Goal: Task Accomplishment & Management: Complete application form

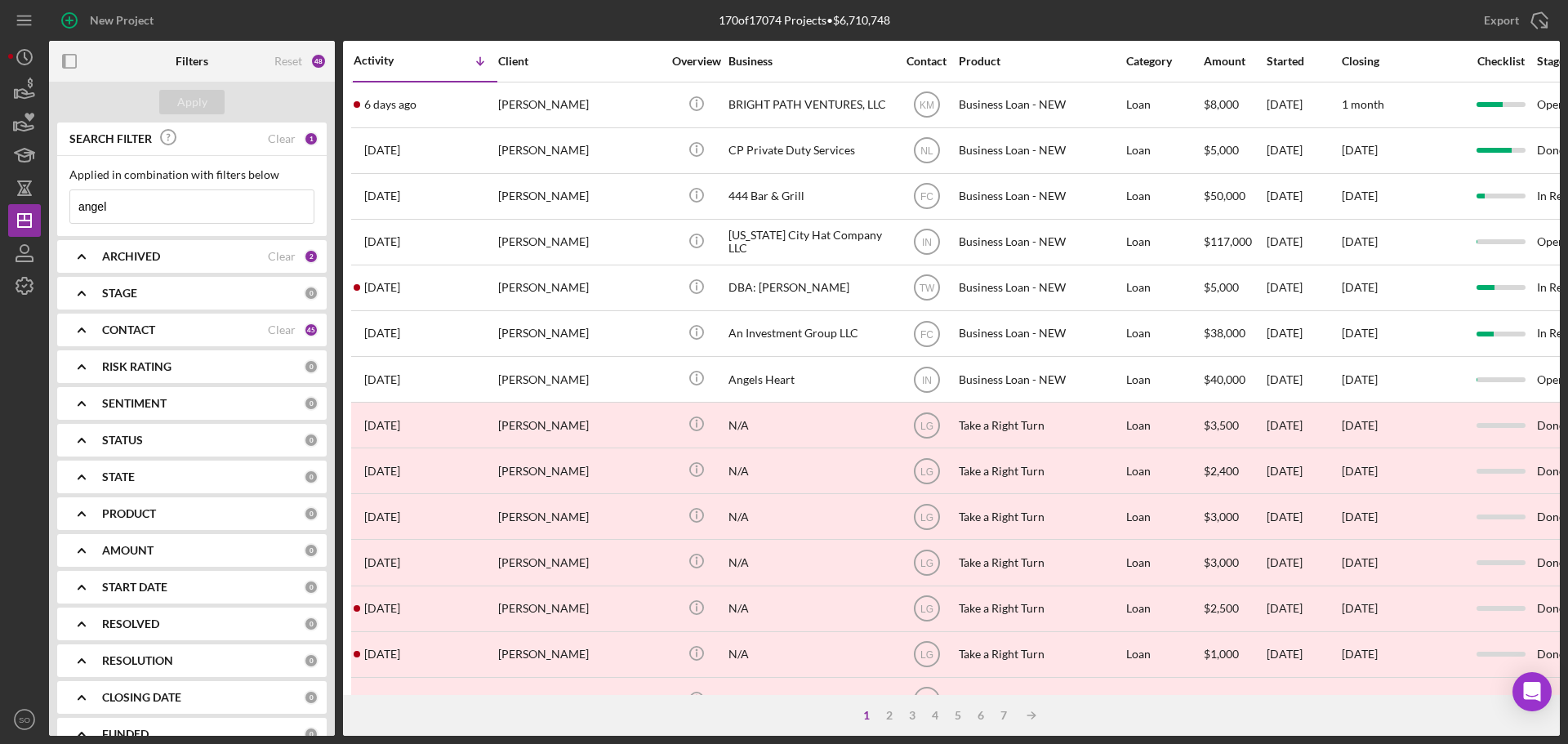
drag, startPoint x: 200, startPoint y: 204, endPoint x: 0, endPoint y: 167, distance: 203.4
click at [0, 165] on div "New Project 170 of 17074 Projects • $6,710,748 angel Export Icon/Export Filters…" at bounding box center [784, 372] width 1568 height 744
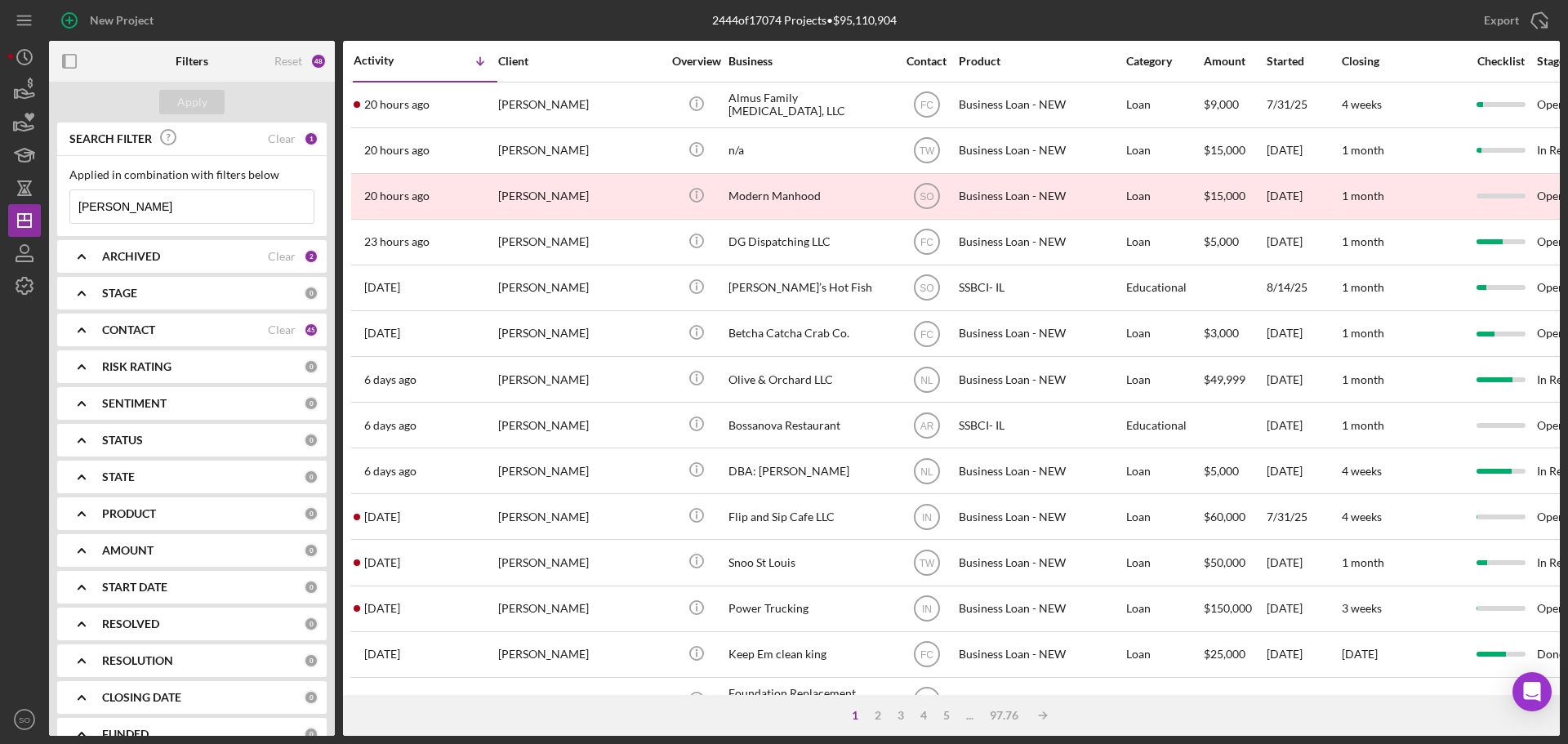
click at [192, 216] on input "[PERSON_NAME]" at bounding box center [192, 206] width 244 height 33
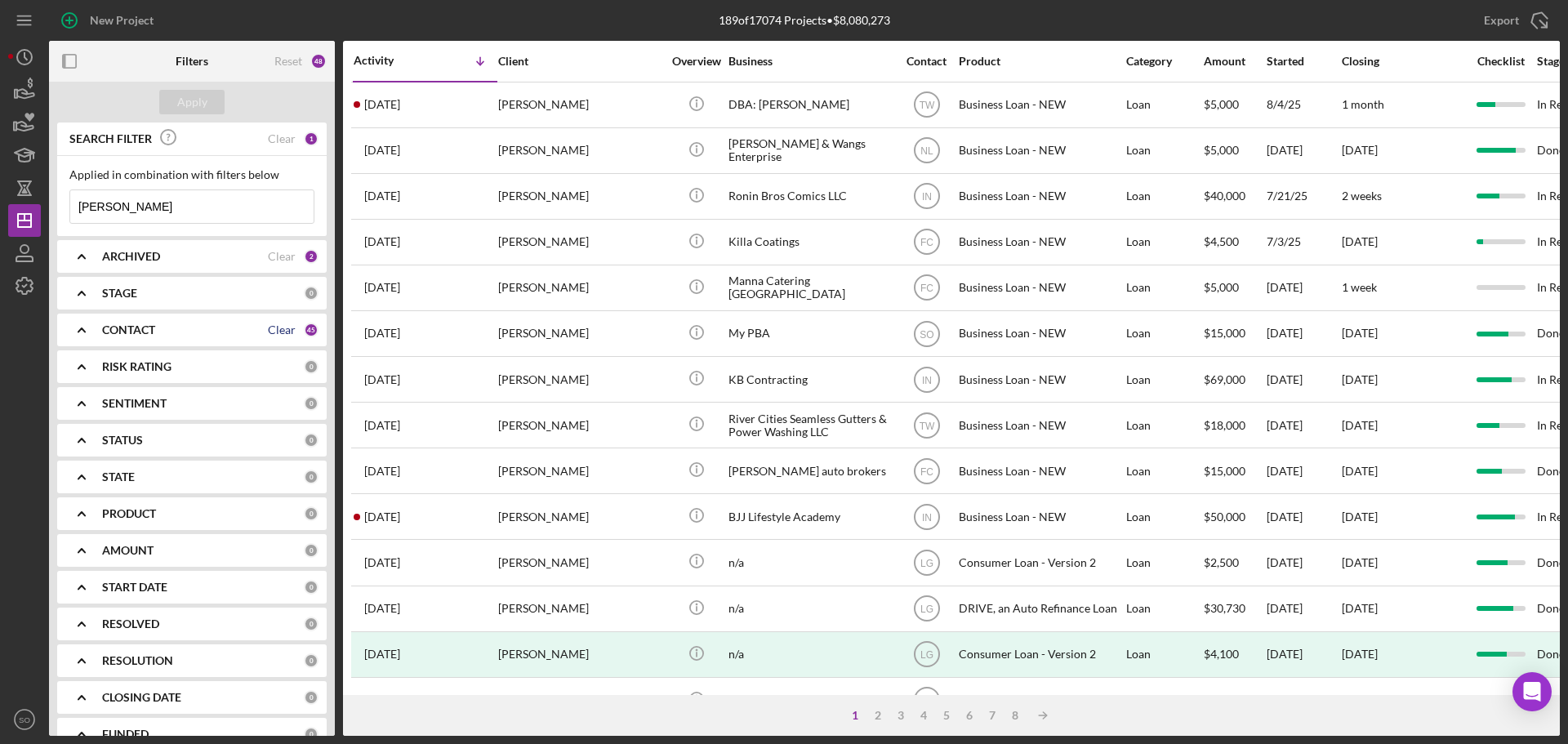
type input "[PERSON_NAME]"
click at [281, 334] on div "Clear" at bounding box center [282, 330] width 28 height 13
click at [176, 325] on div "CONTACT" at bounding box center [203, 330] width 201 height 13
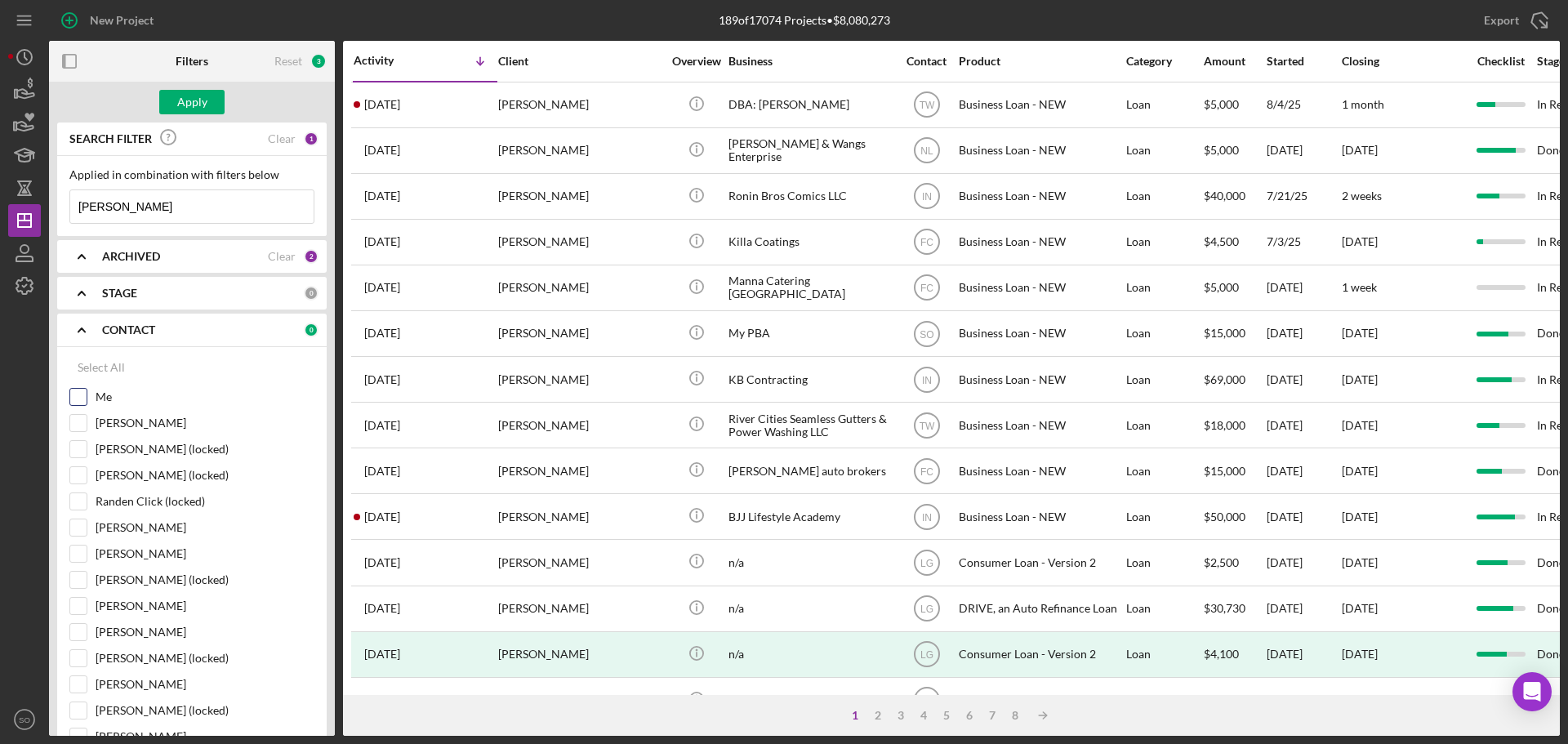
drag, startPoint x: 78, startPoint y: 390, endPoint x: 78, endPoint y: 399, distance: 9.0
click at [78, 399] on input "Me" at bounding box center [78, 397] width 17 height 17
checkbox input "true"
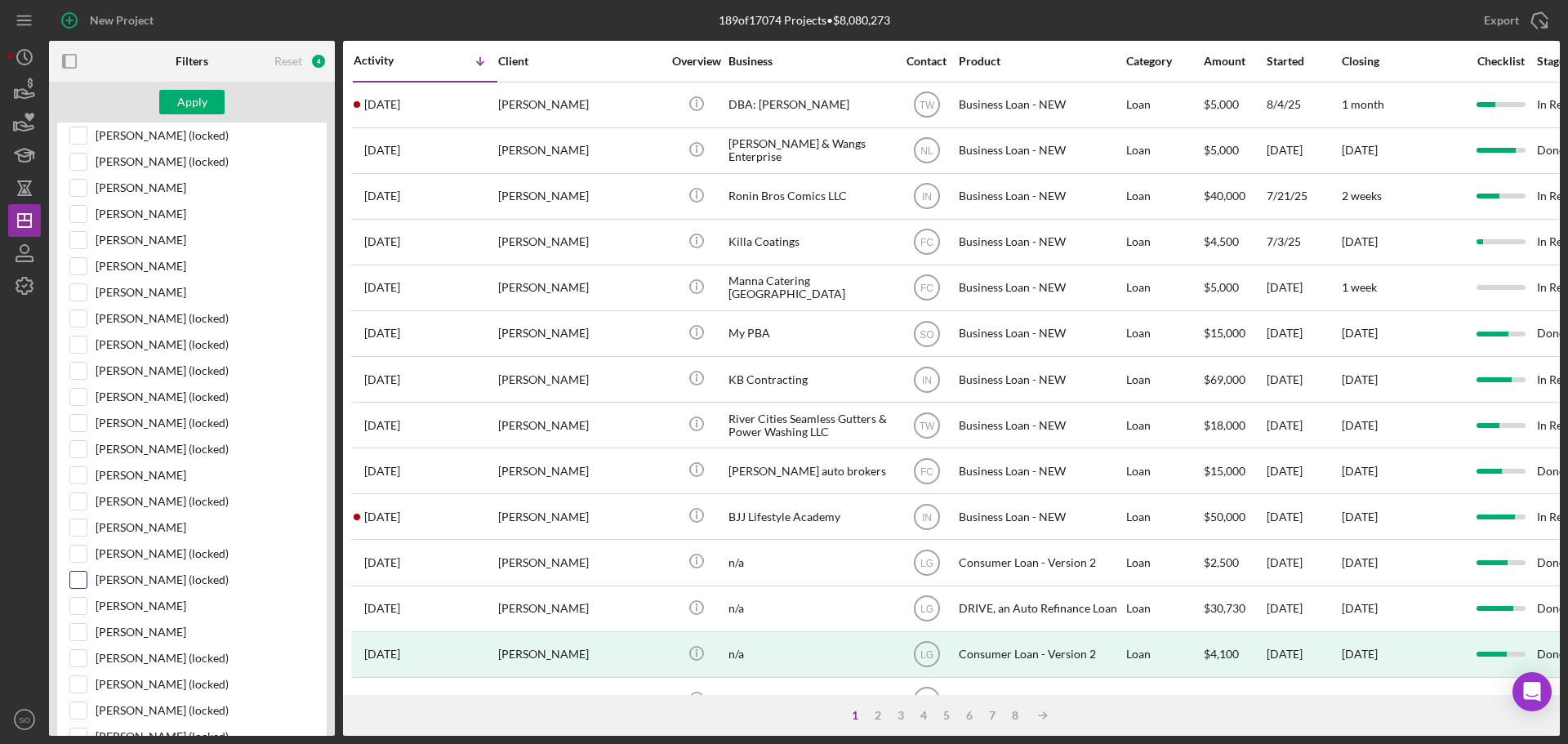
scroll to position [735, 0]
click at [80, 555] on input "[PERSON_NAME]" at bounding box center [78, 551] width 17 height 17
checkbox input "true"
click at [82, 444] on input "[PERSON_NAME]" at bounding box center [78, 446] width 17 height 17
checkbox input "true"
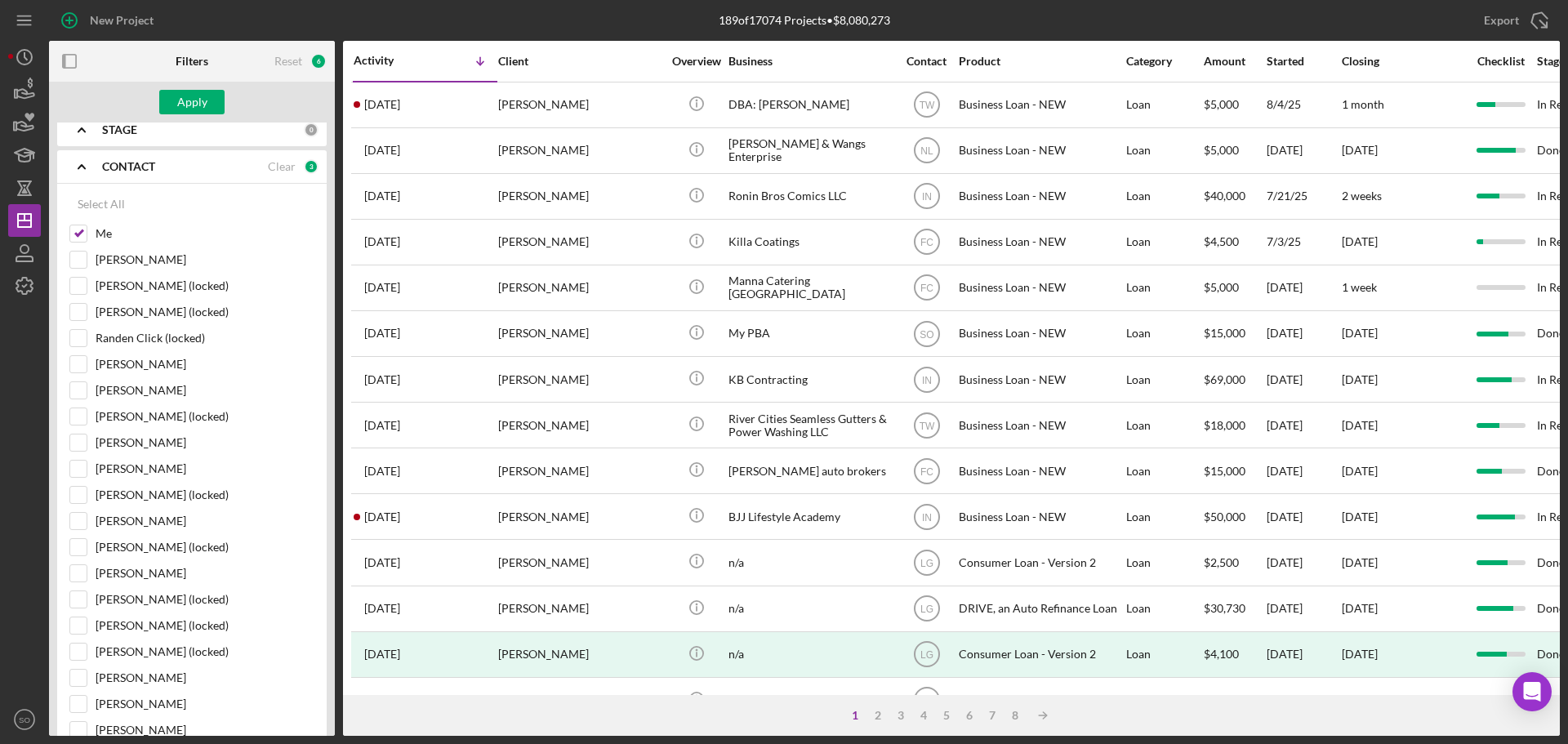
scroll to position [0, 0]
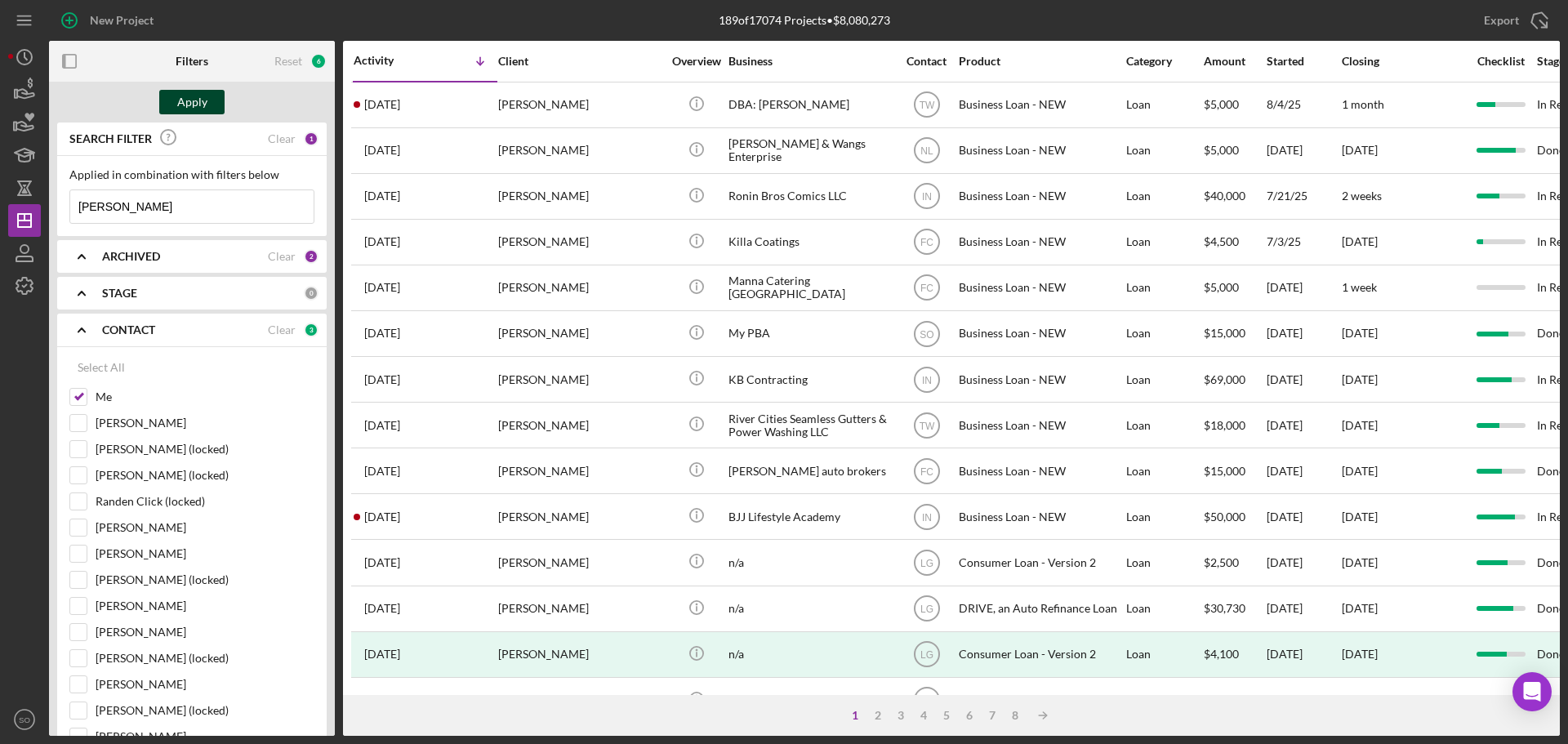
click at [204, 111] on div "Apply" at bounding box center [192, 102] width 31 height 25
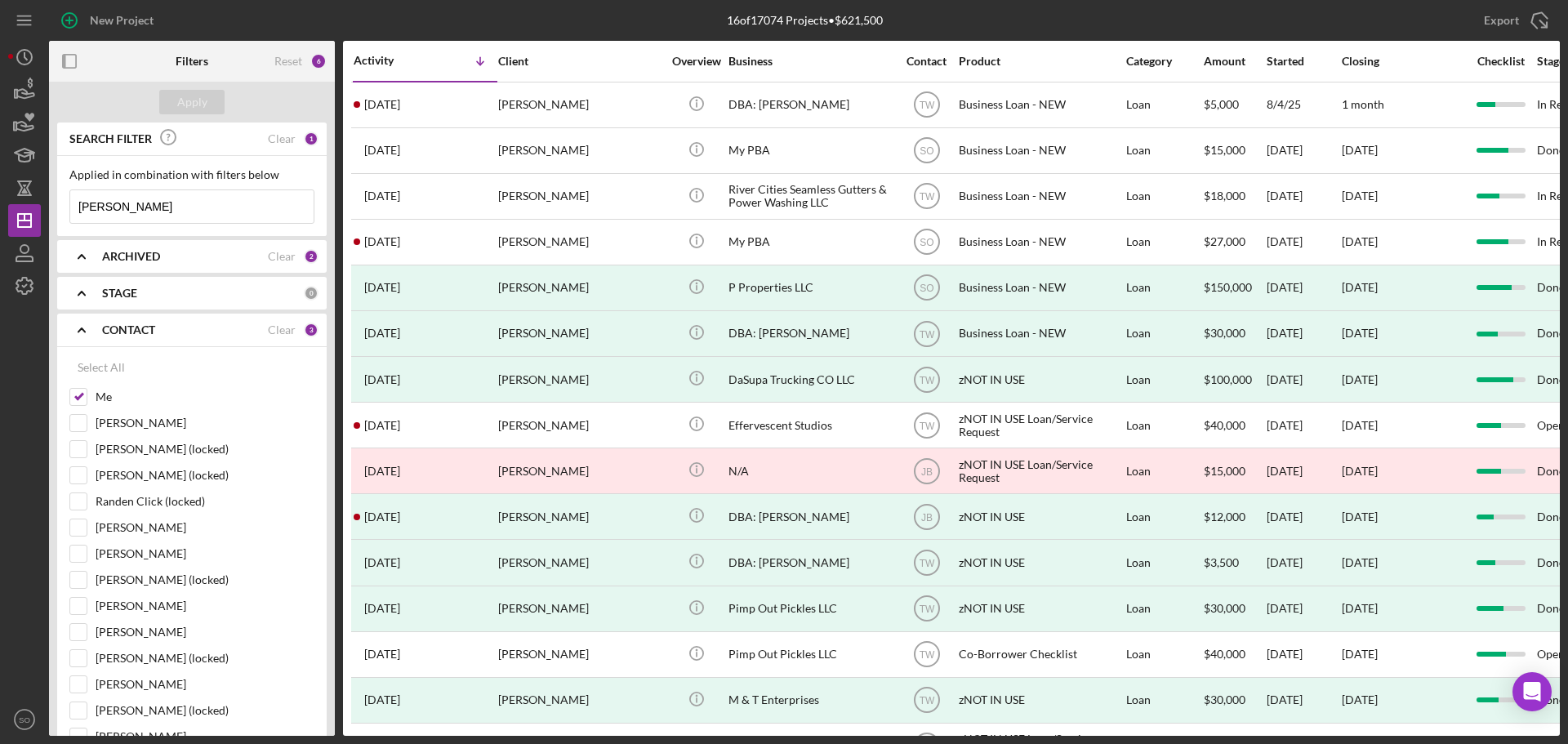
click at [80, 334] on icon "Icon/Expander" at bounding box center [81, 329] width 40 height 40
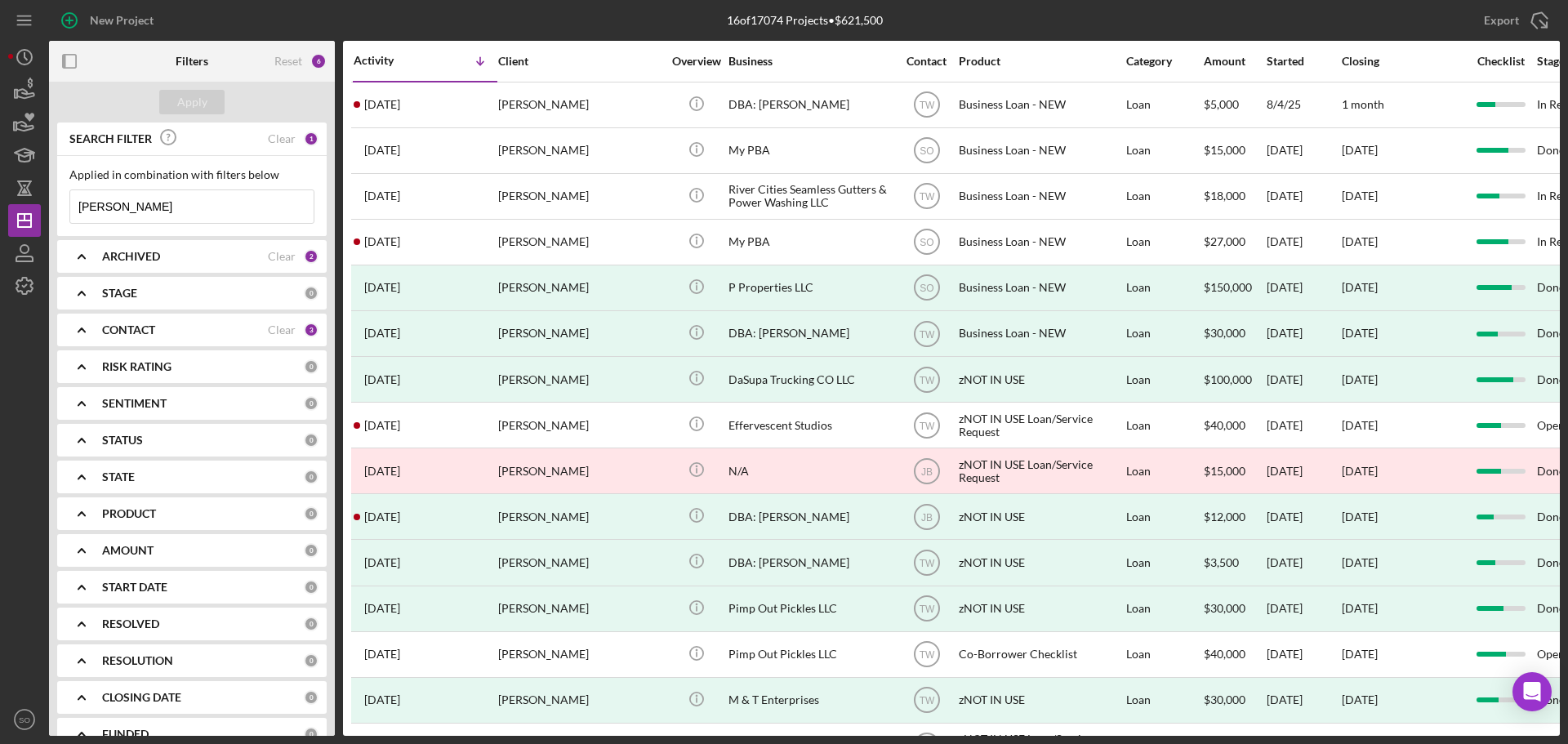
click at [129, 256] on b "ARCHIVED" at bounding box center [131, 257] width 58 height 13
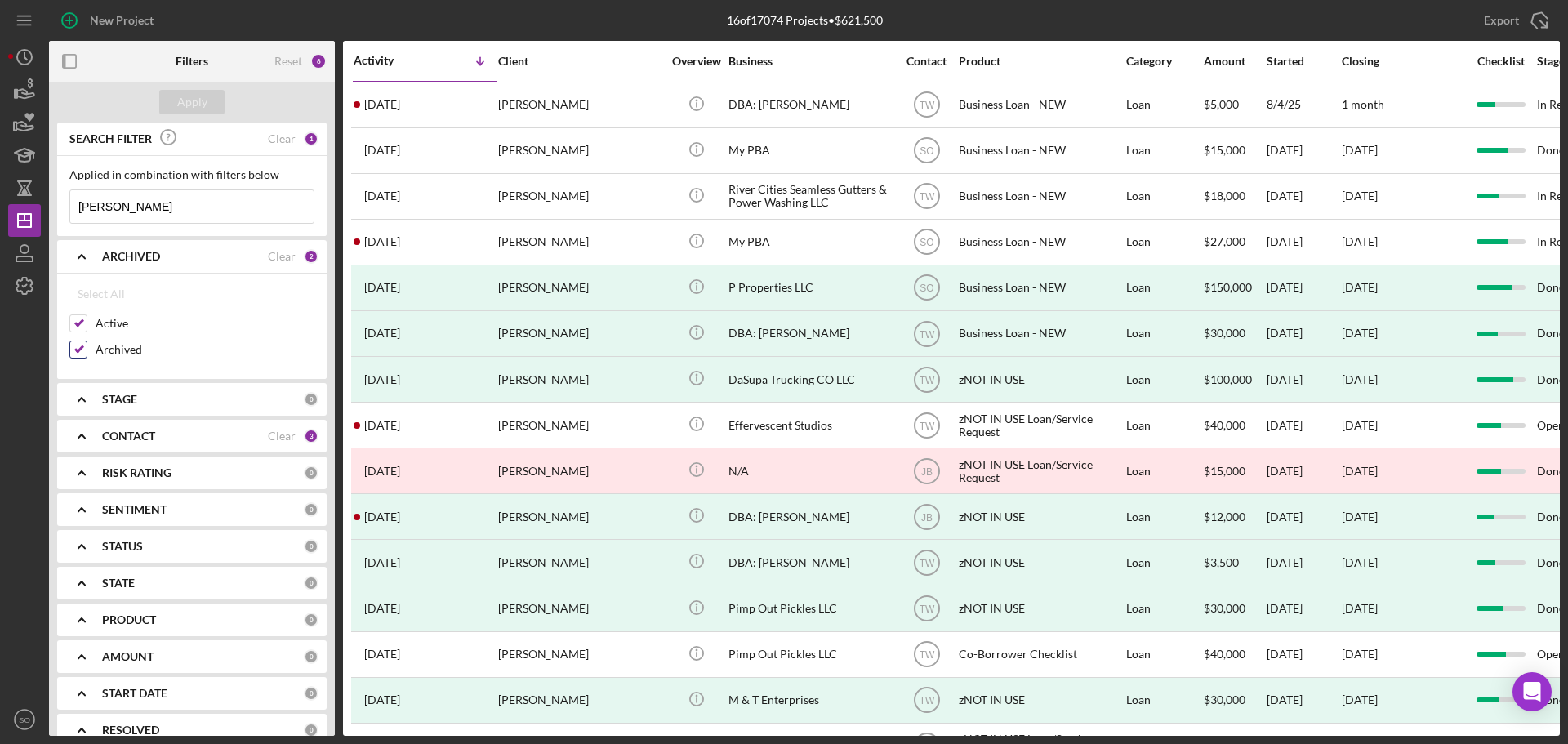
click at [81, 349] on input "Archived" at bounding box center [78, 349] width 17 height 17
checkbox input "false"
click at [187, 103] on div "Apply" at bounding box center [192, 102] width 31 height 25
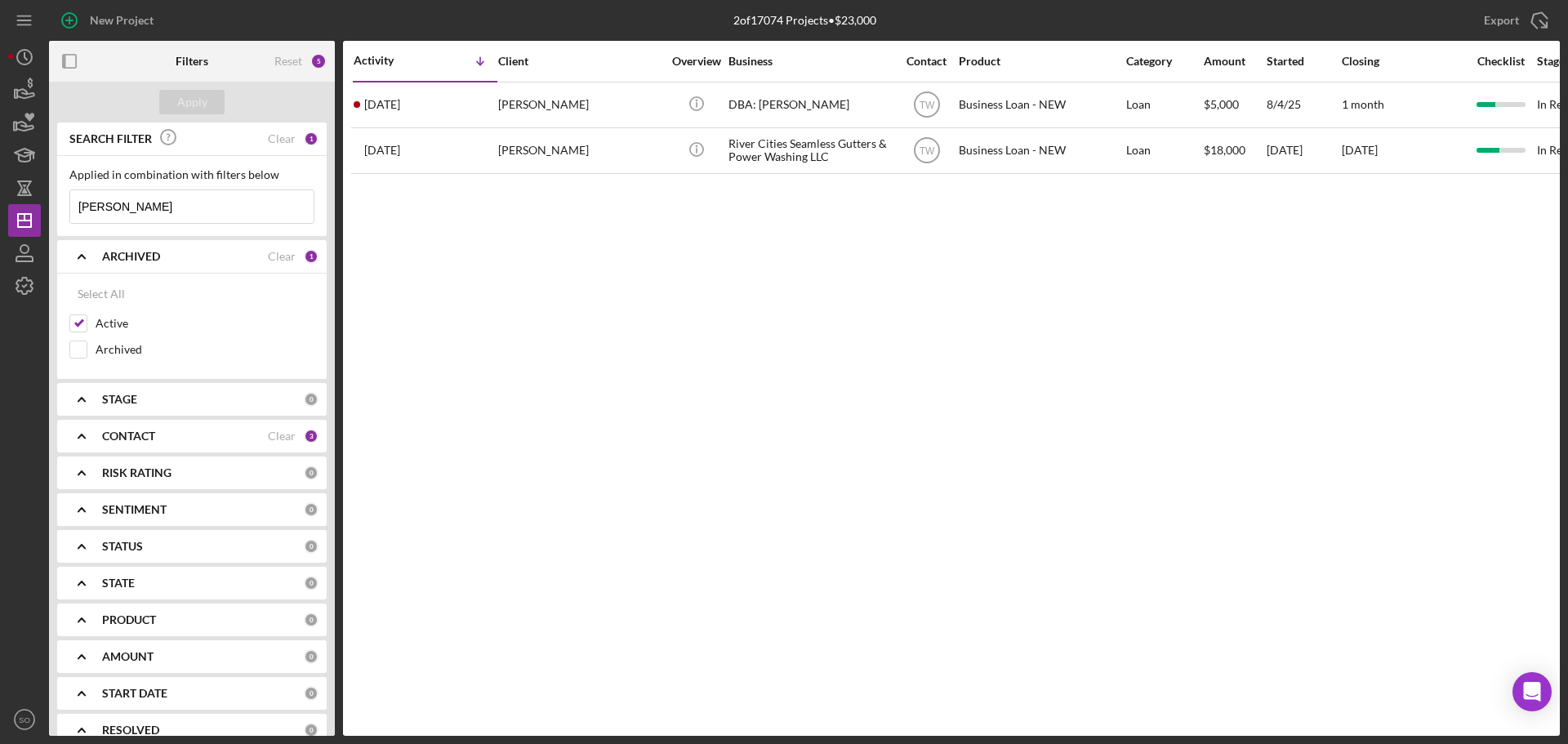
drag, startPoint x: 79, startPoint y: 260, endPoint x: 153, endPoint y: 271, distance: 74.8
click at [79, 260] on icon "Icon/Expander" at bounding box center [81, 256] width 40 height 40
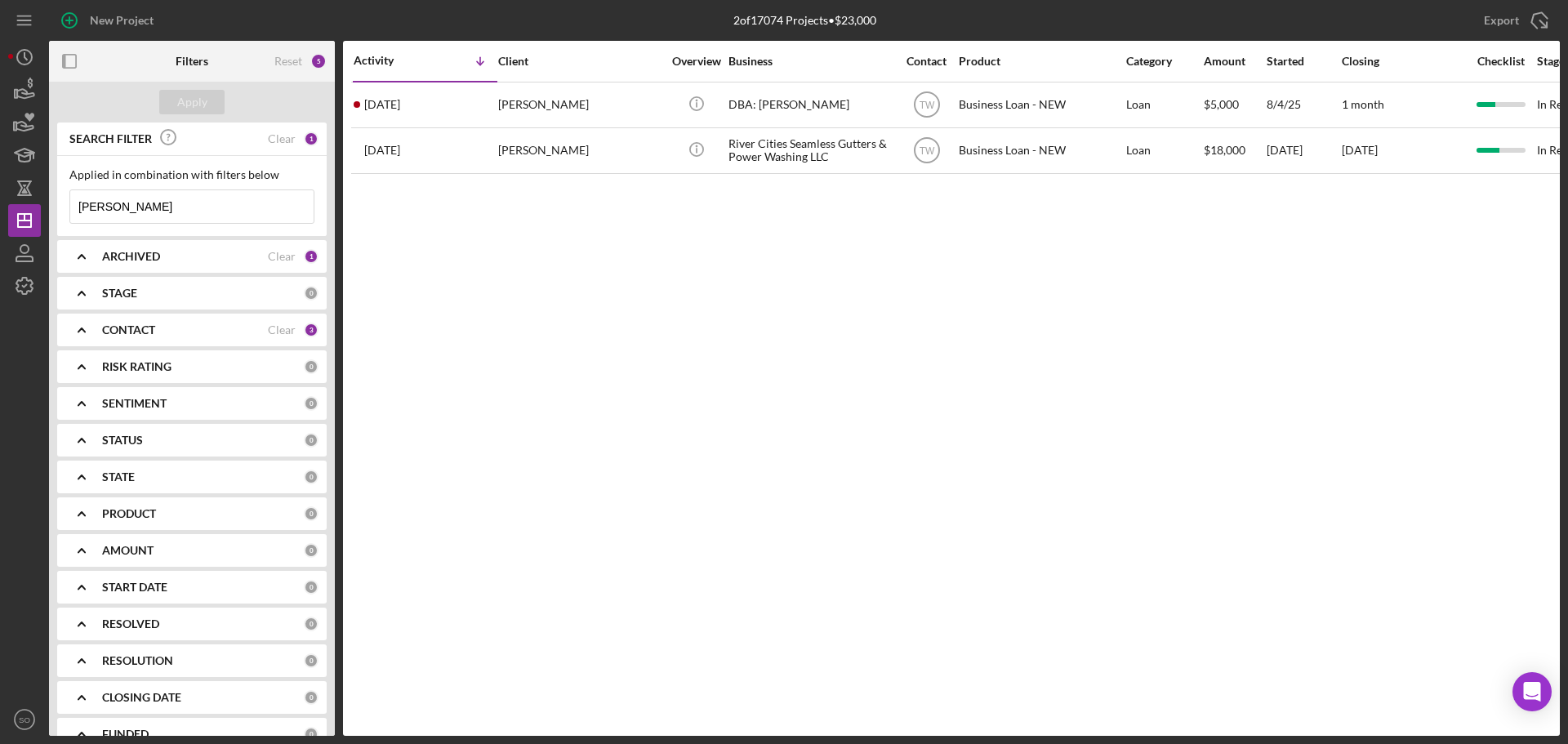
click at [576, 365] on div "Activity Icon/Table Sort Arrow Client Overview Business Contact Product Categor…" at bounding box center [951, 388] width 1217 height 695
click at [126, 16] on div "New Project" at bounding box center [121, 21] width 64 height 33
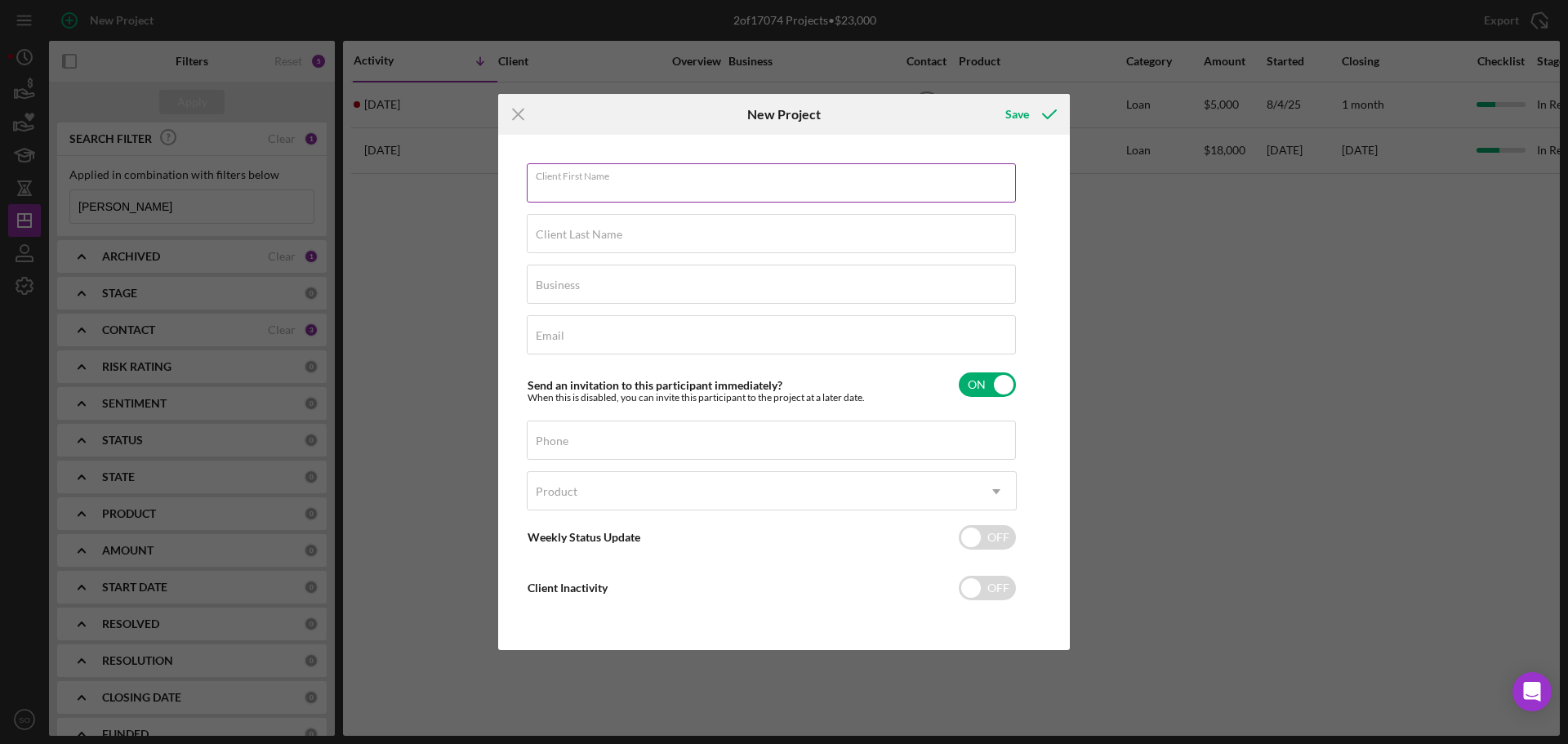
click at [729, 191] on input "Client First Name" at bounding box center [771, 182] width 489 height 39
click at [613, 194] on input "Client First Name" at bounding box center [771, 182] width 489 height 39
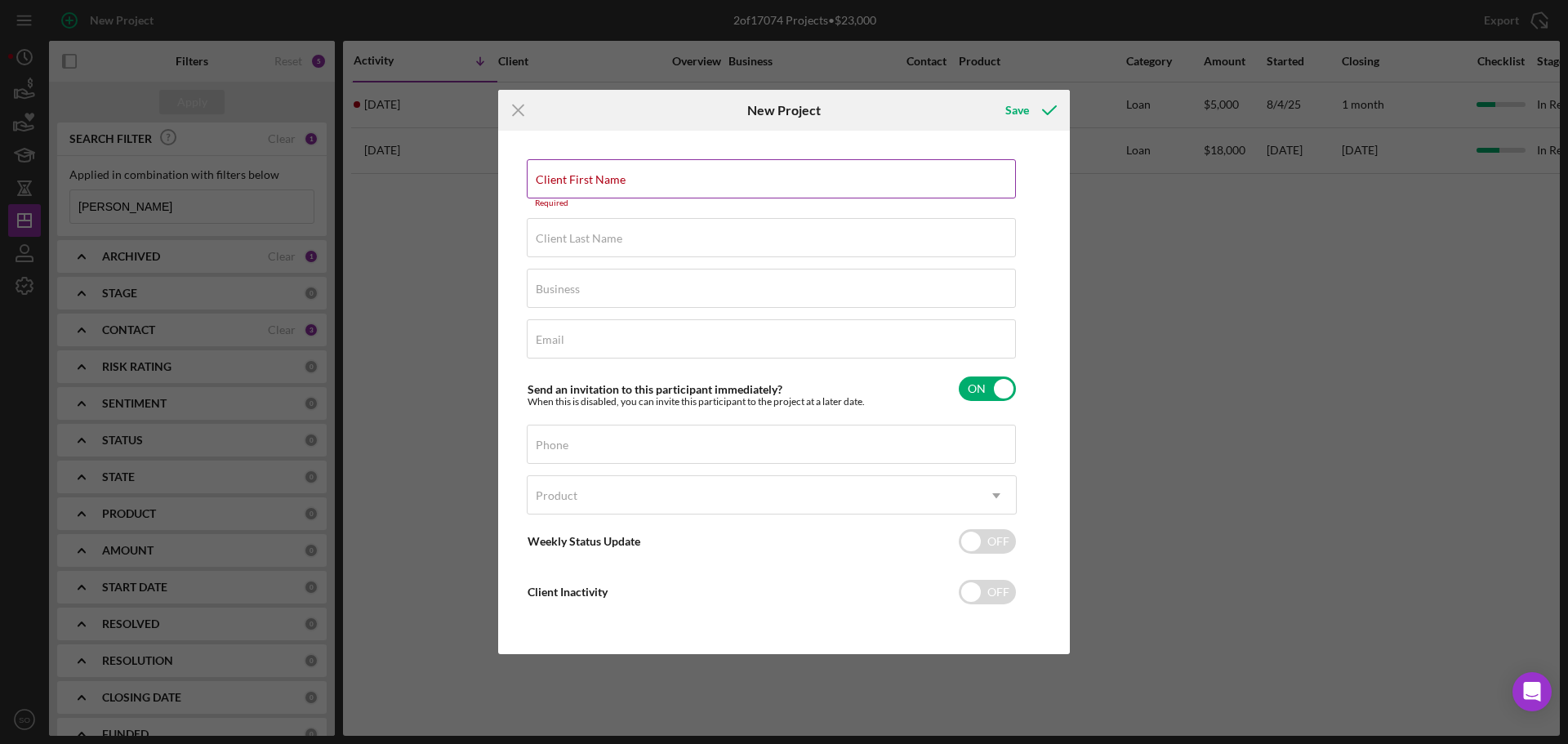
click at [626, 178] on label "Client First Name" at bounding box center [580, 180] width 90 height 13
click at [681, 178] on input "Client First Name" at bounding box center [771, 178] width 489 height 39
paste input "[PERSON_NAME]"
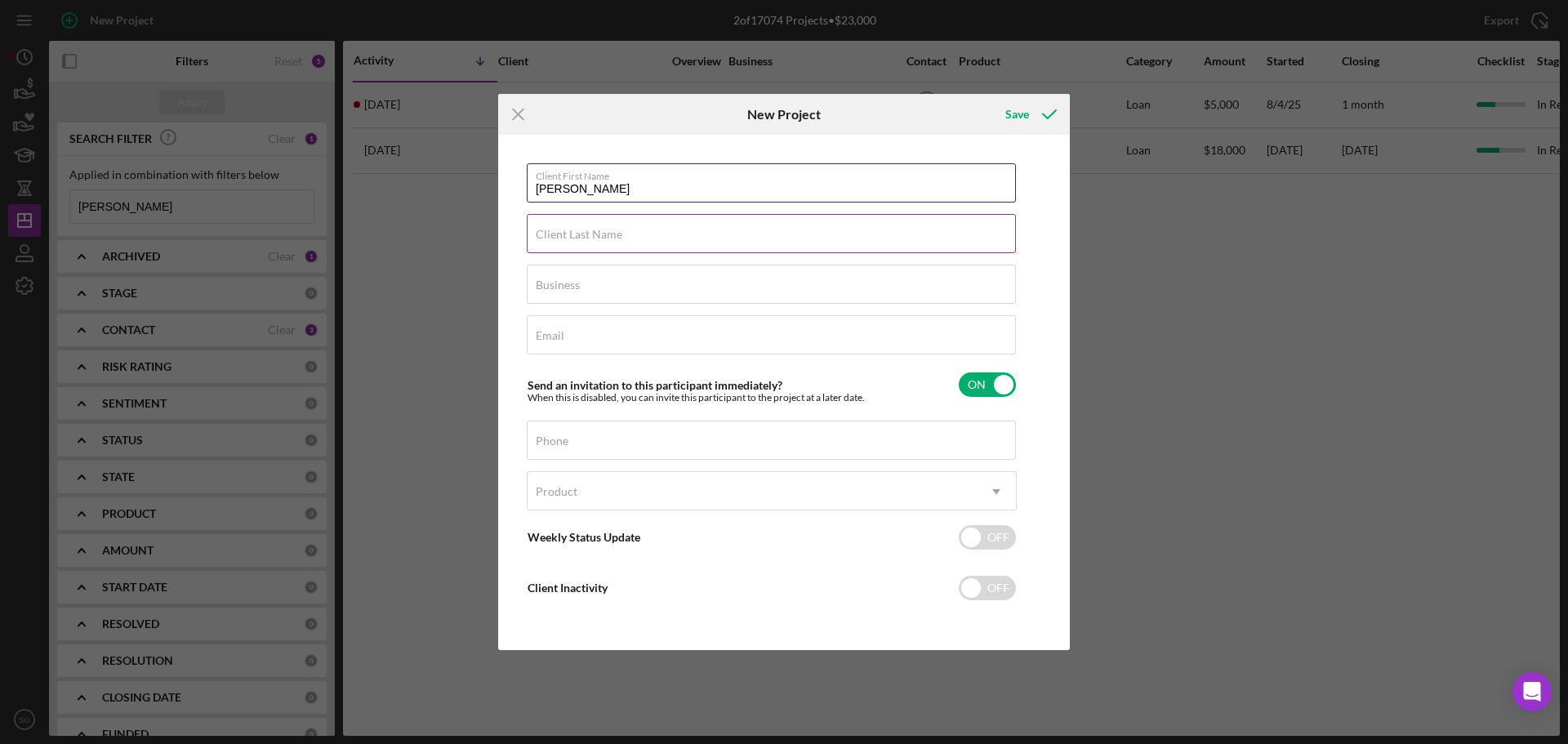
type input "[PERSON_NAME]"
click at [665, 230] on div "Client Last Name Required" at bounding box center [771, 234] width 490 height 40
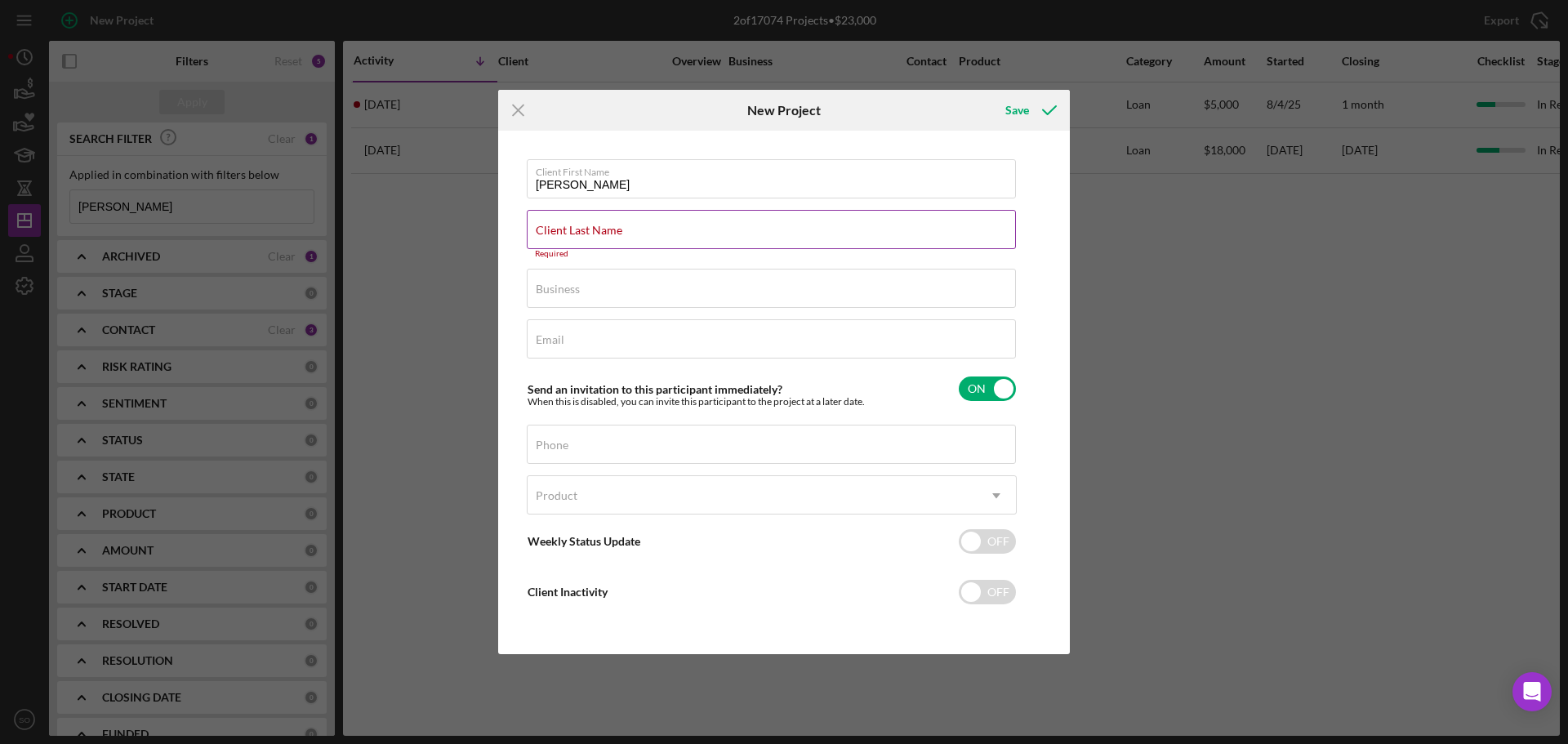
click at [685, 232] on div "Client Last Name Required" at bounding box center [771, 234] width 490 height 49
paste input "Chase"
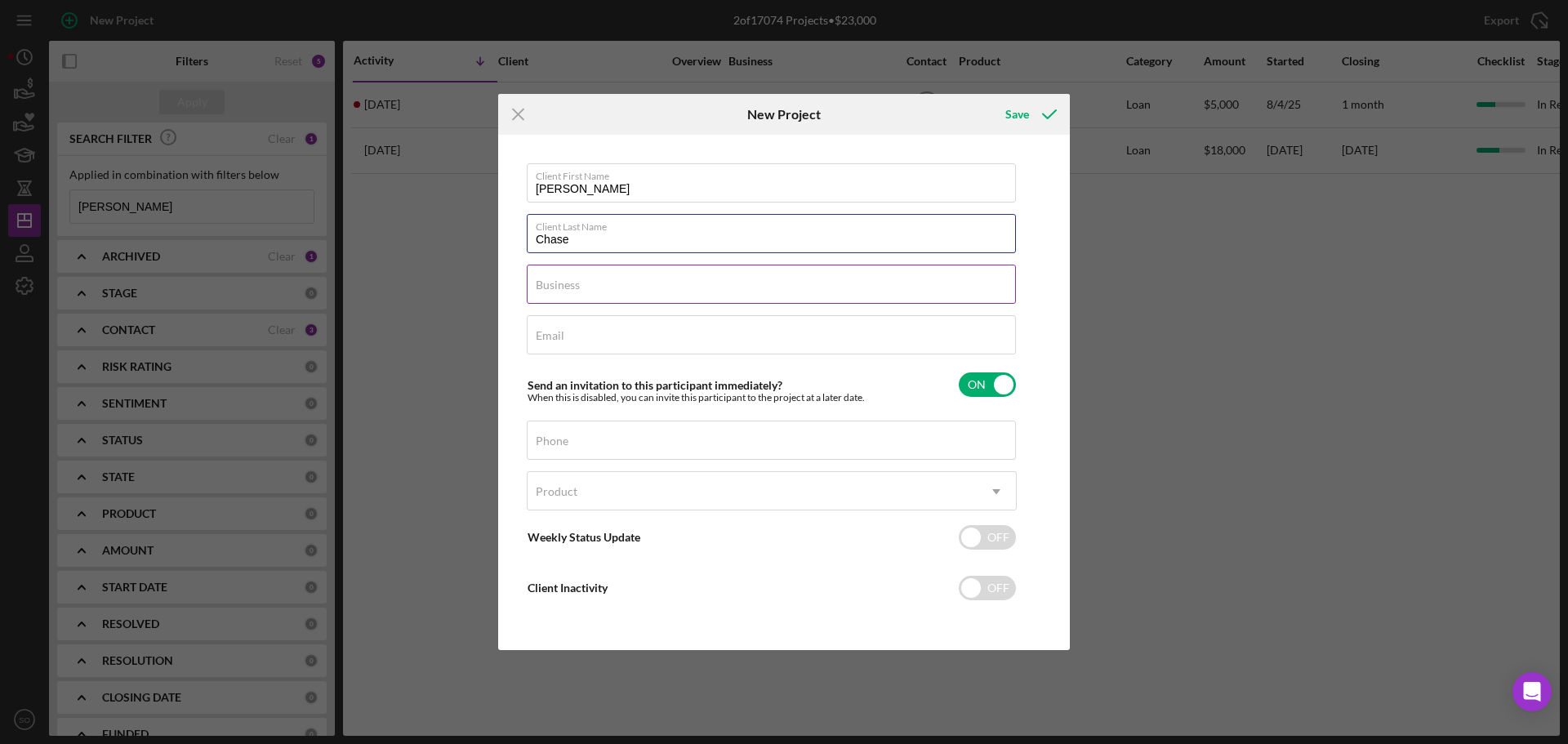
type input "Chase"
click at [642, 296] on input "Business" at bounding box center [771, 283] width 489 height 39
type input "n/a"
click at [613, 329] on div "Email Required" at bounding box center [771, 335] width 490 height 40
paste input "[EMAIL_ADDRESS][DOMAIN_NAME]"
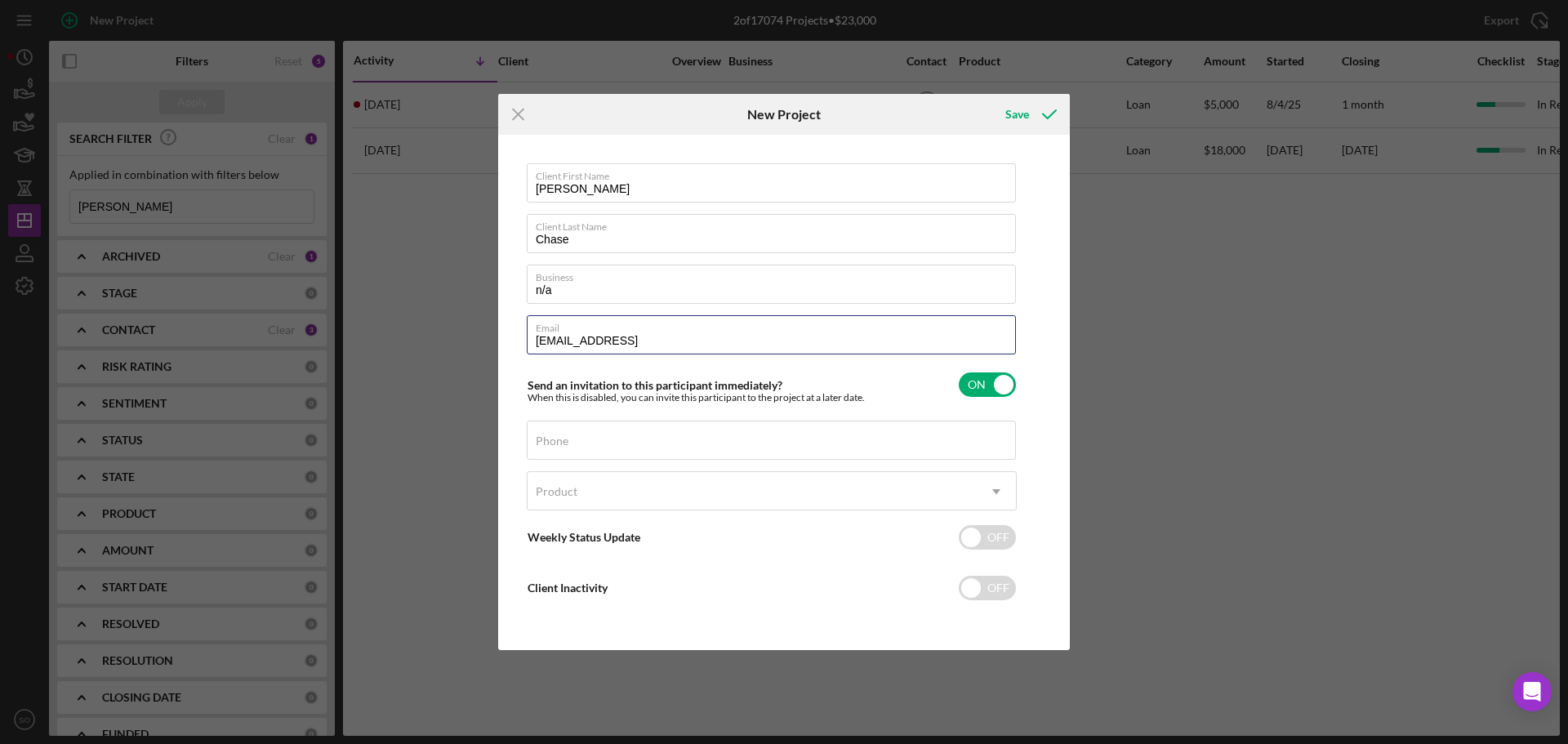
type input "[EMAIL_ADDRESS]"
click at [676, 443] on input "Phone" at bounding box center [771, 439] width 489 height 39
paste input "[PHONE_NUMBER]"
type input "[PHONE_NUMBER]"
click at [675, 499] on div "Product" at bounding box center [752, 491] width 449 height 37
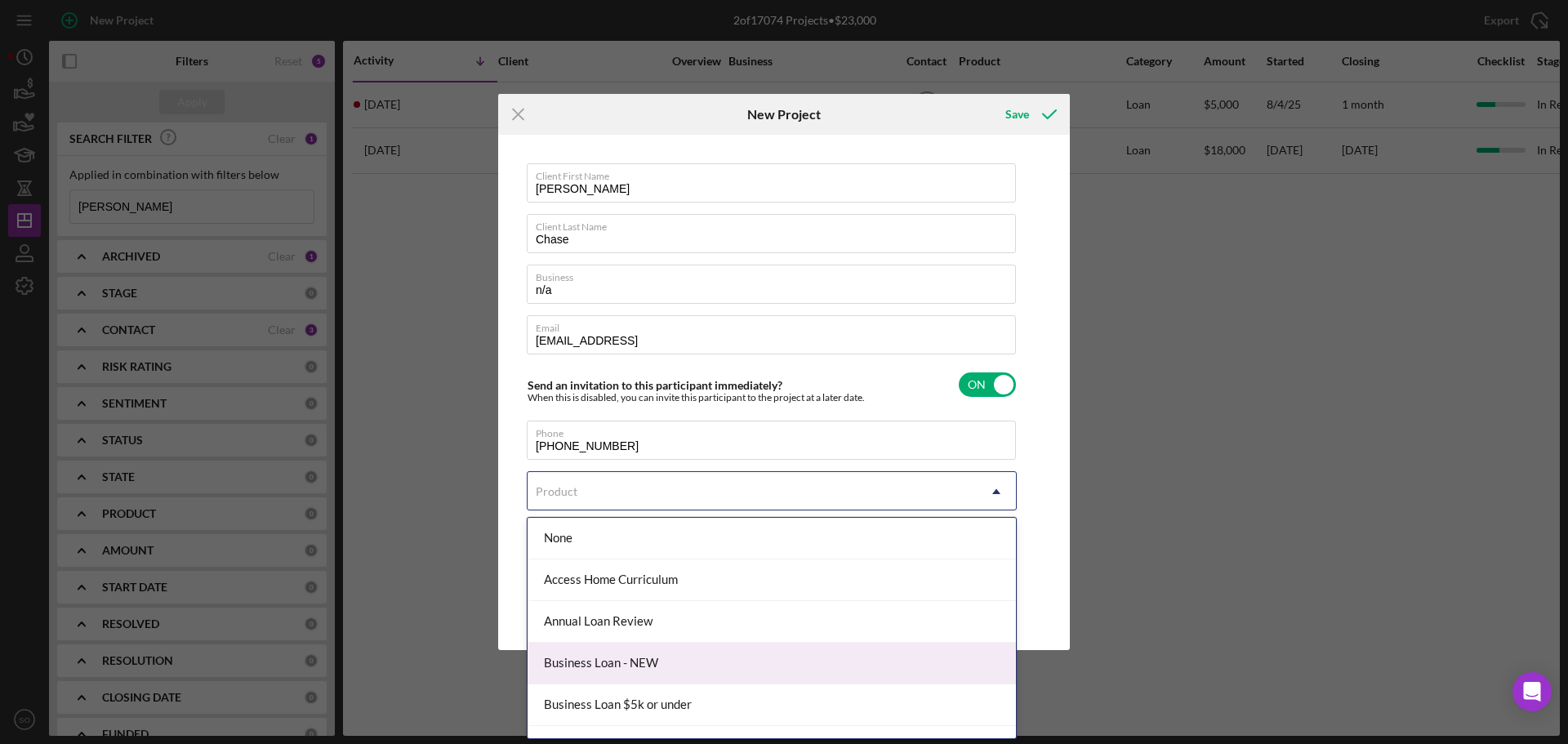
click at [645, 649] on div "Business Loan - NEW" at bounding box center [771, 663] width 488 height 41
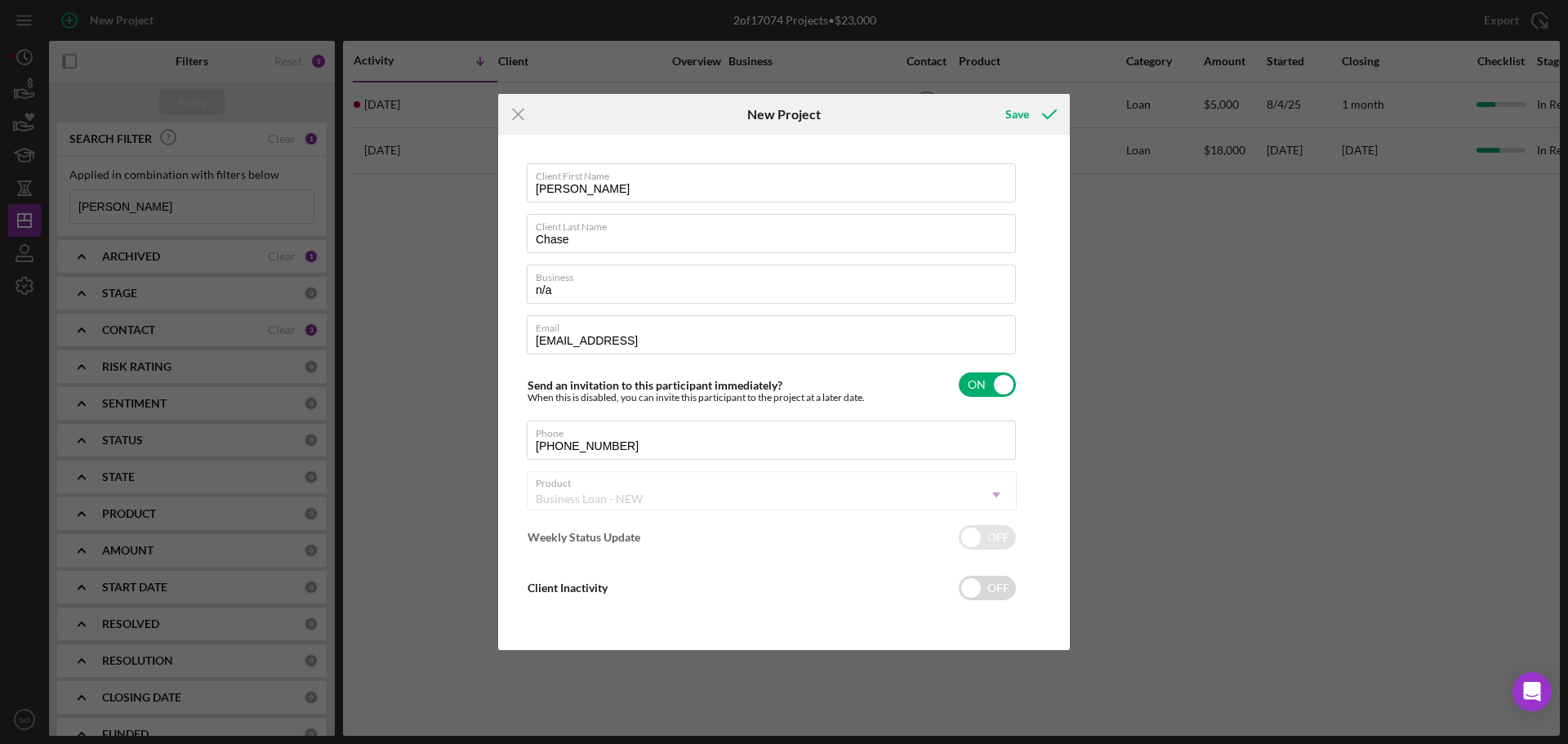
checkbox input "true"
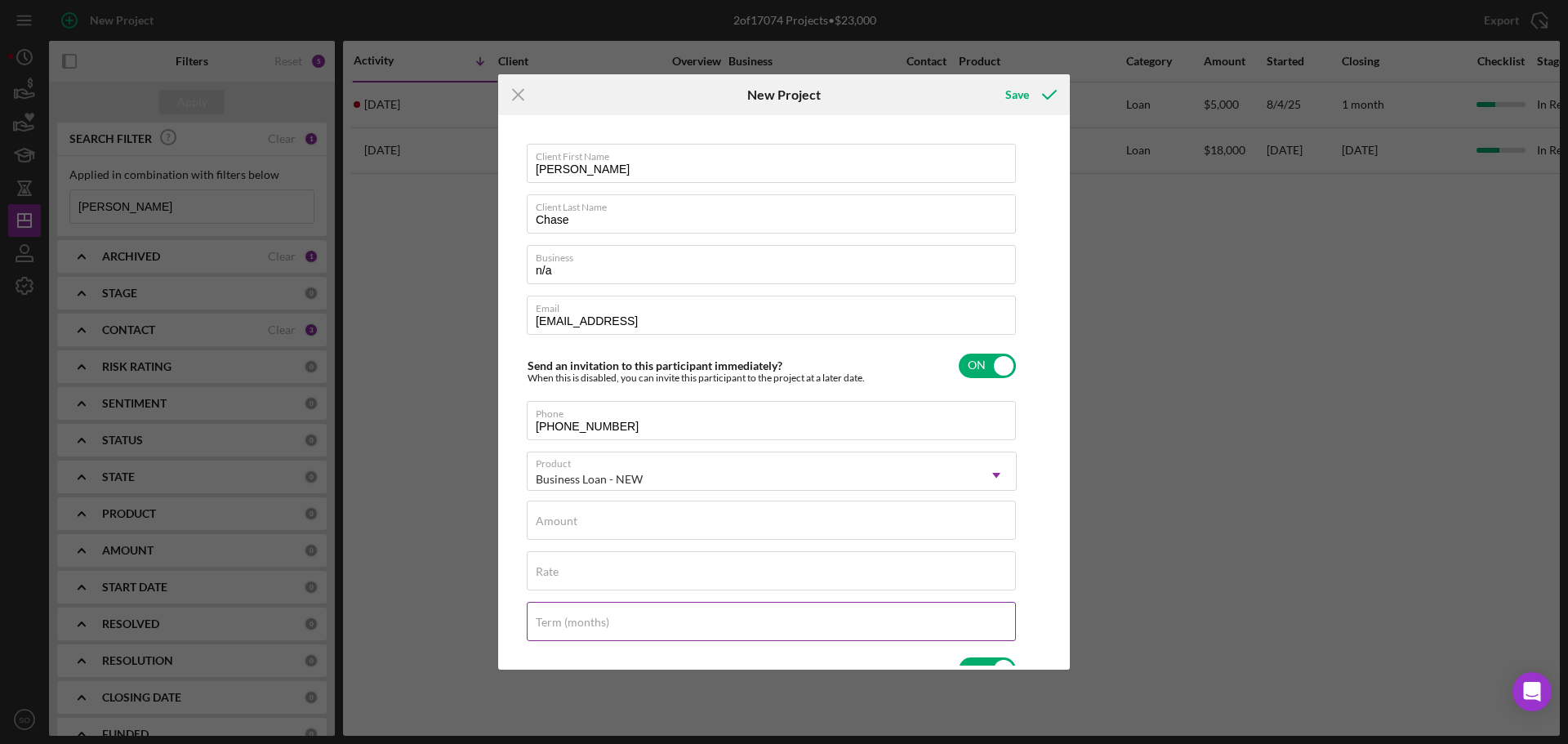
scroll to position [163, 0]
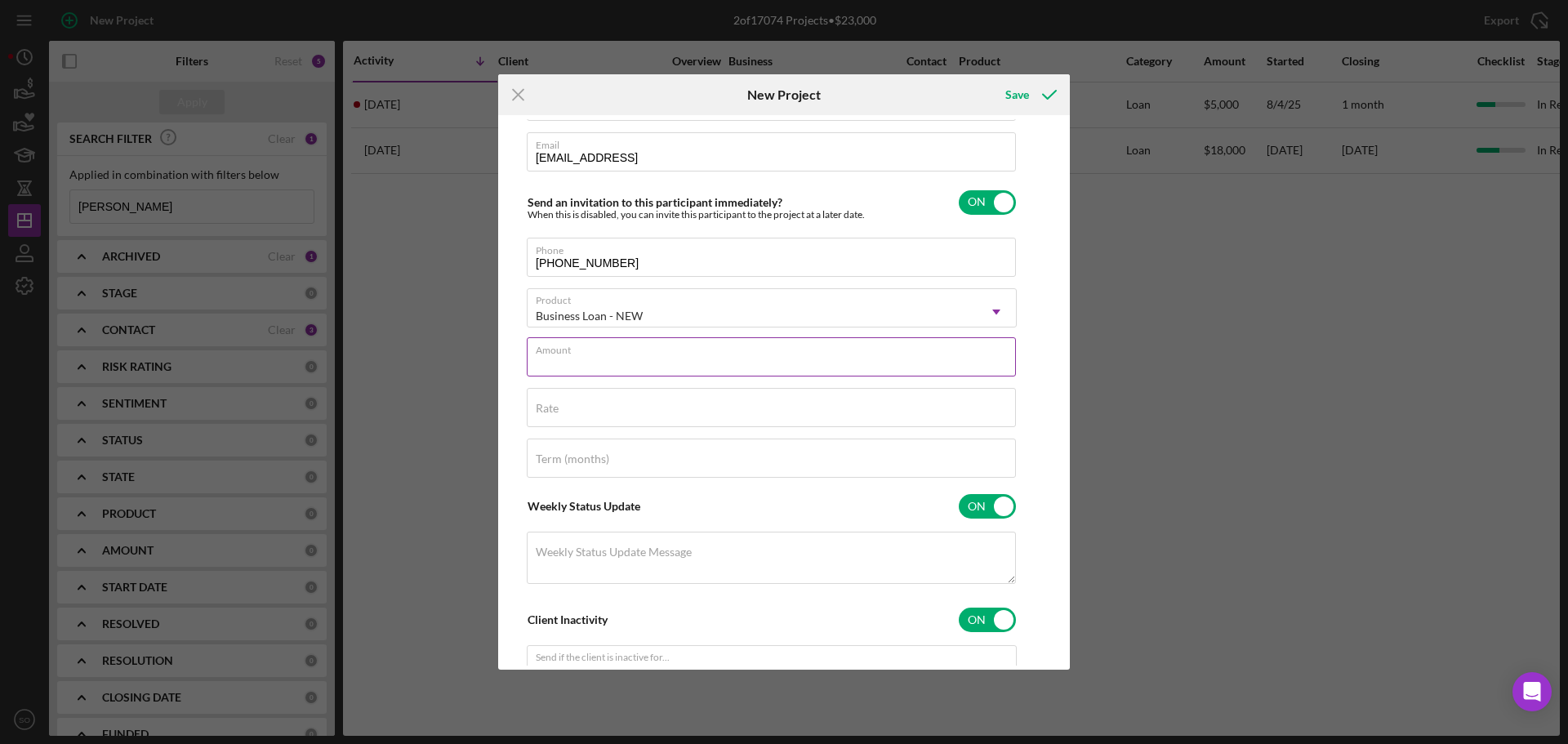
click at [642, 369] on input "Amount" at bounding box center [771, 356] width 489 height 39
type input "$7,500"
click at [660, 416] on input "Rate" at bounding box center [771, 407] width 489 height 39
type input "8.000%"
click at [649, 462] on input "Term (months)" at bounding box center [771, 457] width 489 height 39
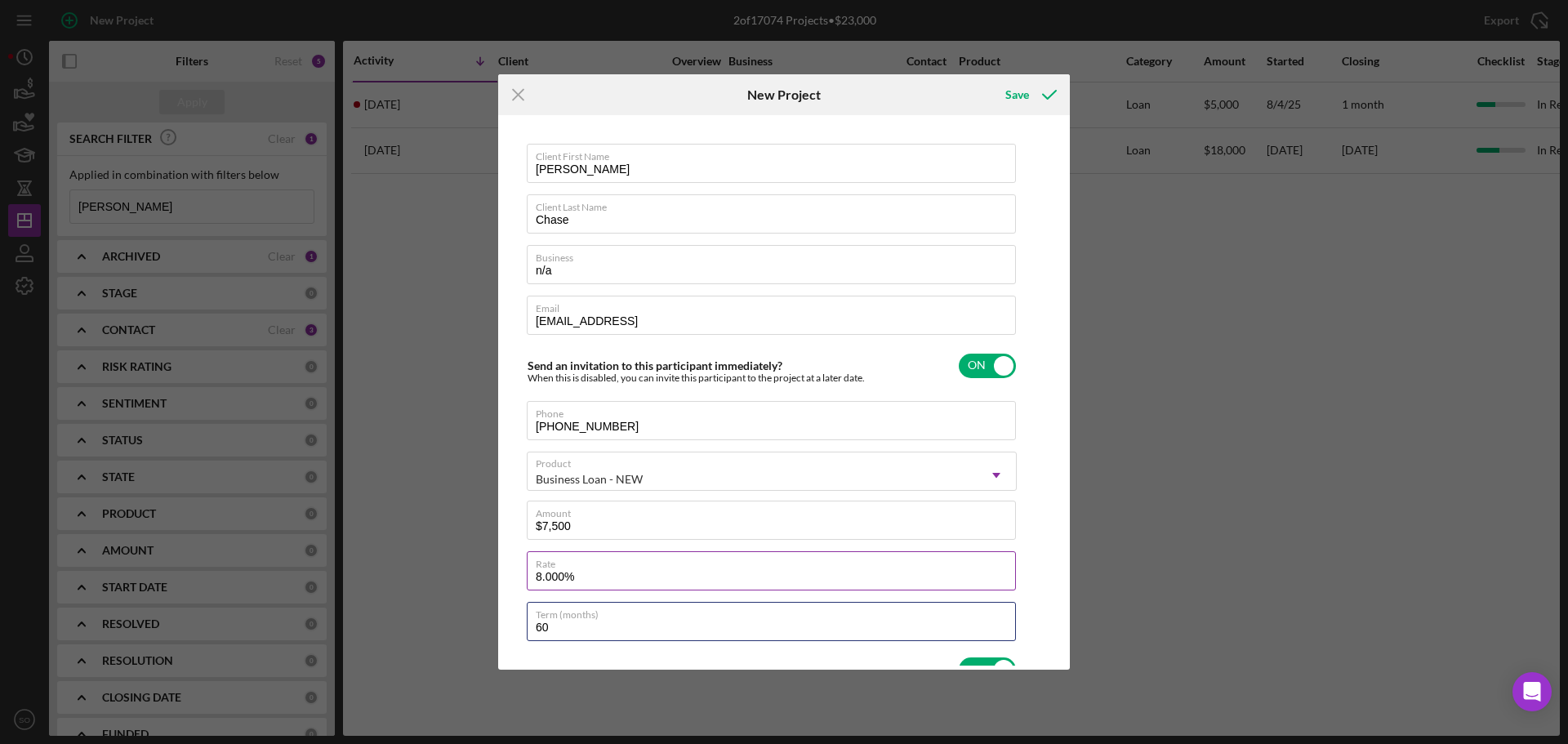
scroll to position [287, 0]
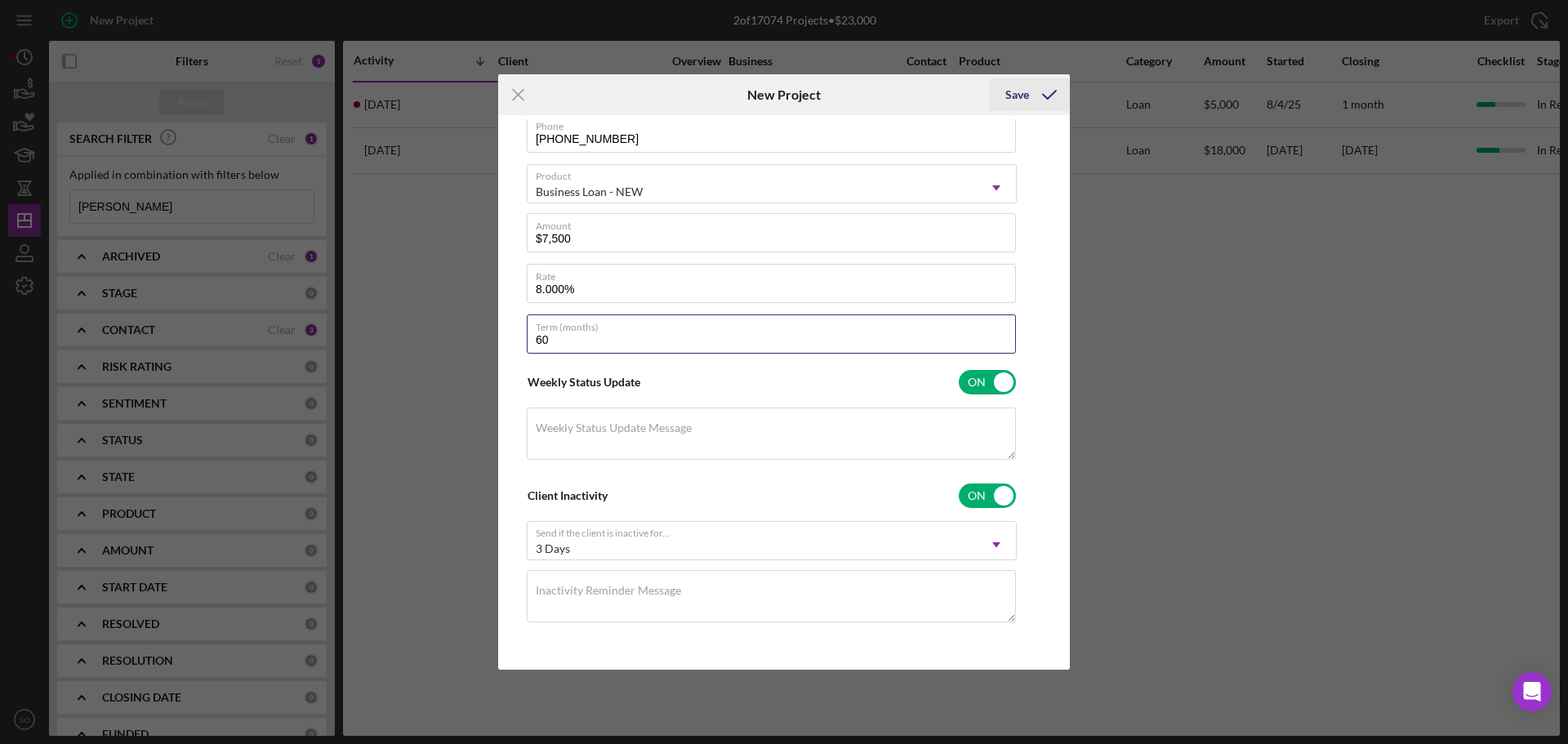
type input "60"
click at [1027, 87] on div "Save" at bounding box center [1016, 95] width 24 height 33
checkbox input "false"
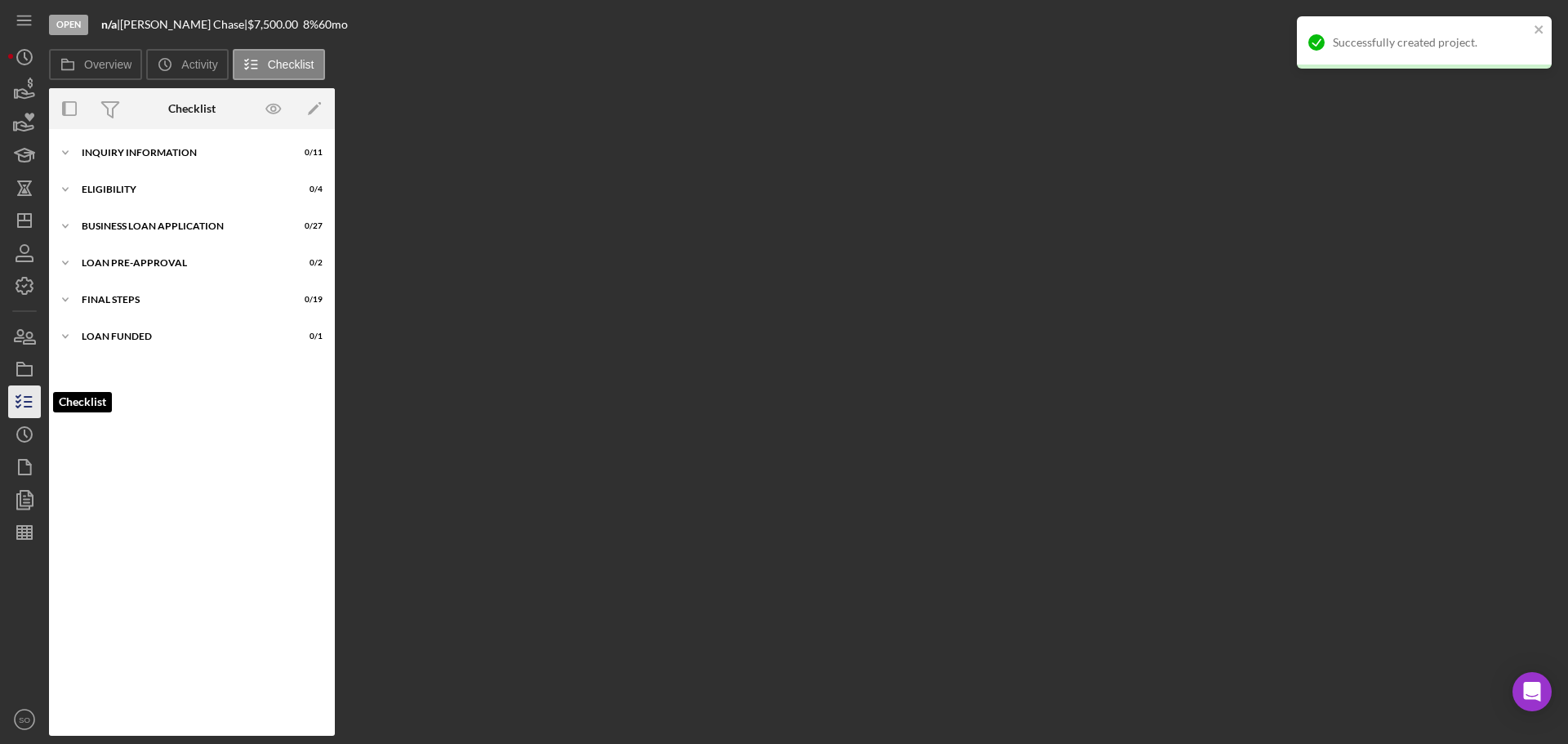
click at [25, 400] on icon "button" at bounding box center [24, 401] width 40 height 40
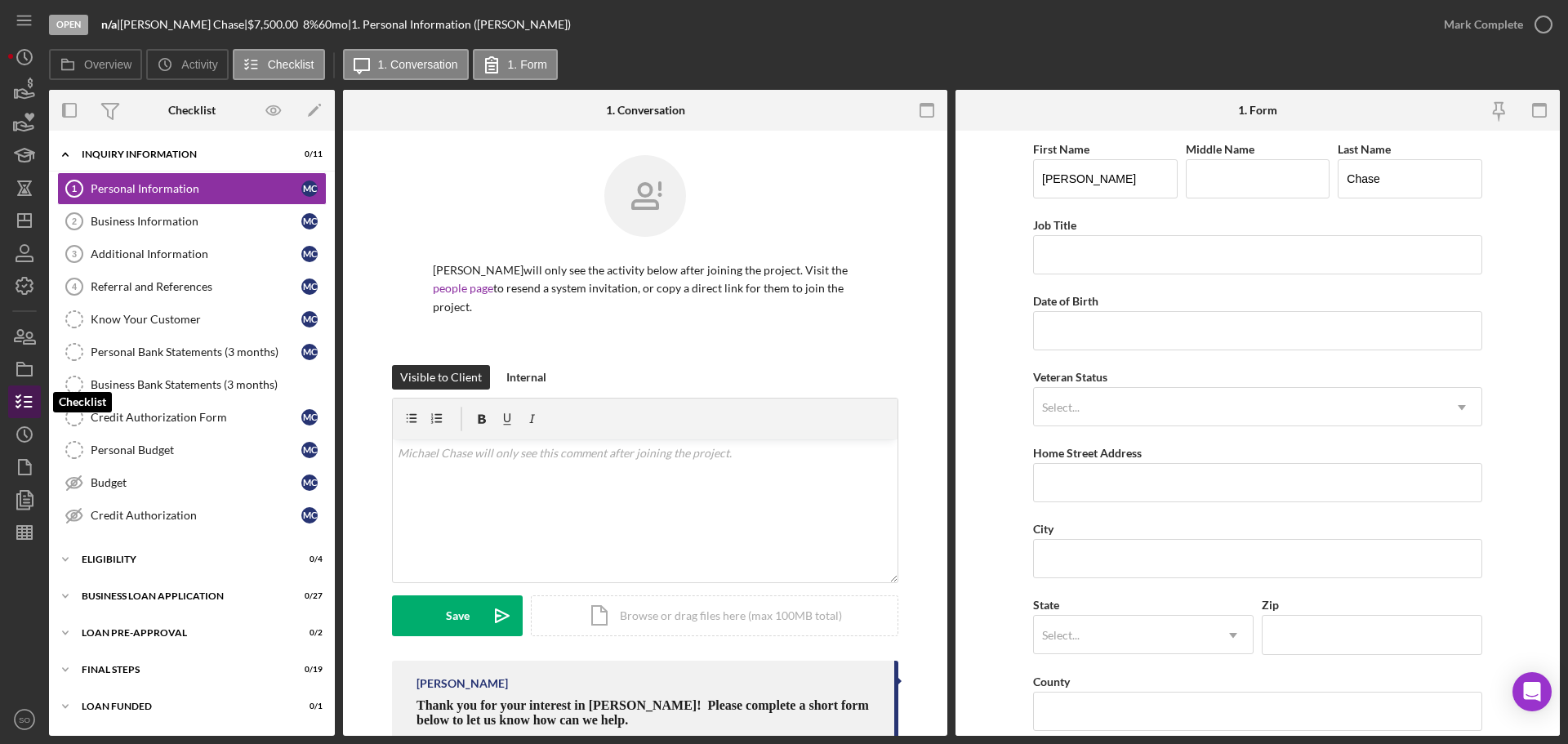
click at [18, 408] on icon "button" at bounding box center [24, 401] width 40 height 40
click at [1075, 254] on input "Job Title" at bounding box center [1258, 254] width 449 height 39
type input "Business Owner"
drag, startPoint x: 1099, startPoint y: 331, endPoint x: 1107, endPoint y: 337, distance: 10.0
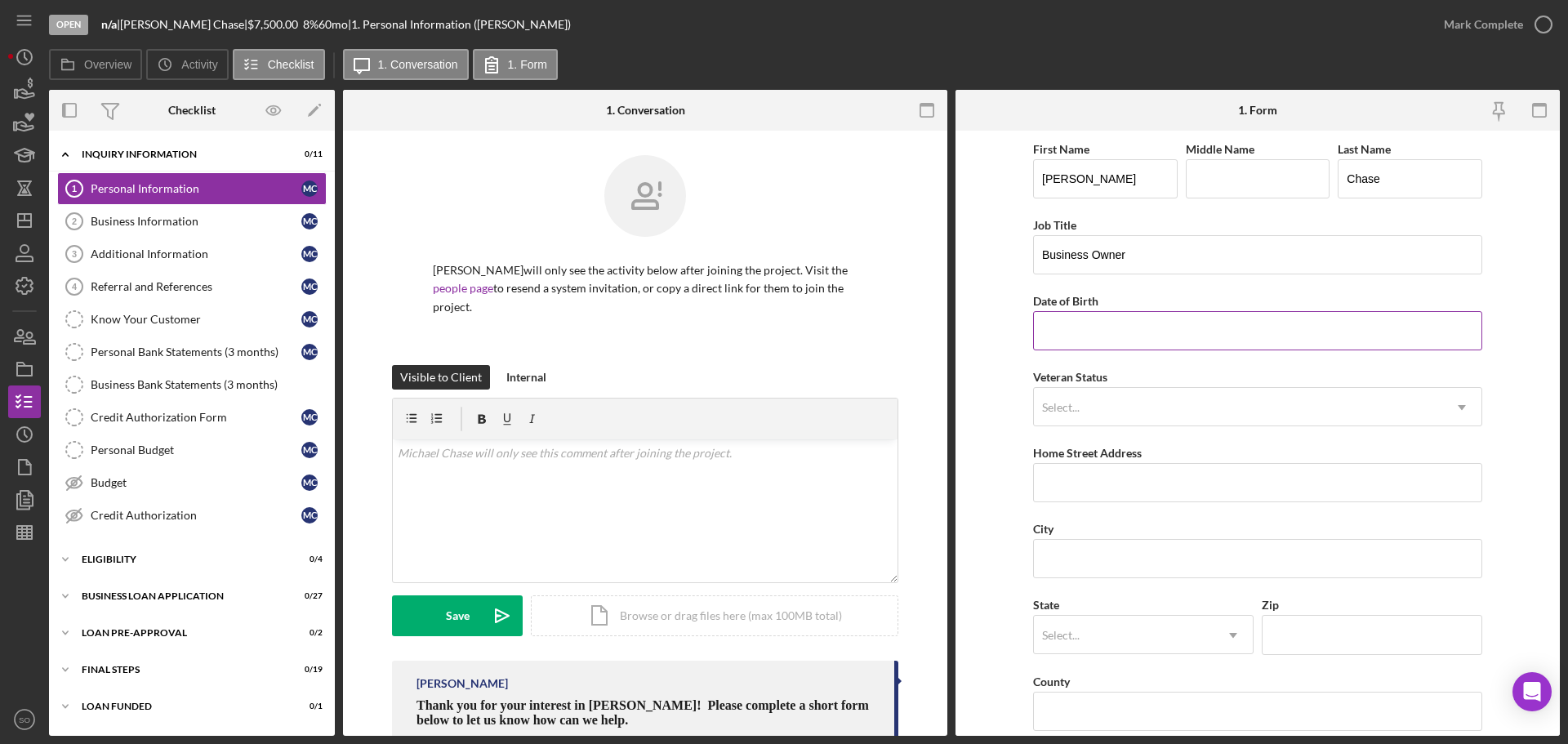
click at [1099, 331] on input "Date of Birth" at bounding box center [1258, 330] width 449 height 39
paste input "[DATE]"
type input "[DATE]"
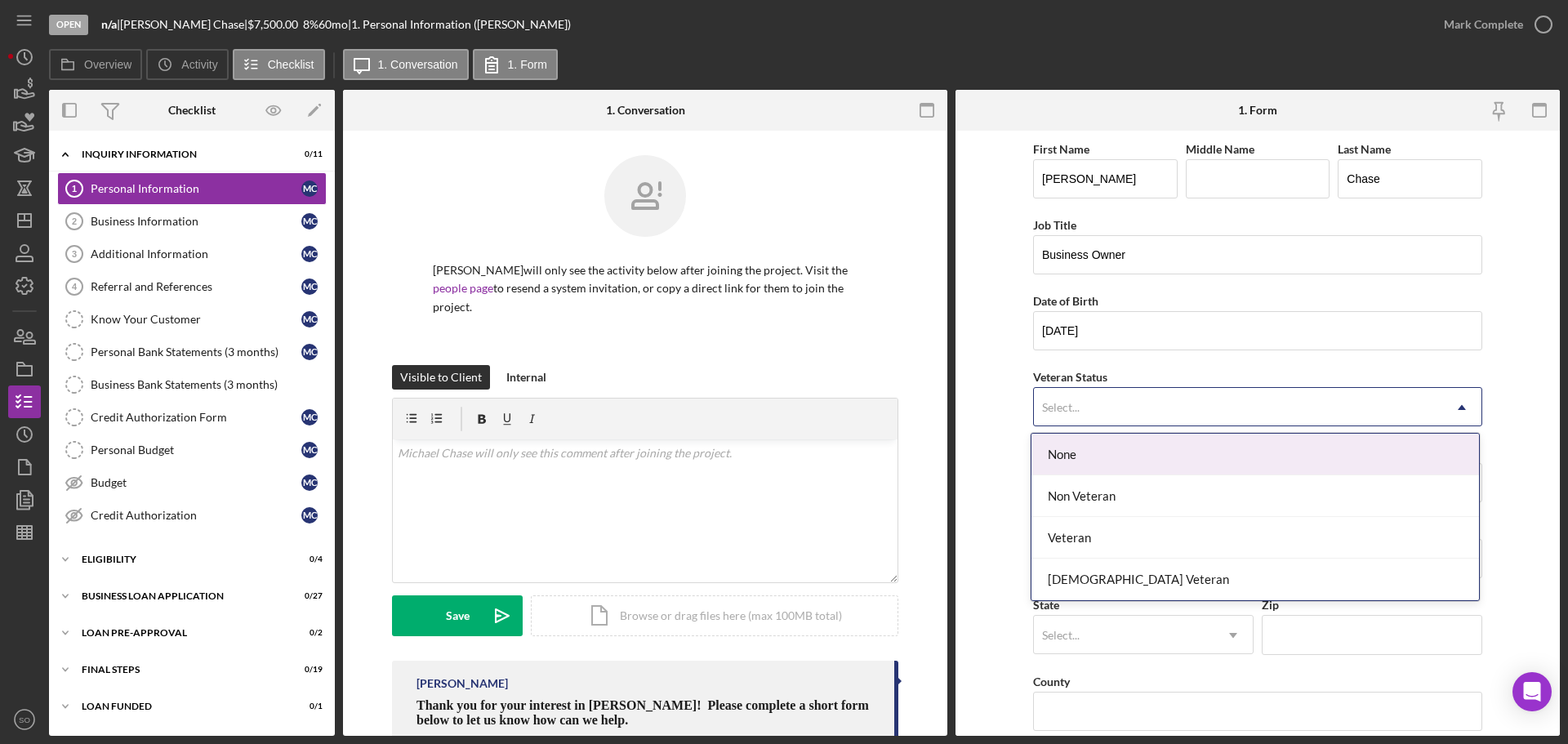
click at [1106, 399] on div "Select..." at bounding box center [1238, 407] width 408 height 37
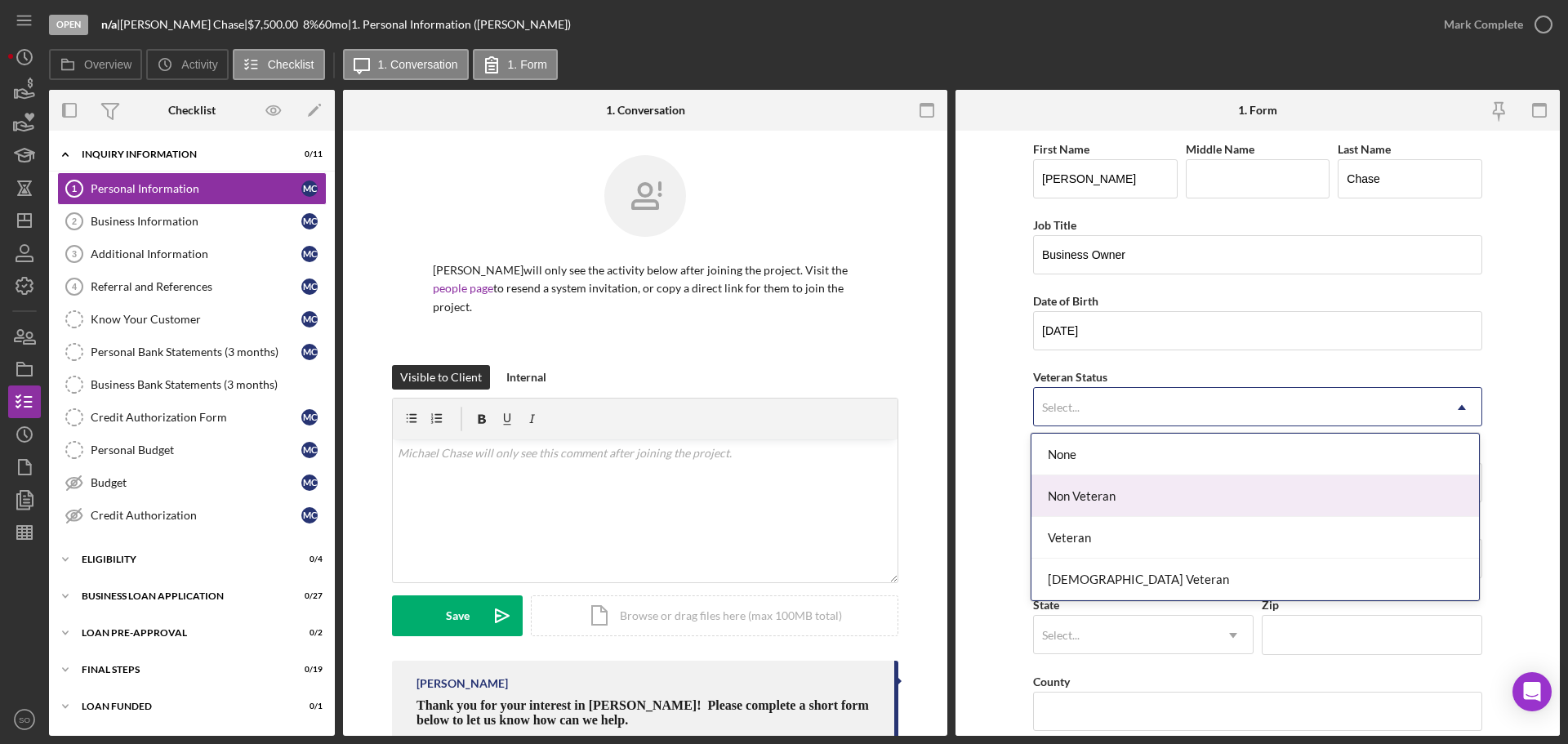
click at [1087, 499] on div "Non Veteran" at bounding box center [1255, 496] width 448 height 41
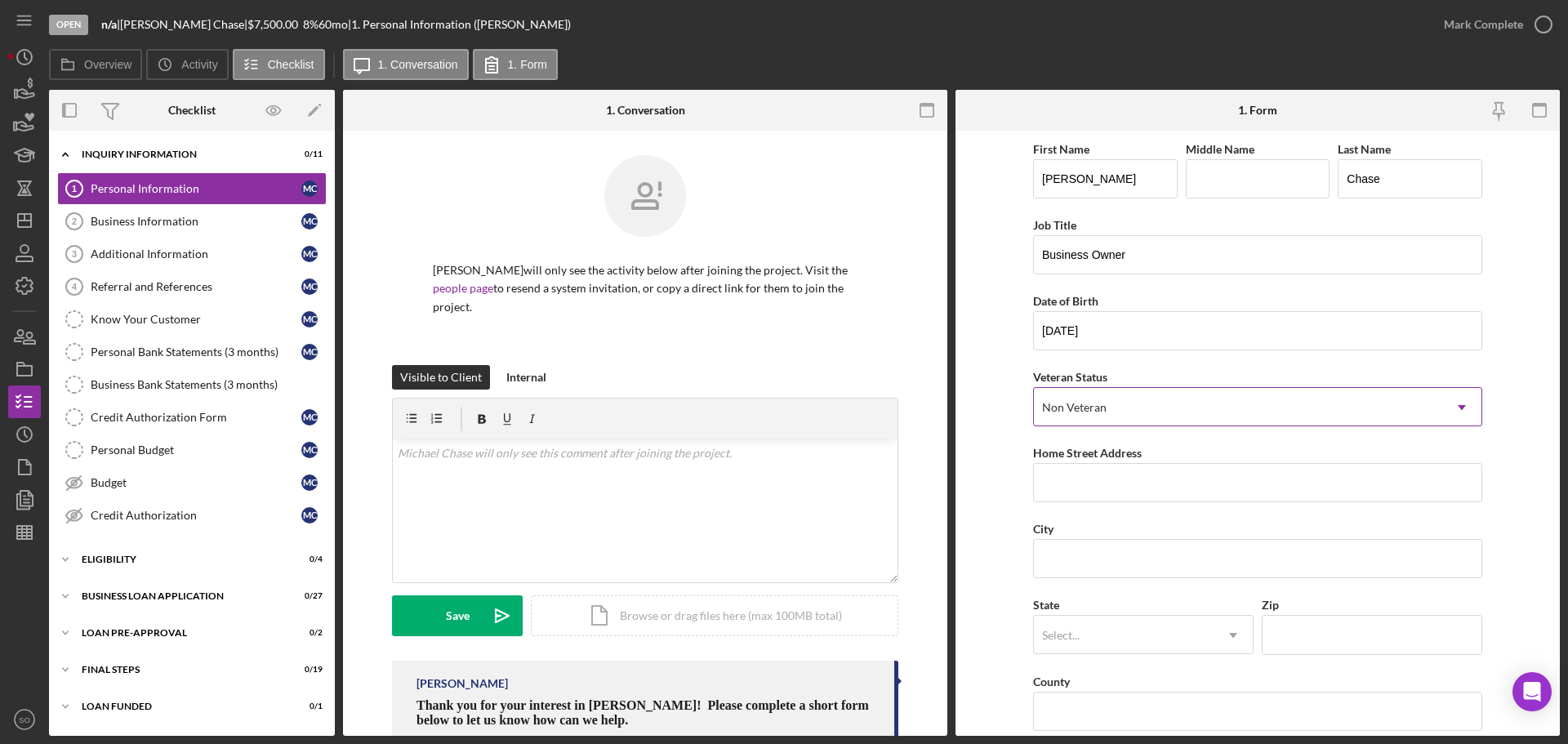
scroll to position [82, 0]
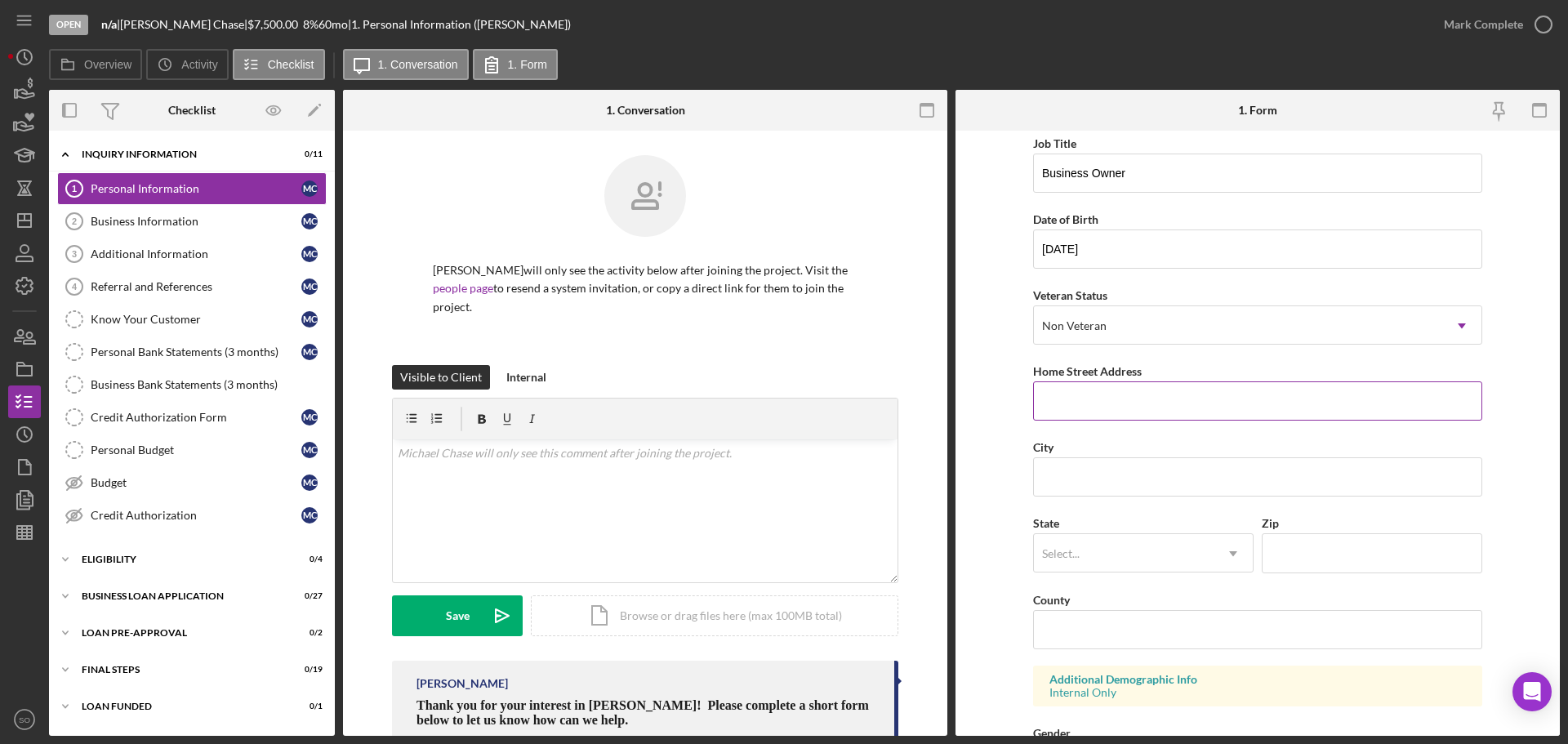
click at [1172, 398] on input "Home Street Address" at bounding box center [1258, 400] width 449 height 39
paste input "[STREET_ADDRESS][PERSON_NAME]"
type input "[STREET_ADDRESS][PERSON_NAME]"
drag, startPoint x: 1123, startPoint y: 483, endPoint x: 1135, endPoint y: 495, distance: 17.0
click at [1120, 483] on input "City" at bounding box center [1258, 476] width 449 height 39
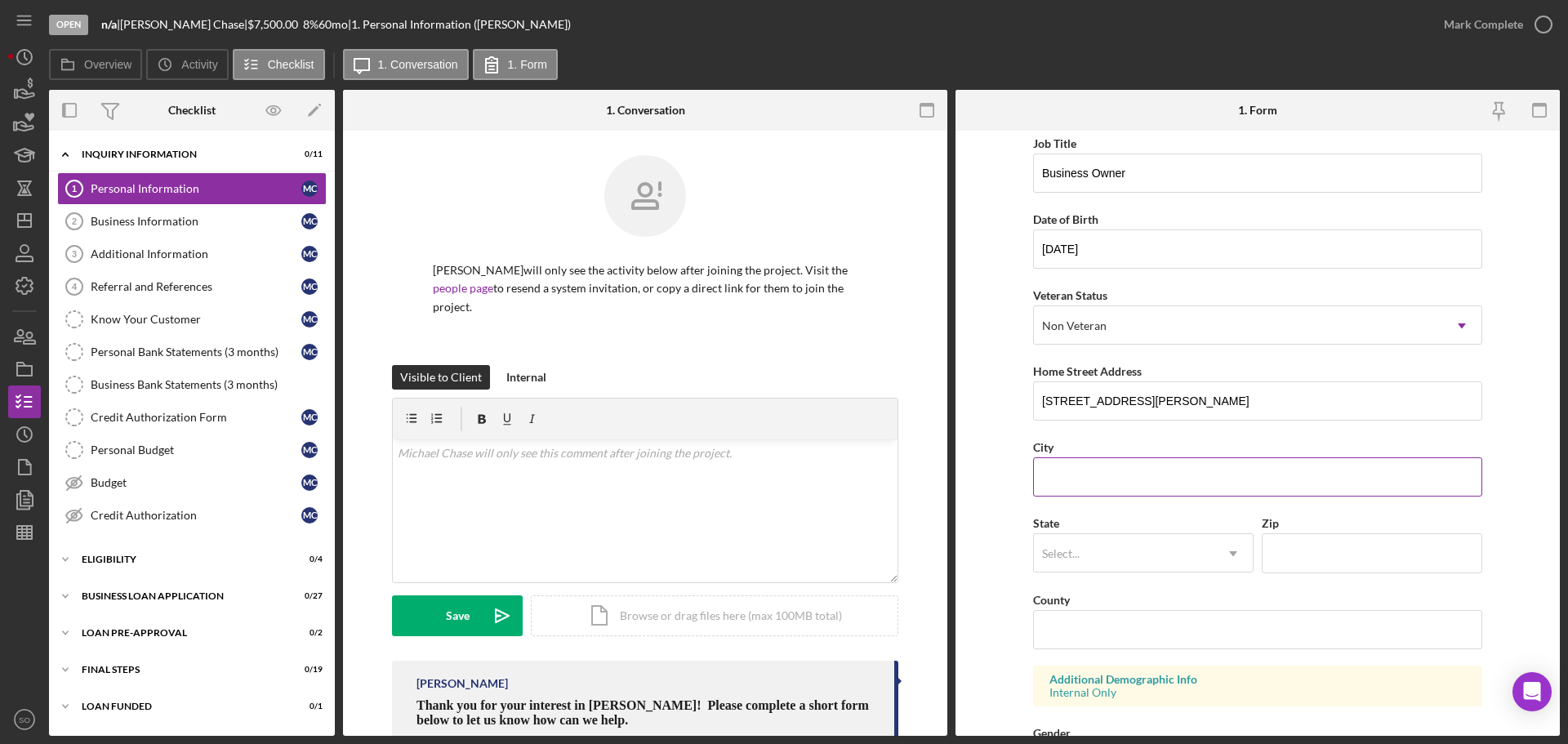
paste input "[PERSON_NAME],"
type input "[PERSON_NAME],"
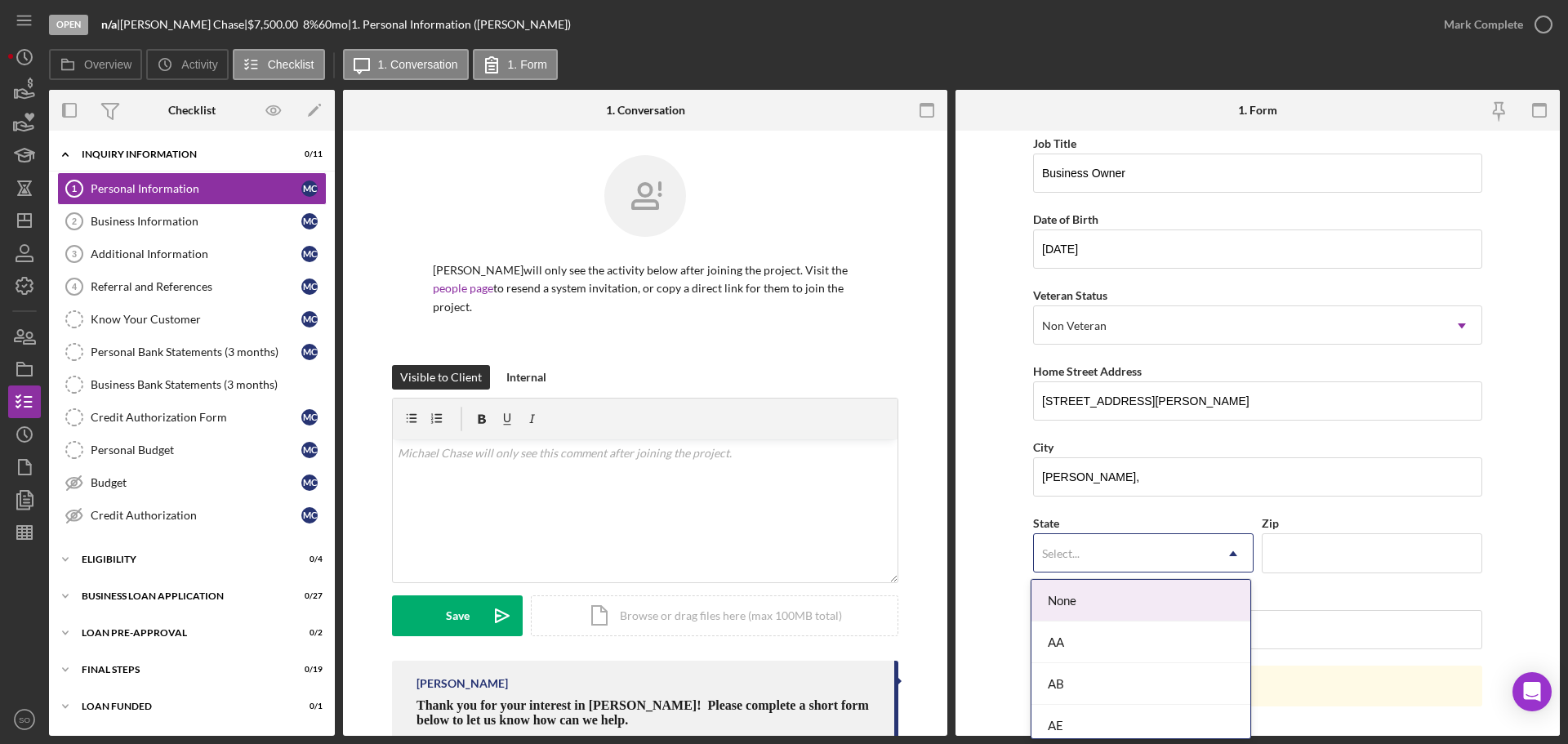
click at [1098, 543] on div "Select..." at bounding box center [1124, 553] width 180 height 37
type input "mo"
click at [1078, 642] on div "MO" at bounding box center [1140, 642] width 219 height 41
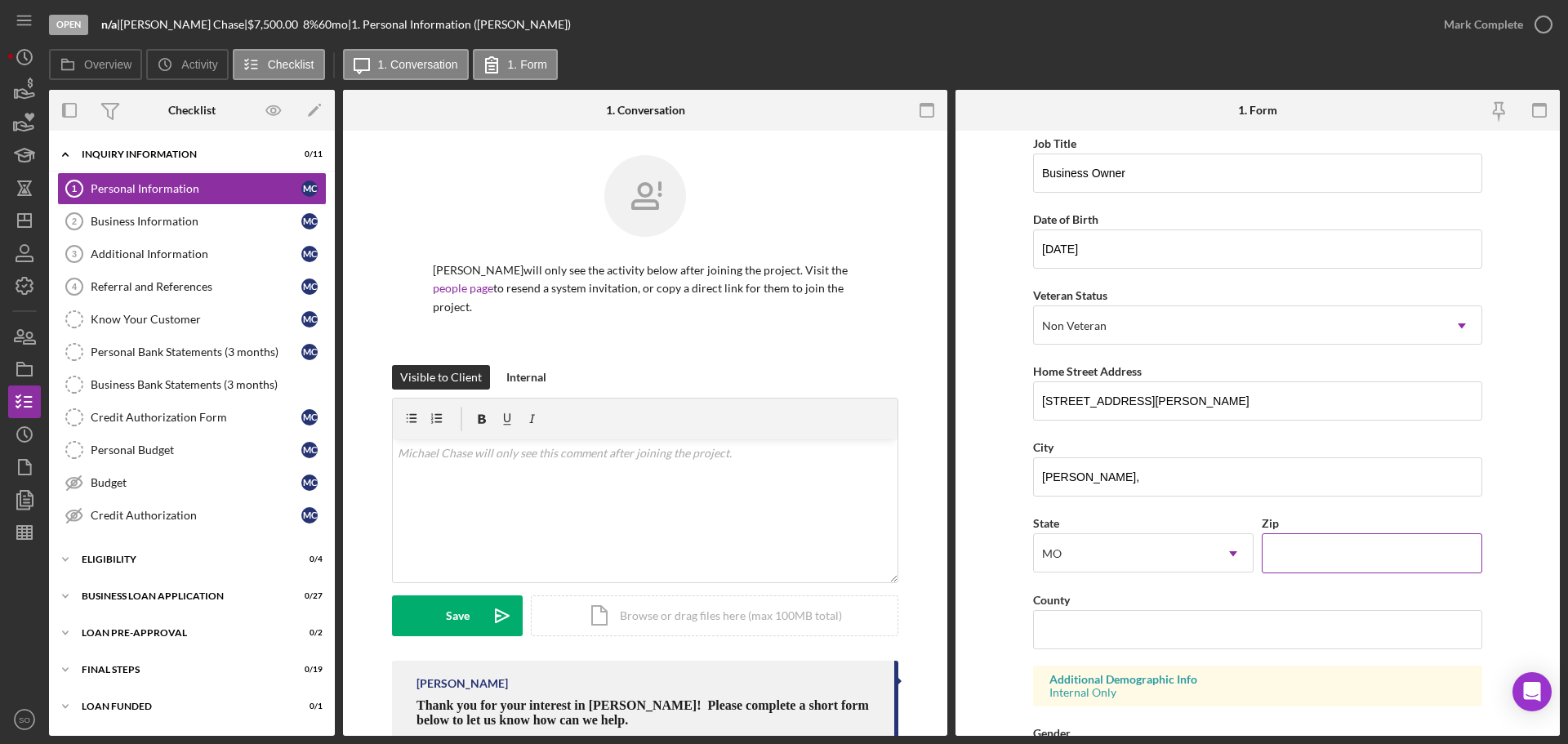
drag, startPoint x: 1352, startPoint y: 548, endPoint x: 1326, endPoint y: 578, distance: 39.7
click at [1352, 548] on input "Zip" at bounding box center [1371, 552] width 220 height 39
paste input "64801"
type input "64801"
click at [1129, 620] on input "County" at bounding box center [1258, 629] width 449 height 39
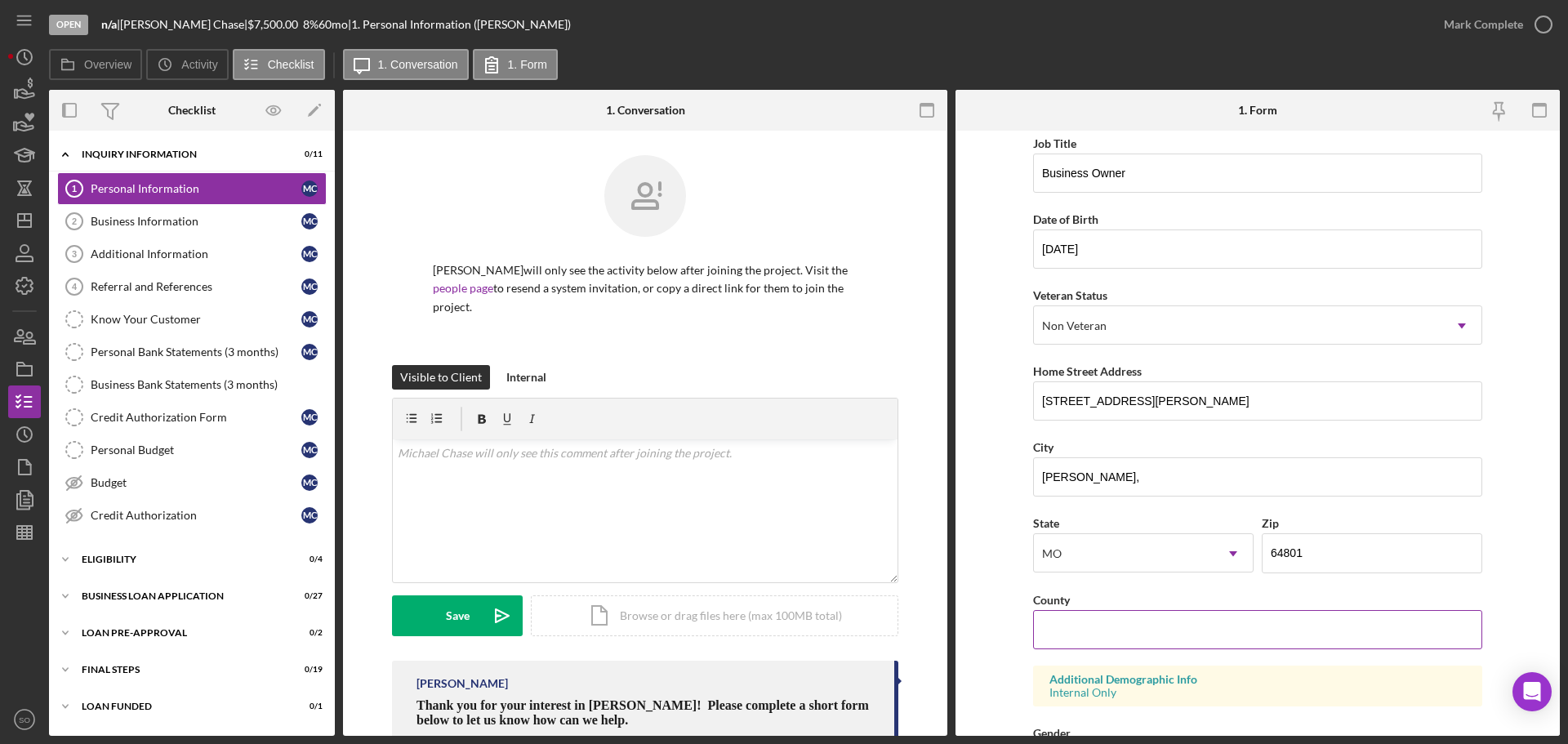
paste input "Jasper"
type input "[GEOGRAPHIC_DATA]"
click at [954, 631] on div "Overview Internal Workflow Stage Open Icon/Dropdown Arrow Archive (can unarchiv…" at bounding box center [804, 413] width 1511 height 646
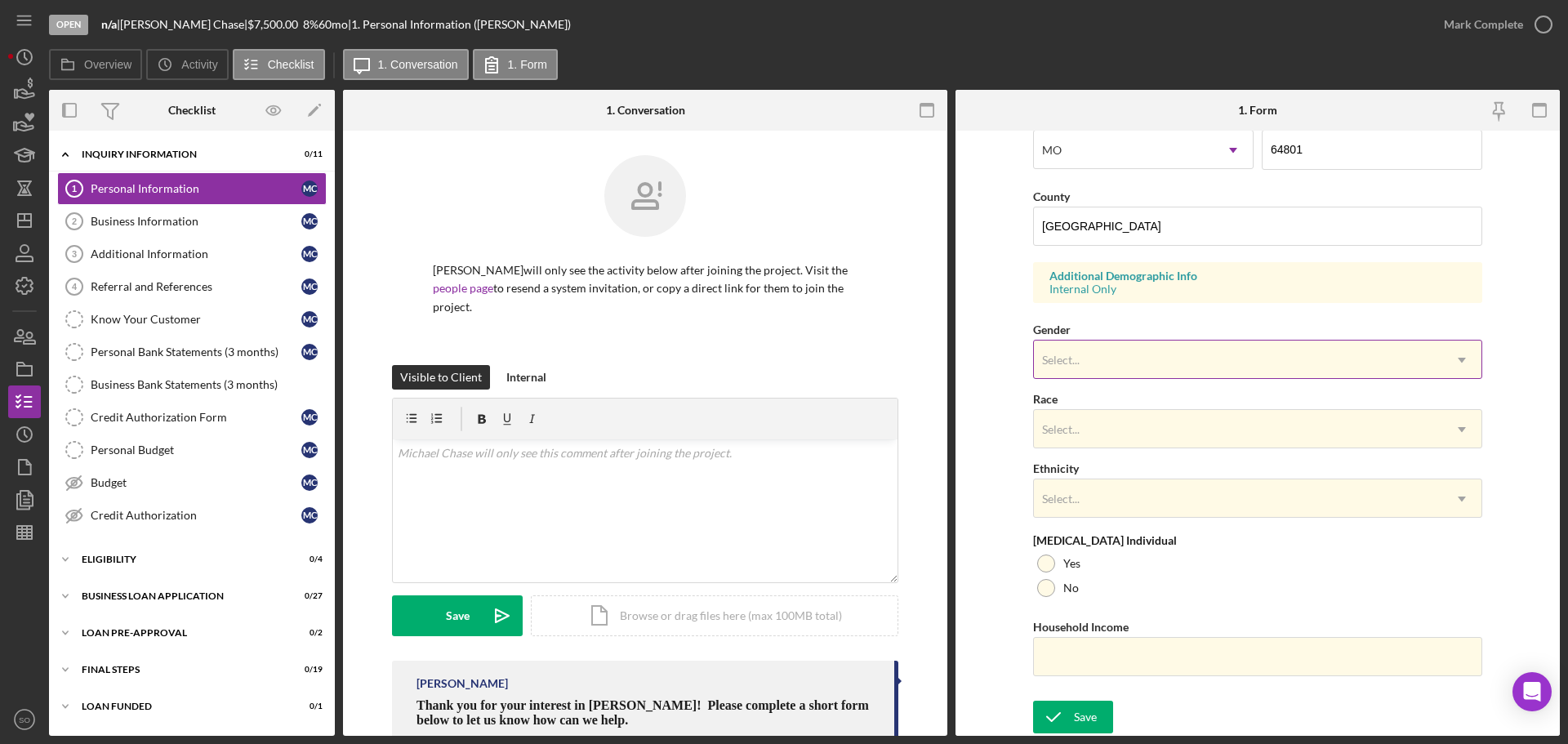
click at [1109, 368] on div "Select..." at bounding box center [1238, 359] width 408 height 37
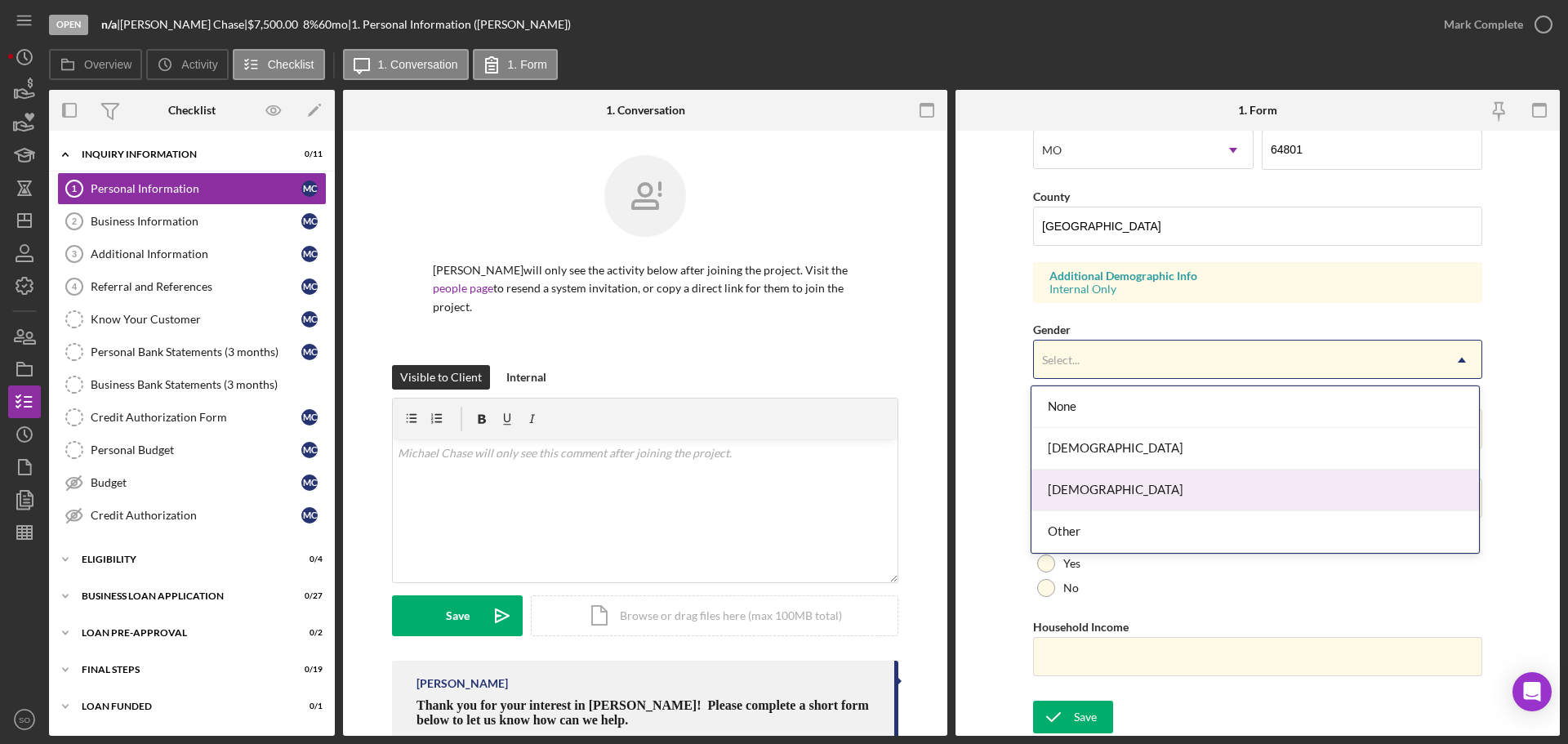
click at [1102, 479] on div "[DEMOGRAPHIC_DATA]" at bounding box center [1255, 490] width 448 height 41
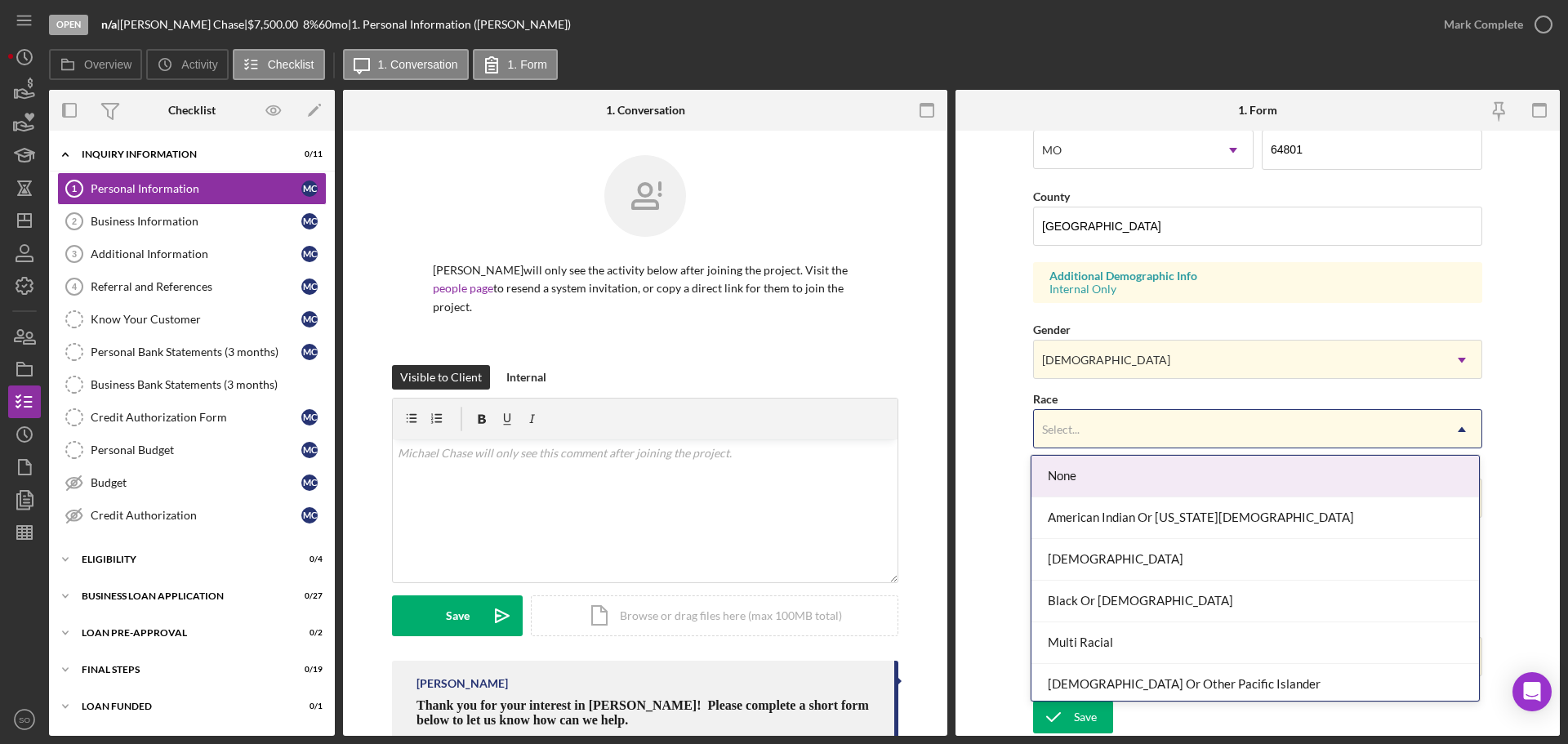
click at [1121, 424] on div "Select..." at bounding box center [1238, 429] width 408 height 37
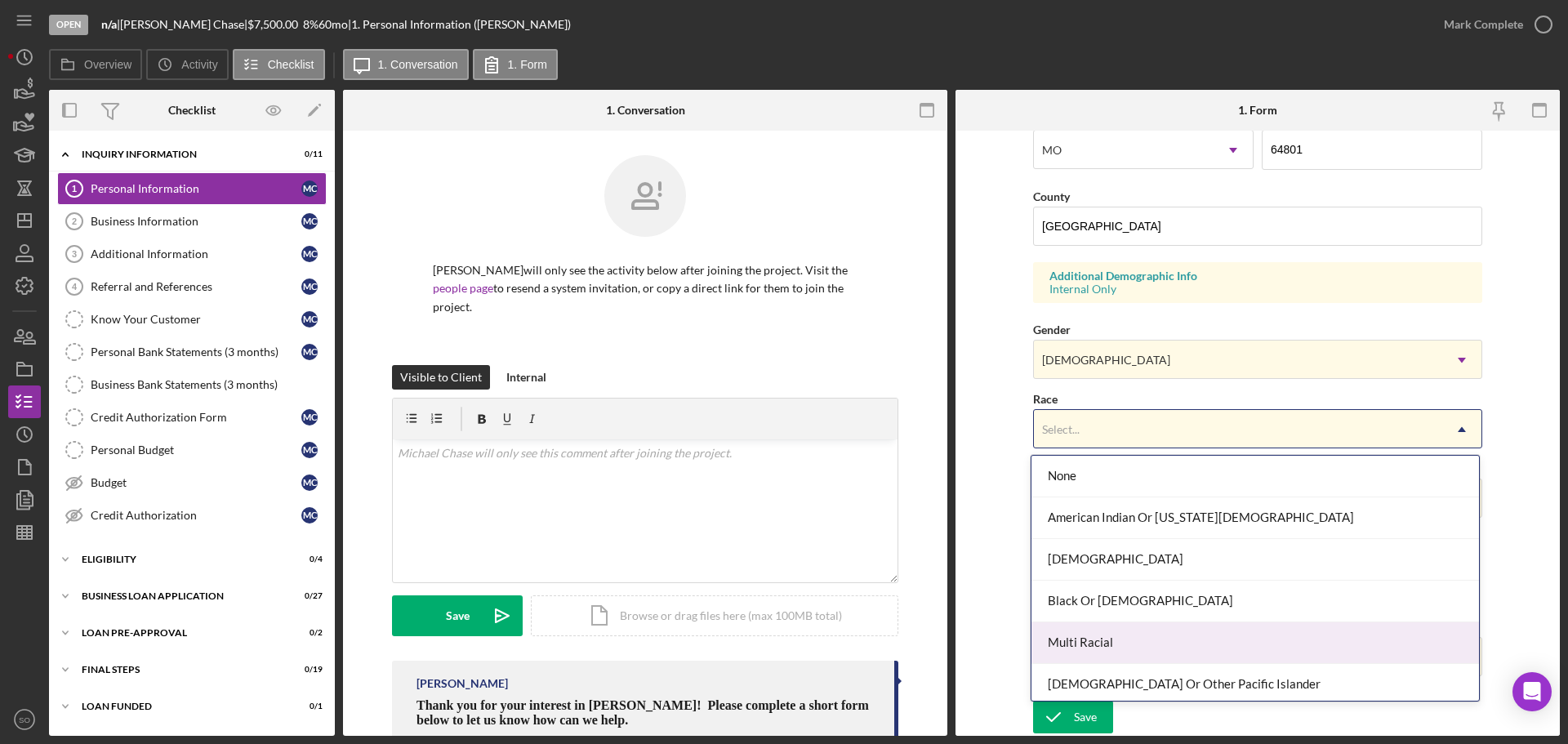
scroll to position [88, 0]
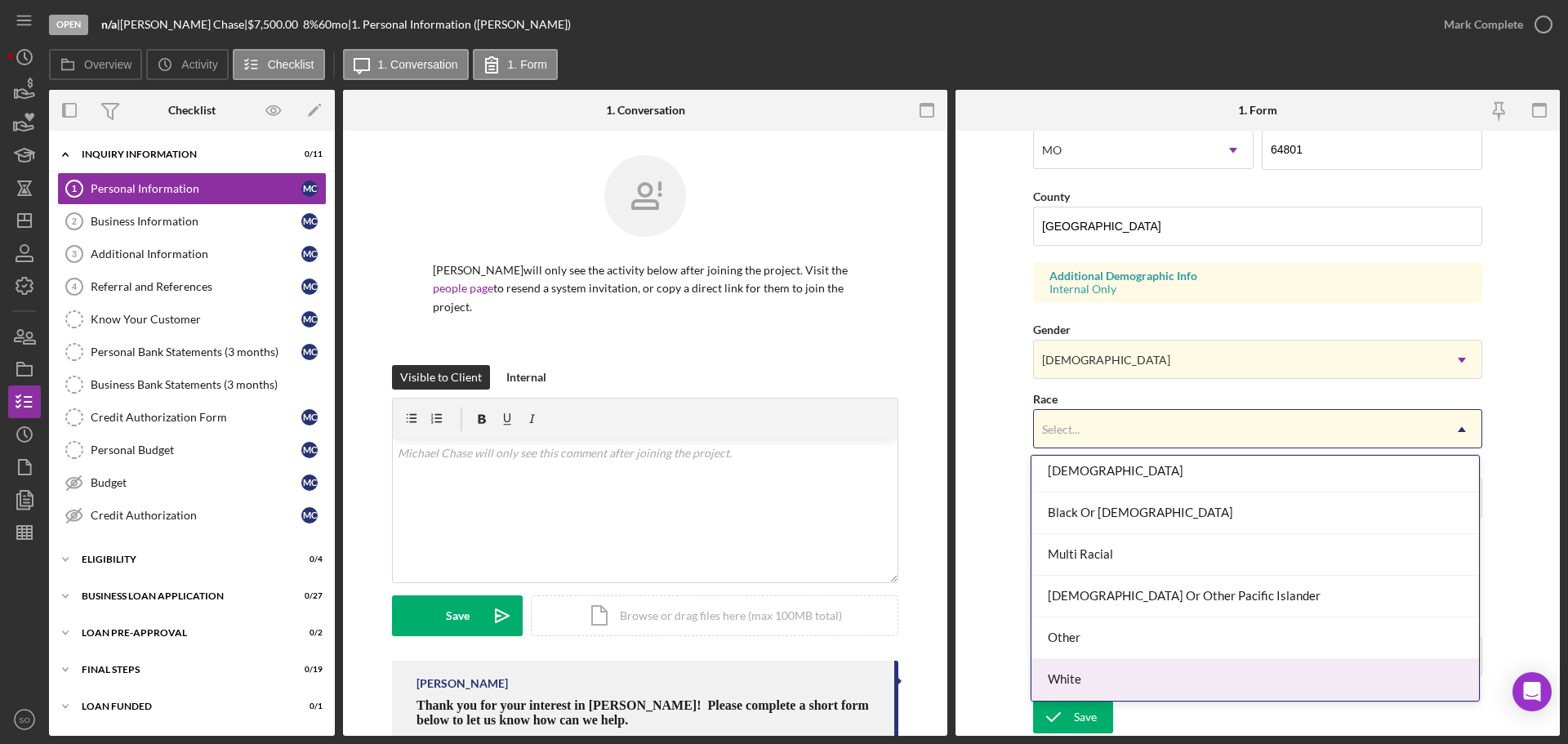
click at [1103, 677] on div "White" at bounding box center [1255, 680] width 448 height 41
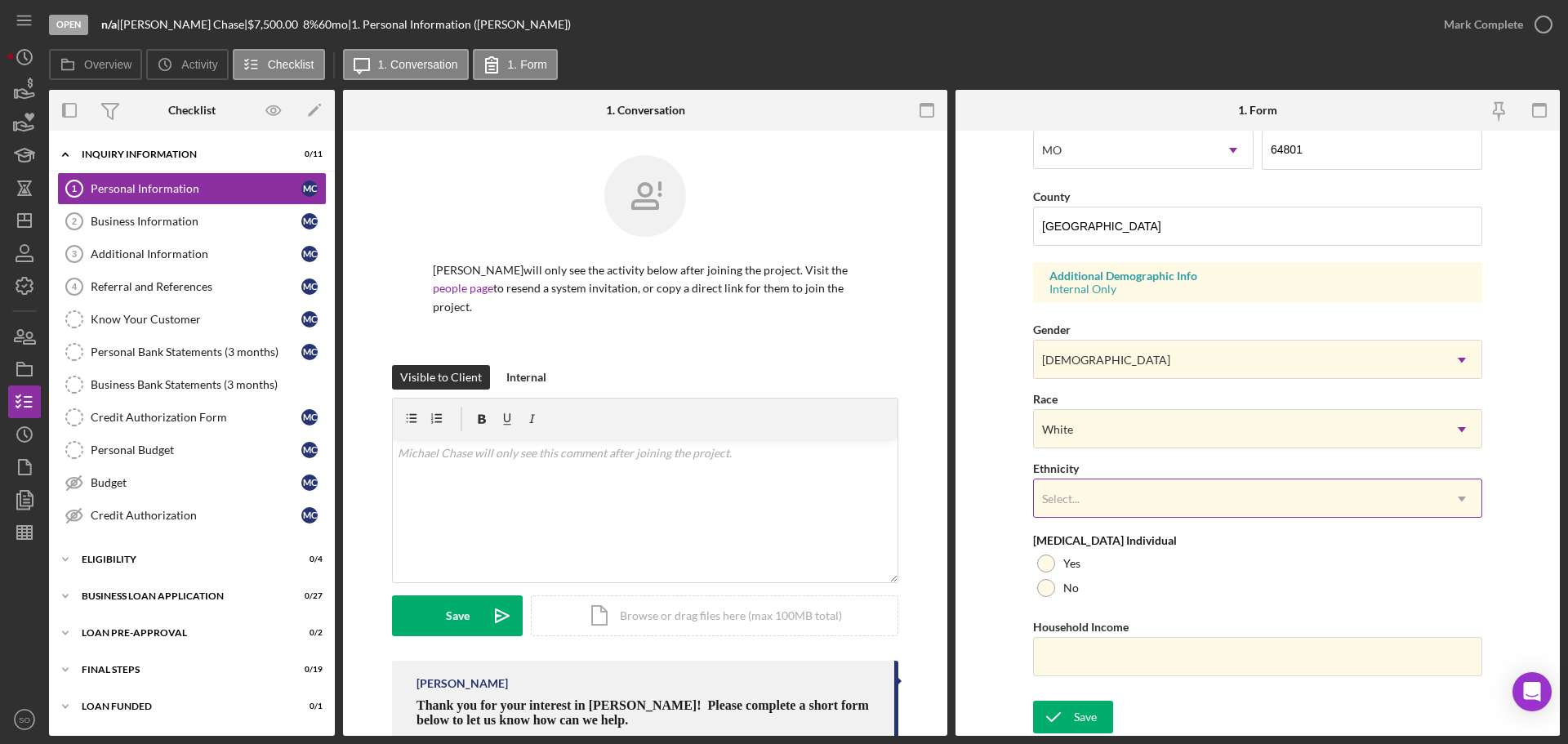
click at [1130, 506] on div "Select..." at bounding box center [1238, 499] width 408 height 37
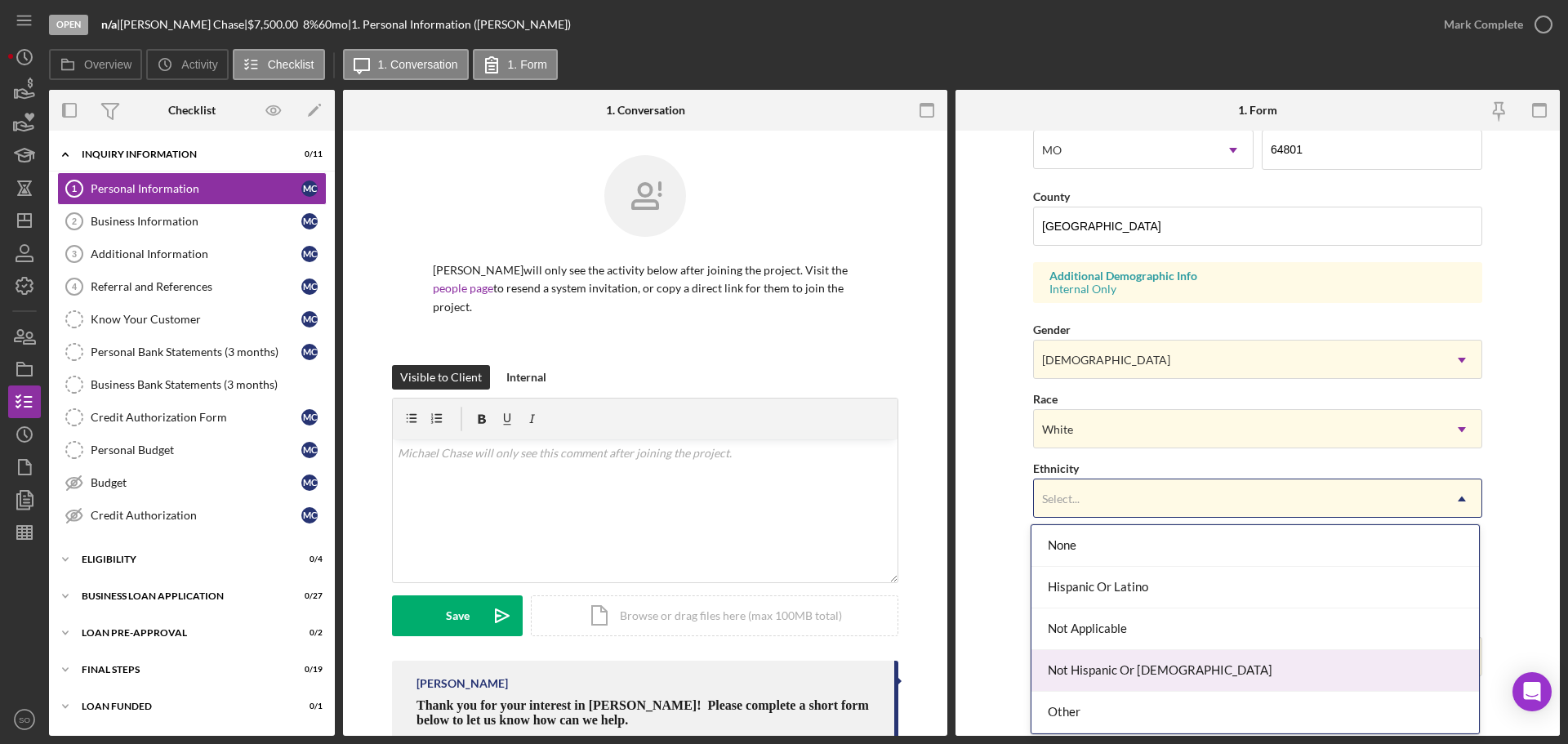
click at [1119, 666] on div "Not Hispanic Or [DEMOGRAPHIC_DATA]" at bounding box center [1255, 671] width 448 height 41
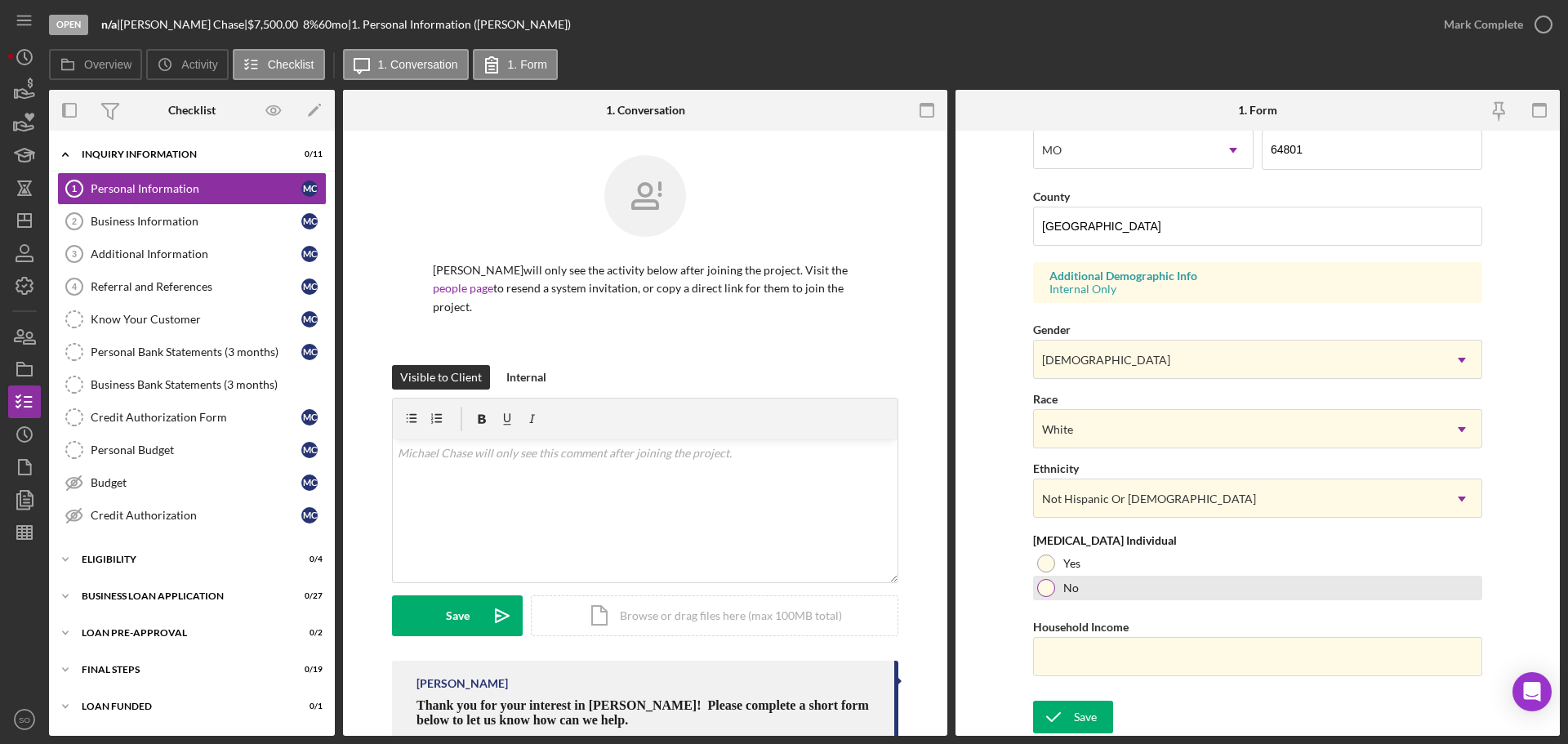
click at [1042, 585] on div at bounding box center [1046, 588] width 18 height 18
click at [1163, 661] on input "Household Income" at bounding box center [1258, 656] width 449 height 39
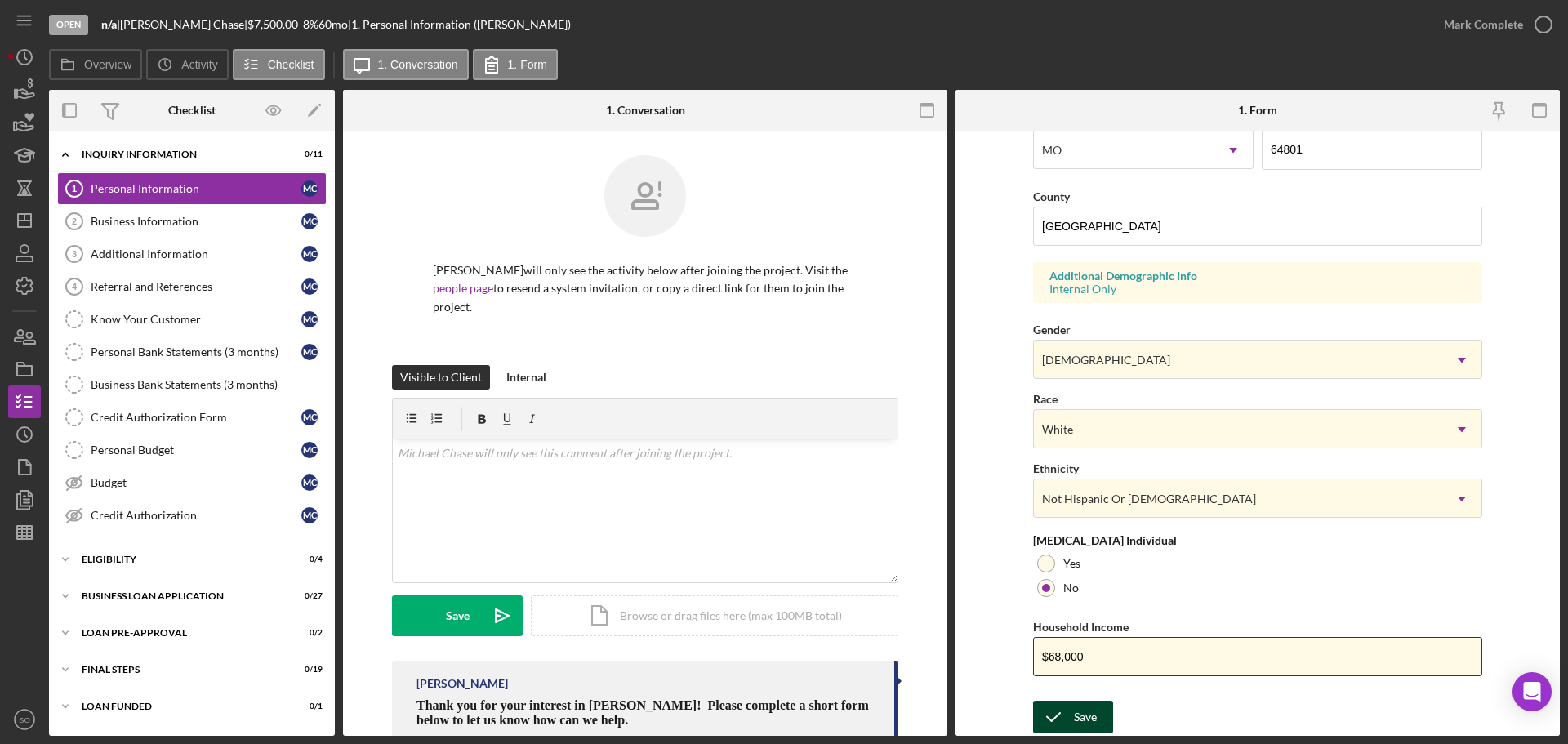
type input "$68,000"
click at [1073, 713] on div "Save" at bounding box center [1085, 718] width 23 height 33
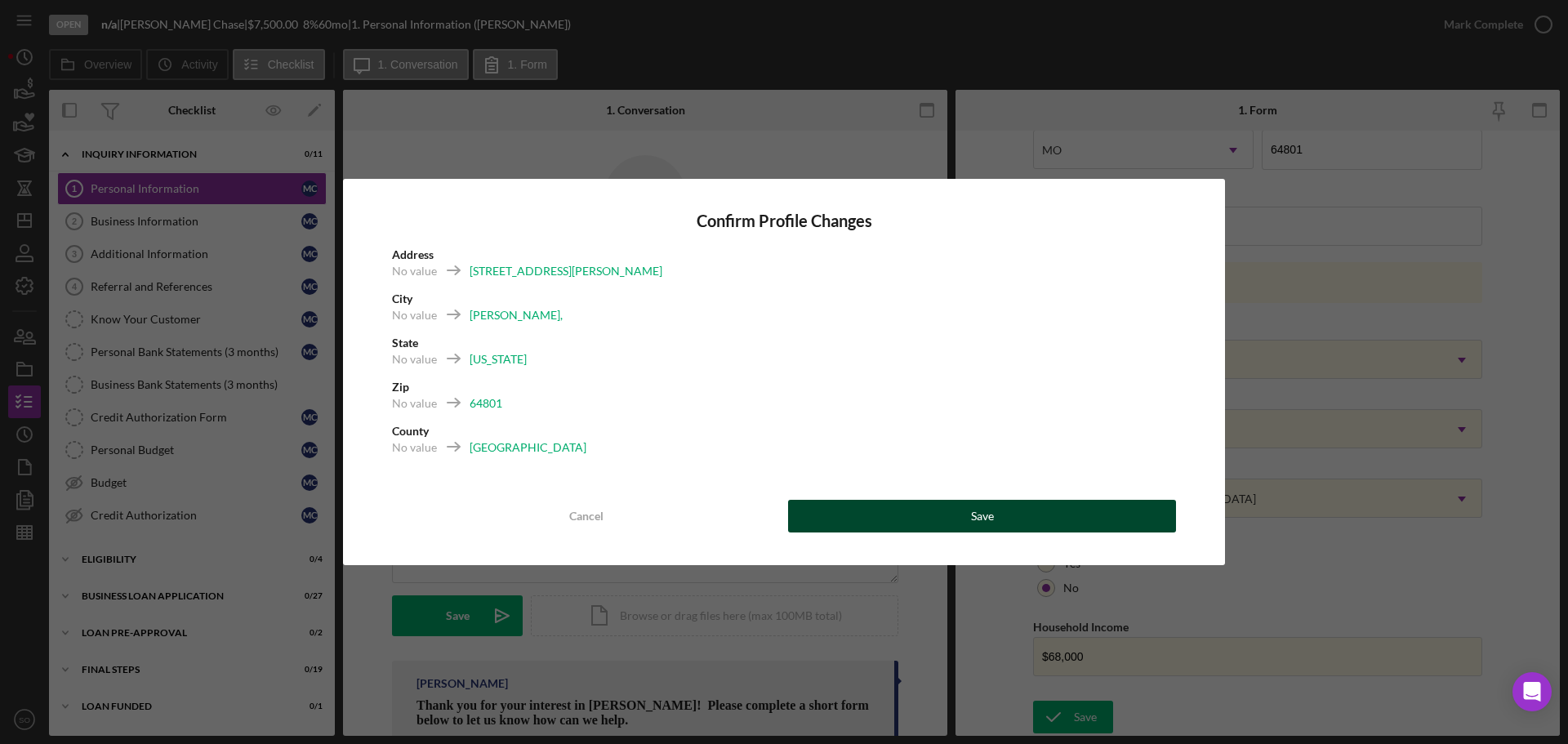
click at [999, 509] on button "Save" at bounding box center [982, 516] width 388 height 33
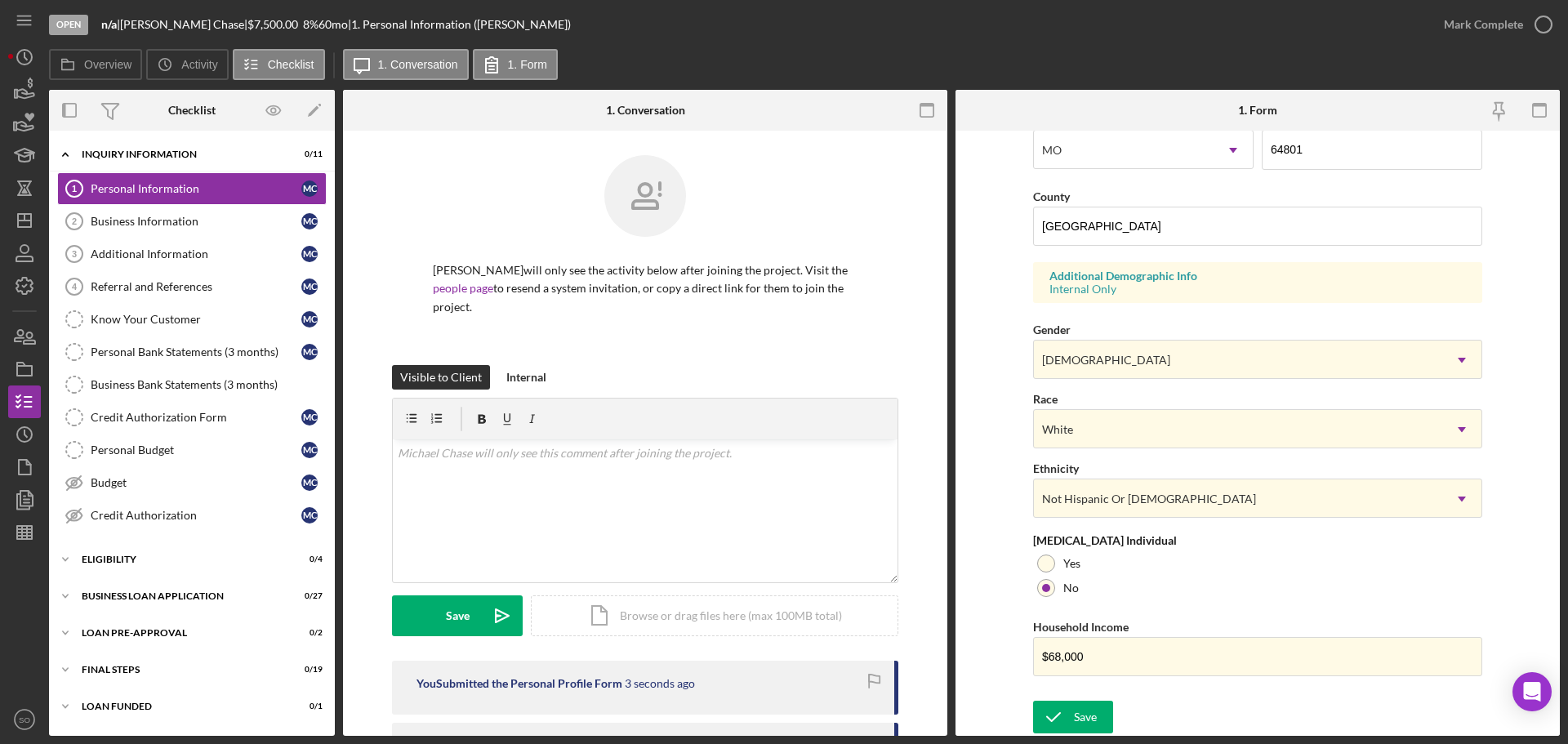
click at [1452, 26] on div "Mark Complete" at bounding box center [1483, 25] width 79 height 33
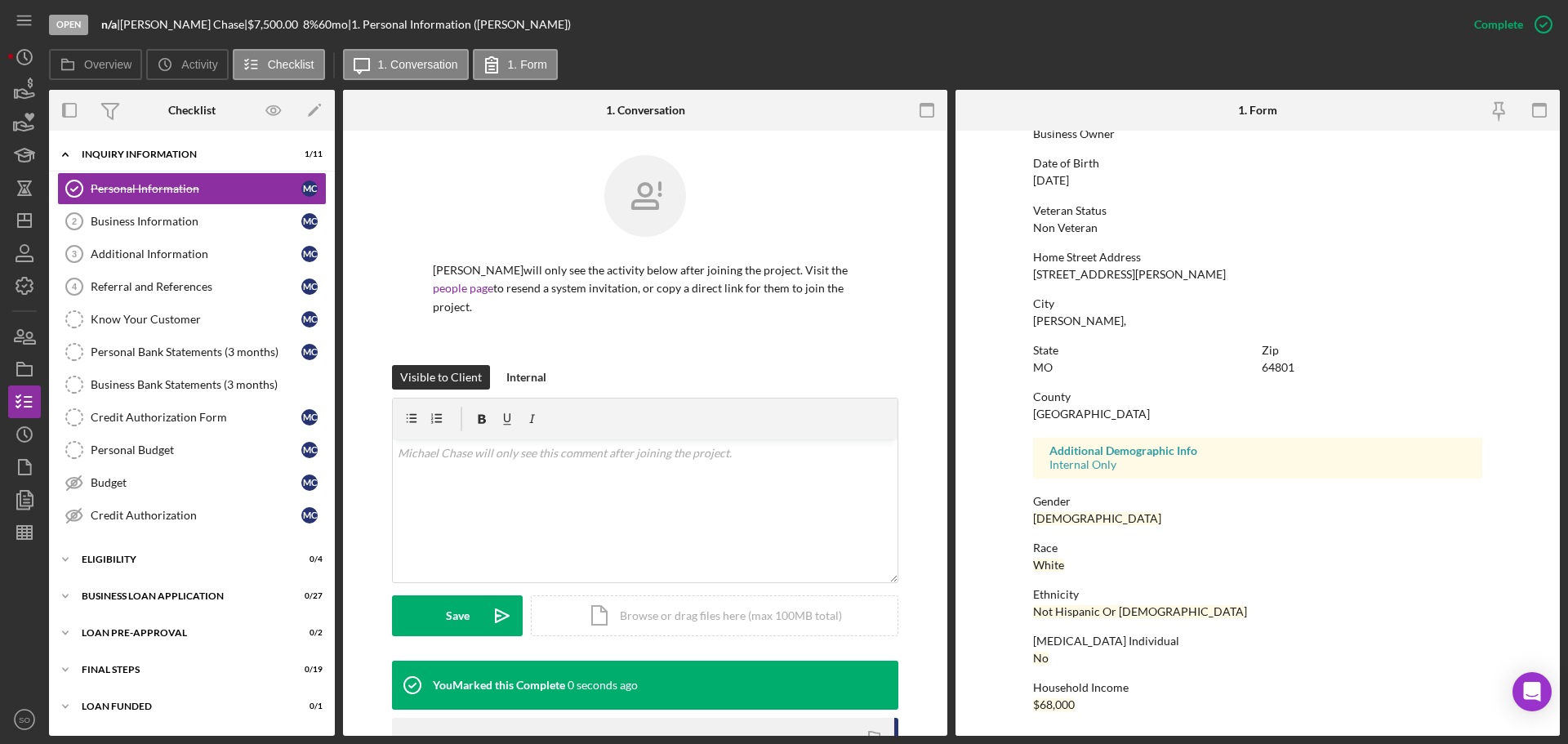
scroll to position [157, 0]
click at [158, 228] on div "Business Information" at bounding box center [196, 221] width 211 height 13
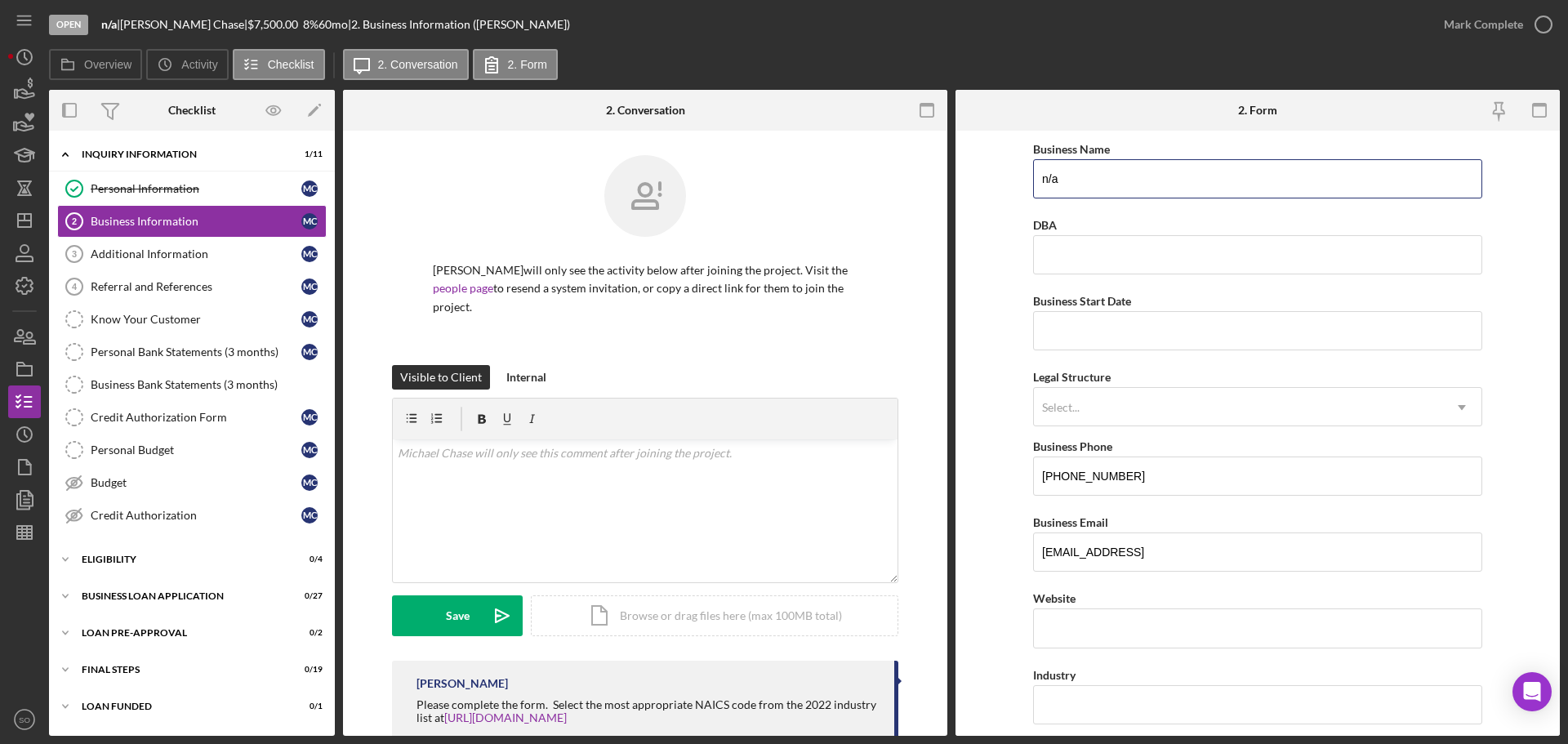
drag, startPoint x: 1083, startPoint y: 177, endPoint x: 709, endPoint y: 194, distance: 374.4
click at [709, 194] on div "Overview Internal Workflow Stage Open Icon/Dropdown Arrow Archive (can unarchiv…" at bounding box center [804, 413] width 1511 height 646
click at [1092, 192] on input "n/a" at bounding box center [1258, 178] width 449 height 39
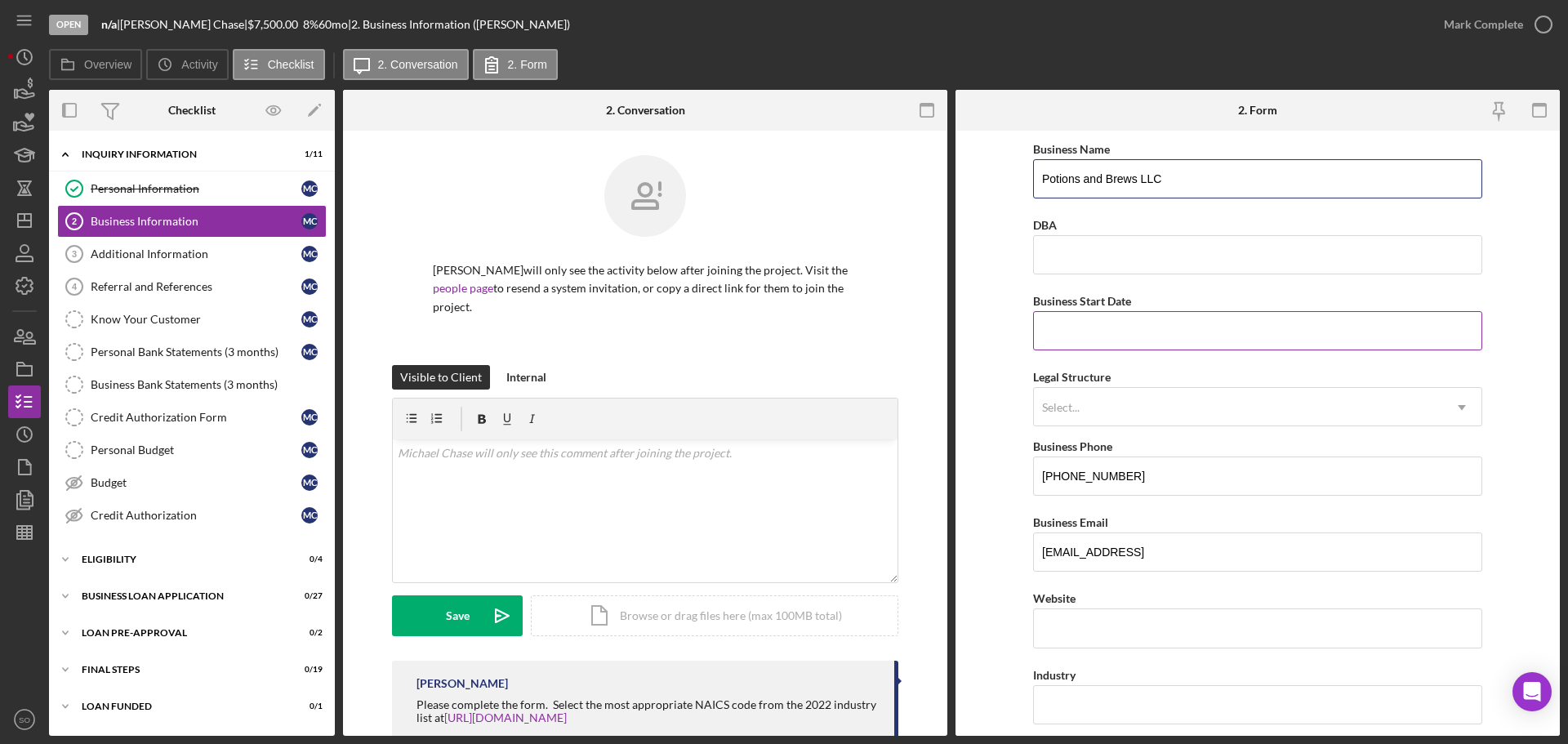
type input "Potions and Brews LLC"
click at [1120, 338] on input "Business Start Date" at bounding box center [1258, 330] width 449 height 39
click at [1066, 330] on input "[DATE]" at bounding box center [1258, 330] width 449 height 39
type input "[DATE]"
click at [955, 411] on form "Business Name Potions and Brews LLC DBA Business Start Date [DATE] Legal Struct…" at bounding box center [1258, 433] width 604 height 605
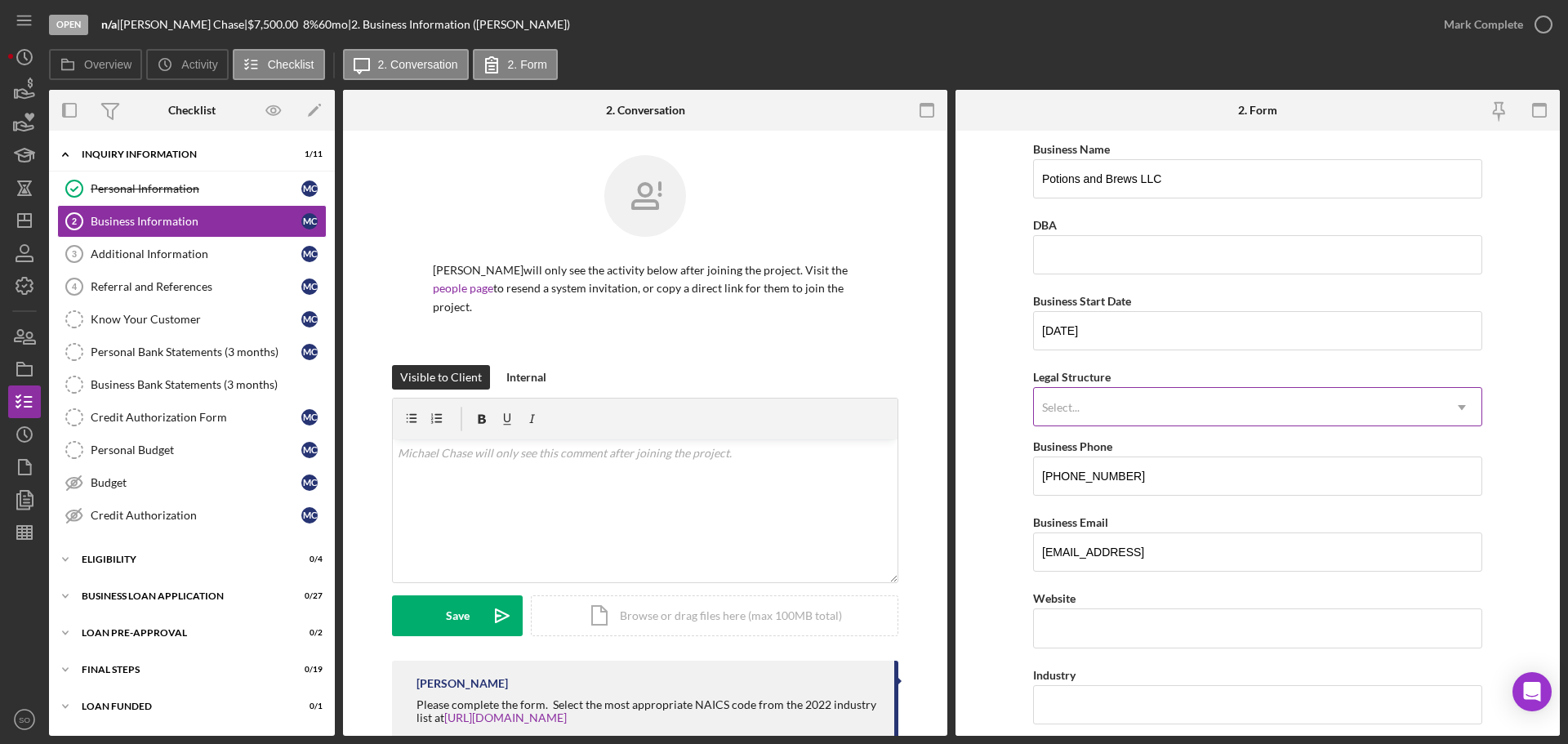
click at [1099, 413] on div "Select..." at bounding box center [1238, 407] width 408 height 37
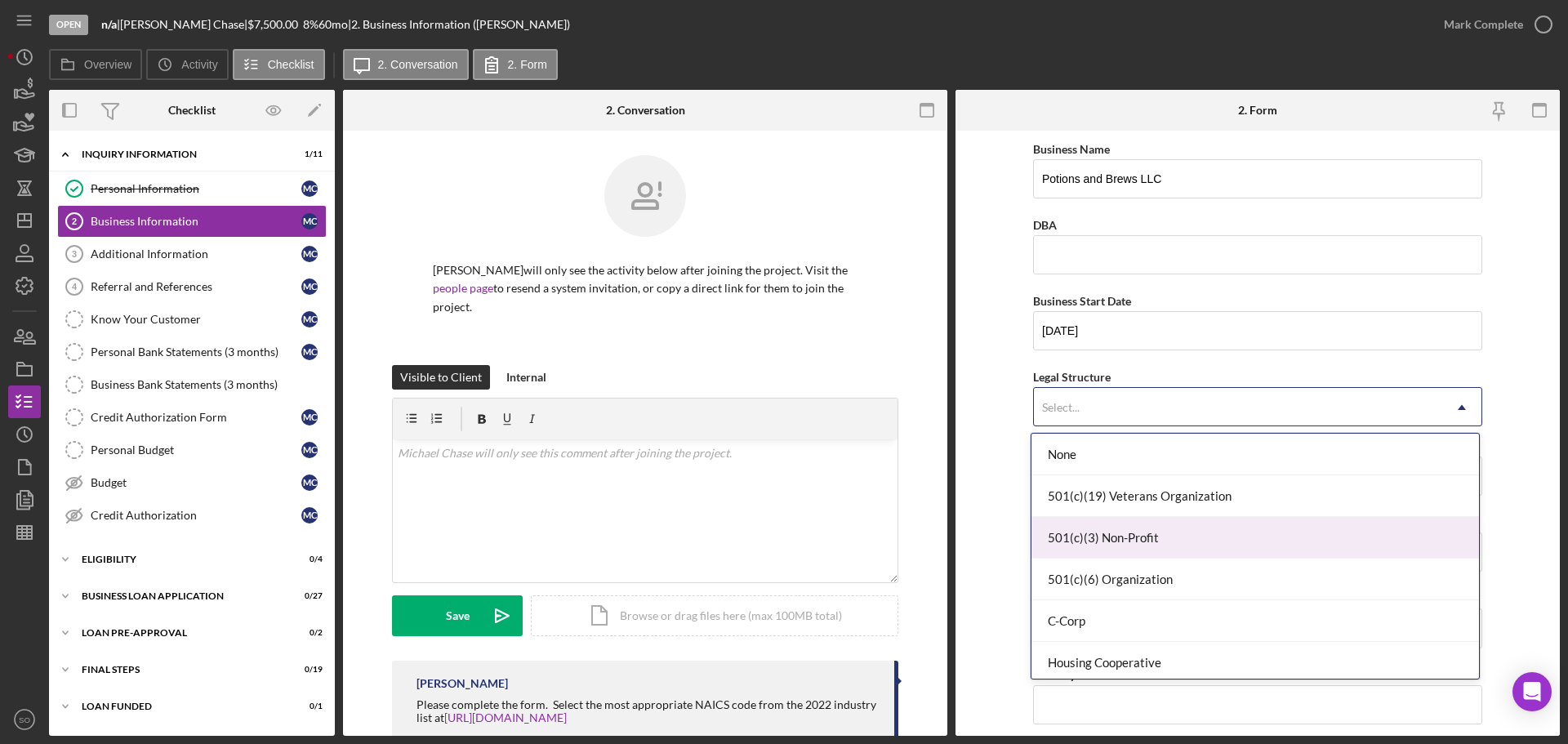
scroll to position [245, 0]
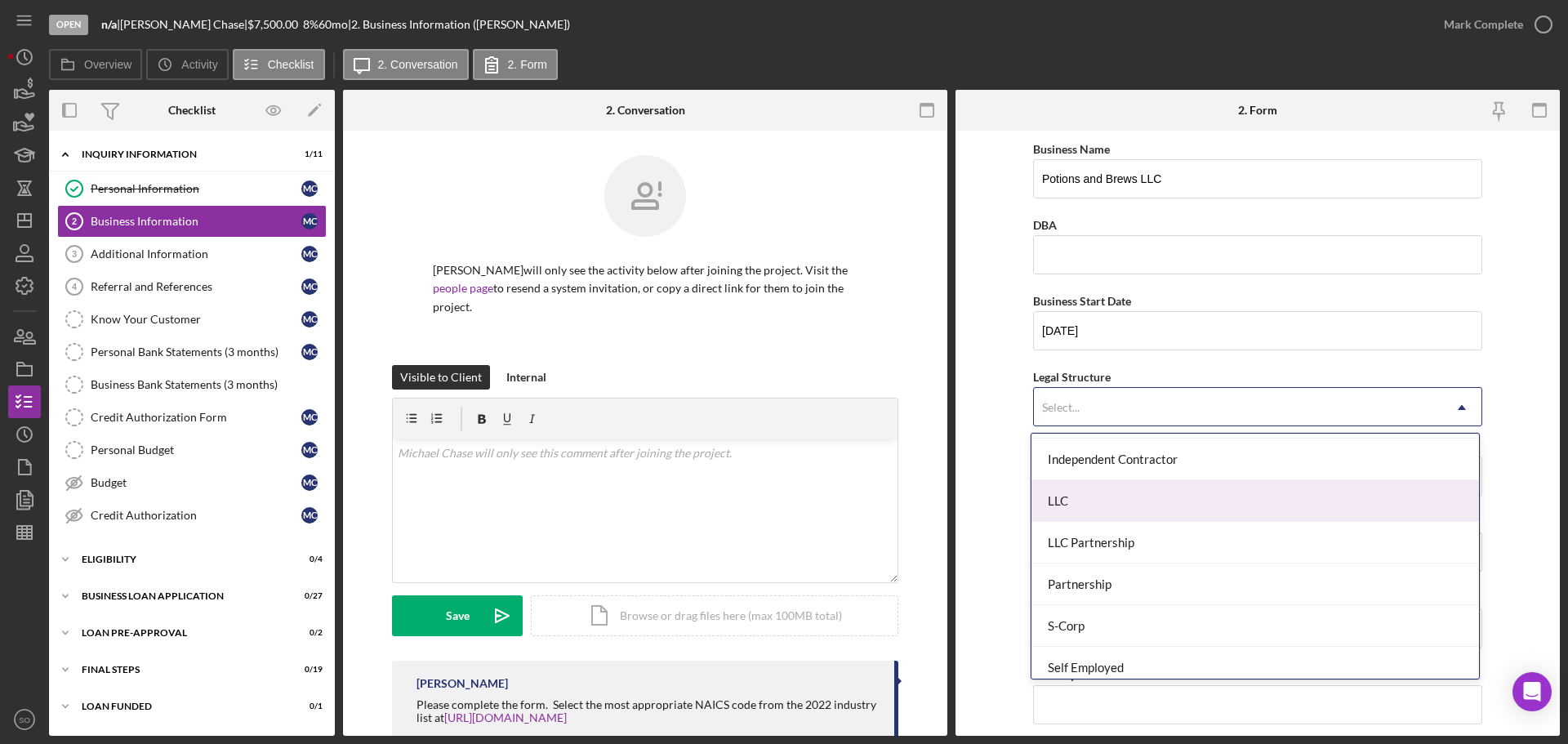
click at [1085, 499] on div "LLC" at bounding box center [1255, 501] width 448 height 41
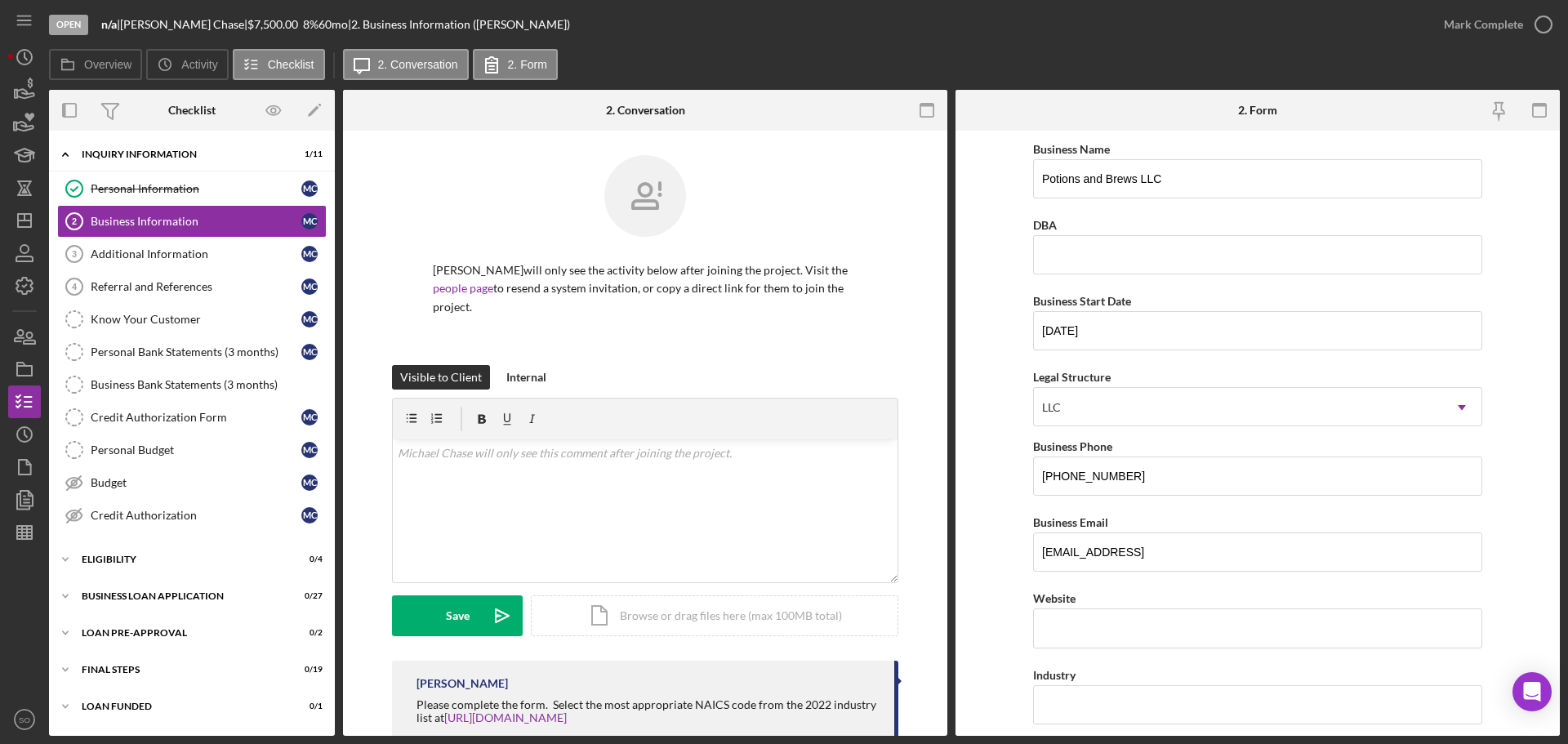
scroll to position [163, 0]
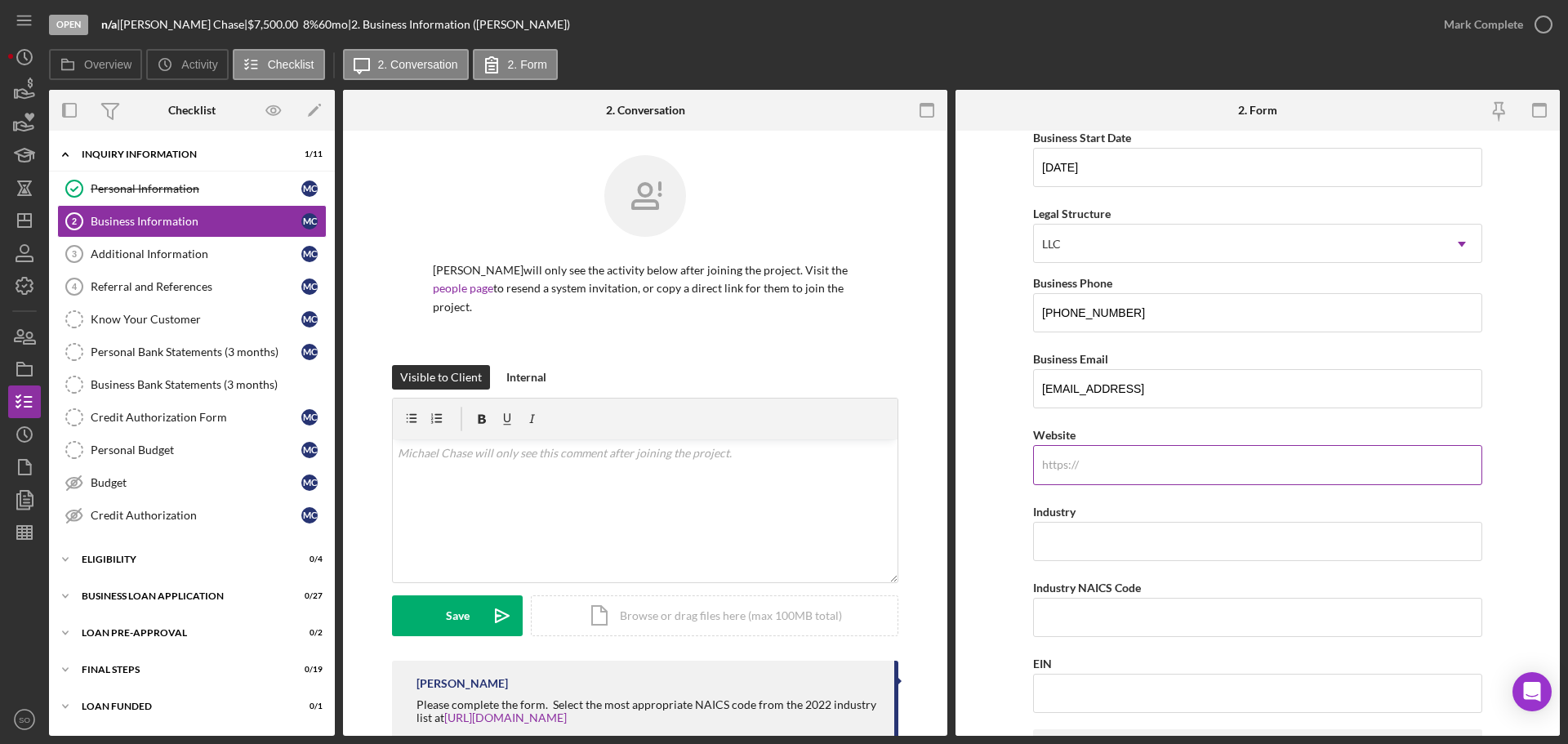
click at [1095, 462] on input "Website" at bounding box center [1258, 464] width 449 height 39
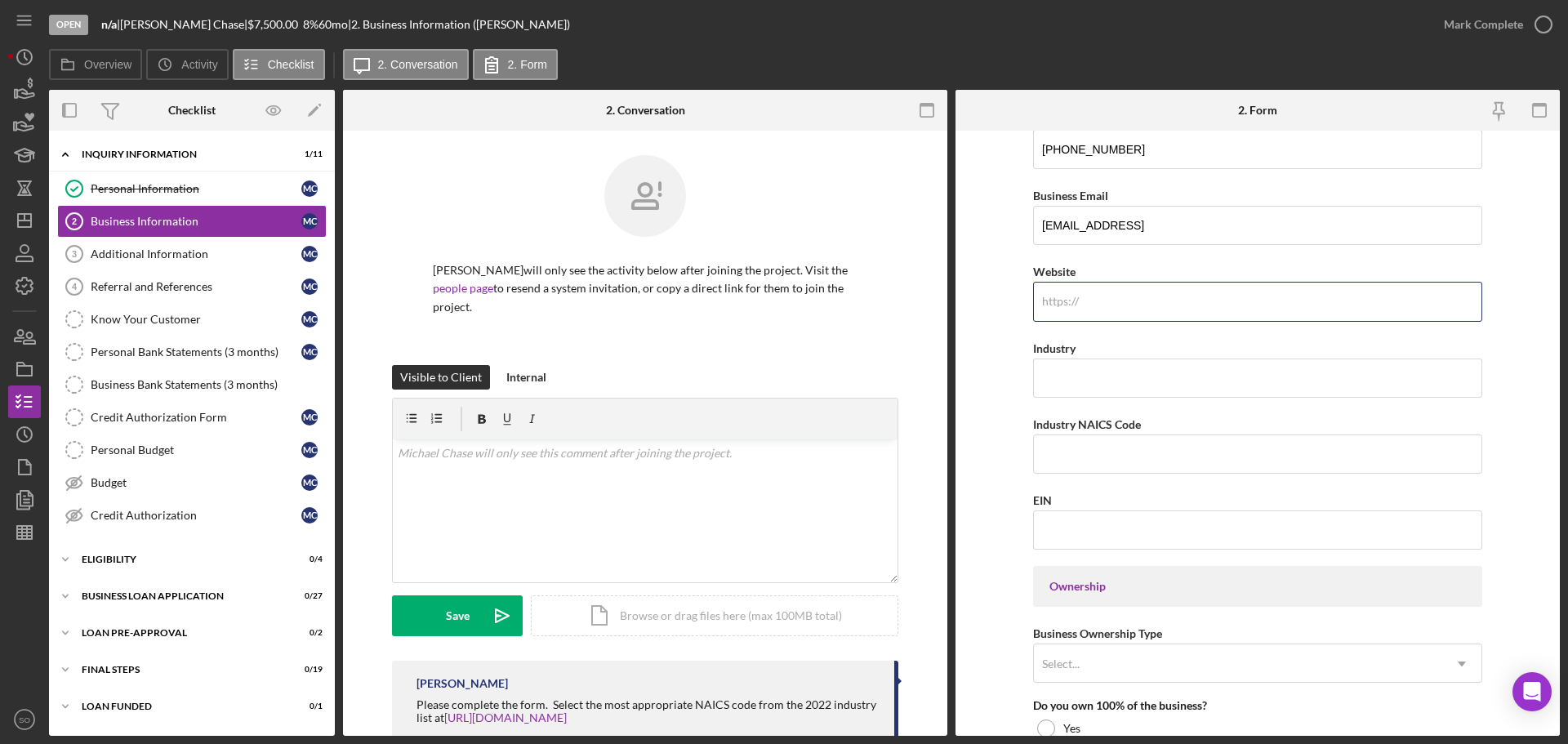
scroll to position [408, 0]
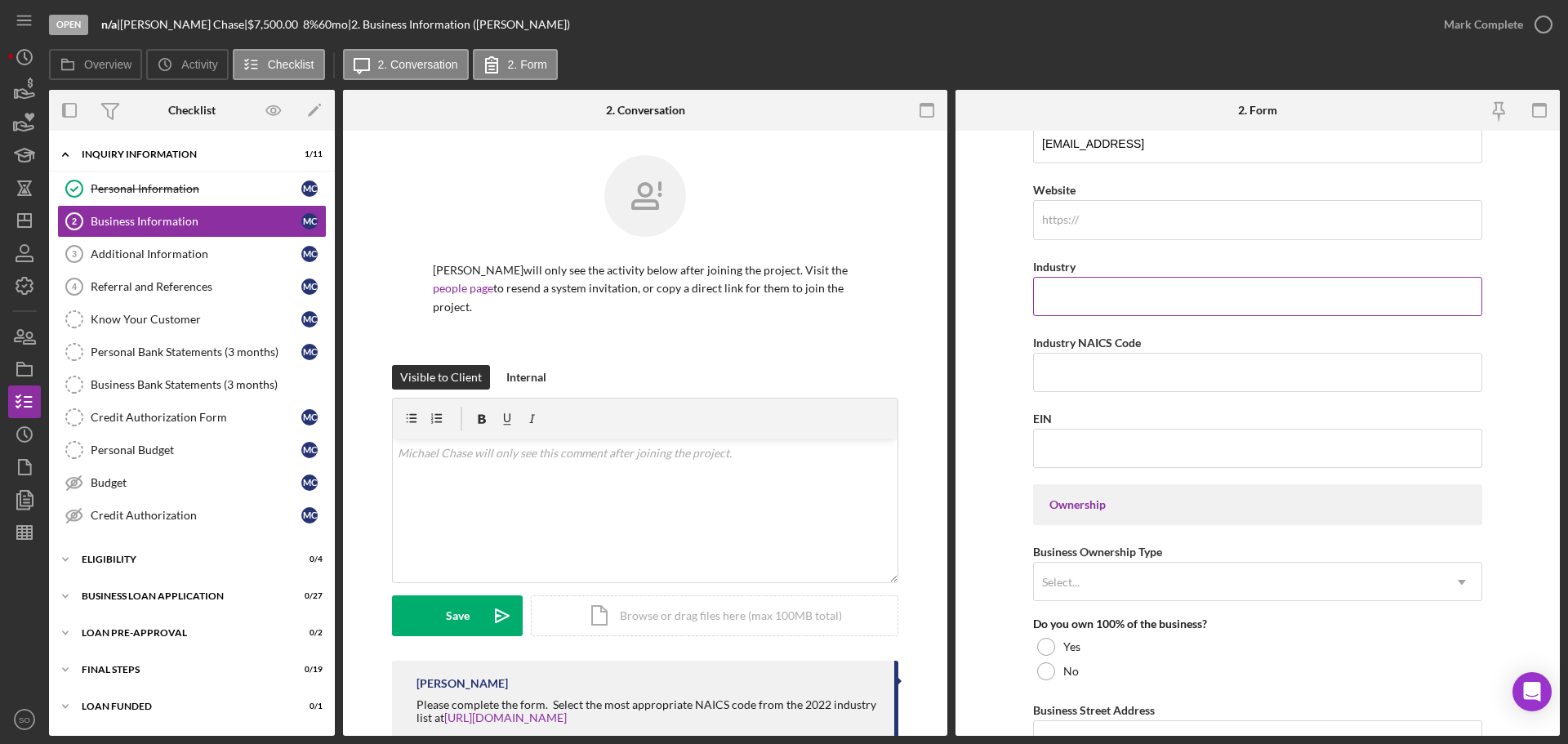
click at [1059, 306] on input "Industry" at bounding box center [1258, 296] width 449 height 39
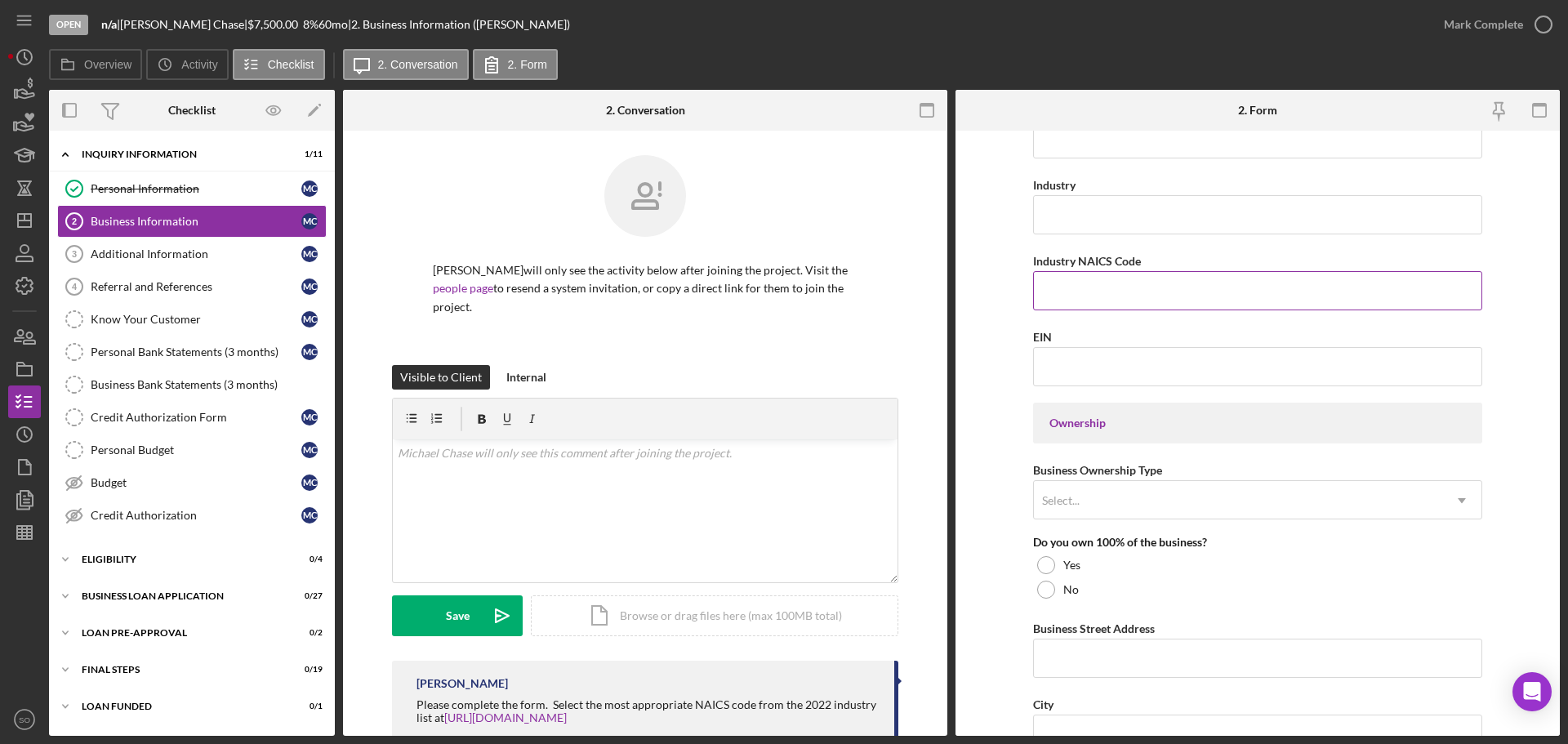
click at [1067, 295] on input "Industry NAICS Code" at bounding box center [1258, 290] width 449 height 39
paste input "311930"
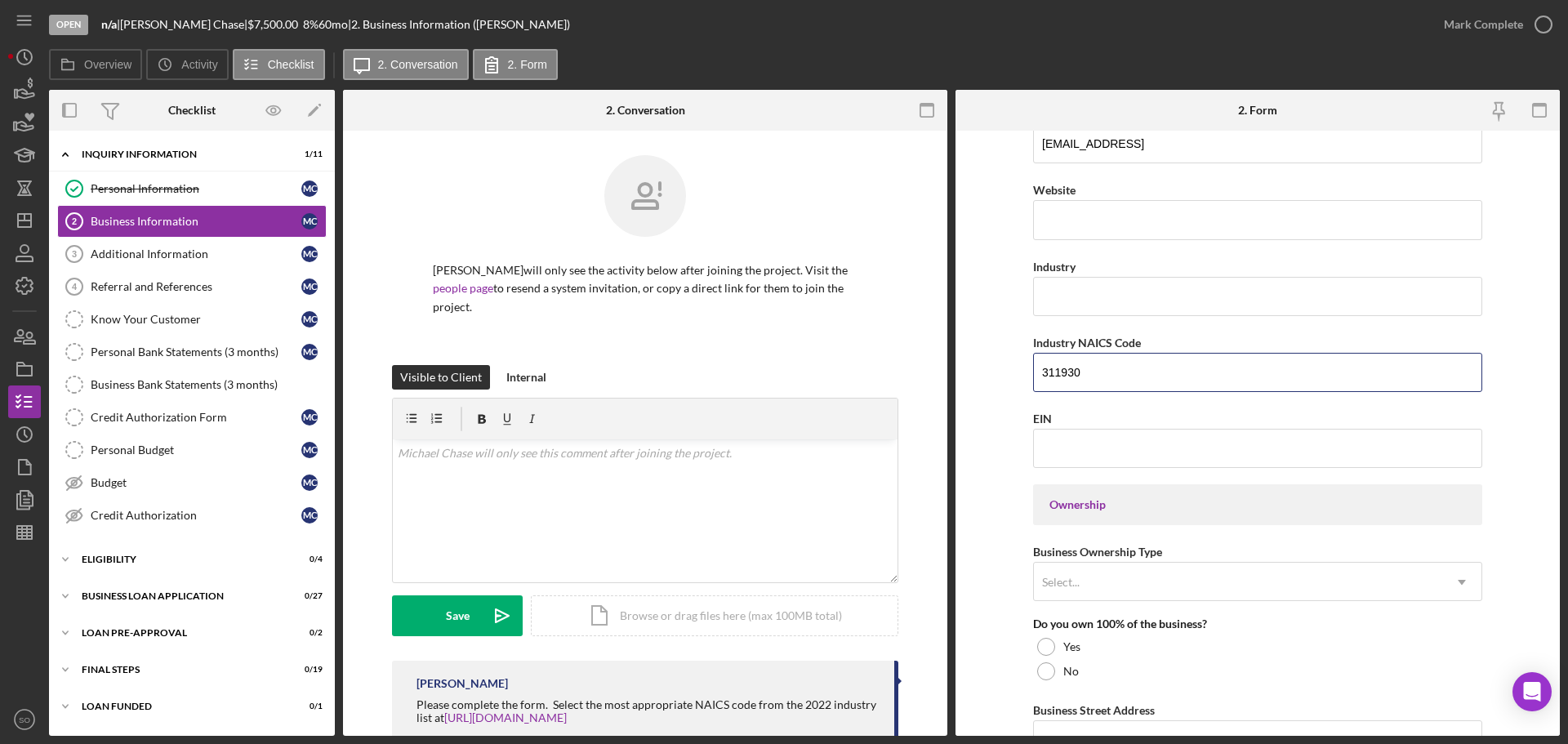
type input "311930"
click at [1122, 302] on input "Industry" at bounding box center [1258, 296] width 449 height 39
paste input "Flavoring Syrup and Concentrate Manufacturing"
click at [1043, 297] on input "Flavoring Syrup and Concentrate Manufacturing" at bounding box center [1258, 296] width 449 height 39
type input "Flavoring Syrup and Concentrate Manufacturing"
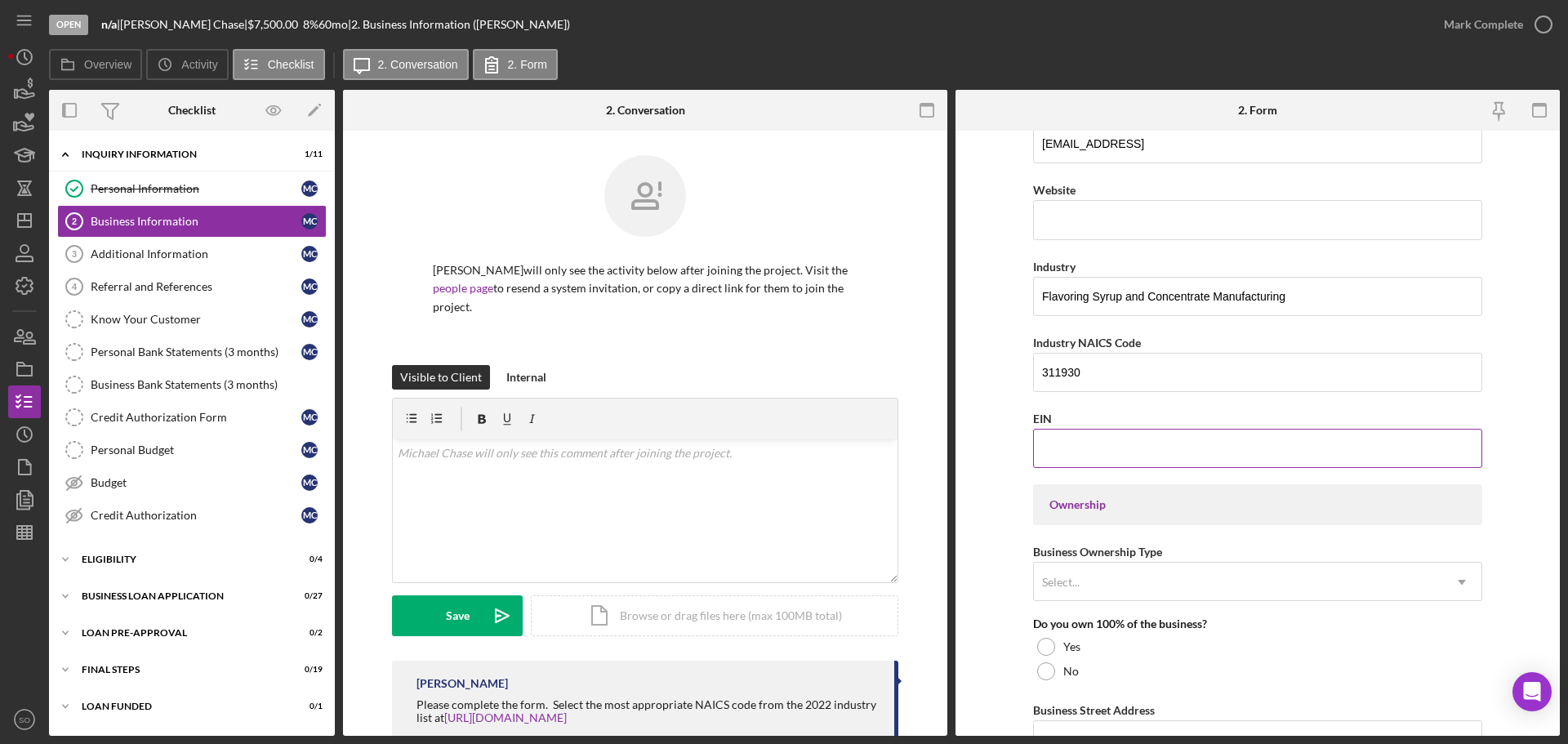
click at [1168, 446] on input "EIN" at bounding box center [1258, 448] width 449 height 39
type input "[US_EMPLOYER_IDENTIFICATION_NUMBER]"
click at [1024, 396] on form "Business Name Potions and Brews LLC DBA Business Start Date [DATE] Legal Struct…" at bounding box center [1258, 433] width 604 height 605
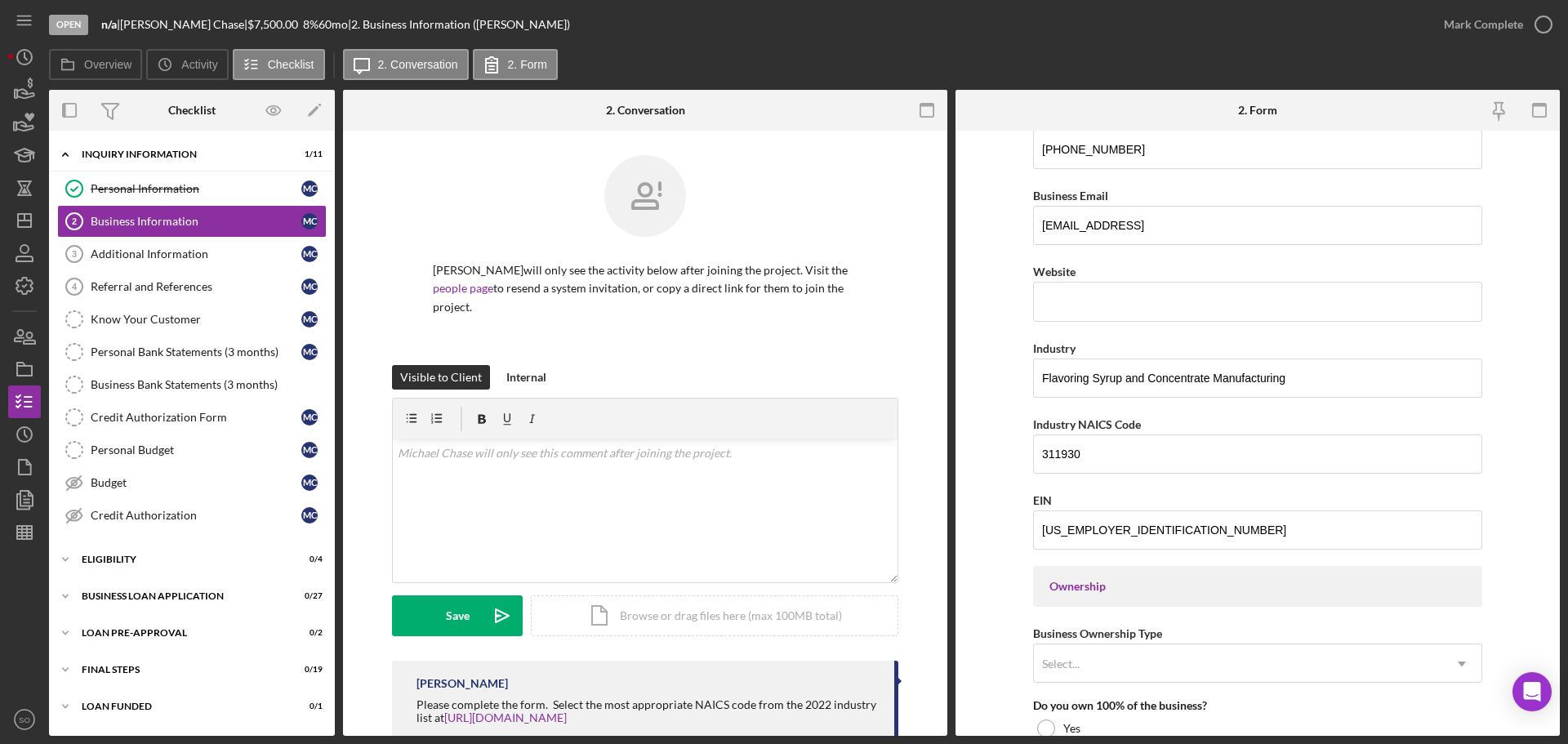
scroll to position [571, 0]
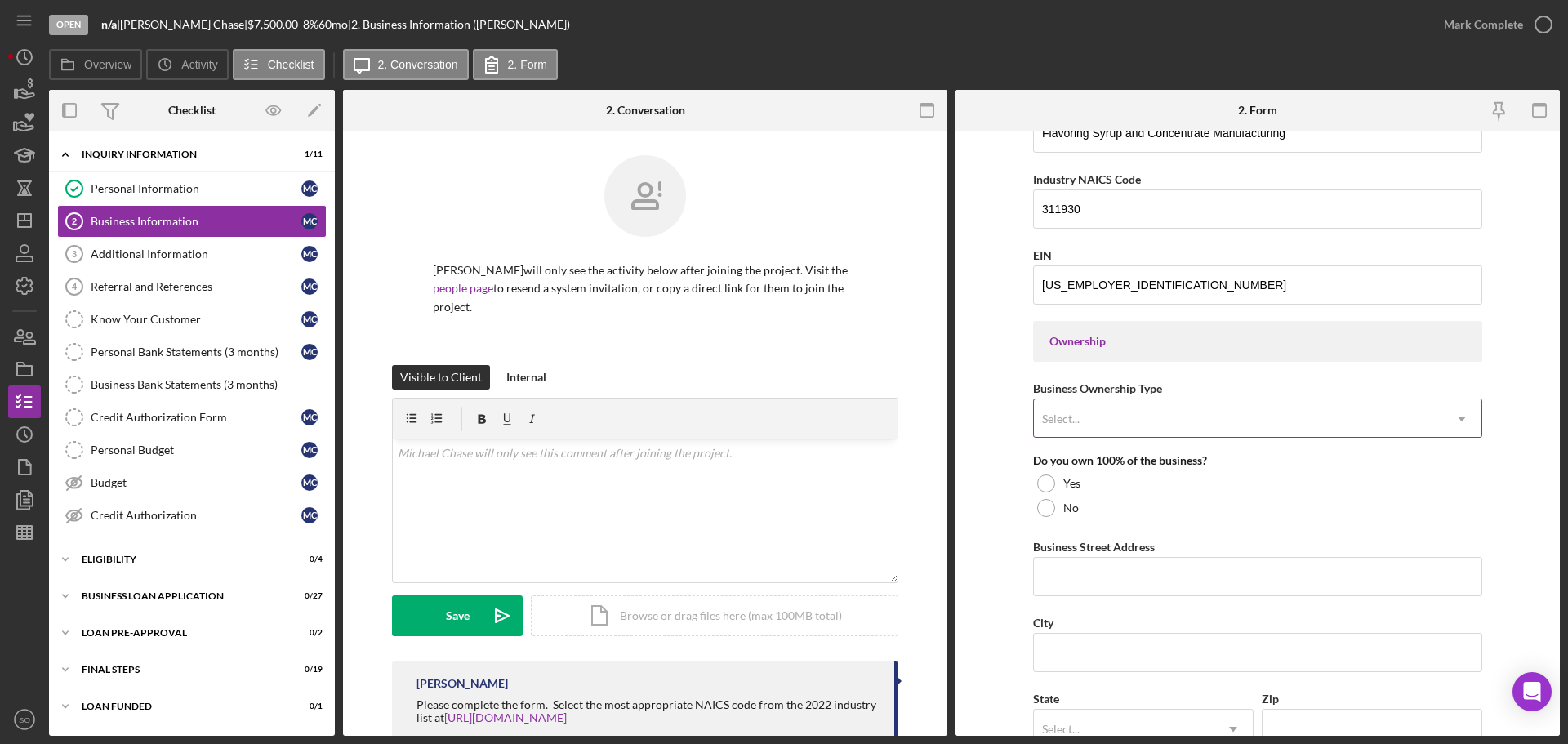
click at [1110, 416] on div "Select..." at bounding box center [1238, 419] width 408 height 37
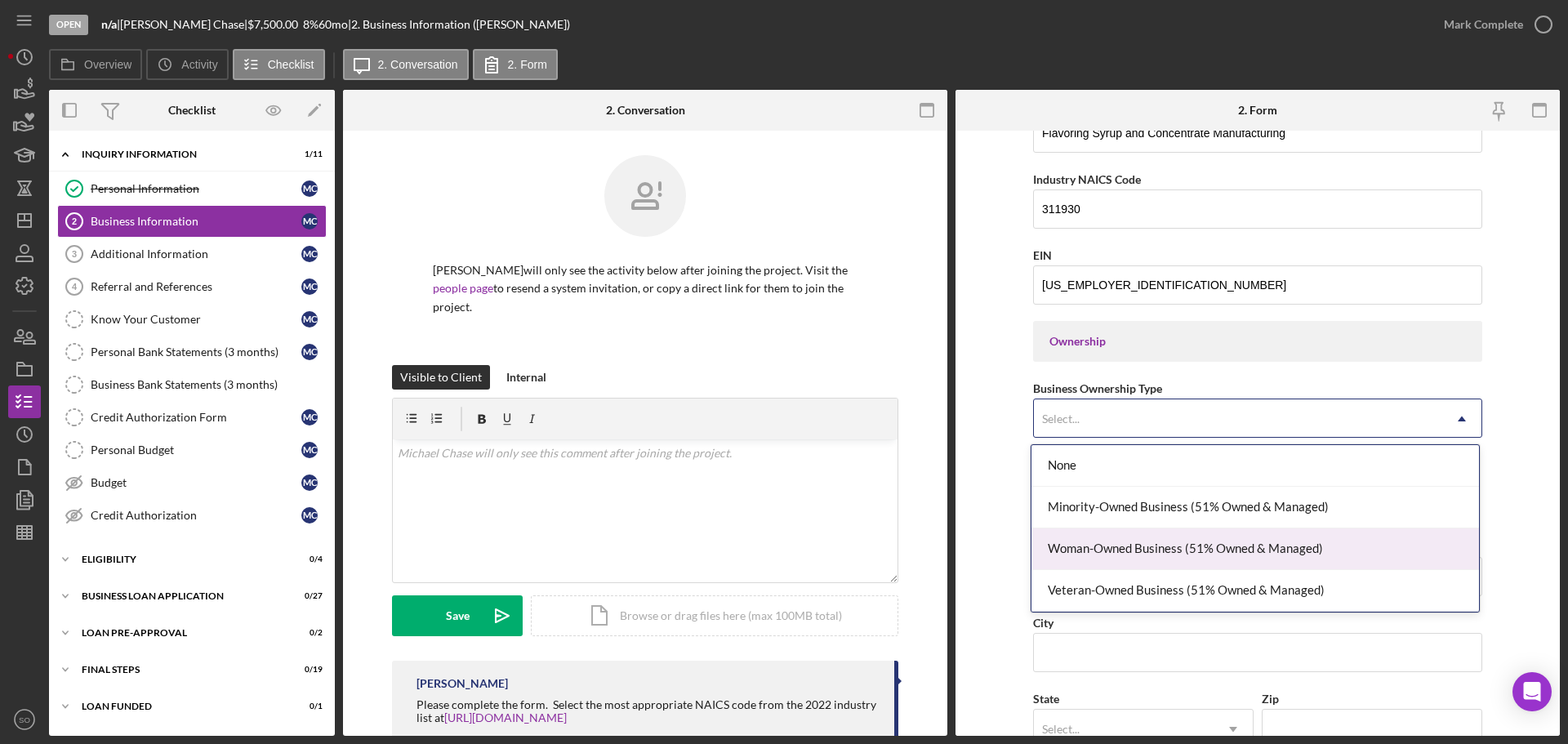
click at [1002, 528] on form "Business Name Potions and Brews LLC DBA Business Start Date [DATE] Legal Struct…" at bounding box center [1258, 433] width 604 height 605
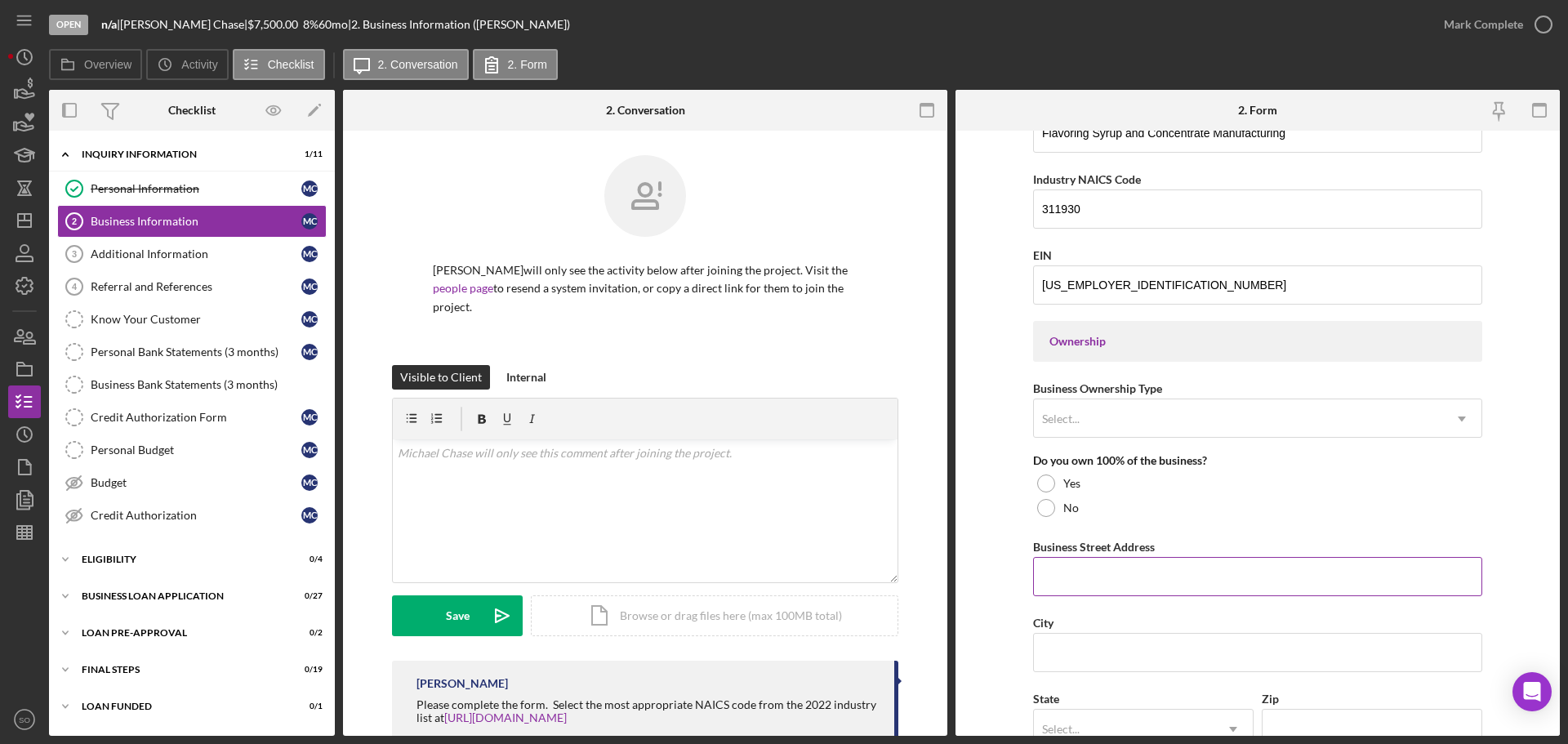
scroll to position [653, 0]
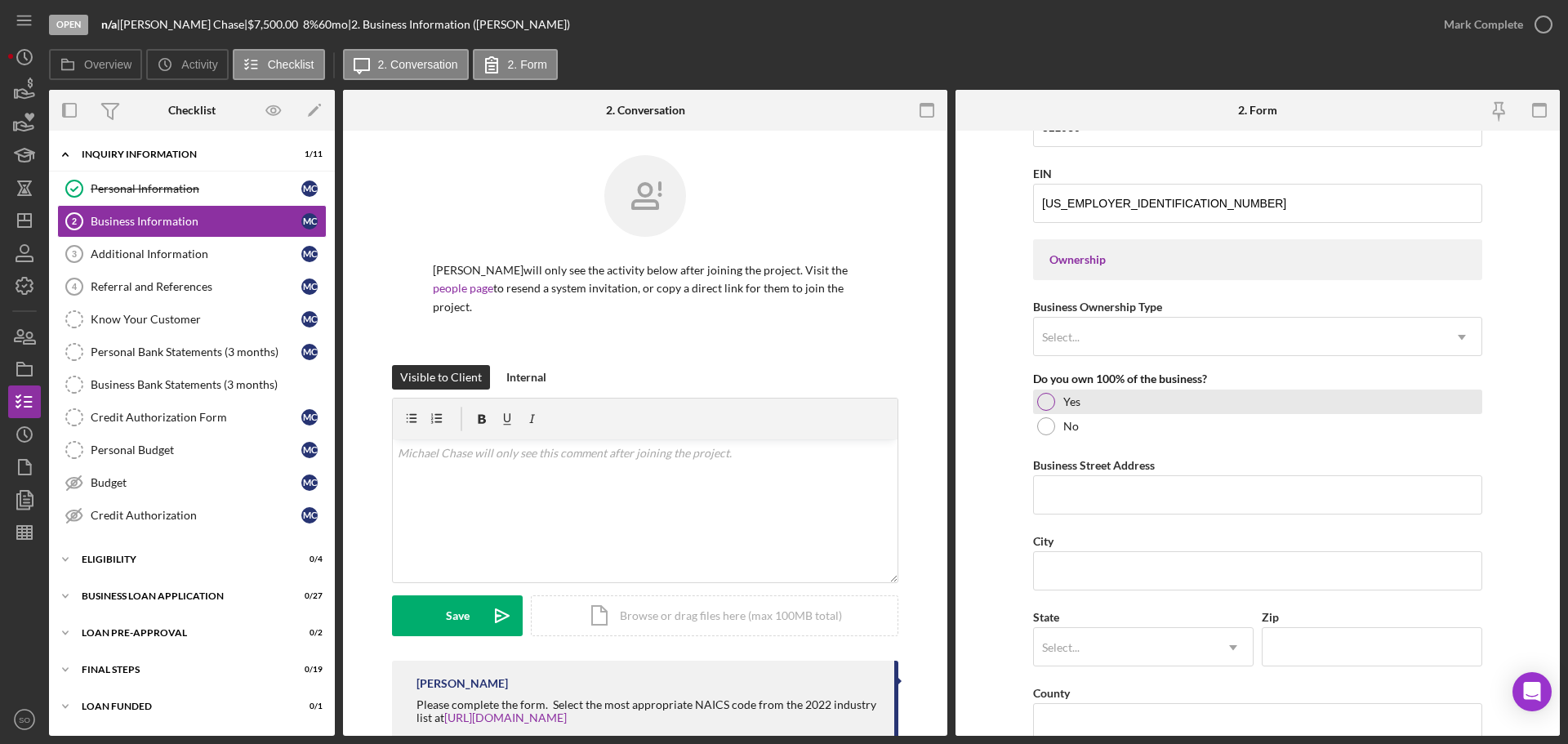
click at [1046, 400] on div at bounding box center [1046, 402] width 18 height 18
click at [1001, 442] on form "Business Name Potions and Brews LLC DBA Business Start Date [DATE] Legal Struct…" at bounding box center [1258, 433] width 604 height 605
click at [1102, 488] on input "Business Street Address" at bounding box center [1258, 495] width 449 height 39
paste input "[STREET_ADDRESS][PERSON_NAME]"
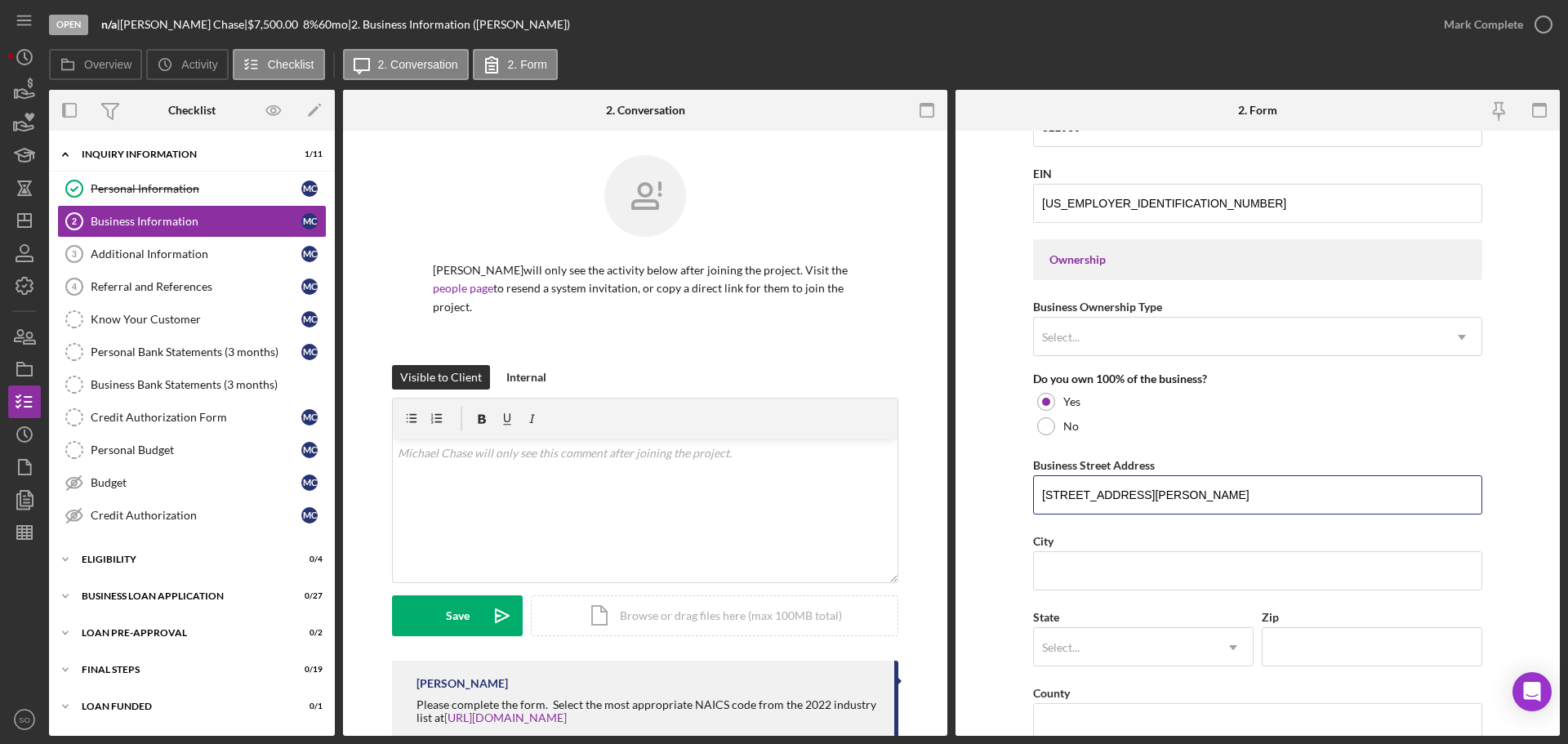
type input "[STREET_ADDRESS][PERSON_NAME]"
click at [1103, 570] on input "City" at bounding box center [1258, 571] width 449 height 39
paste input "Joplin"
type input "Joplin"
click at [1087, 645] on div "Select..." at bounding box center [1124, 647] width 180 height 37
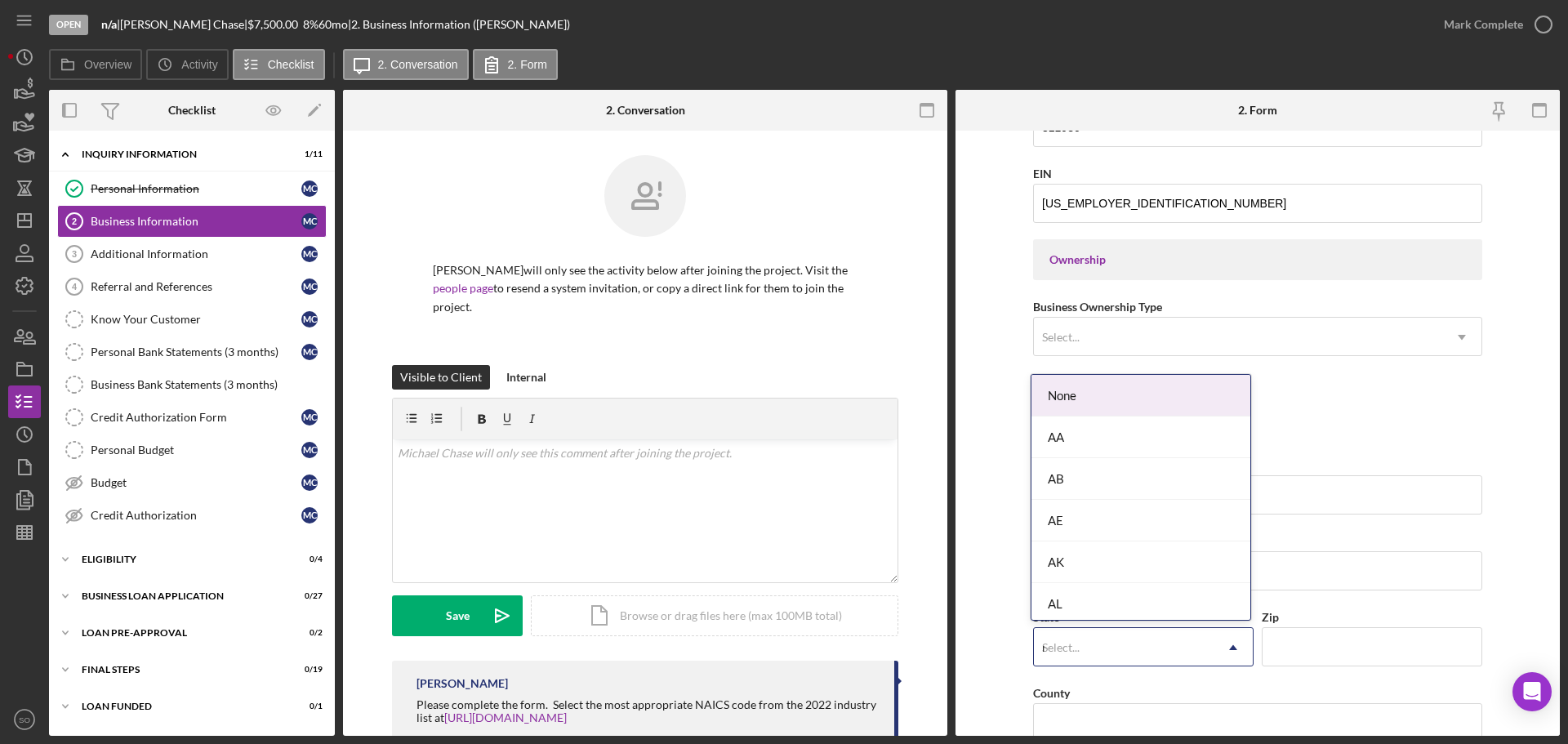
type input "mo"
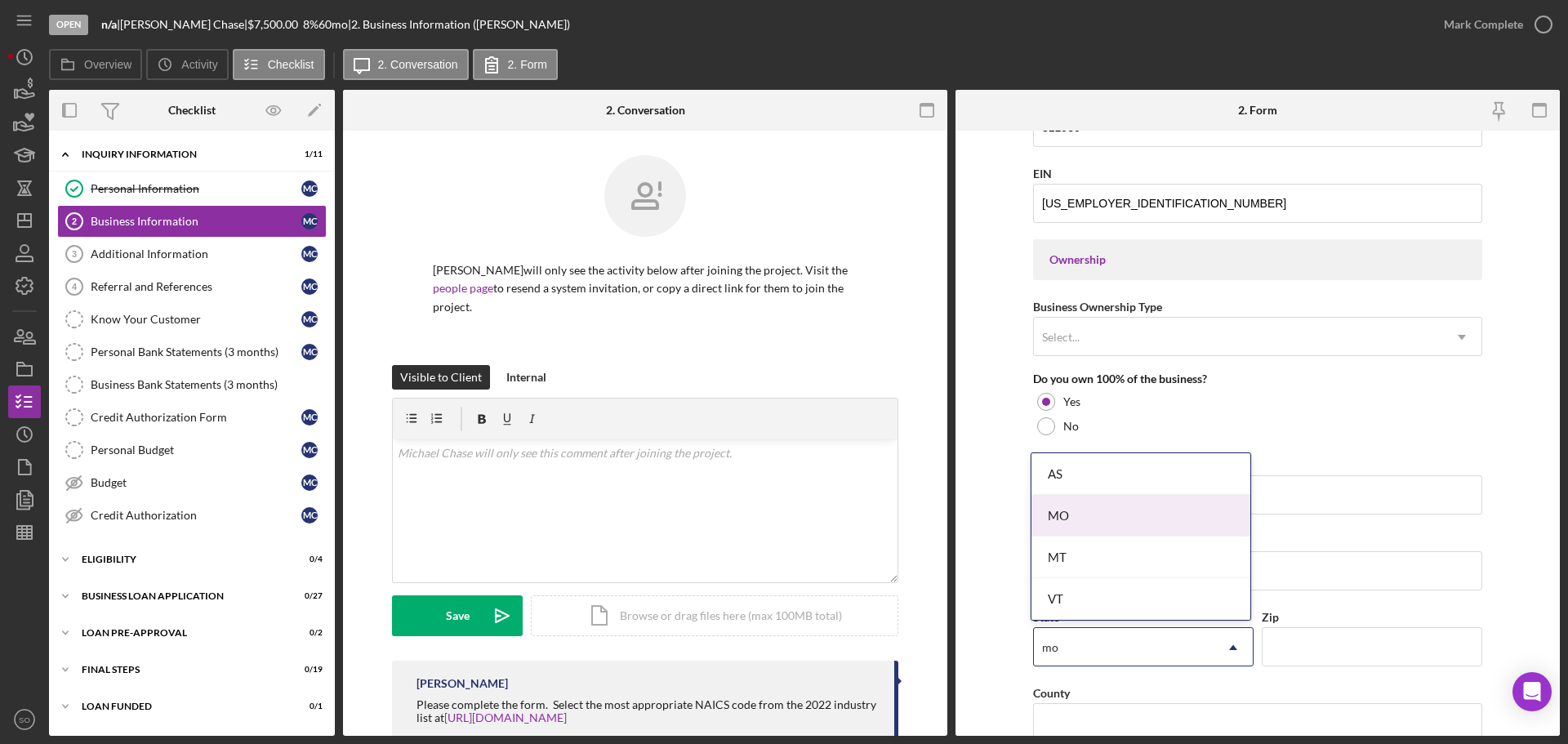
click at [1078, 515] on div "MO" at bounding box center [1140, 515] width 219 height 41
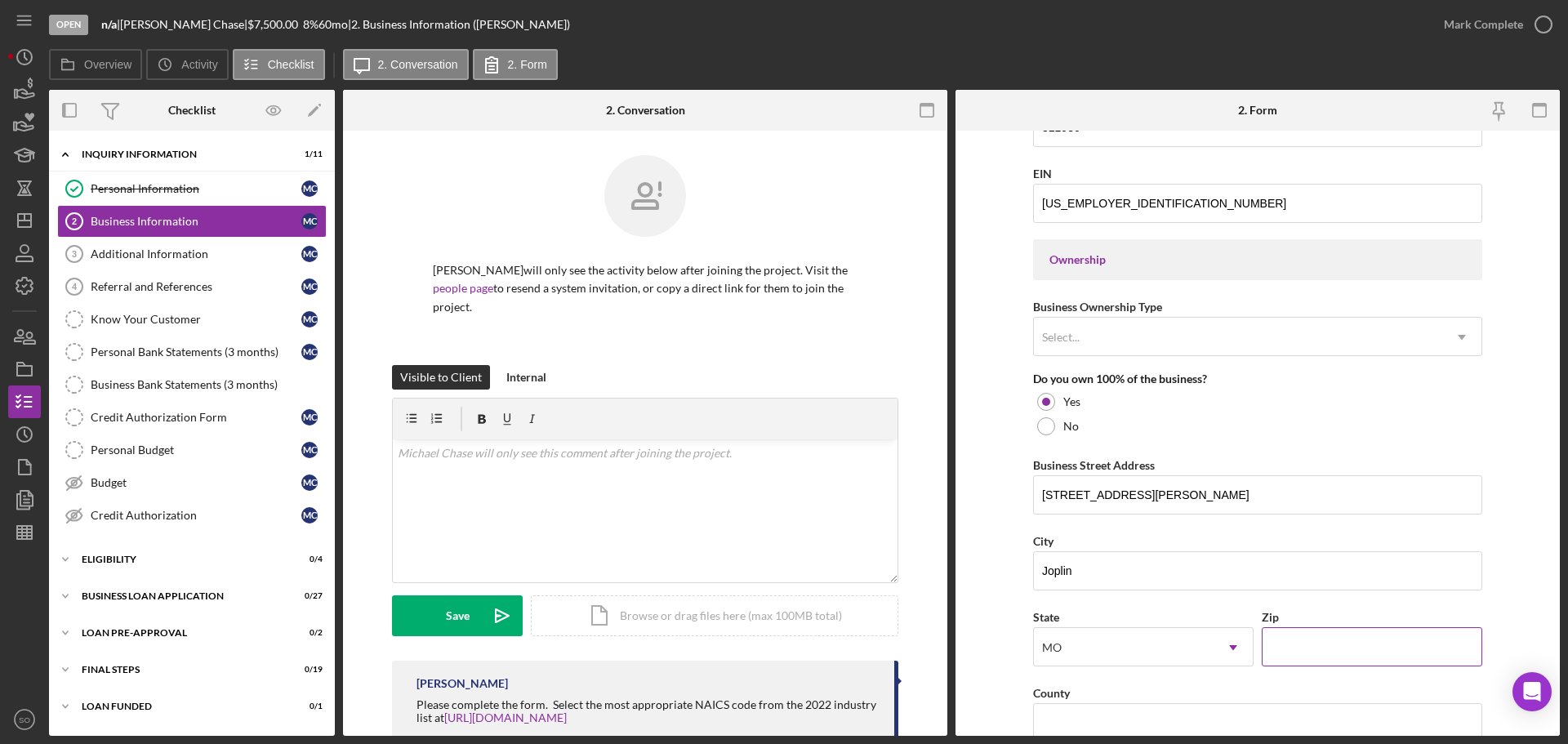
click at [1343, 638] on input "Zip" at bounding box center [1371, 647] width 220 height 39
paste input "64801"
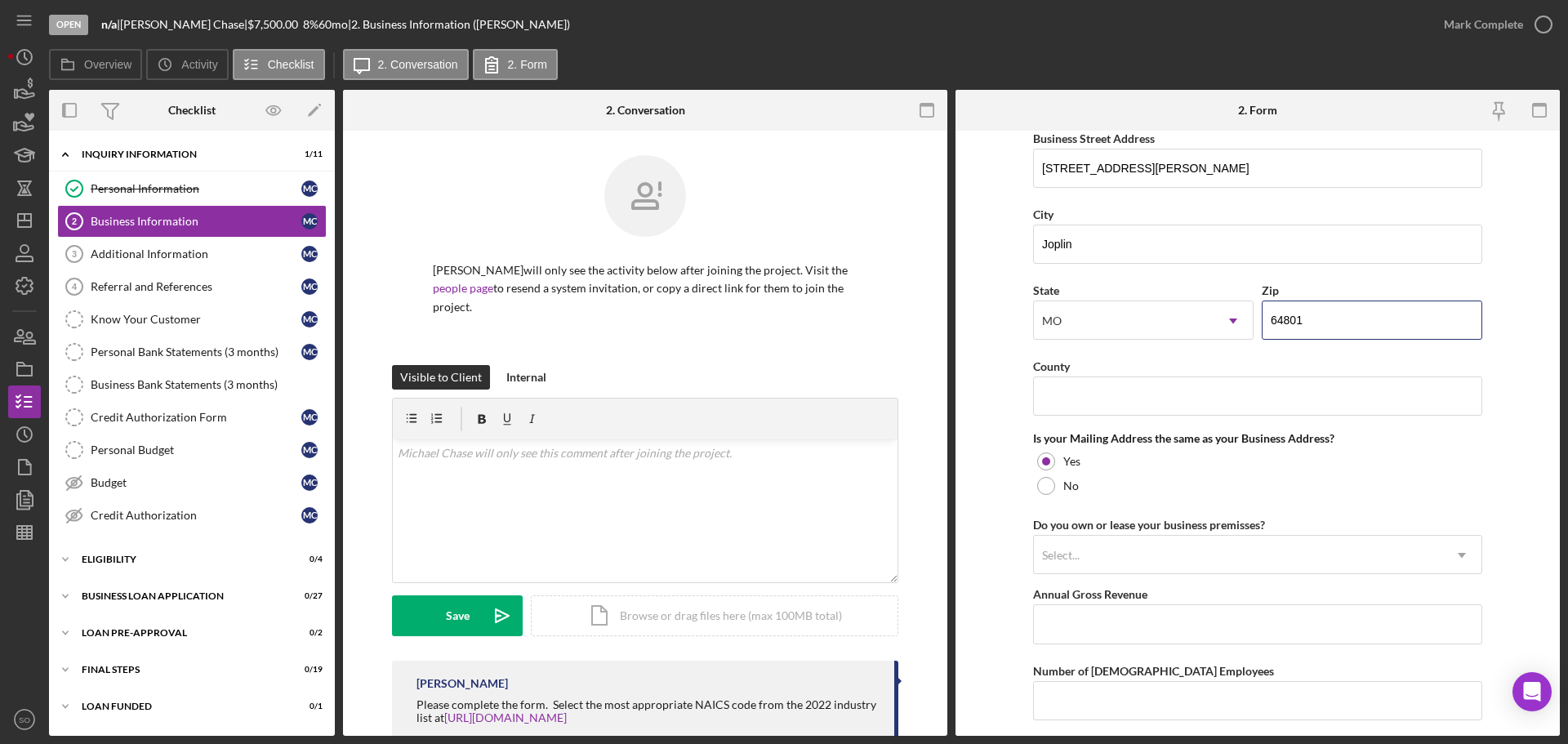
type input "64801"
click at [1078, 400] on input "County" at bounding box center [1258, 396] width 449 height 39
paste input "[GEOGRAPHIC_DATA]"
type input "[GEOGRAPHIC_DATA]"
click at [997, 431] on form "Business Name Potions and Brews LLC DBA Business Start Date [DATE] Legal Struct…" at bounding box center [1258, 433] width 604 height 605
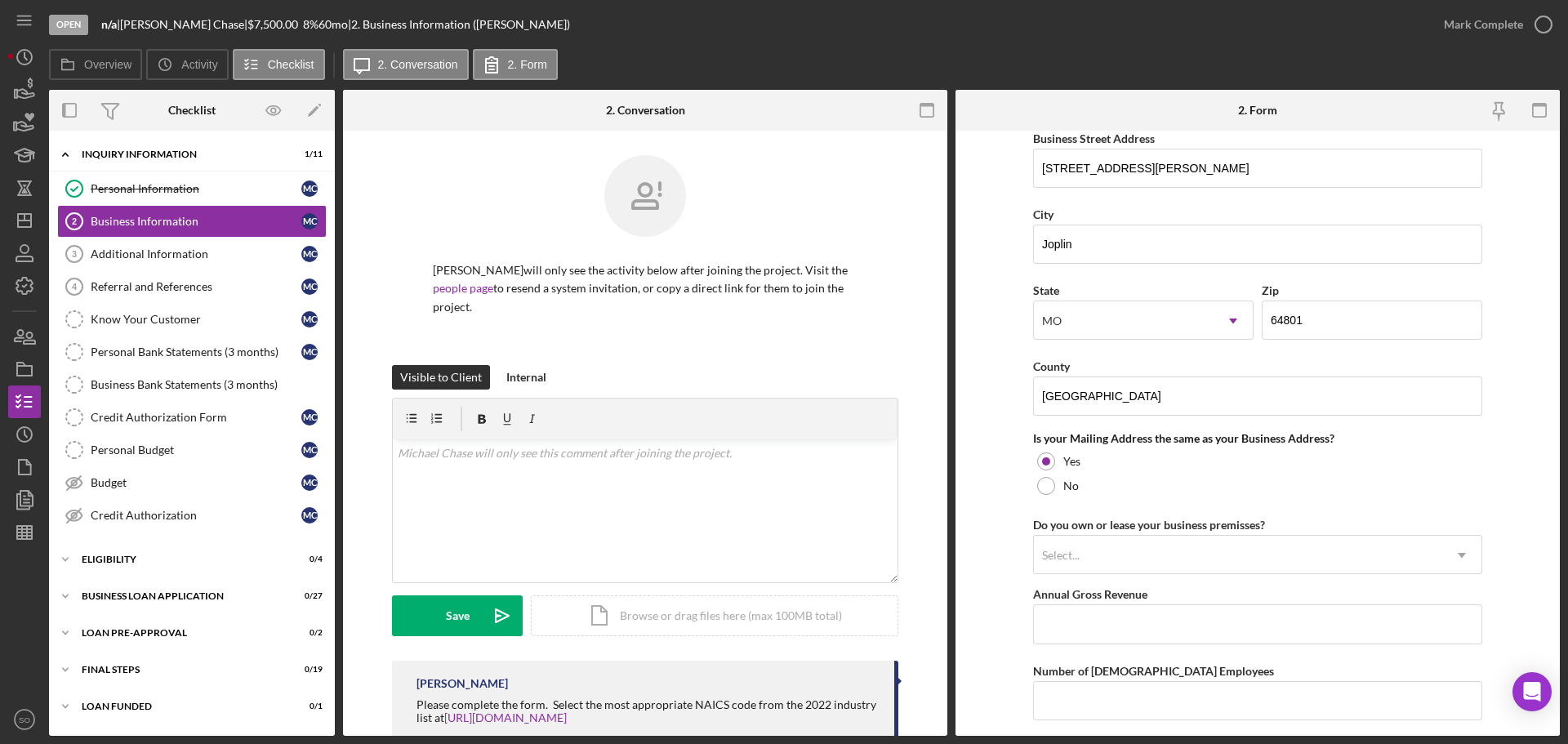
scroll to position [1144, 0]
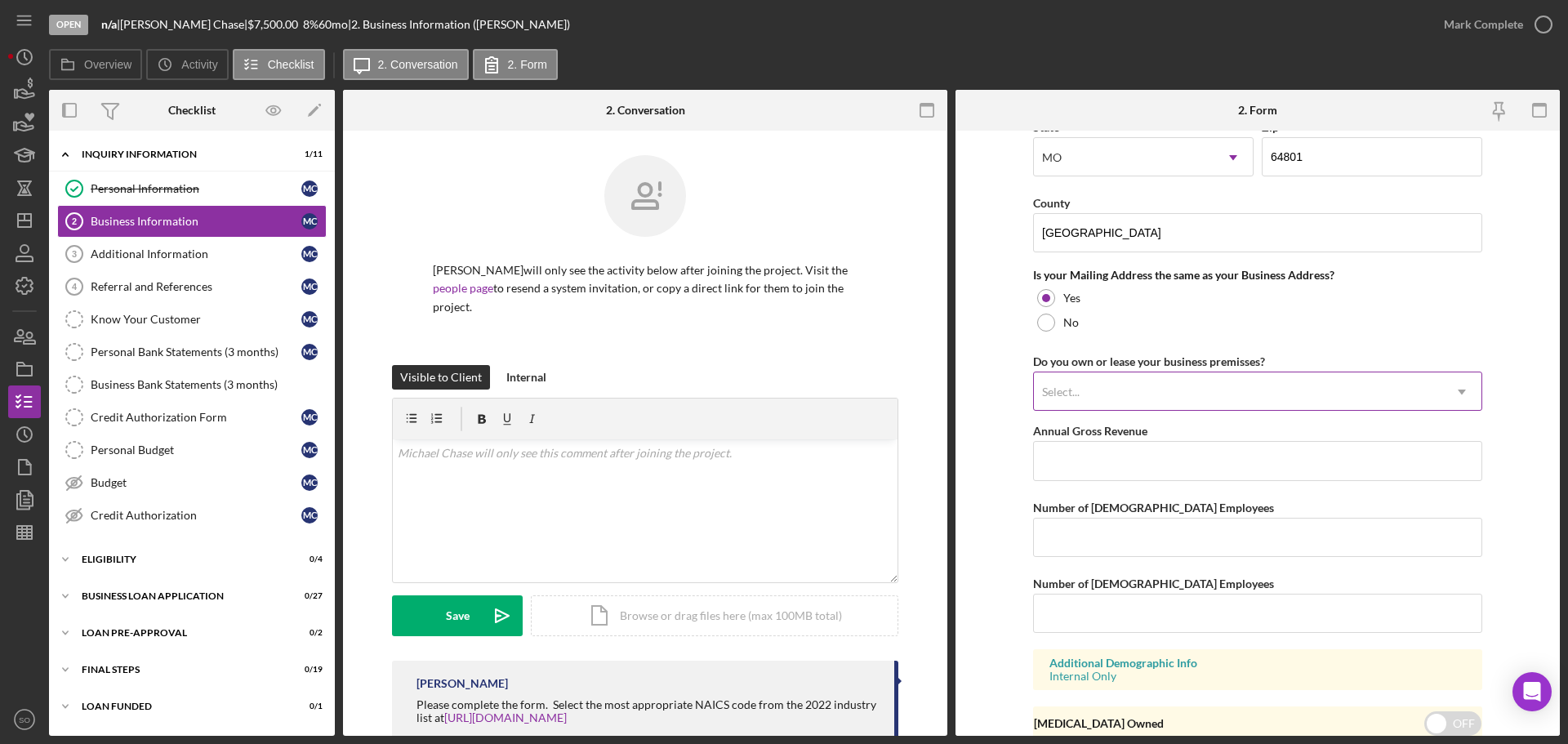
click at [1165, 402] on div "Select..." at bounding box center [1238, 391] width 408 height 37
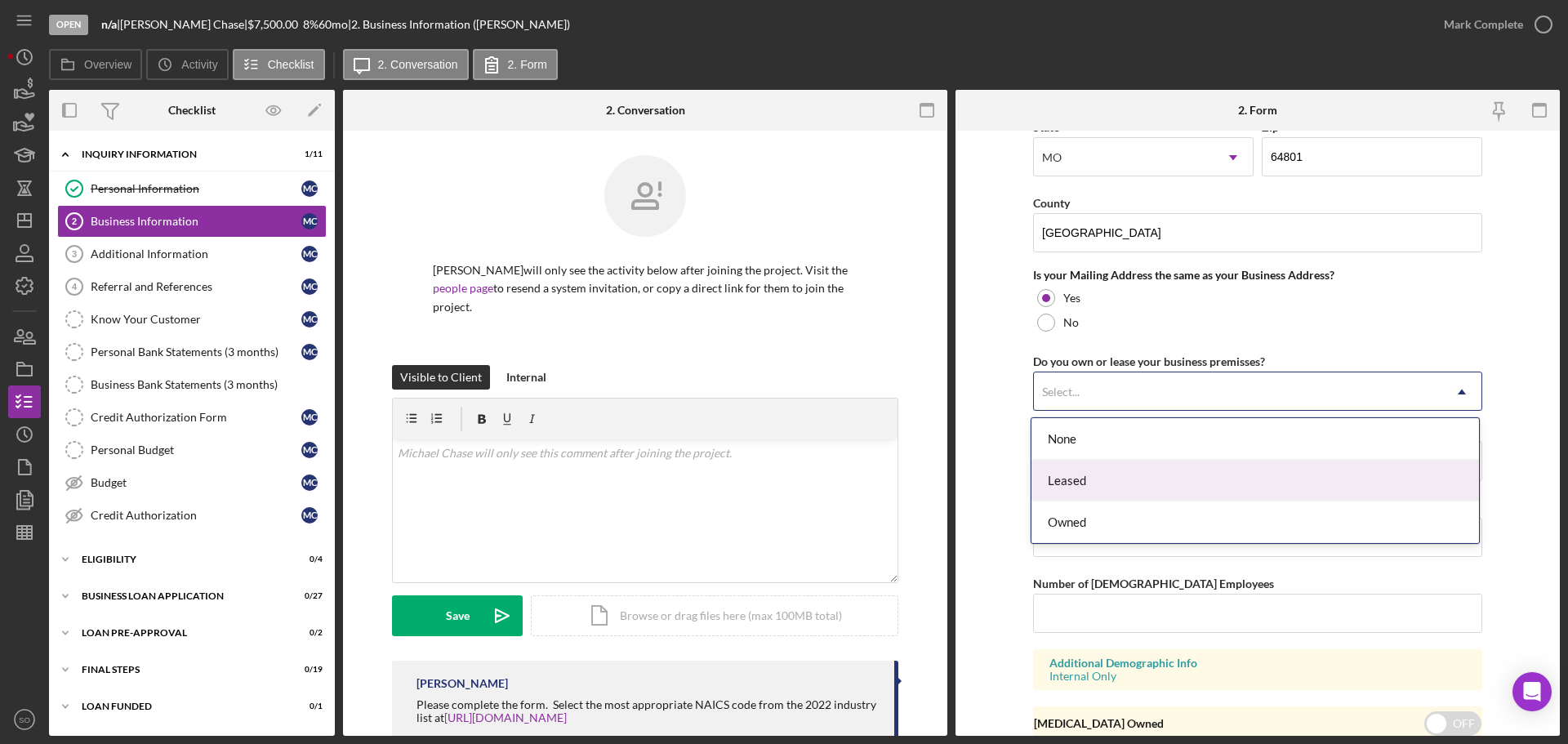
click at [1095, 521] on div "Owned" at bounding box center [1255, 522] width 448 height 41
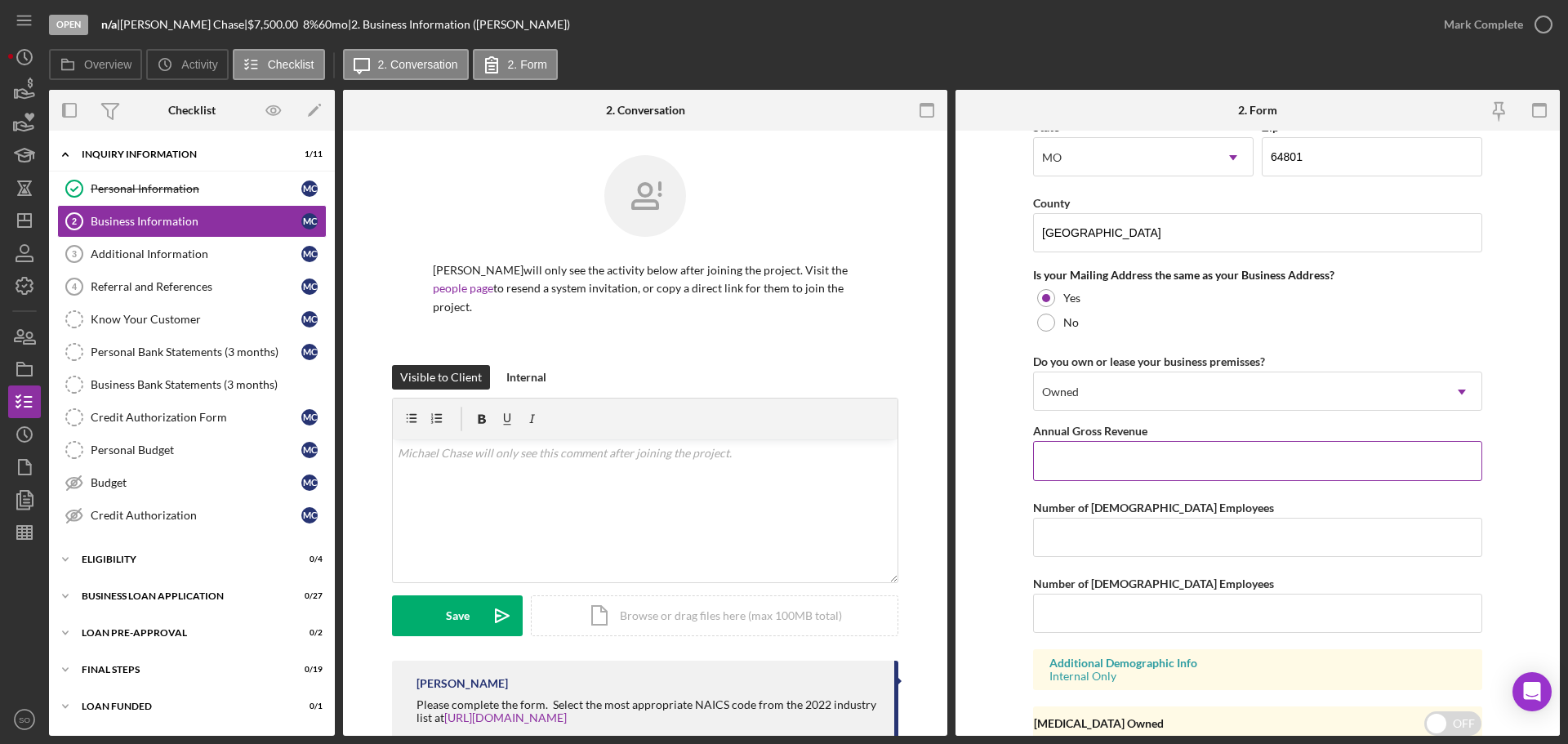
drag, startPoint x: 1109, startPoint y: 453, endPoint x: 1338, endPoint y: 481, distance: 230.7
click at [1109, 453] on input "Annual Gross Revenue" at bounding box center [1258, 460] width 449 height 39
type input "$68,000"
click at [1119, 541] on input "Number of [DEMOGRAPHIC_DATA] Employees" at bounding box center [1258, 537] width 449 height 39
type input "1"
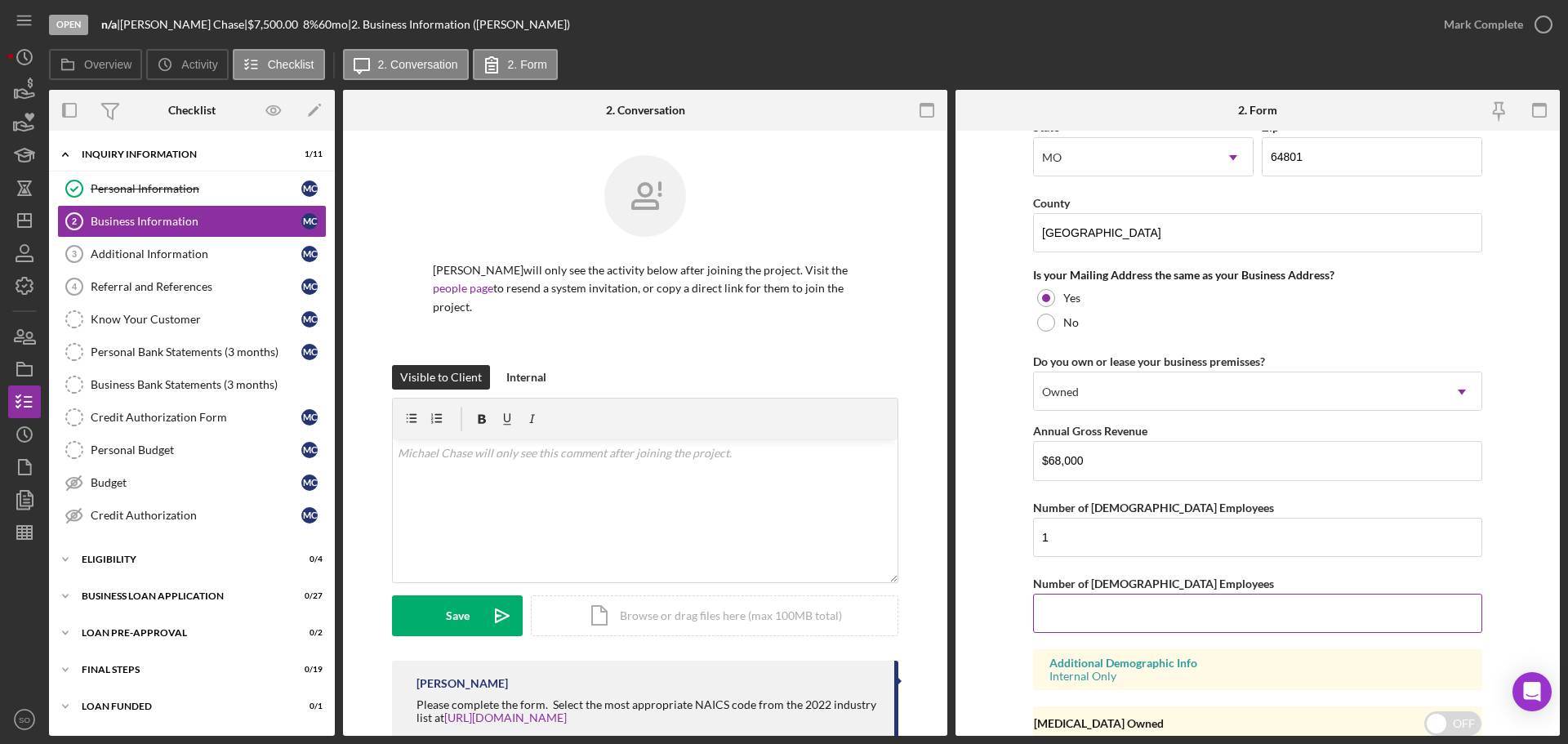
click at [1114, 613] on input "Number of [DEMOGRAPHIC_DATA] Employees" at bounding box center [1258, 613] width 449 height 39
type input "0"
click at [1009, 659] on form "Business Name Potions and Brews LLC DBA Business Start Date [DATE] Legal Struct…" at bounding box center [1258, 433] width 604 height 605
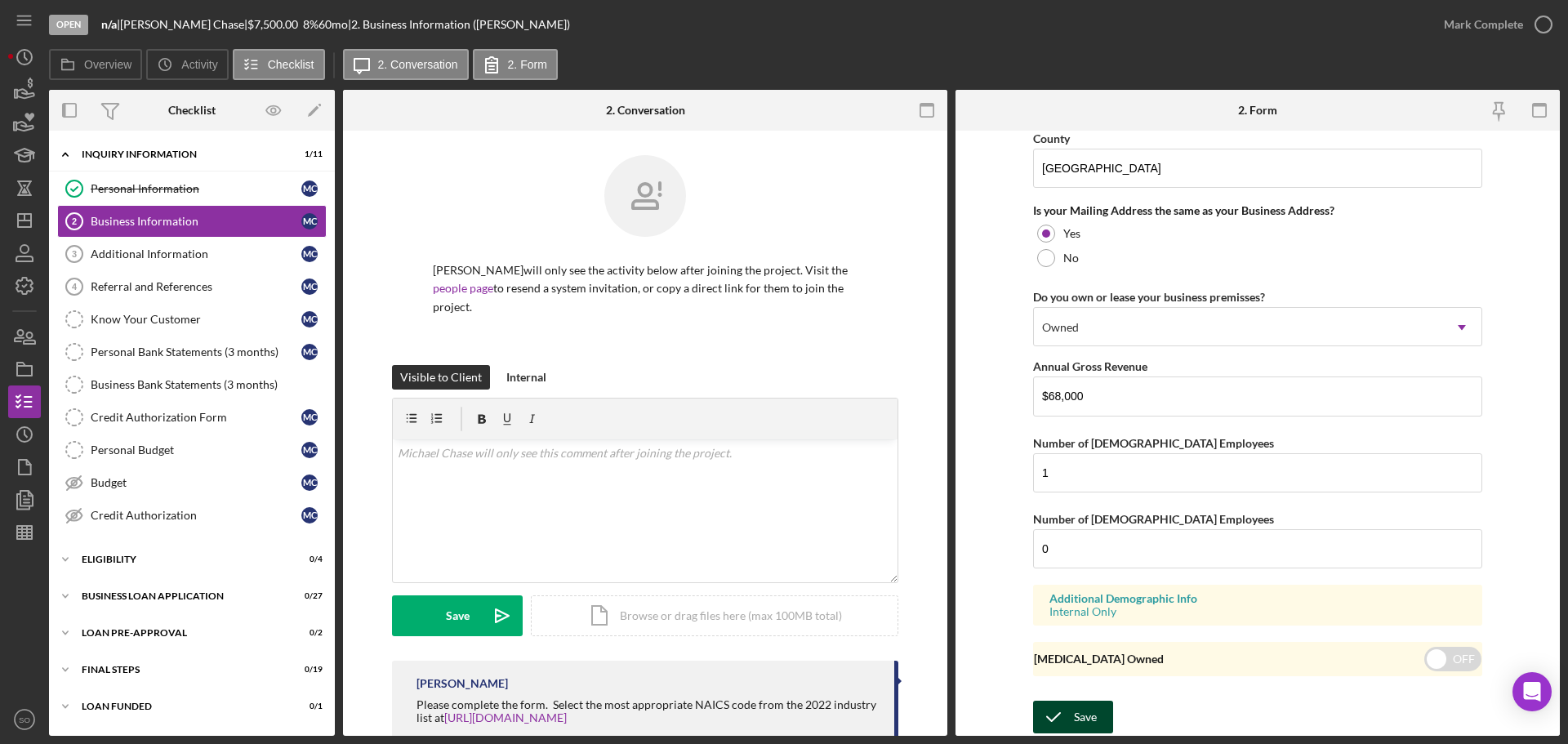
click at [1090, 709] on div "Save" at bounding box center [1085, 718] width 23 height 33
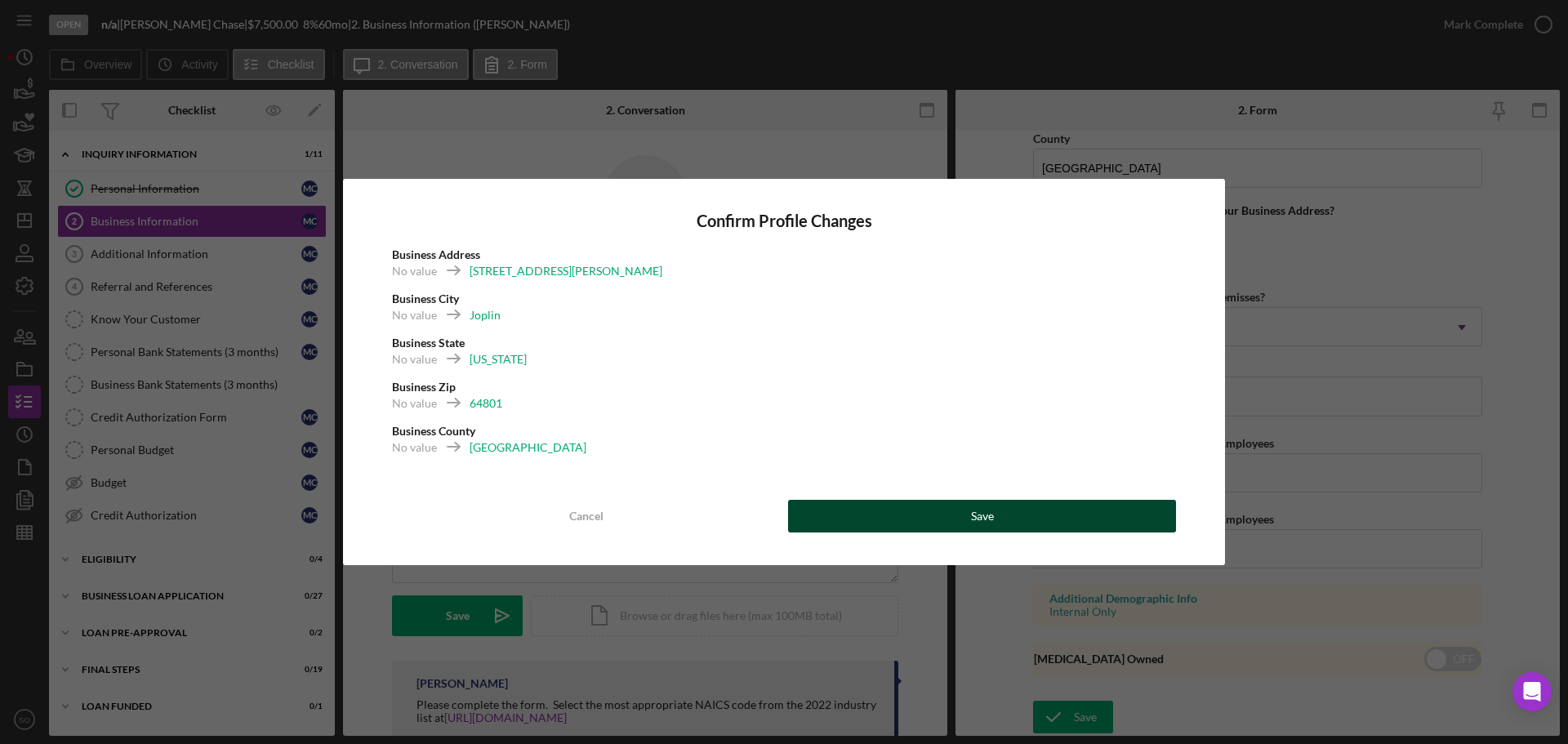
click at [1048, 515] on button "Save" at bounding box center [982, 516] width 388 height 33
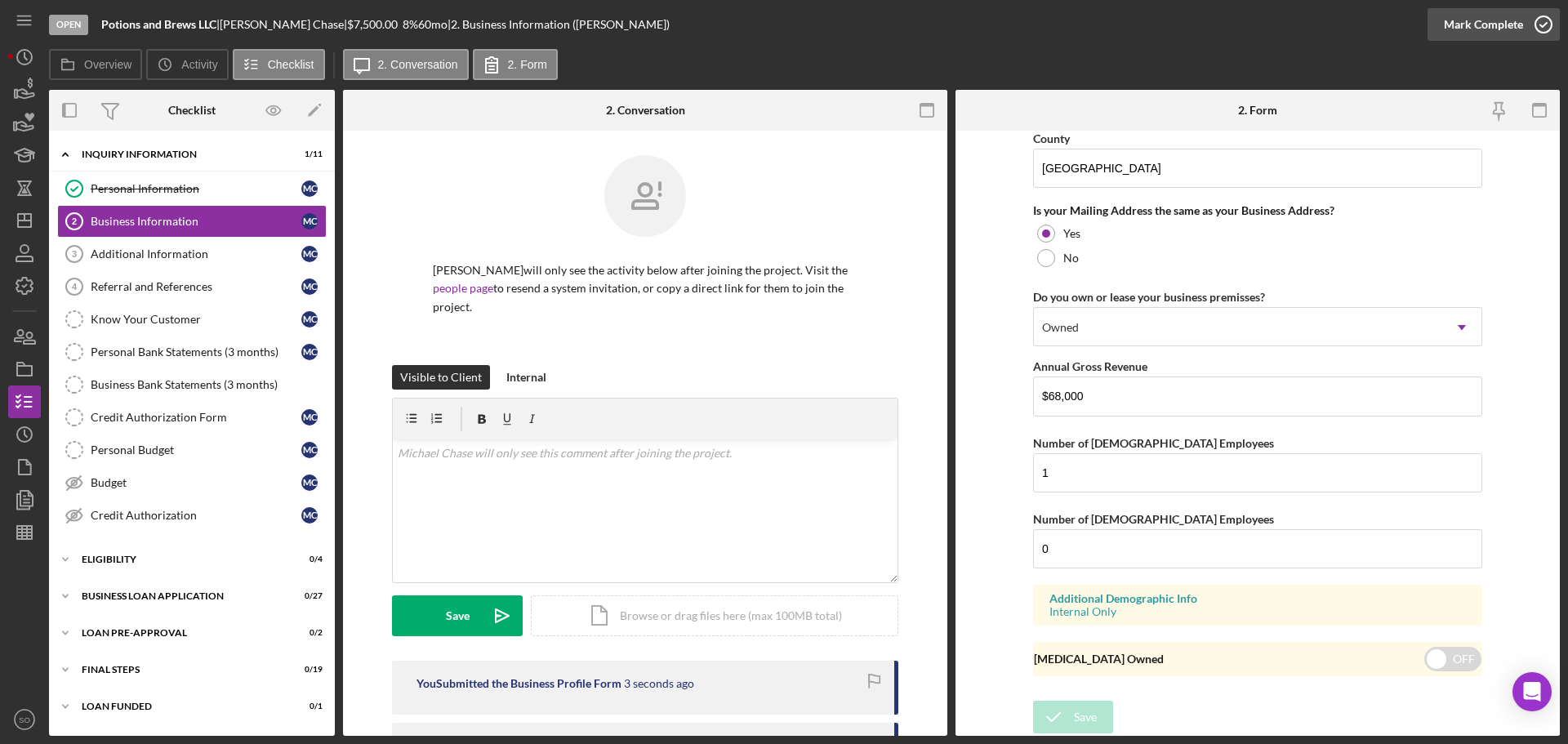
click at [1477, 30] on div "Mark Complete" at bounding box center [1483, 25] width 79 height 33
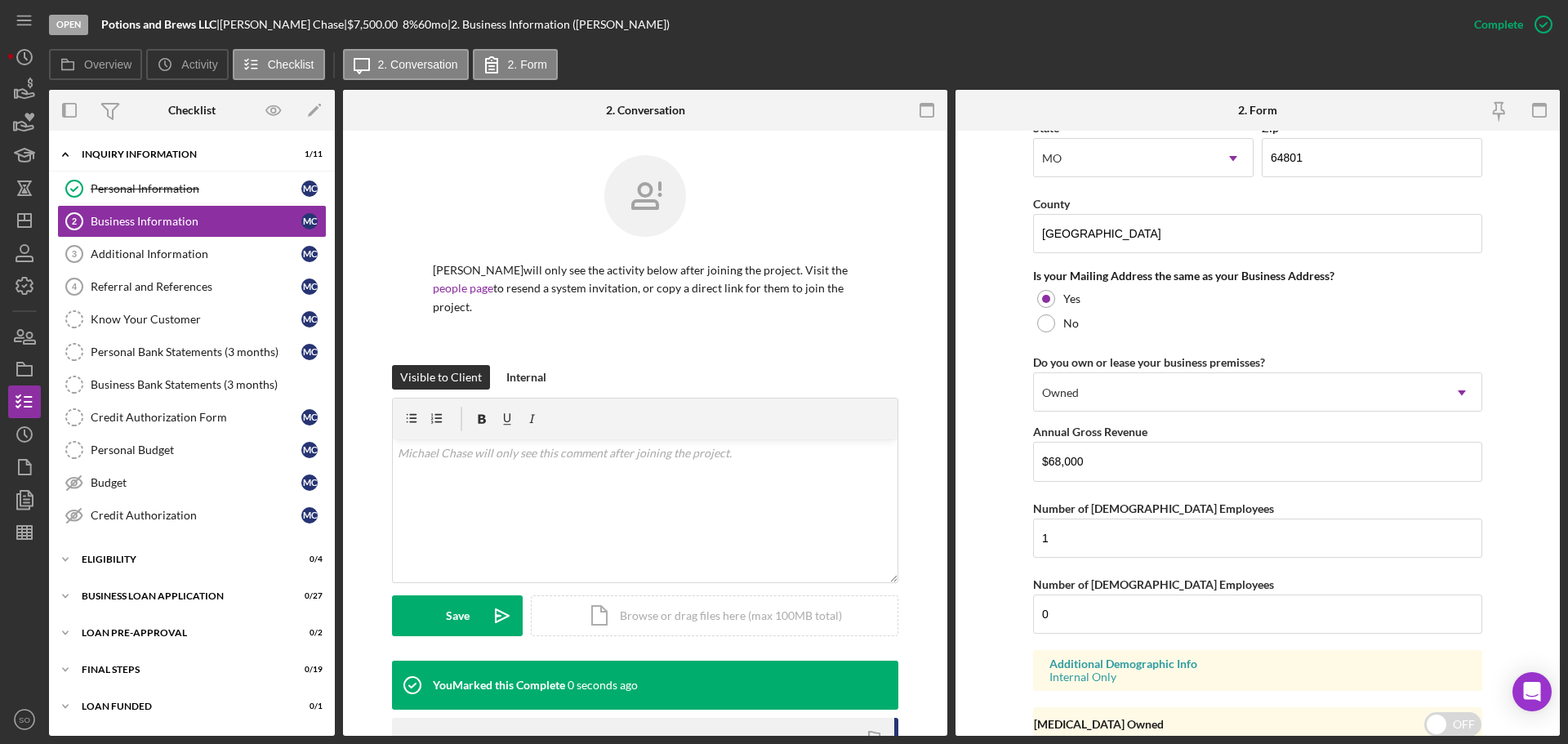
scroll to position [627, 0]
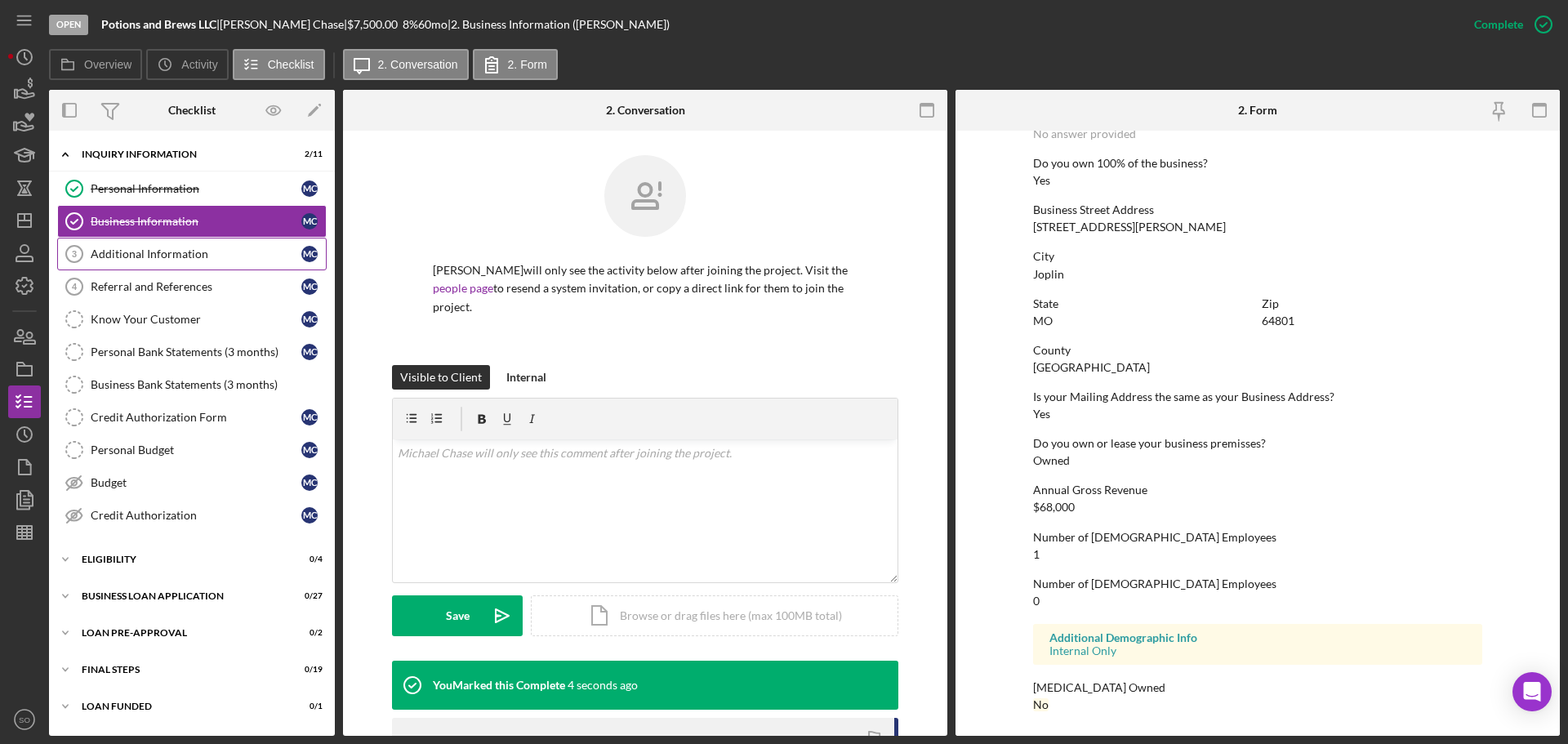
drag, startPoint x: 135, startPoint y: 256, endPoint x: 248, endPoint y: 272, distance: 114.1
click at [135, 256] on div "Additional Information" at bounding box center [196, 254] width 211 height 13
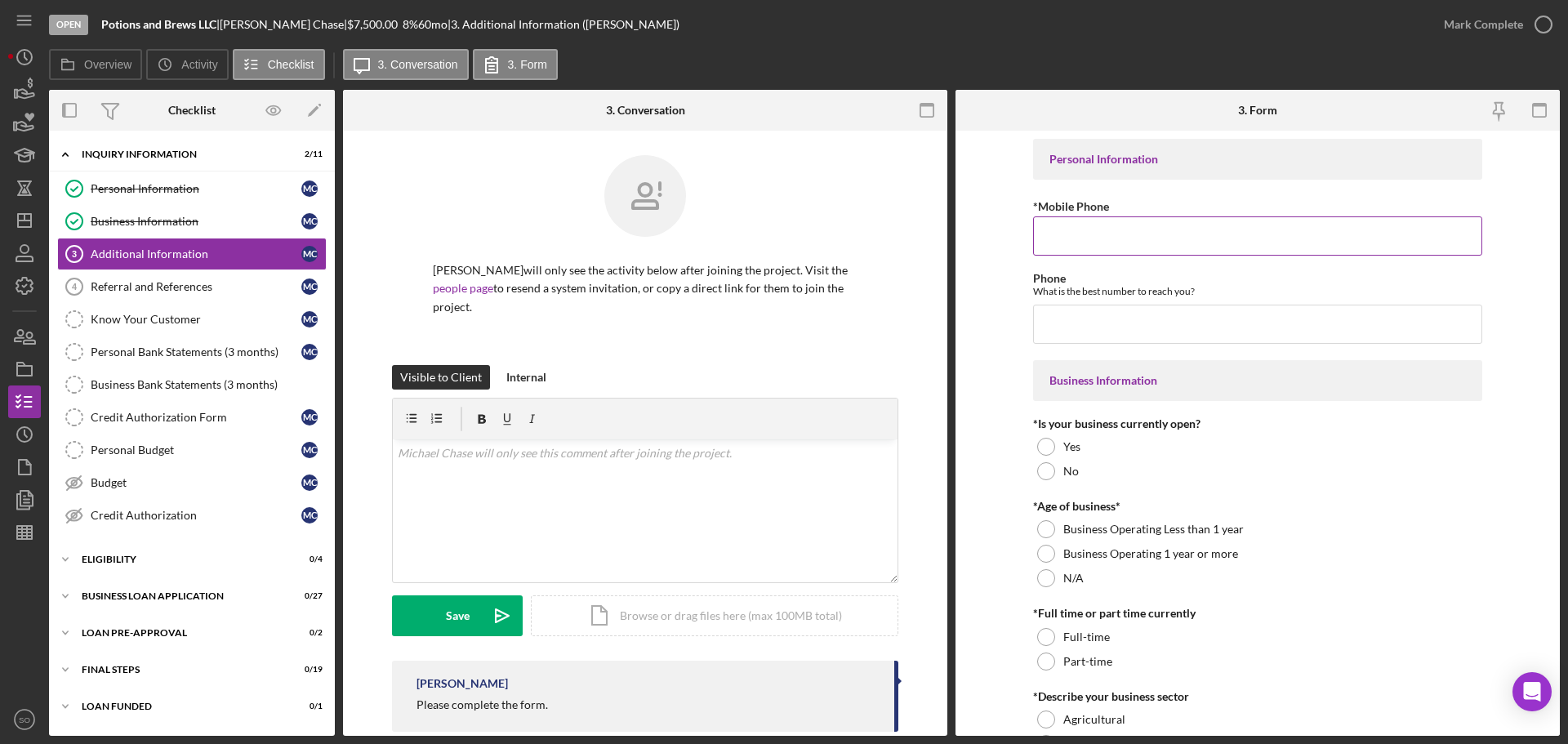
click at [1130, 244] on input "*Mobile Phone" at bounding box center [1258, 235] width 449 height 39
paste input "[PHONE_NUMBER]"
type input "[PHONE_NUMBER]"
click at [1078, 321] on input "Phone" at bounding box center [1258, 324] width 449 height 39
paste input "[PHONE_NUMBER]"
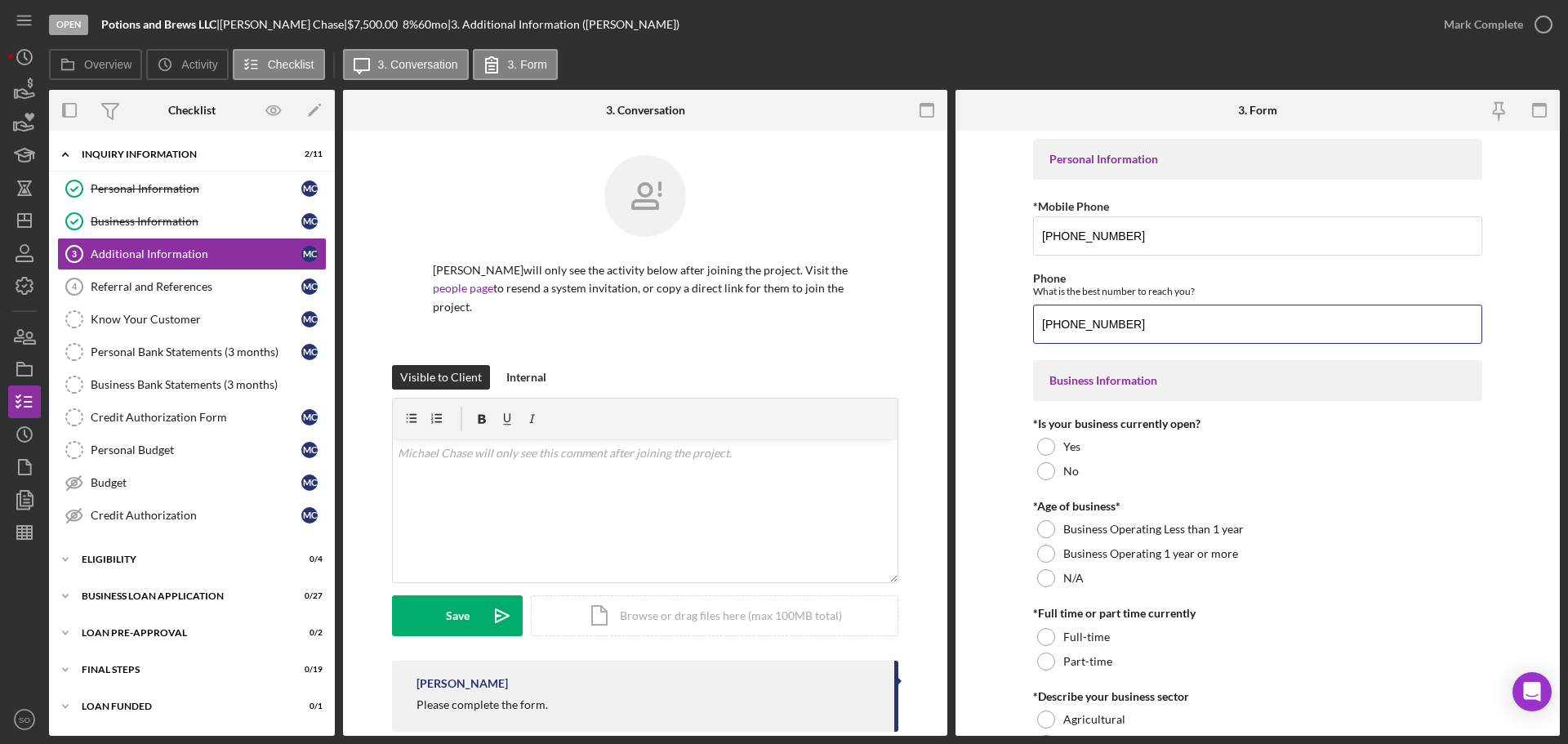
type input "[PHONE_NUMBER]"
click at [1005, 364] on form "Personal Information *Mobile Phone [PHONE_NUMBER] Phone What is the best number…" at bounding box center [1258, 433] width 604 height 605
click at [1049, 446] on div at bounding box center [1046, 447] width 18 height 18
click at [1038, 548] on div "Business Operating 1 year or more" at bounding box center [1258, 554] width 449 height 25
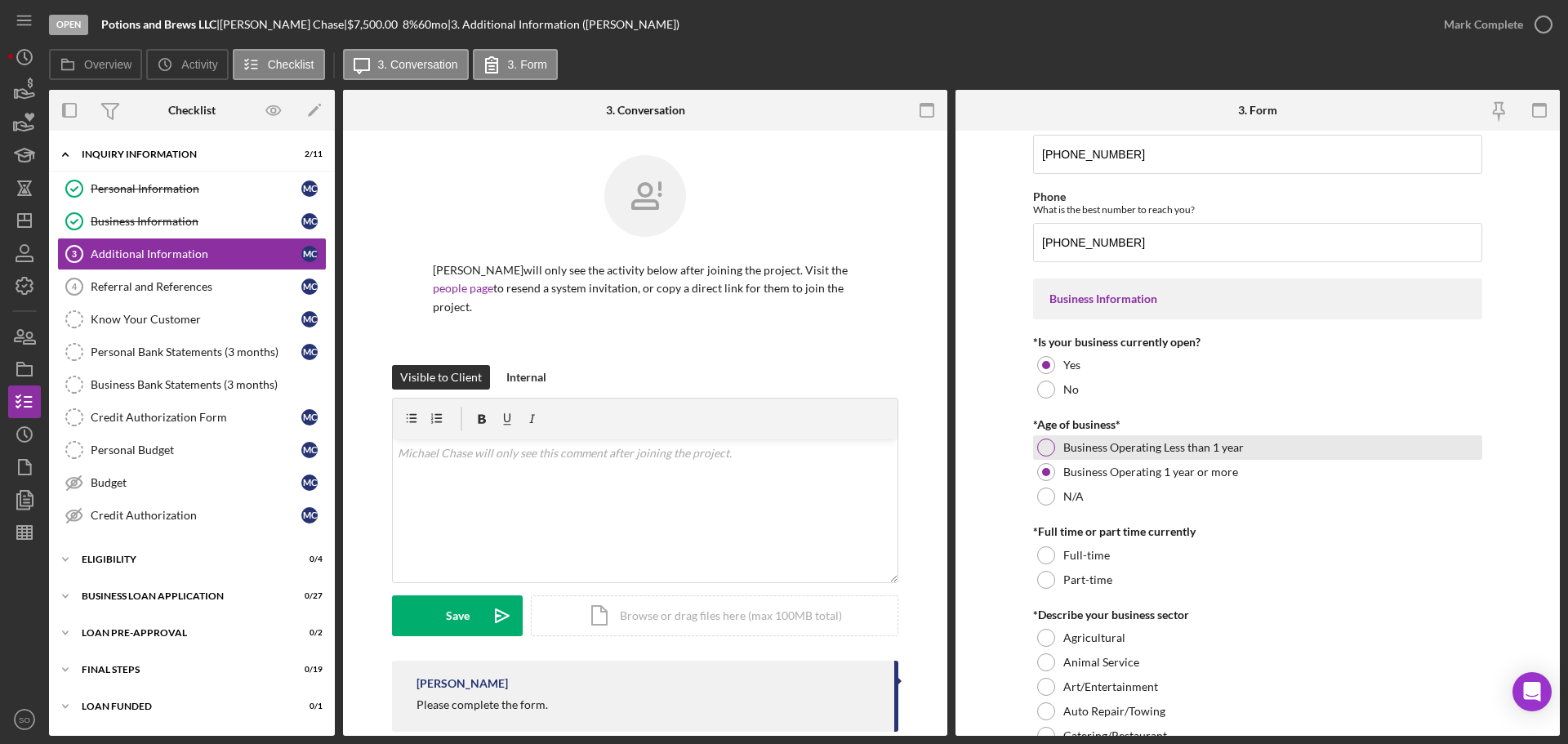
click at [1034, 440] on div "Business Operating Less than 1 year" at bounding box center [1258, 448] width 449 height 25
click at [1046, 471] on div at bounding box center [1046, 472] width 18 height 18
click at [1046, 452] on div at bounding box center [1046, 448] width 18 height 18
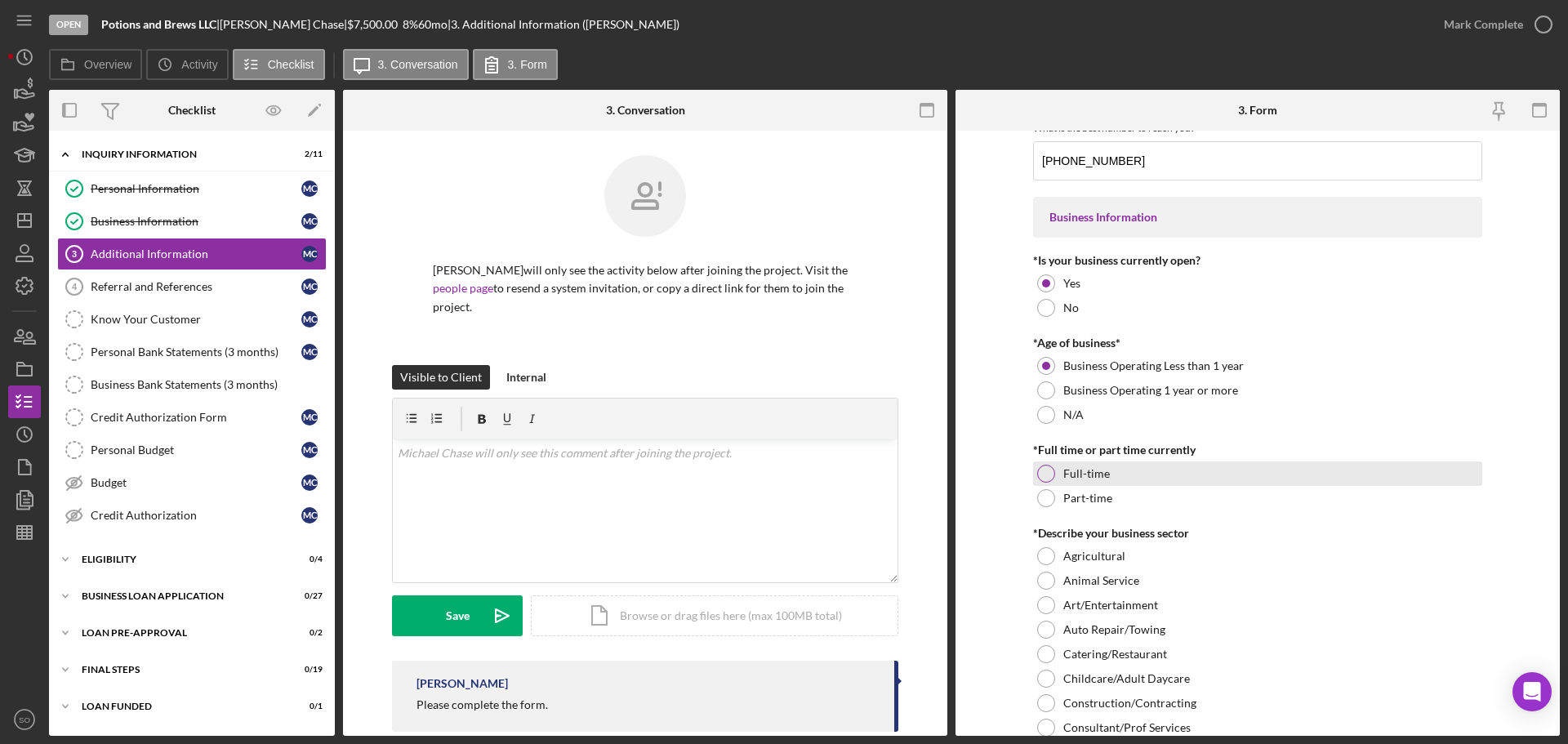
click at [1045, 471] on div at bounding box center [1046, 474] width 18 height 18
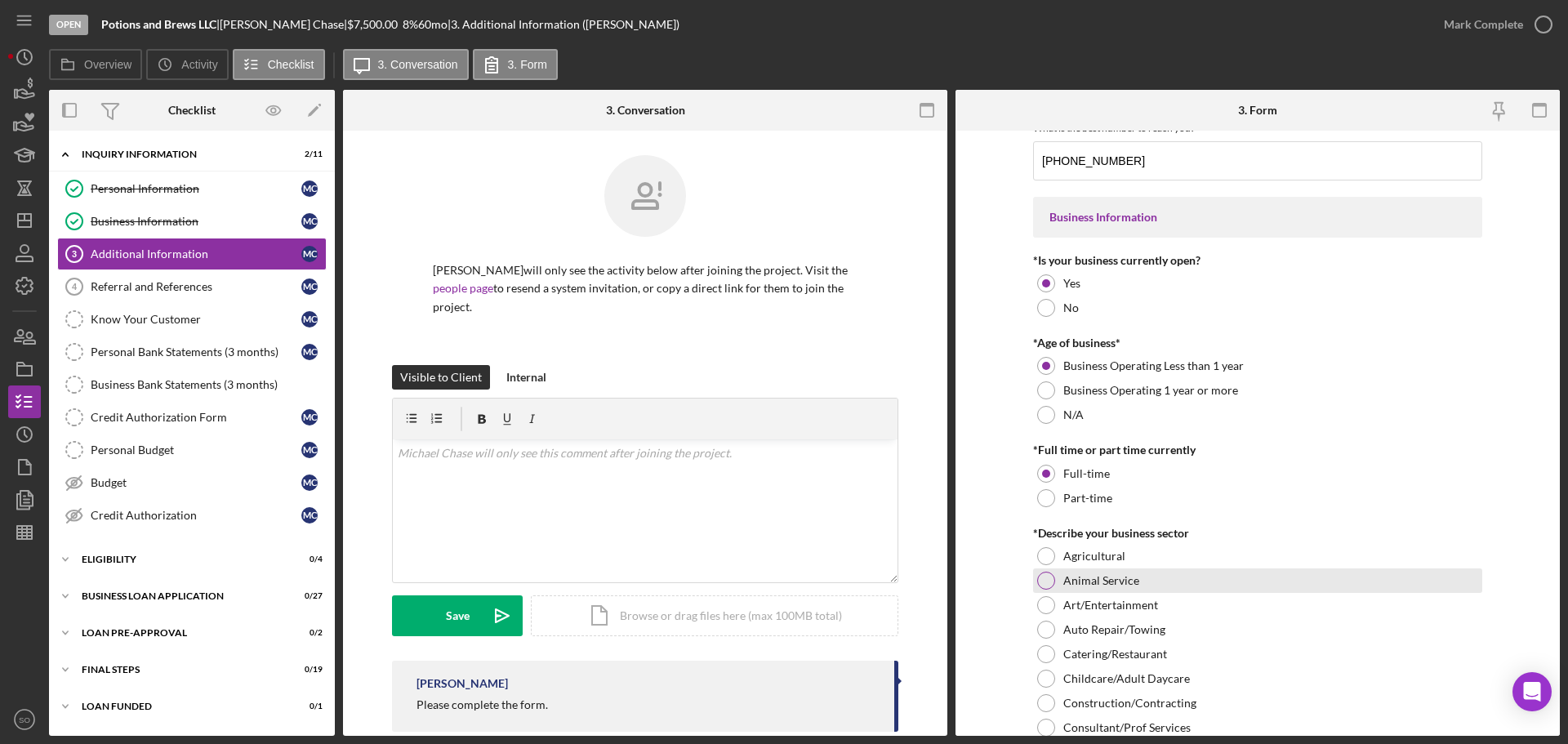
scroll to position [490, 0]
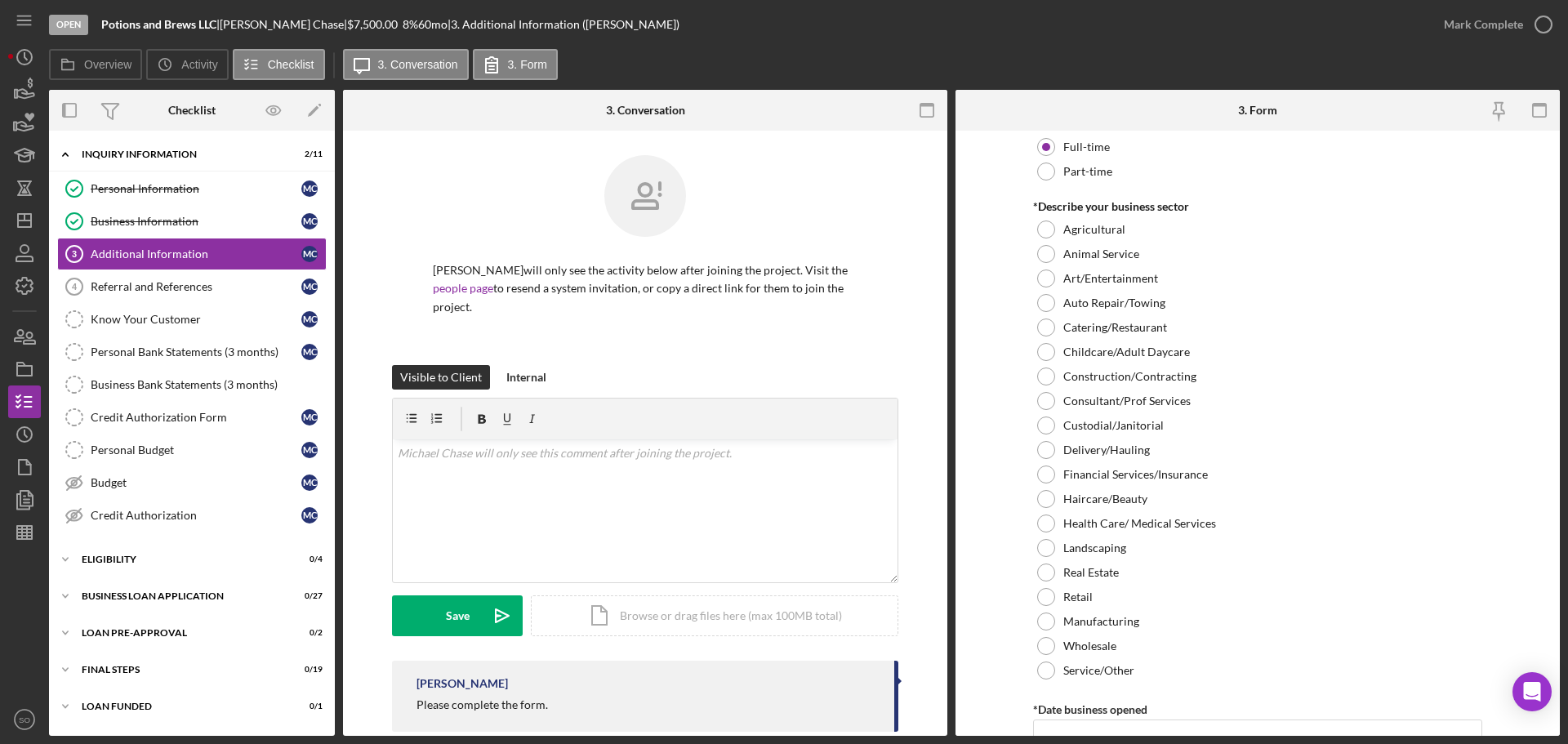
click at [1046, 619] on div at bounding box center [1046, 622] width 18 height 18
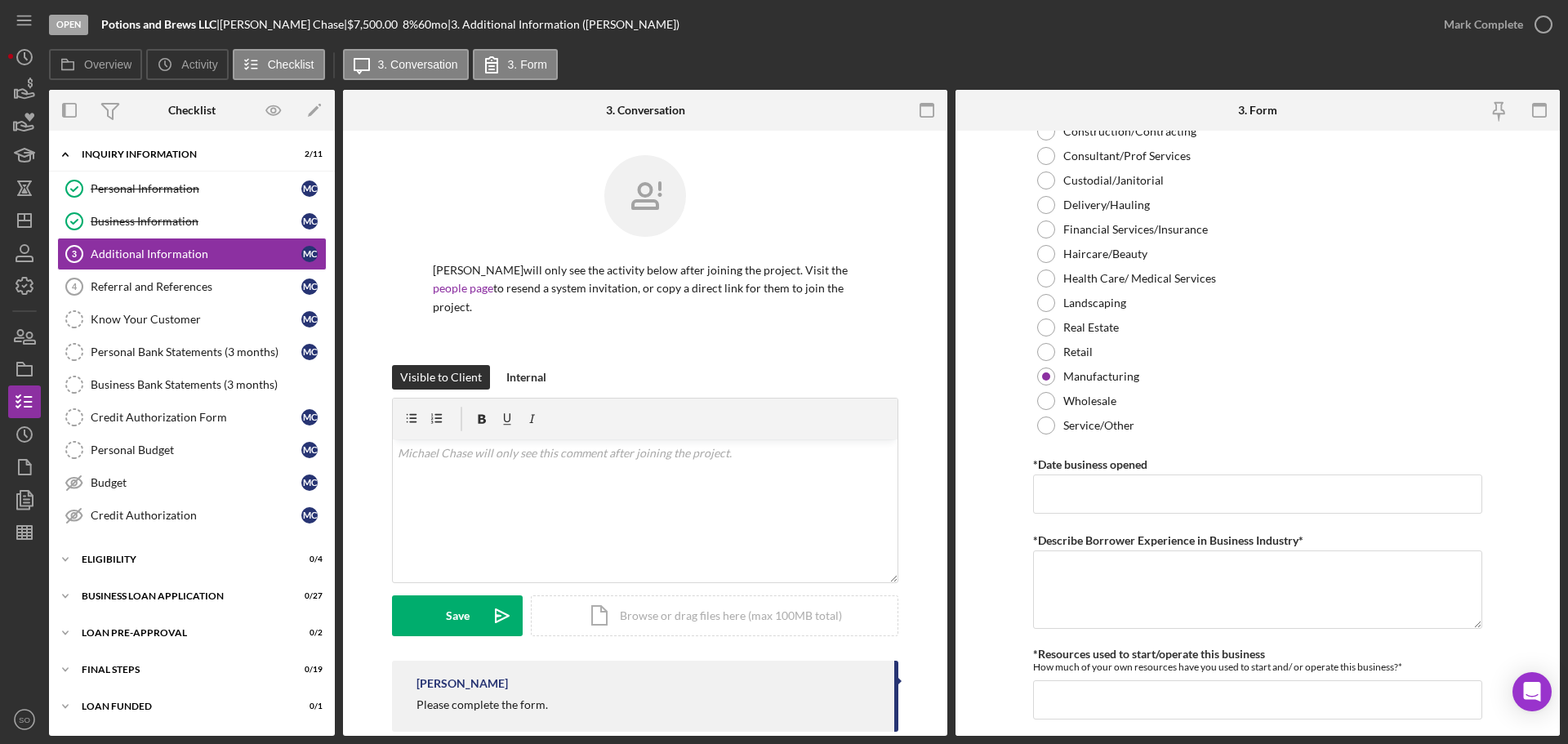
scroll to position [817, 0]
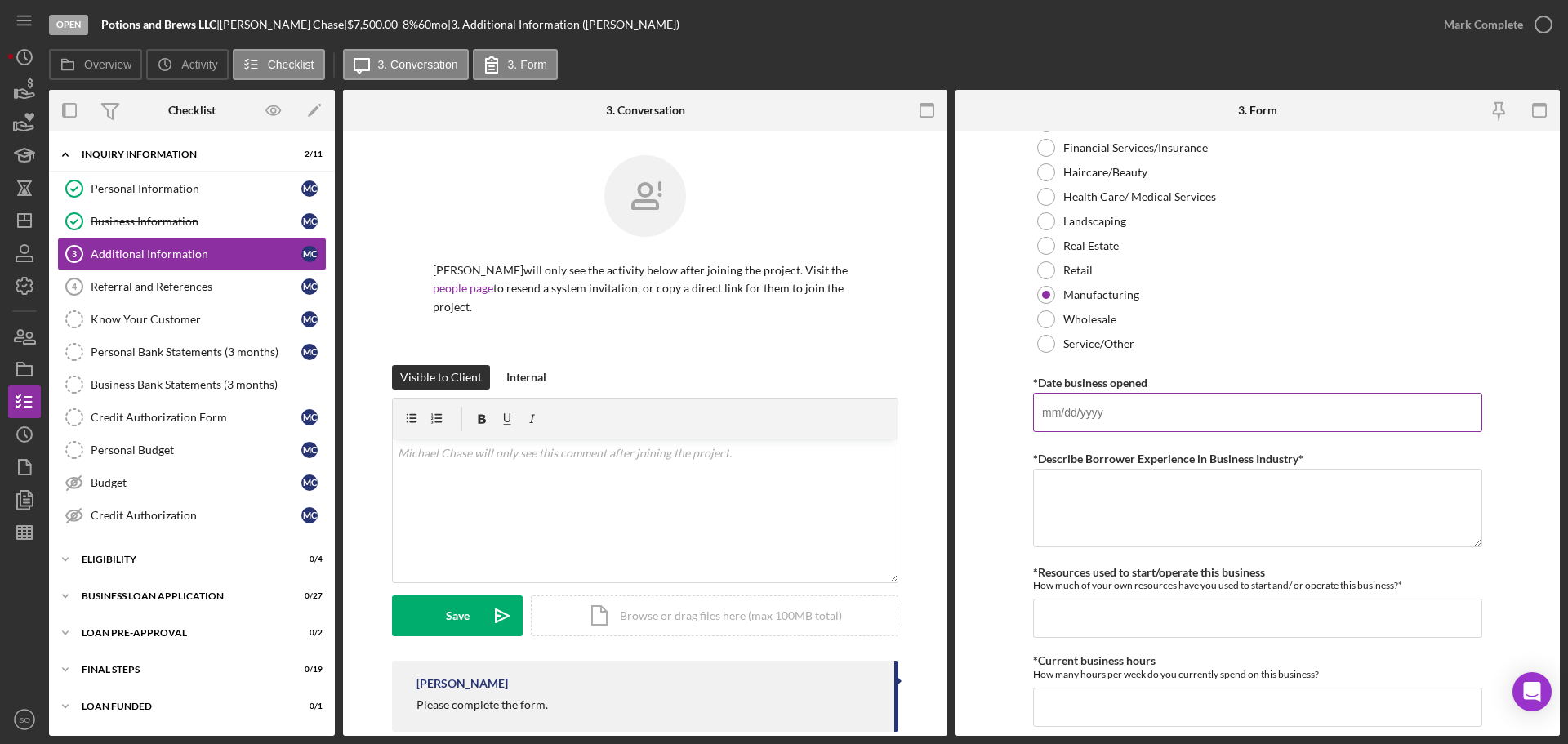
click at [1061, 410] on input "*Date business opened" at bounding box center [1258, 412] width 449 height 39
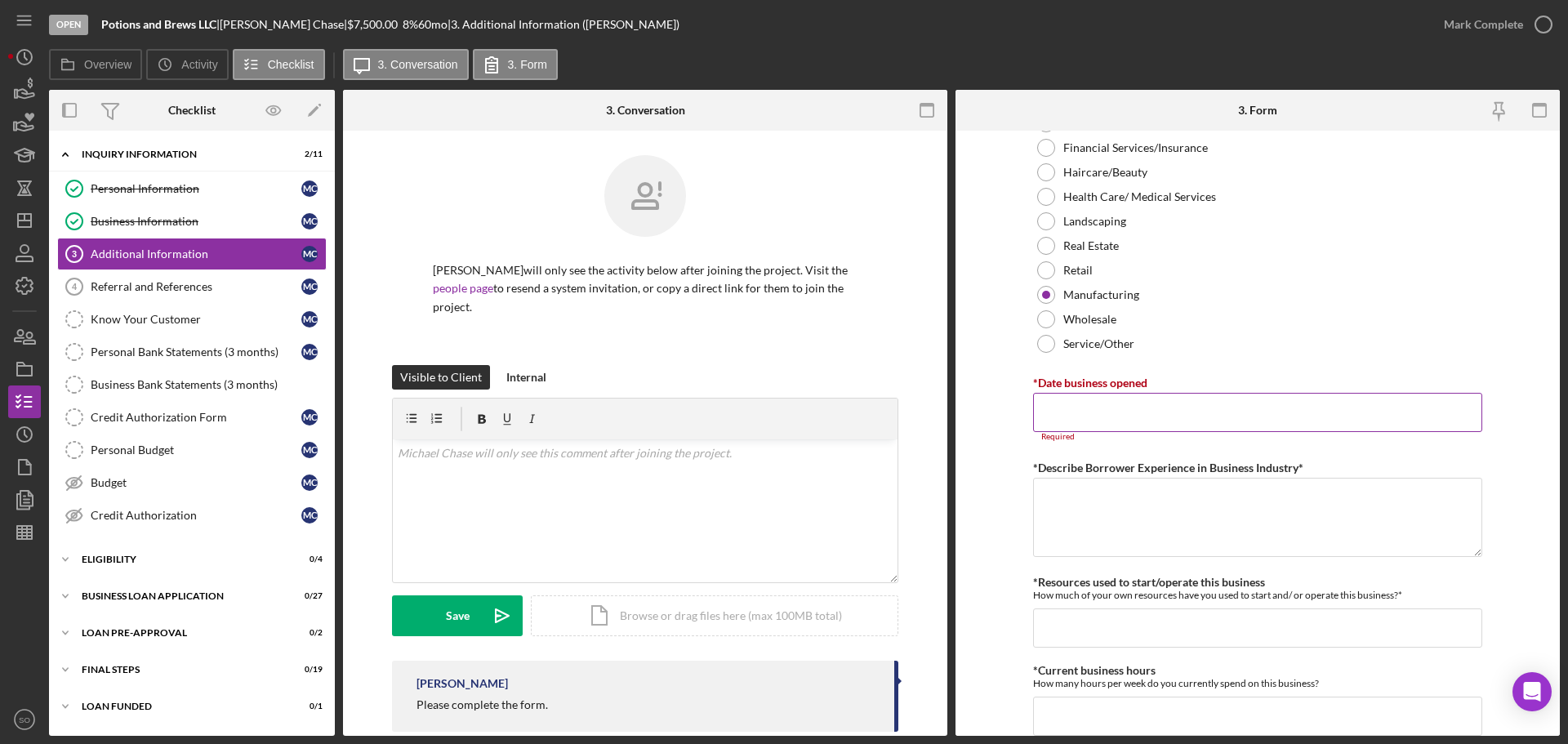
click at [1140, 422] on input "*Date business opened" at bounding box center [1258, 412] width 449 height 39
paste input "[DATE]"
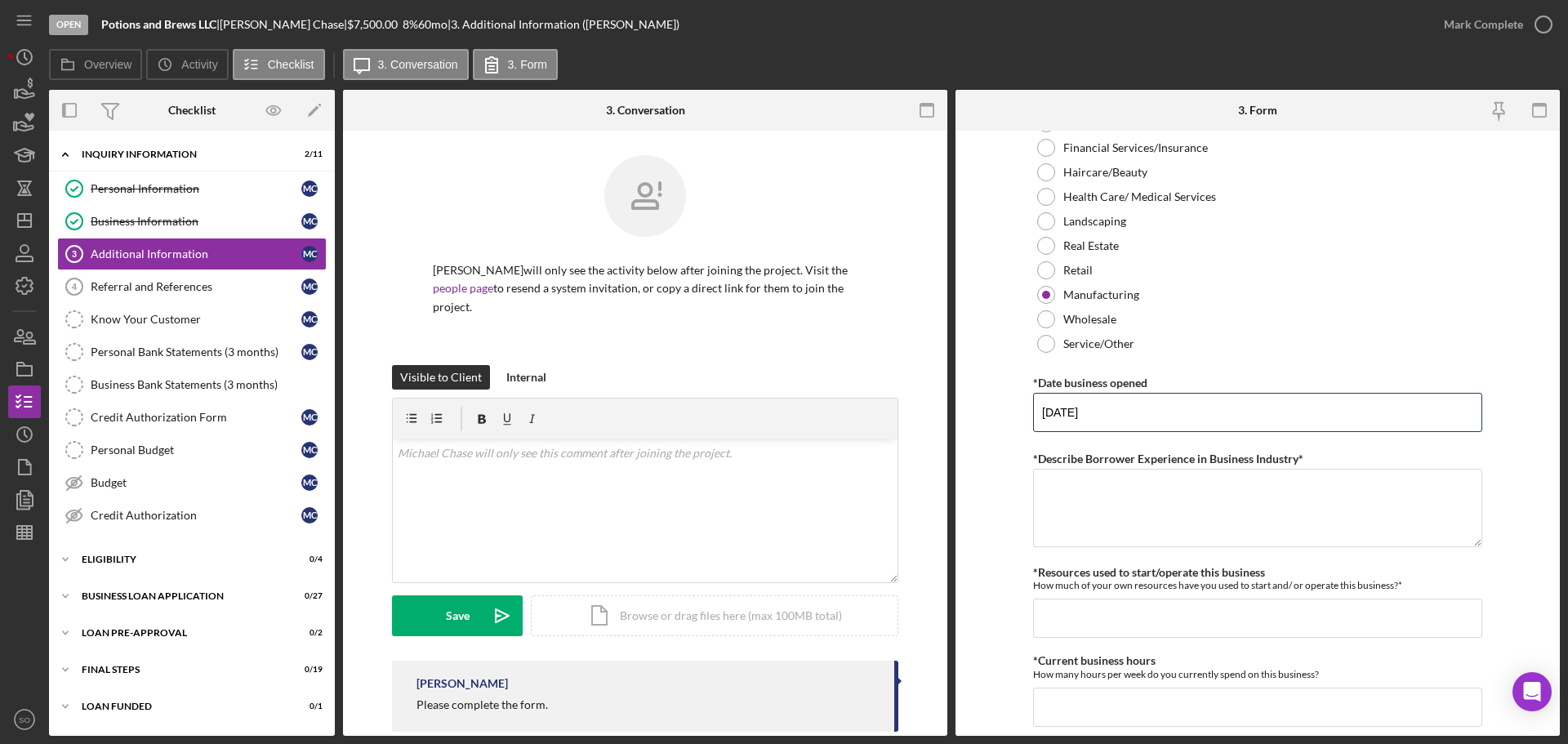
type input "[DATE]"
click at [971, 484] on form "Personal Information *Mobile Phone [PHONE_NUMBER] Phone What is the best number…" at bounding box center [1258, 433] width 604 height 605
click at [1187, 495] on textarea "*Describe Borrower Experience in Business Industry*" at bounding box center [1258, 508] width 449 height 78
type textarea "10 years experience in the industry"
click at [1011, 532] on form "Personal Information *Mobile Phone [PHONE_NUMBER] Phone What is the best number…" at bounding box center [1258, 433] width 604 height 605
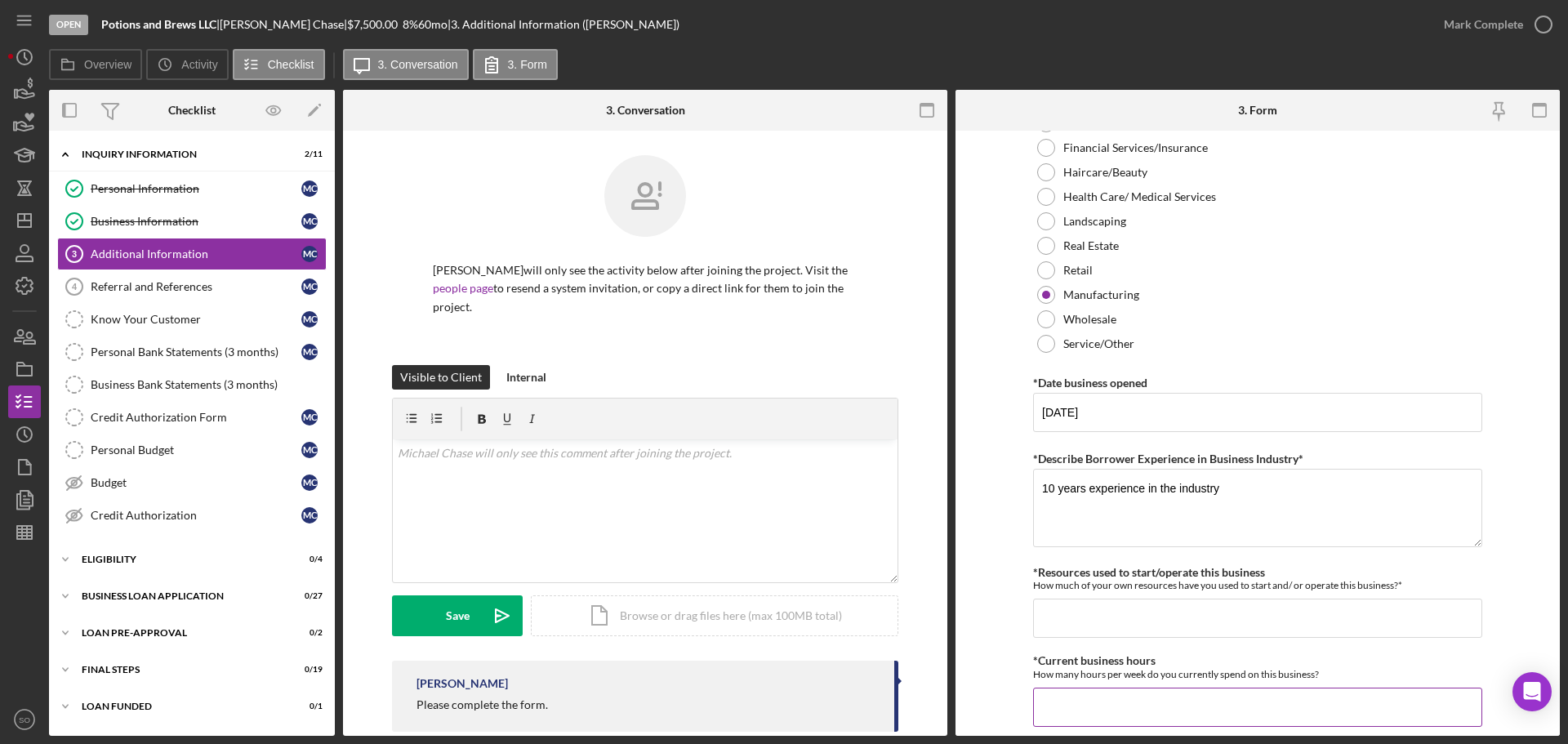
scroll to position [980, 0]
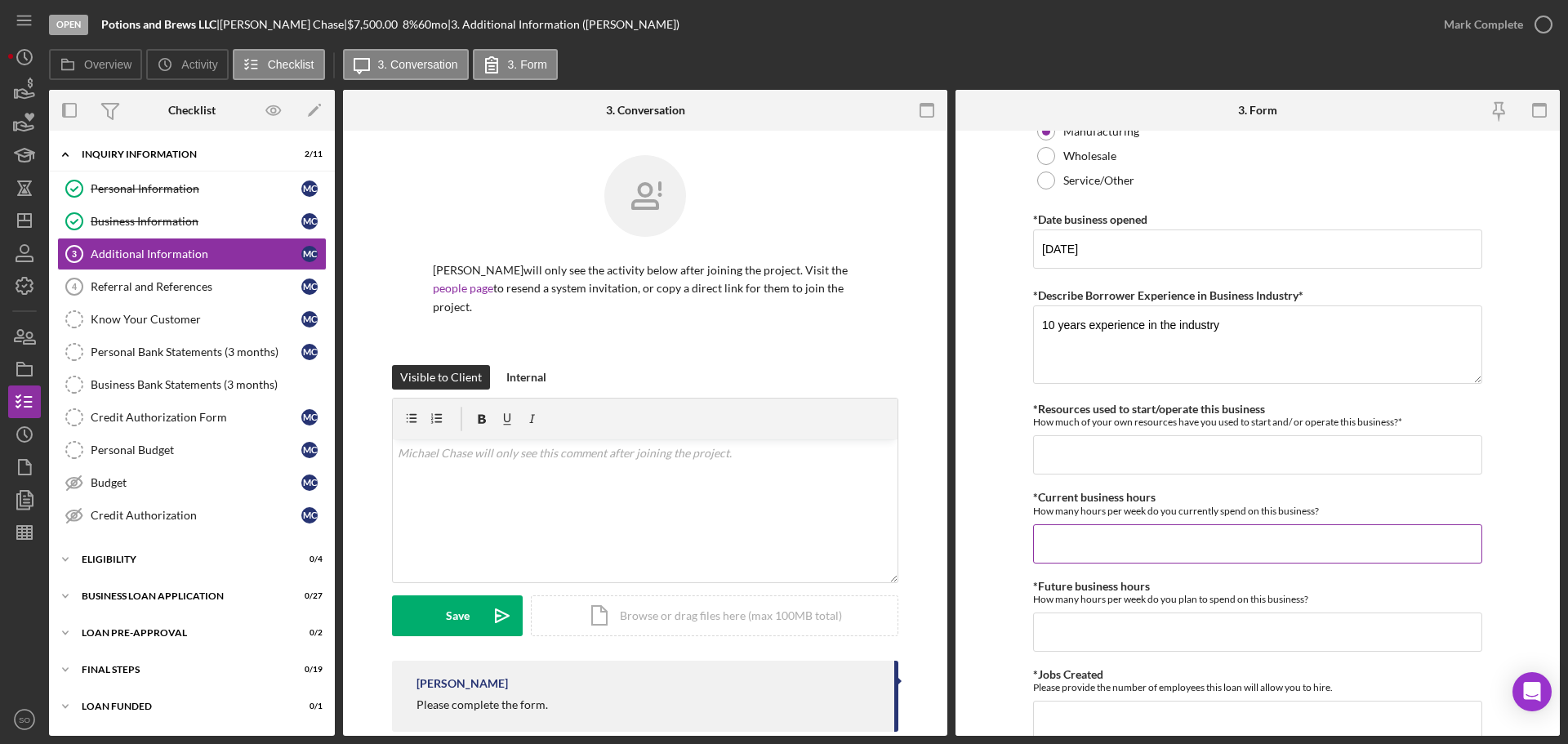
click at [1082, 524] on input "*Current business hours" at bounding box center [1258, 543] width 449 height 39
click at [1083, 471] on input "*Resources used to start/operate this business" at bounding box center [1258, 454] width 449 height 39
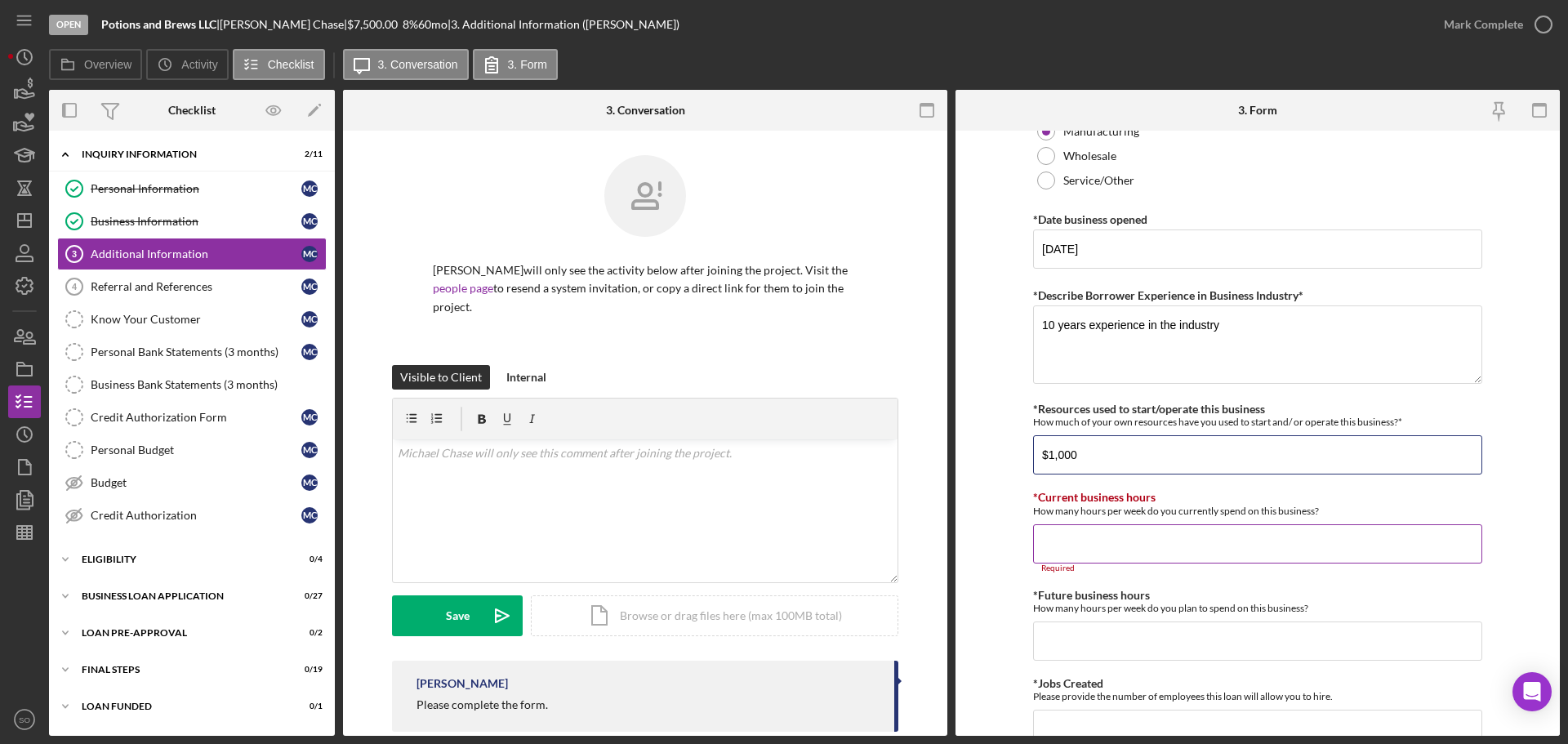
type input "$1,000"
click at [1055, 537] on input "*Current business hours" at bounding box center [1258, 543] width 449 height 39
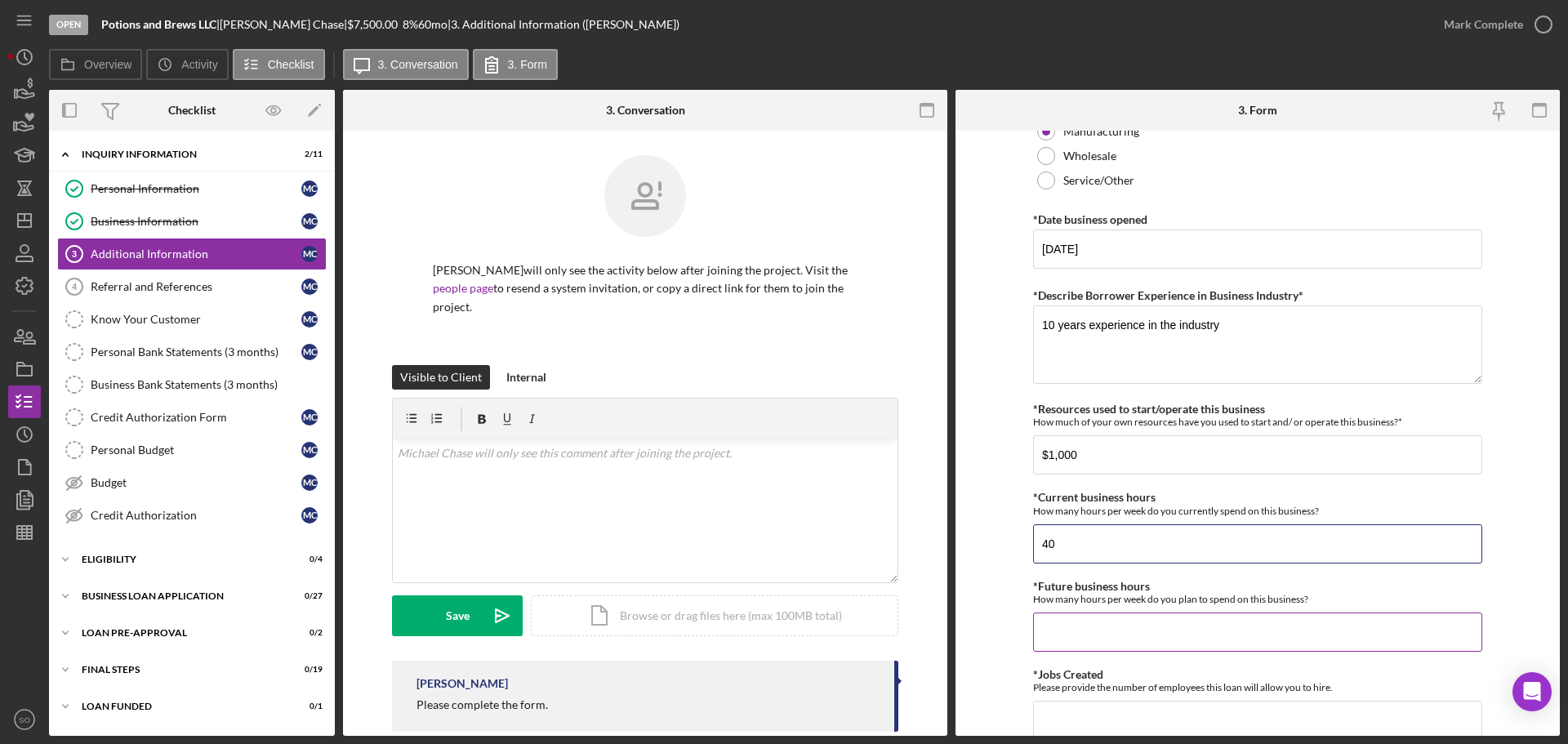
type input "40"
click at [1125, 632] on input "*Future business hours" at bounding box center [1258, 632] width 449 height 39
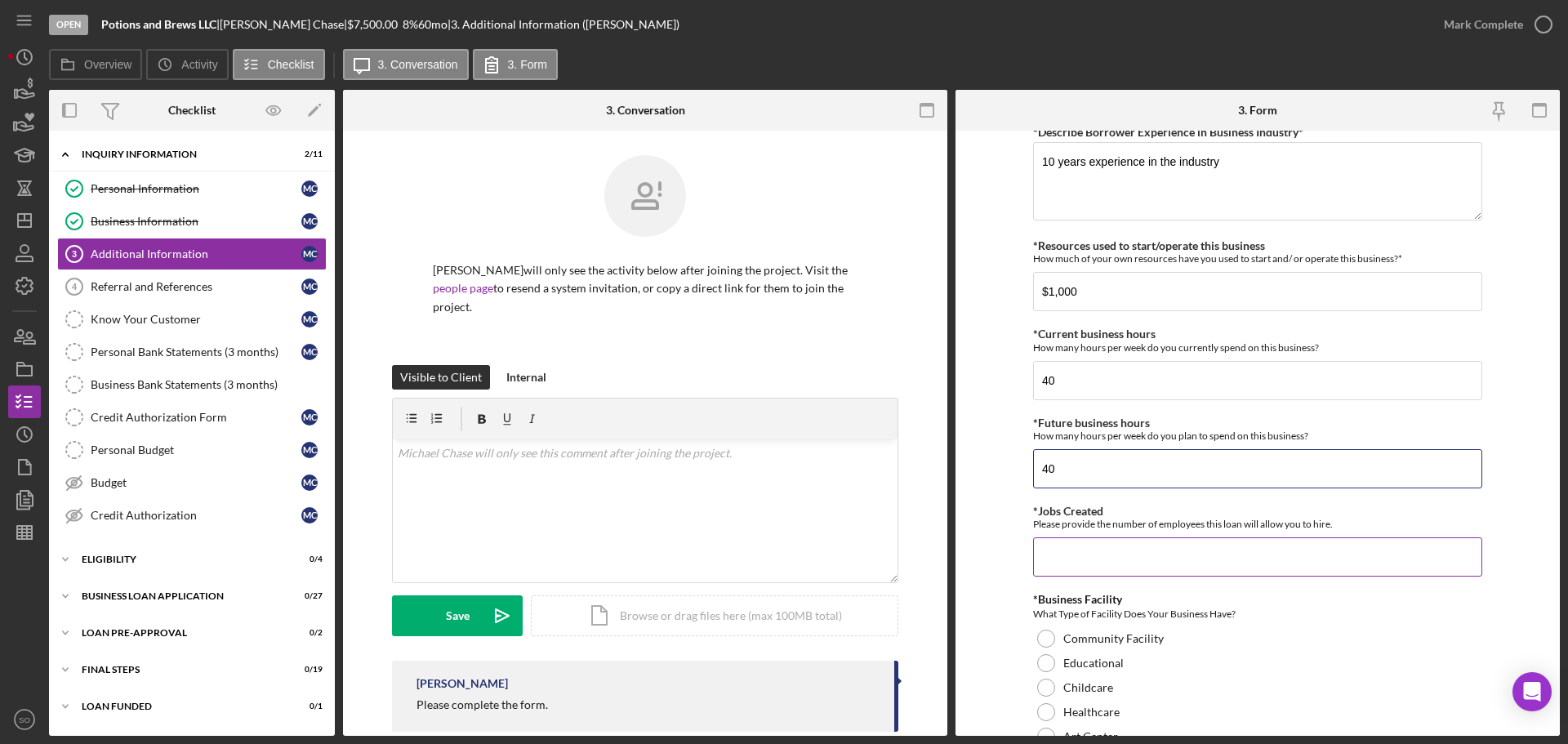
type input "40"
click at [1075, 563] on input "*Jobs Created" at bounding box center [1258, 557] width 449 height 39
type input "1"
click at [988, 597] on form "Personal Information *Mobile Phone [PHONE_NUMBER] Phone What is the best number…" at bounding box center [1258, 433] width 604 height 605
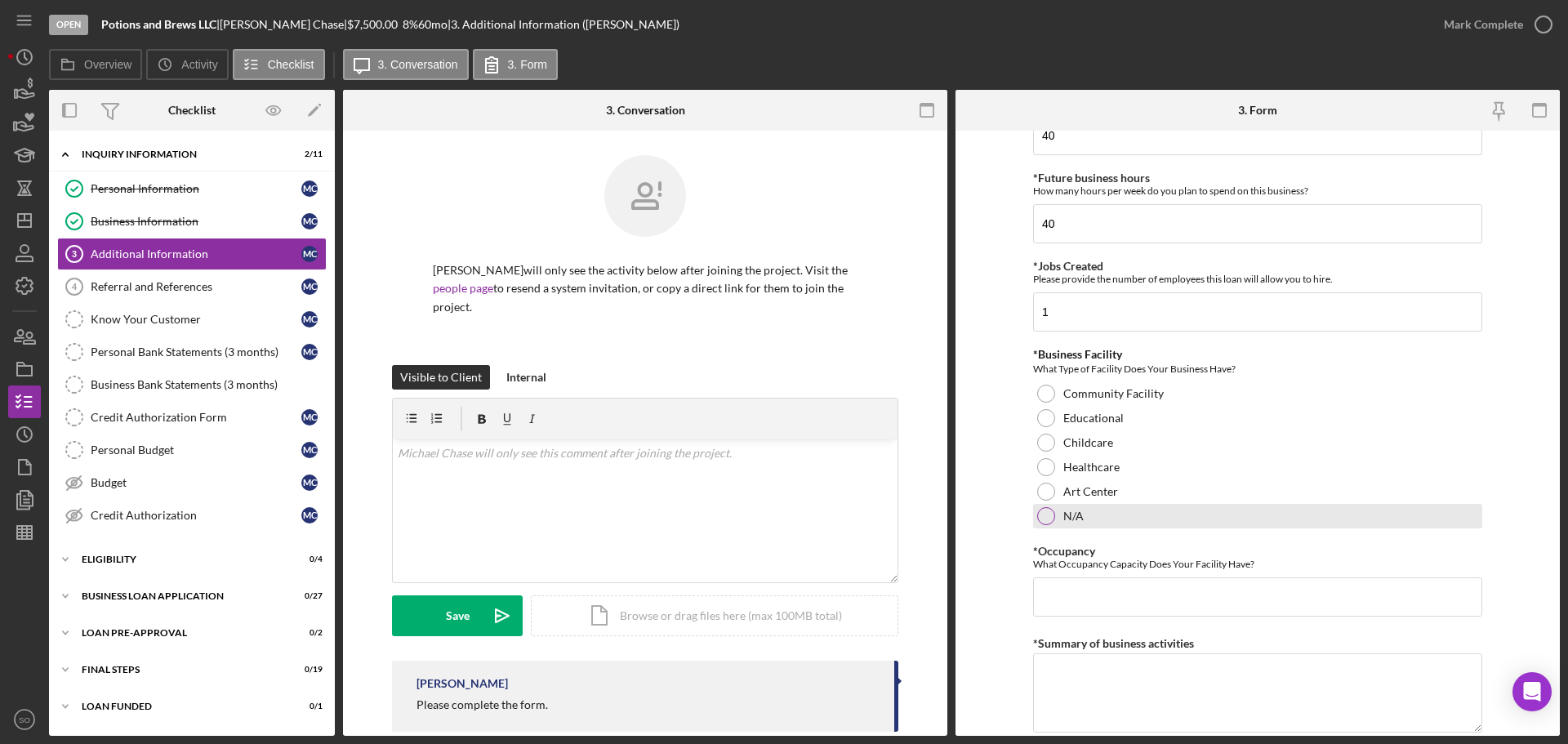
click at [1034, 521] on div "N/A" at bounding box center [1258, 516] width 449 height 25
click at [1056, 611] on input "*Occupancy" at bounding box center [1258, 596] width 449 height 39
type input "0"
drag, startPoint x: 995, startPoint y: 610, endPoint x: 1021, endPoint y: 613, distance: 26.2
click at [996, 610] on form "Personal Information *Mobile Phone [PHONE_NUMBER] Phone What is the best number…" at bounding box center [1258, 433] width 604 height 605
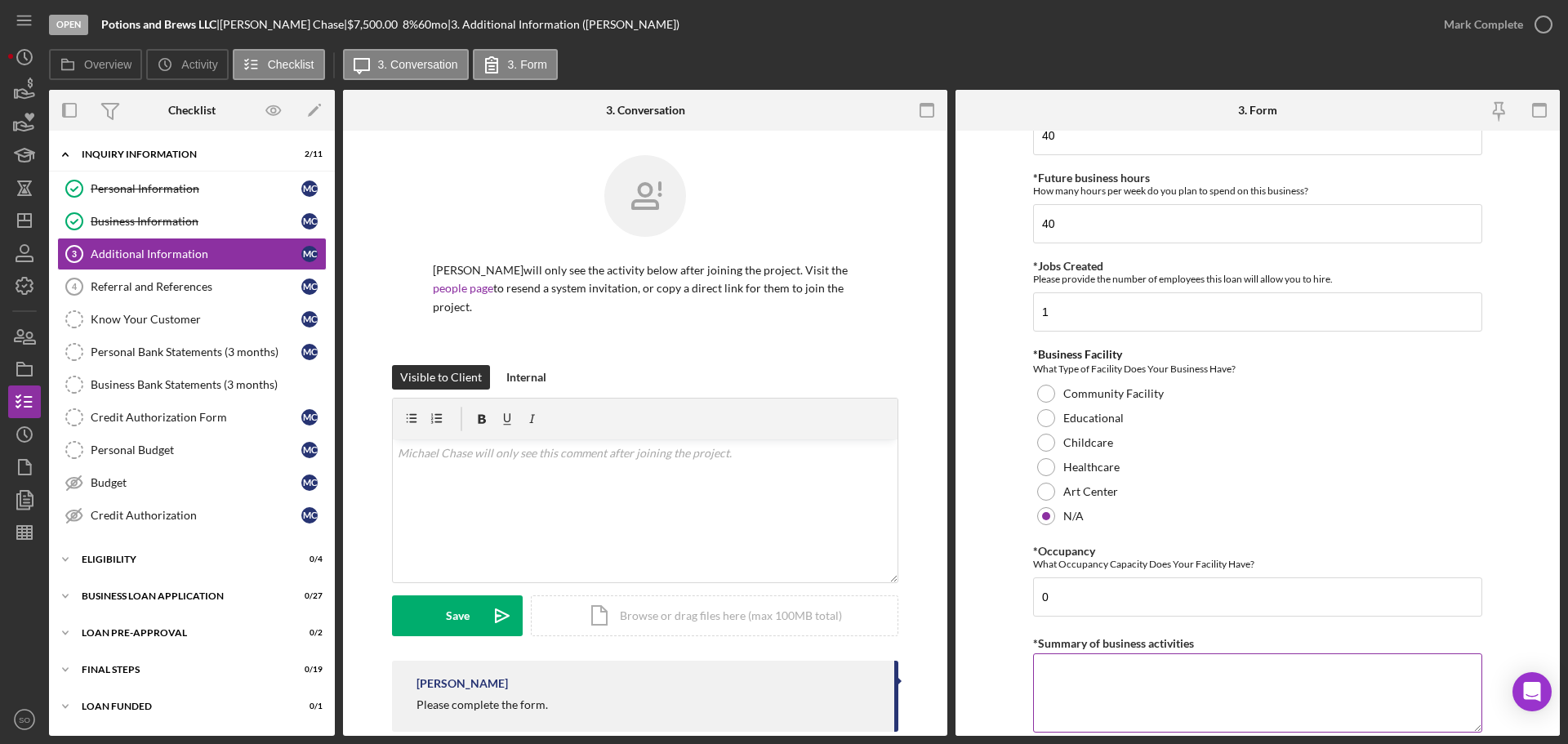
click at [1224, 666] on textarea "*Summary of business activities" at bounding box center [1258, 692] width 449 height 78
paste textarea "Flavoring Syrup and Concentrate Manufacturing"
type textarea "Flavoring Syrup and Concentrate Manufacturing"
click at [1022, 632] on form "Personal Information *Mobile Phone [PHONE_NUMBER] Phone What is the best number…" at bounding box center [1258, 433] width 604 height 605
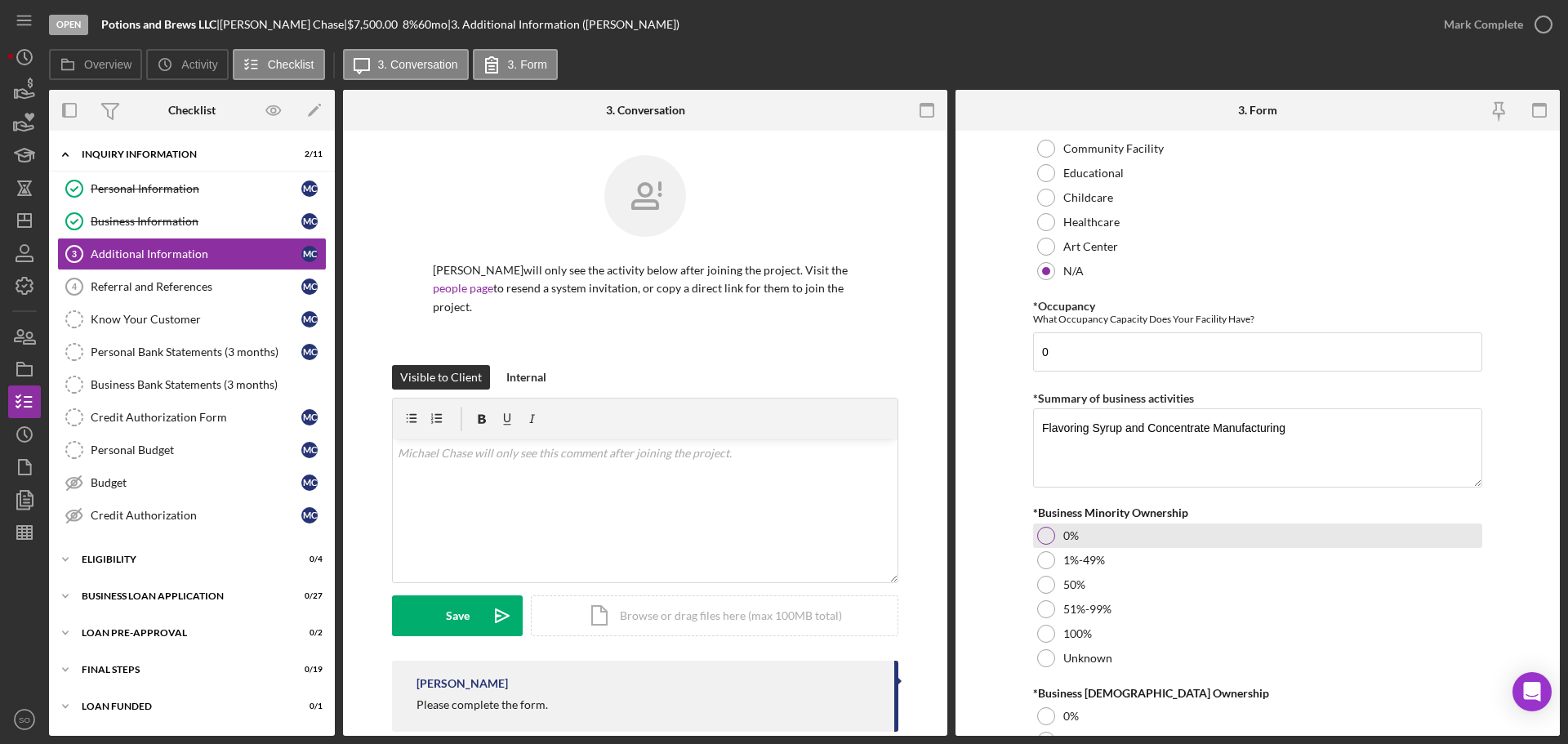
click at [1041, 538] on div at bounding box center [1046, 536] width 18 height 18
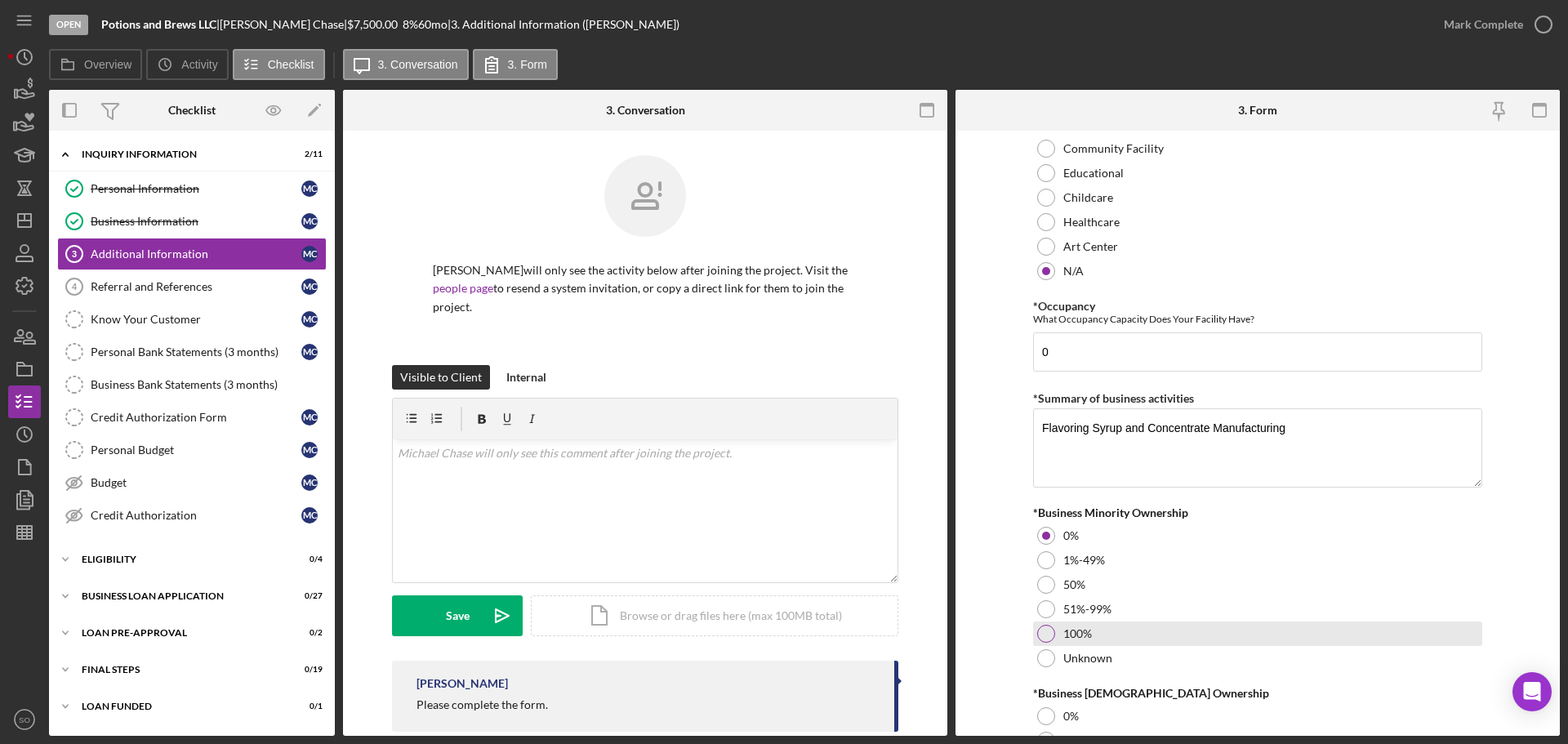
scroll to position [1715, 0]
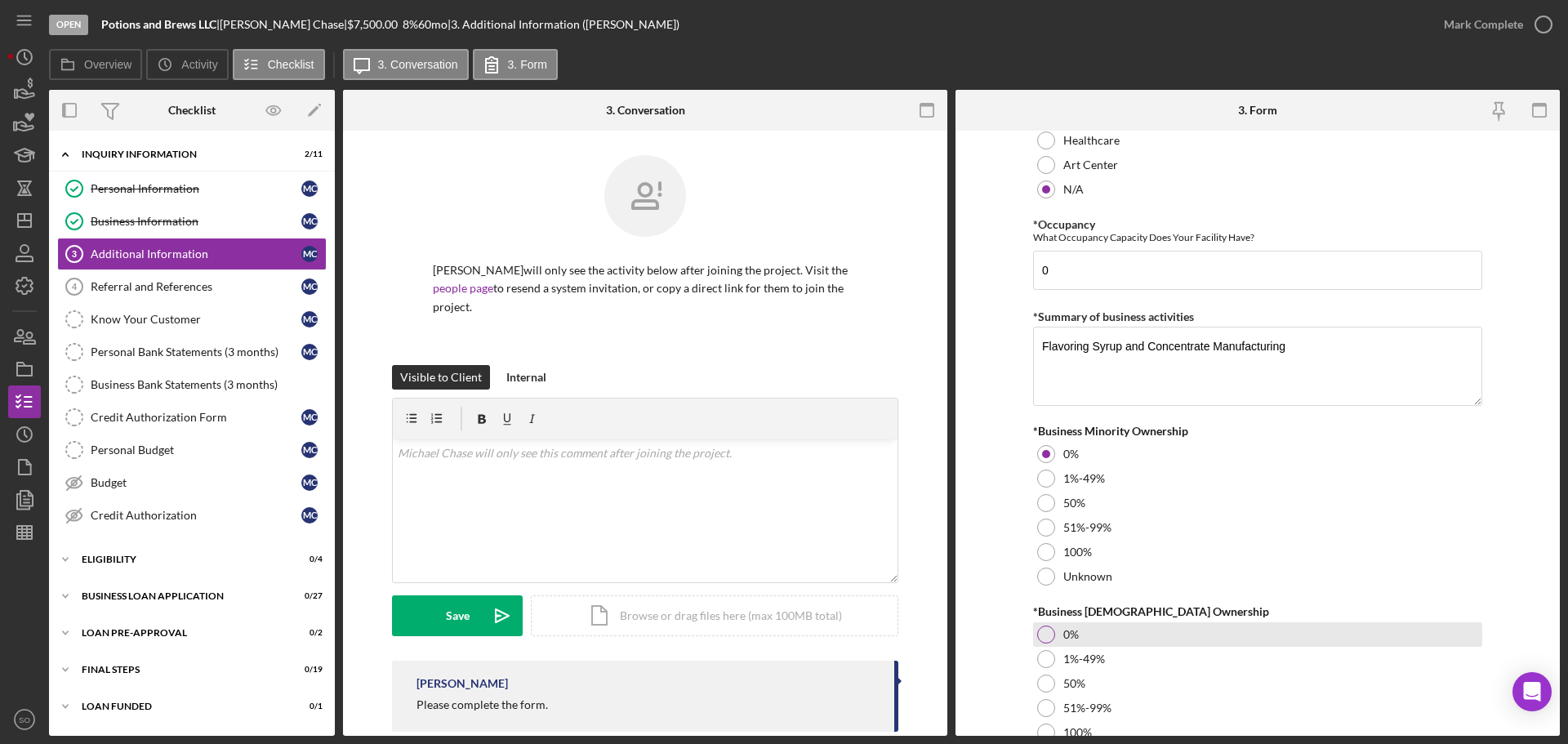
click at [1040, 631] on div at bounding box center [1046, 635] width 18 height 18
click at [1004, 637] on form "Personal Information *Mobile Phone [PHONE_NUMBER] Phone What is the best number…" at bounding box center [1258, 433] width 604 height 605
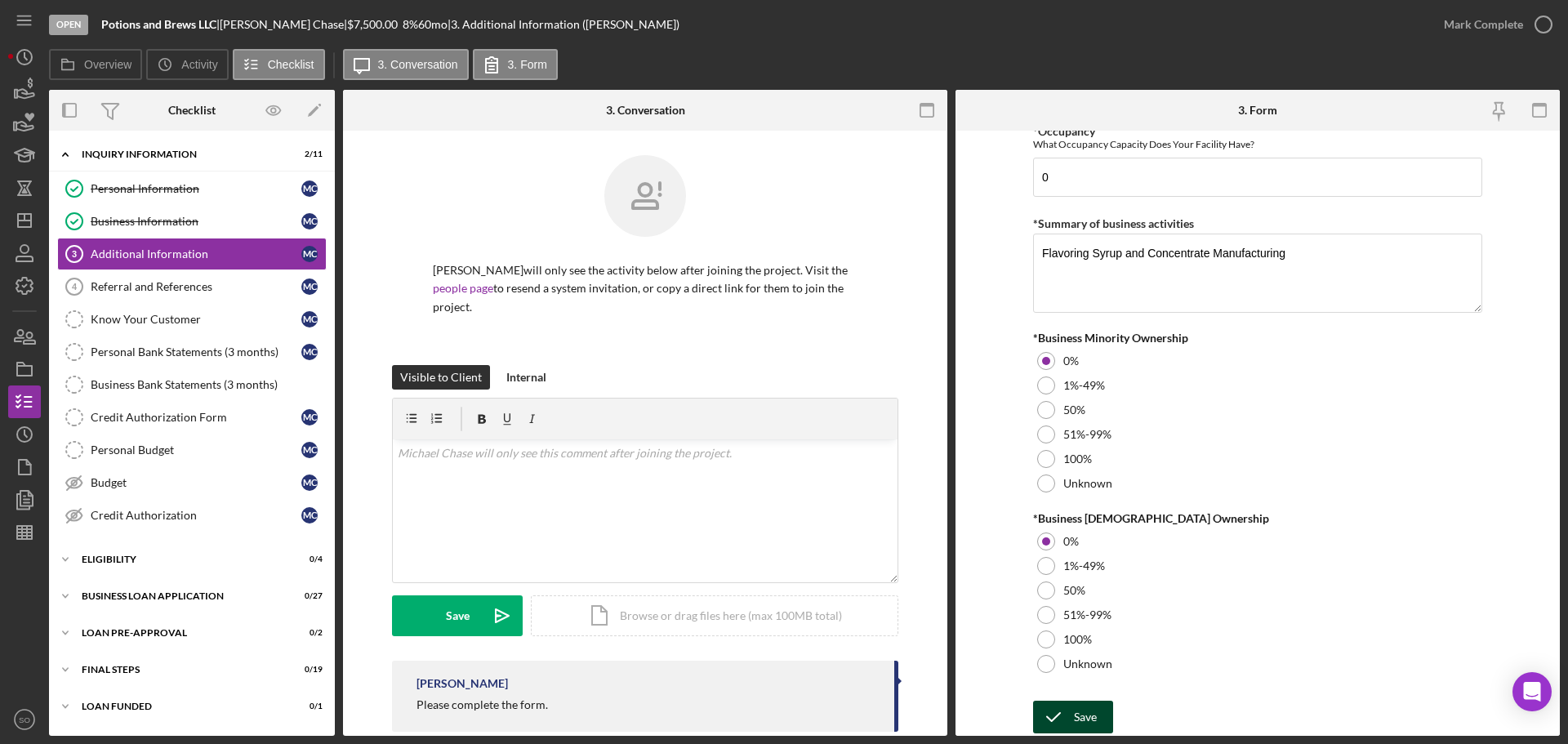
click at [1076, 709] on div "Save" at bounding box center [1085, 718] width 23 height 33
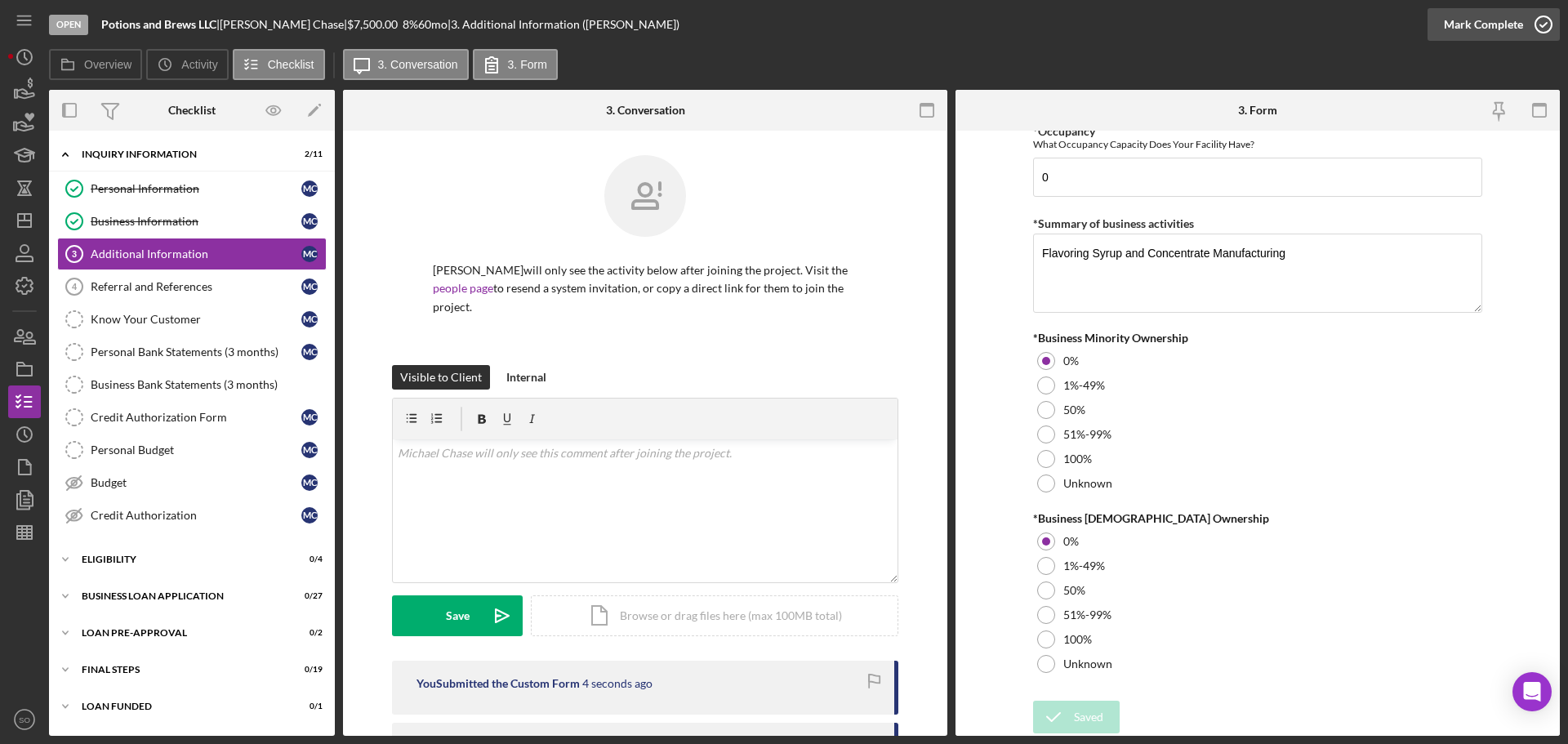
click at [1462, 30] on div "Mark Complete" at bounding box center [1483, 25] width 79 height 33
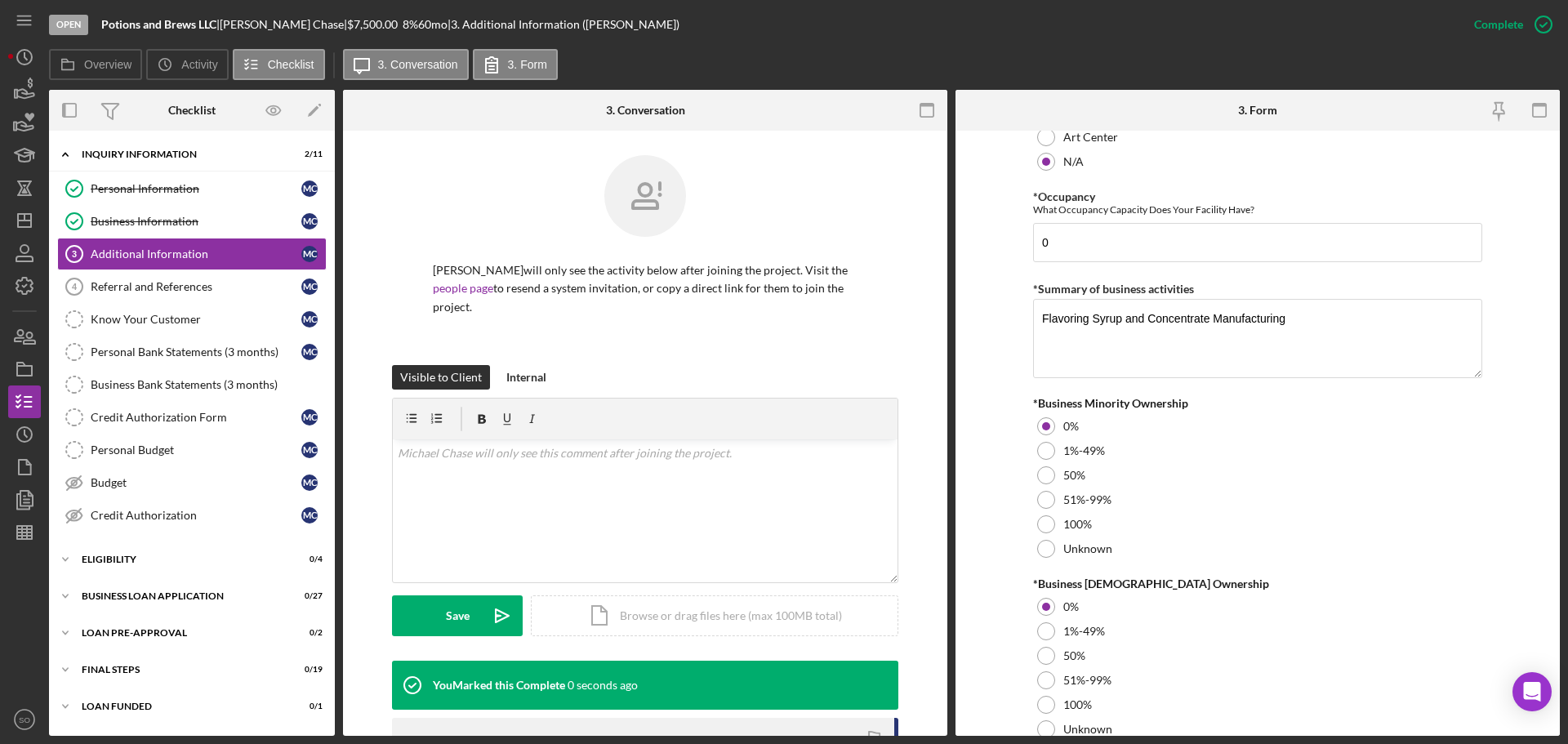
scroll to position [1874, 0]
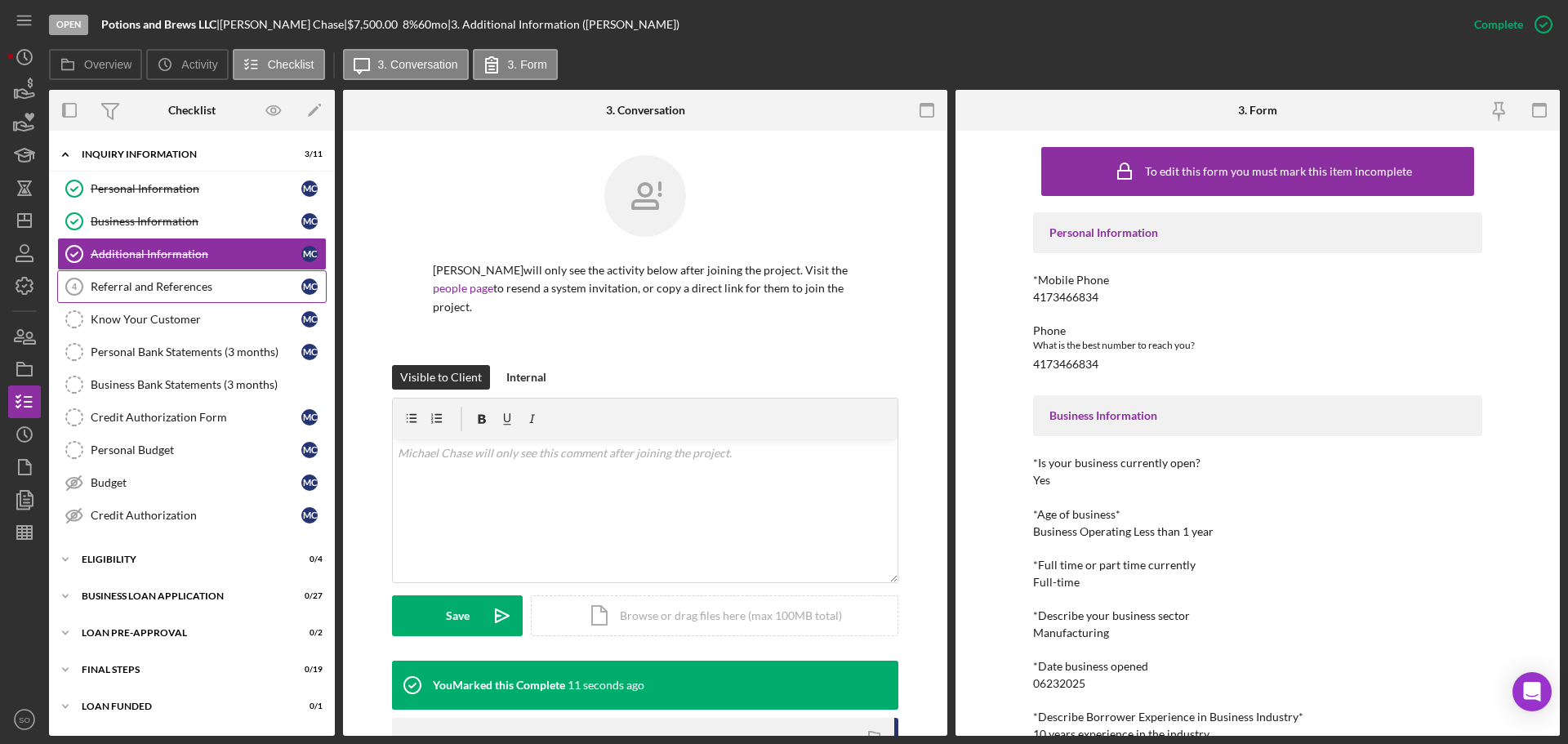
click at [139, 280] on div "Referral and References" at bounding box center [196, 287] width 211 height 13
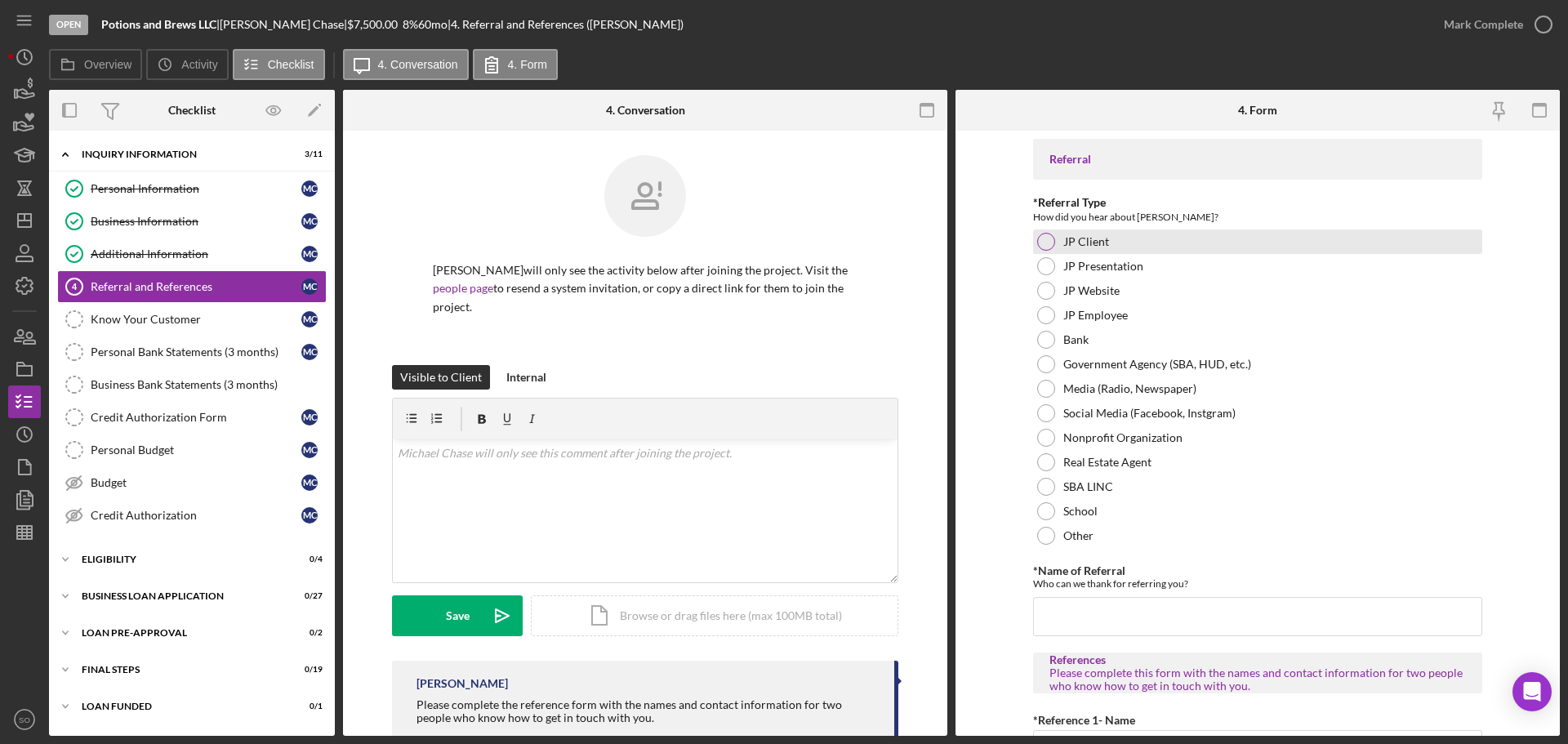
click at [1041, 242] on div at bounding box center [1046, 242] width 18 height 18
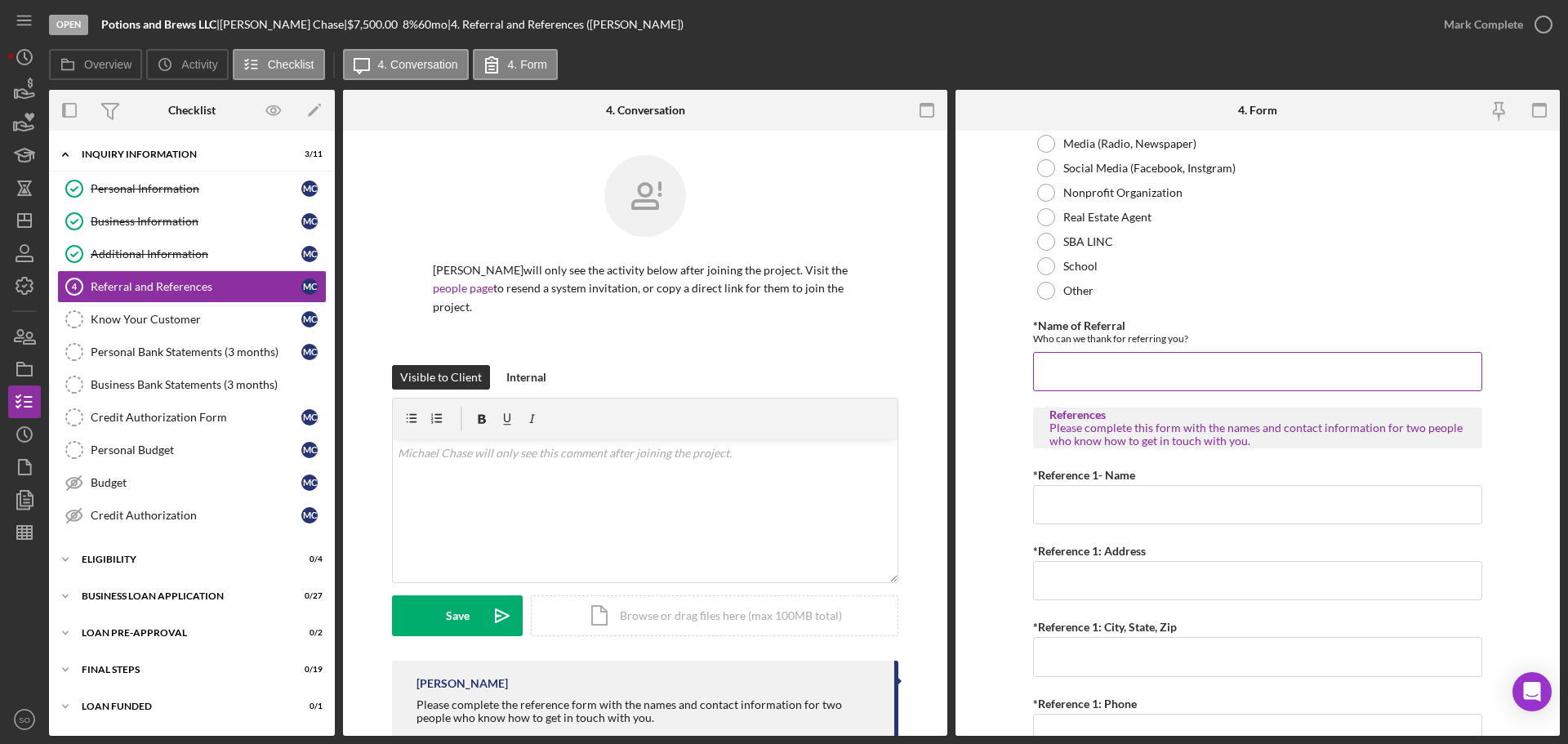
click at [1083, 370] on input "*Name of Referral" at bounding box center [1258, 371] width 449 height 39
type input "[PERSON_NAME]"
click at [1083, 509] on input "*Reference 1- Name" at bounding box center [1258, 504] width 449 height 39
paste input "[PERSON_NAME]"
type input "[PERSON_NAME]"
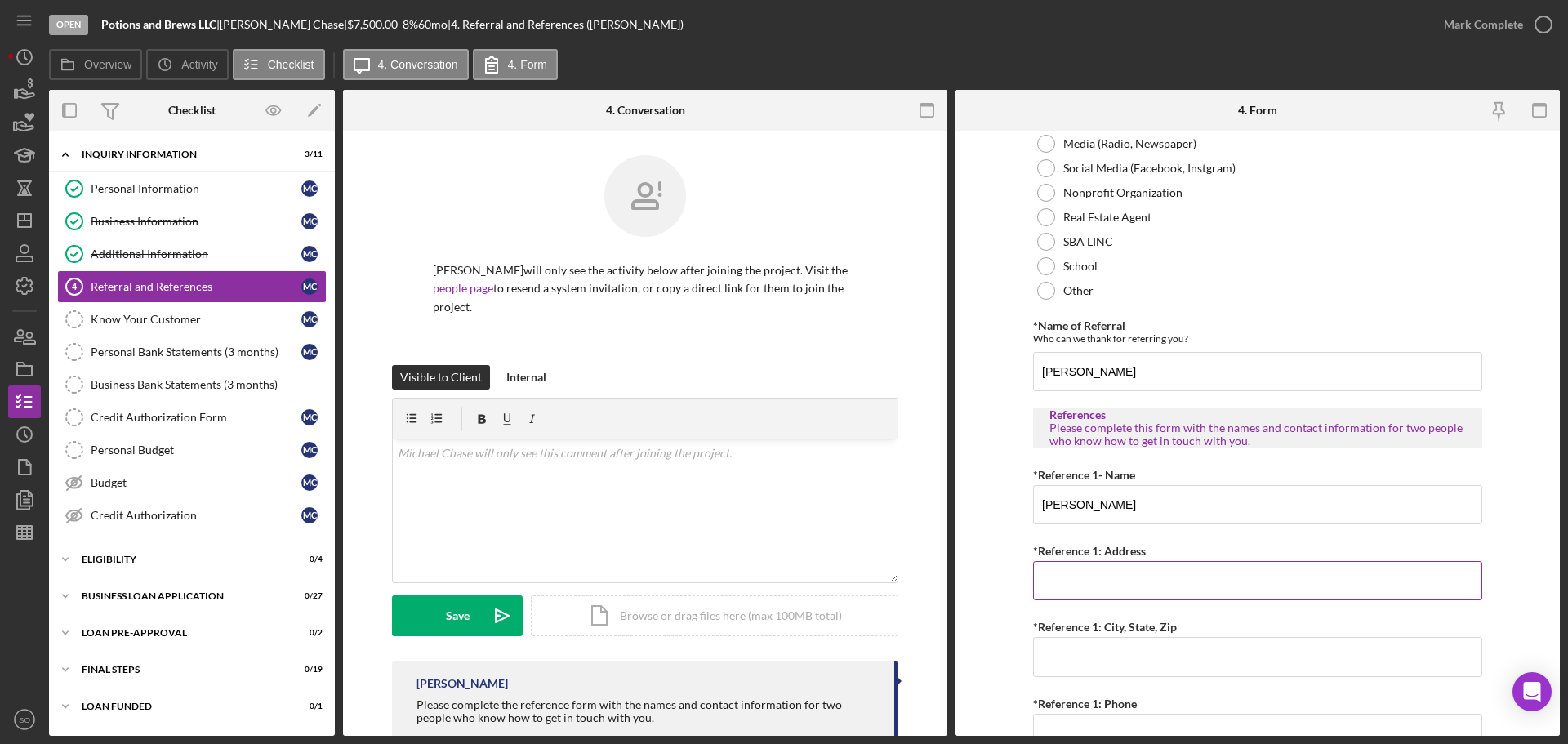
click at [1113, 568] on input "*Reference 1: Address" at bounding box center [1258, 580] width 449 height 39
paste input "[STREET_ADDRESS]"
type input "[STREET_ADDRESS]"
click at [1073, 659] on input "*Reference 1: City, State, Zip" at bounding box center [1258, 656] width 449 height 39
paste input "[GEOGRAPHIC_DATA]"
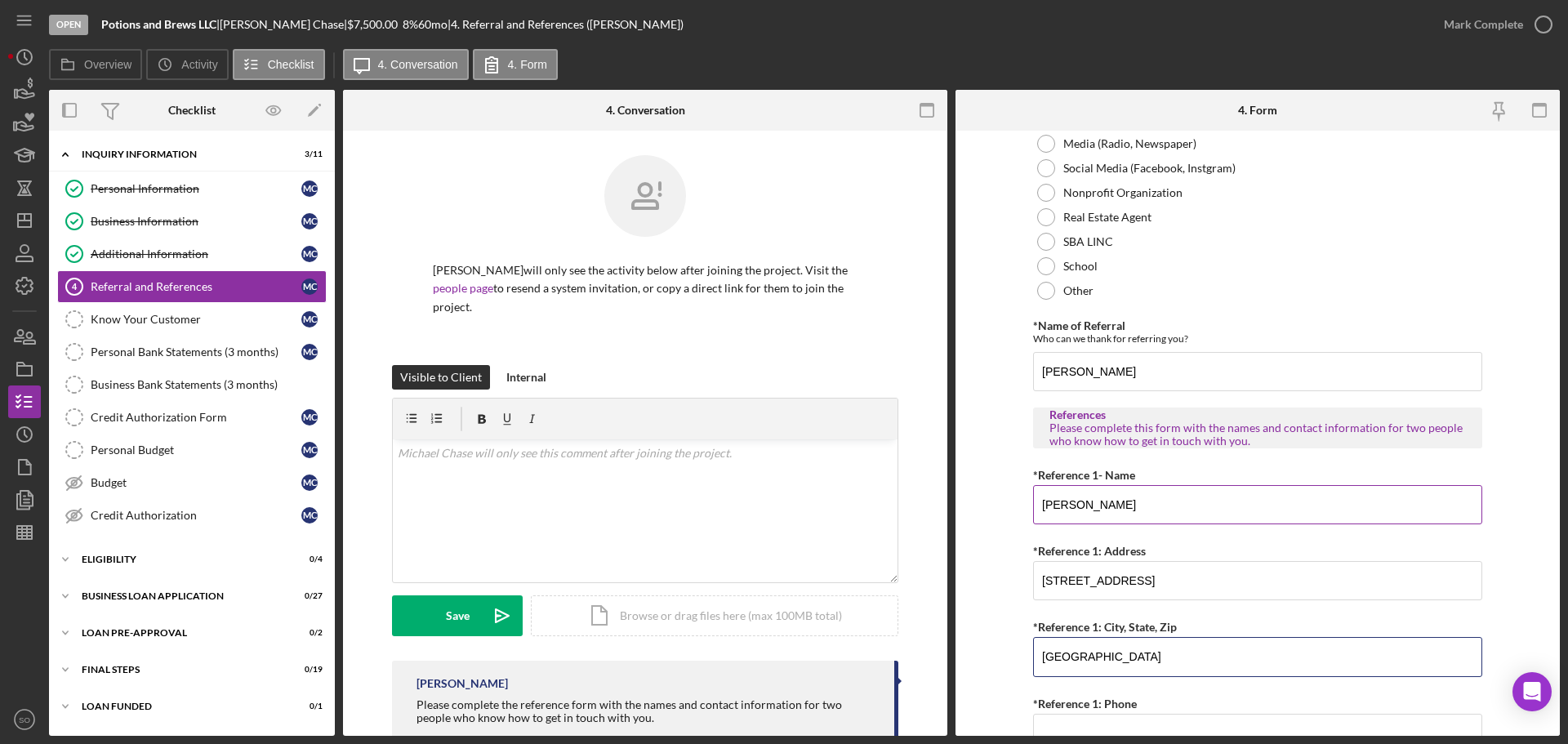
type input "[GEOGRAPHIC_DATA]"
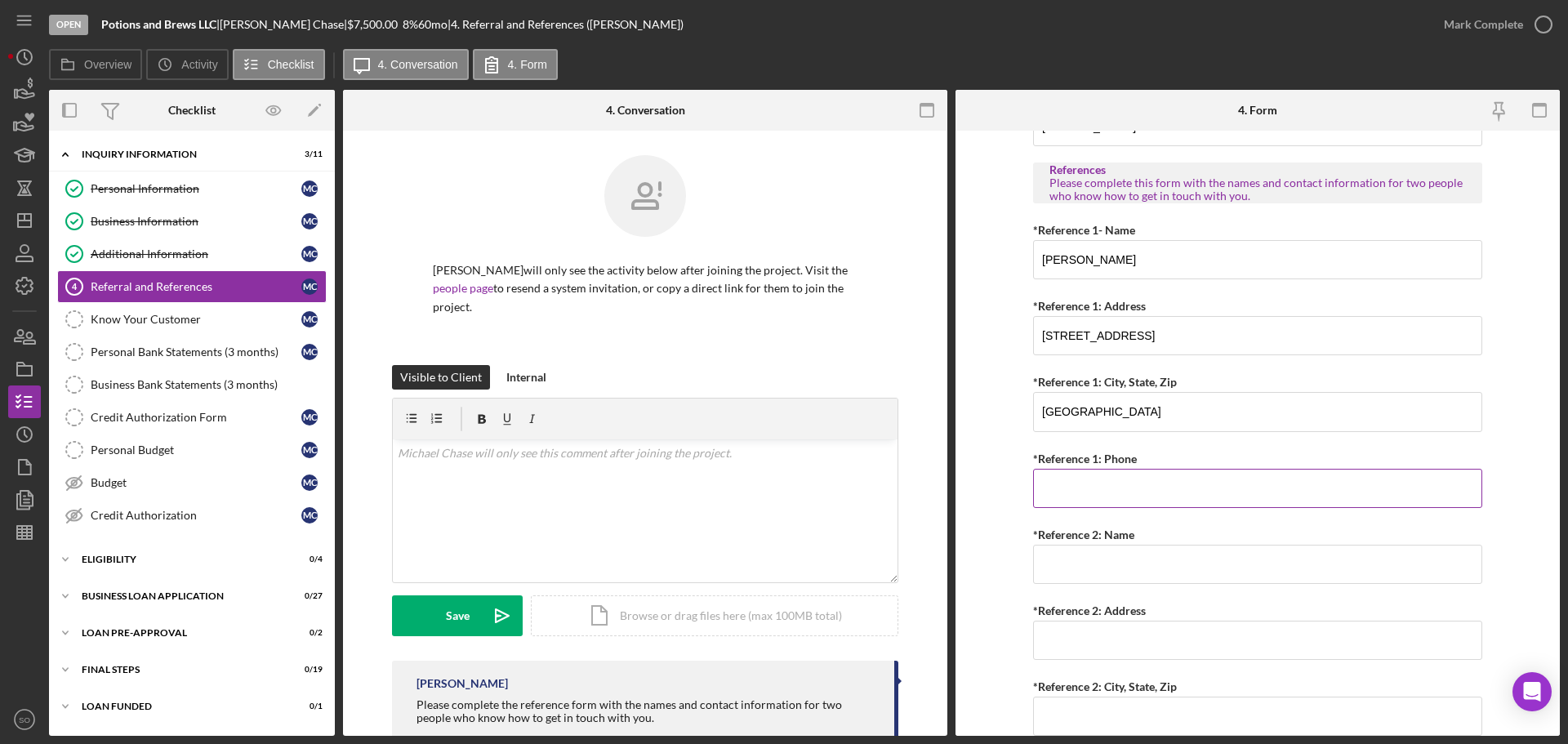
click at [1113, 495] on input "*Reference 1: Phone" at bounding box center [1258, 488] width 449 height 39
paste input "[PHONE_NUMBER]"
type input "[PHONE_NUMBER]"
click at [1094, 564] on input "*Reference 2: Name" at bounding box center [1258, 564] width 449 height 39
paste input "[PERSON_NAME]"
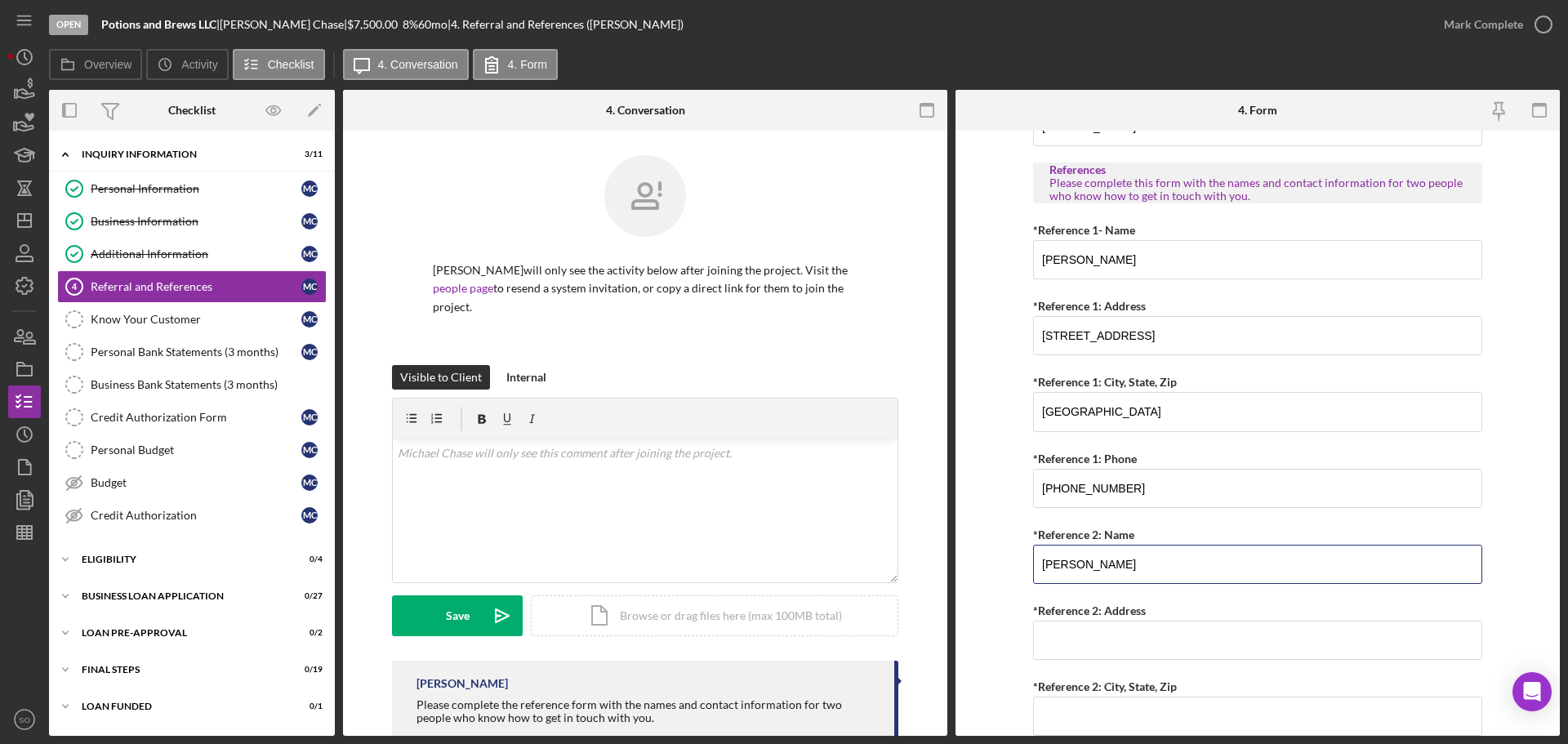
type input "[PERSON_NAME]"
click at [1089, 629] on input "*Reference 2: Address" at bounding box center [1258, 640] width 449 height 39
paste input "[STREET_ADDRESS][US_STATE]"
type input "[STREET_ADDRESS][US_STATE]"
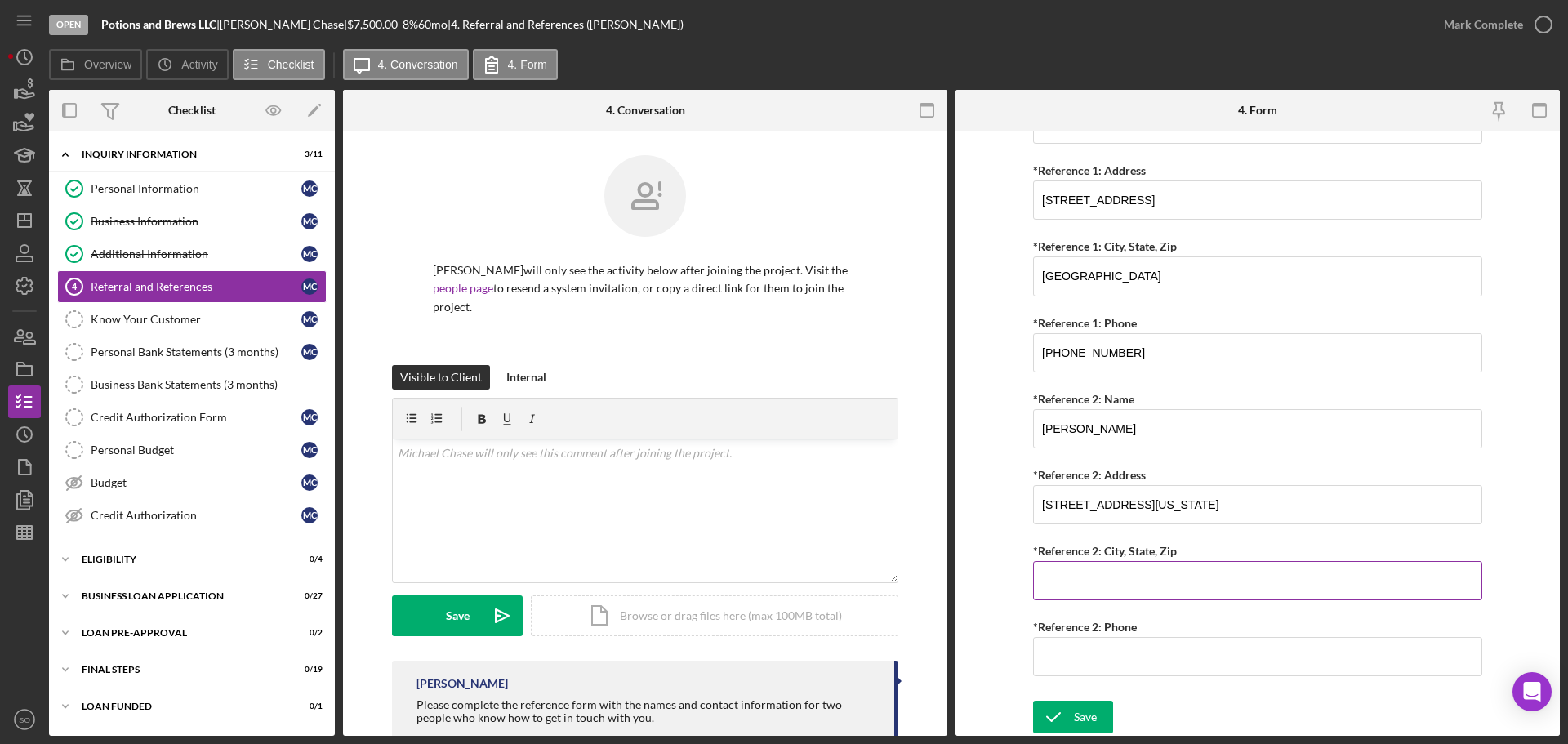
click at [1106, 595] on input "*Reference 2: City, State, Zip" at bounding box center [1258, 580] width 449 height 39
paste input "[GEOGRAPHIC_DATA], MO 64804"
type input "[GEOGRAPHIC_DATA], MO 64804"
click at [1104, 647] on input "*Reference 2: Phone" at bounding box center [1258, 656] width 449 height 39
paste input "[PHONE_NUMBER]"
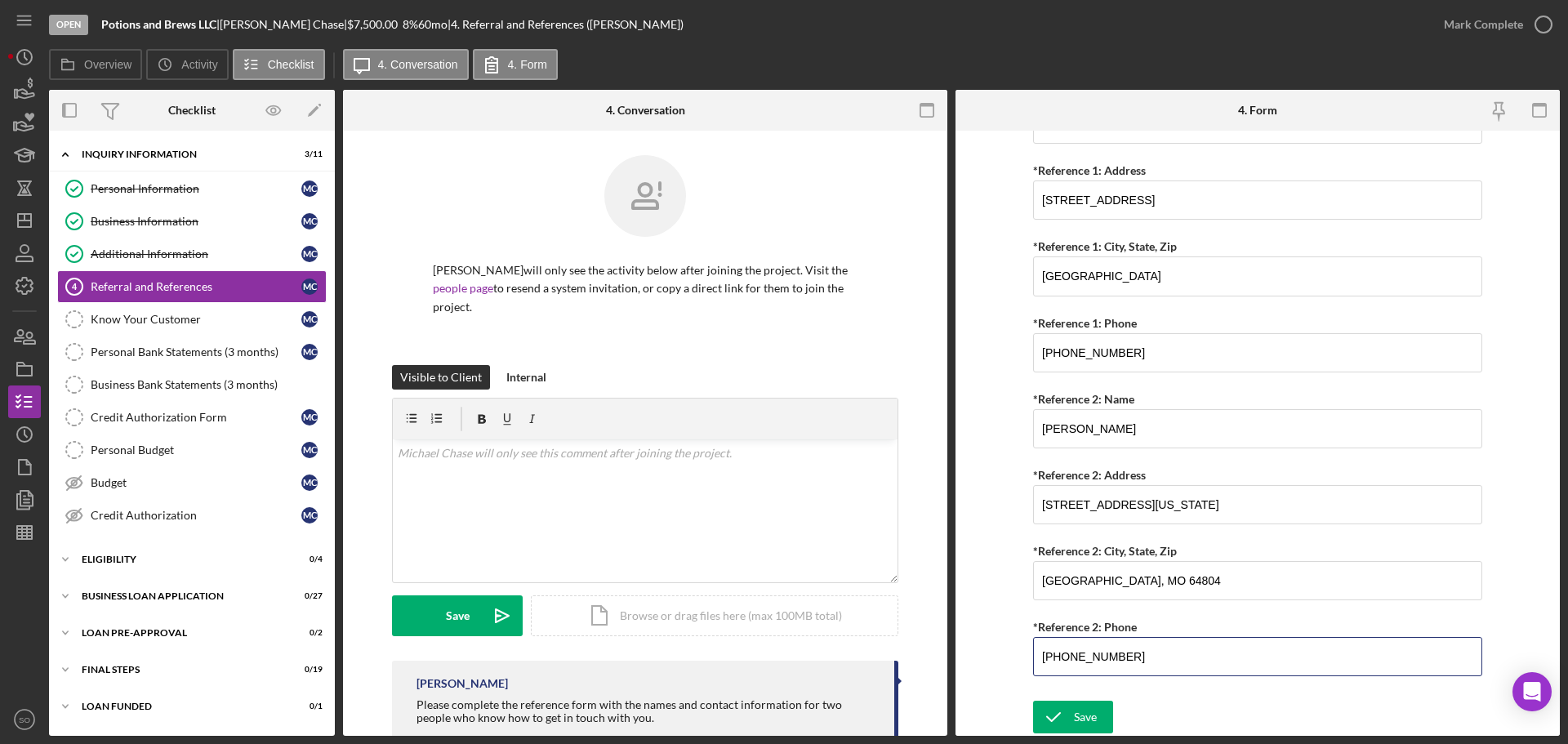
type input "[PHONE_NUMBER]"
click at [1005, 638] on form "Referral *Referral Type How did you hear about [PERSON_NAME]? JP Client JP Pres…" at bounding box center [1258, 433] width 604 height 605
click at [1097, 713] on button "Save" at bounding box center [1073, 718] width 80 height 33
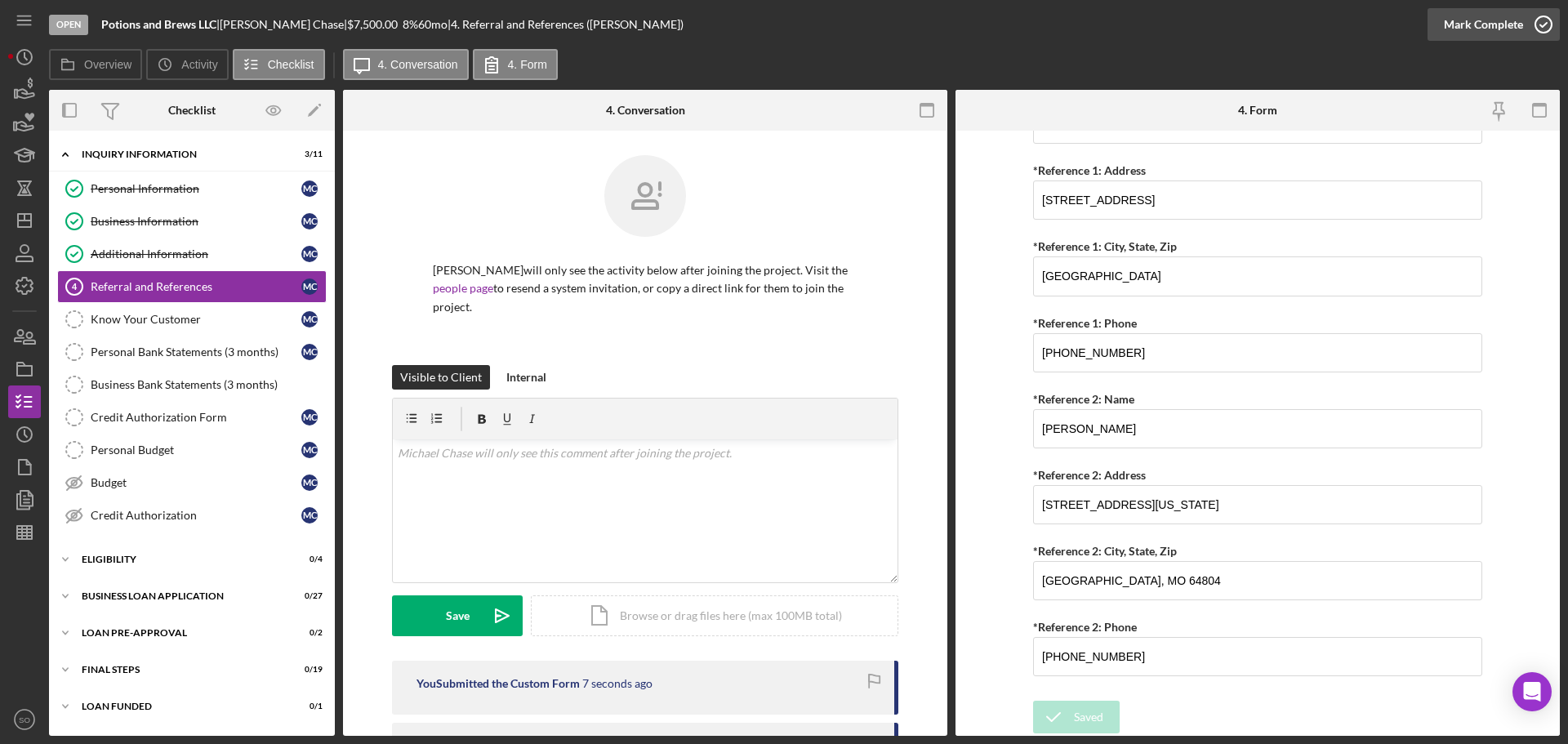
drag, startPoint x: 1456, startPoint y: 21, endPoint x: 1460, endPoint y: 31, distance: 10.8
click at [1456, 21] on div "Mark Complete" at bounding box center [1483, 25] width 79 height 33
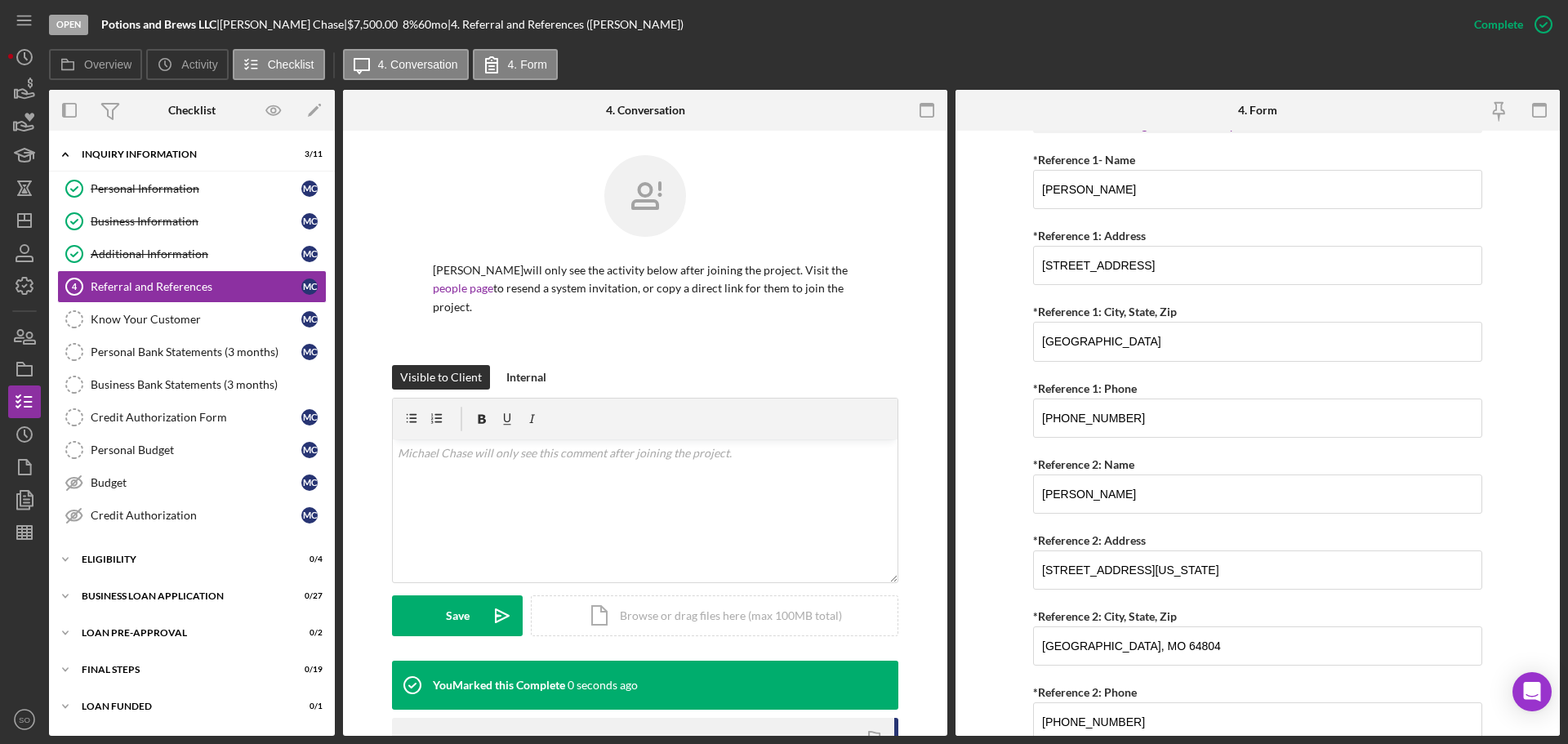
scroll to position [691, 0]
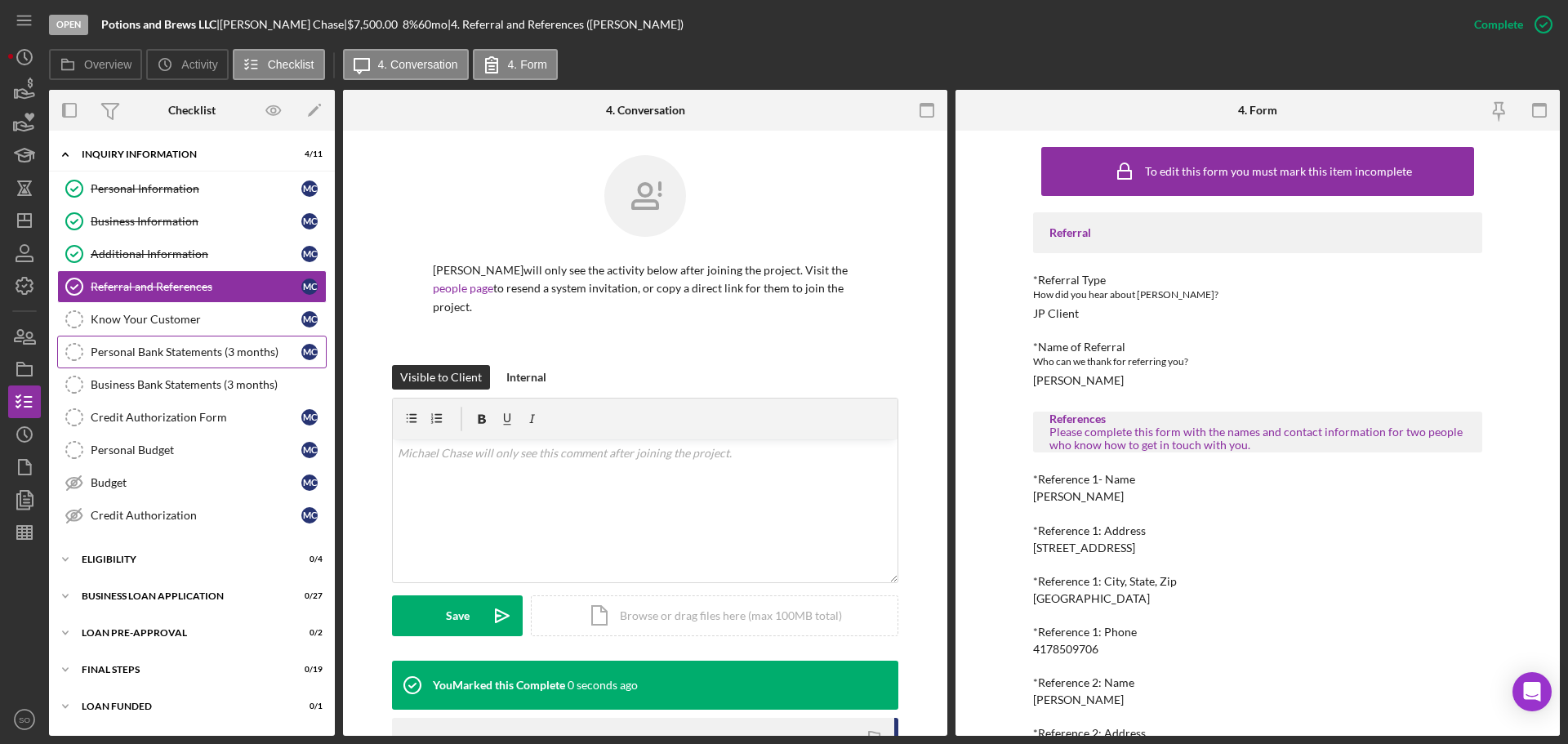
click at [186, 358] on div "Personal Bank Statements (3 months)" at bounding box center [196, 352] width 211 height 13
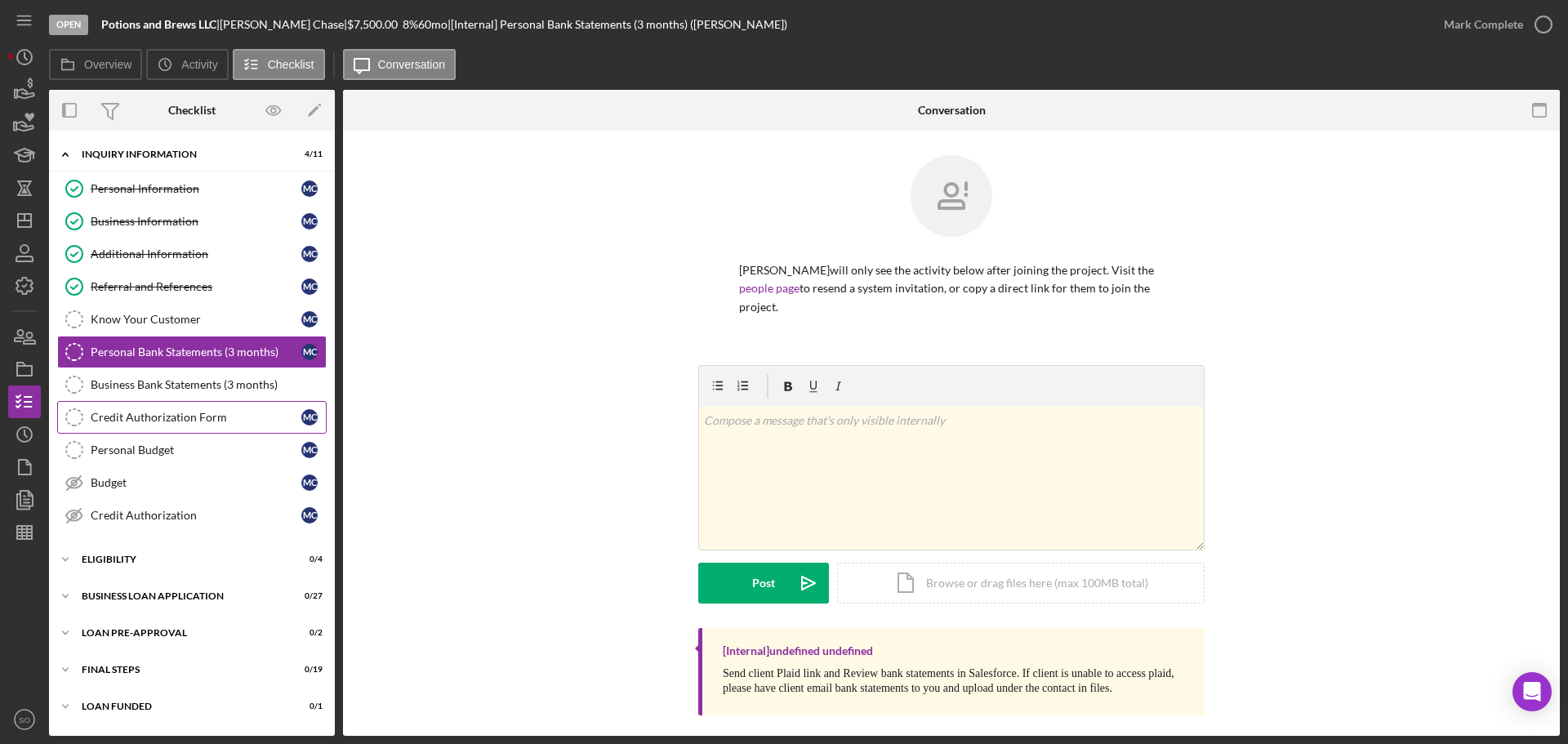
drag, startPoint x: 248, startPoint y: 421, endPoint x: 259, endPoint y: 421, distance: 11.0
click at [248, 421] on div "Credit Authorization Form" at bounding box center [196, 417] width 211 height 13
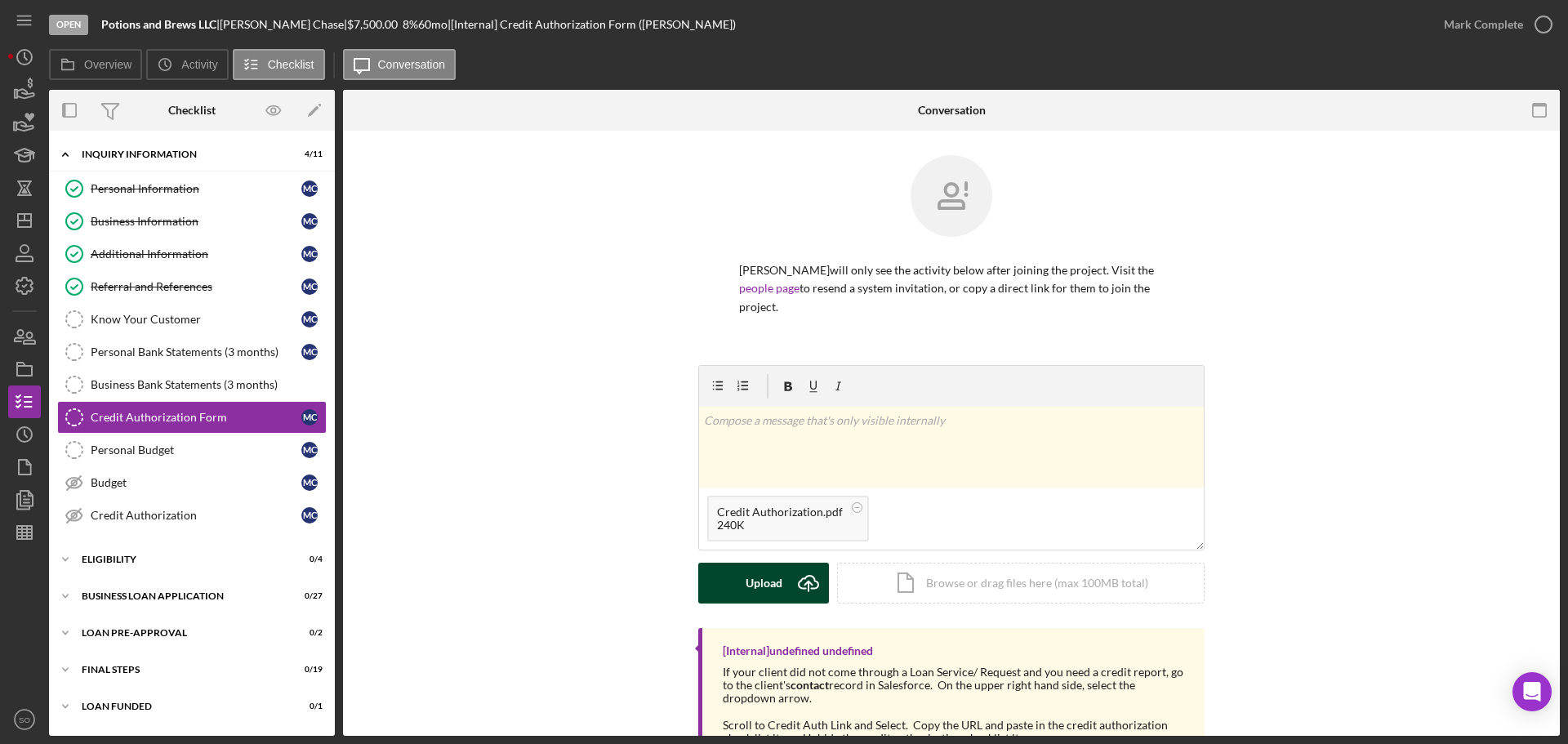
click at [779, 589] on button "Upload Icon/Upload" at bounding box center [764, 582] width 130 height 40
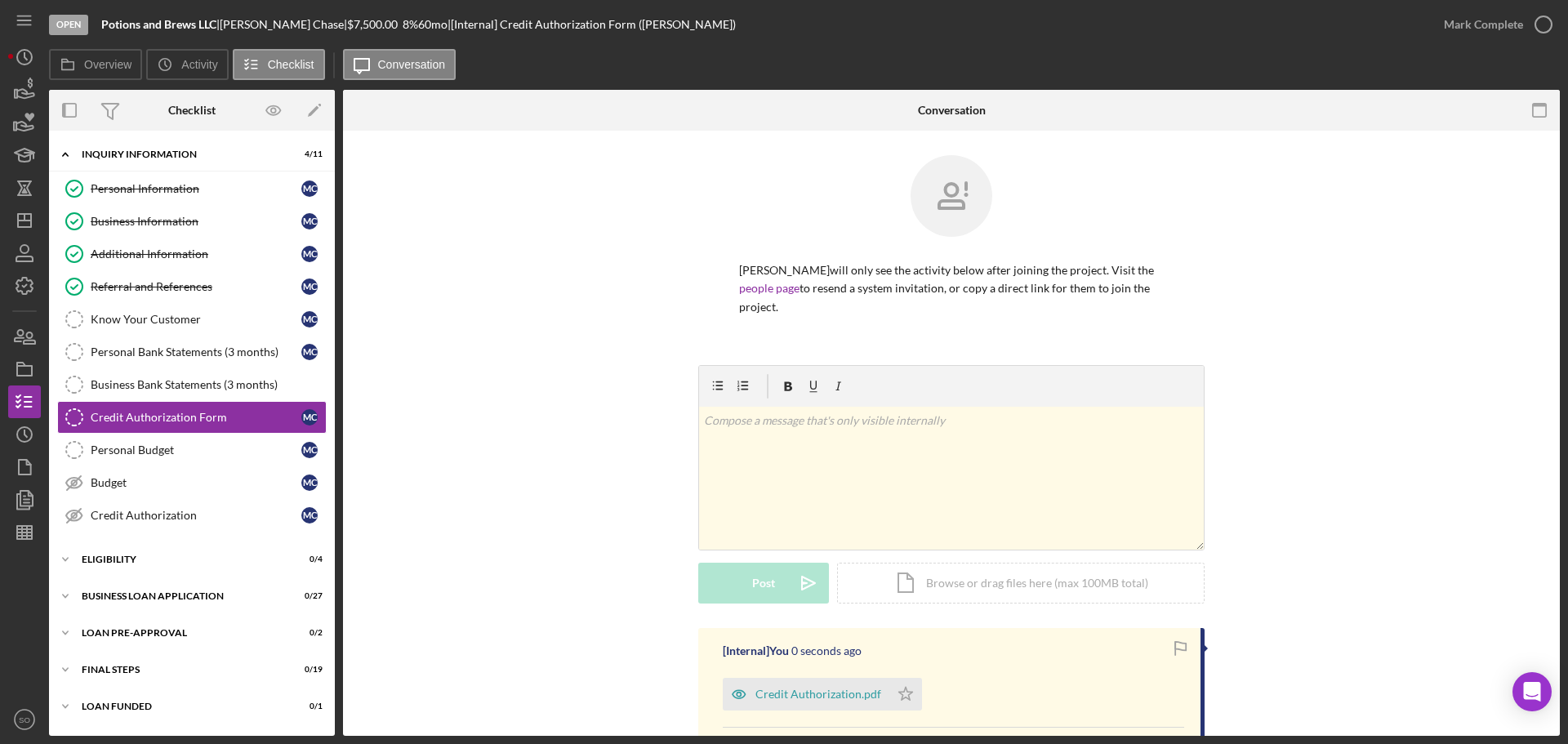
scroll to position [245, 0]
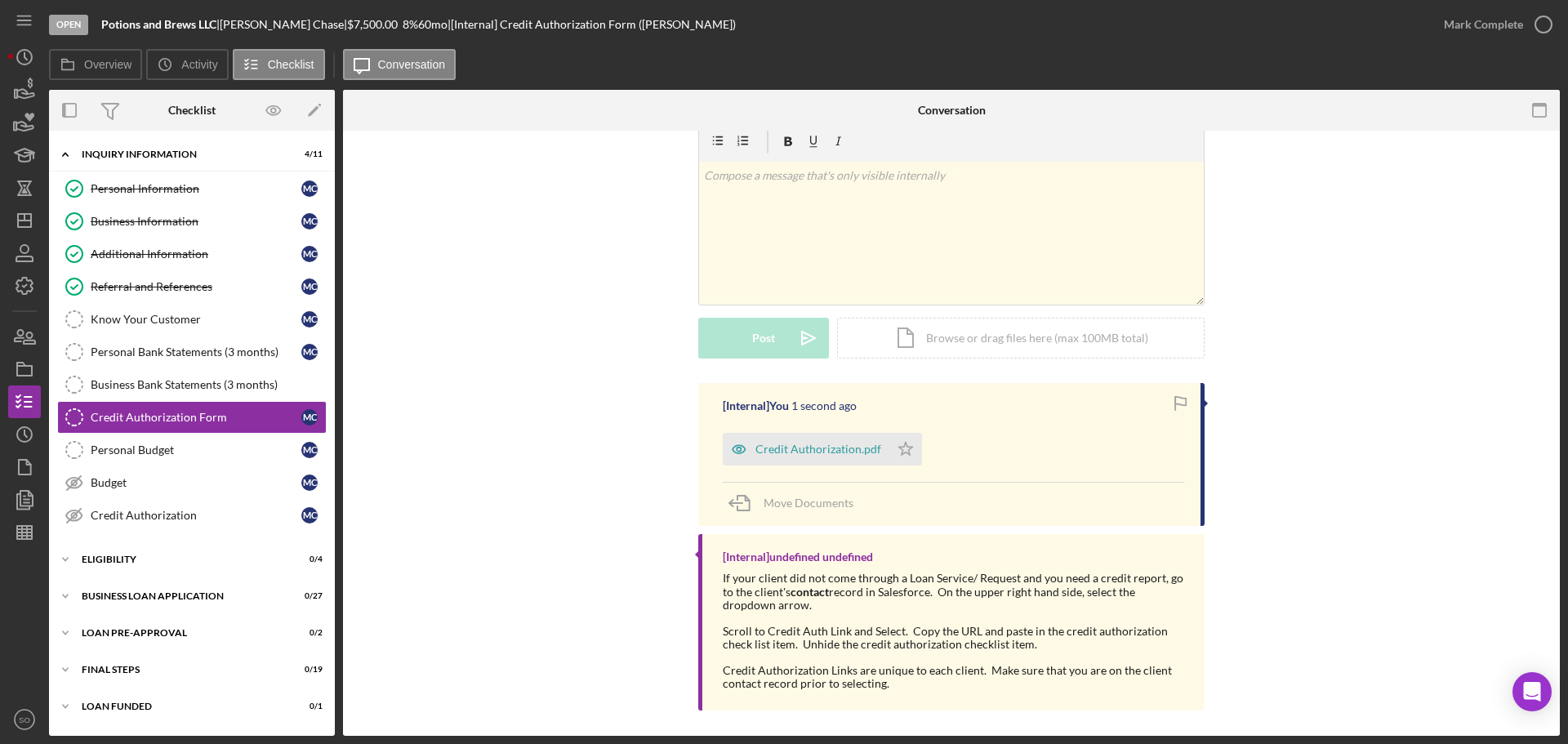
click at [904, 446] on icon "Icon/Star" at bounding box center [906, 449] width 33 height 33
click at [1483, 28] on div "Mark Complete" at bounding box center [1483, 25] width 79 height 33
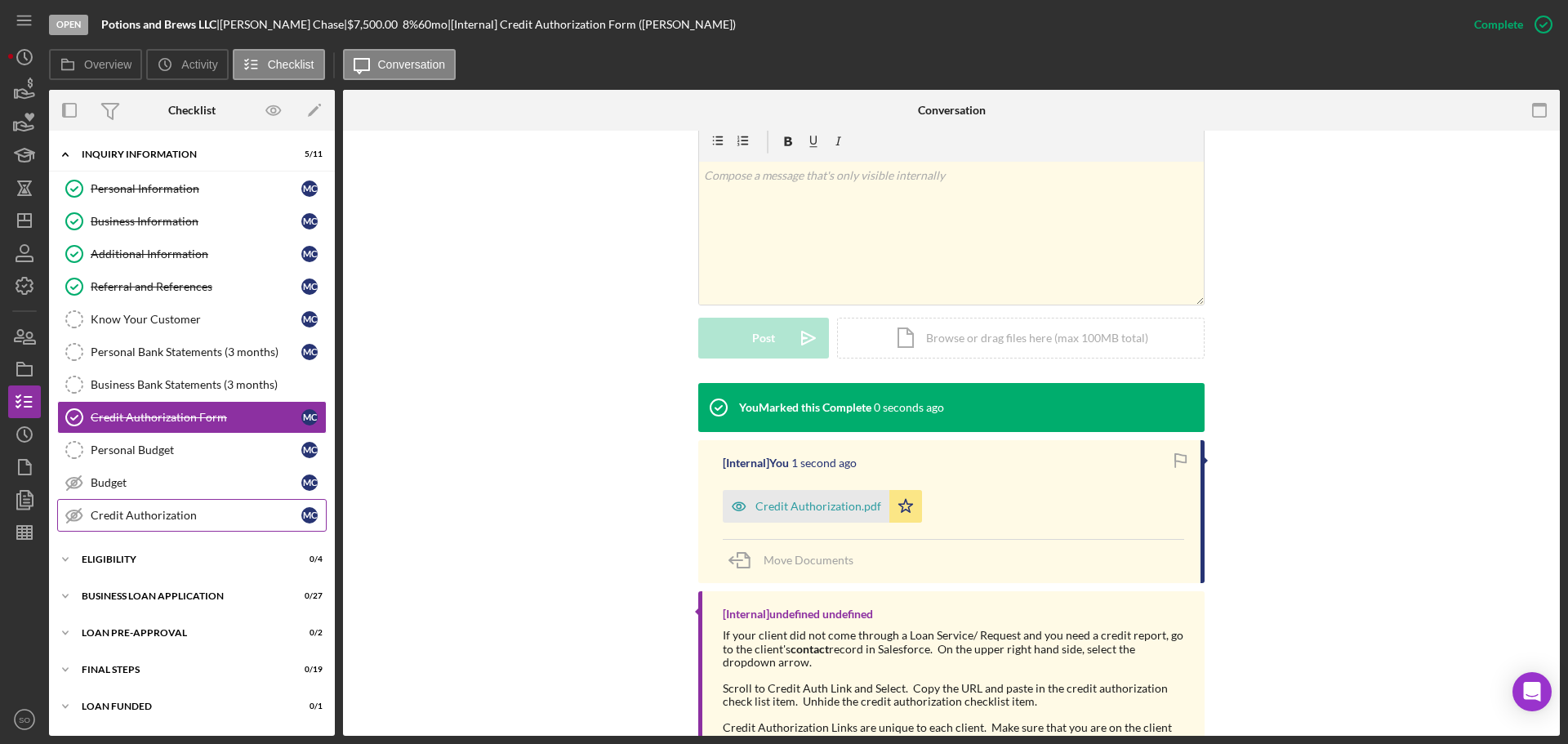
click at [176, 514] on div "Credit Authorization" at bounding box center [196, 515] width 211 height 13
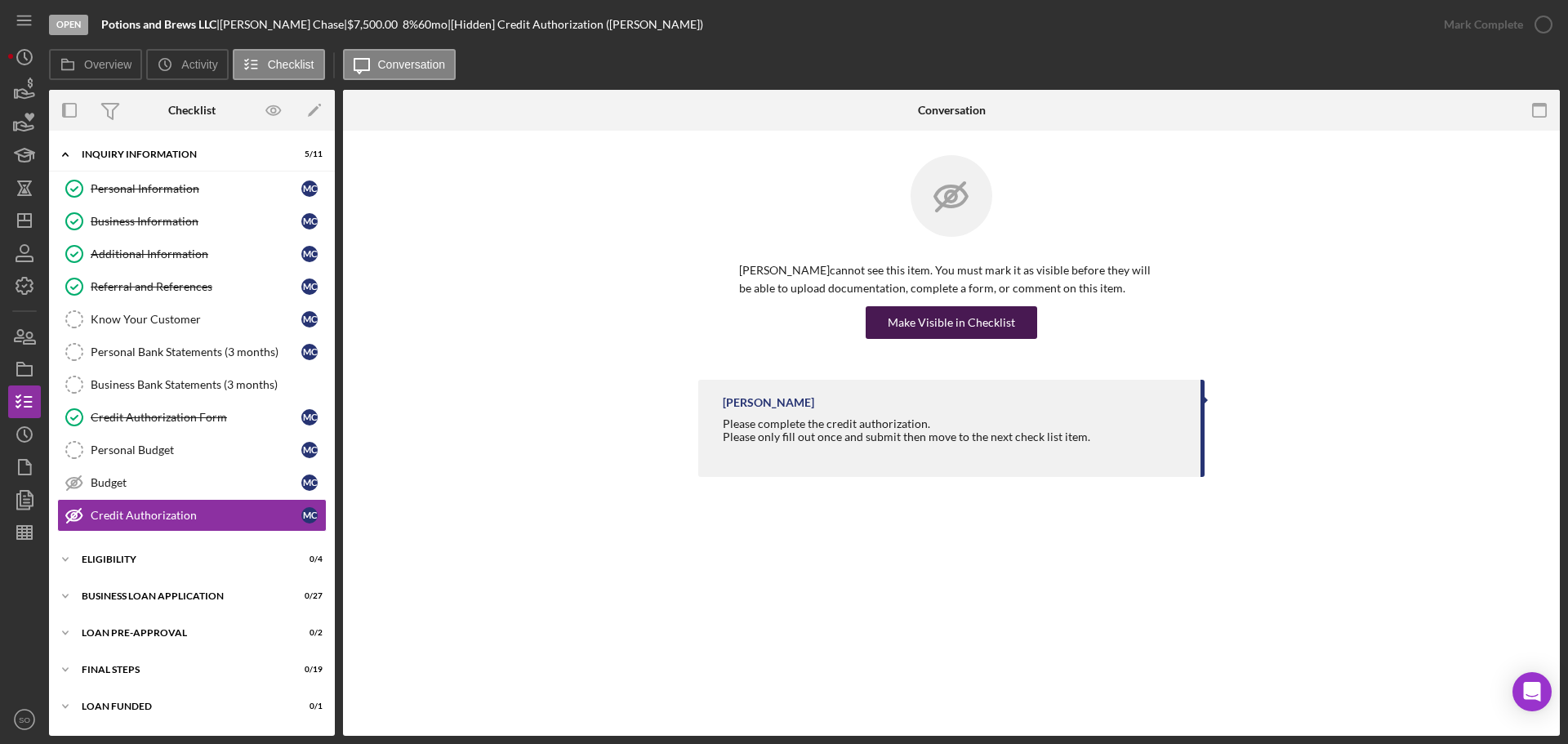
click at [903, 327] on div "Make Visible in Checklist" at bounding box center [951, 323] width 127 height 33
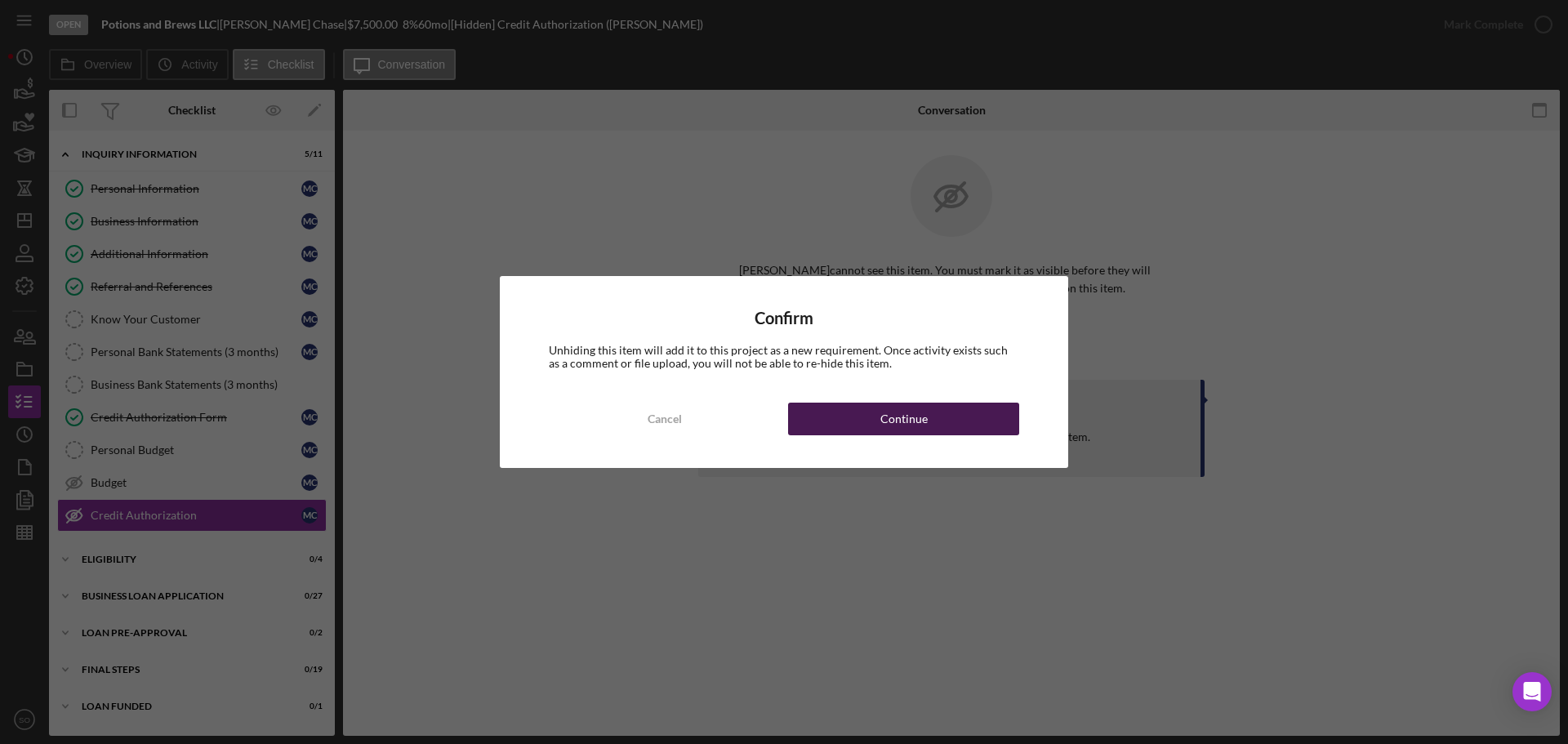
drag, startPoint x: 943, startPoint y: 437, endPoint x: 964, endPoint y: 415, distance: 30.4
click at [942, 437] on div "Confirm Unhiding this item will add it to this project as a new requirement. On…" at bounding box center [784, 372] width 568 height 192
click at [871, 415] on button "Continue" at bounding box center [903, 419] width 231 height 33
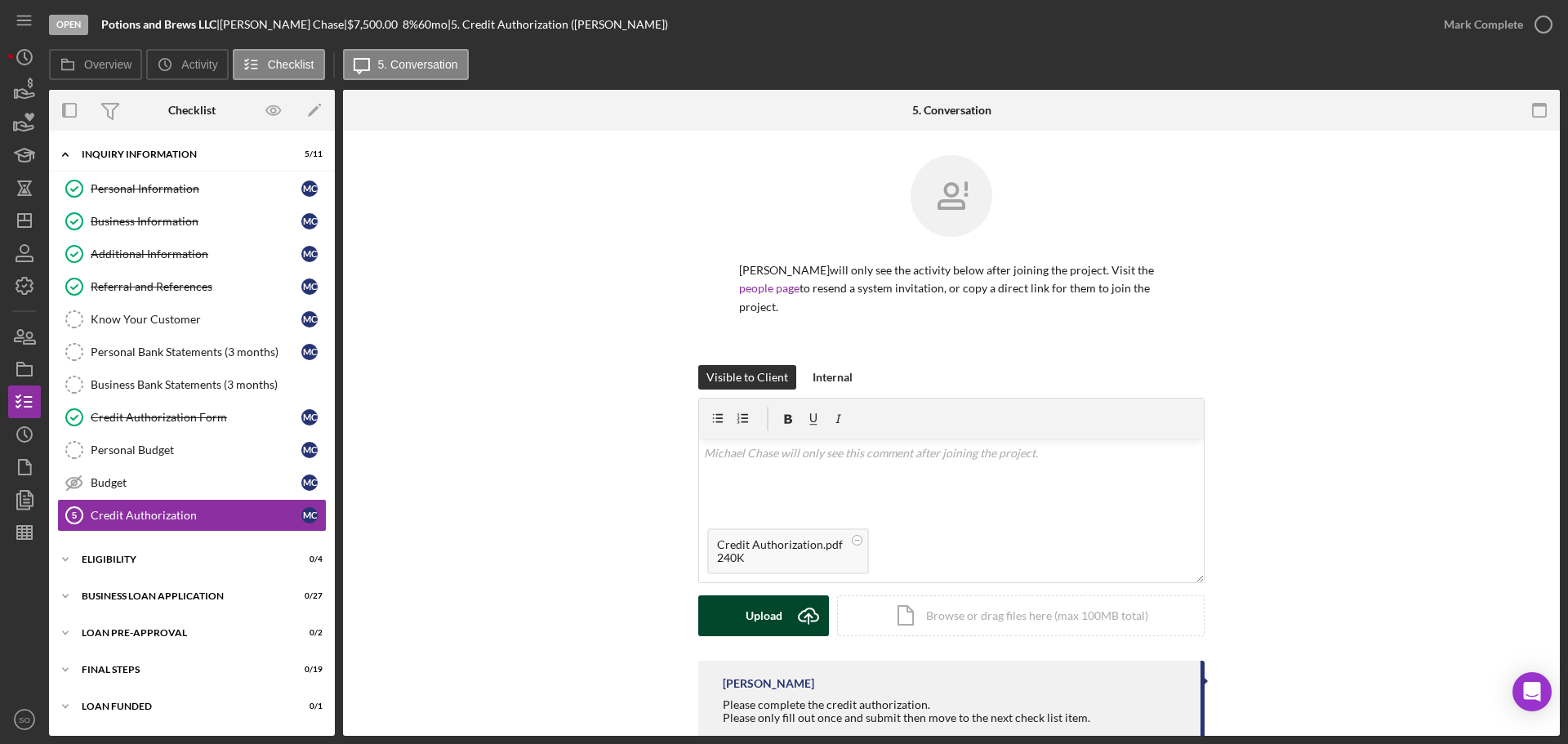
click at [757, 610] on div "Upload" at bounding box center [764, 615] width 37 height 40
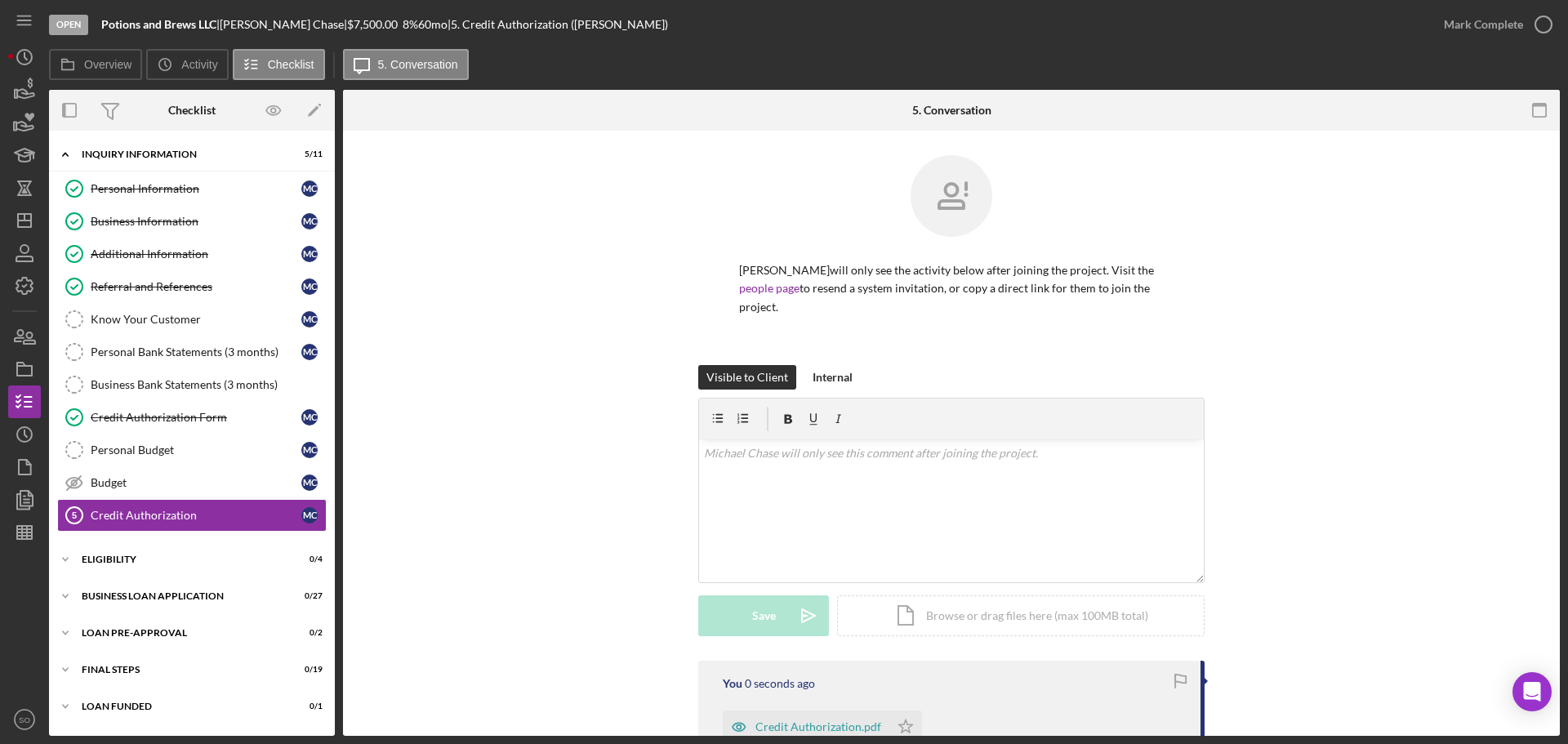
scroll to position [206, 0]
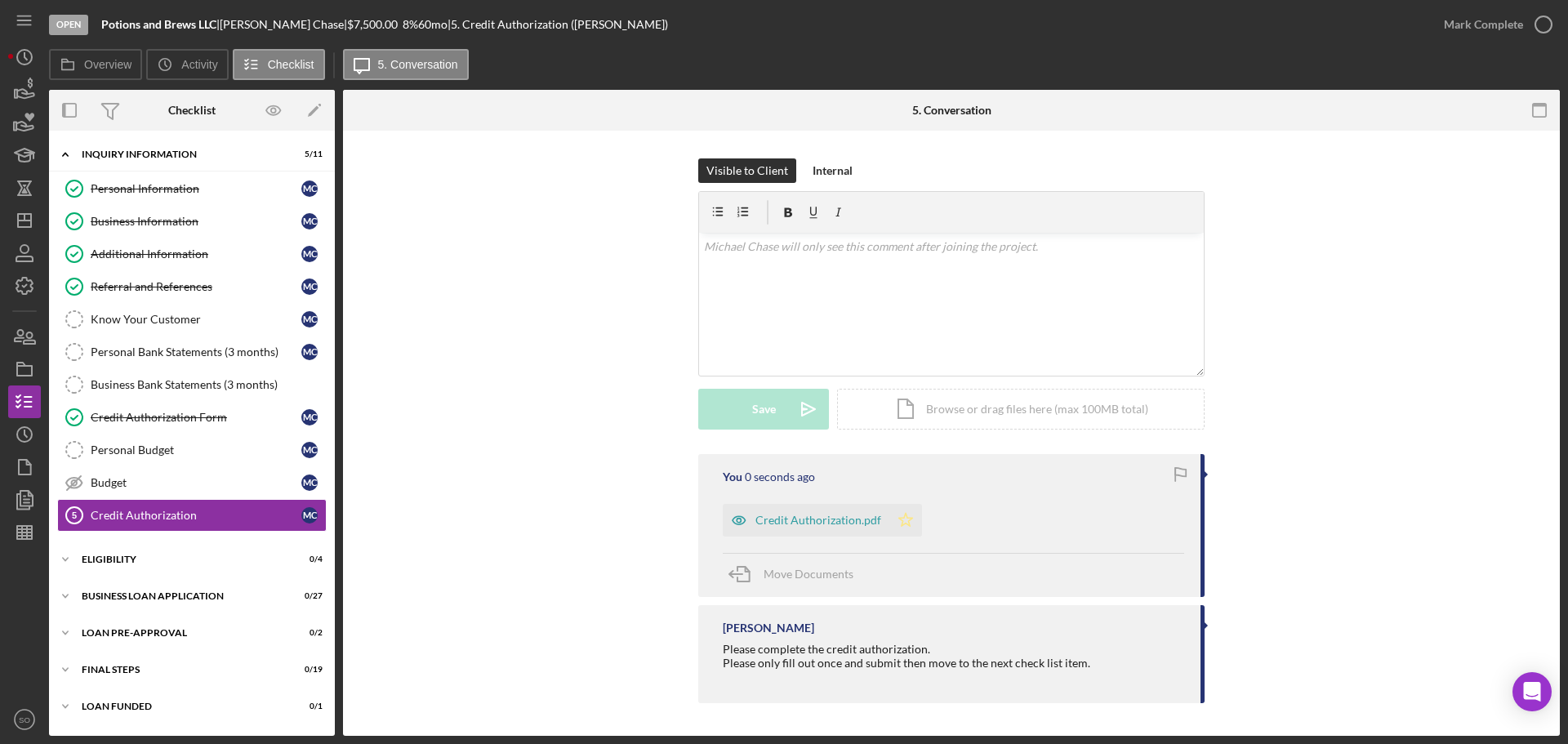
click at [893, 525] on icon "Icon/Star" at bounding box center [906, 520] width 33 height 33
click at [1485, 29] on div "Mark Complete" at bounding box center [1483, 25] width 79 height 33
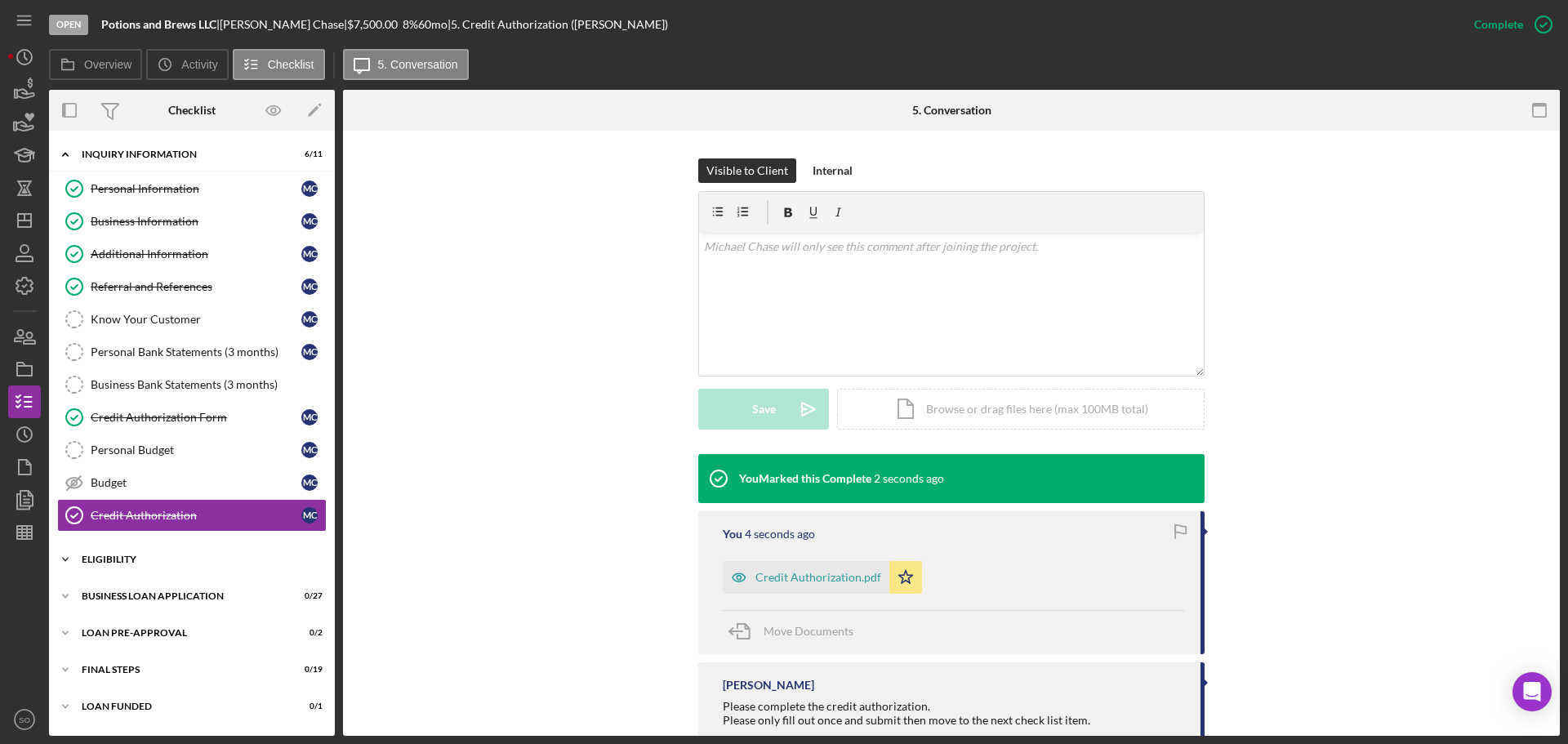
click at [205, 572] on div "Icon/Expander ELIGIBILITY 0 / 4" at bounding box center [192, 560] width 286 height 33
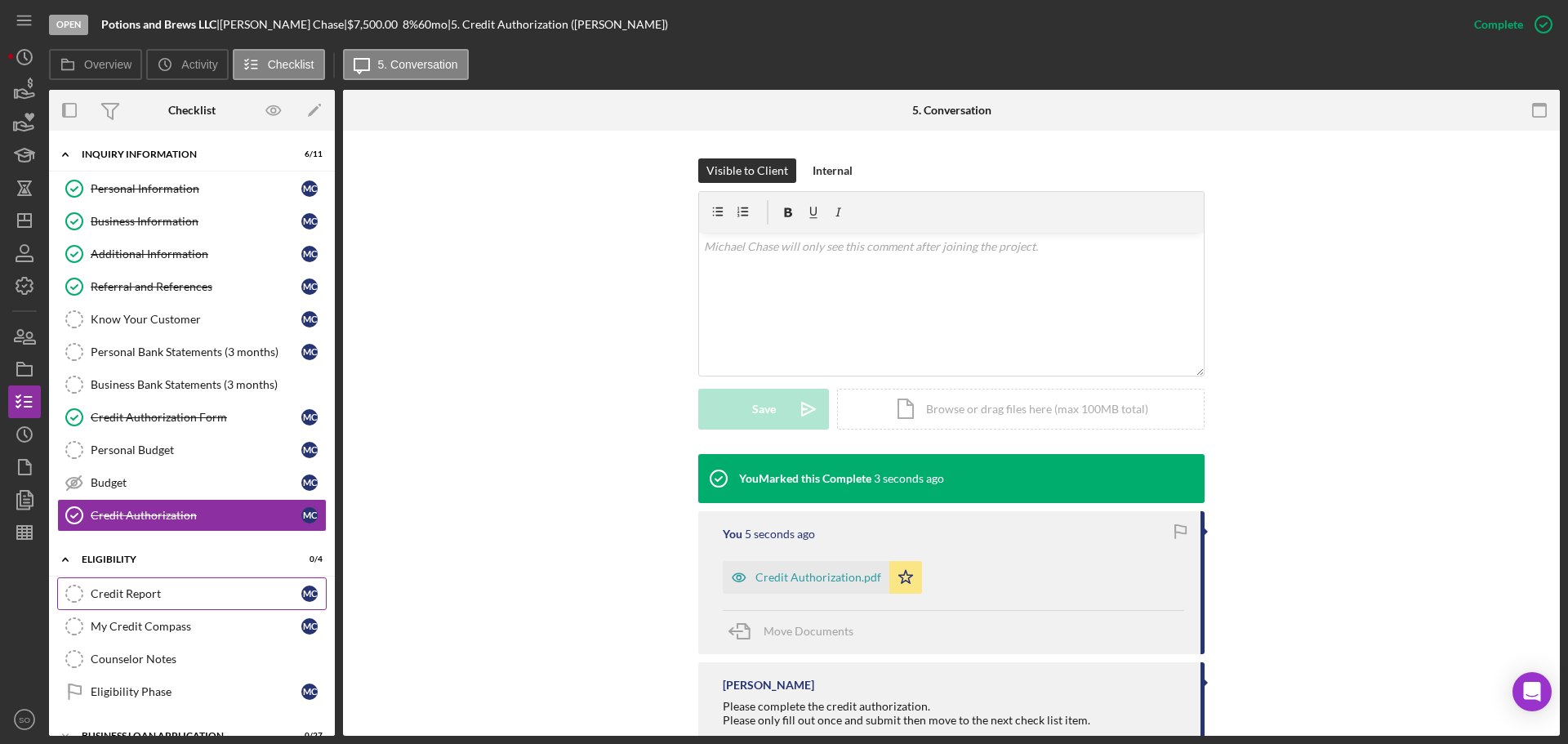
click at [199, 595] on div "Credit Report" at bounding box center [196, 594] width 211 height 13
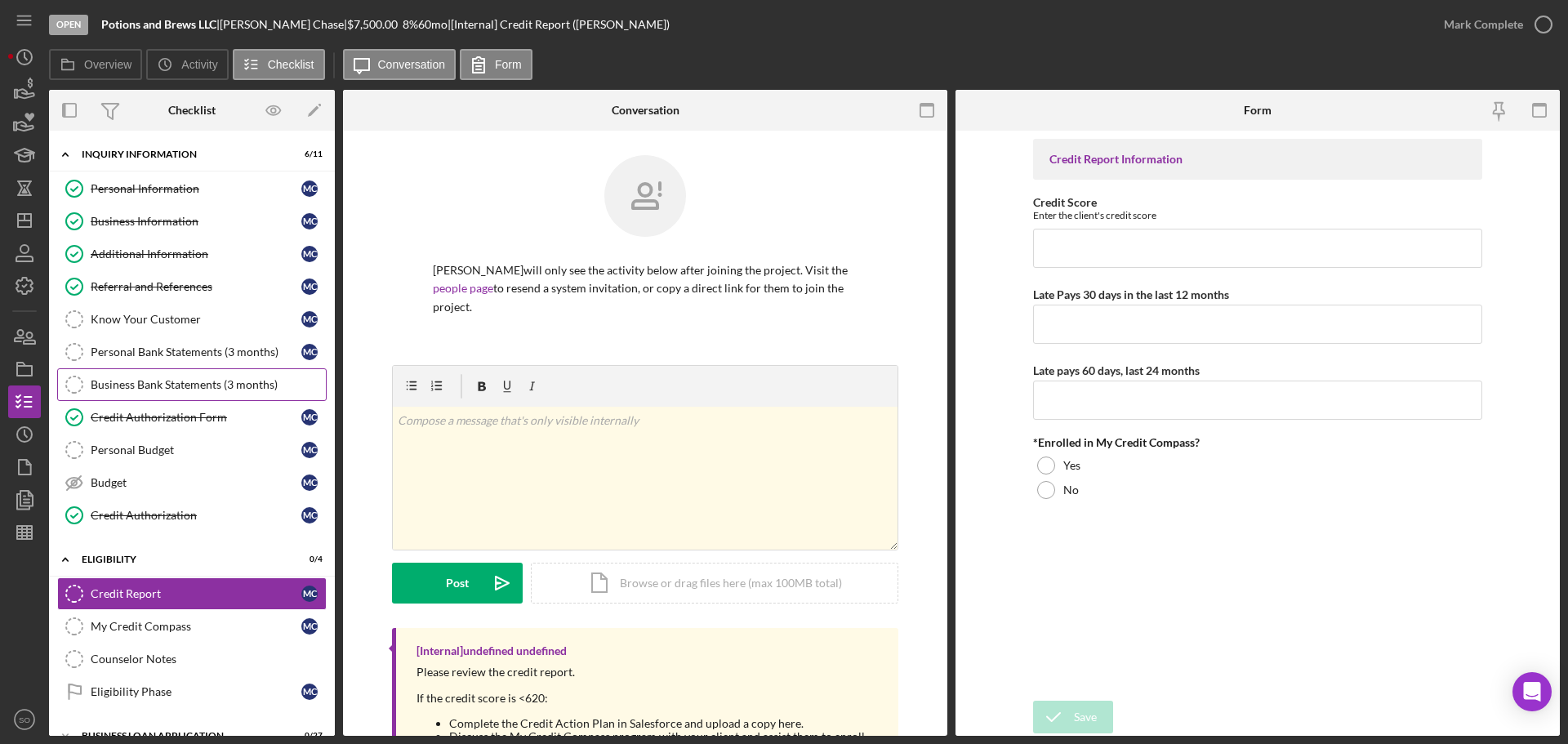
scroll to position [135, 0]
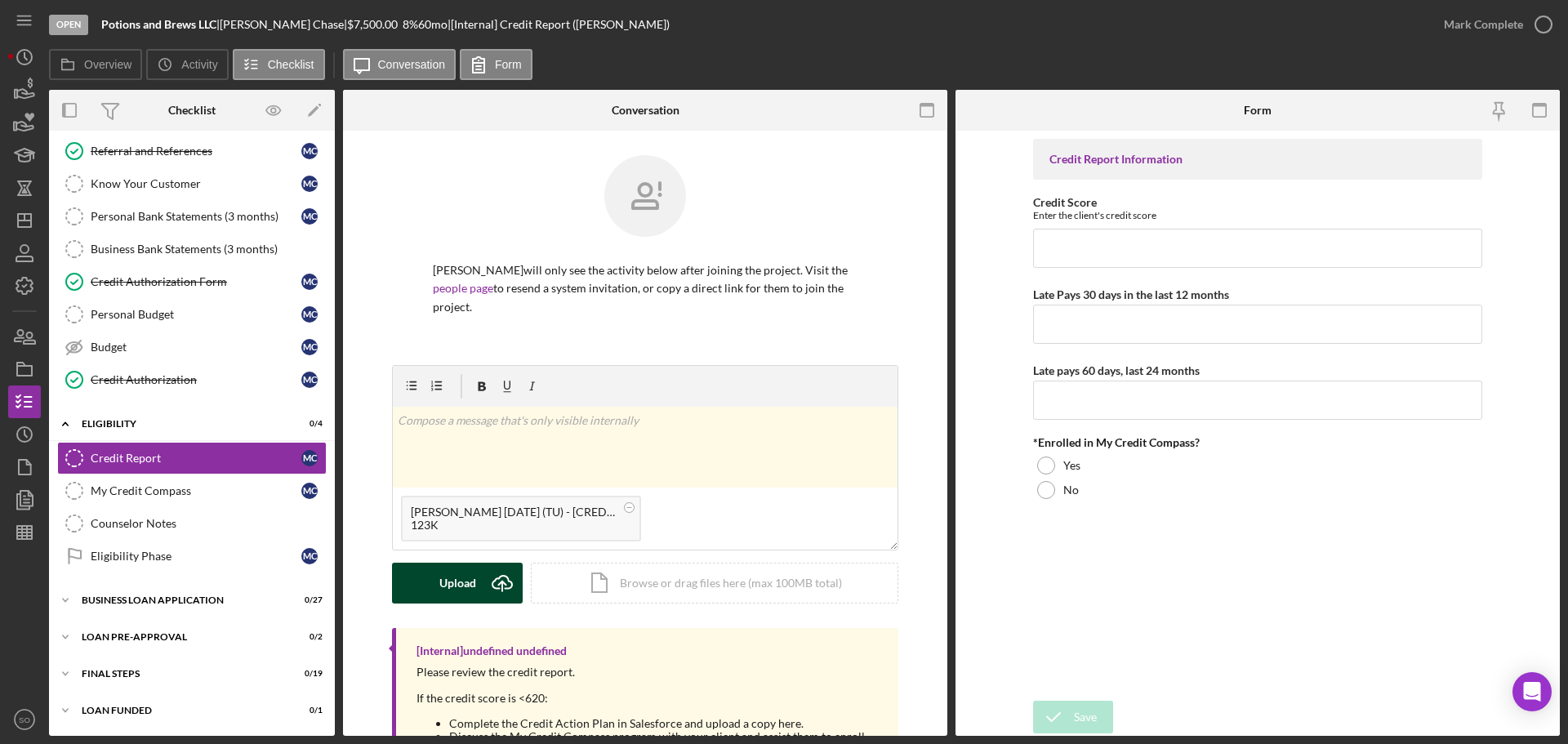
click at [475, 578] on button "Upload Icon/Upload" at bounding box center [457, 582] width 130 height 40
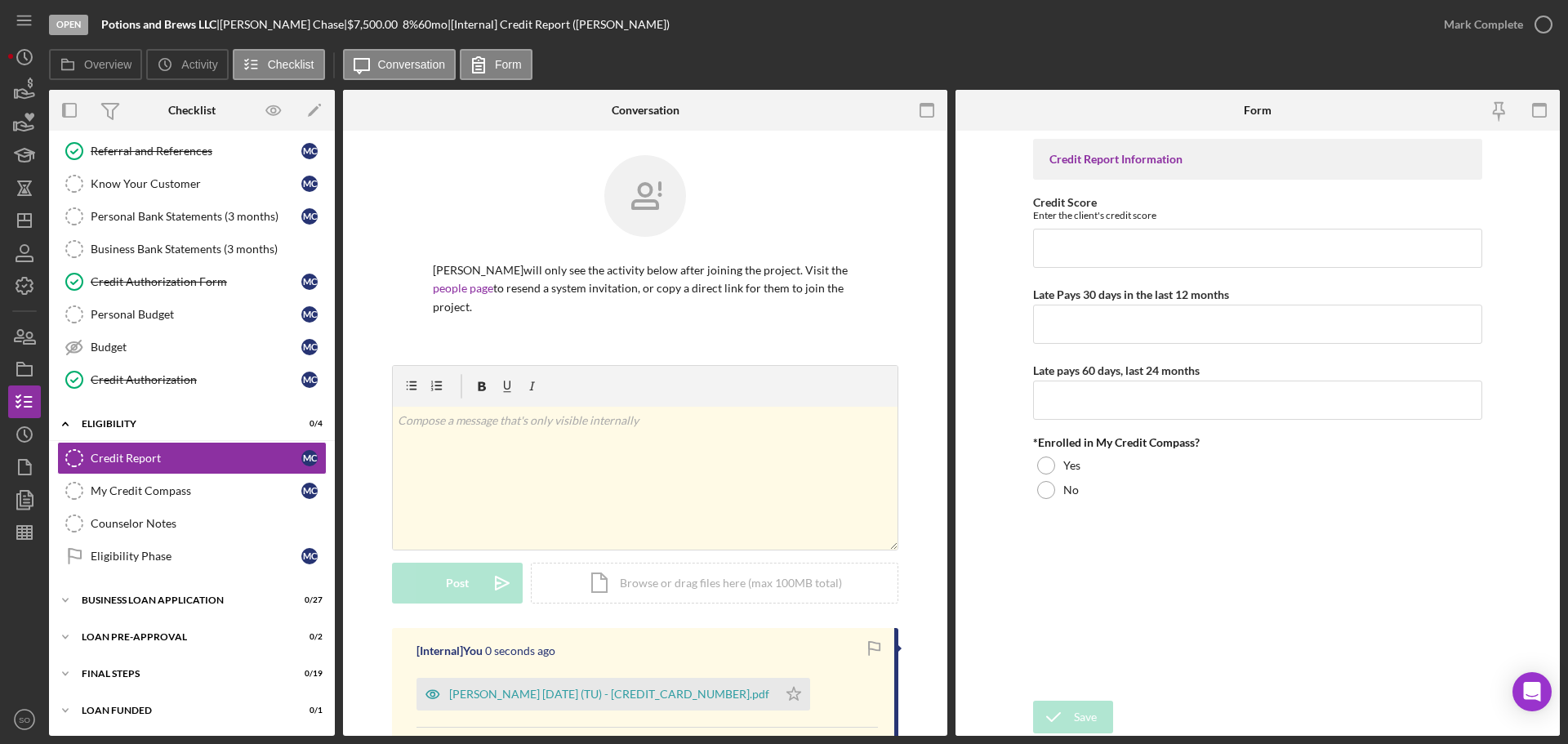
scroll to position [223, 0]
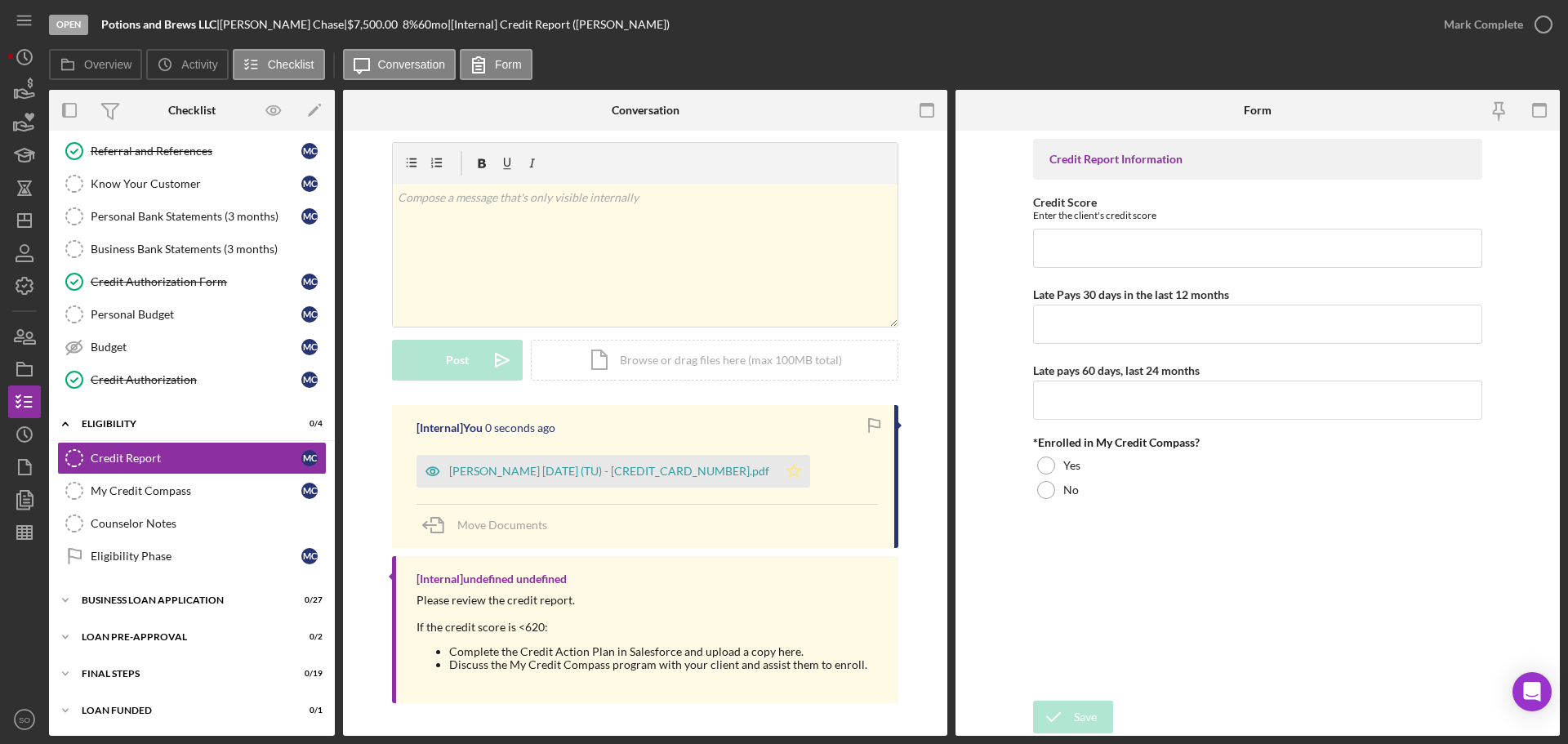
drag, startPoint x: 760, startPoint y: 475, endPoint x: 775, endPoint y: 478, distance: 15.3
click at [787, 477] on polygon "button" at bounding box center [793, 471] width 14 height 13
click at [1101, 241] on input "Credit Score" at bounding box center [1258, 248] width 449 height 39
type input "603"
click at [1101, 334] on input "Late Pays 30 days in the last 12 months" at bounding box center [1258, 324] width 449 height 39
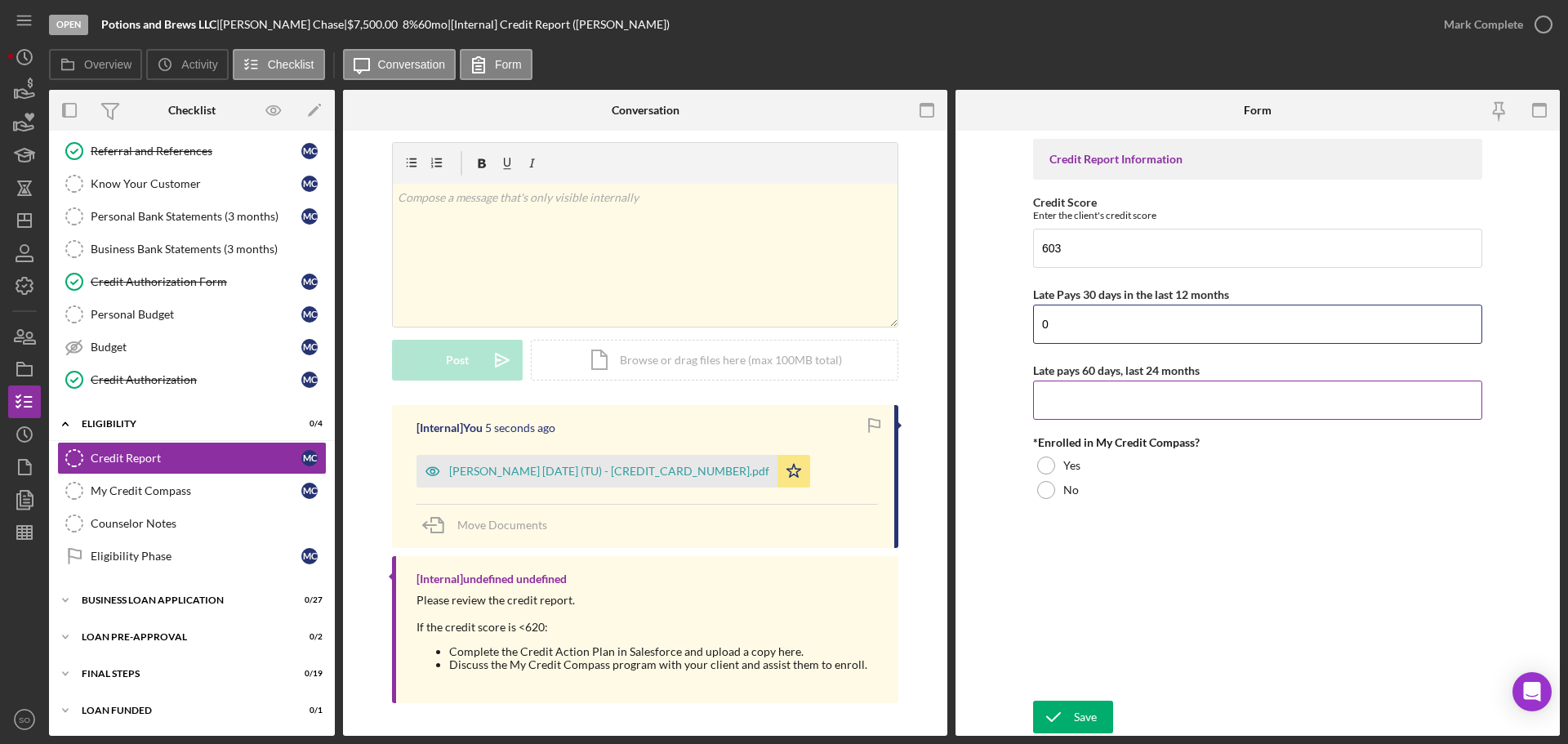
type input "0"
click at [1103, 413] on input "Late pays 60 days, last 24 months" at bounding box center [1258, 400] width 449 height 39
type input "0"
click at [1056, 465] on div "Yes" at bounding box center [1258, 466] width 449 height 25
click at [1075, 708] on div "Save" at bounding box center [1085, 718] width 23 height 33
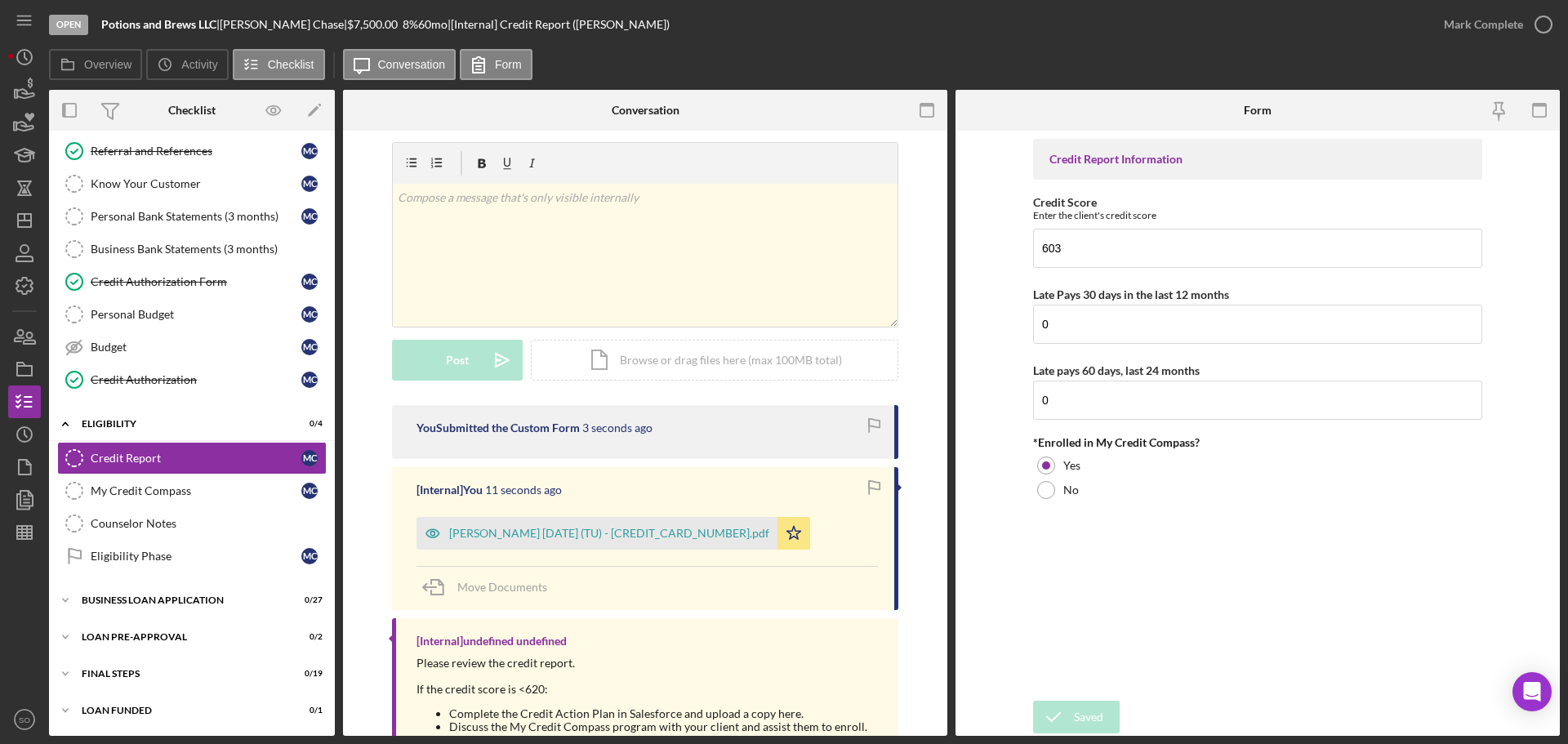
drag, startPoint x: 1453, startPoint y: 24, endPoint x: 1498, endPoint y: 68, distance: 62.9
click at [1453, 30] on div "Mark Complete" at bounding box center [1483, 25] width 79 height 33
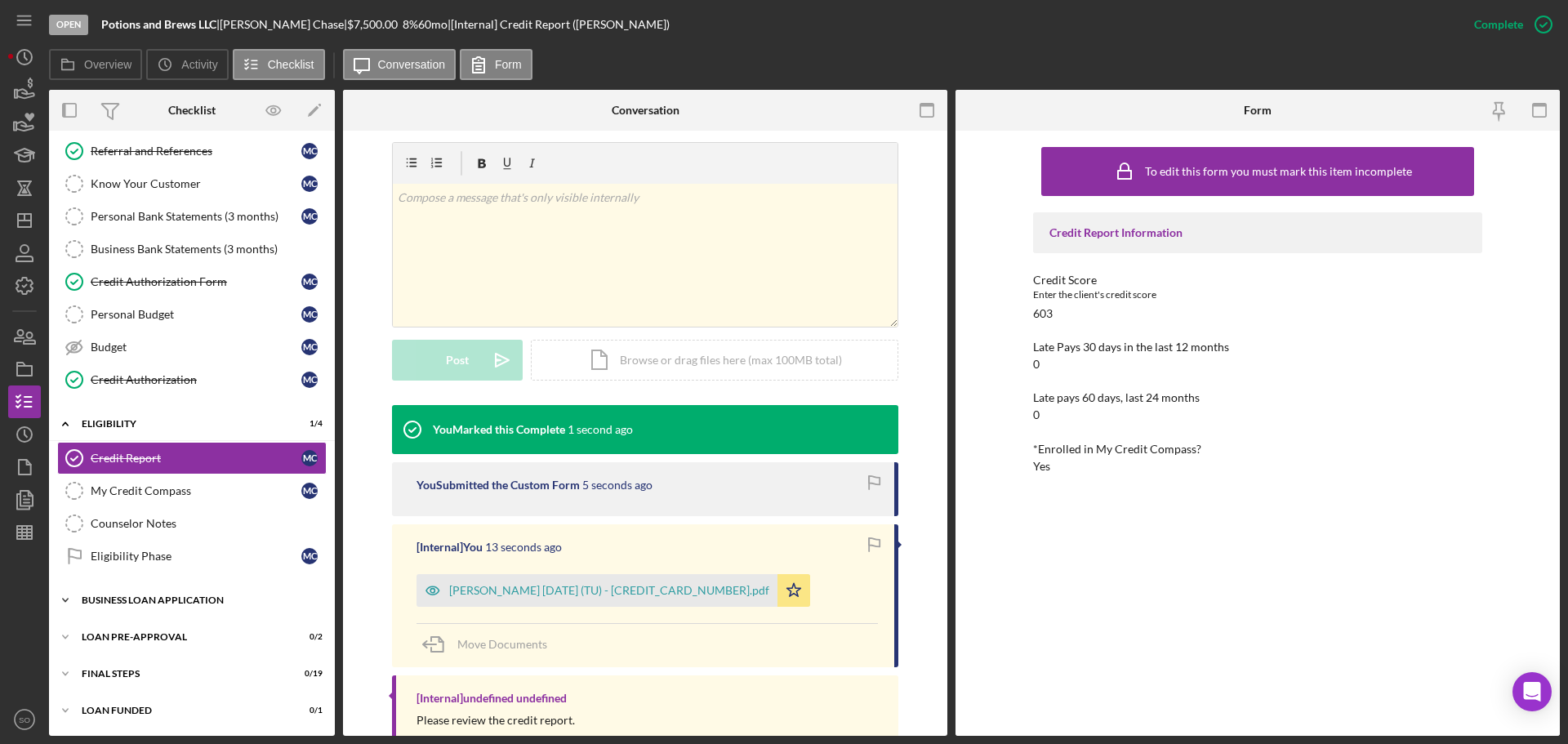
drag, startPoint x: 162, startPoint y: 594, endPoint x: 187, endPoint y: 605, distance: 27.3
click at [167, 604] on div "Icon/Expander BUSINESS LOAN APPLICATION 0 / 27" at bounding box center [192, 600] width 286 height 33
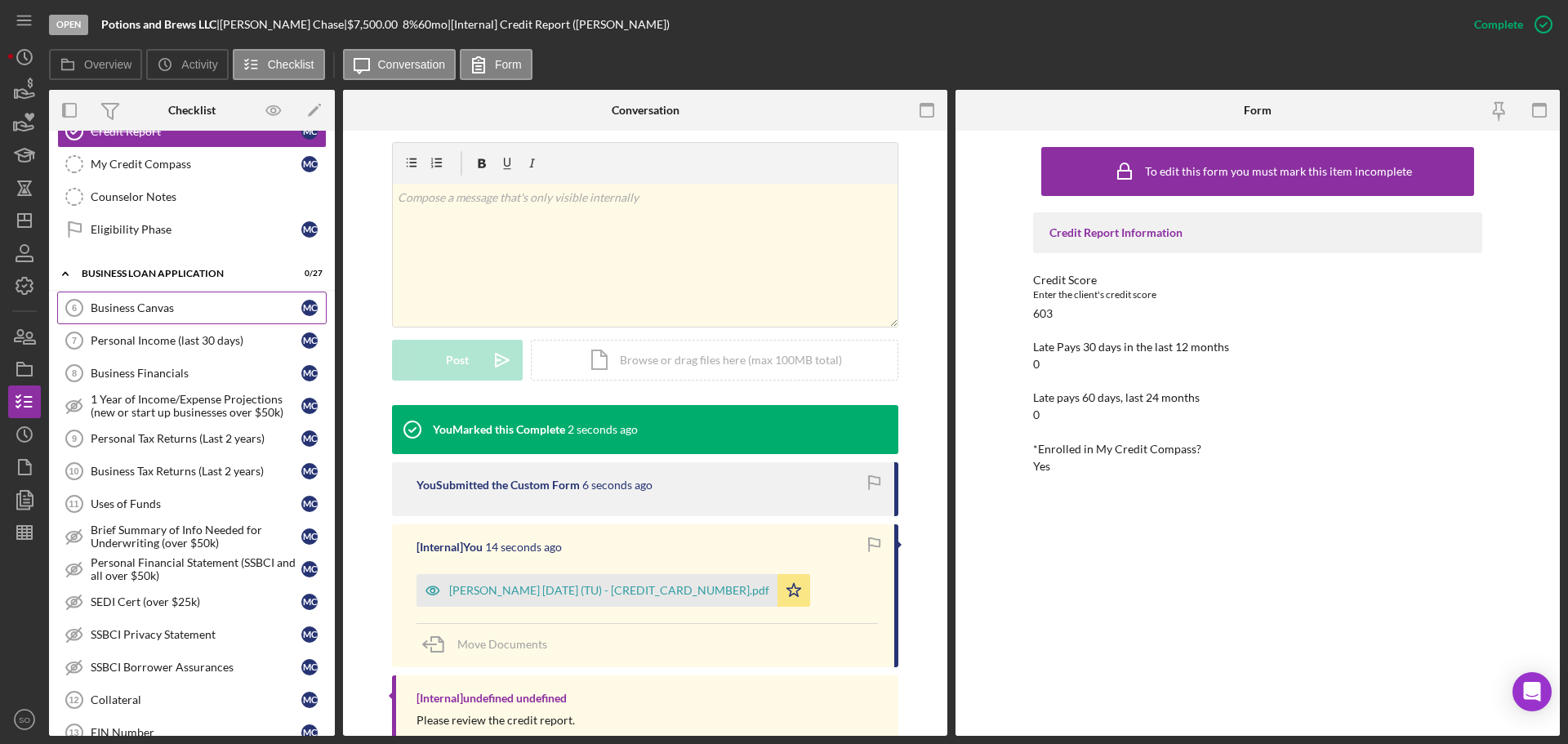
click at [166, 306] on div "Business Canvas" at bounding box center [196, 308] width 211 height 13
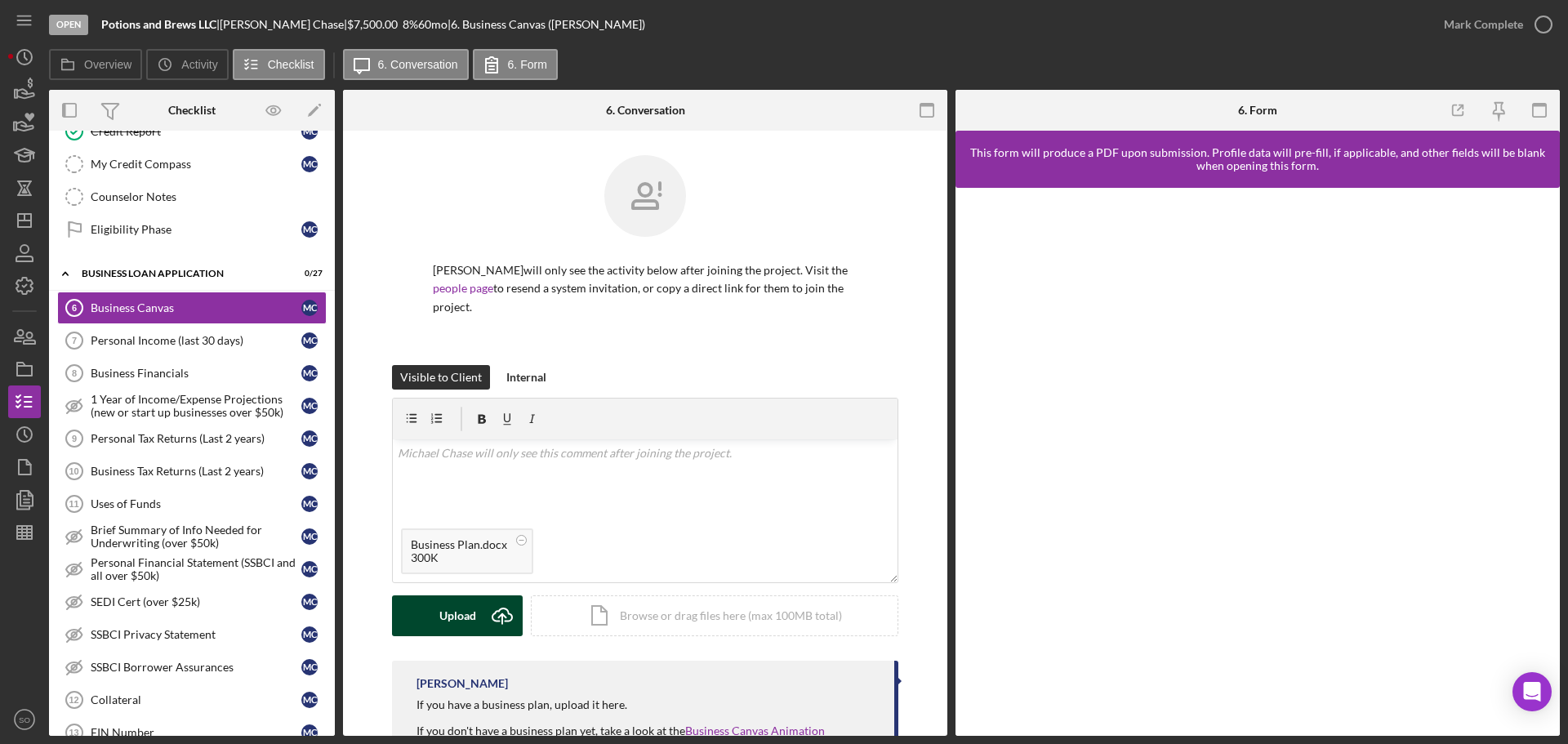
click at [462, 612] on div "Upload" at bounding box center [457, 615] width 37 height 40
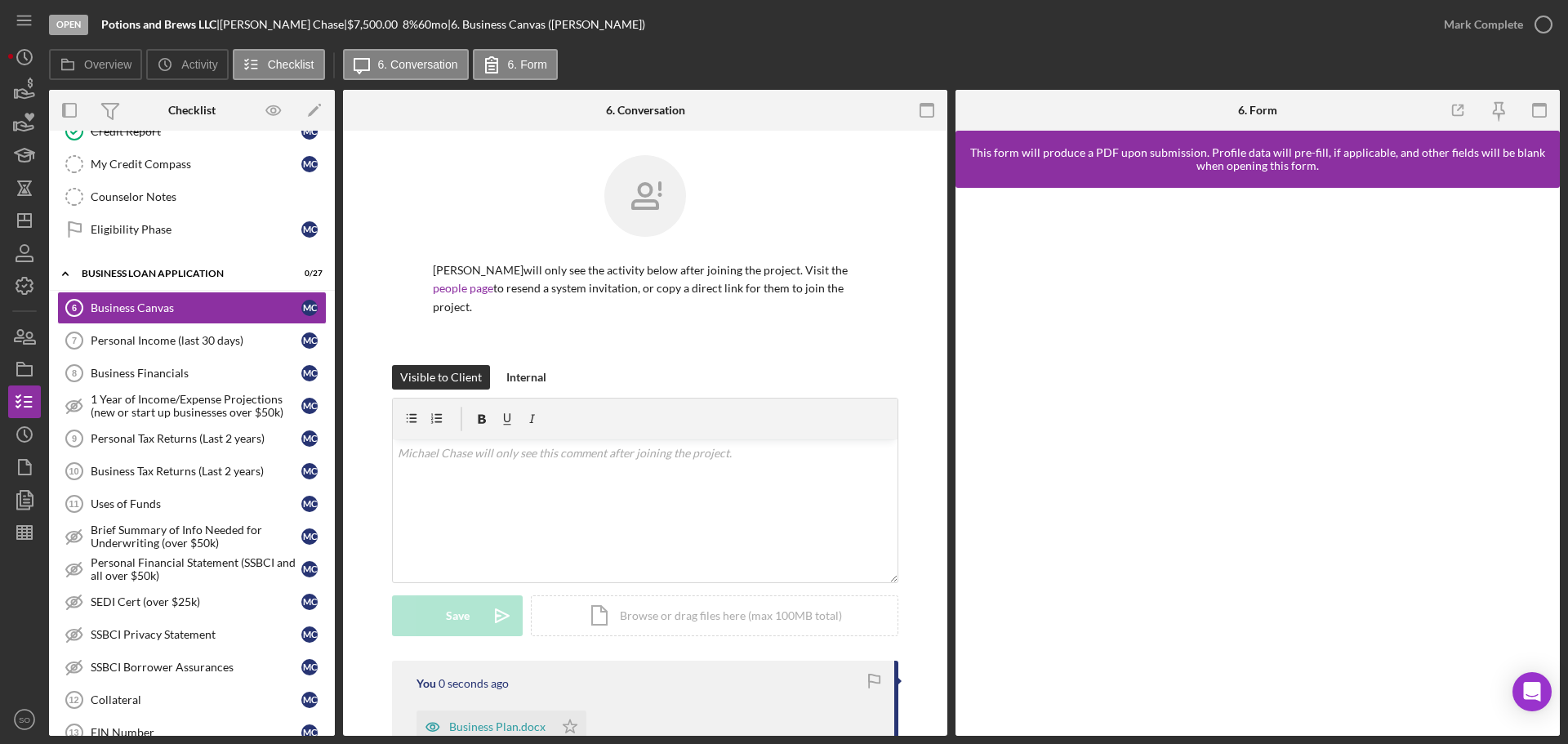
scroll to position [245, 0]
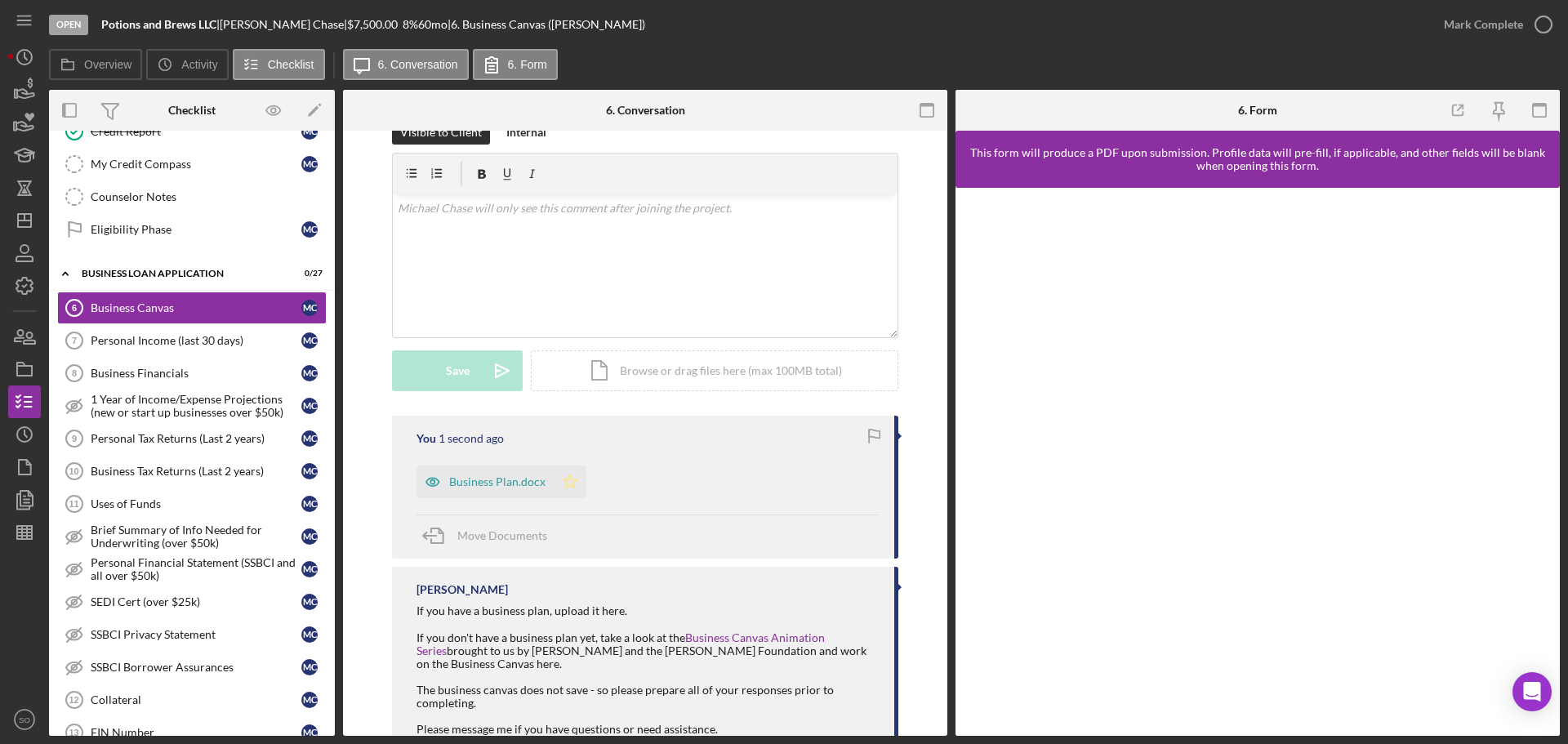
click at [561, 495] on icon "Icon/Star" at bounding box center [571, 482] width 33 height 33
click at [1528, 111] on icon "button" at bounding box center [1539, 111] width 37 height 37
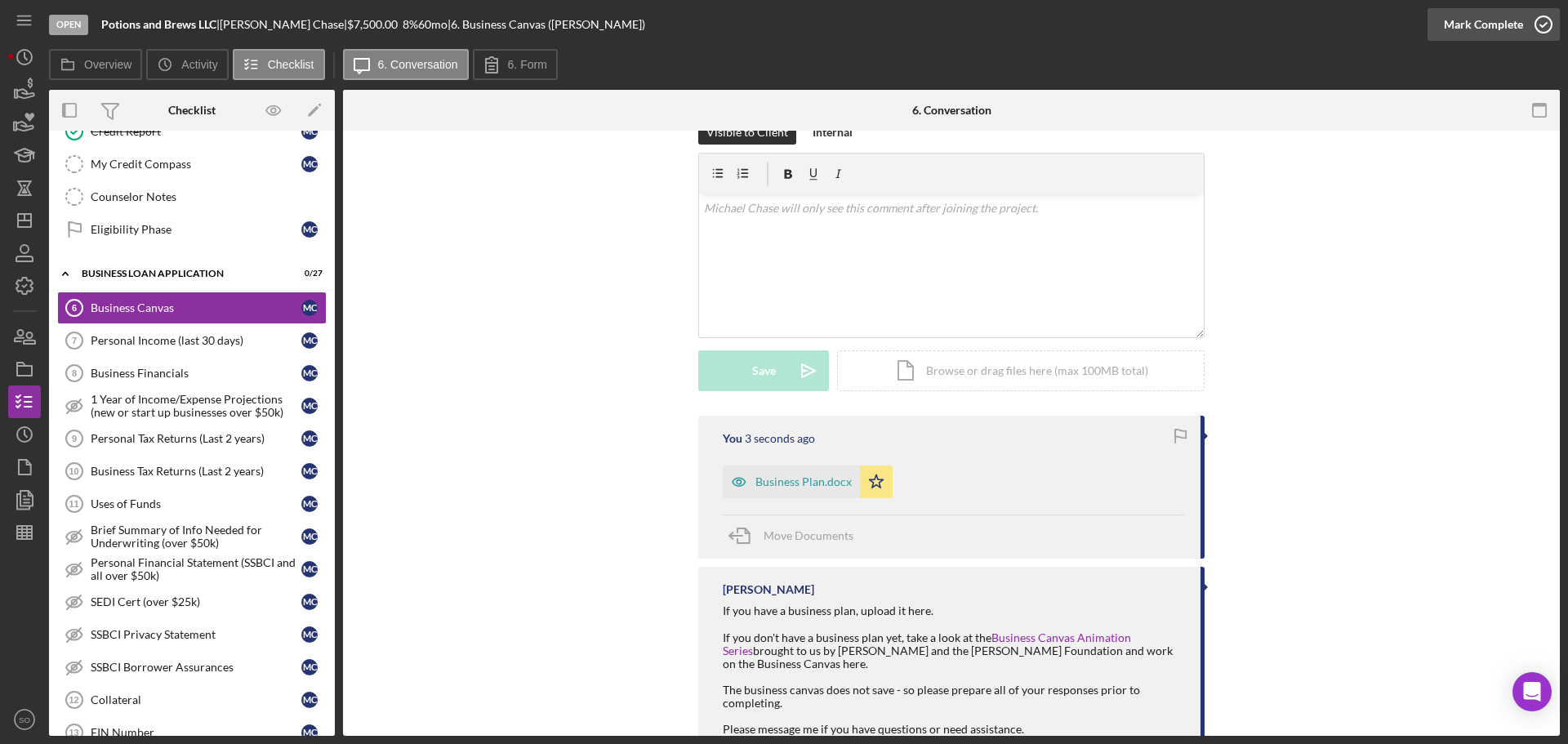
click at [1470, 28] on div "Mark Complete" at bounding box center [1483, 25] width 79 height 33
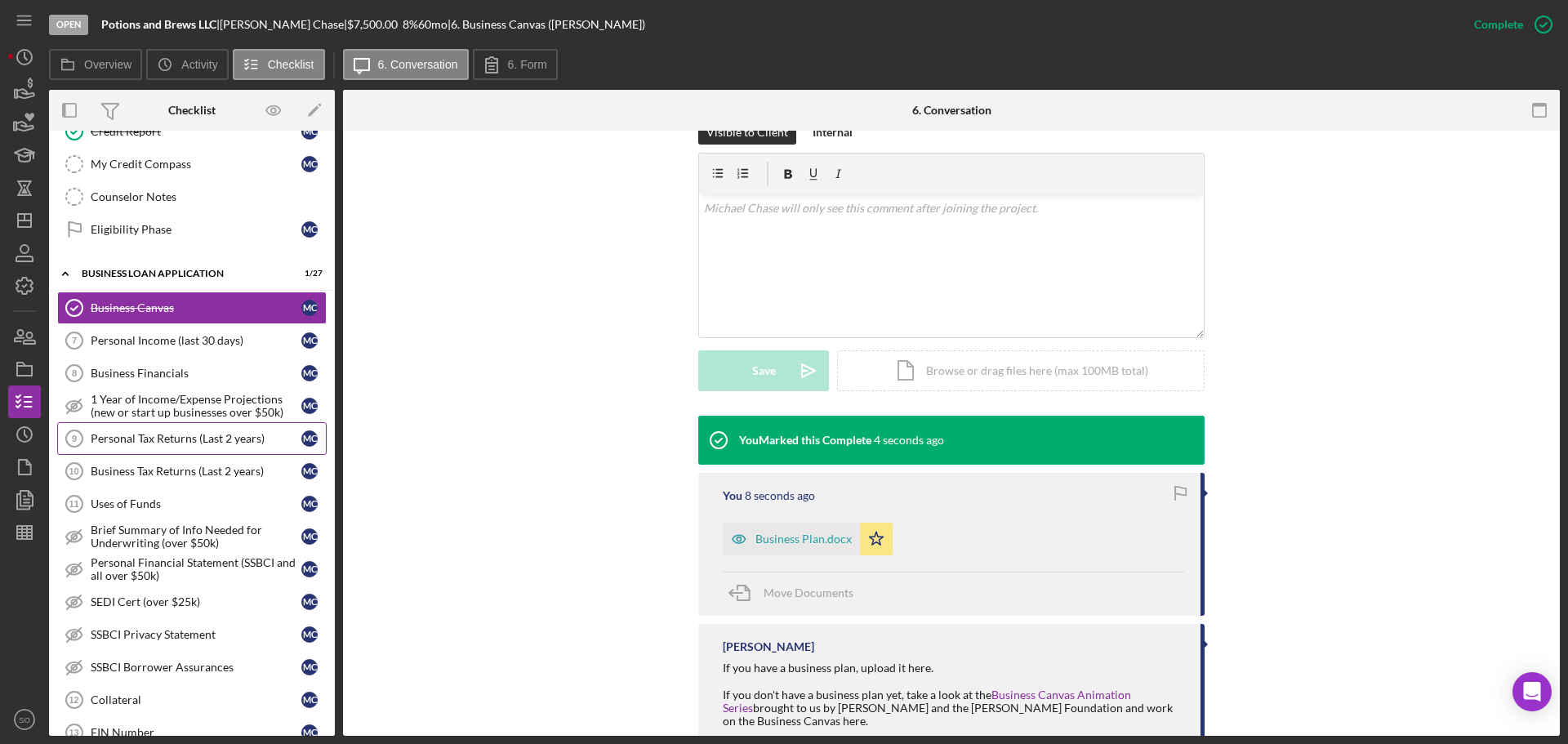
click at [244, 446] on link "Personal Tax Returns (Last 2 years) 9 Personal Tax Returns (Last 2 years) M C" at bounding box center [192, 438] width 269 height 33
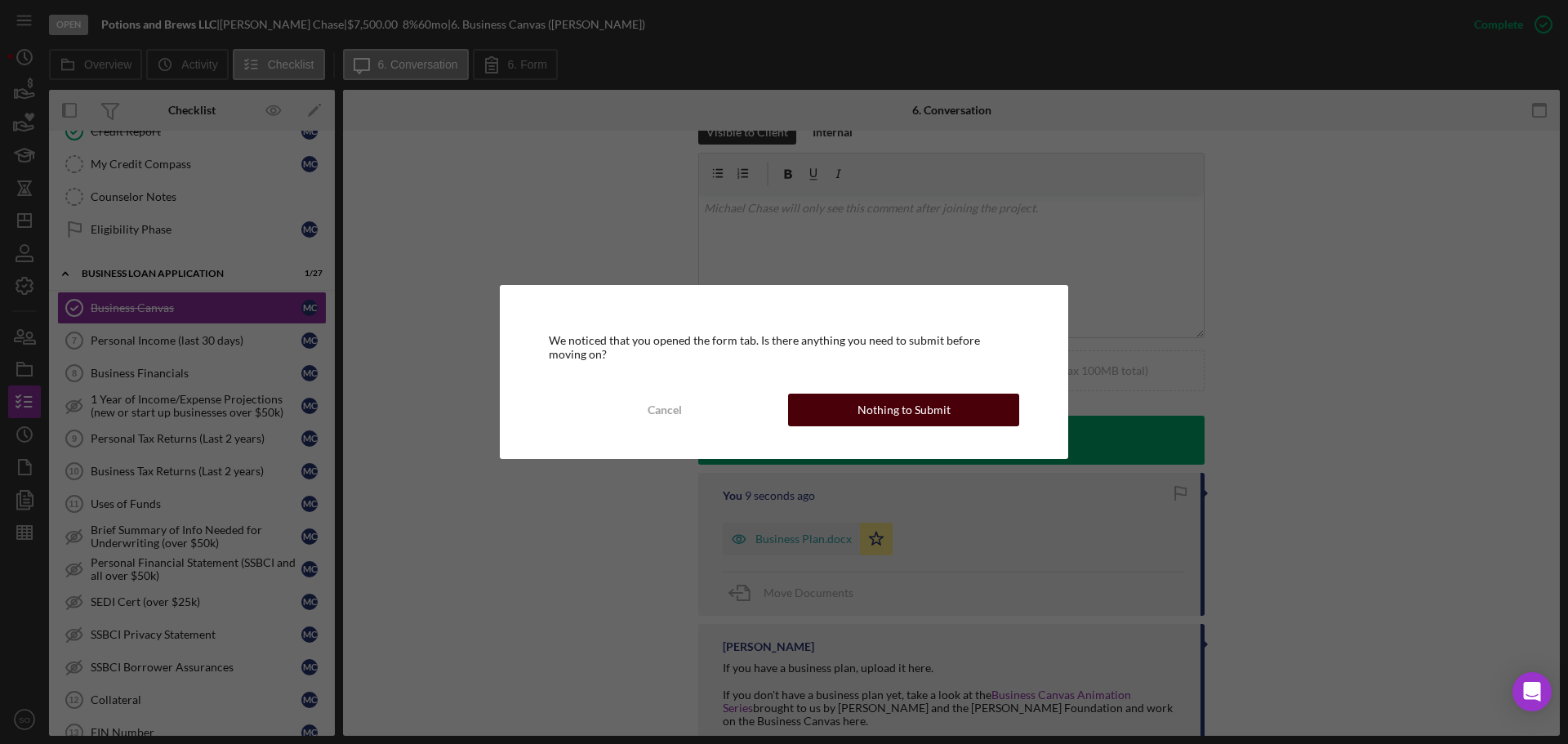
click at [955, 406] on button "Nothing to Submit" at bounding box center [903, 410] width 231 height 33
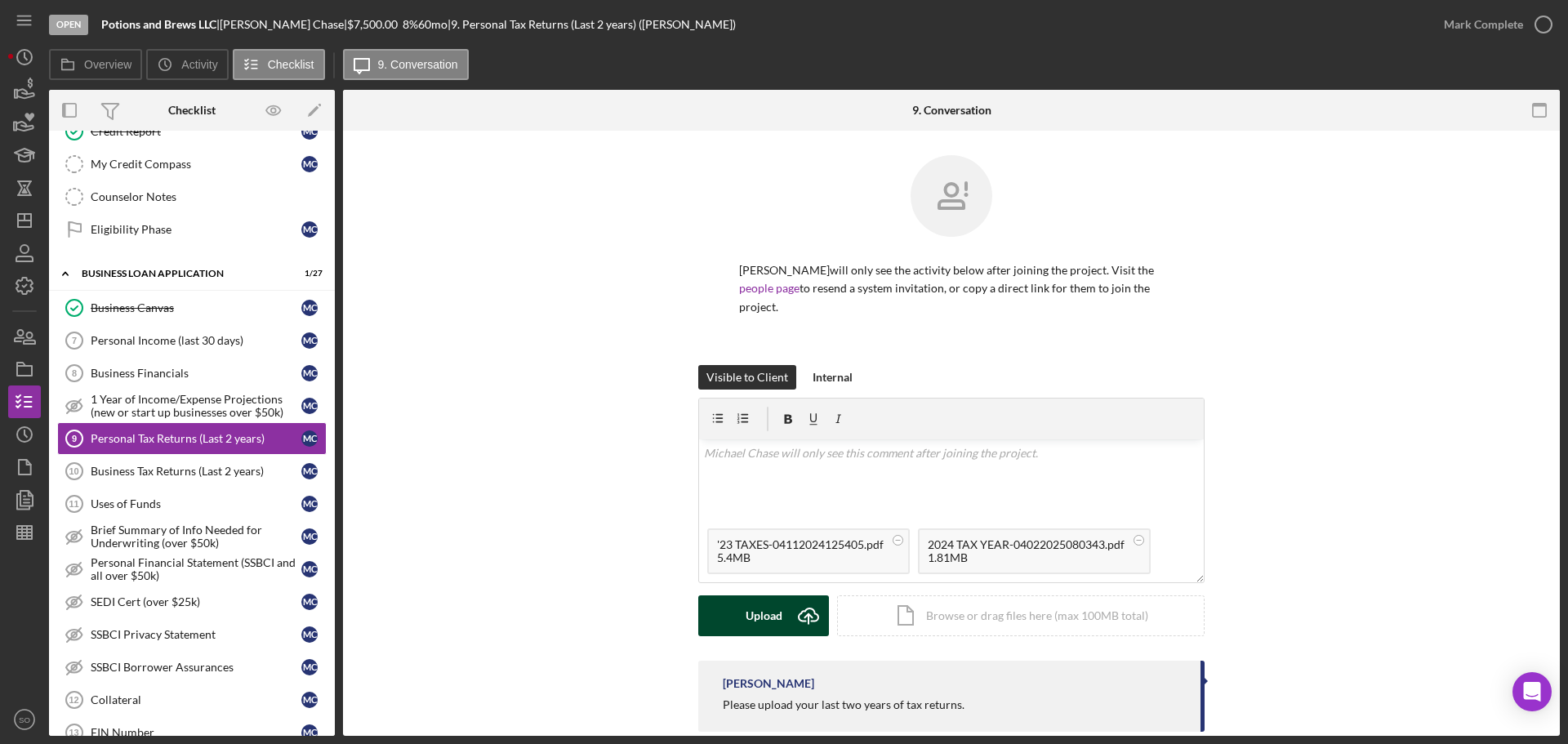
click at [766, 604] on div "Upload" at bounding box center [764, 615] width 37 height 40
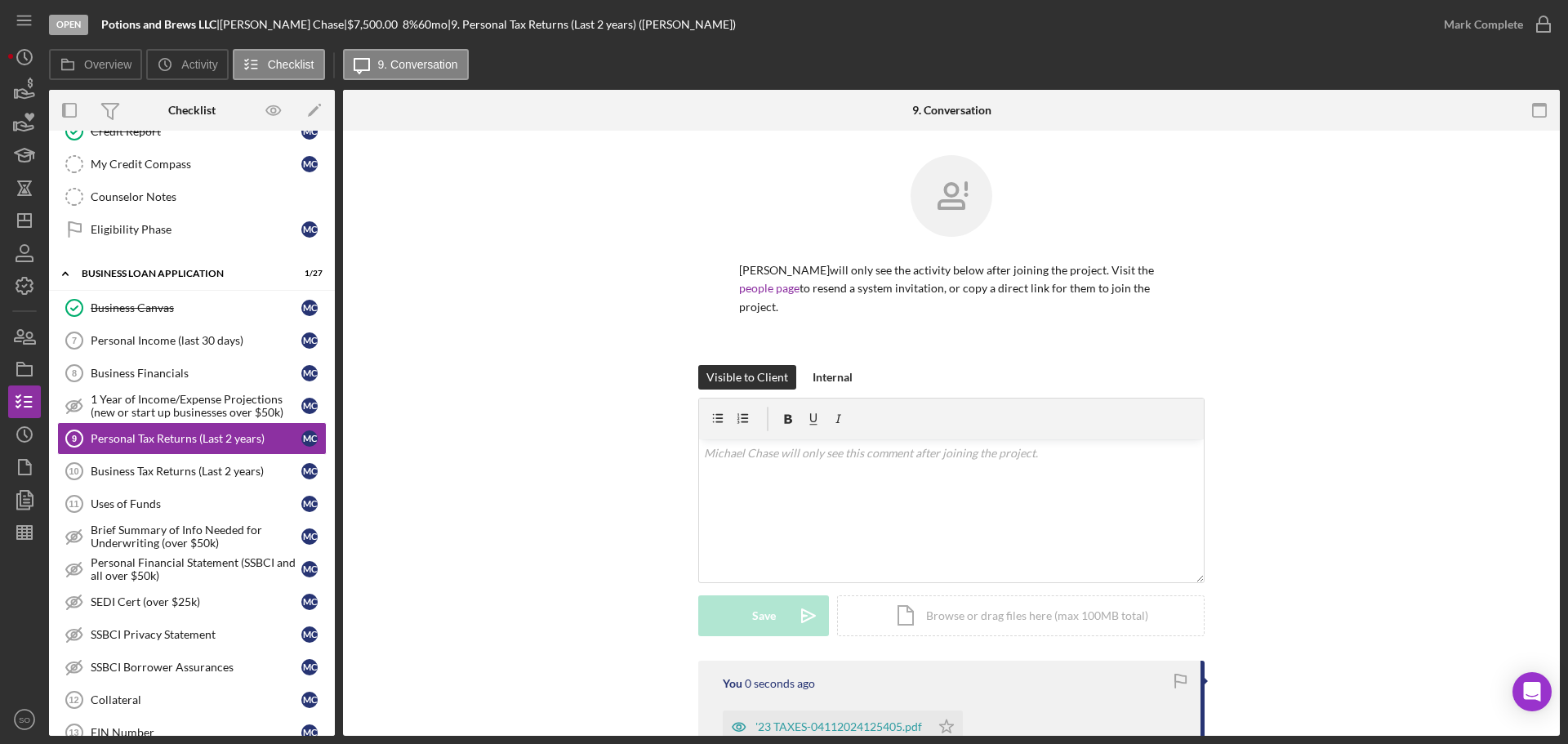
scroll to position [221, 0]
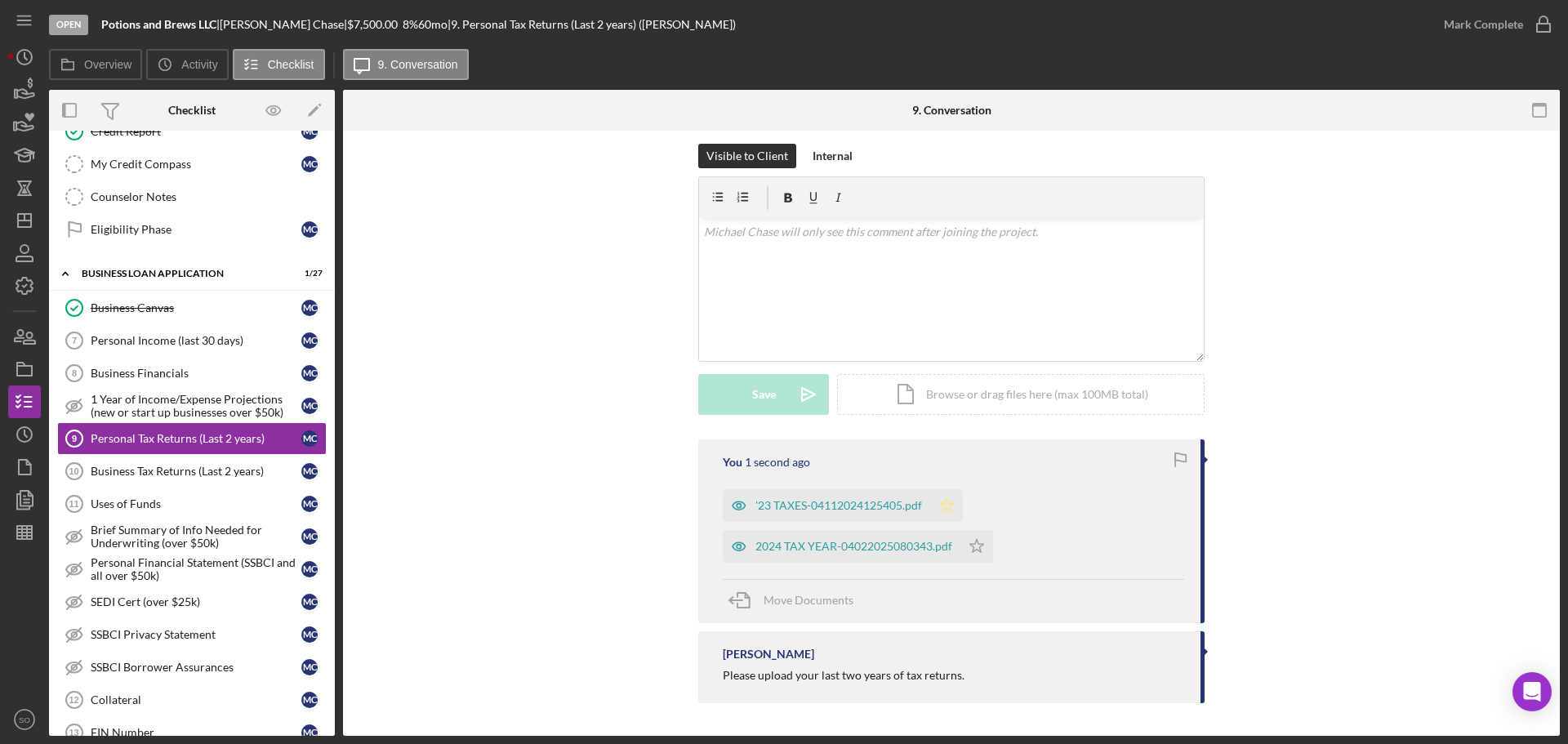
click at [957, 509] on icon "Icon/Star" at bounding box center [946, 505] width 33 height 33
click at [982, 546] on icon "Icon/Star" at bounding box center [977, 547] width 33 height 33
click at [916, 547] on div "2024 TAX YEAR-04022025080343.pdf" at bounding box center [854, 547] width 197 height 13
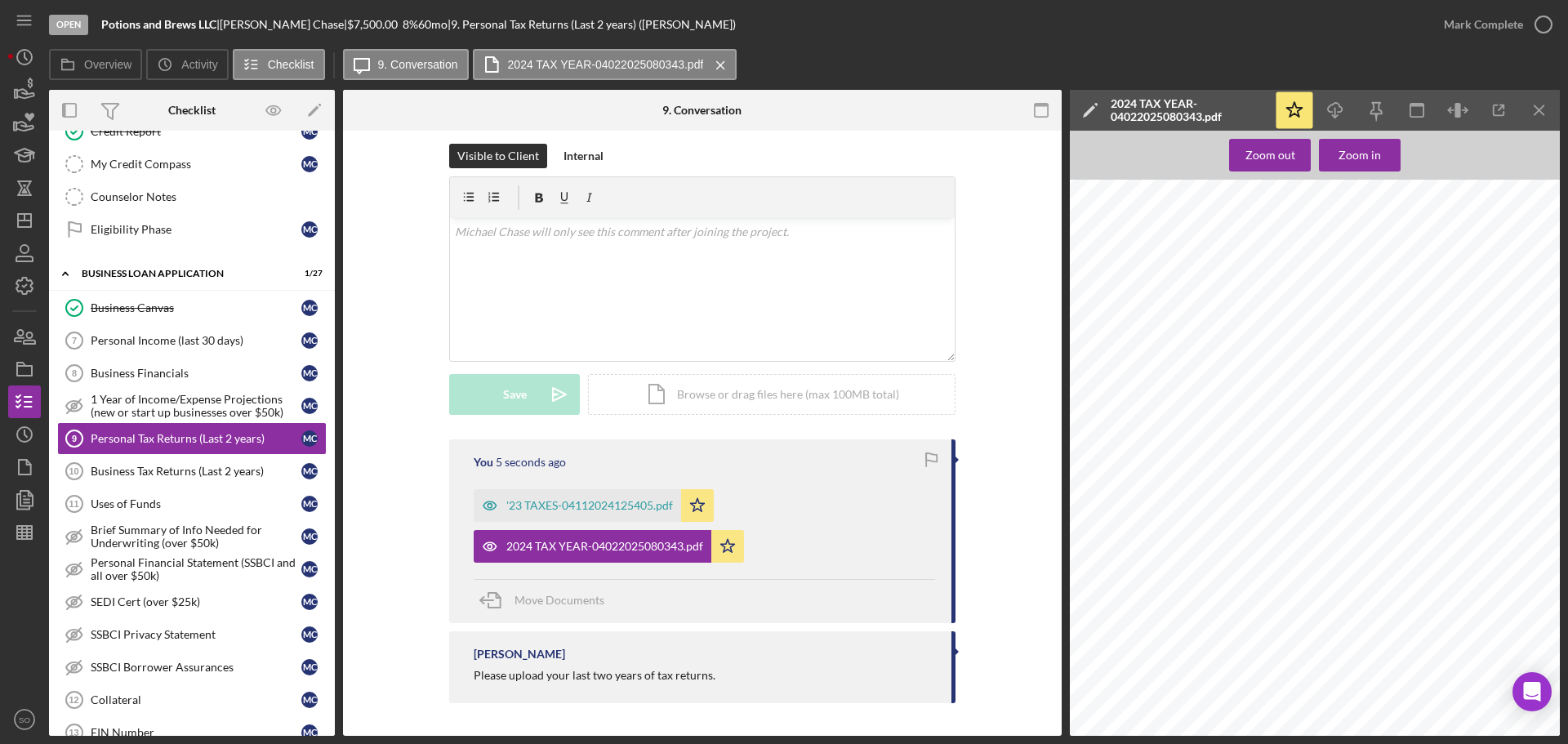
scroll to position [2041, 0]
click at [1536, 116] on icon "Icon/Menu Close" at bounding box center [1539, 111] width 37 height 37
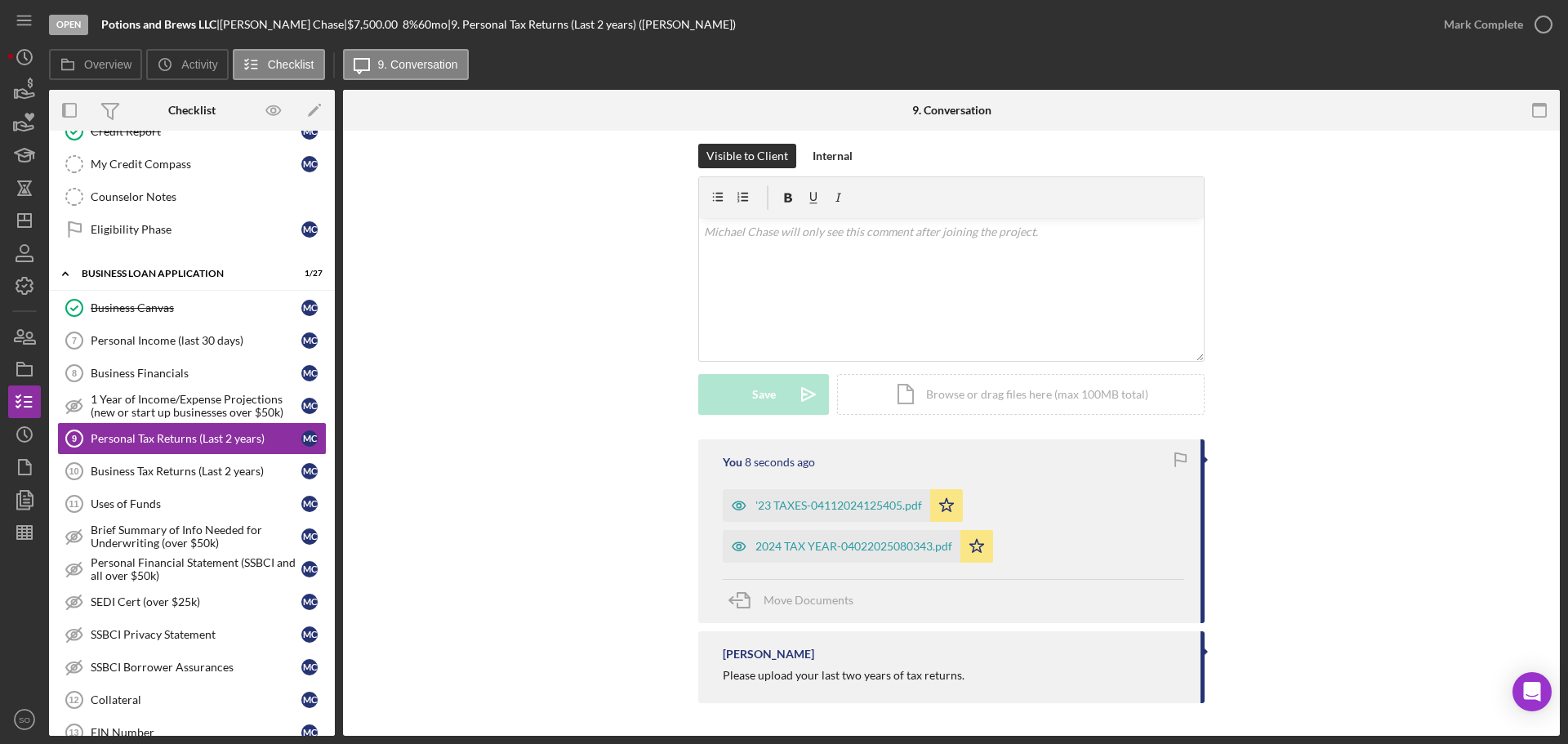
click at [794, 497] on div "'23 TAXES-04112024125405.pdf" at bounding box center [826, 505] width 207 height 33
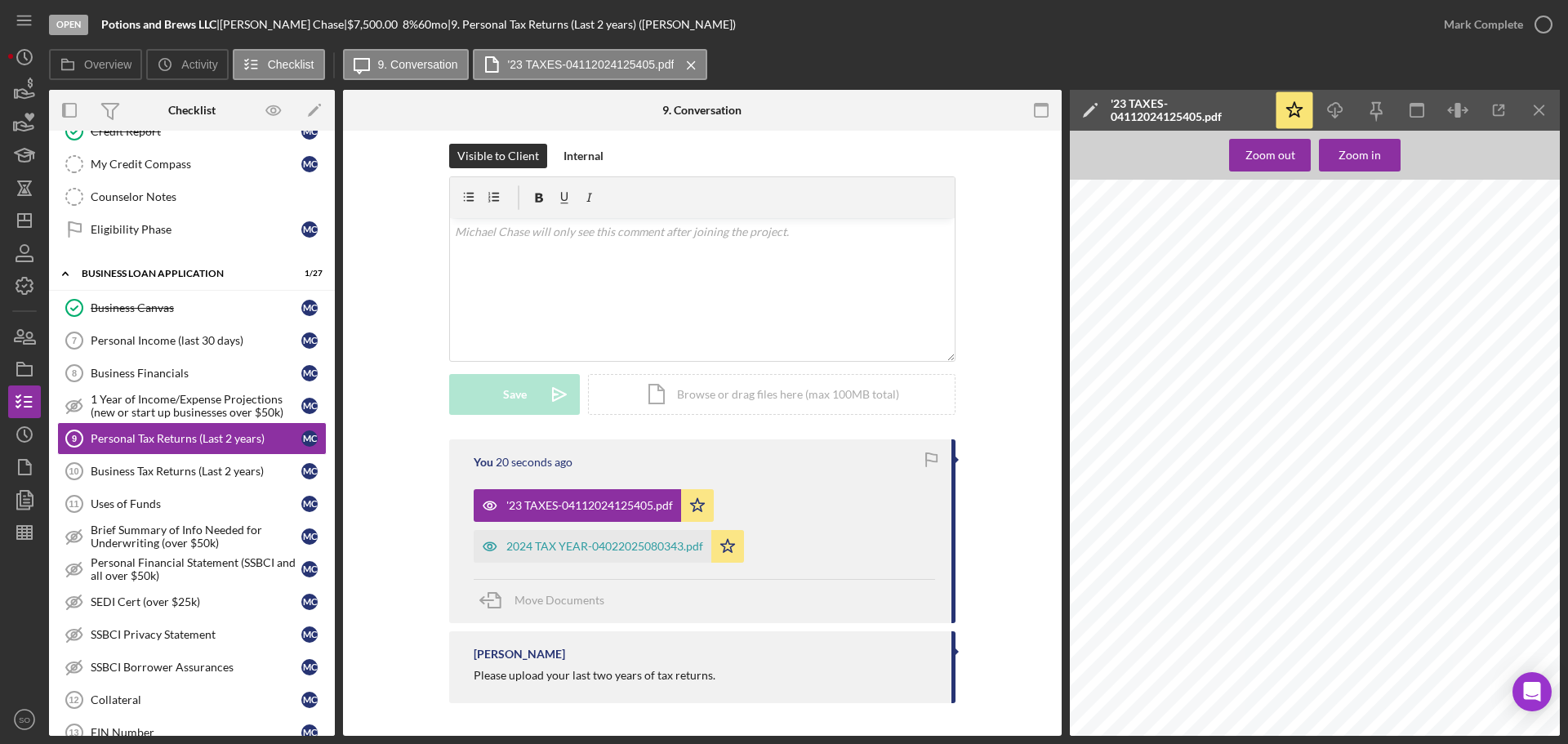
scroll to position [3185, 0]
click at [1480, 32] on div "Mark Complete" at bounding box center [1483, 25] width 79 height 33
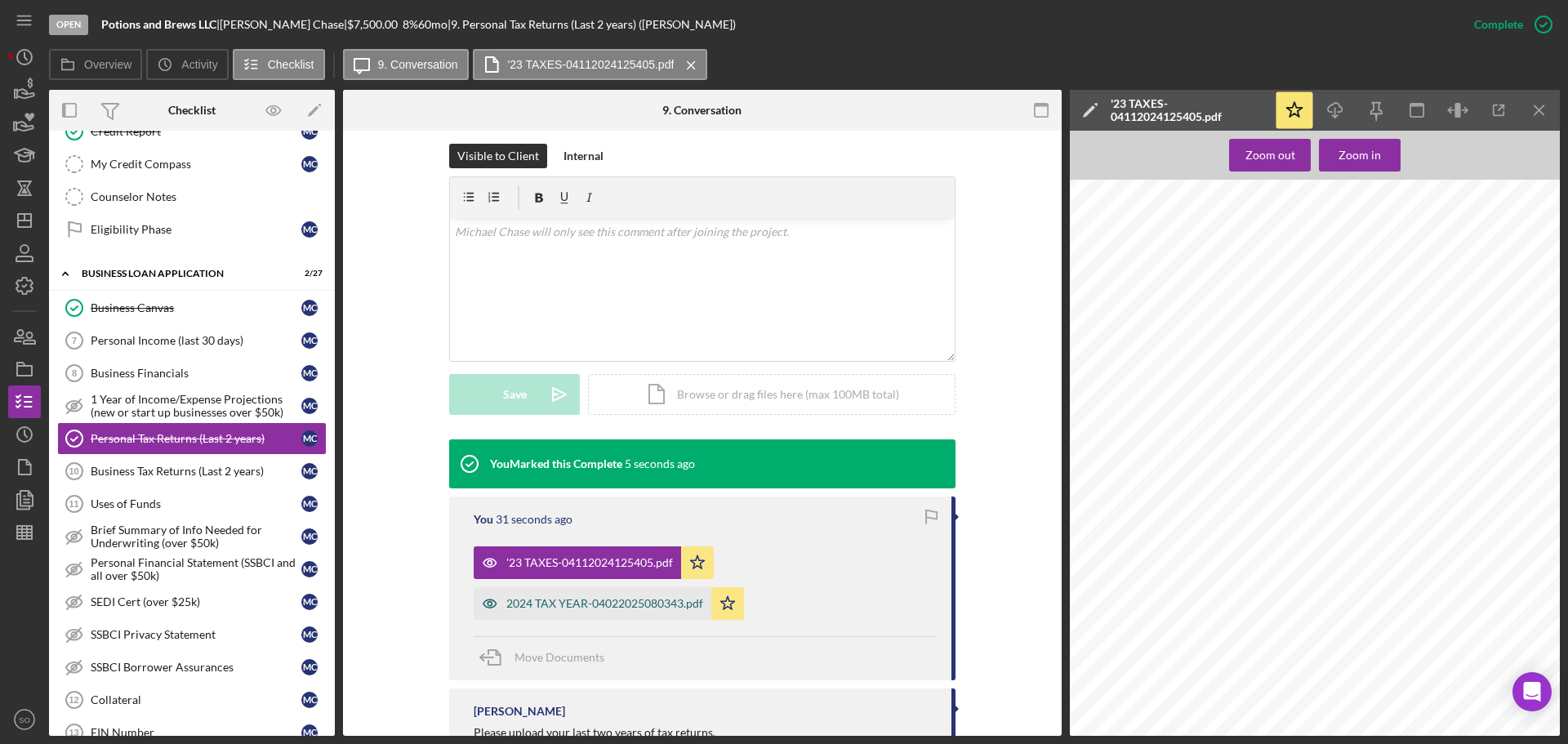
click at [528, 611] on div "2024 TAX YEAR-04022025080343.pdf" at bounding box center [593, 604] width 238 height 33
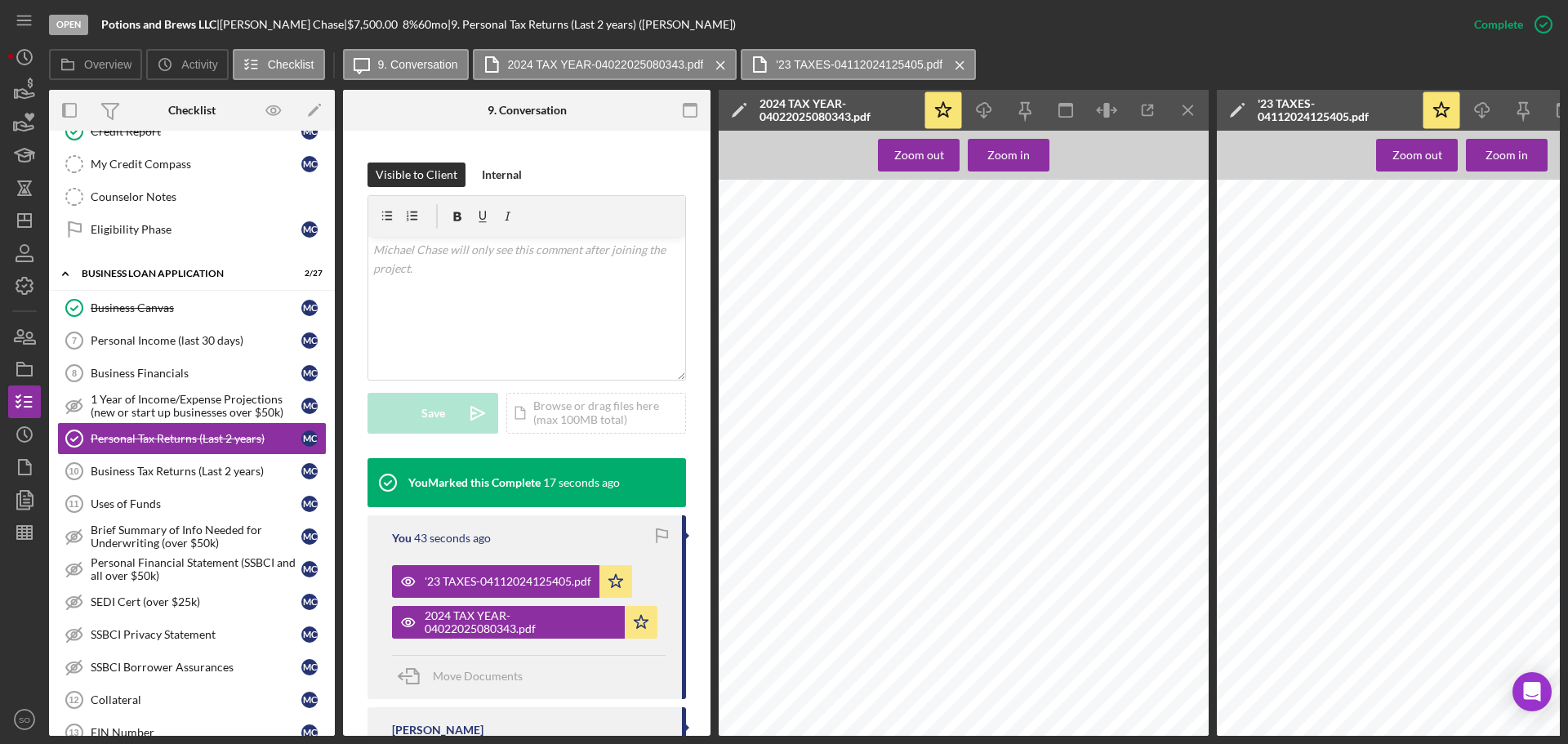
scroll to position [2695, 0]
click at [1201, 116] on icon "Icon/Menu Close" at bounding box center [1188, 111] width 37 height 37
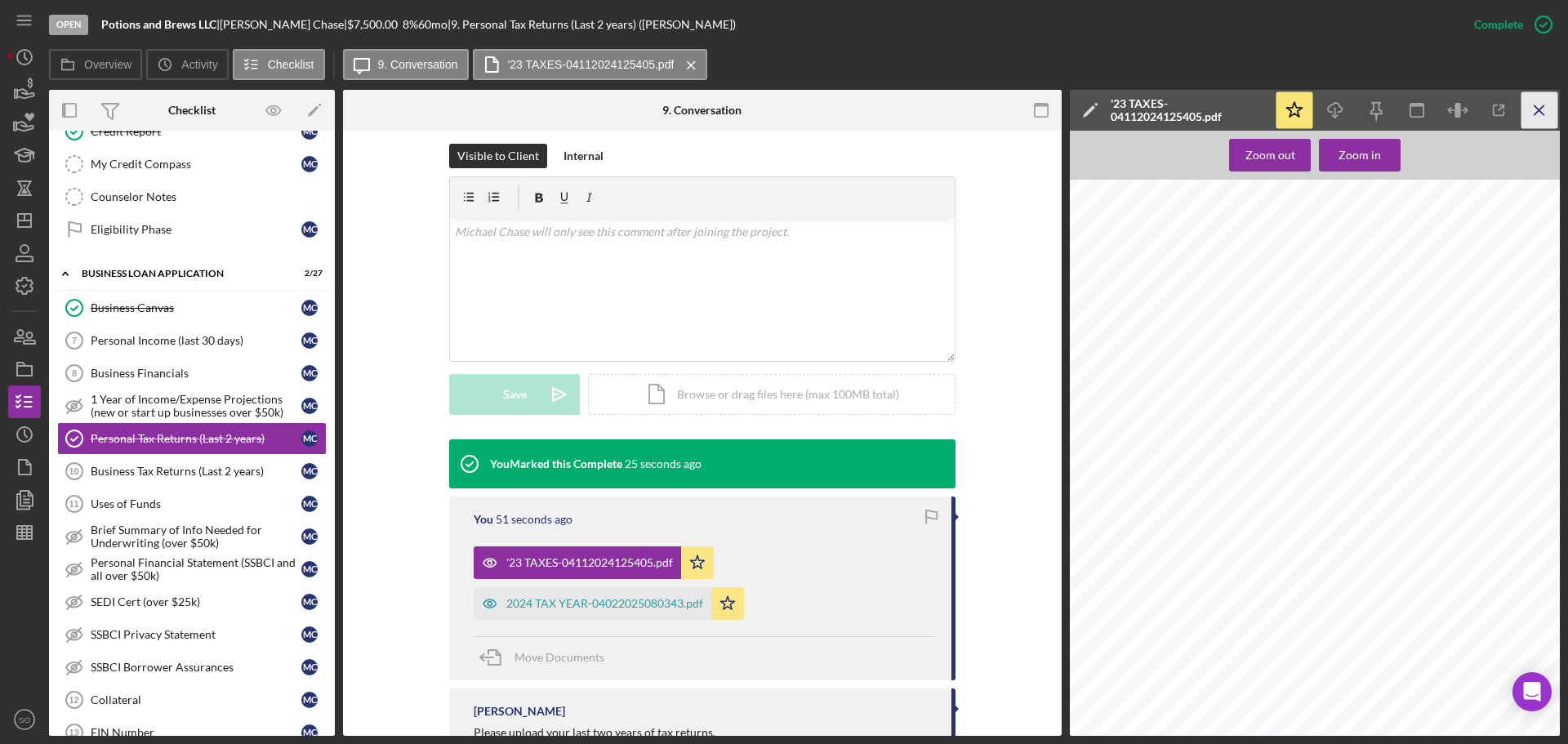
click at [1528, 100] on icon "Icon/Menu Close" at bounding box center [1539, 111] width 37 height 37
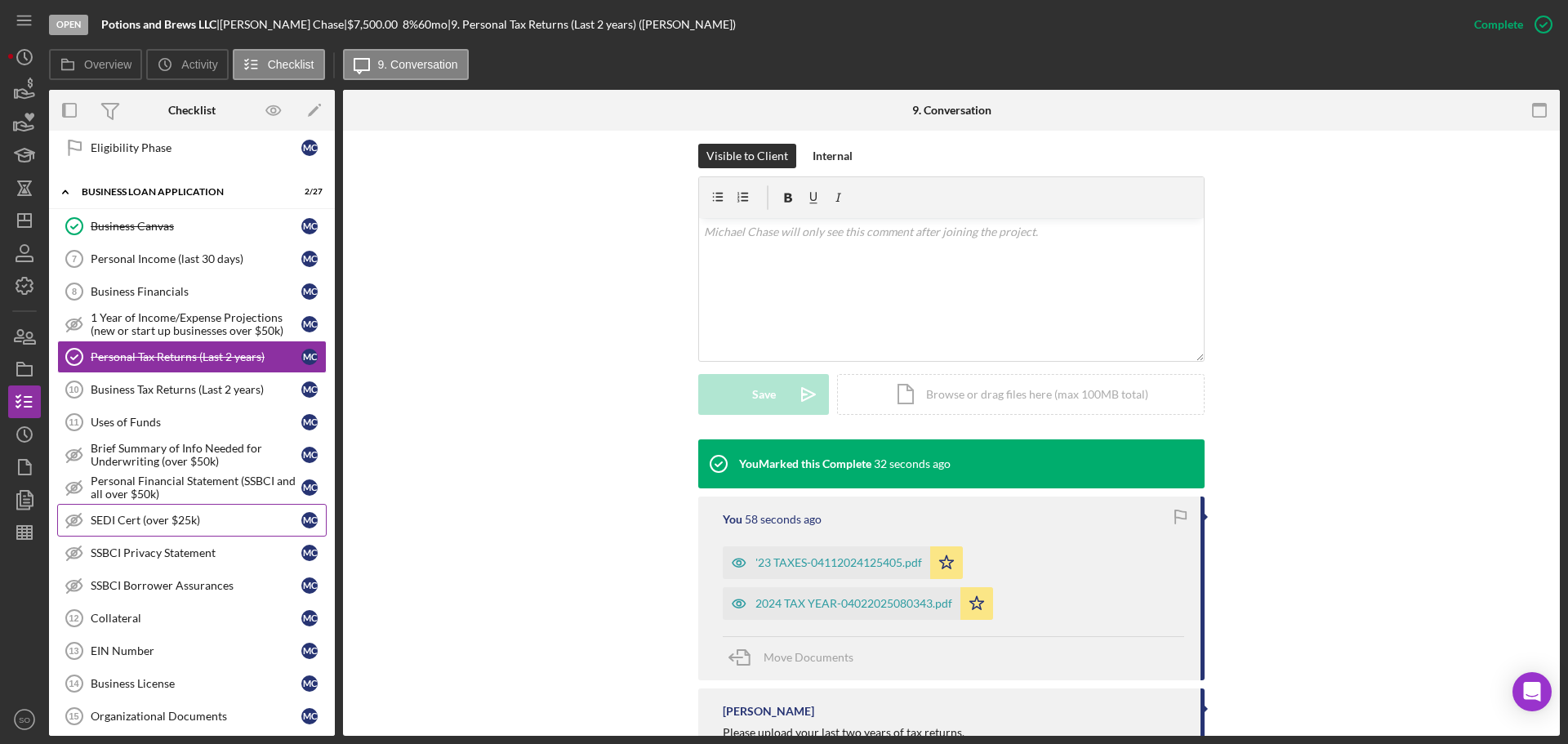
scroll to position [626, 0]
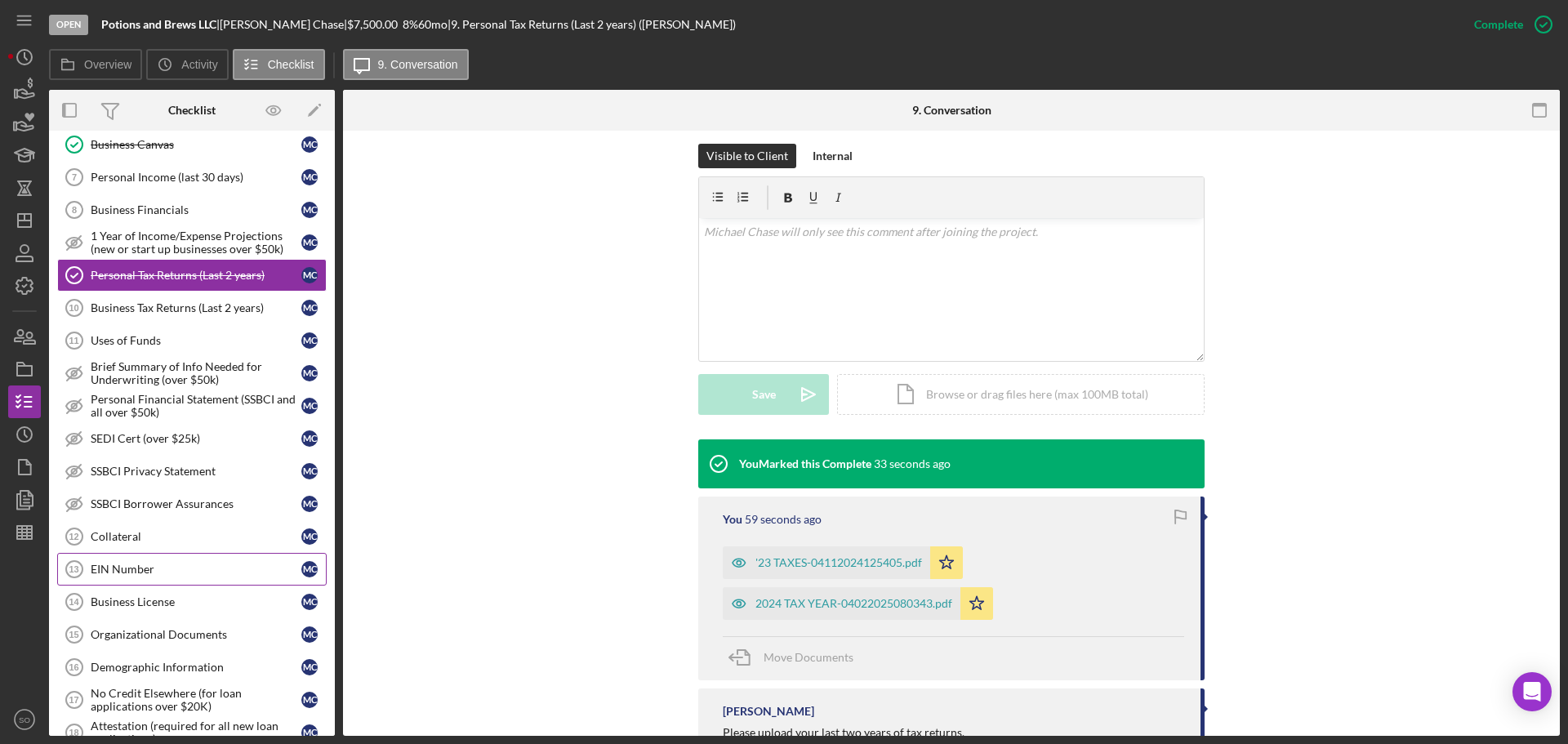
click at [200, 565] on div "EIN Number" at bounding box center [196, 569] width 211 height 13
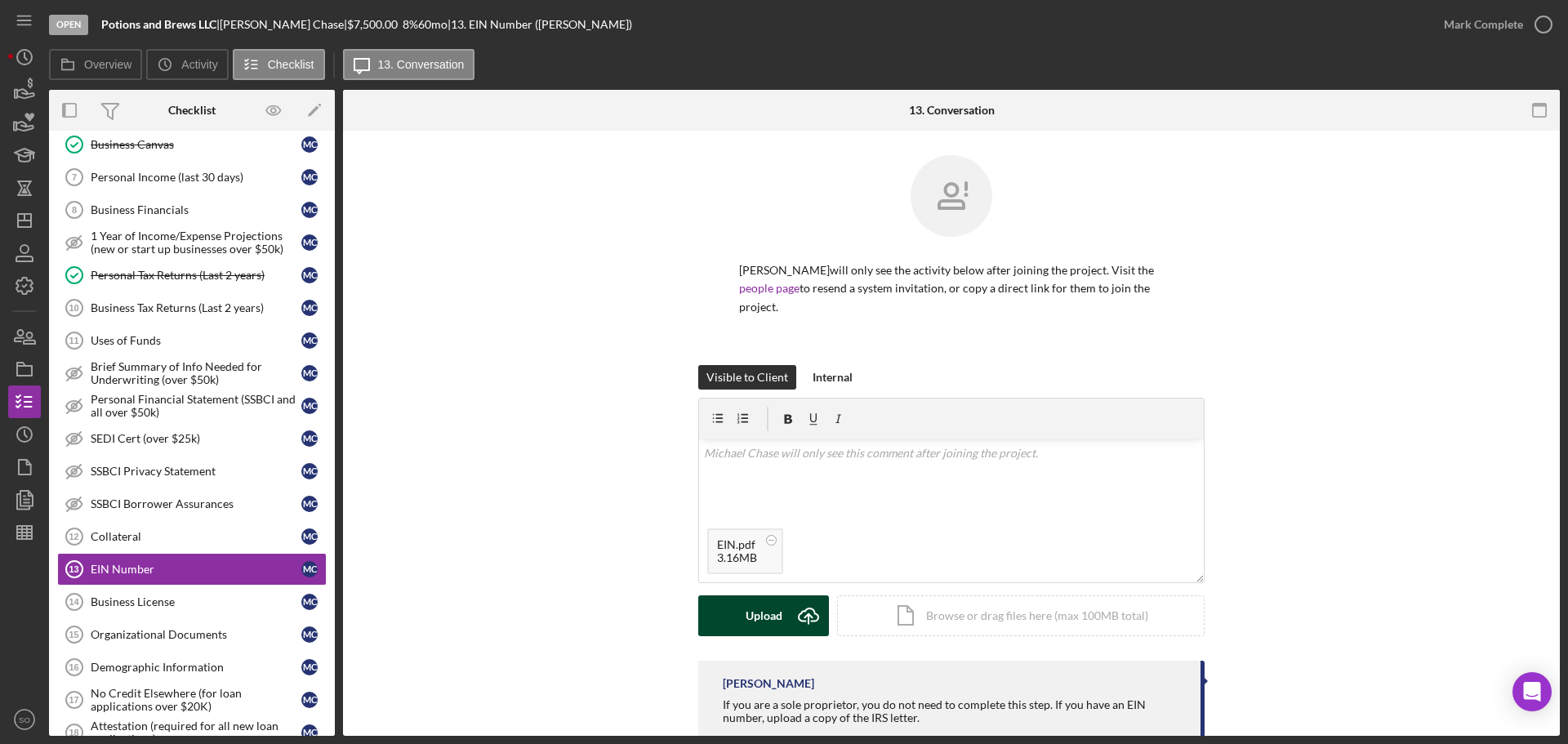
drag, startPoint x: 776, startPoint y: 615, endPoint x: 766, endPoint y: 617, distance: 10.2
click at [772, 616] on div "Upload" at bounding box center [764, 615] width 37 height 40
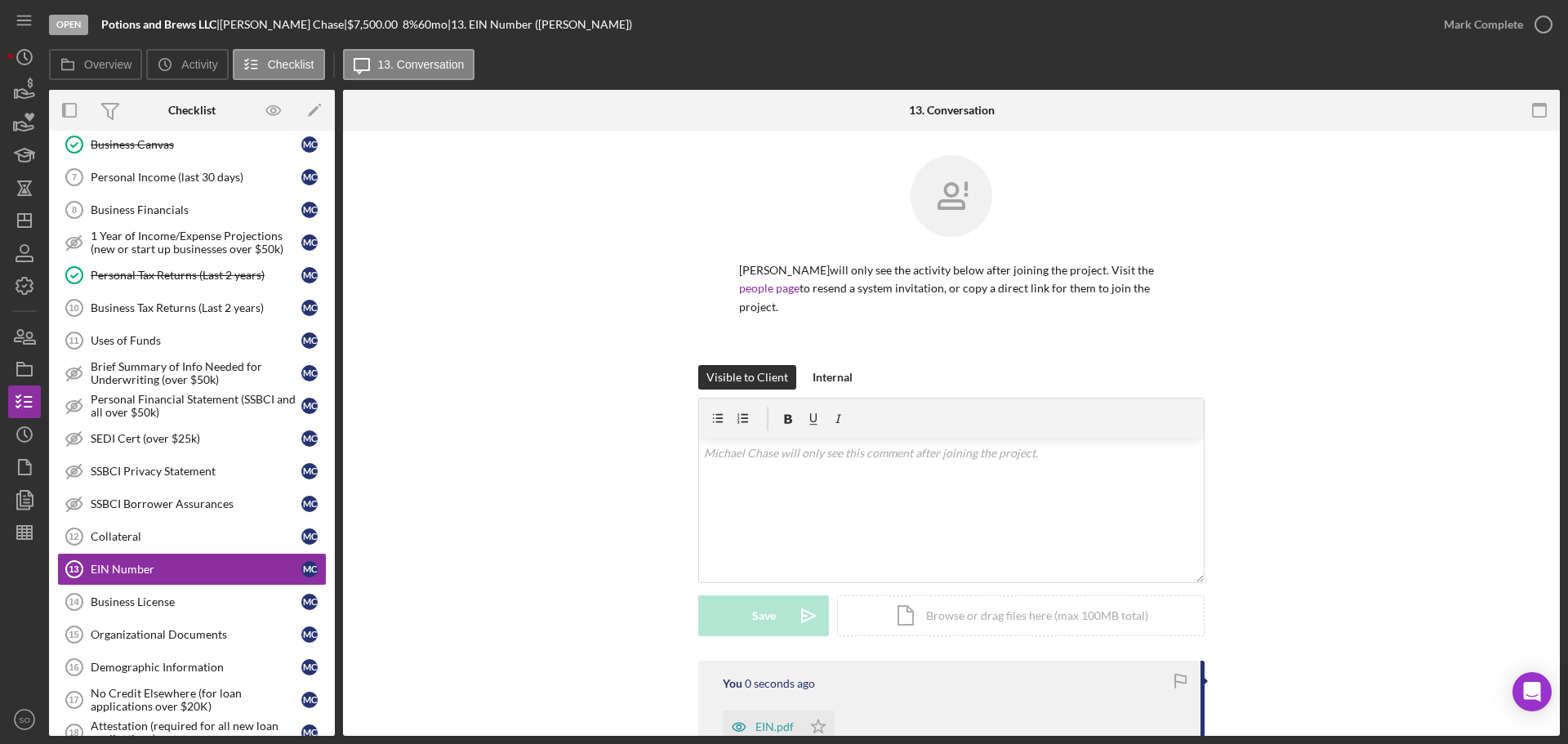
scroll to position [163, 0]
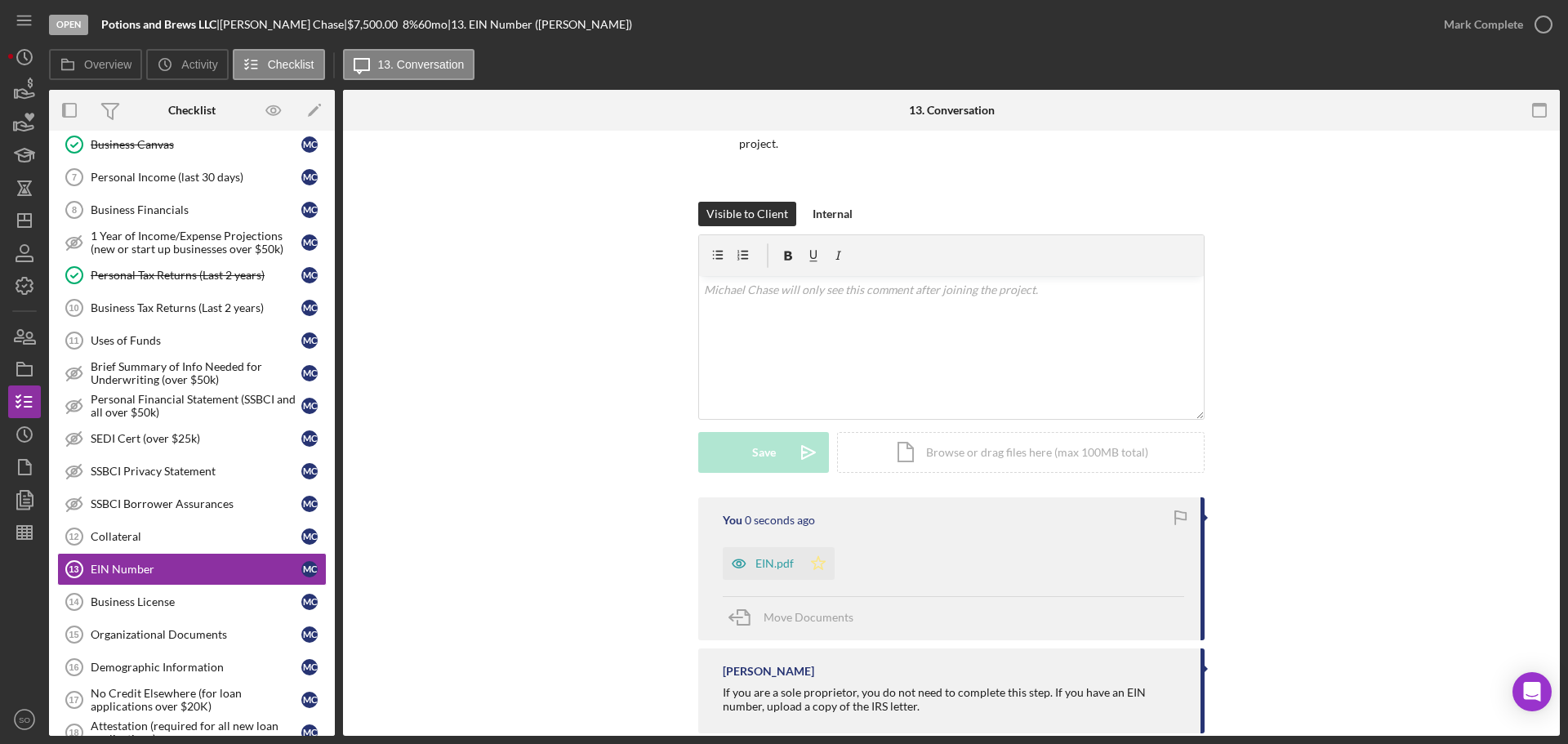
click at [815, 563] on icon "Icon/Star" at bounding box center [818, 564] width 33 height 33
click at [1456, 31] on div "Mark Complete" at bounding box center [1483, 25] width 79 height 33
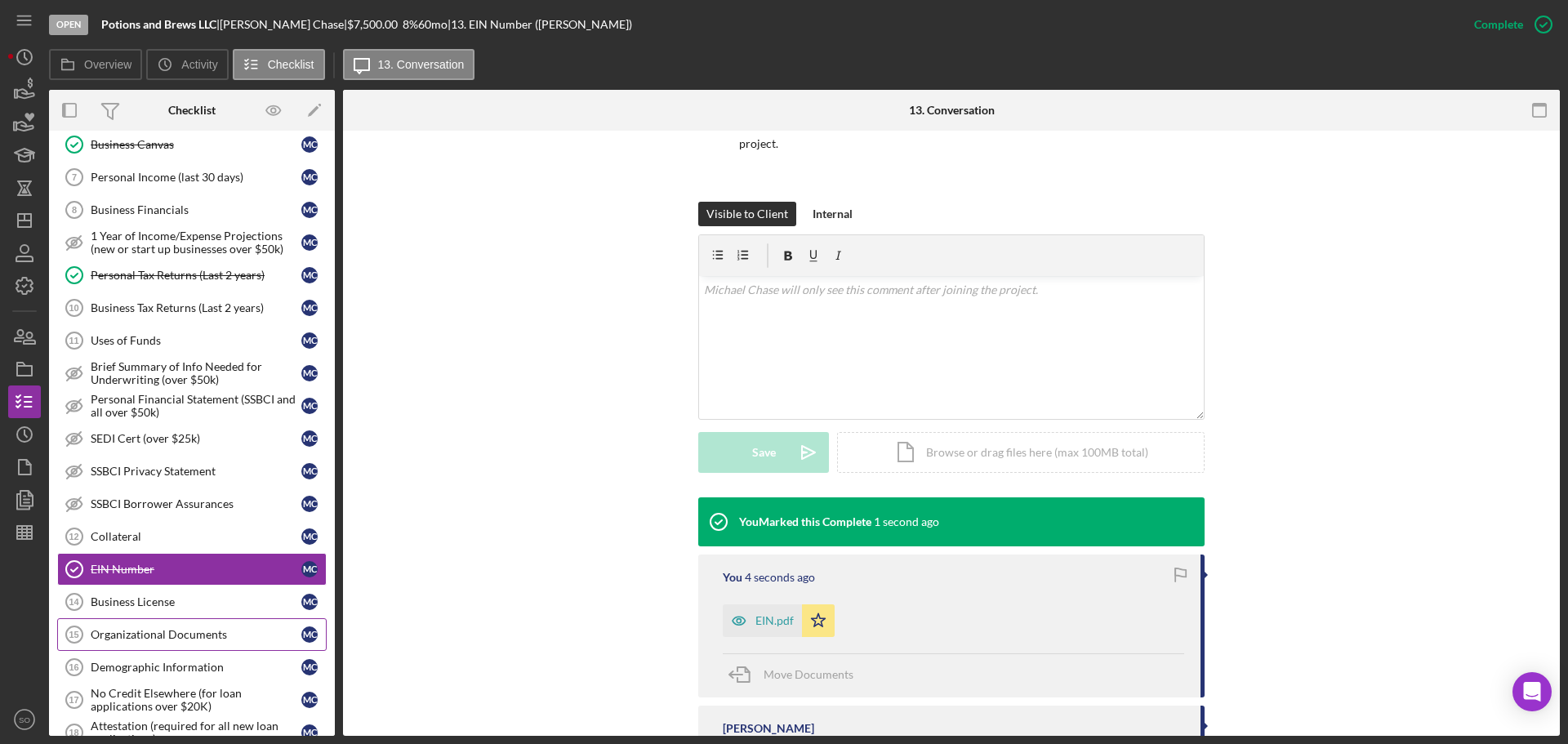
click at [221, 631] on div "Organizational Documents" at bounding box center [196, 635] width 211 height 13
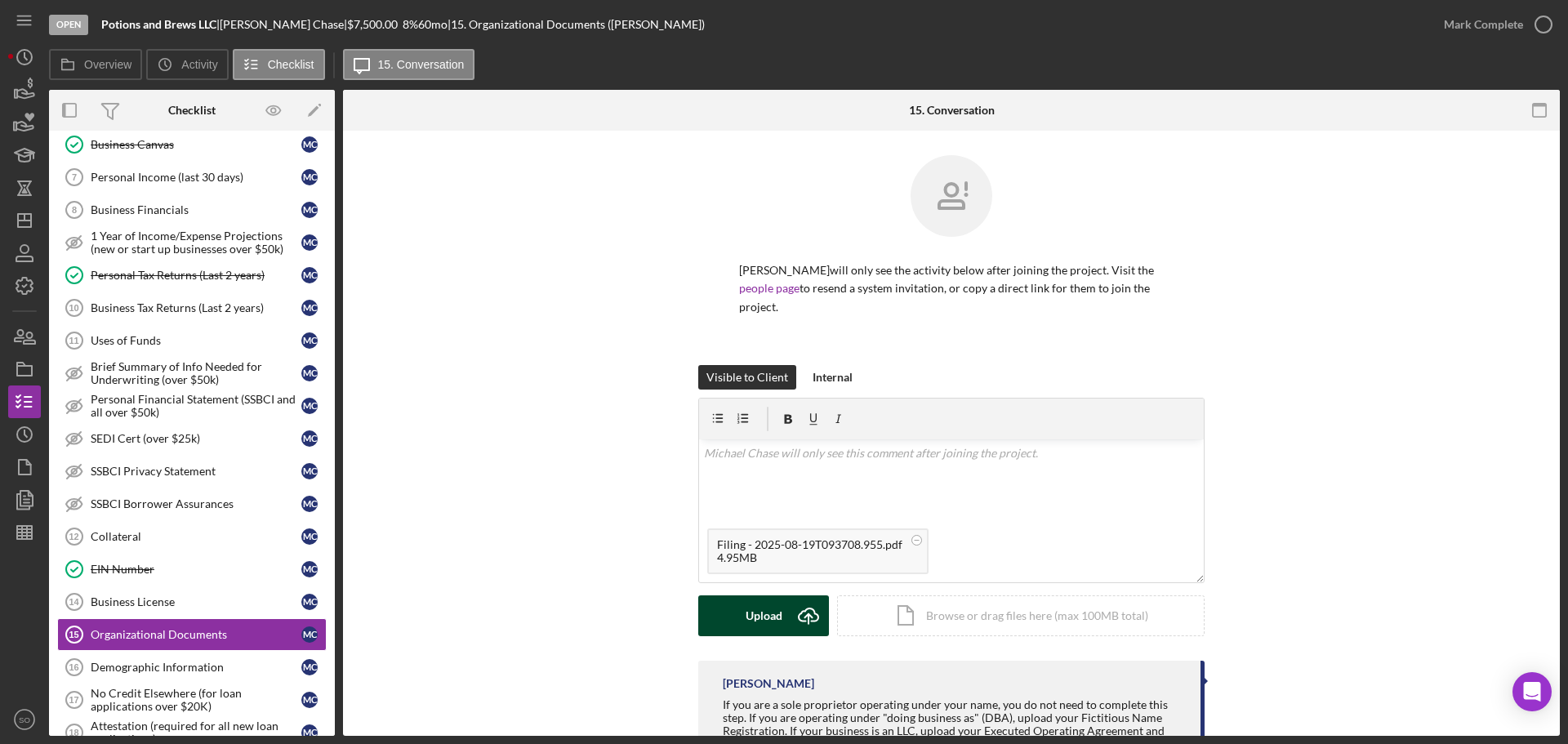
click at [749, 621] on div "Upload" at bounding box center [764, 615] width 37 height 40
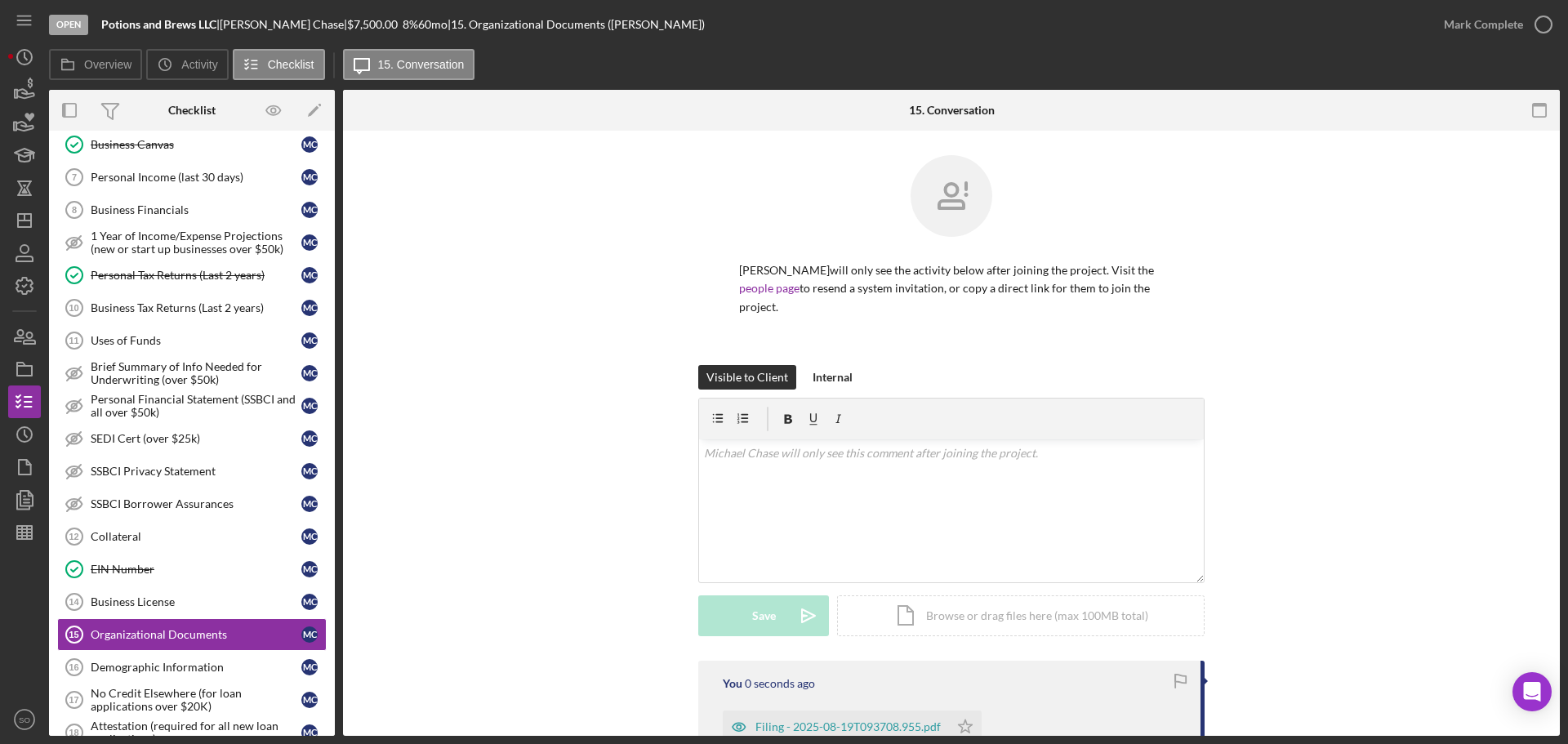
scroll to position [245, 0]
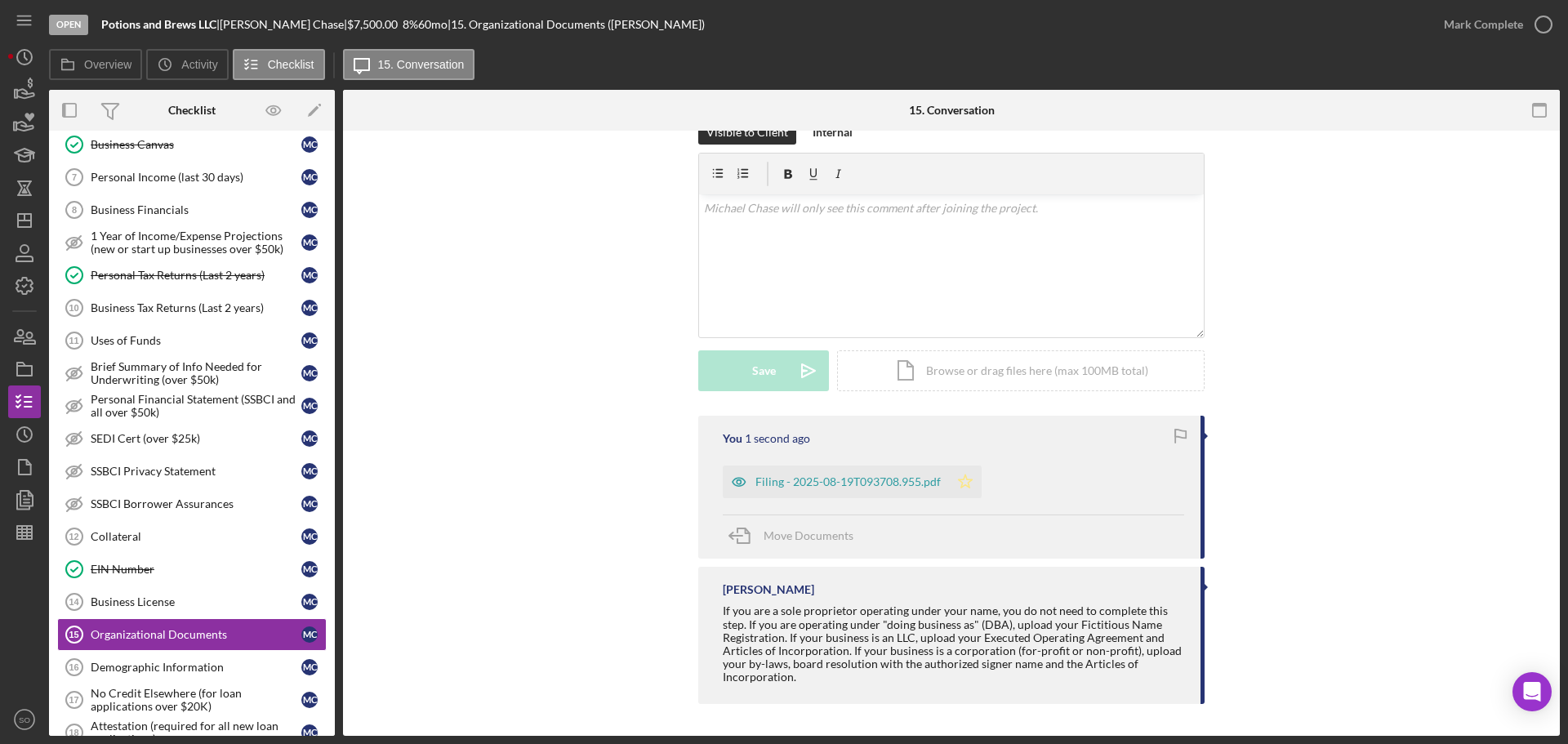
click at [954, 485] on icon "Icon/Star" at bounding box center [965, 482] width 33 height 33
click at [1449, 30] on div "Mark Complete" at bounding box center [1483, 25] width 79 height 33
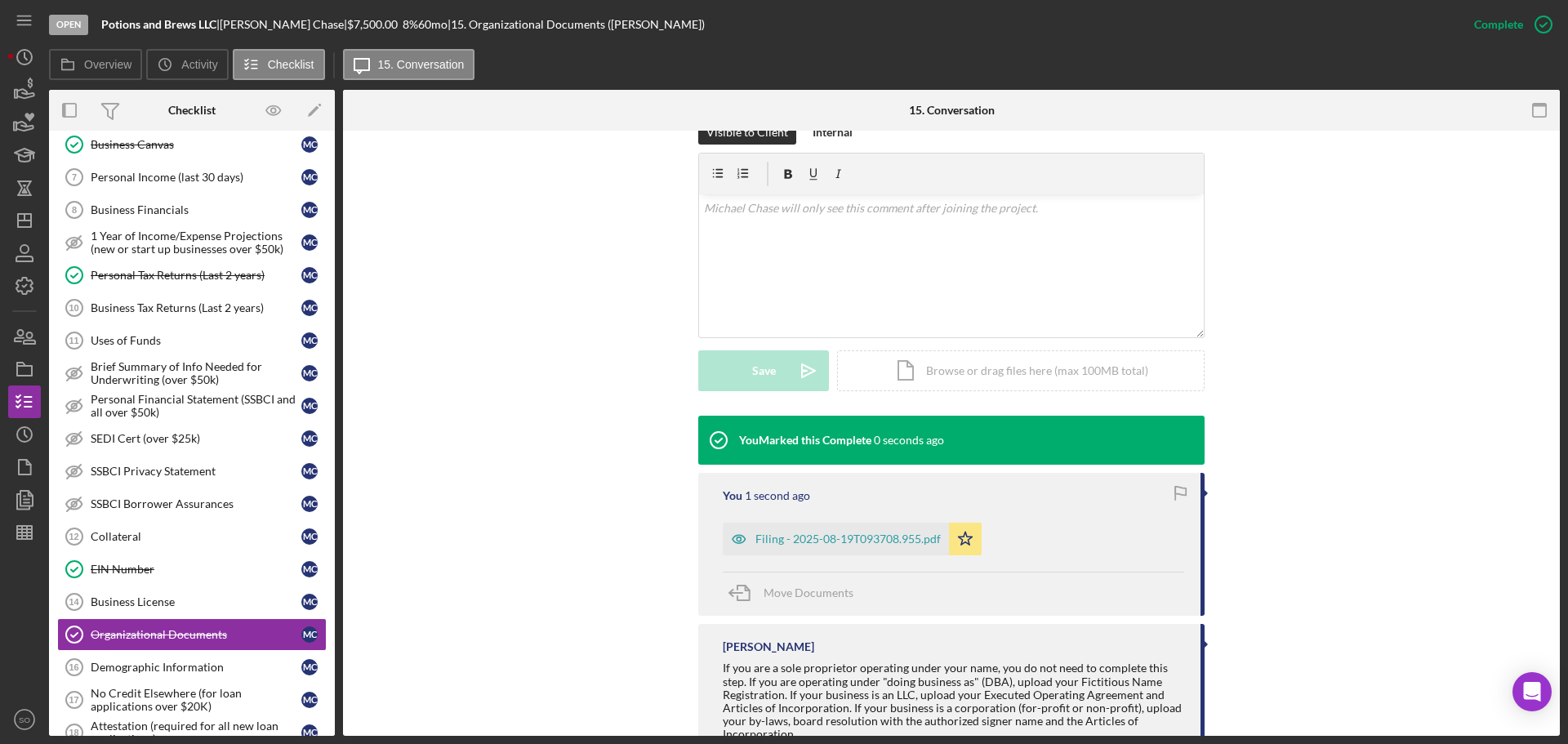
click at [893, 530] on div "Filing - 2025-08-19T093708.955.pdf" at bounding box center [836, 539] width 226 height 33
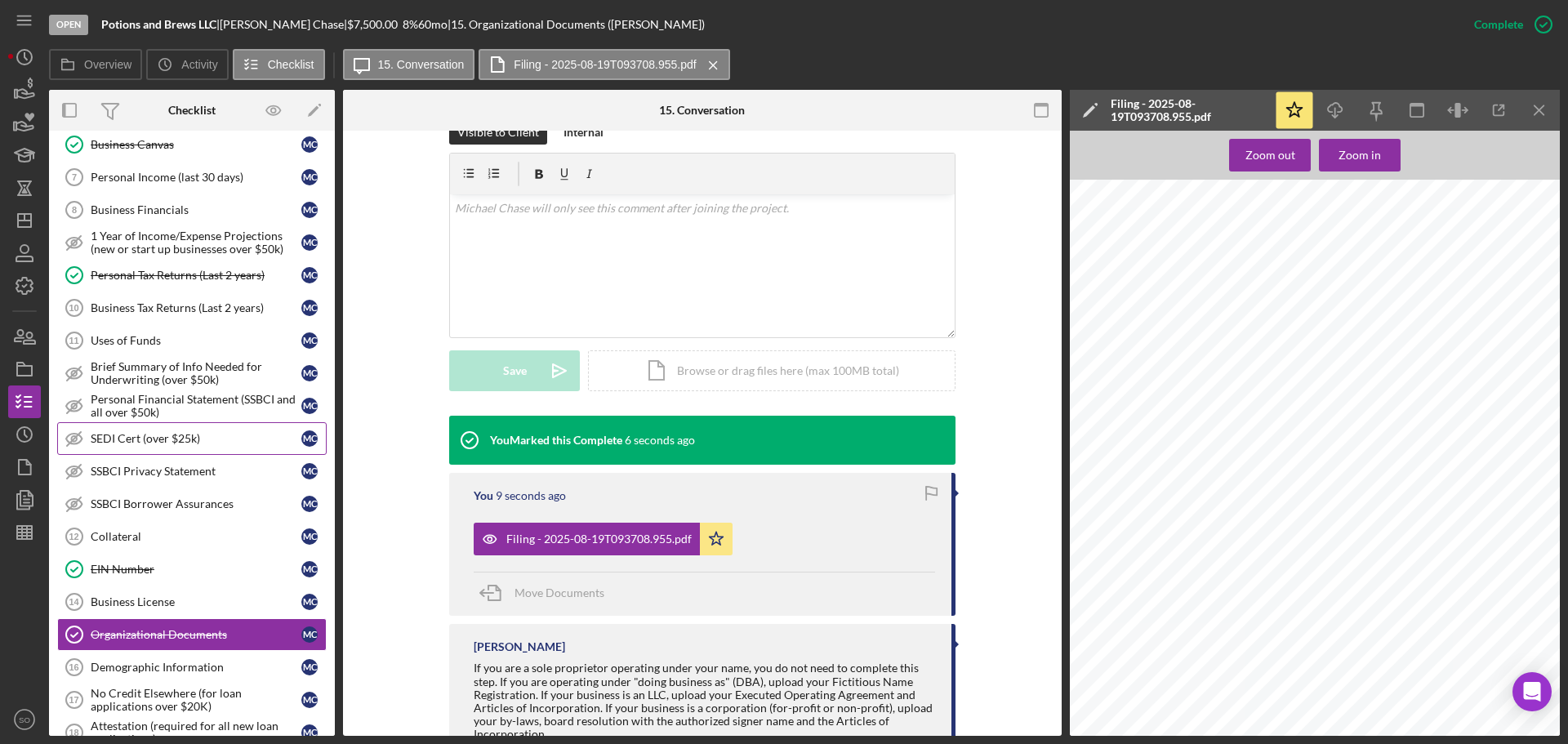
scroll to position [789, 0]
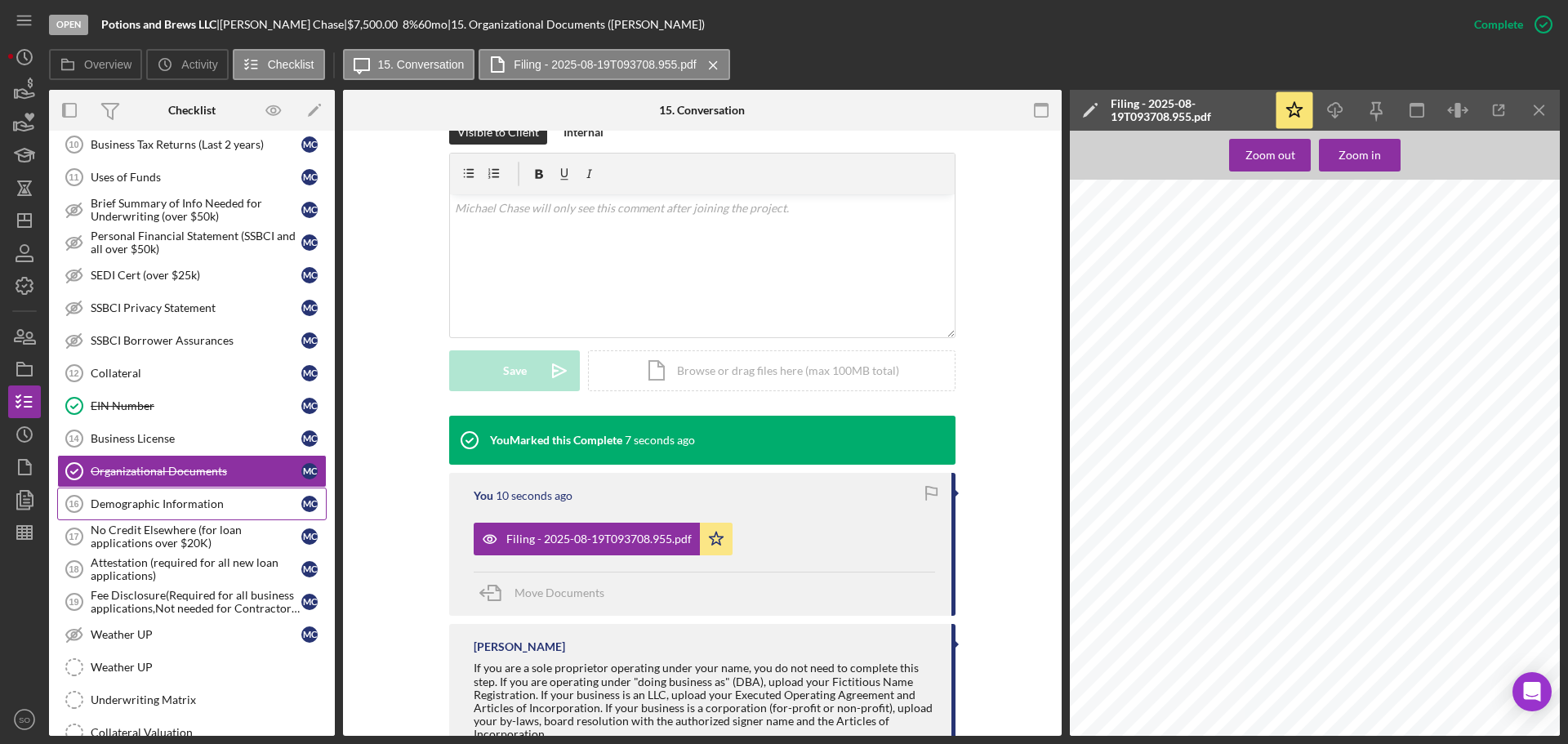
click at [249, 503] on div "Demographic Information" at bounding box center [196, 504] width 211 height 13
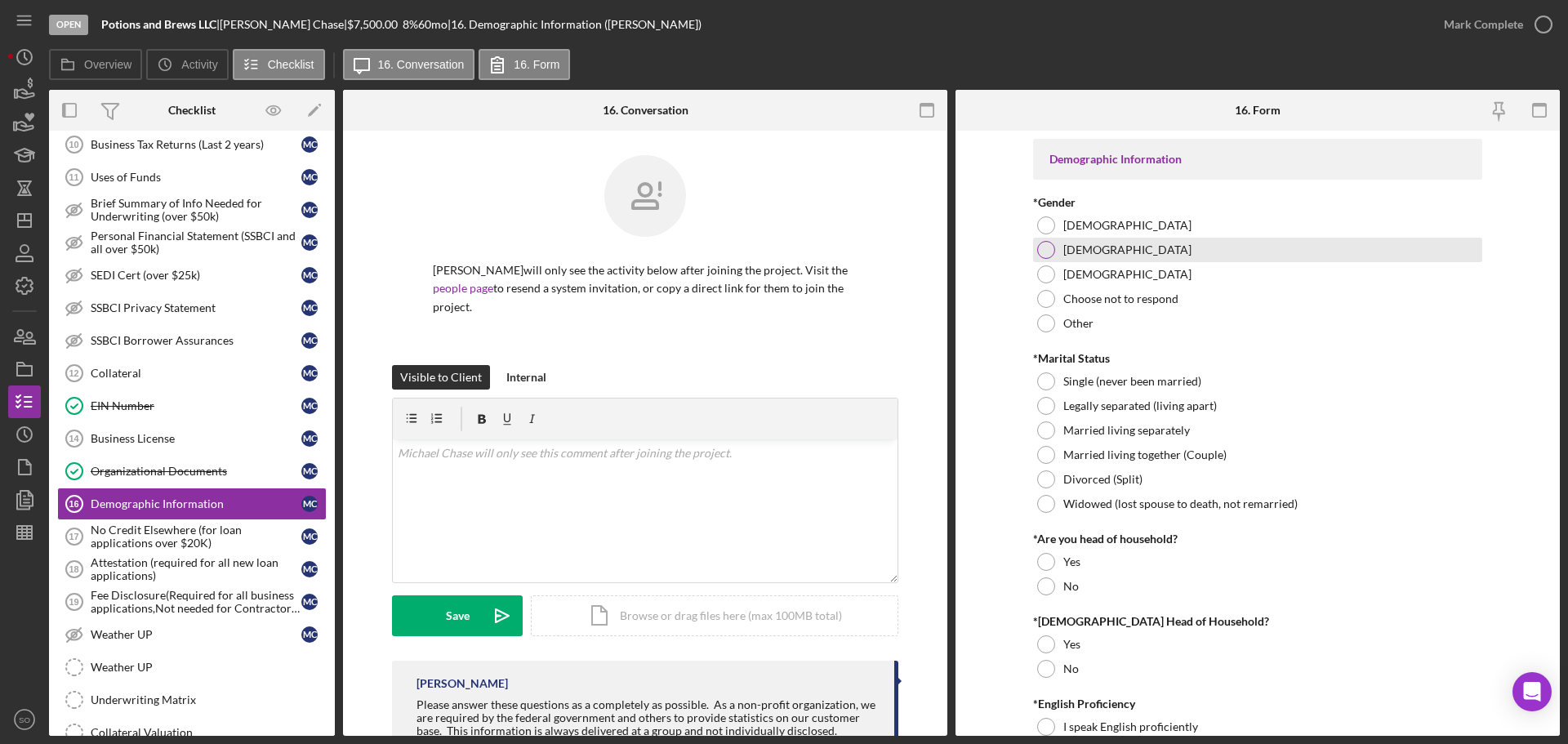
click at [1044, 249] on div at bounding box center [1046, 250] width 18 height 18
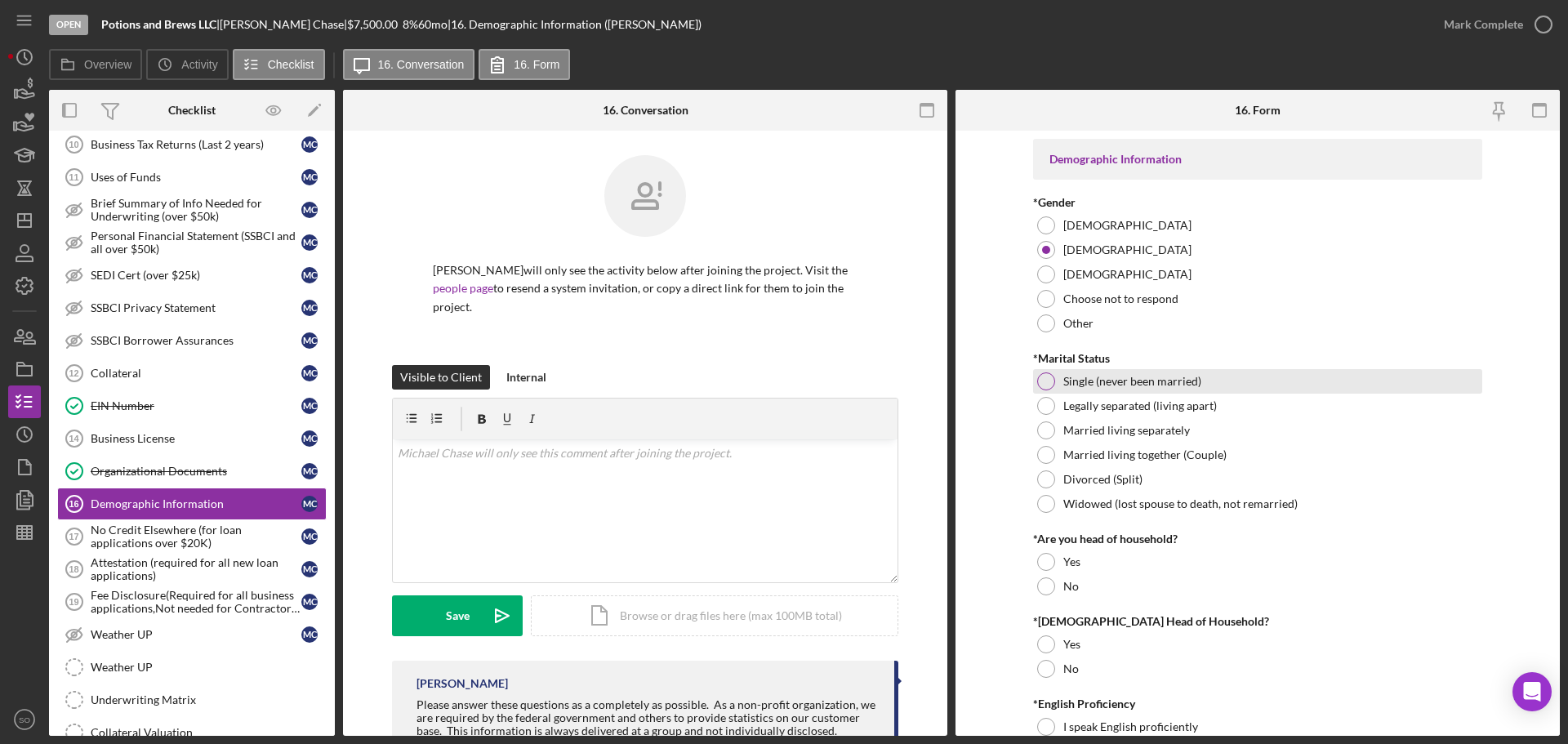
click at [1040, 374] on div at bounding box center [1046, 381] width 18 height 18
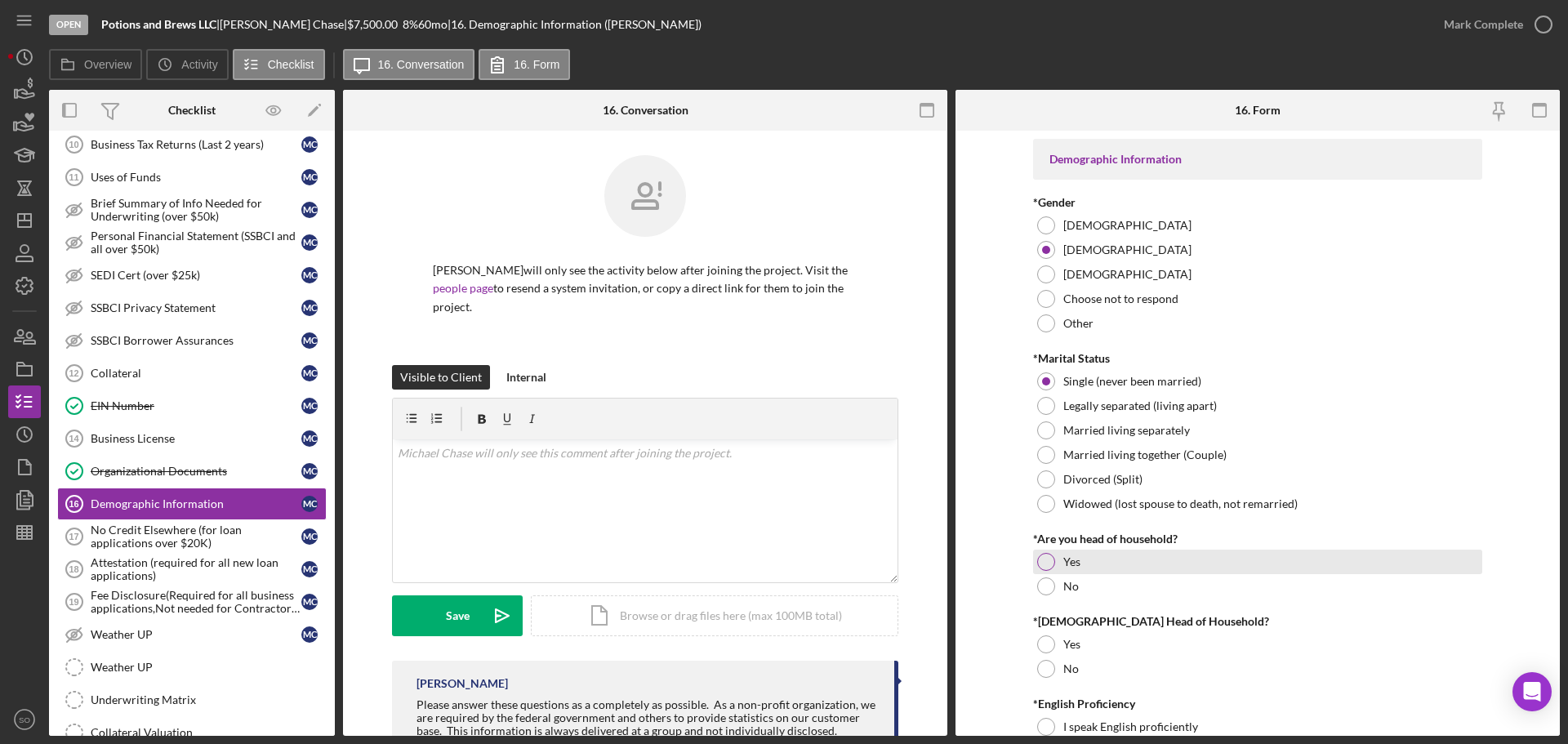
click at [1034, 561] on div "Yes" at bounding box center [1258, 562] width 449 height 25
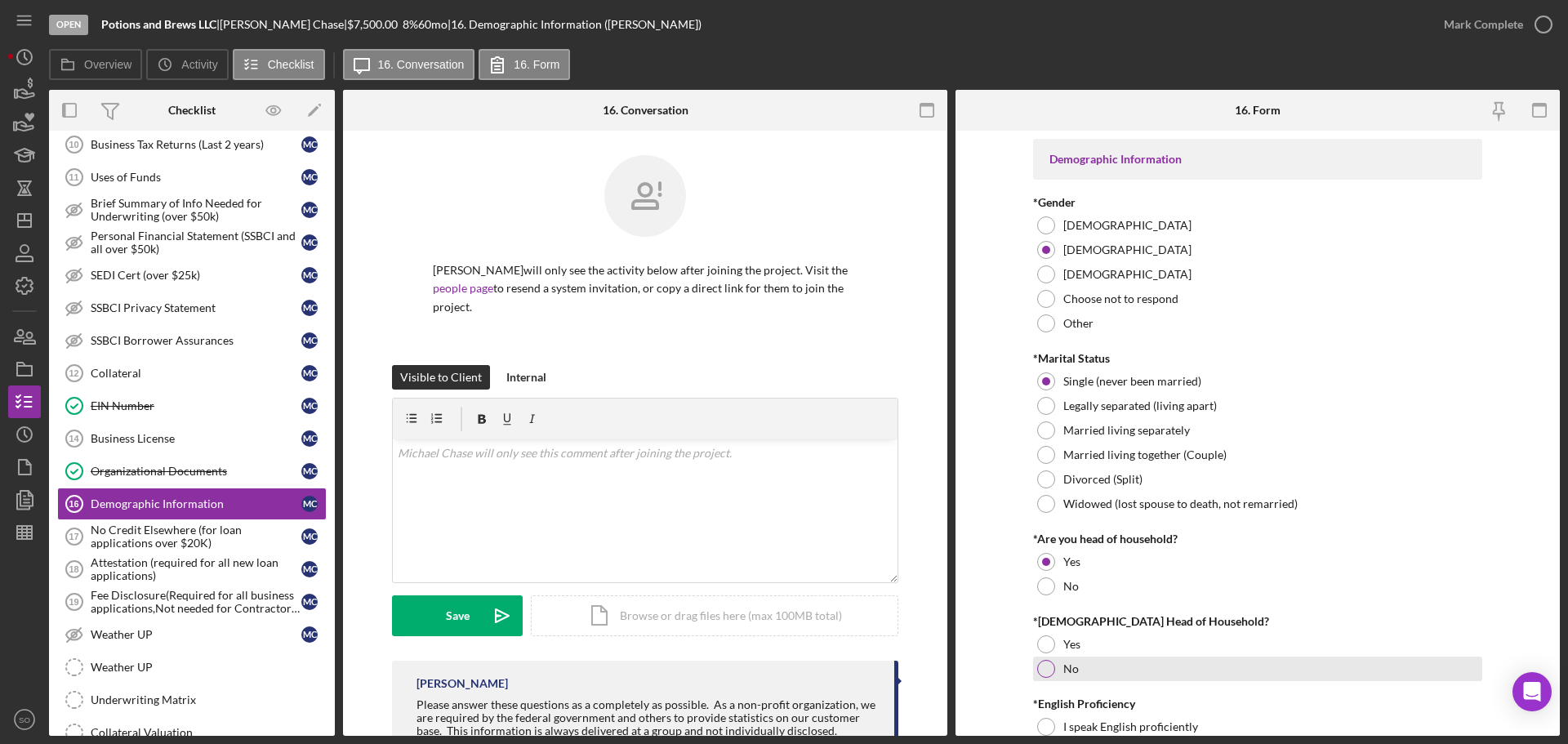
click at [1056, 675] on div "No" at bounding box center [1258, 669] width 449 height 25
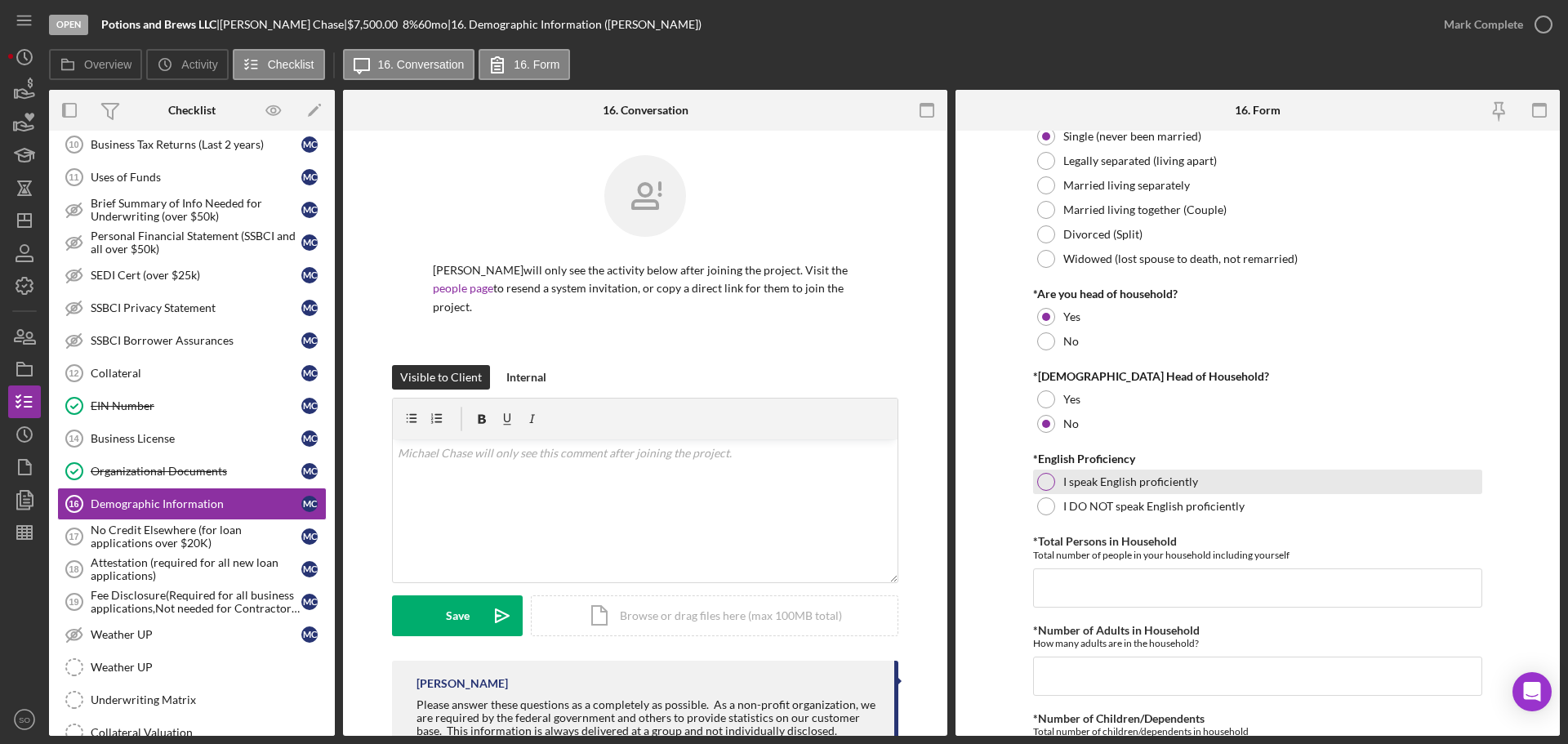
click at [1039, 476] on div at bounding box center [1046, 482] width 18 height 18
click at [1087, 585] on input "*Total Persons in Household" at bounding box center [1258, 587] width 449 height 39
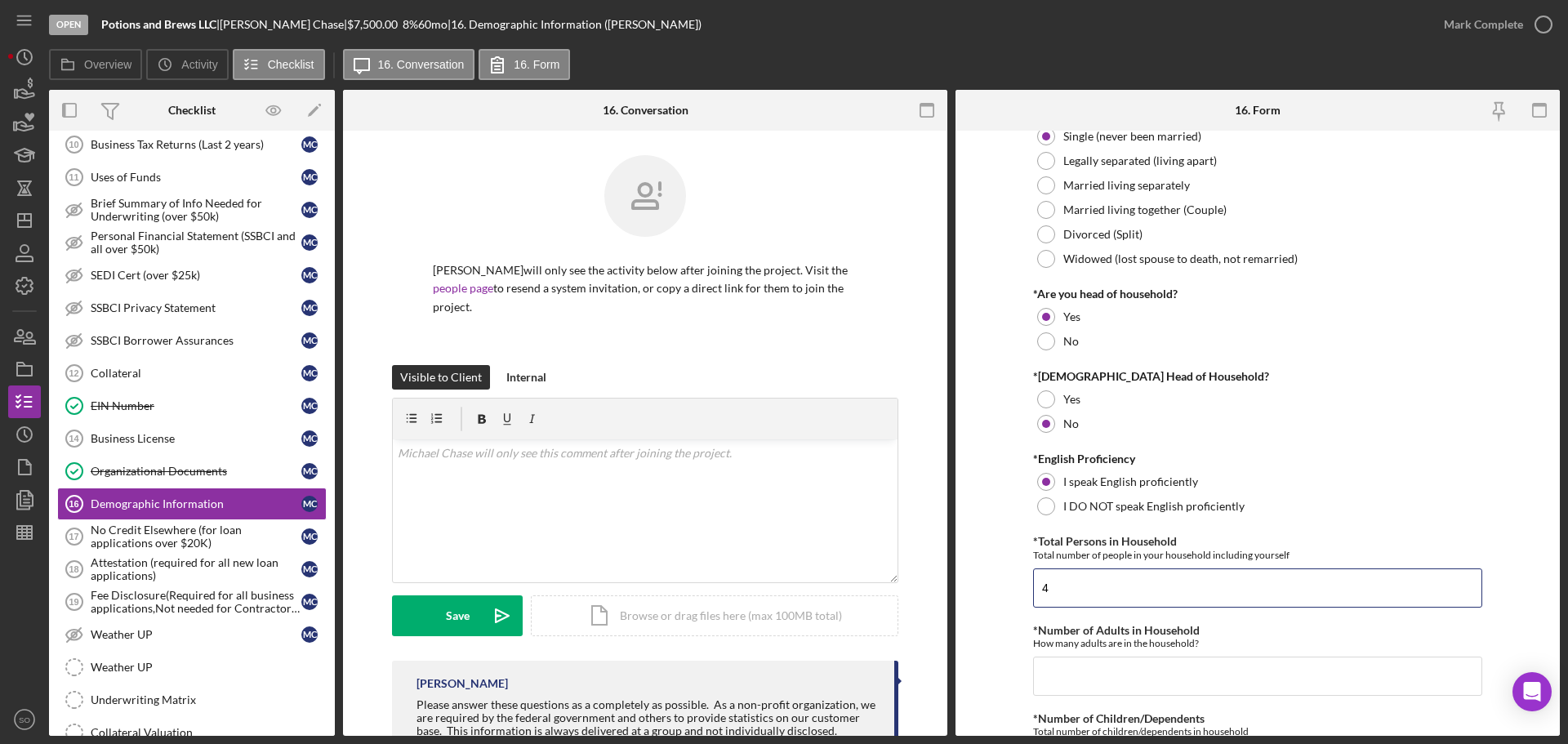
scroll to position [490, 0]
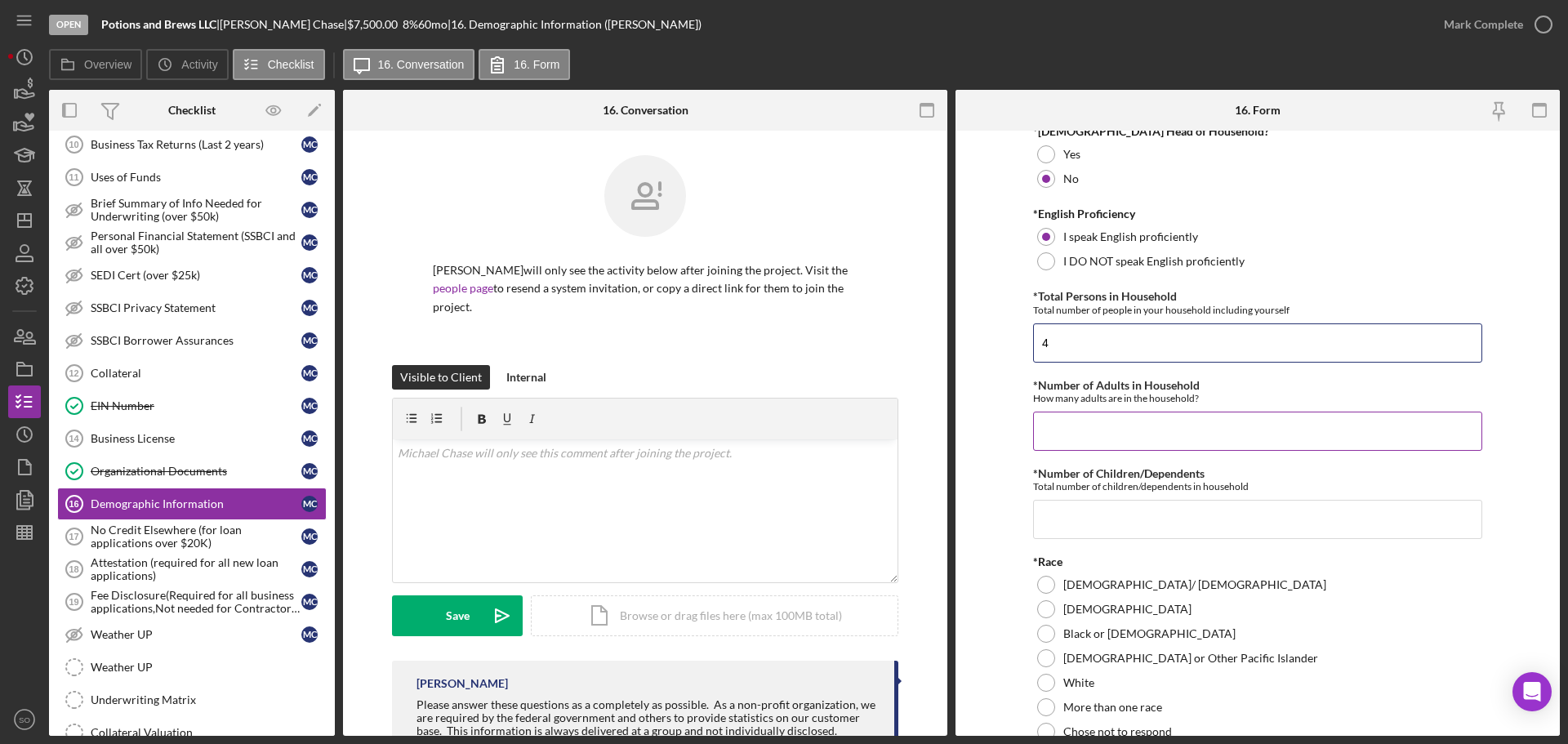
type input "4"
click at [1075, 442] on input "*Number of Adults in Household" at bounding box center [1258, 430] width 449 height 39
type input "2"
click at [1052, 515] on input "*Number of Children/Dependents" at bounding box center [1258, 519] width 449 height 39
type input "2"
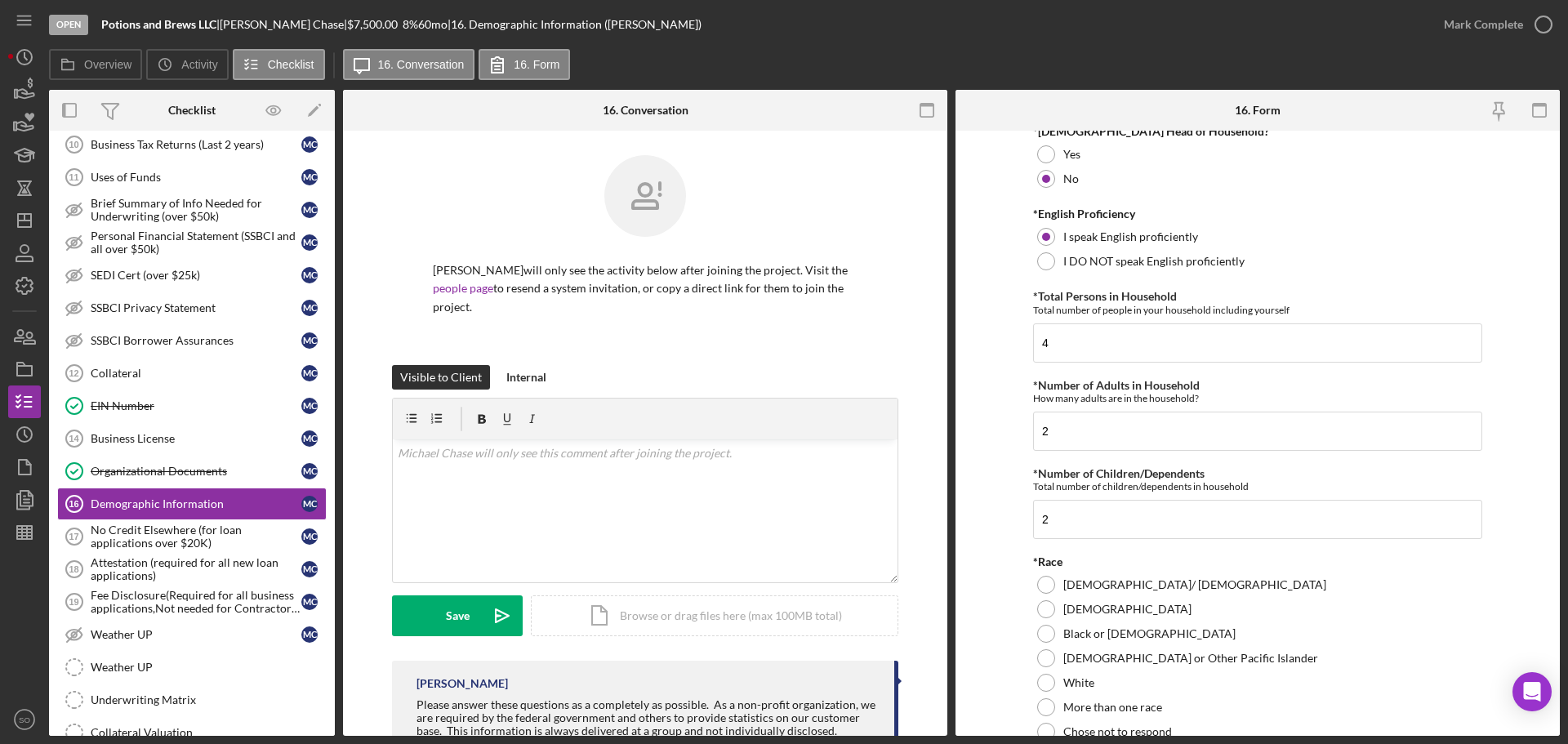
click at [977, 600] on form "Demographic Information *Gender [DEMOGRAPHIC_DATA] [DEMOGRAPHIC_DATA] [DEMOGRAP…" at bounding box center [1258, 433] width 604 height 605
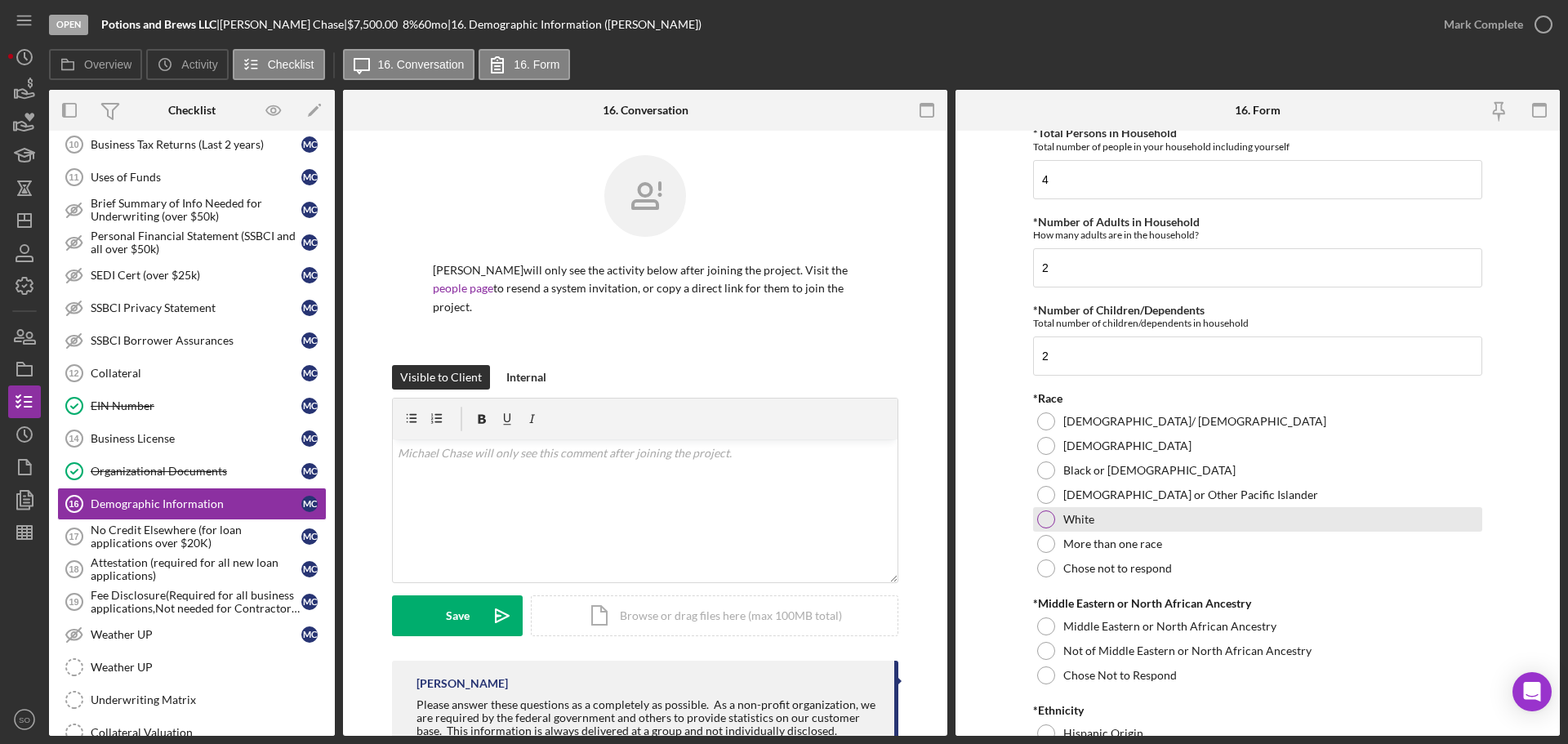
click at [1044, 520] on div at bounding box center [1046, 519] width 18 height 18
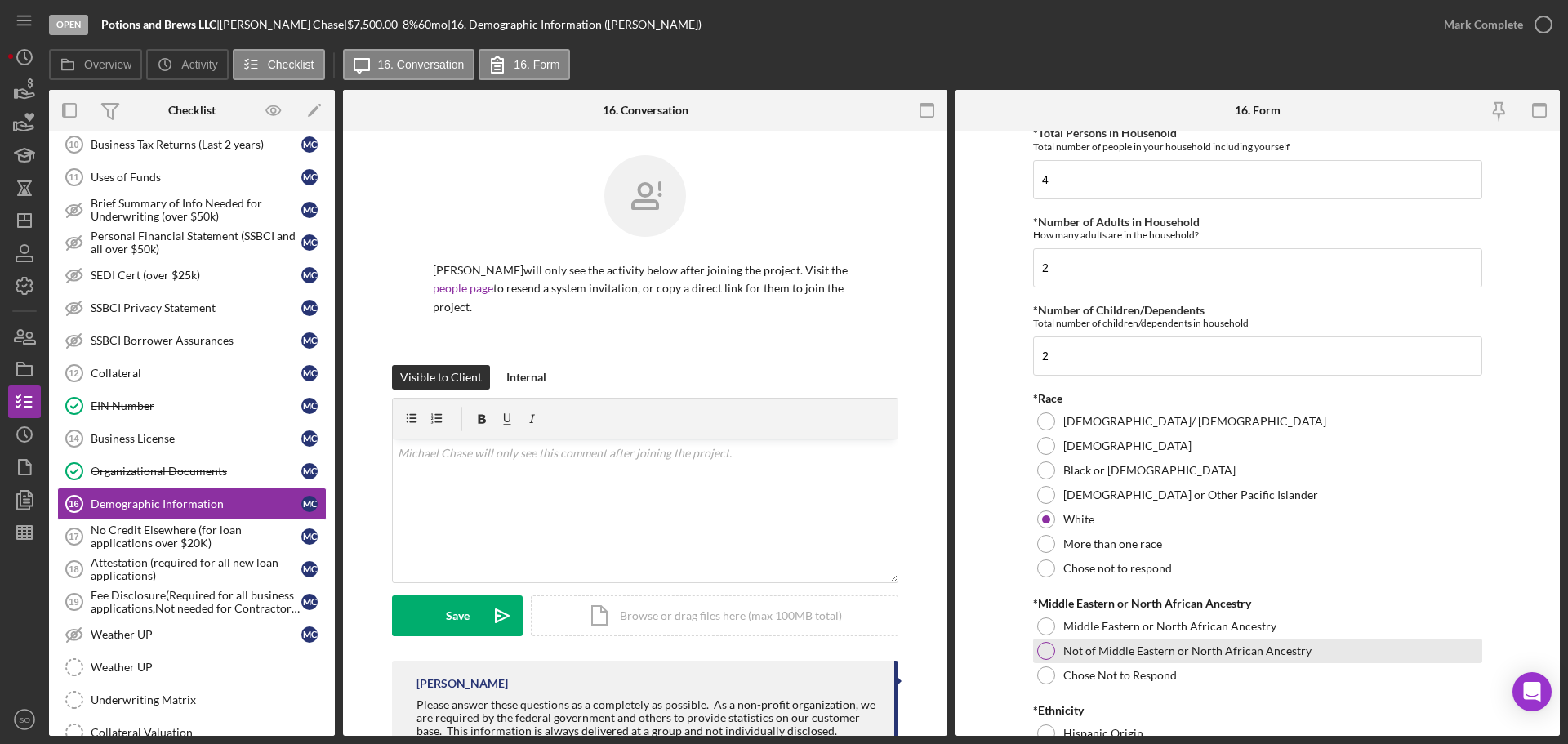
click at [1045, 646] on div at bounding box center [1046, 651] width 18 height 18
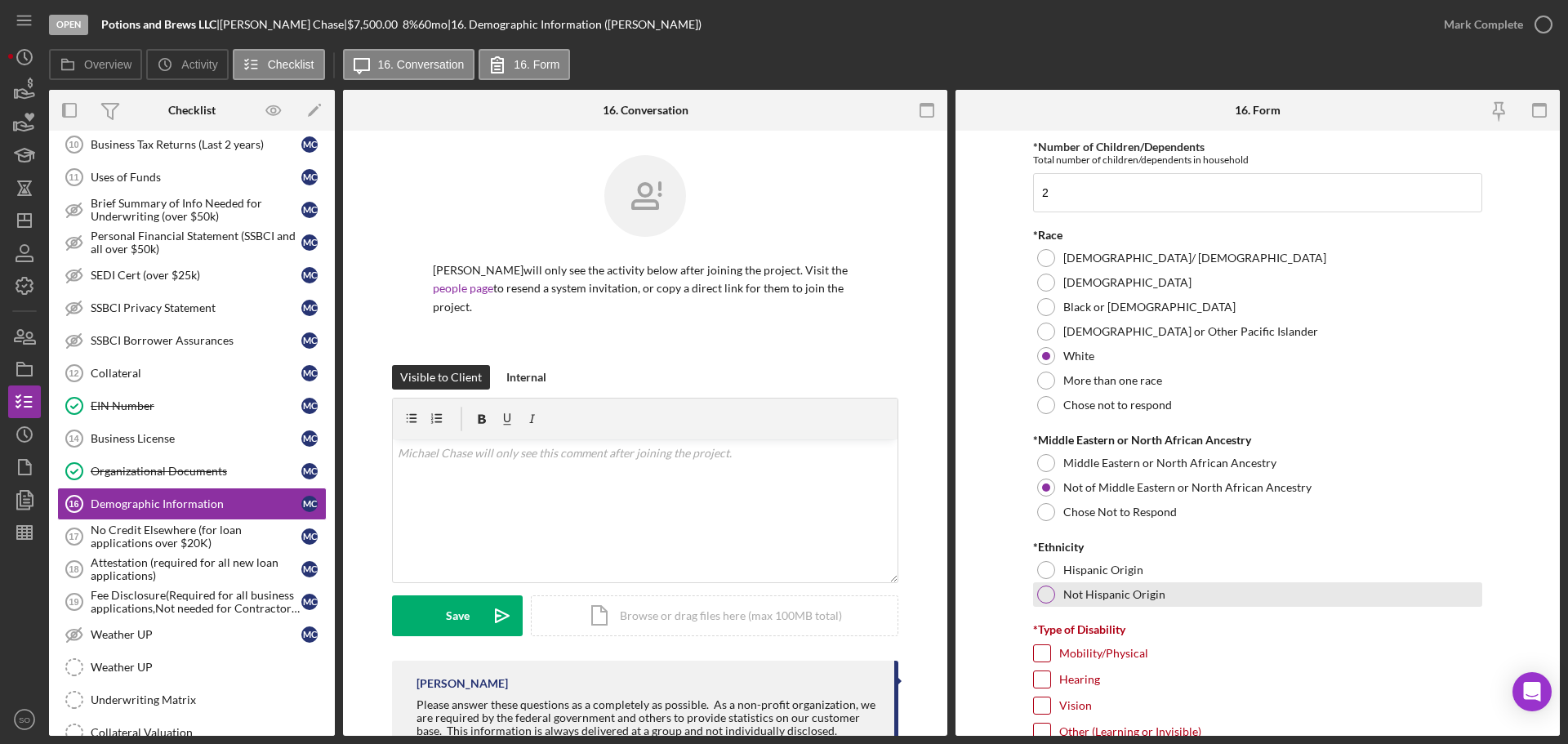
click at [1043, 595] on div at bounding box center [1046, 595] width 18 height 18
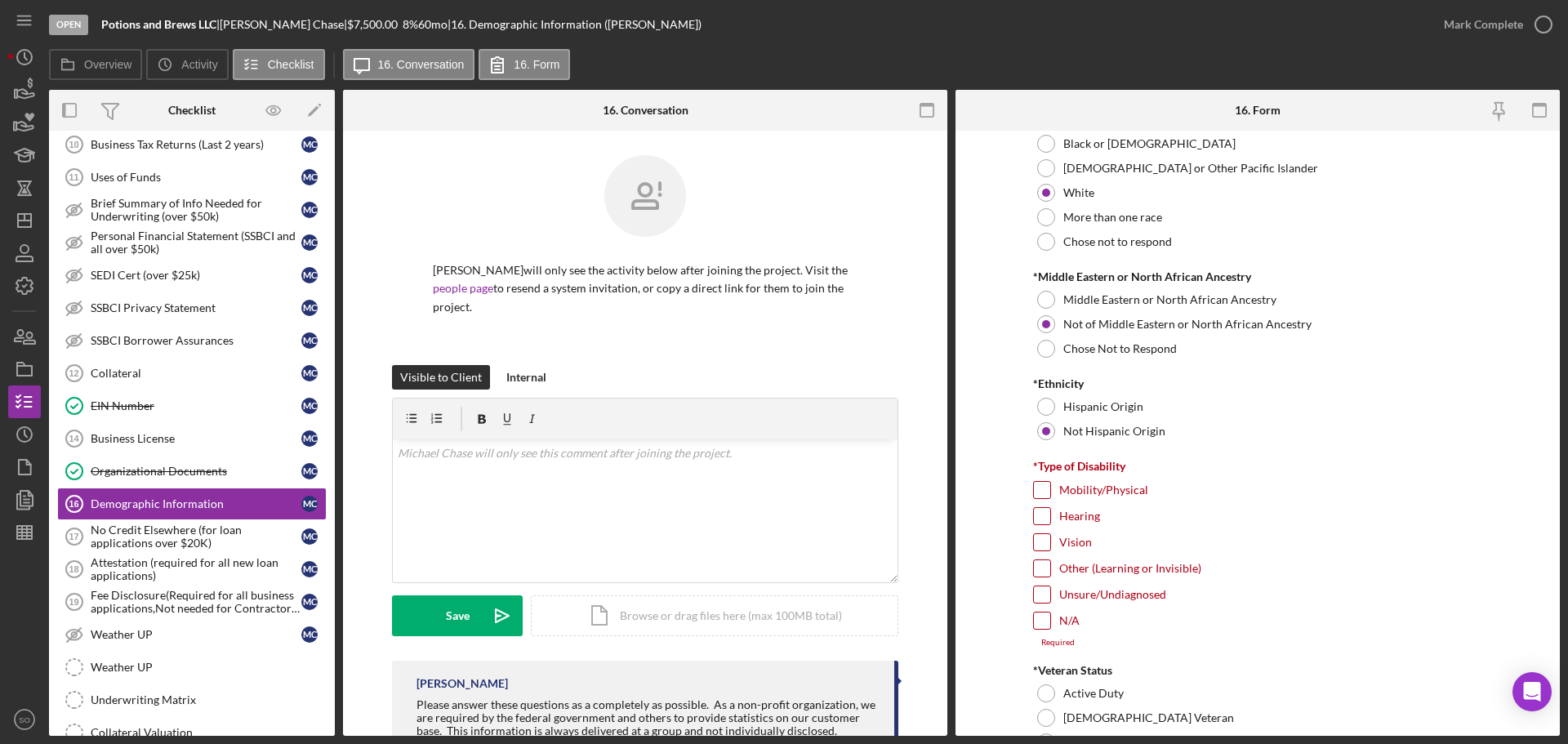
click at [1036, 618] on input "N/A" at bounding box center [1042, 621] width 17 height 17
checkbox input "true"
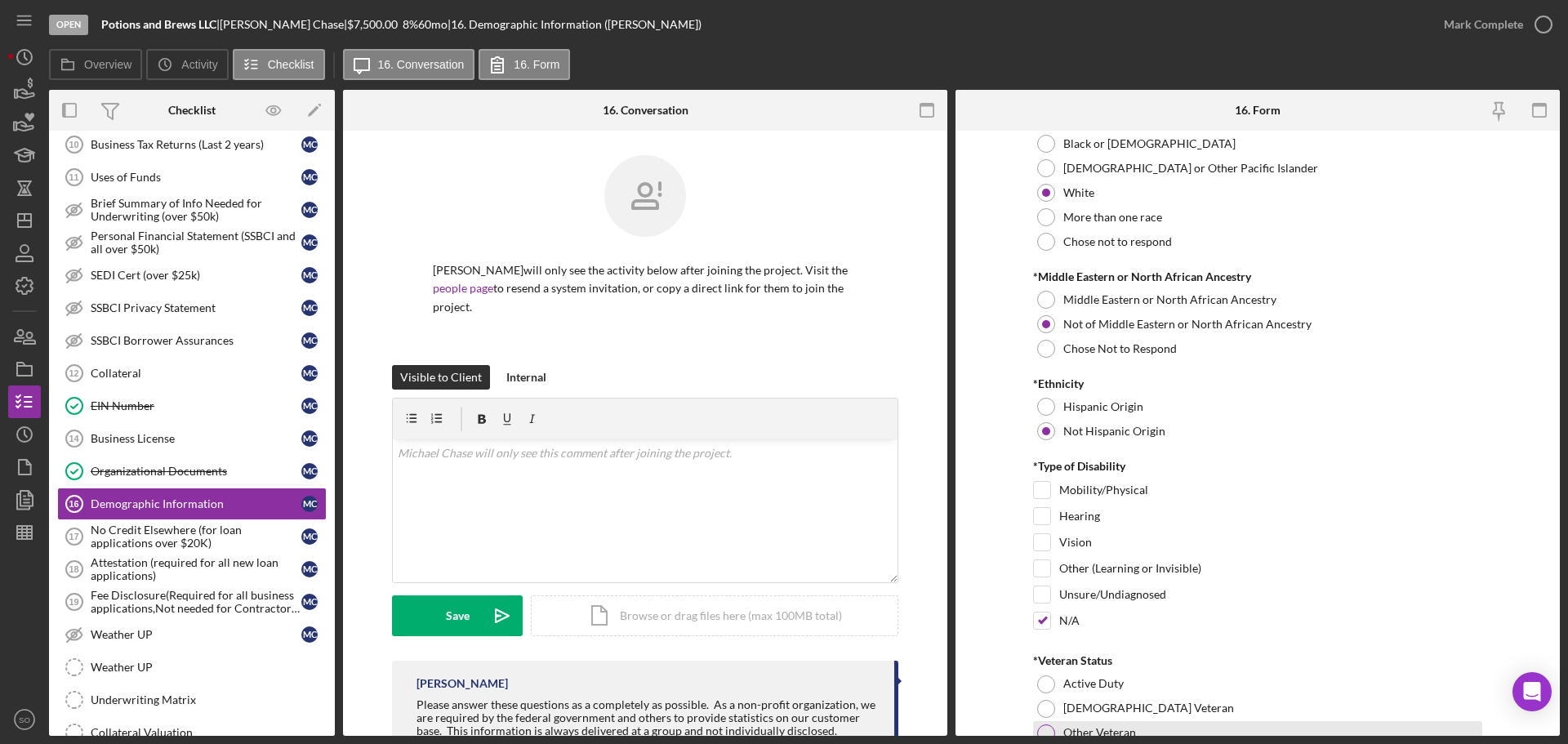
scroll to position [1144, 0]
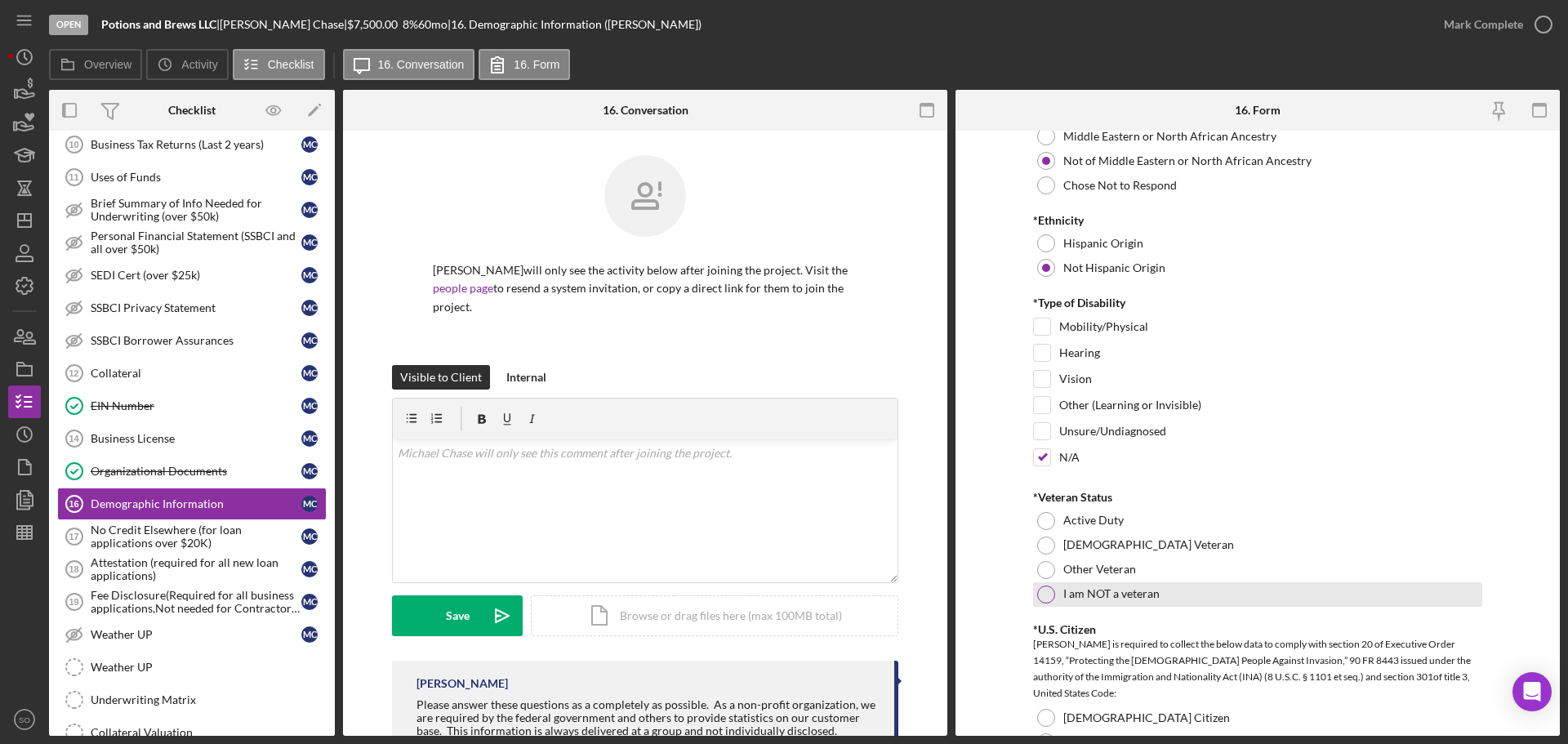
click at [1050, 595] on div at bounding box center [1046, 595] width 18 height 18
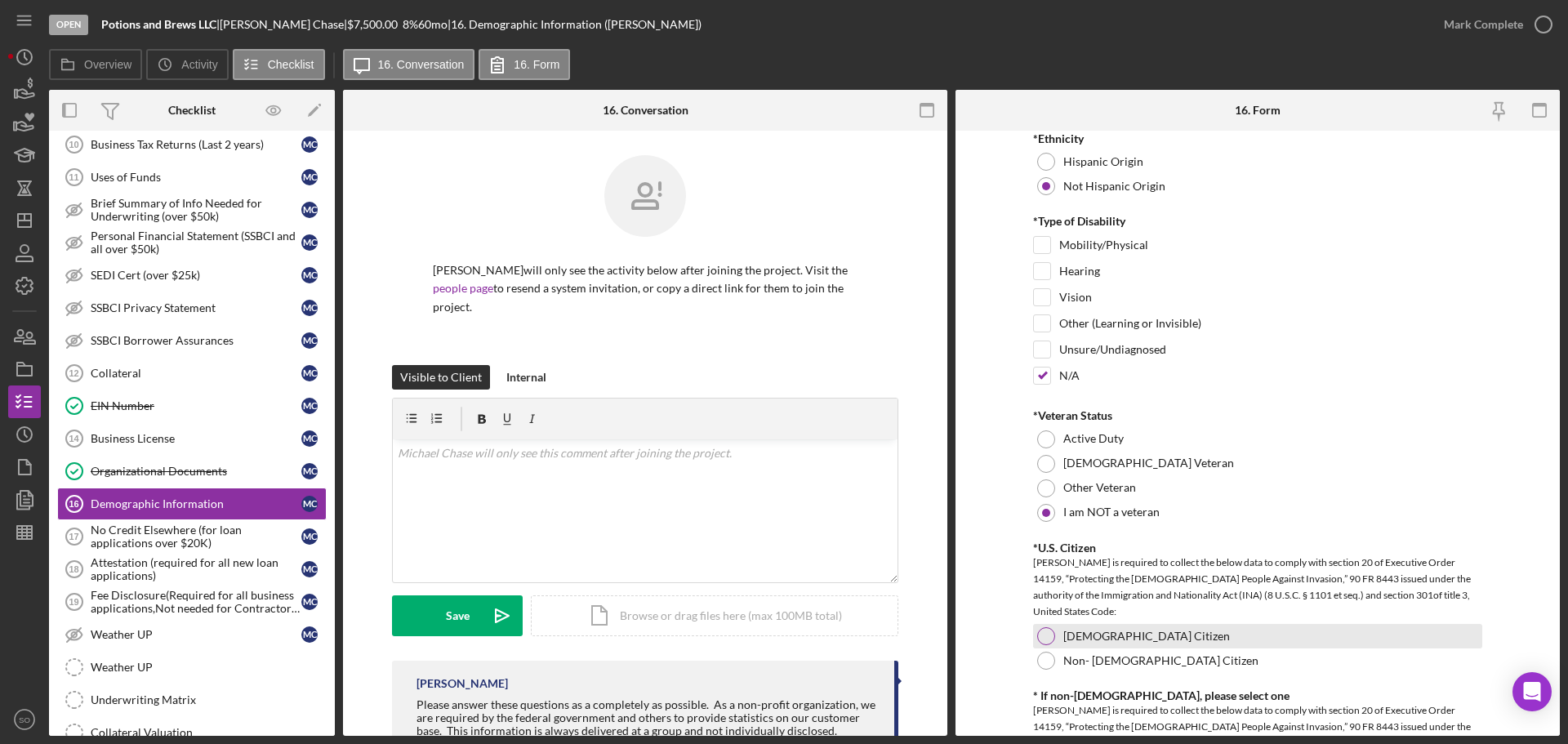
click at [1043, 635] on div at bounding box center [1046, 637] width 18 height 18
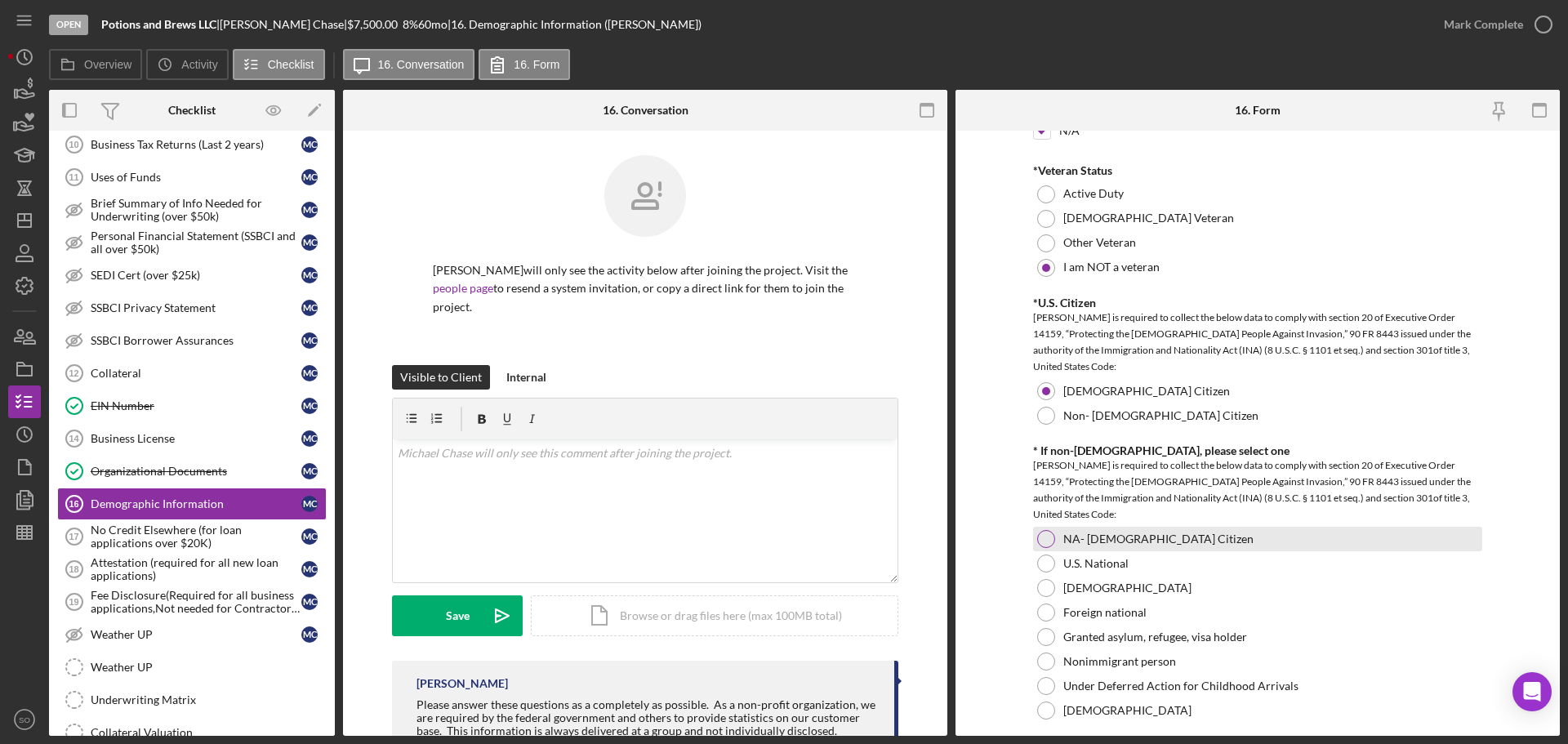
click at [1045, 535] on div at bounding box center [1046, 539] width 18 height 18
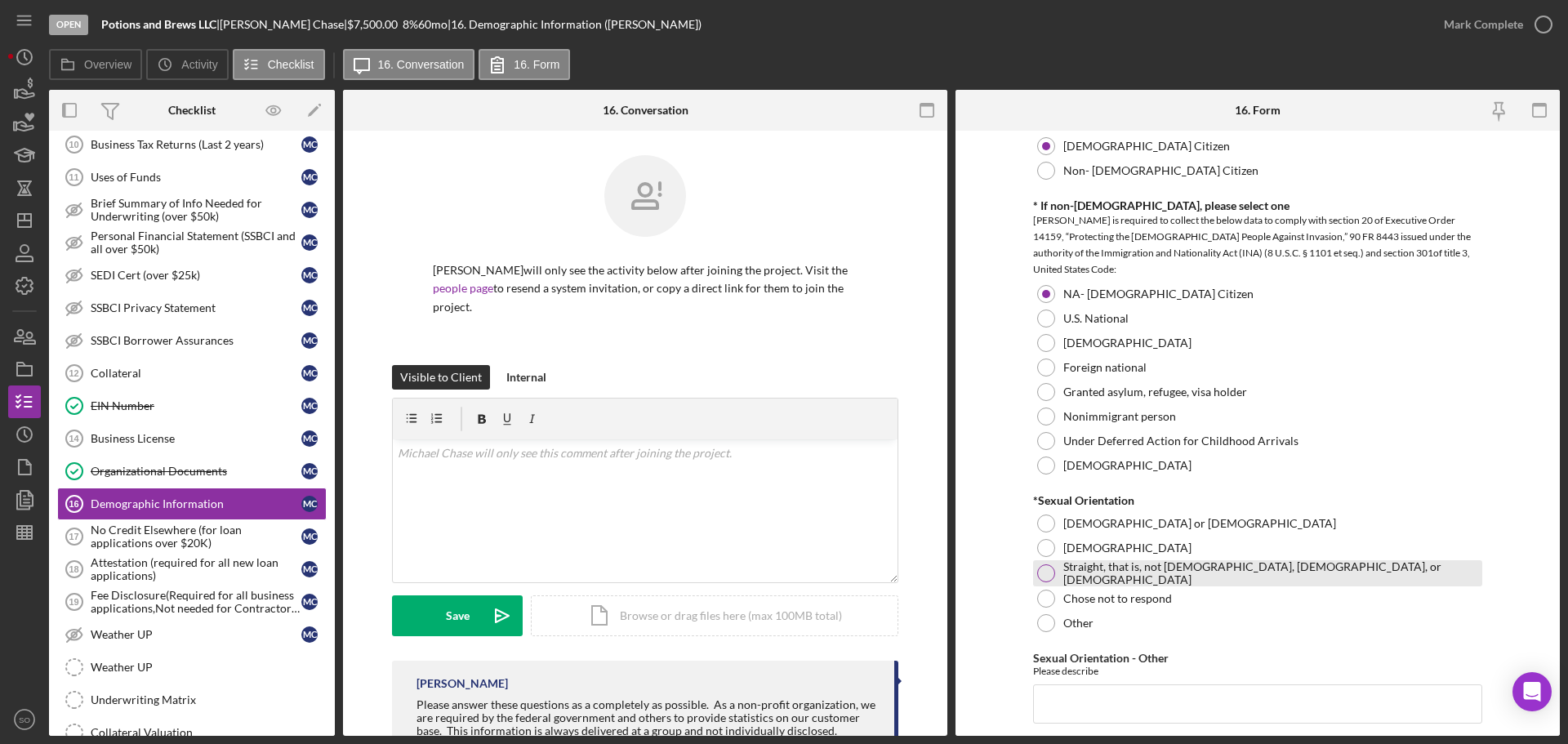
click at [1046, 565] on div at bounding box center [1046, 573] width 18 height 18
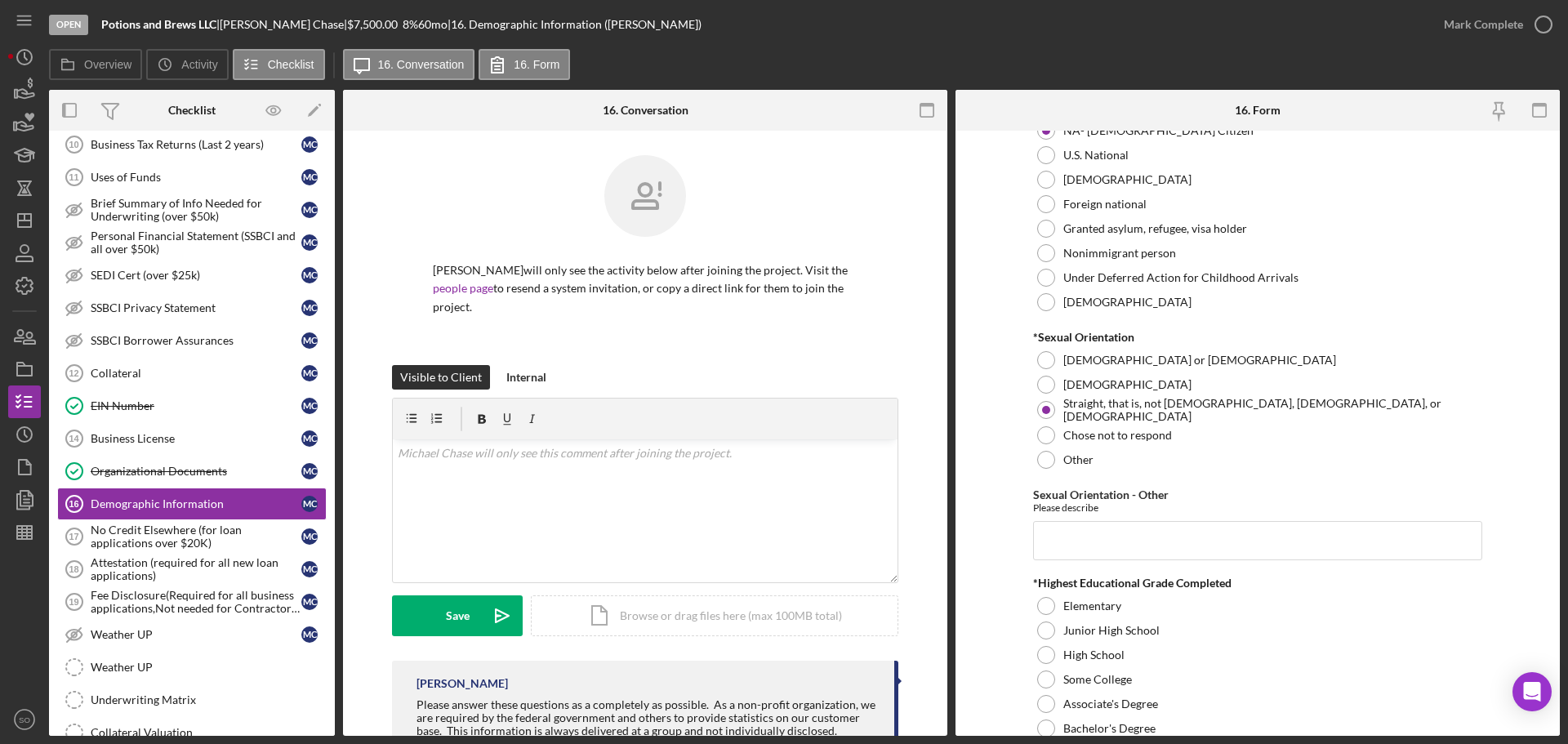
scroll to position [1960, 0]
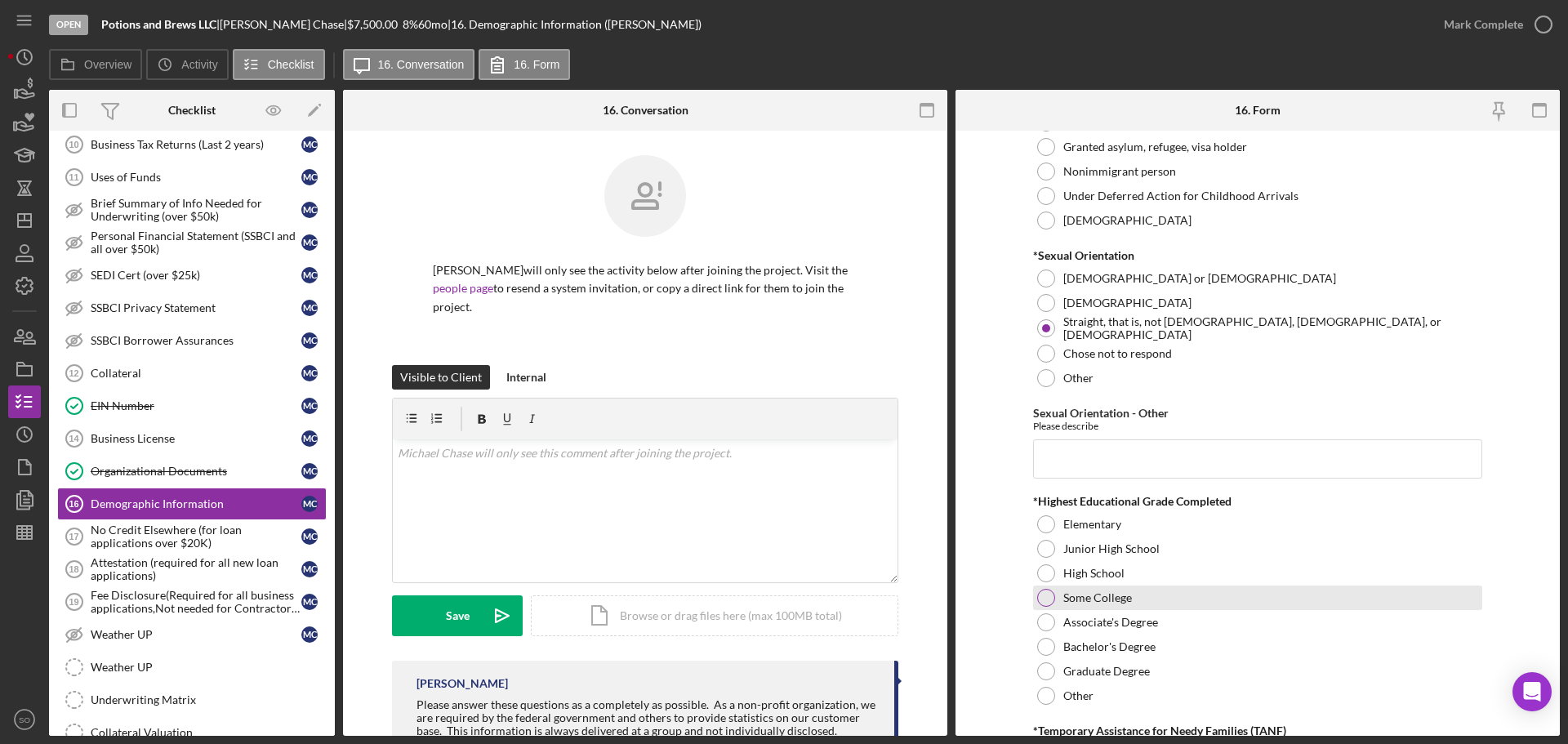
click at [1045, 601] on div at bounding box center [1046, 598] width 18 height 18
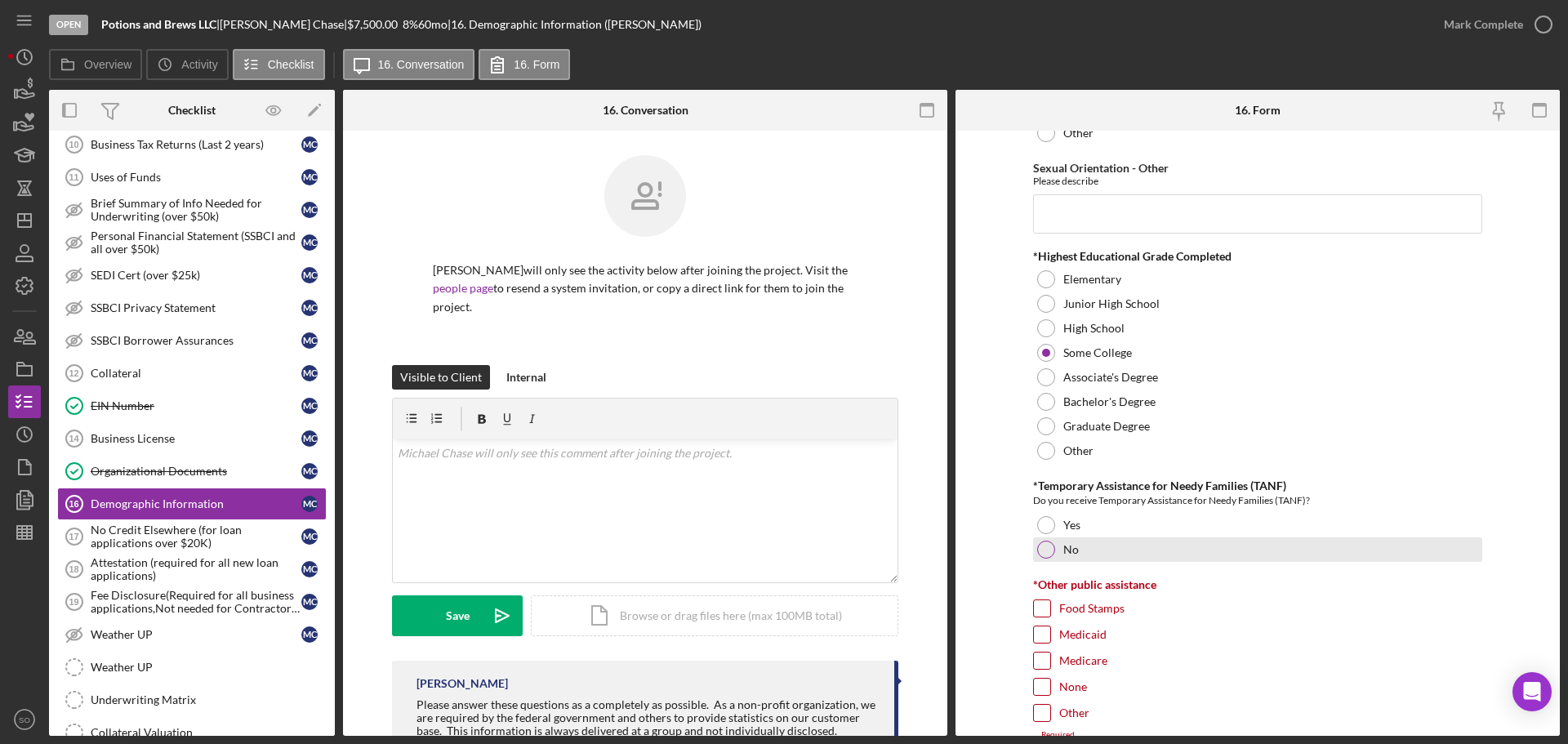
click at [1051, 552] on div at bounding box center [1046, 550] width 18 height 18
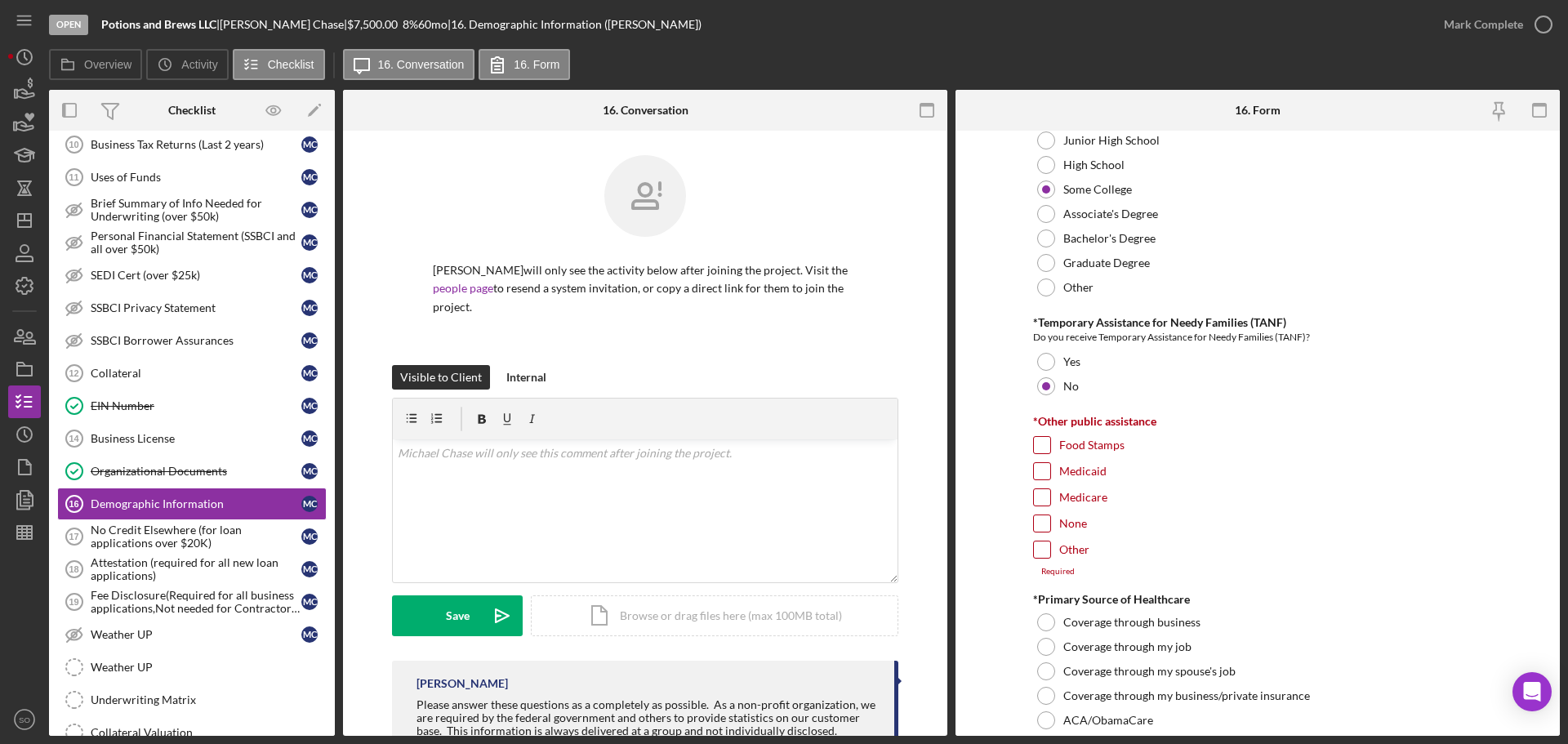
drag, startPoint x: 1042, startPoint y: 514, endPoint x: 1041, endPoint y: 524, distance: 10.0
click at [1041, 514] on div at bounding box center [1042, 524] width 18 height 18
click at [1041, 528] on input "None" at bounding box center [1042, 524] width 17 height 17
checkbox input "true"
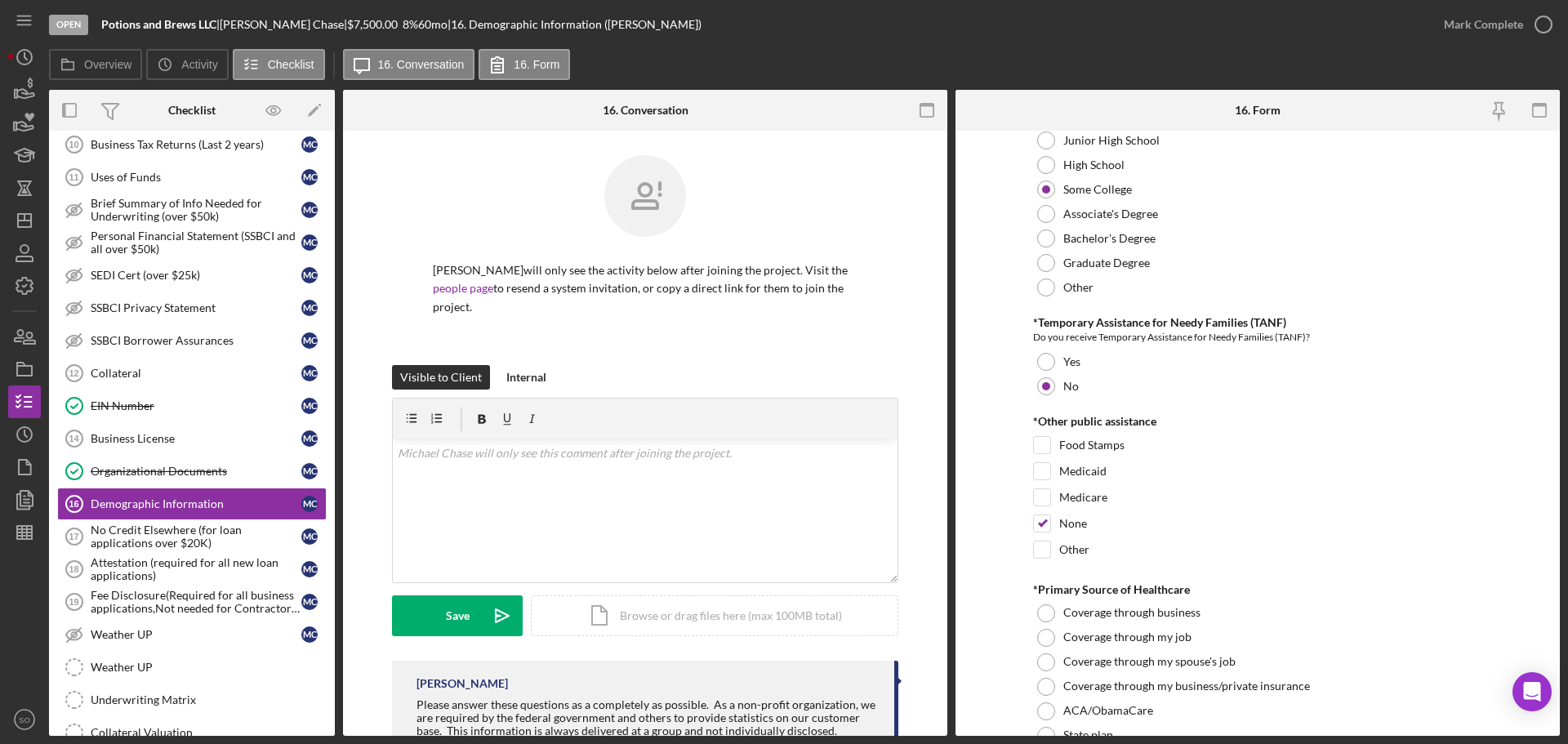
scroll to position [2532, 0]
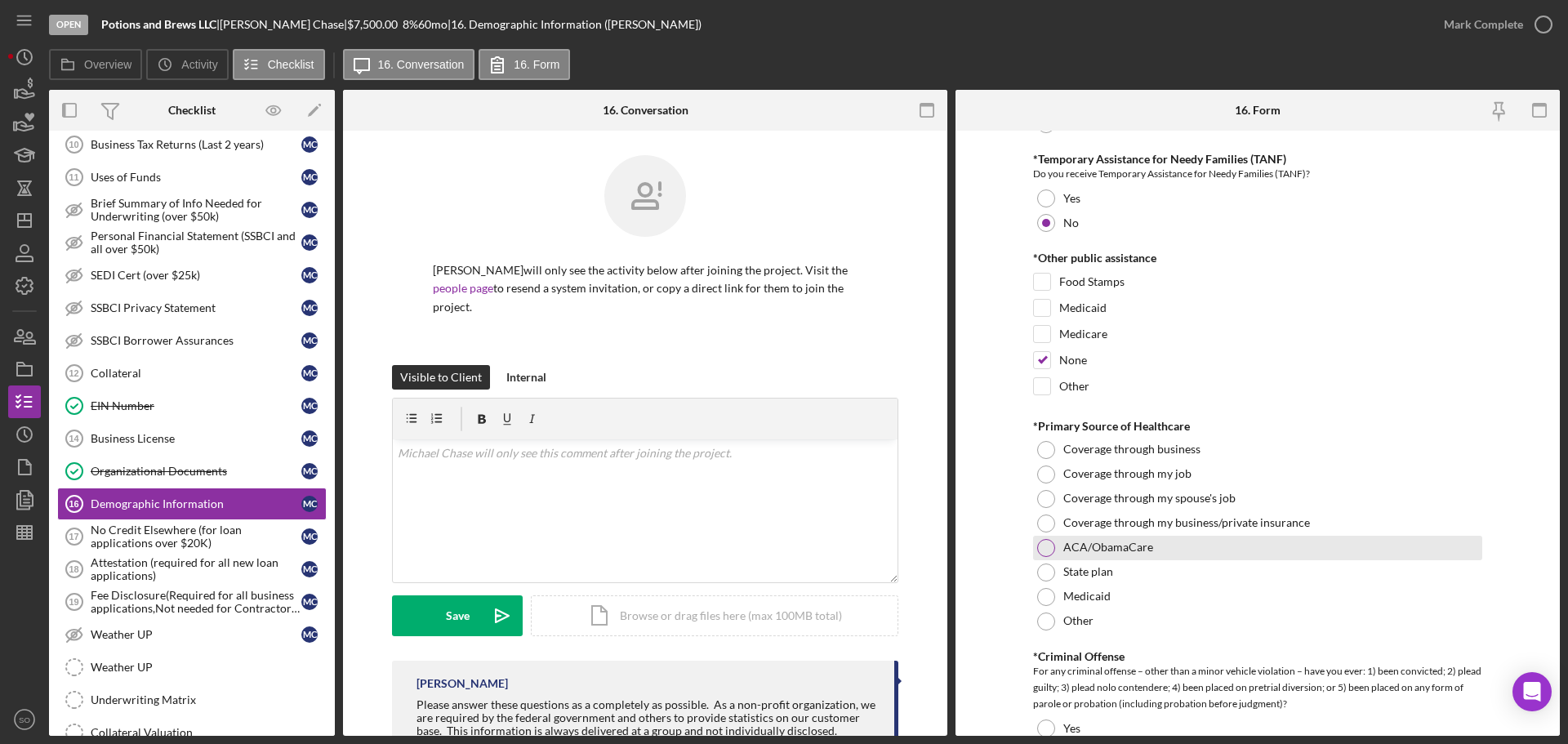
click at [1045, 543] on div at bounding box center [1046, 548] width 18 height 18
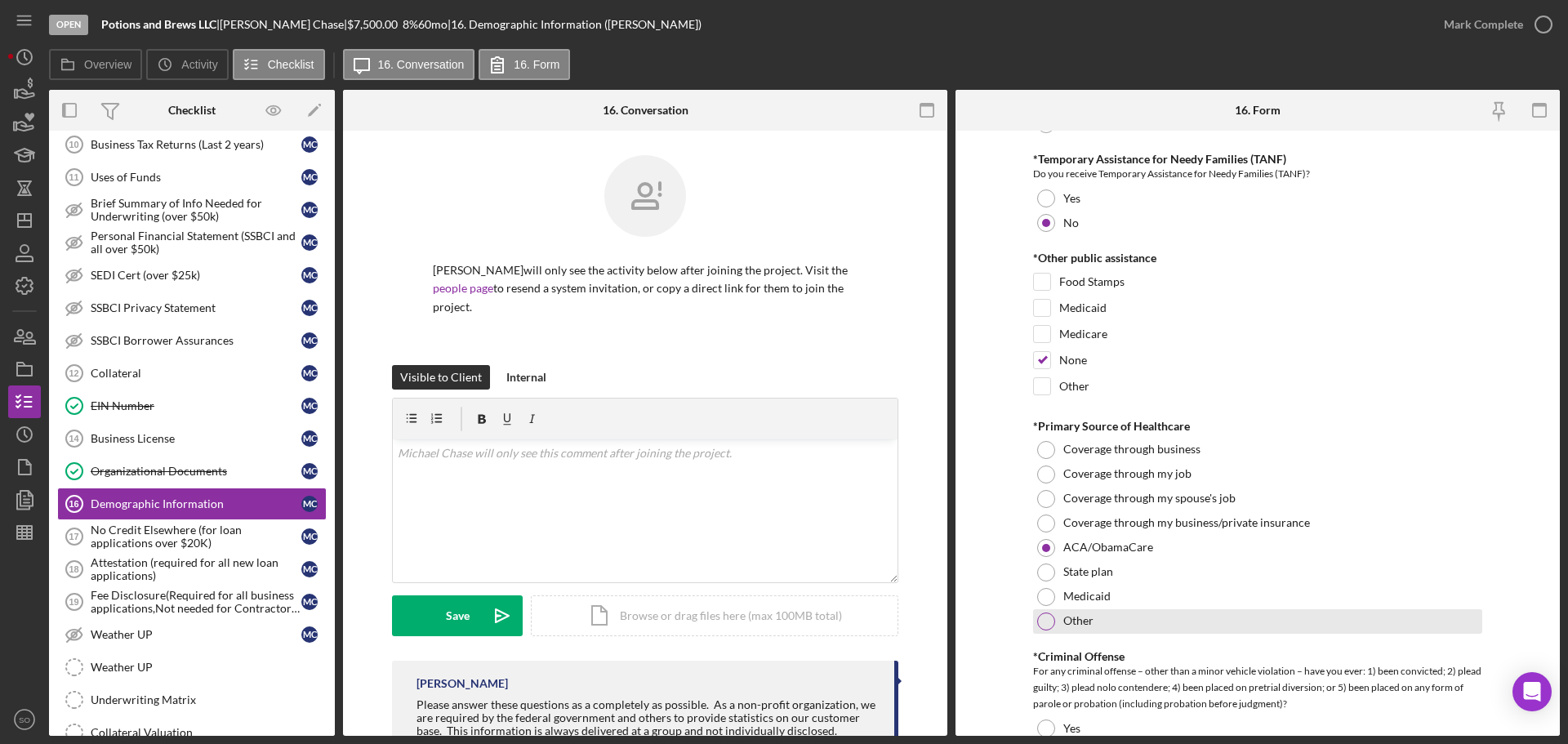
scroll to position [2695, 0]
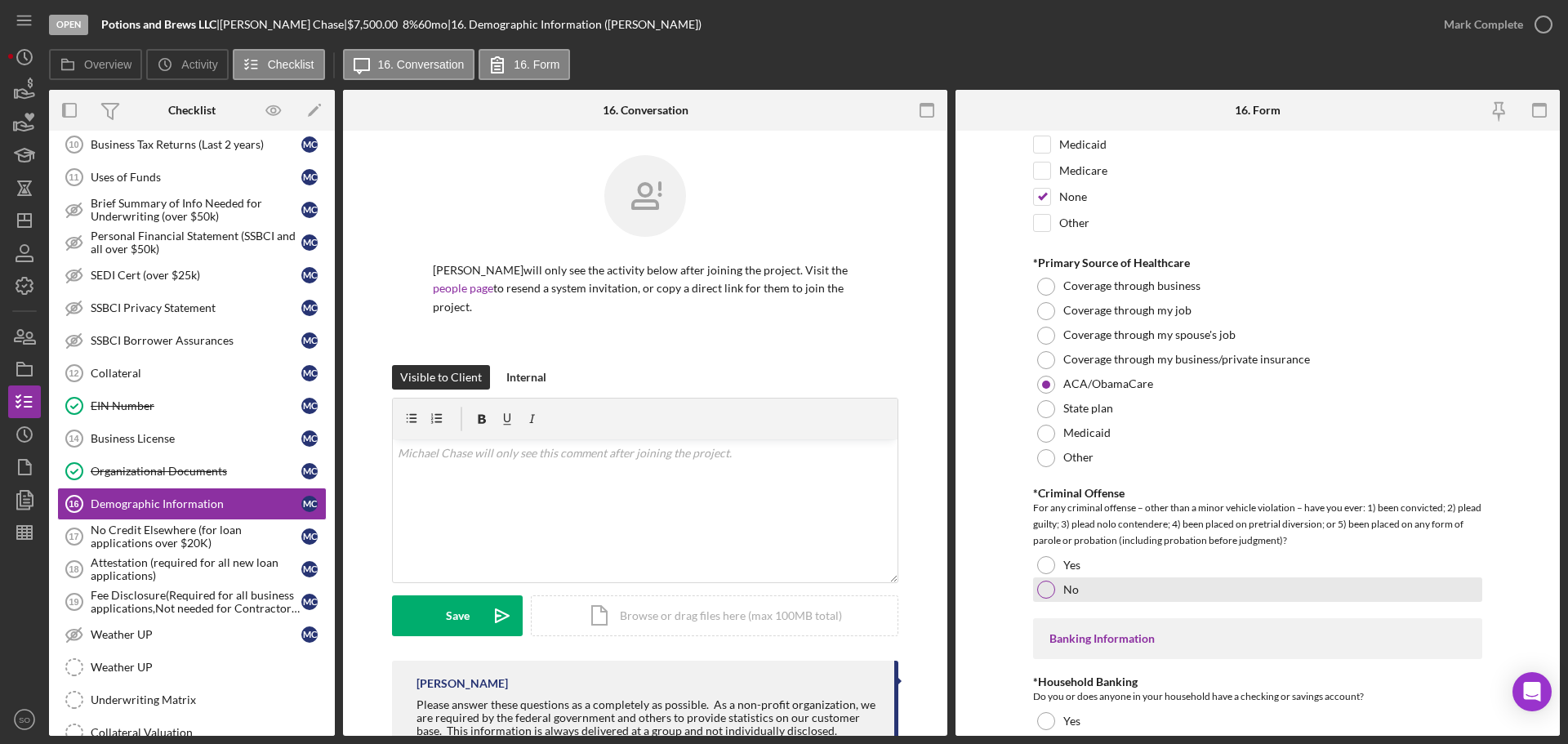
click at [1048, 588] on div at bounding box center [1046, 590] width 18 height 18
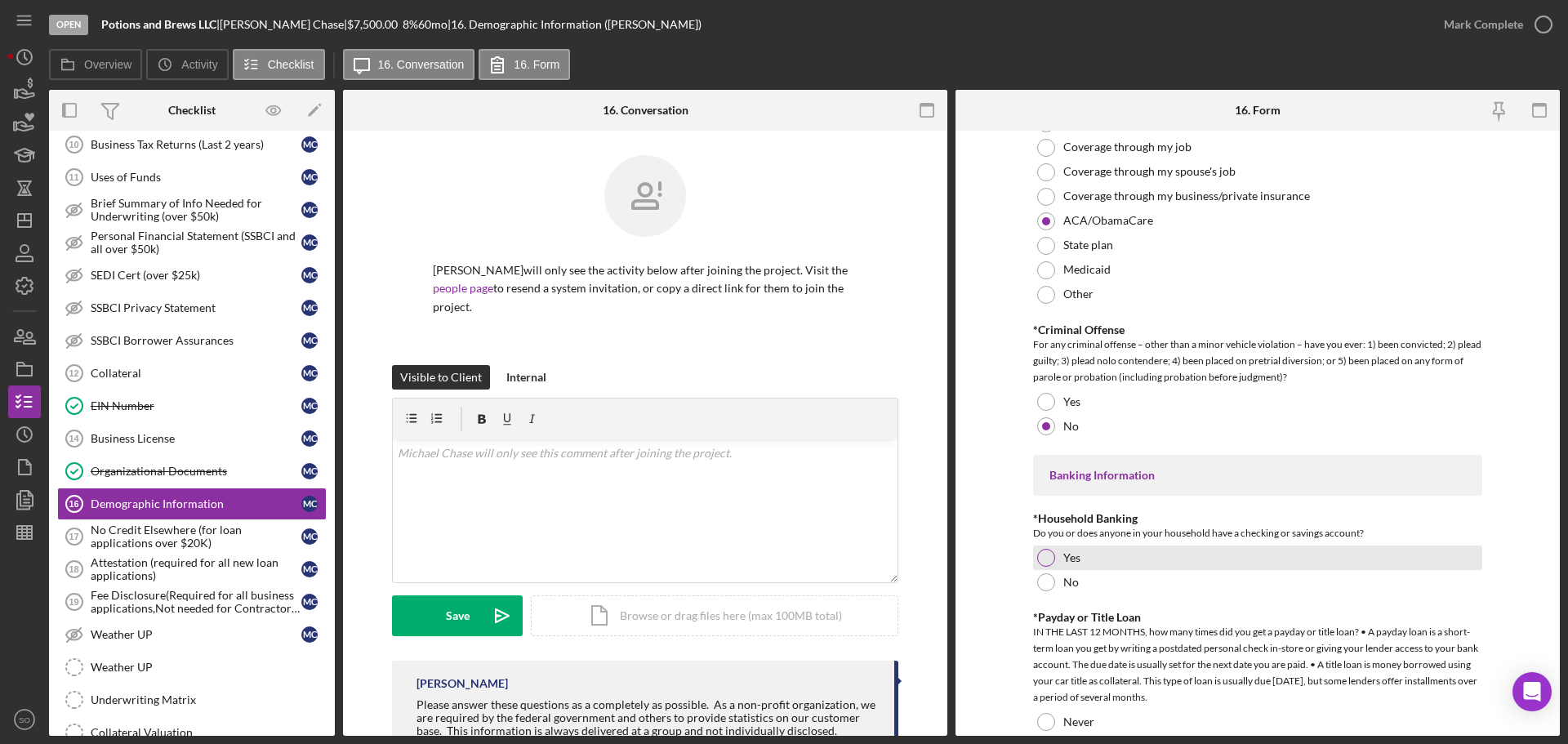
click at [1052, 562] on div "Yes" at bounding box center [1258, 558] width 449 height 25
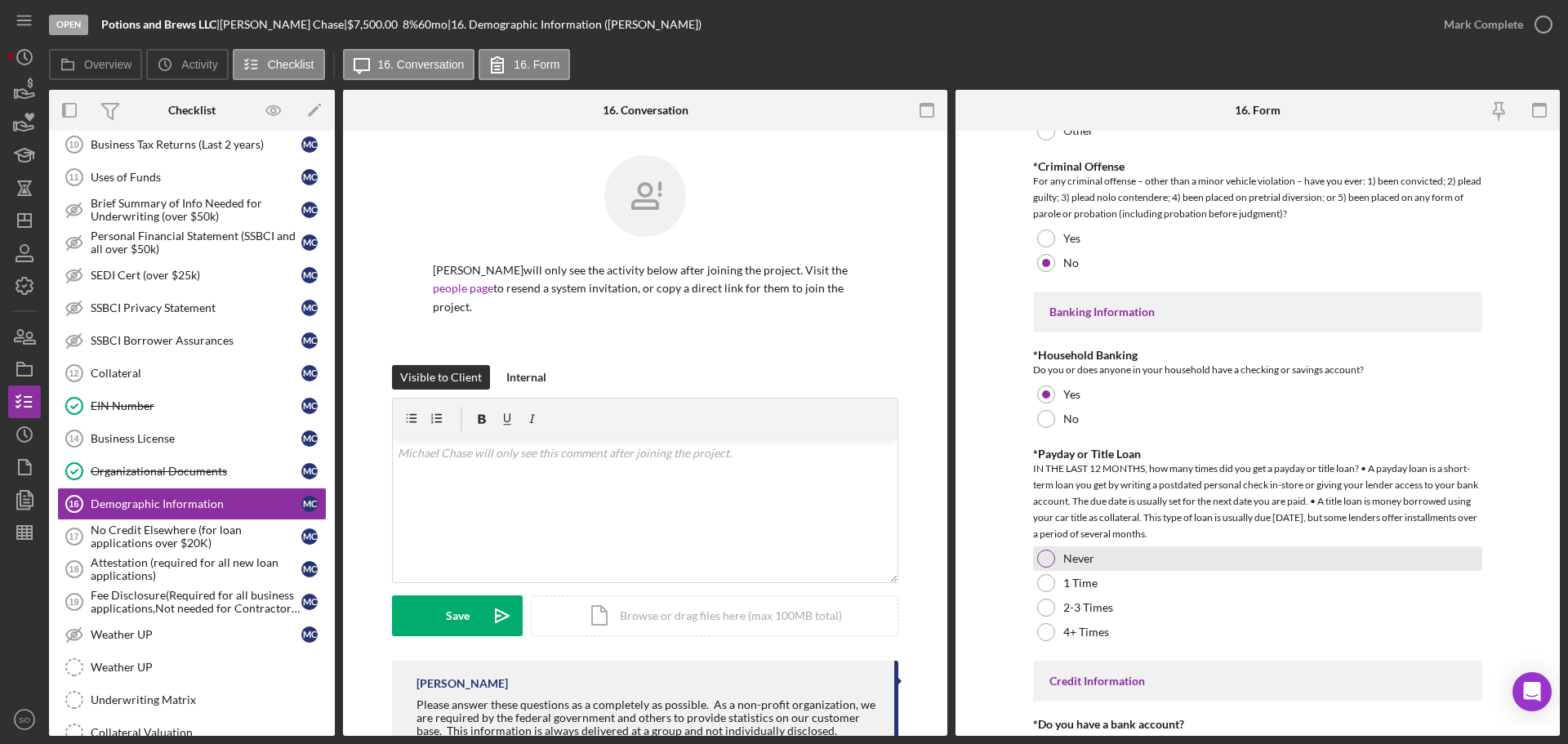
click at [1040, 555] on div at bounding box center [1046, 559] width 18 height 18
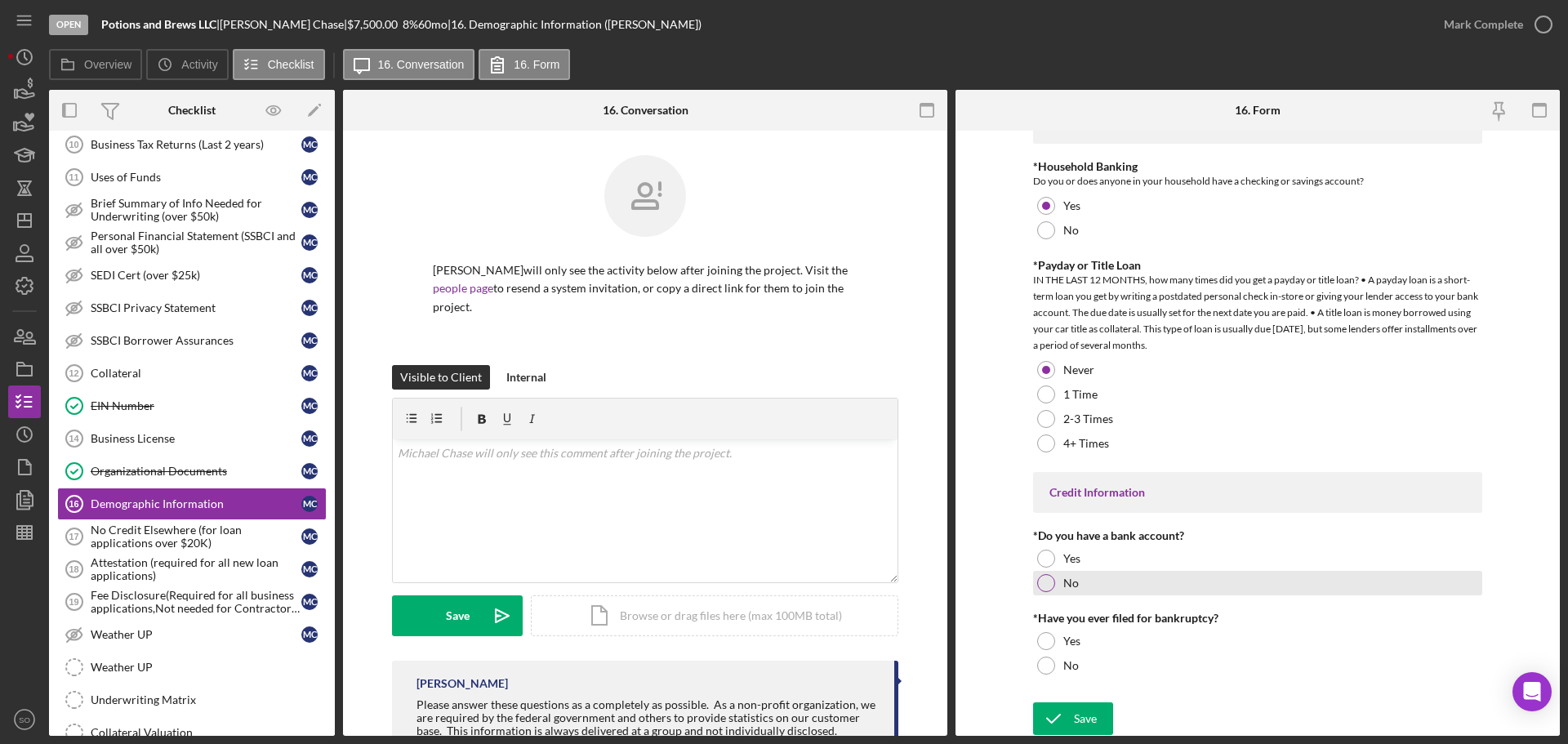
click at [1050, 579] on div at bounding box center [1046, 583] width 18 height 18
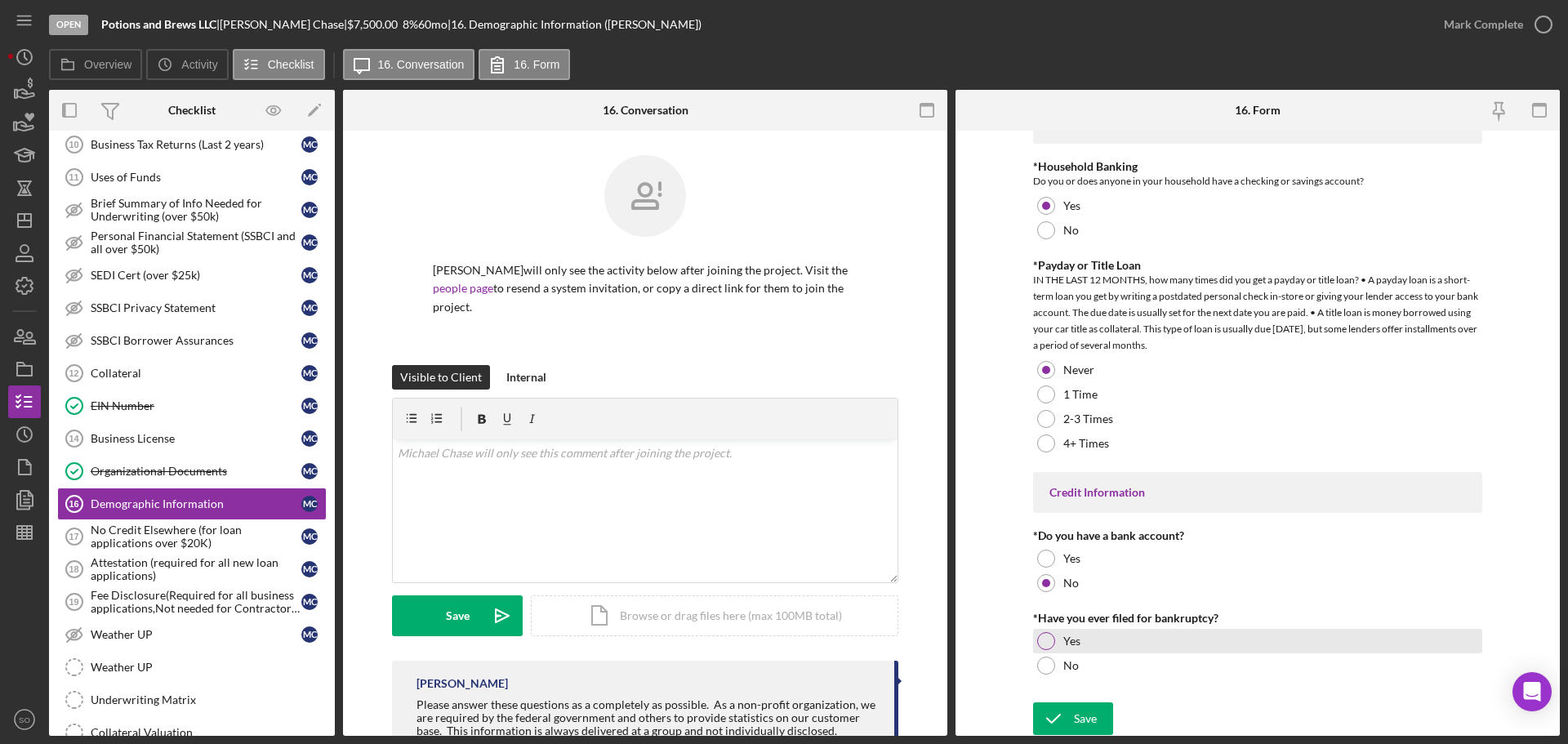
click at [1047, 645] on div at bounding box center [1046, 641] width 18 height 18
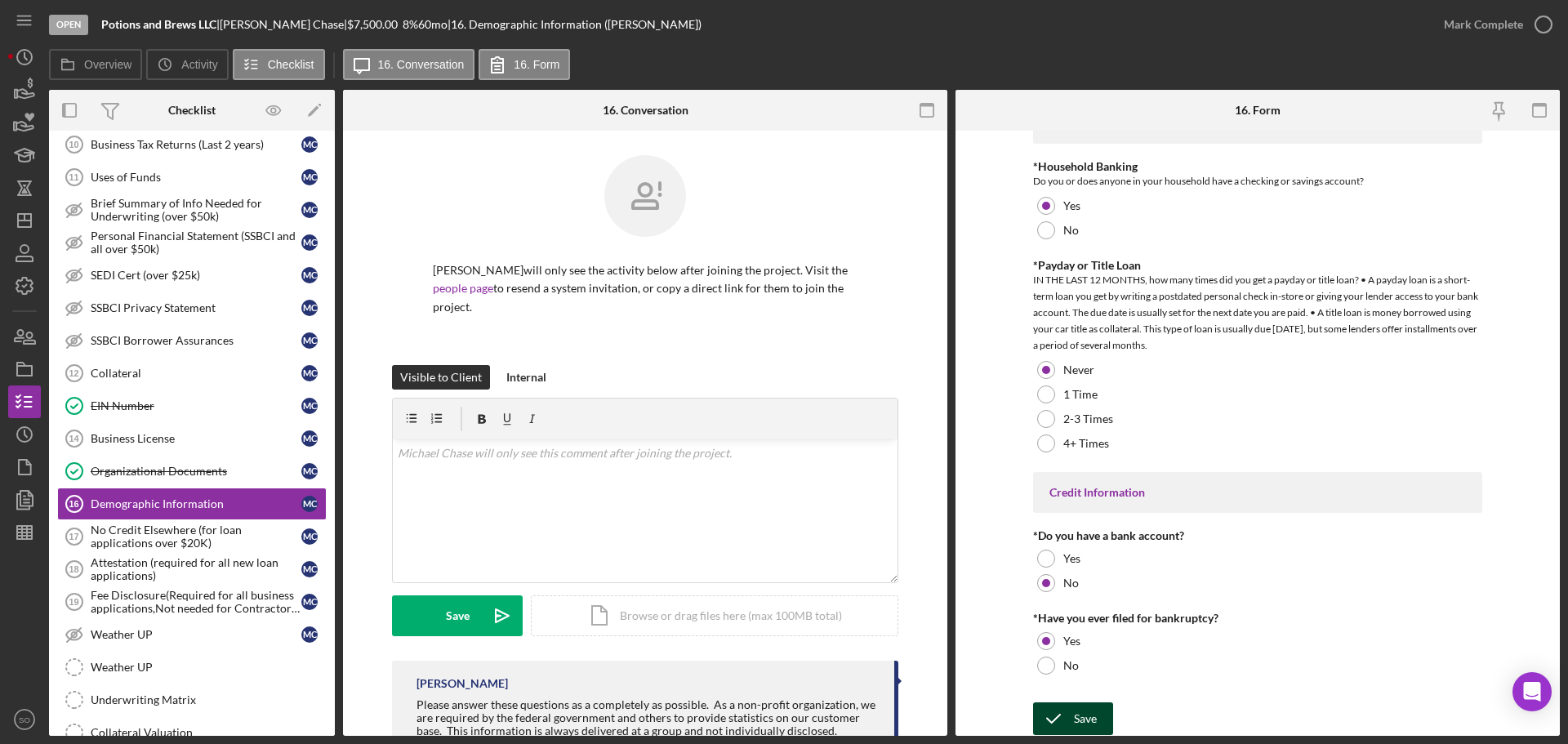
drag, startPoint x: 1086, startPoint y: 709, endPoint x: 1097, endPoint y: 713, distance: 11.7
click at [1087, 713] on div "Save" at bounding box center [1085, 719] width 23 height 33
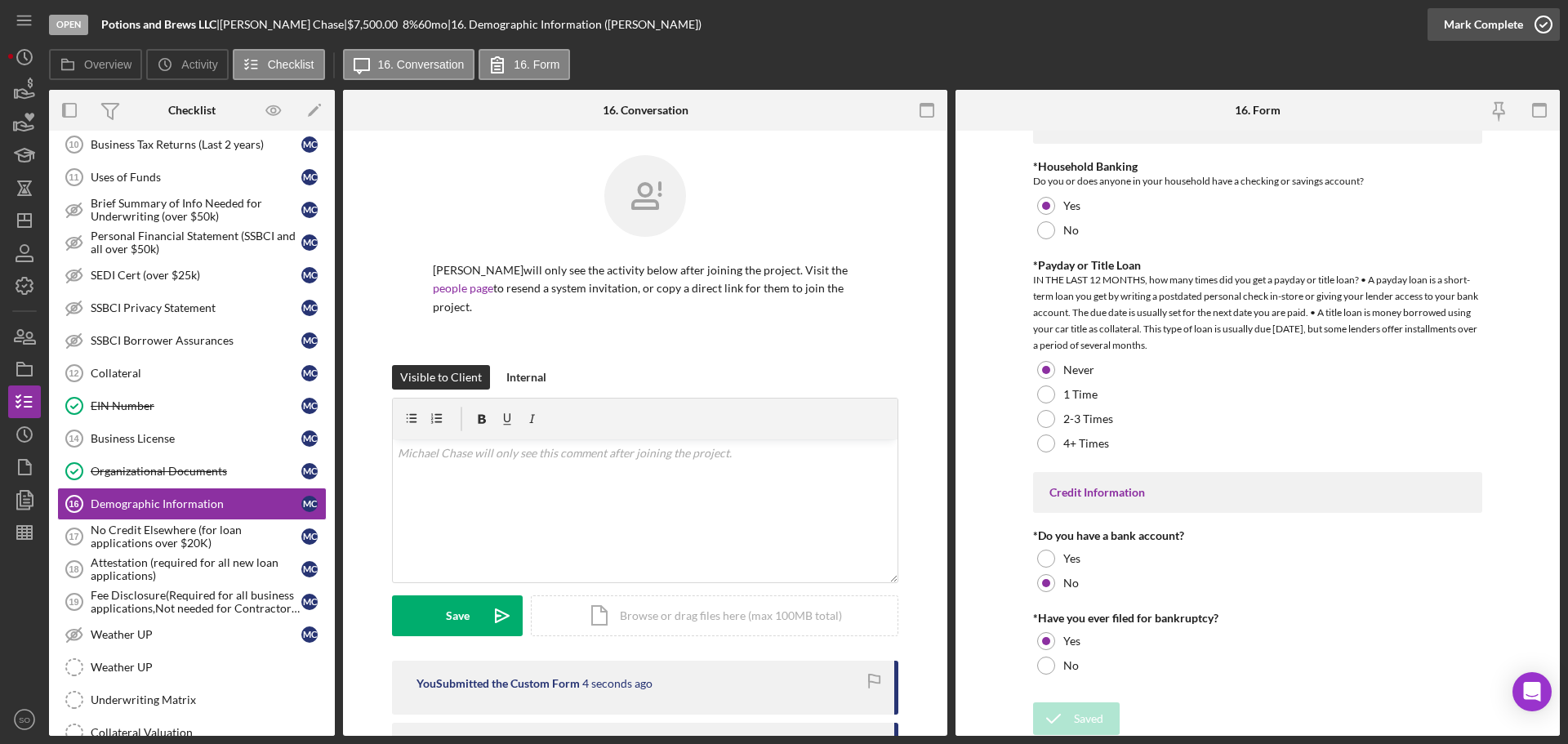
click at [1461, 29] on div "Mark Complete" at bounding box center [1483, 25] width 79 height 33
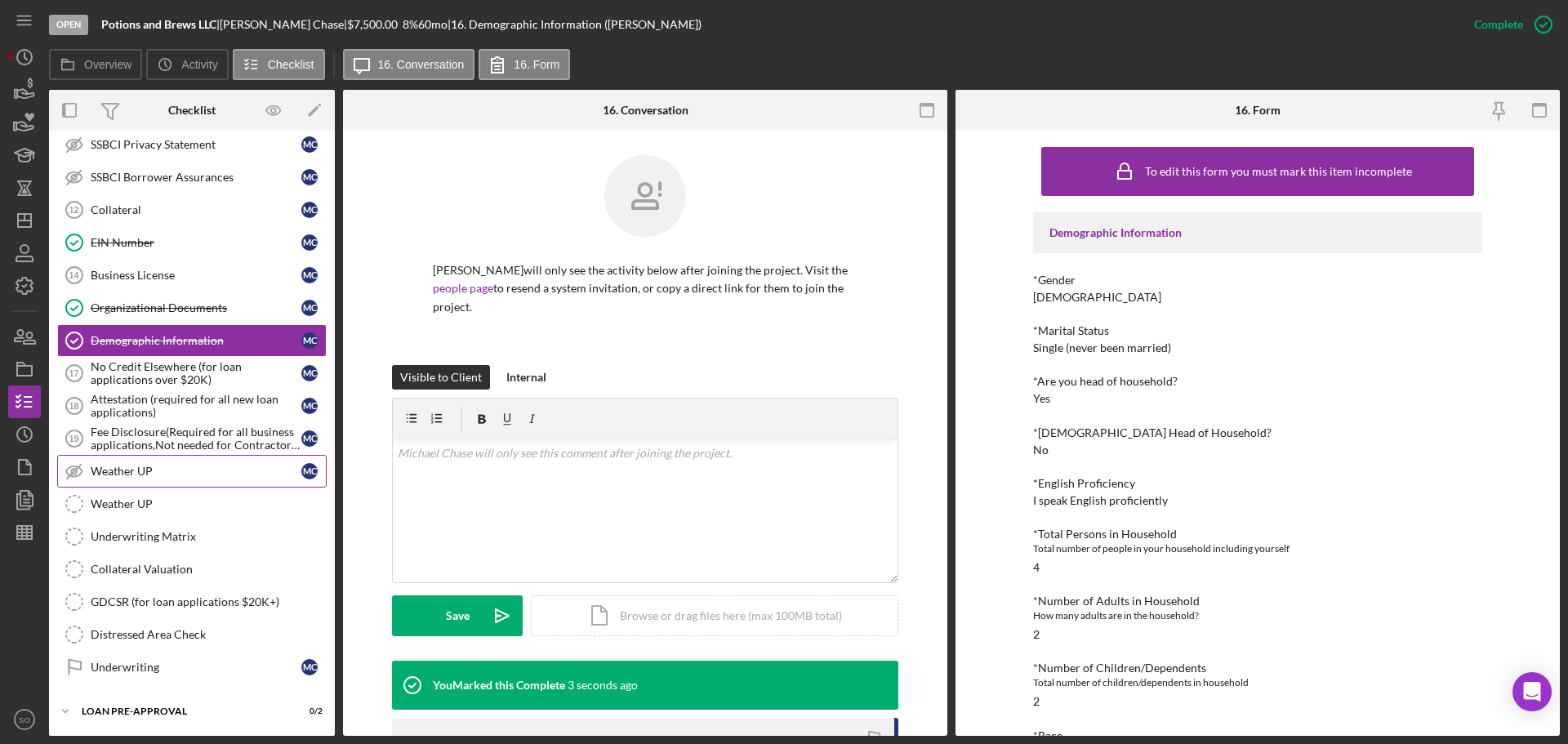
scroll to position [1026, 0]
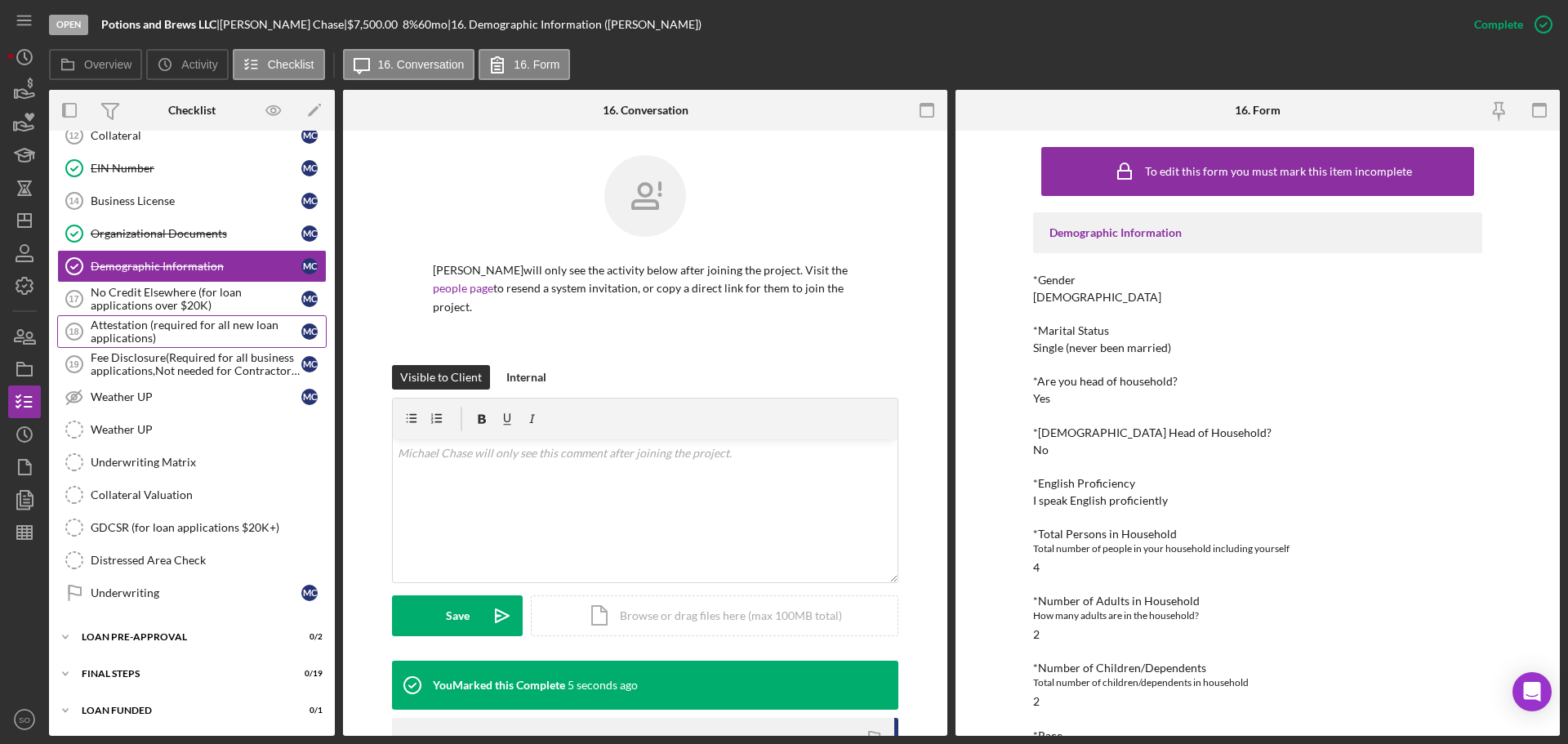
click at [128, 337] on div "Attestation (required for all new loan applications)" at bounding box center [196, 332] width 211 height 26
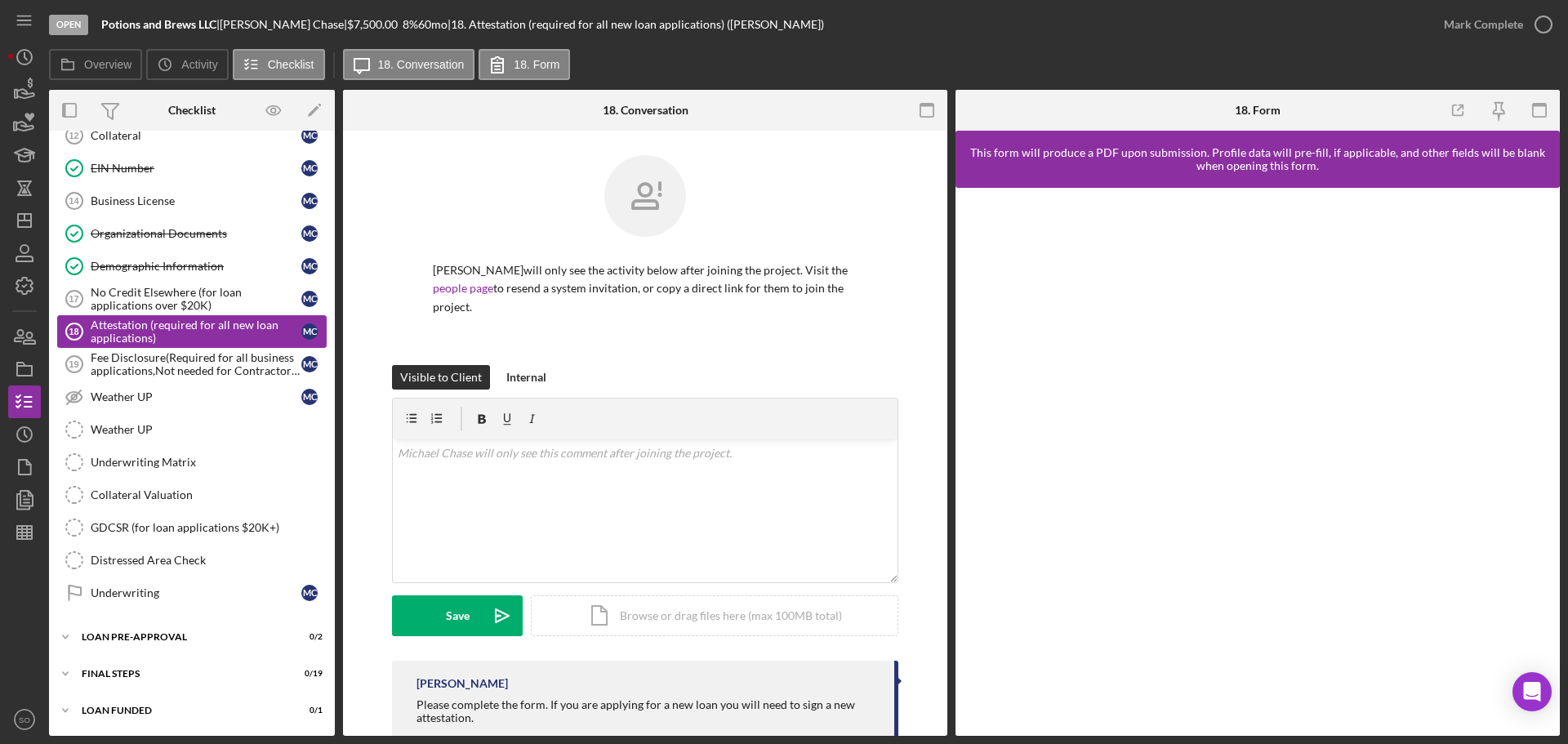
scroll to position [1026, 0]
click at [1443, 38] on button "Mark Complete" at bounding box center [1494, 25] width 132 height 33
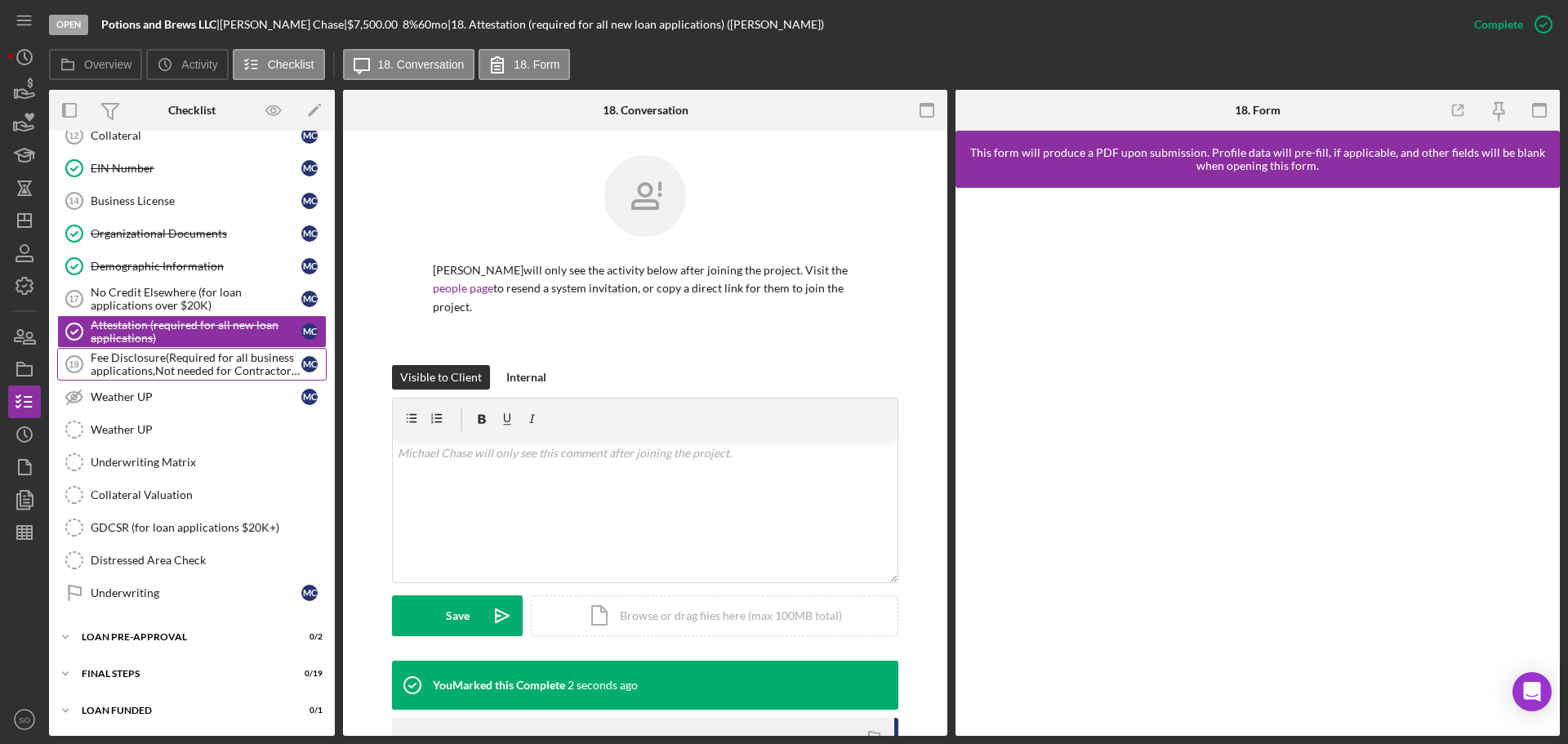
click at [201, 359] on div "Fee Disclosure(Required for all business applications,Not needed for Contractor…" at bounding box center [196, 364] width 211 height 26
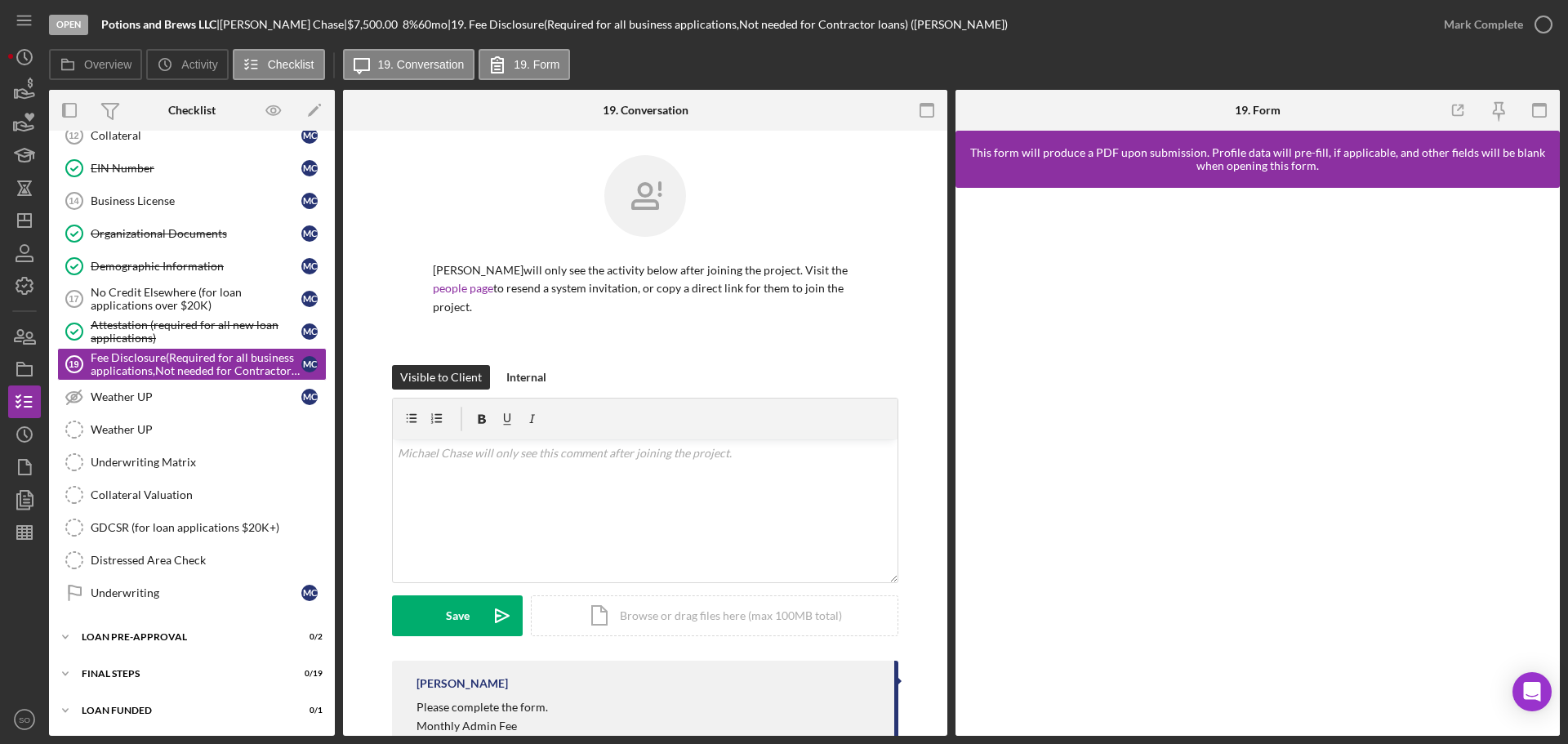
scroll to position [89, 0]
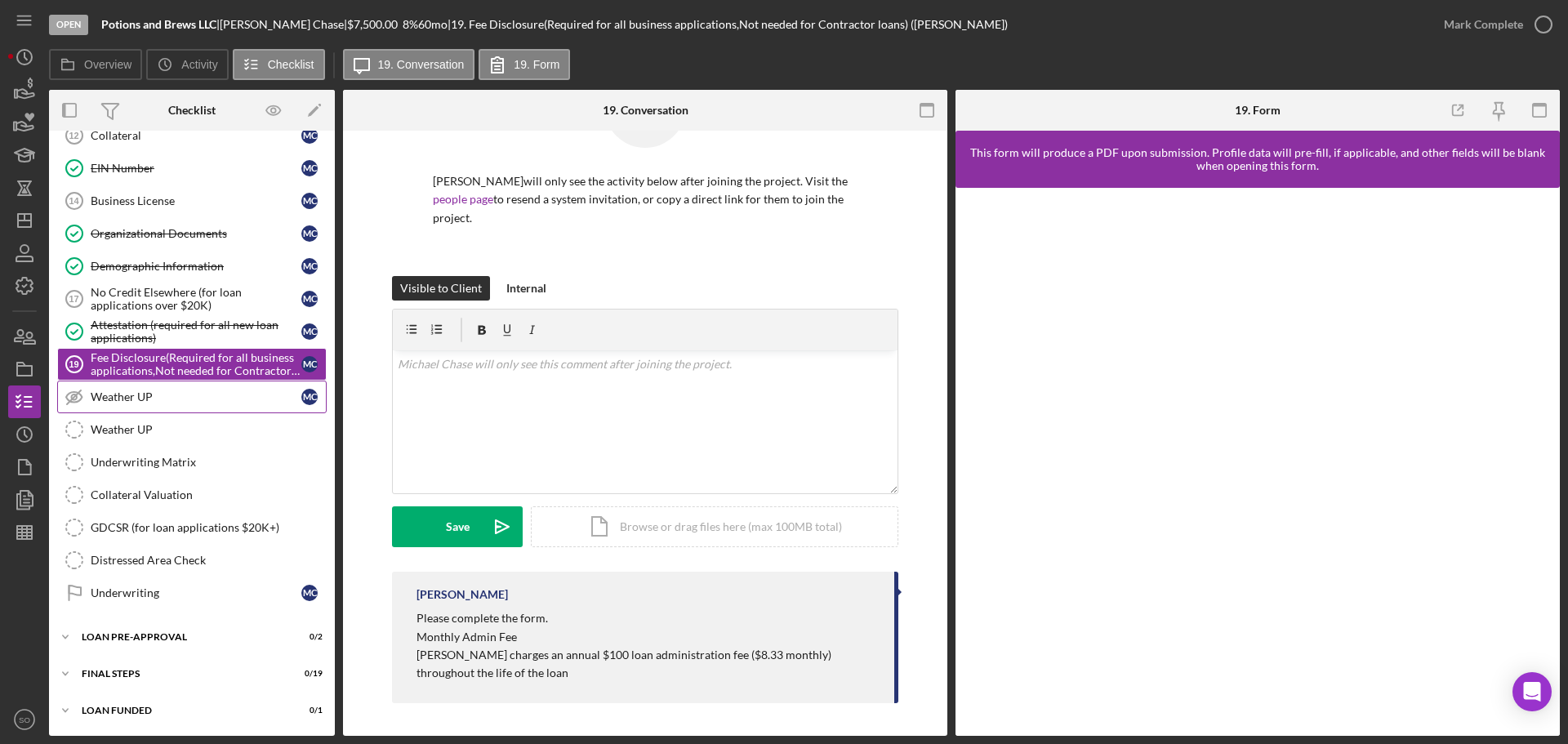
click at [160, 401] on div "Weather UP" at bounding box center [196, 397] width 211 height 13
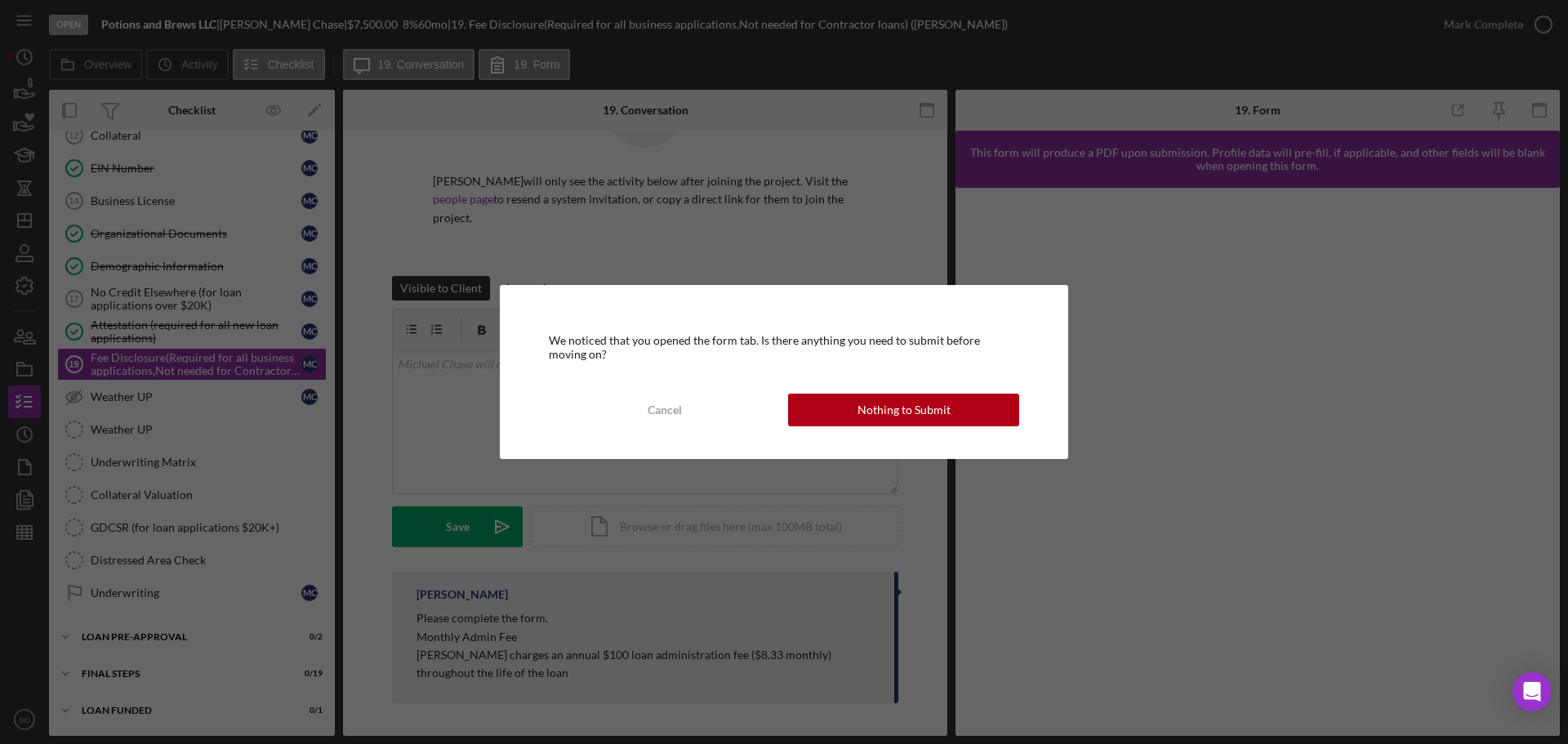
click at [142, 355] on div "We noticed that you opened the form tab. Is there anything you need to submit b…" at bounding box center [784, 372] width 1568 height 744
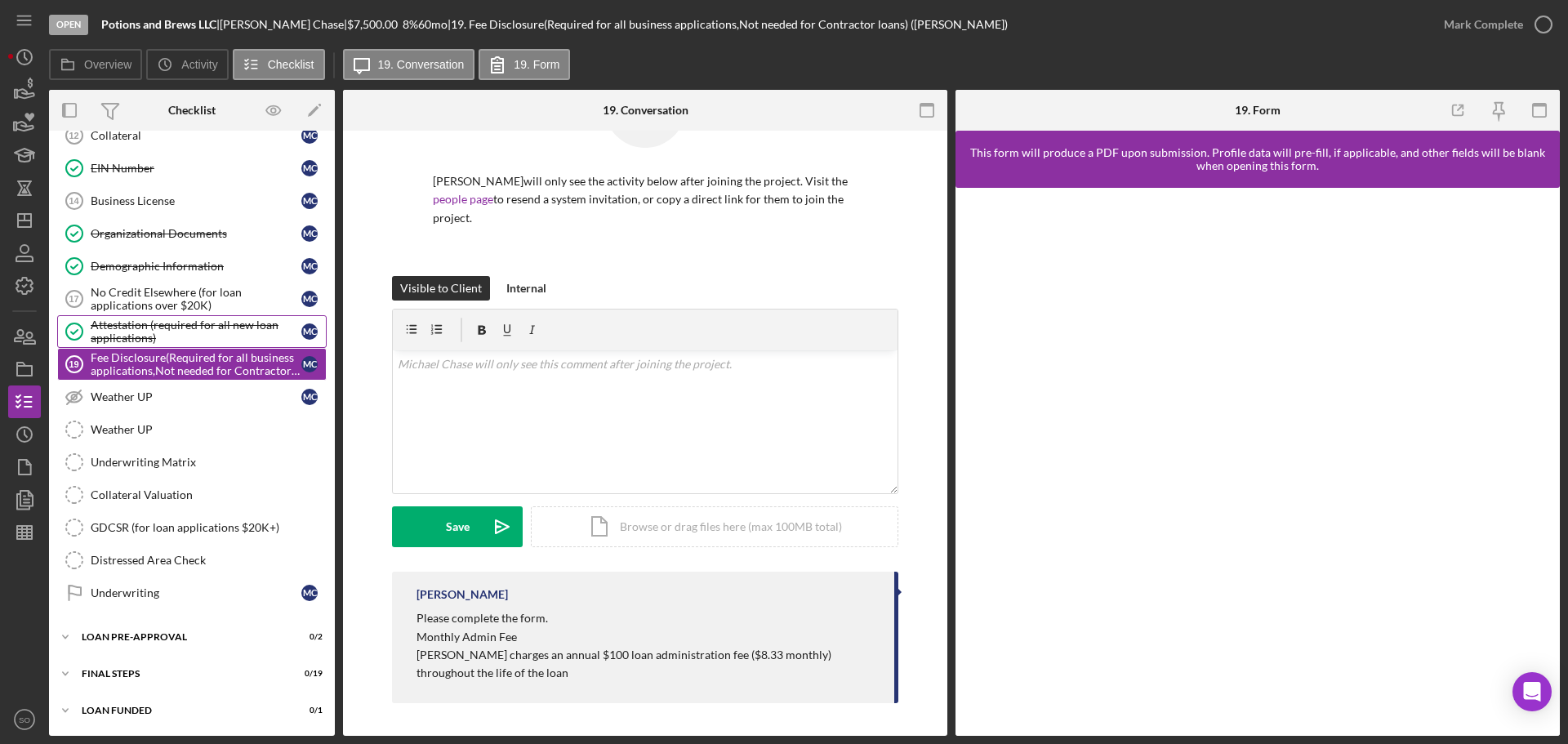
click at [177, 319] on div "Attestation (required for all new loan applications)" at bounding box center [196, 332] width 211 height 26
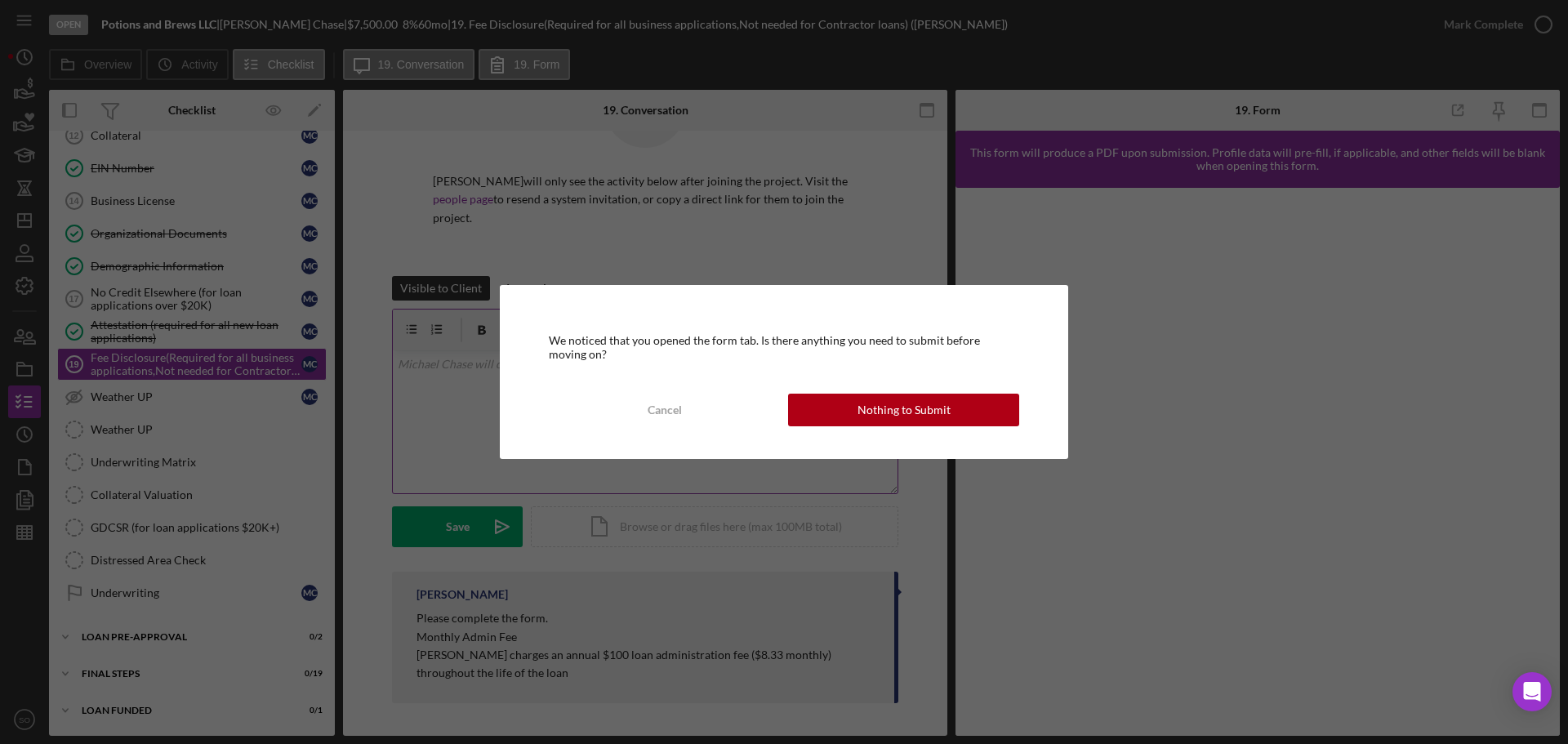
drag, startPoint x: 830, startPoint y: 408, endPoint x: 494, endPoint y: 377, distance: 337.4
click at [830, 410] on button "Nothing to Submit" at bounding box center [903, 410] width 231 height 33
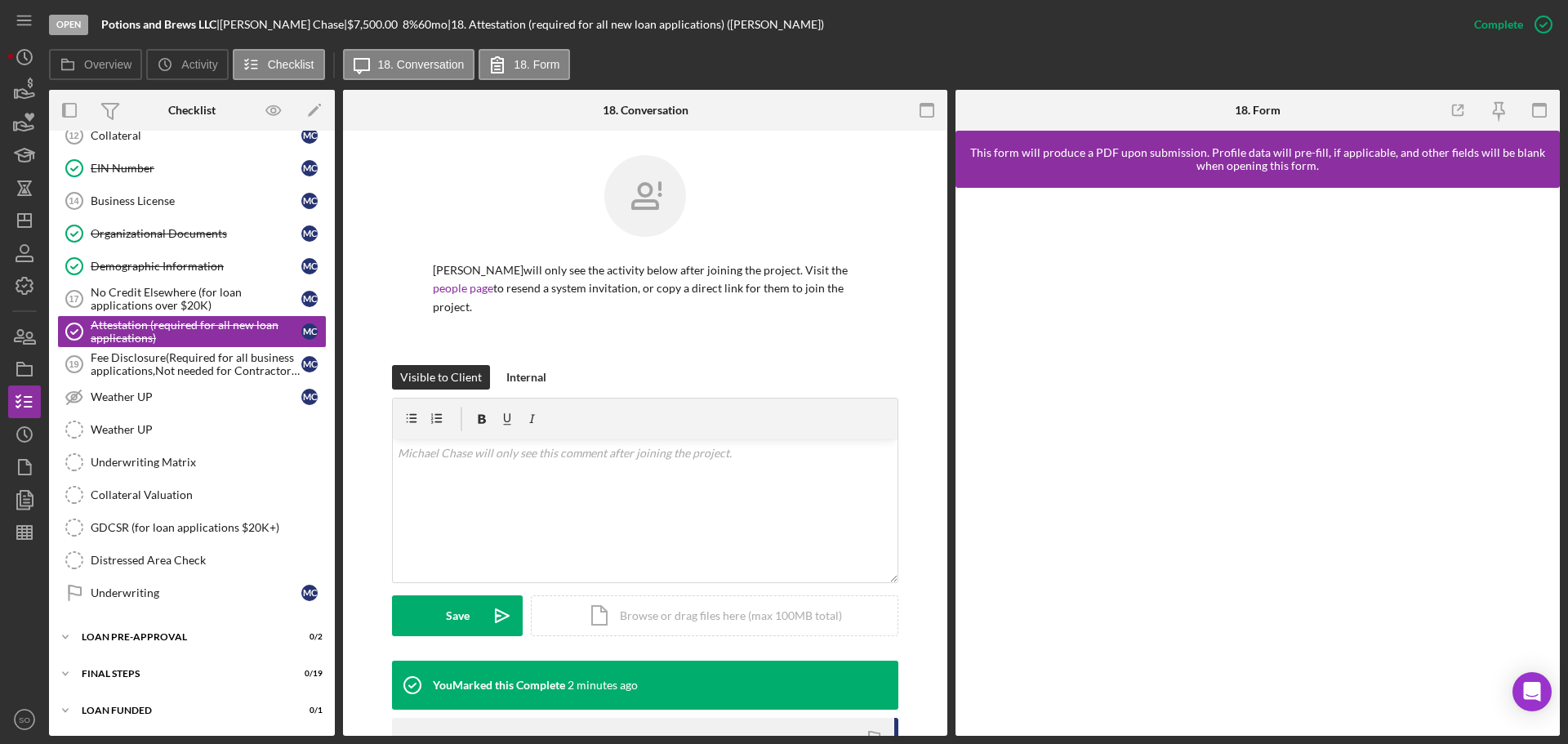
drag, startPoint x: 167, startPoint y: 358, endPoint x: 473, endPoint y: 401, distance: 309.0
click at [167, 360] on div "Fee Disclosure(Required for all business applications,Not needed for Contractor…" at bounding box center [196, 364] width 211 height 26
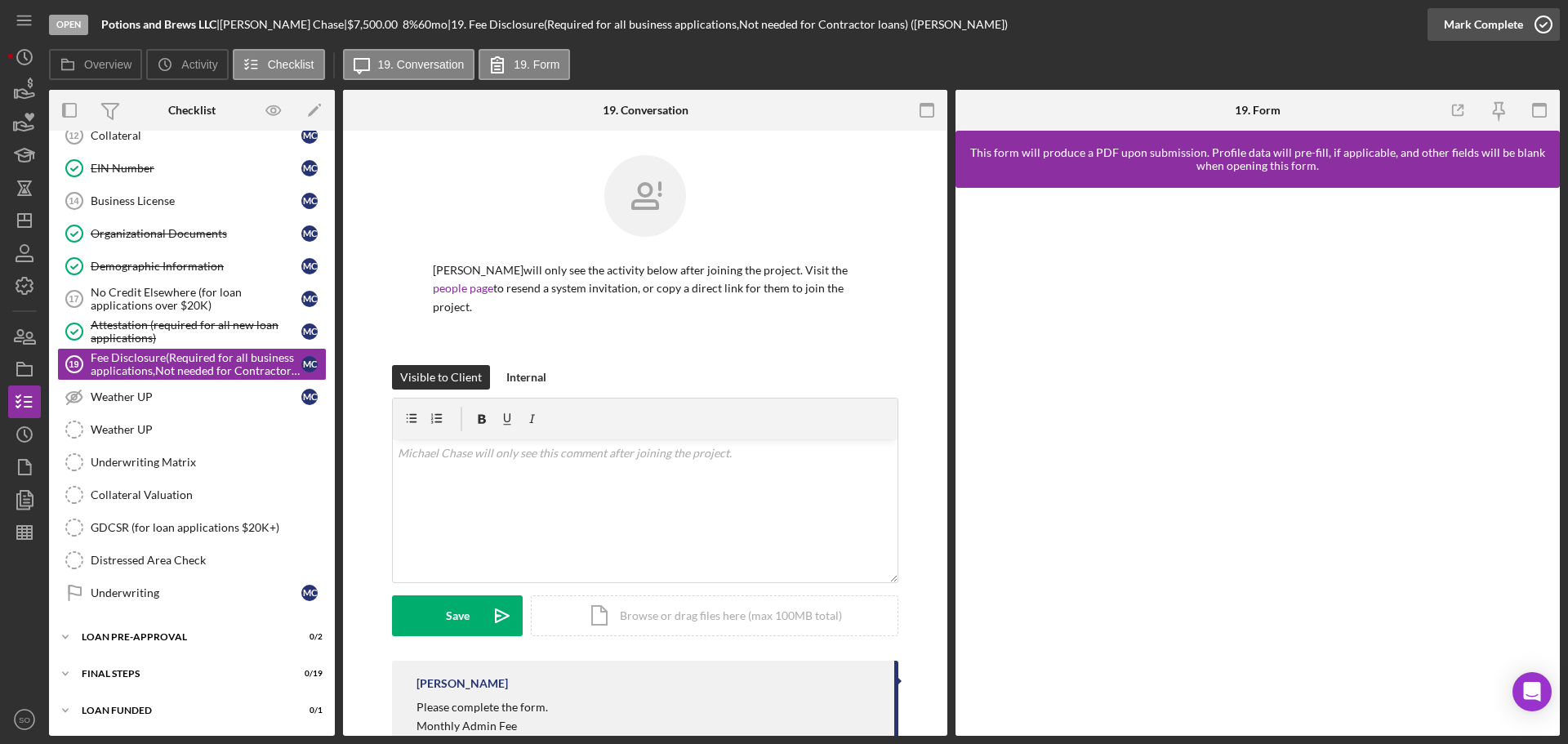
click at [1489, 36] on div "Mark Complete" at bounding box center [1483, 25] width 79 height 33
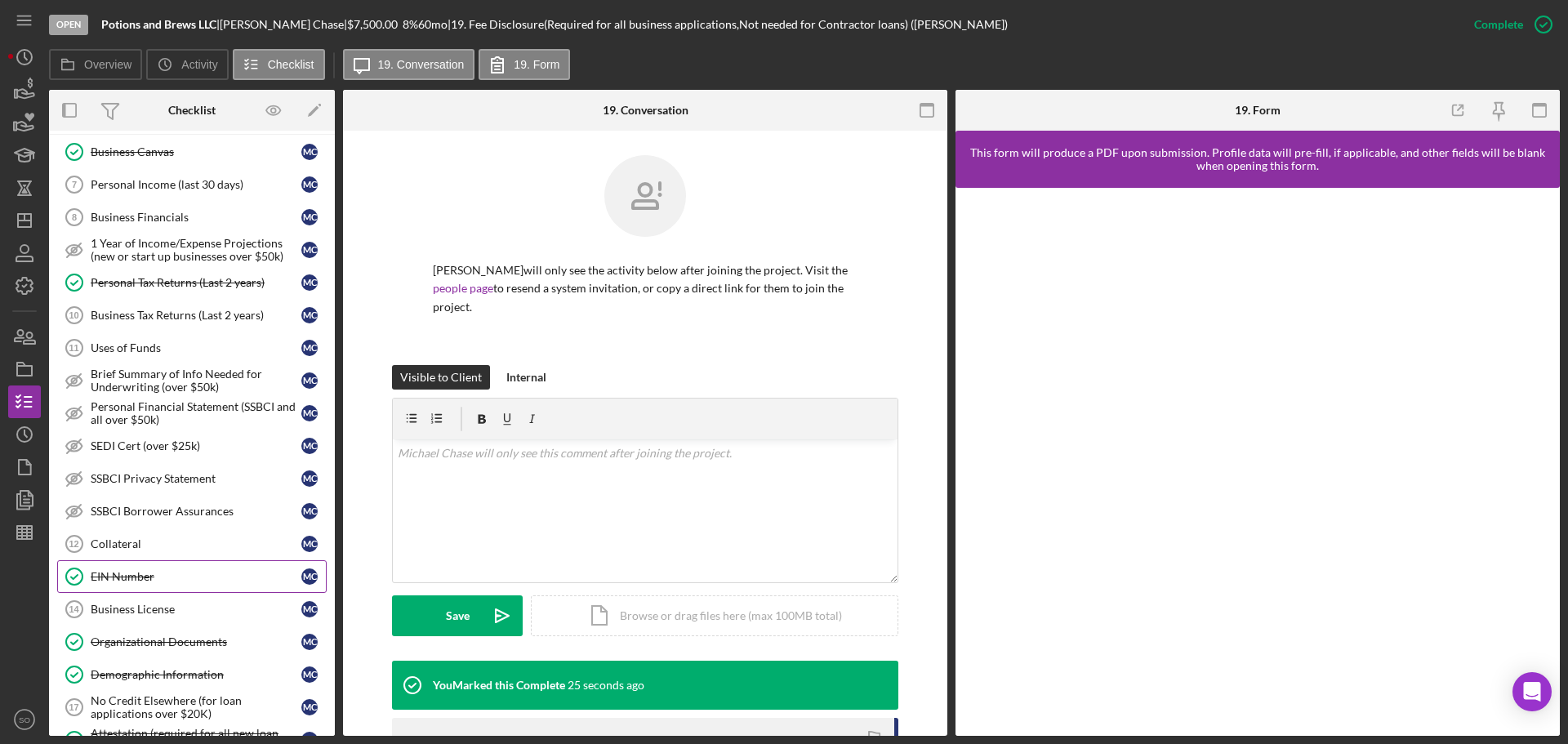
scroll to position [1026, 0]
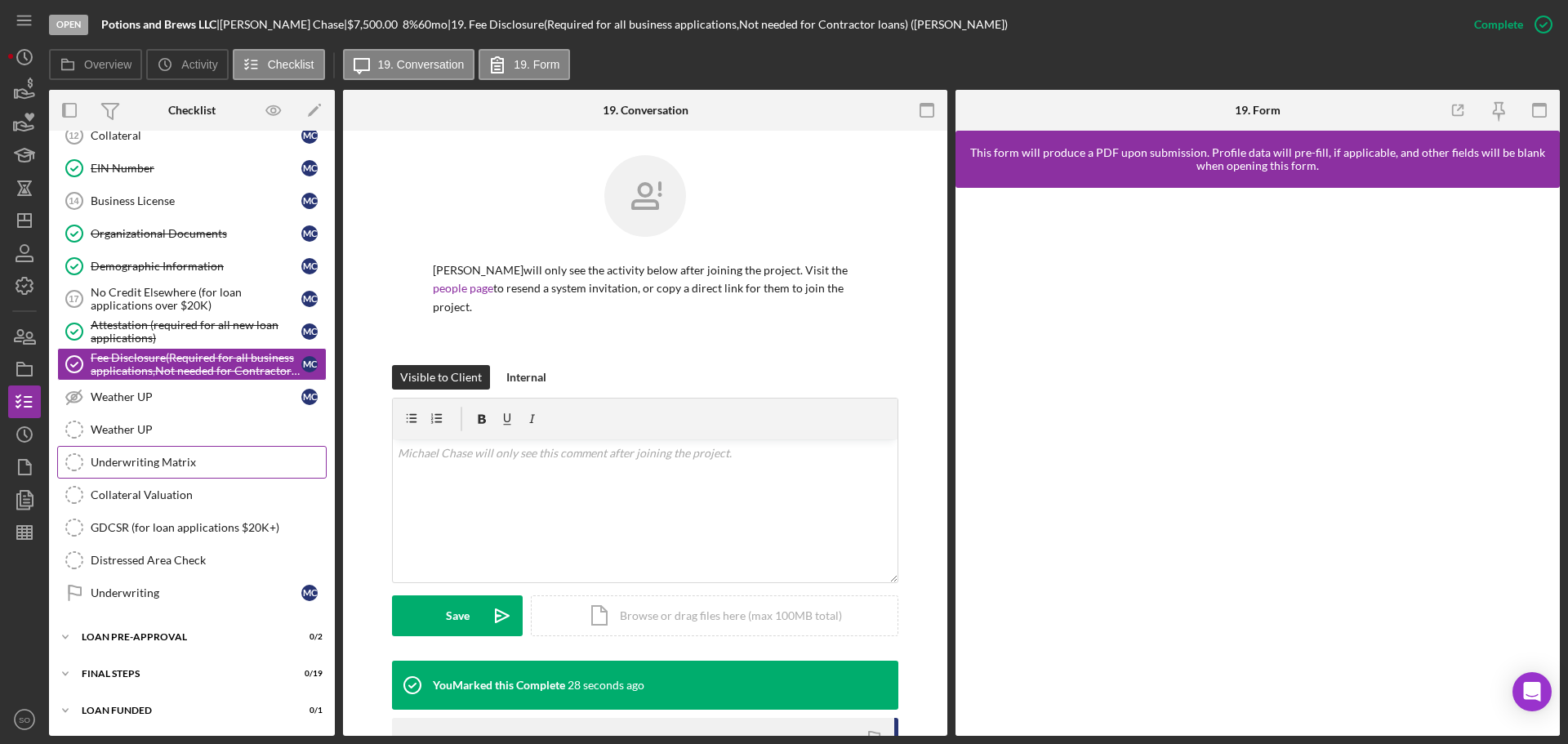
click at [108, 467] on div "Underwriting Matrix" at bounding box center [208, 462] width 235 height 13
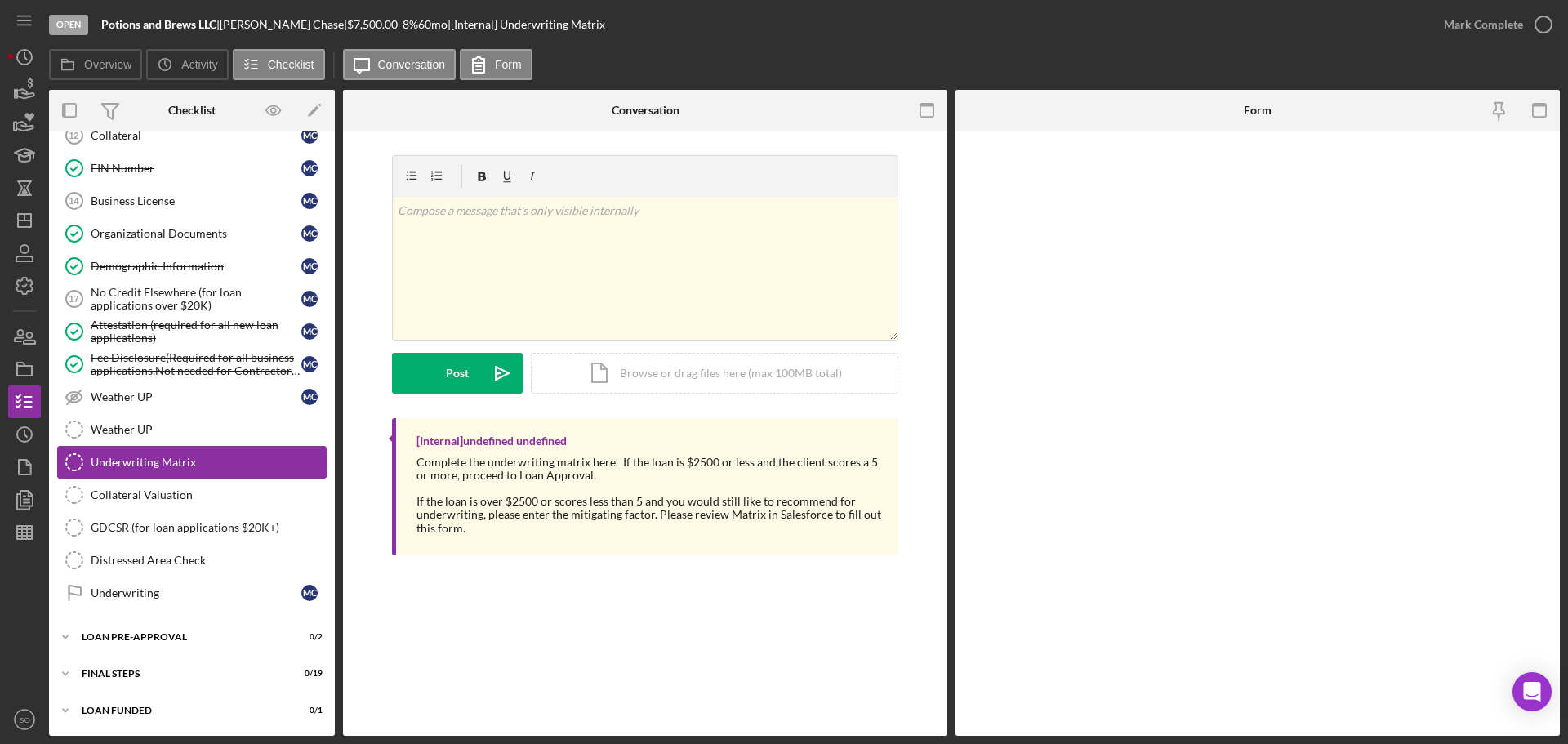
scroll to position [1026, 0]
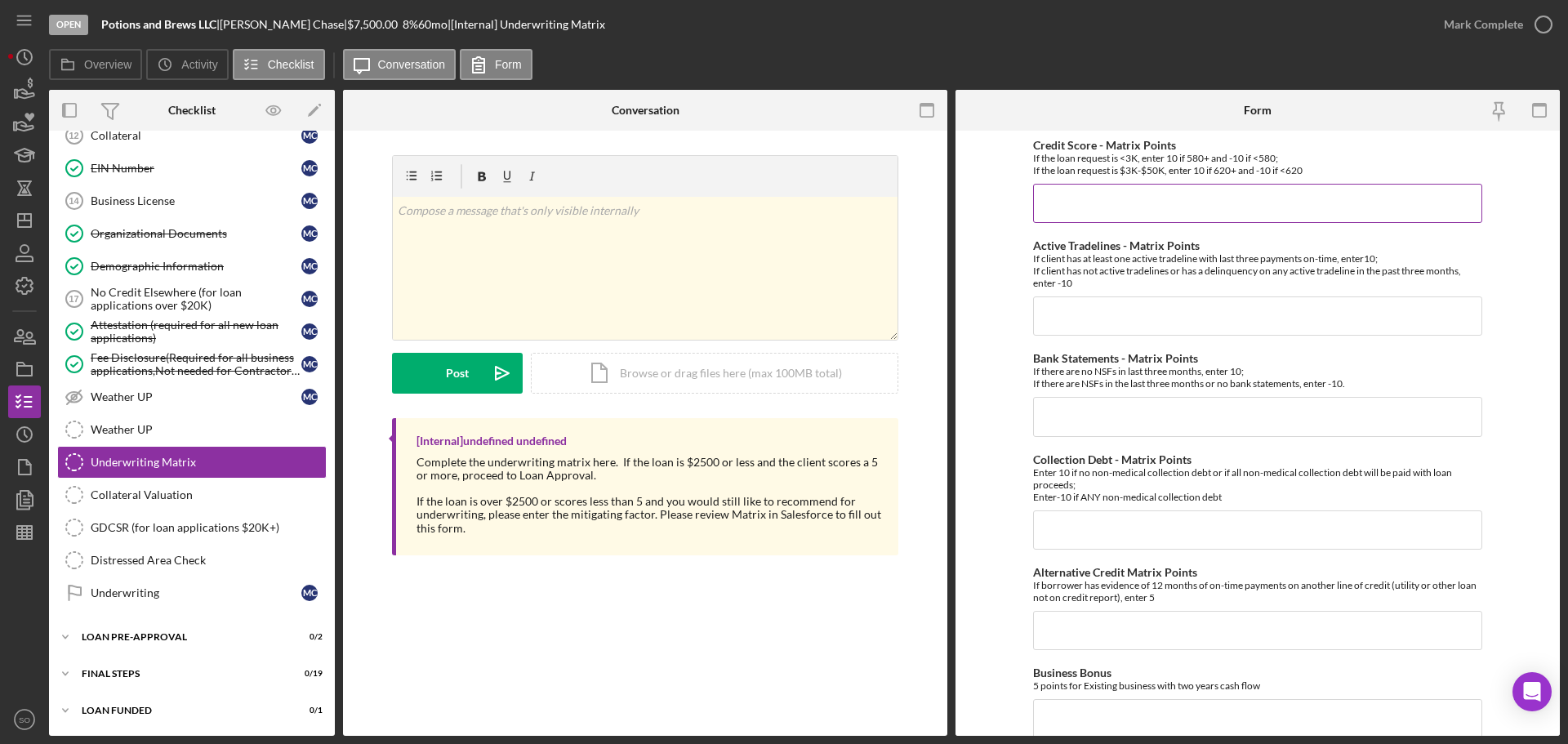
click at [1060, 192] on input "Credit Score - Matrix Points" at bounding box center [1258, 203] width 449 height 39
type input "-10"
click at [1136, 333] on input "Active Tradelines - Matrix Points" at bounding box center [1258, 315] width 449 height 39
click at [1063, 331] on input "Active Tradelines - Matrix Points" at bounding box center [1258, 315] width 449 height 39
type input "-10"
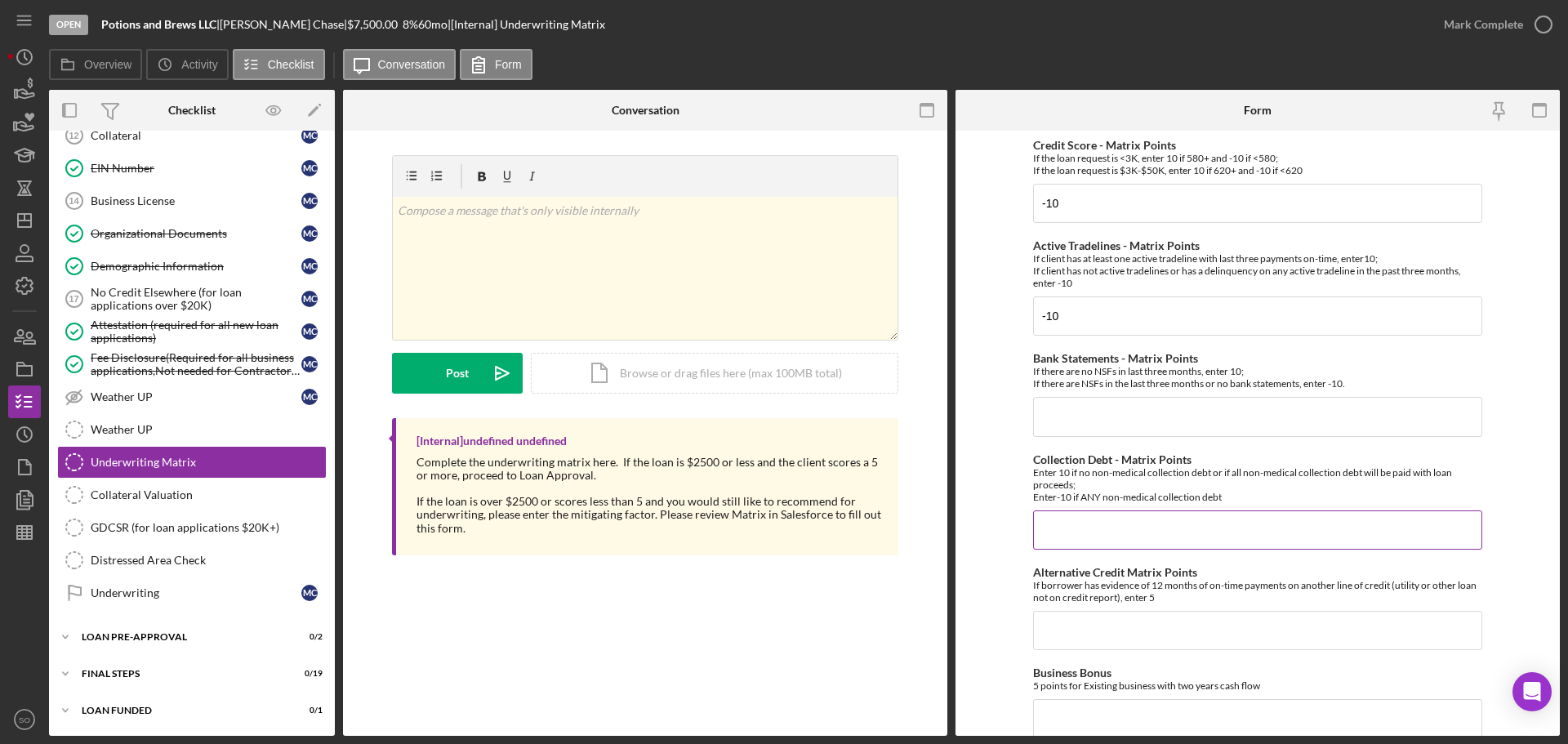
click at [1102, 522] on input "Collection Debt - Matrix Points" at bounding box center [1258, 529] width 449 height 39
type input "-10"
drag, startPoint x: 1036, startPoint y: 320, endPoint x: 973, endPoint y: 325, distance: 63.2
click at [993, 320] on form "Credit Score - Matrix Points If the loan request is <3K, enter 10 if 580+ and -…" at bounding box center [1258, 433] width 604 height 605
type input "10"
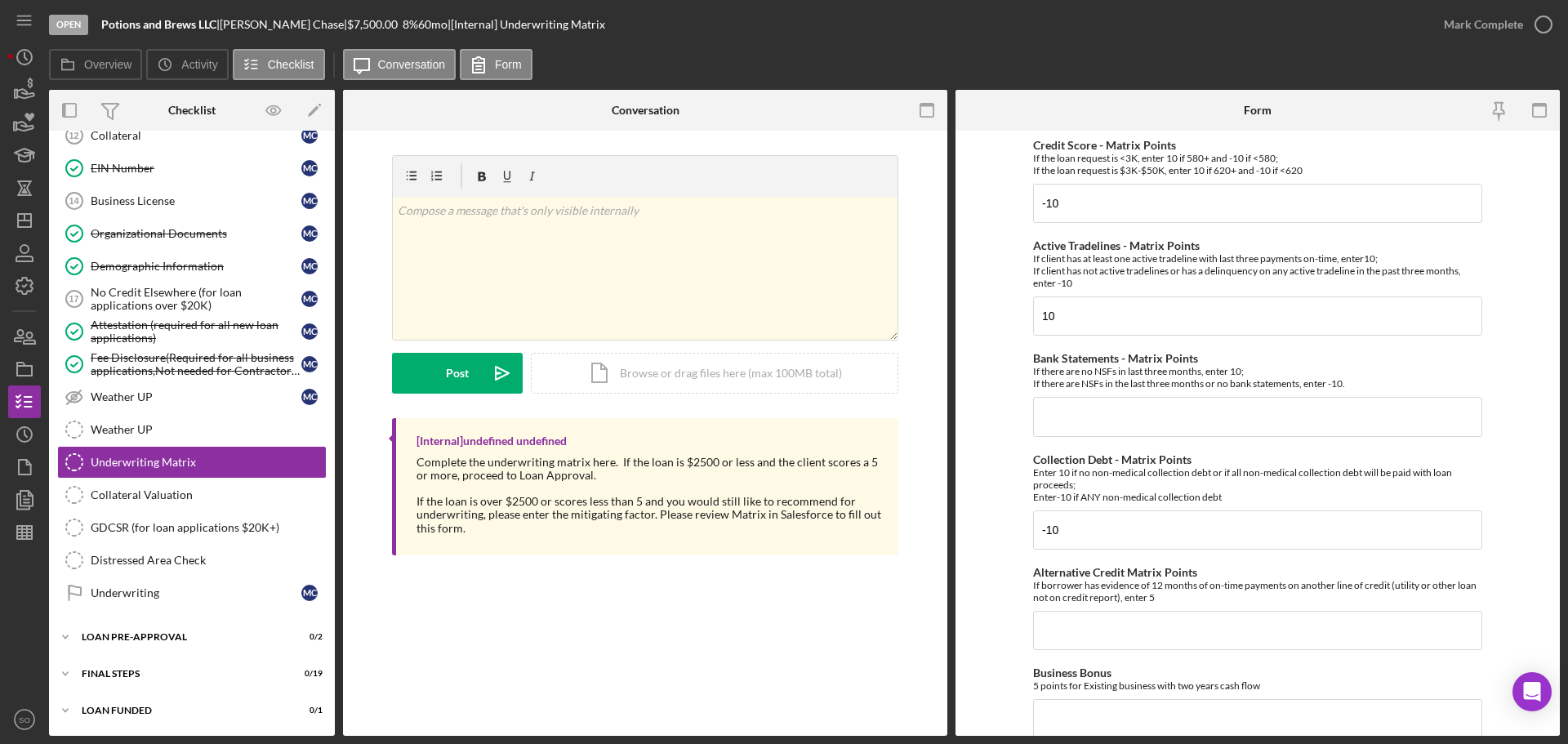
click at [969, 327] on form "Credit Score - Matrix Points If the loan request is <3K, enter 10 if 580+ and -…" at bounding box center [1258, 433] width 604 height 605
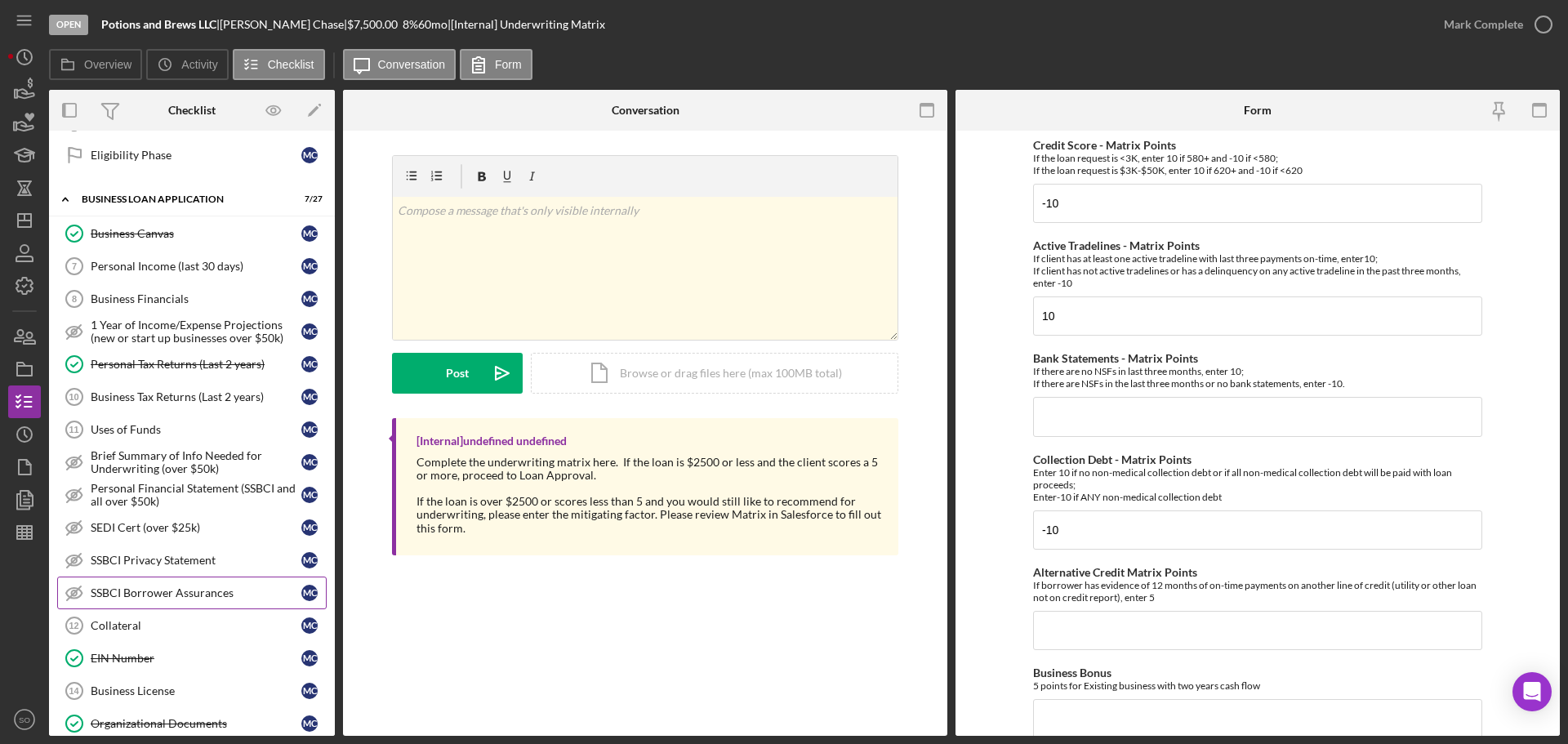
scroll to position [863, 0]
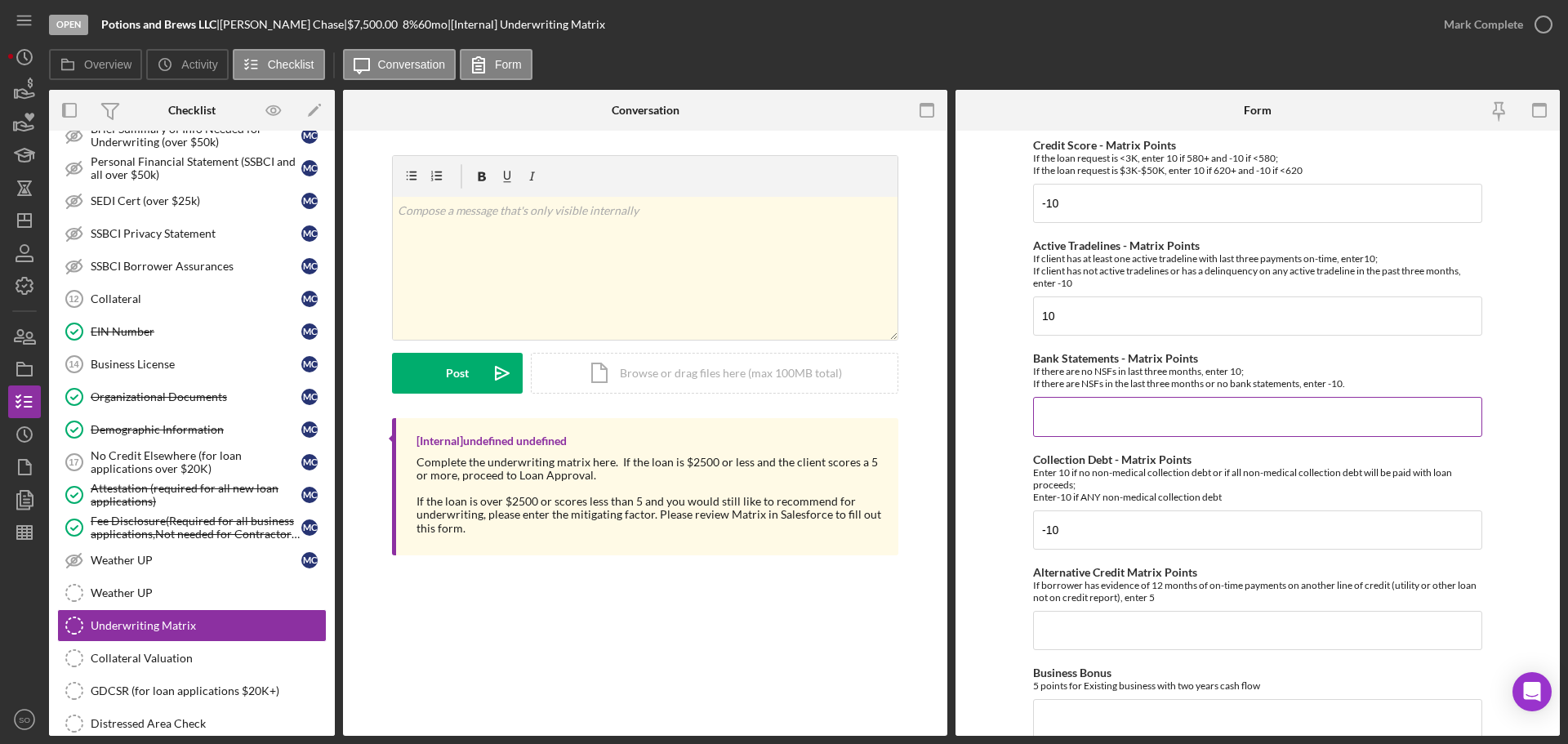
click at [1083, 434] on input "Bank Statements - Matrix Points" at bounding box center [1258, 416] width 449 height 39
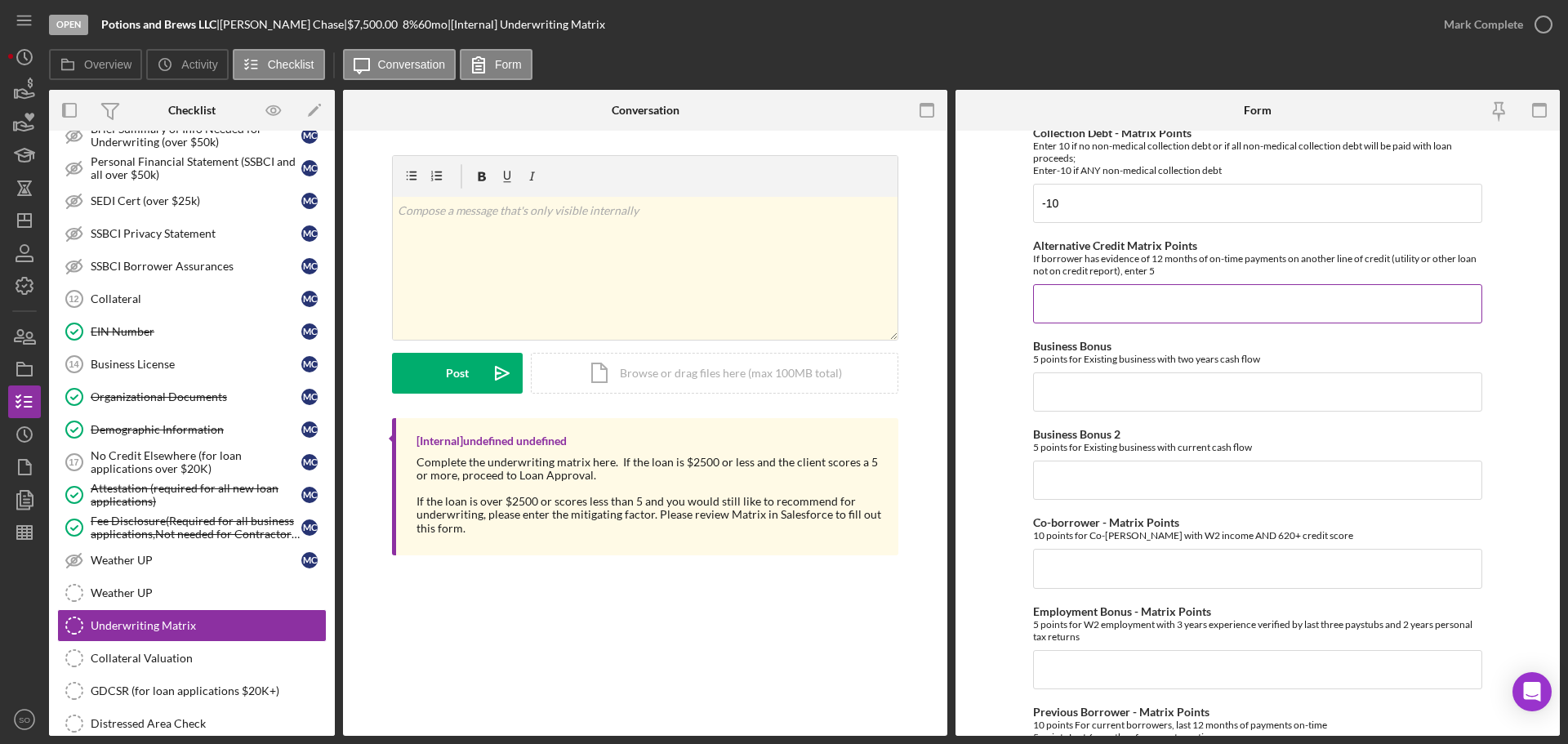
type input "10"
click at [1062, 297] on input "Alternative Credit Matrix Points" at bounding box center [1258, 303] width 449 height 39
type input "0"
click at [1070, 401] on input "Business Bonus" at bounding box center [1258, 391] width 449 height 39
type input "0"
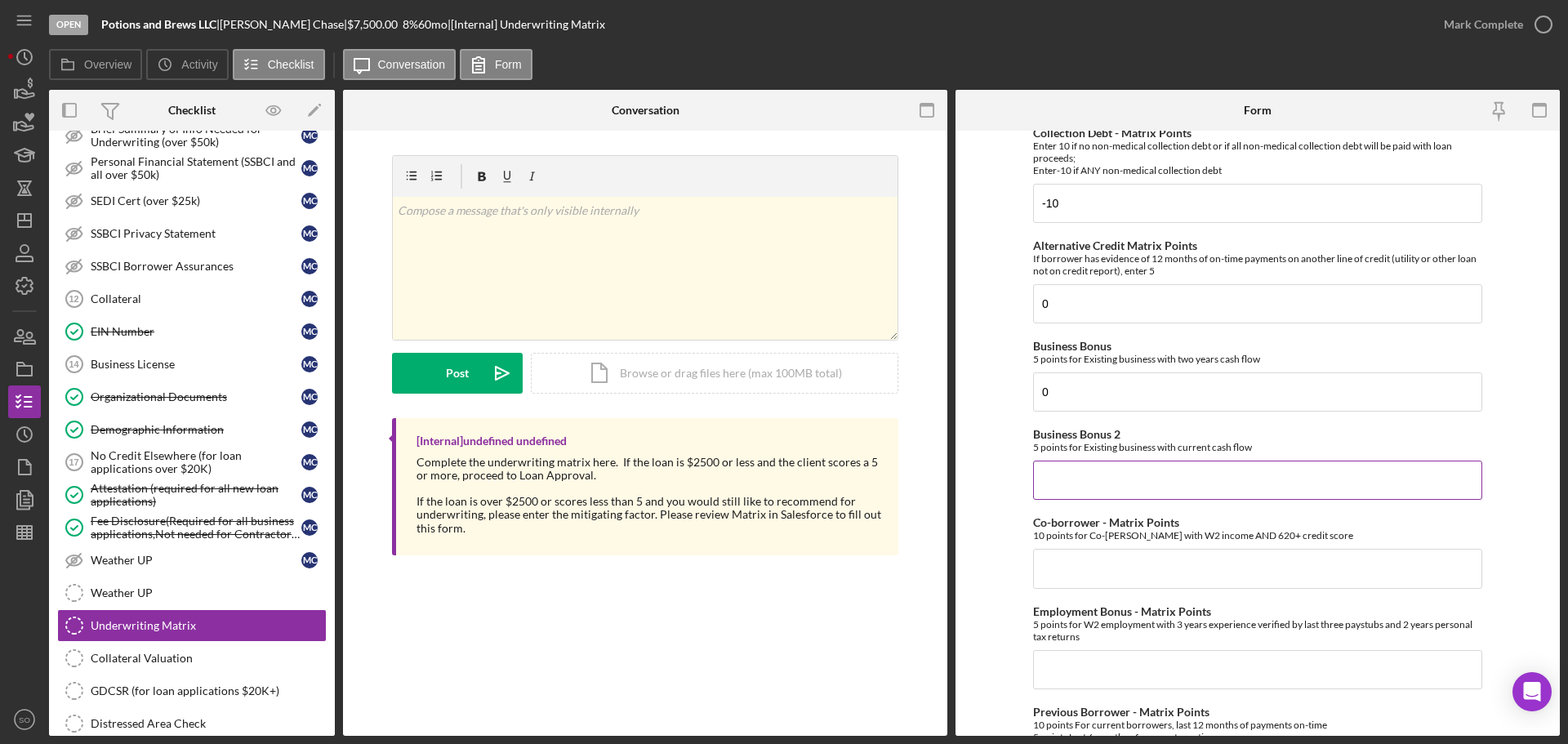
drag, startPoint x: 1071, startPoint y: 471, endPoint x: 1088, endPoint y: 482, distance: 20.2
click at [1073, 473] on input "Business Bonus 2" at bounding box center [1258, 480] width 449 height 39
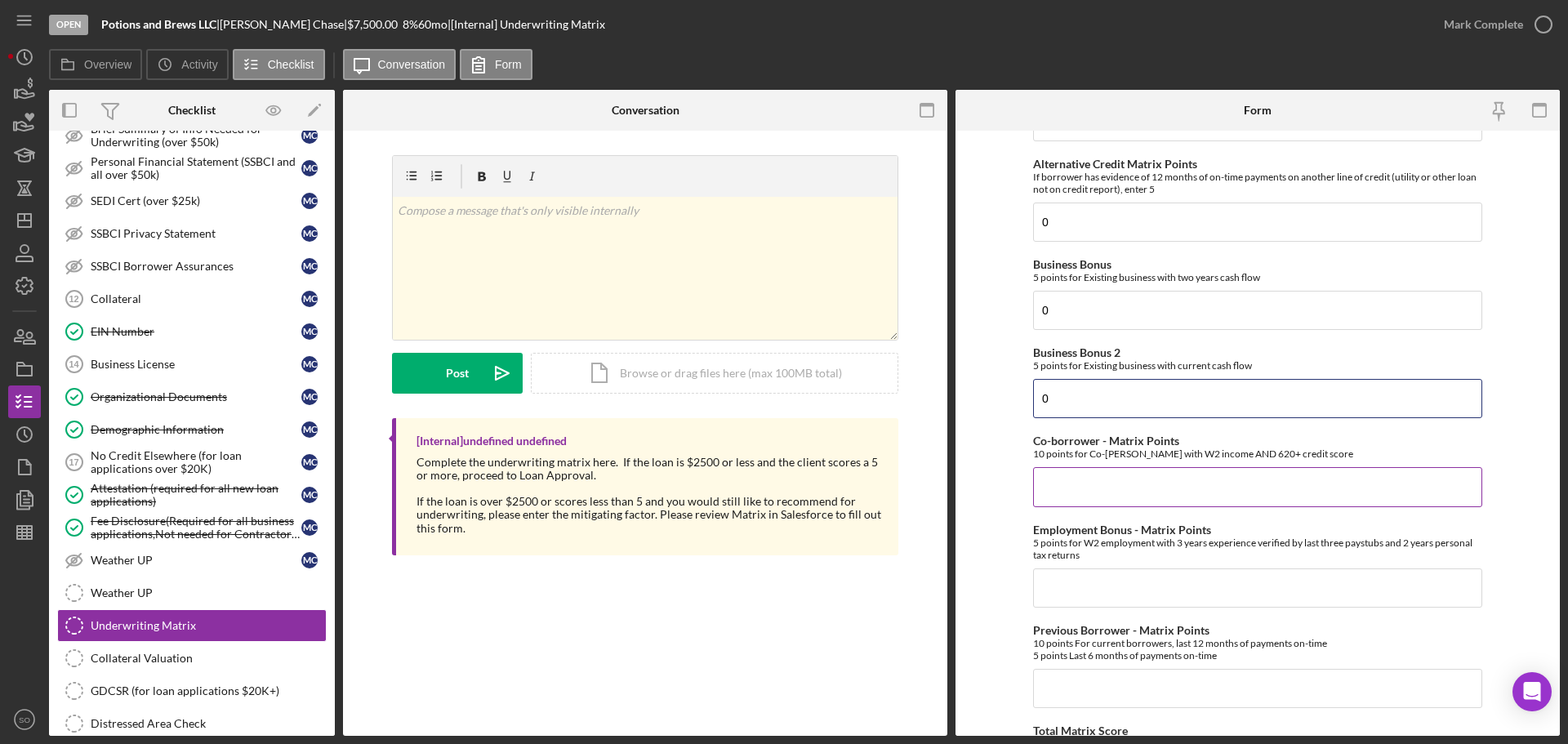
type input "0"
click at [1106, 469] on input "Co-borrower - Matrix Points" at bounding box center [1258, 486] width 449 height 39
type input "0"
drag, startPoint x: 1136, startPoint y: 589, endPoint x: 1176, endPoint y: 599, distance: 41.2
click at [1152, 594] on input "Employment Bonus - Matrix Points" at bounding box center [1258, 587] width 449 height 39
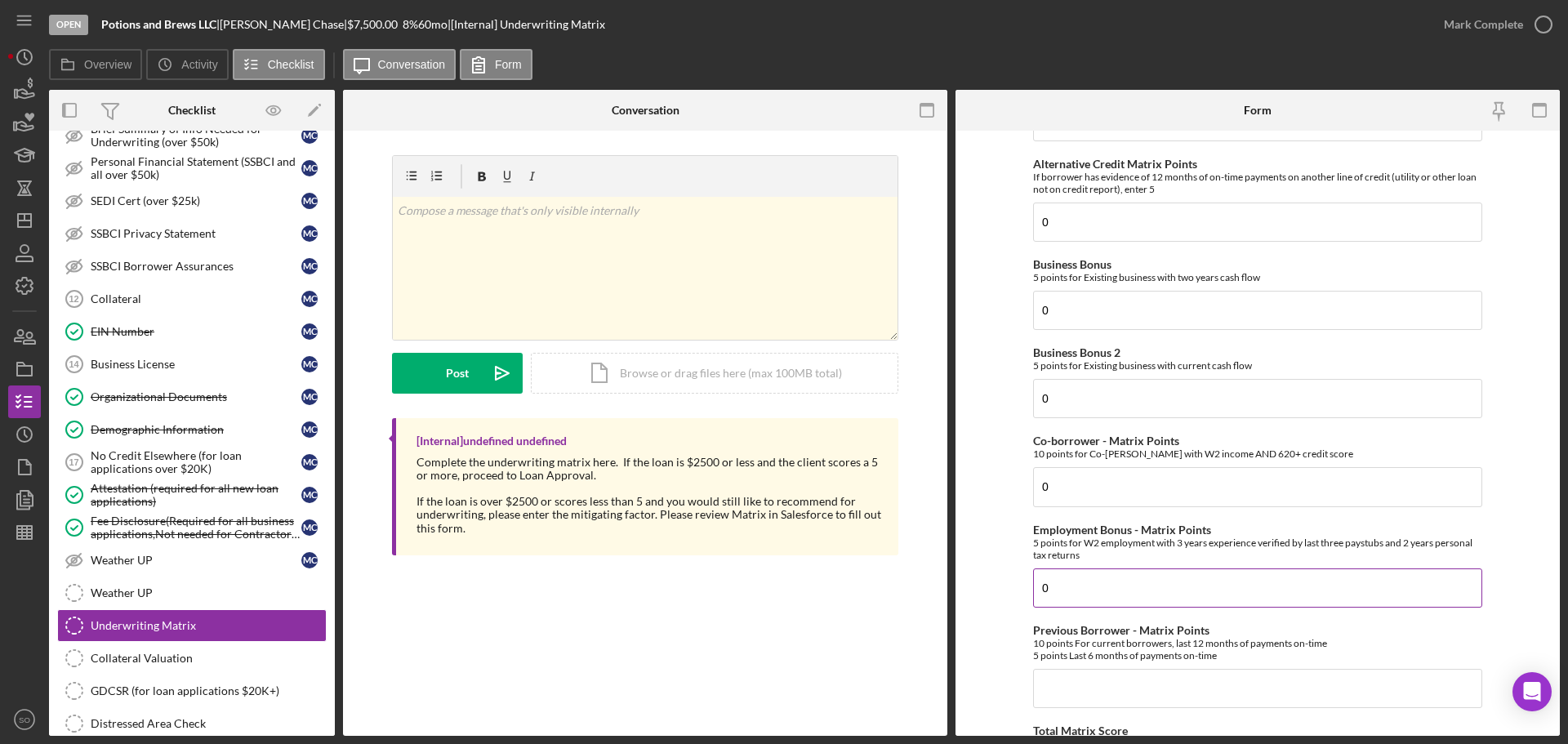
scroll to position [571, 0]
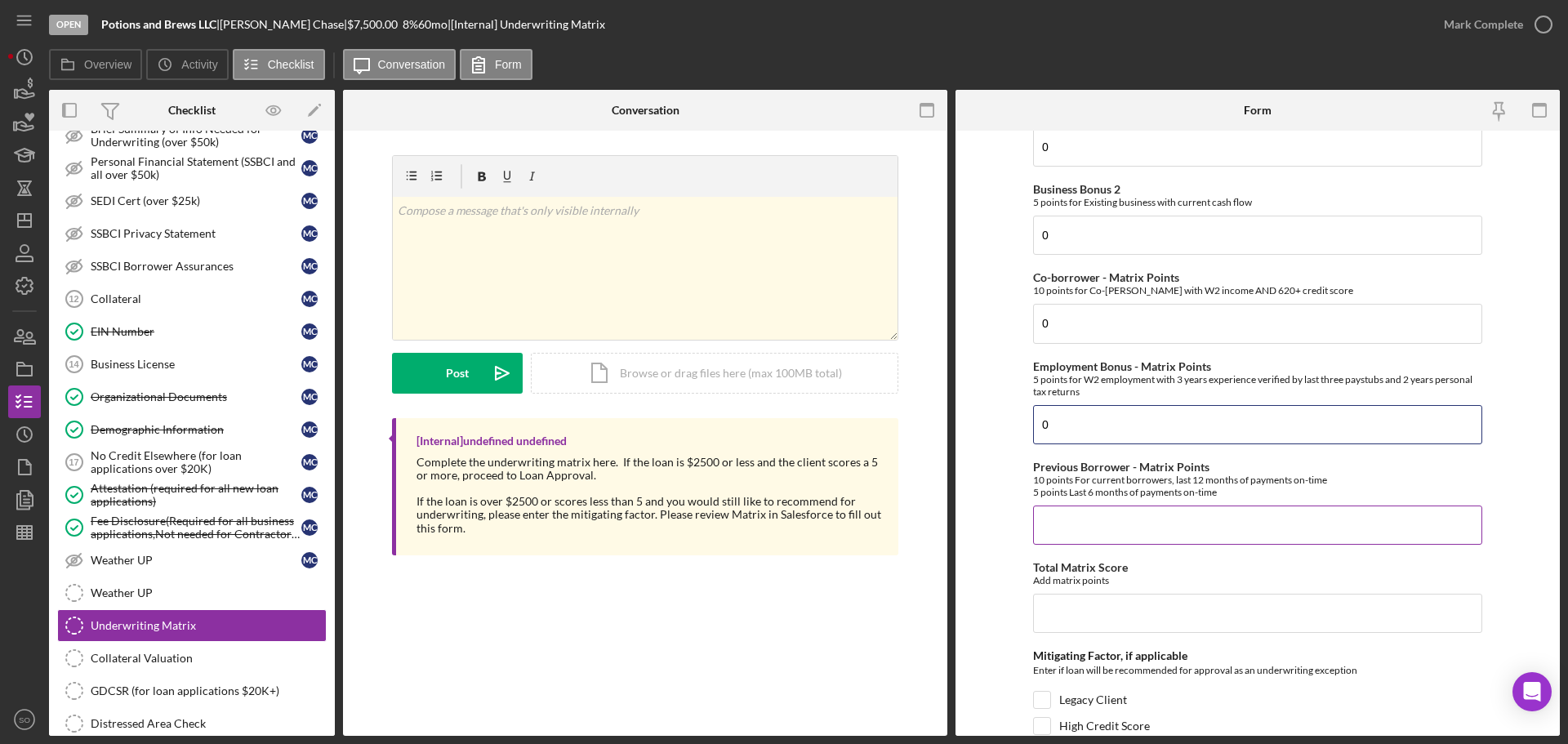
type input "0"
click at [1123, 519] on input "Previous Borrower - Matrix Points" at bounding box center [1258, 524] width 449 height 39
type input "0"
click at [1125, 613] on input "Total Matrix Score" at bounding box center [1258, 613] width 449 height 39
type input "0"
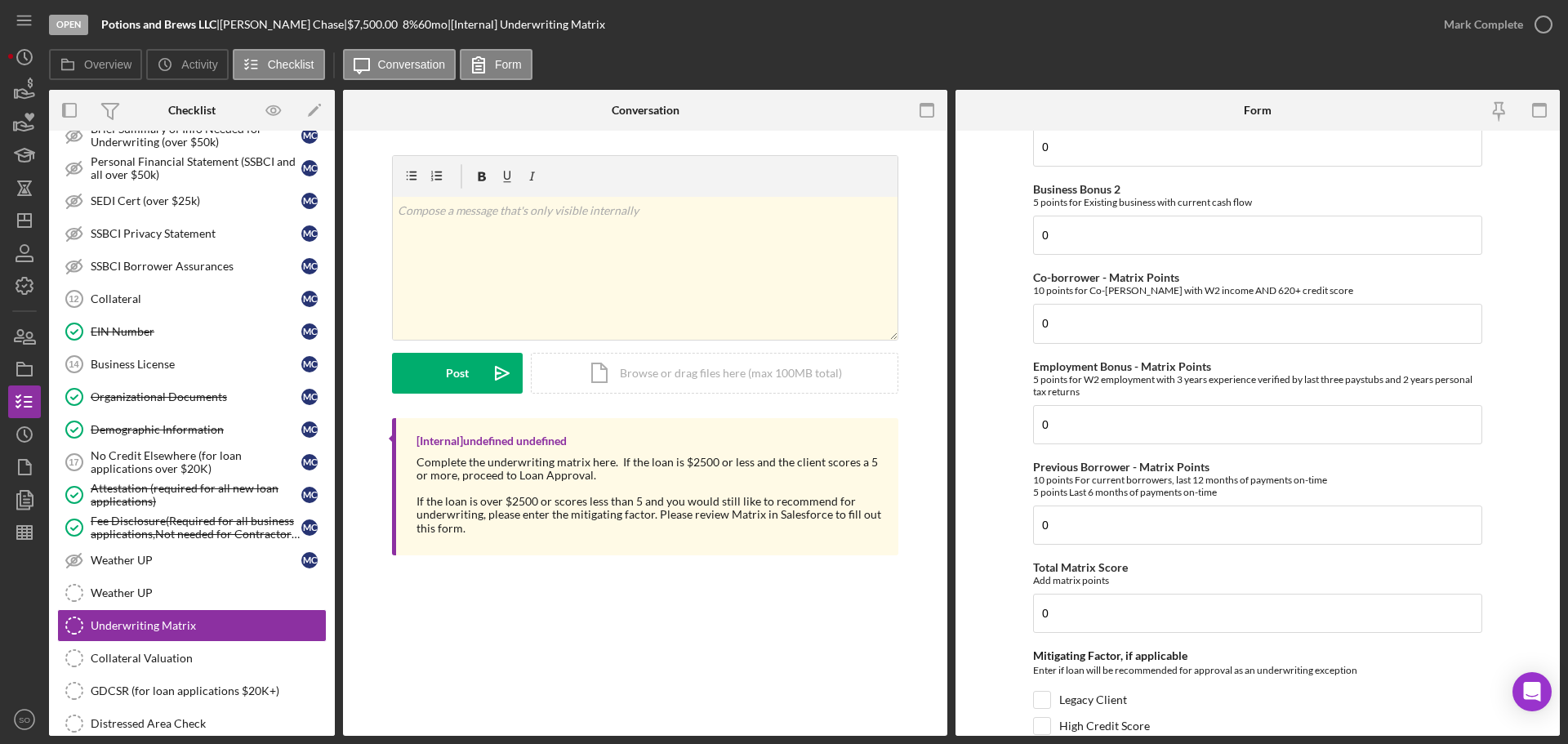
click at [948, 581] on div "Overview Internal Workflow Stage Open Icon/Dropdown Arrow Archive (can unarchiv…" at bounding box center [804, 413] width 1511 height 646
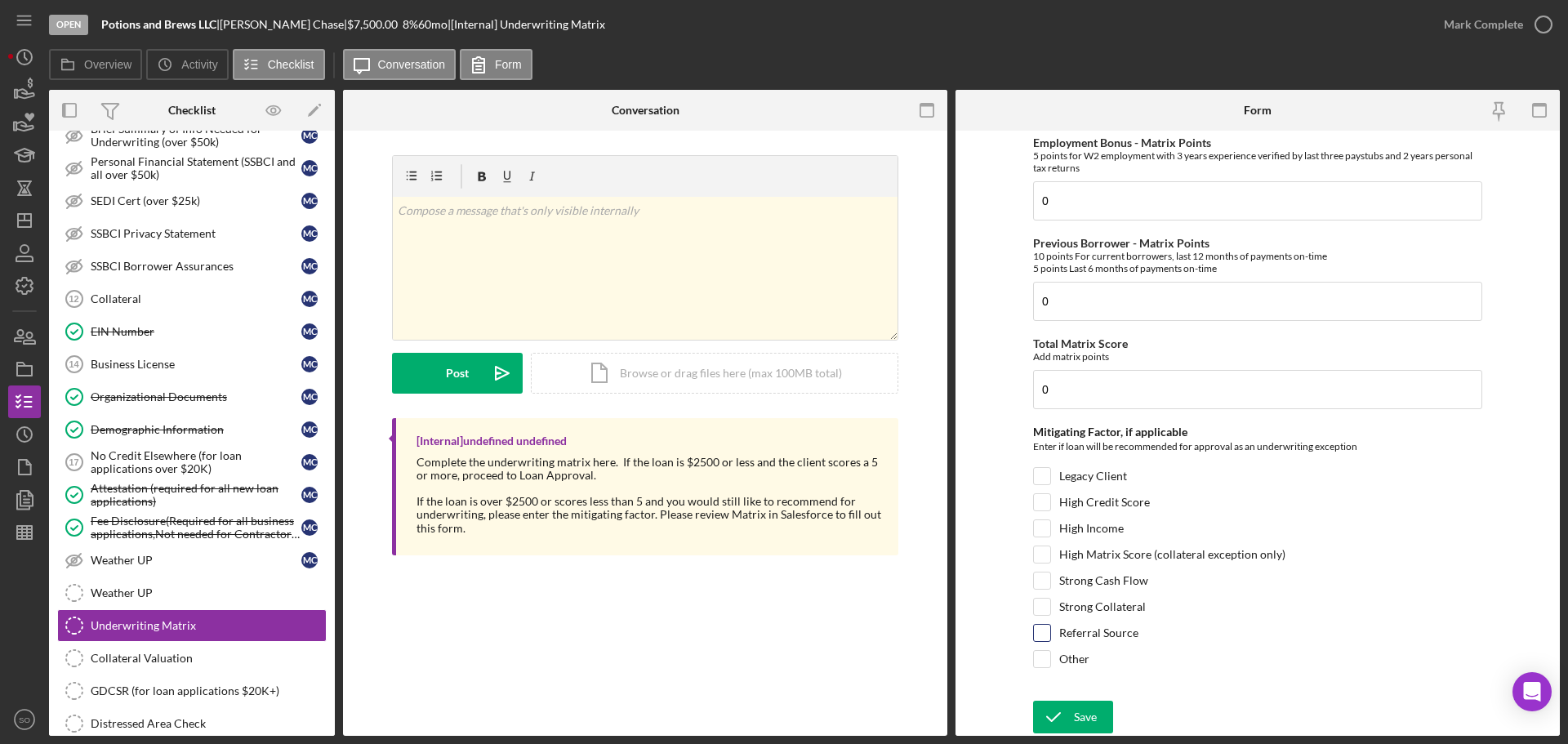
drag, startPoint x: 1041, startPoint y: 630, endPoint x: 1040, endPoint y: 646, distance: 16.0
click at [1040, 630] on input "Referral Source" at bounding box center [1042, 633] width 17 height 17
checkbox input "true"
click at [1078, 708] on div "Save" at bounding box center [1085, 718] width 23 height 33
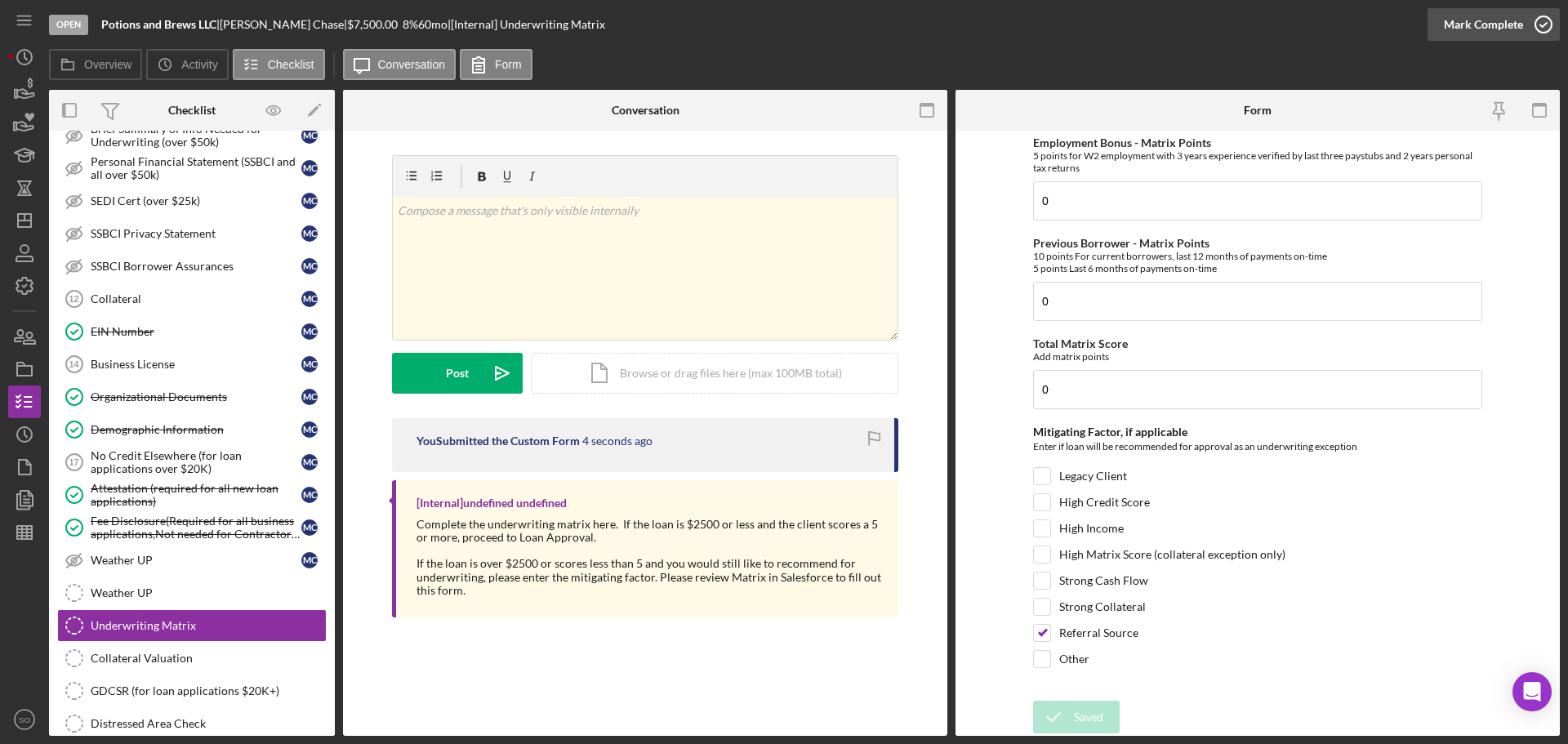
click at [1443, 33] on button "Mark Complete" at bounding box center [1494, 25] width 132 height 33
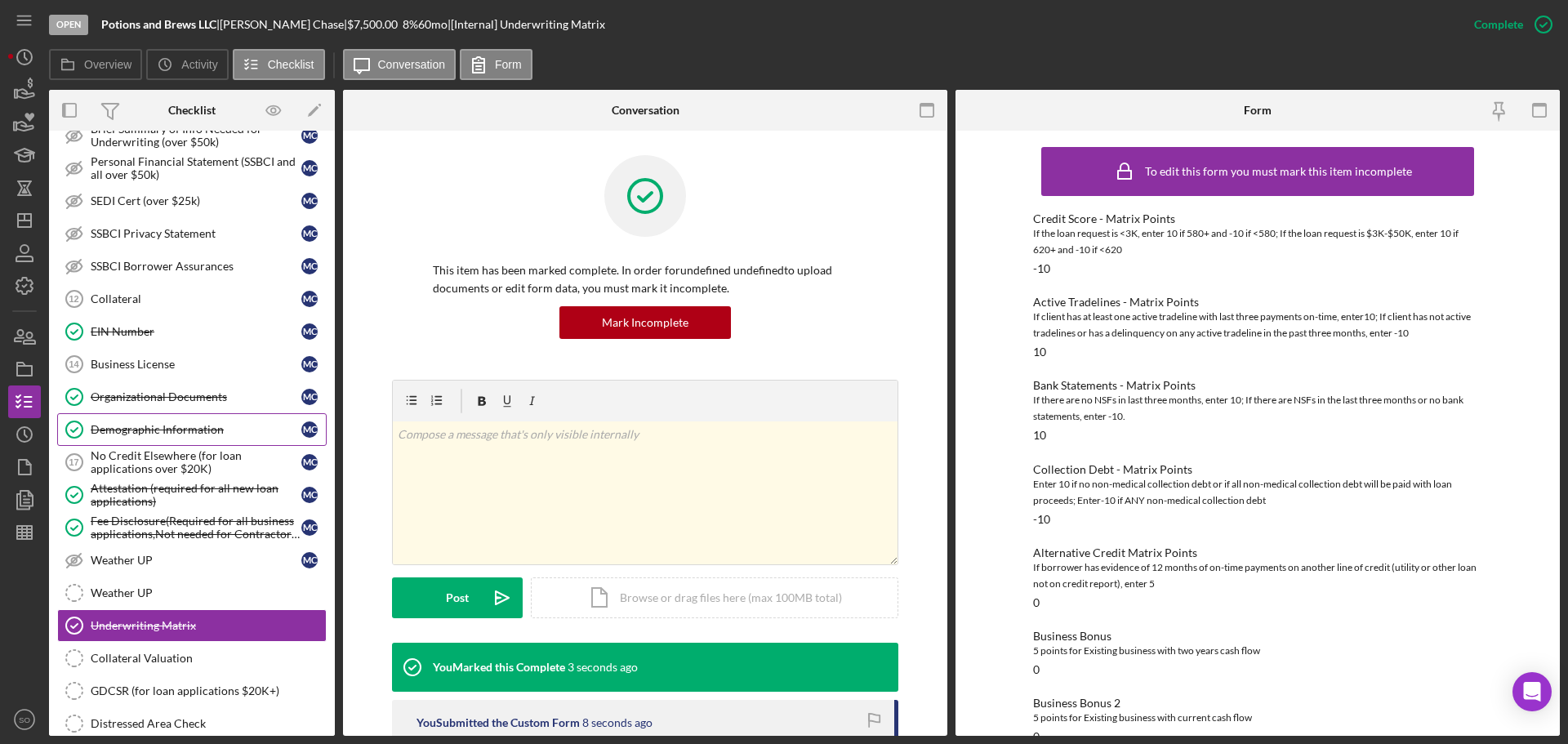
scroll to position [1026, 0]
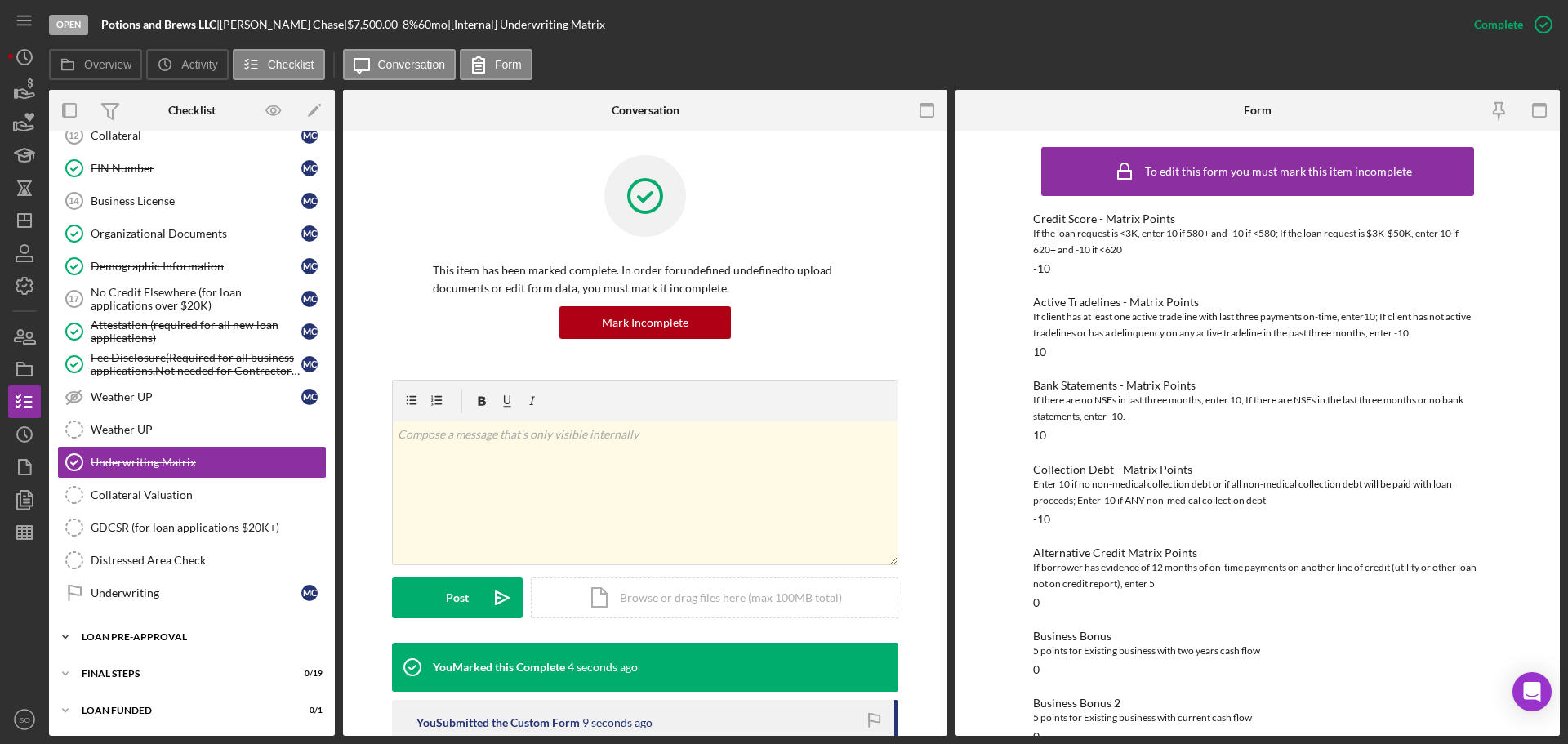
click at [115, 635] on div "LOAN PRE-APPROVAL" at bounding box center [198, 637] width 233 height 10
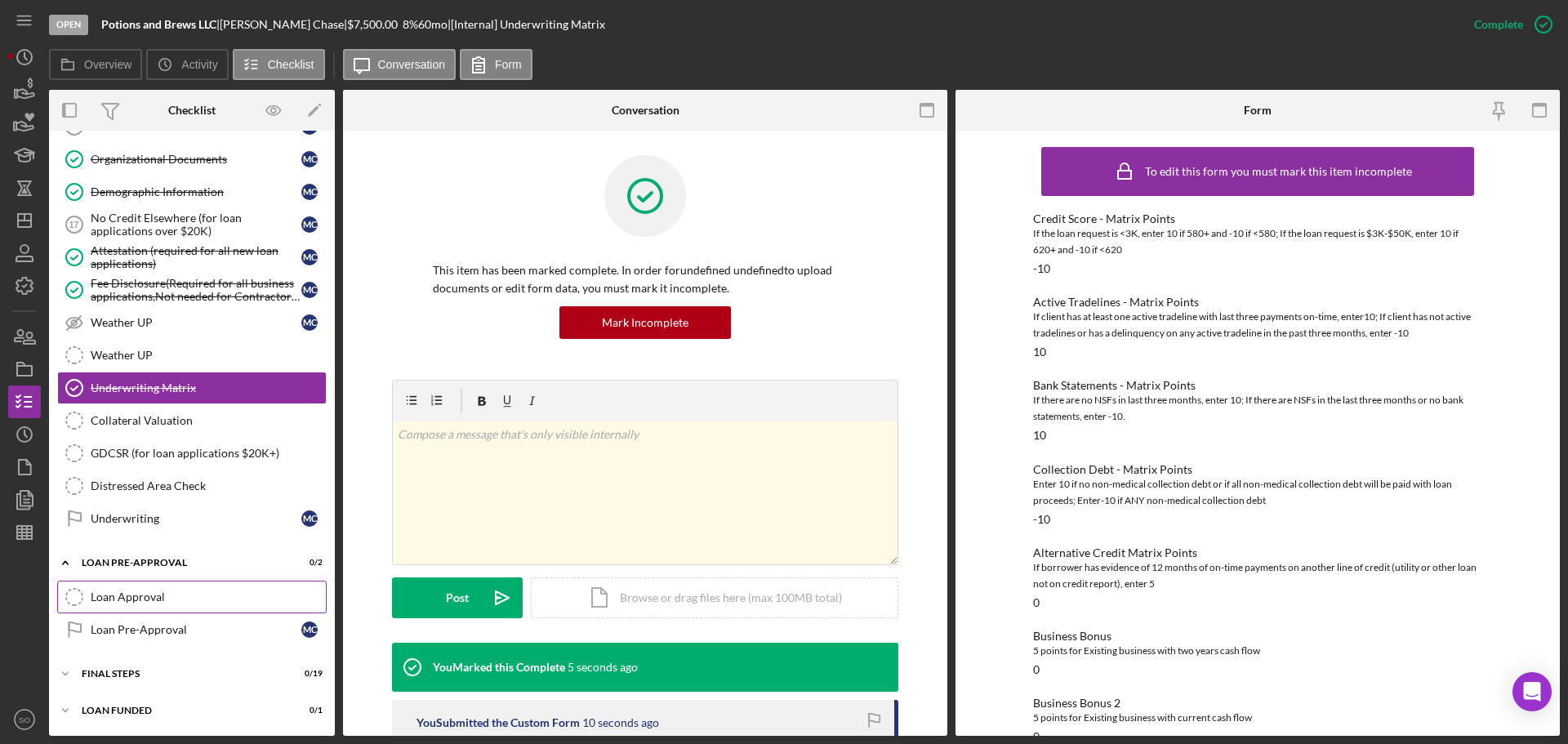
drag, startPoint x: 149, startPoint y: 590, endPoint x: 206, endPoint y: 594, distance: 57.1
click at [152, 591] on div "Loan Approval" at bounding box center [208, 597] width 235 height 13
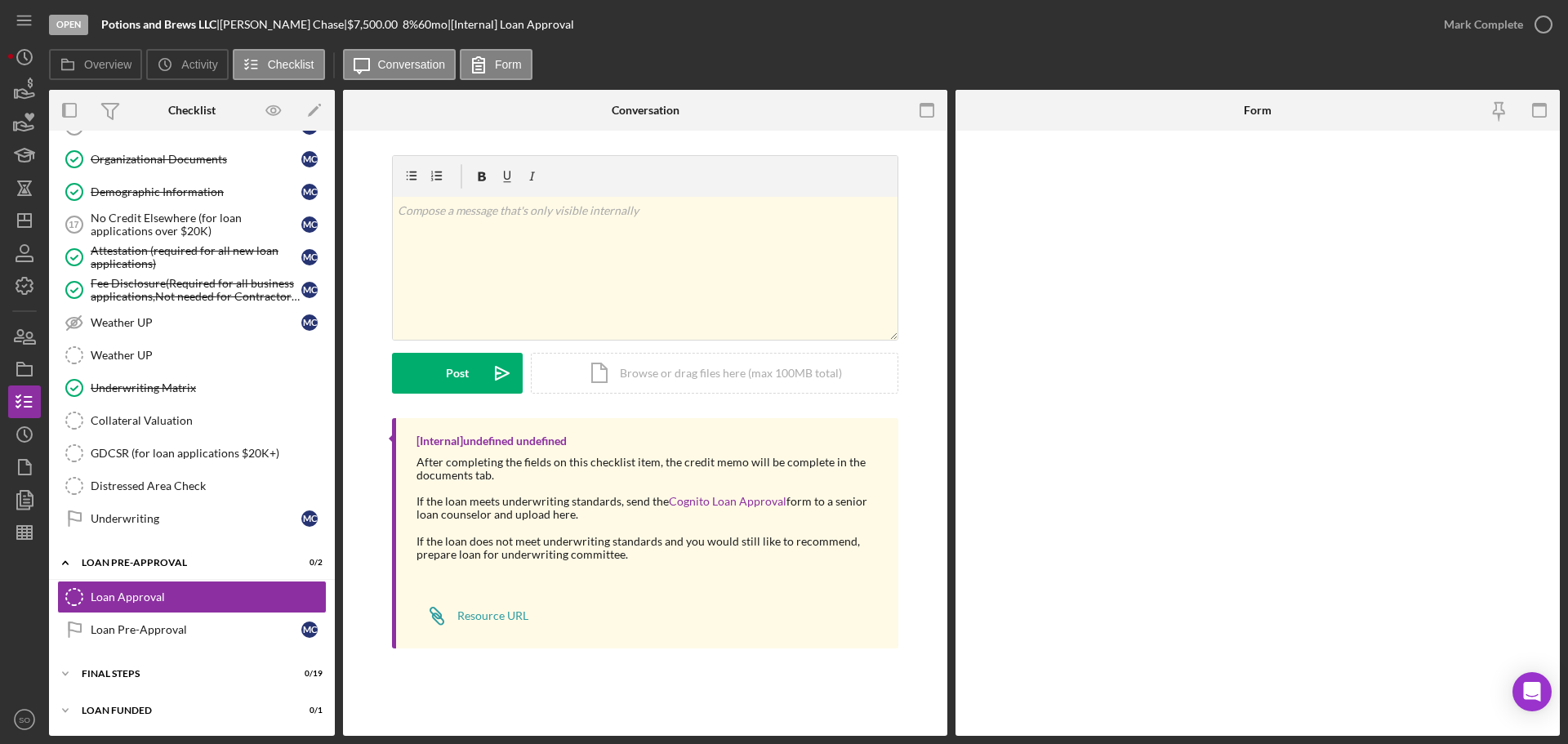
scroll to position [1101, 0]
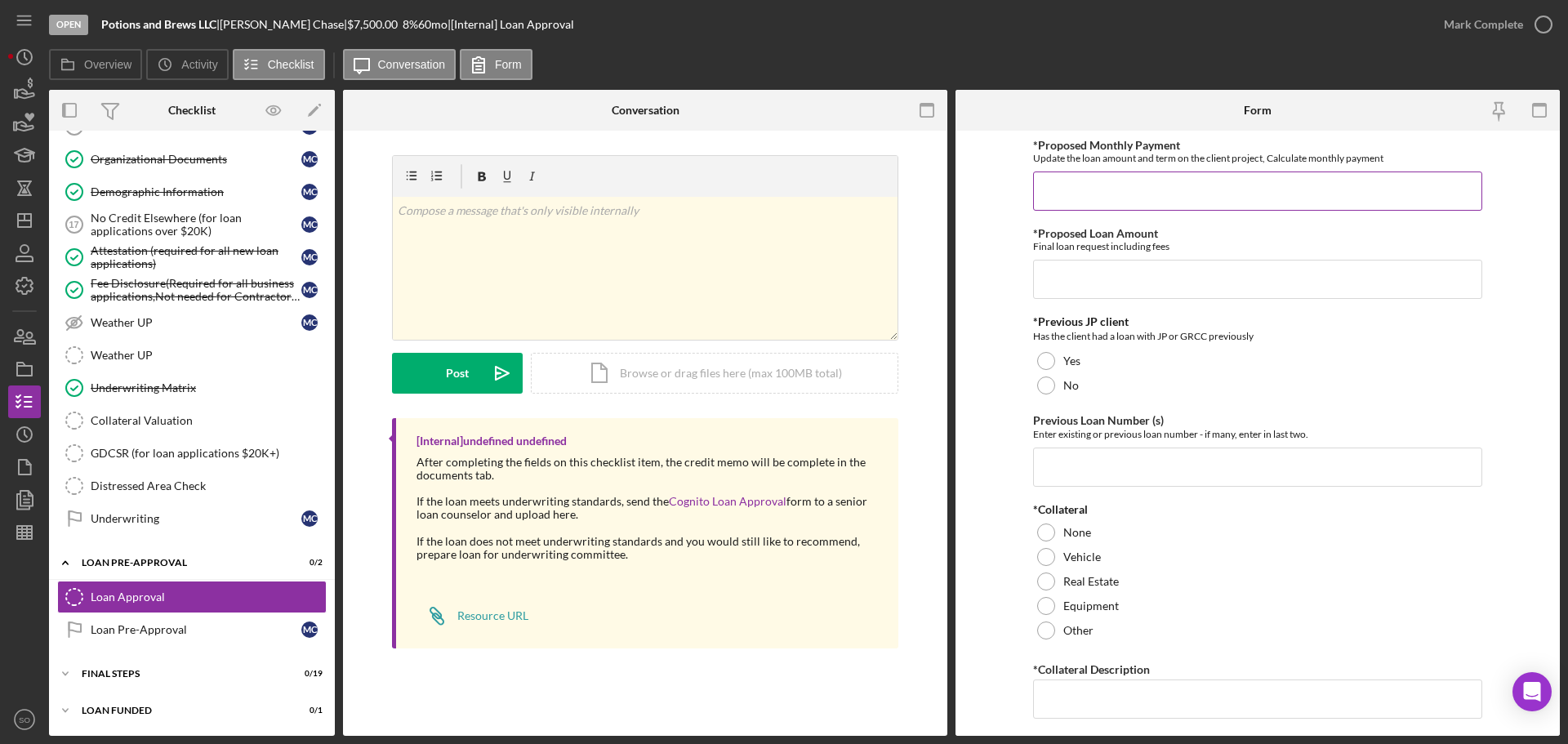
click at [1106, 192] on input "*Proposed Monthly Payment" at bounding box center [1258, 191] width 449 height 39
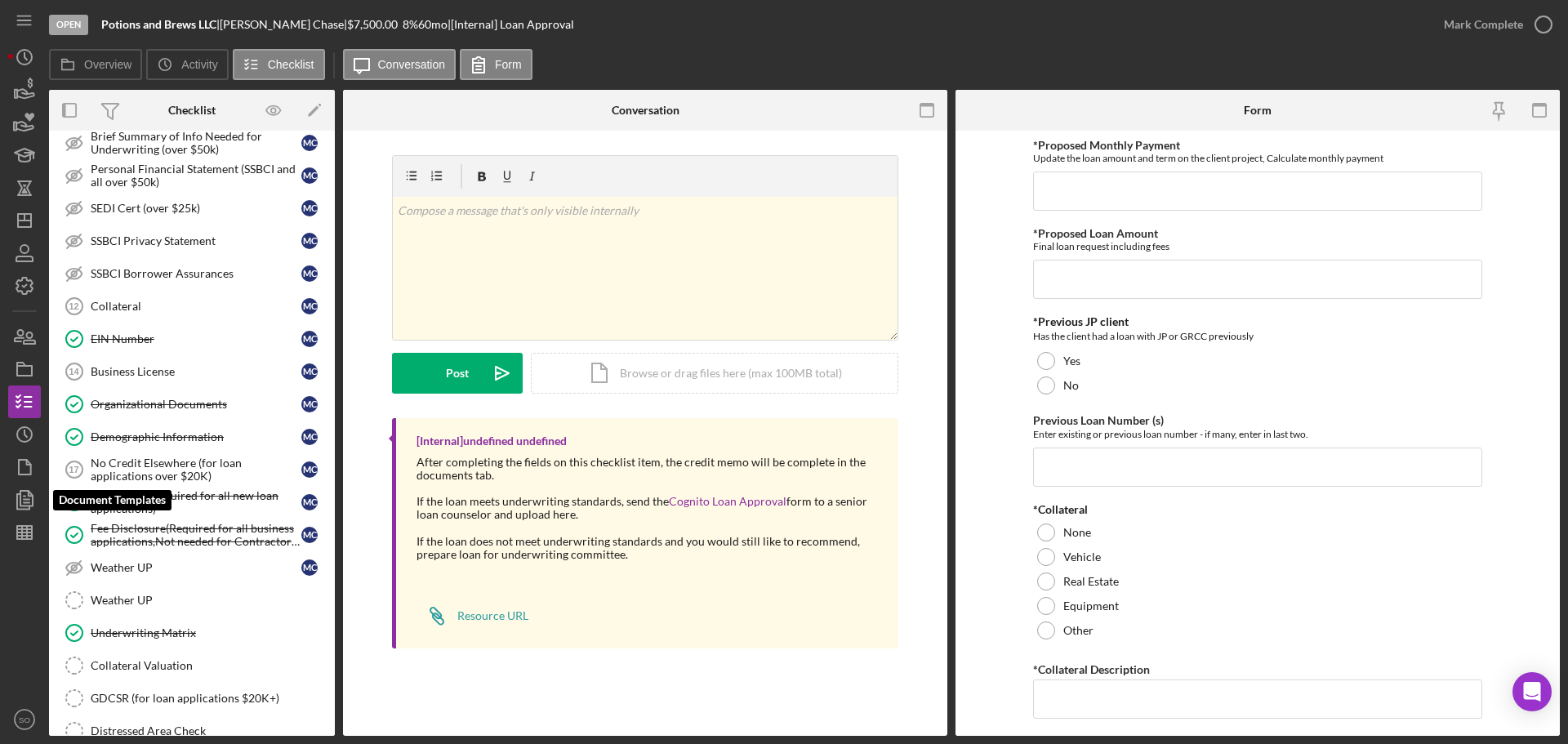
click at [29, 495] on polyline "button" at bounding box center [31, 493] width 4 height 4
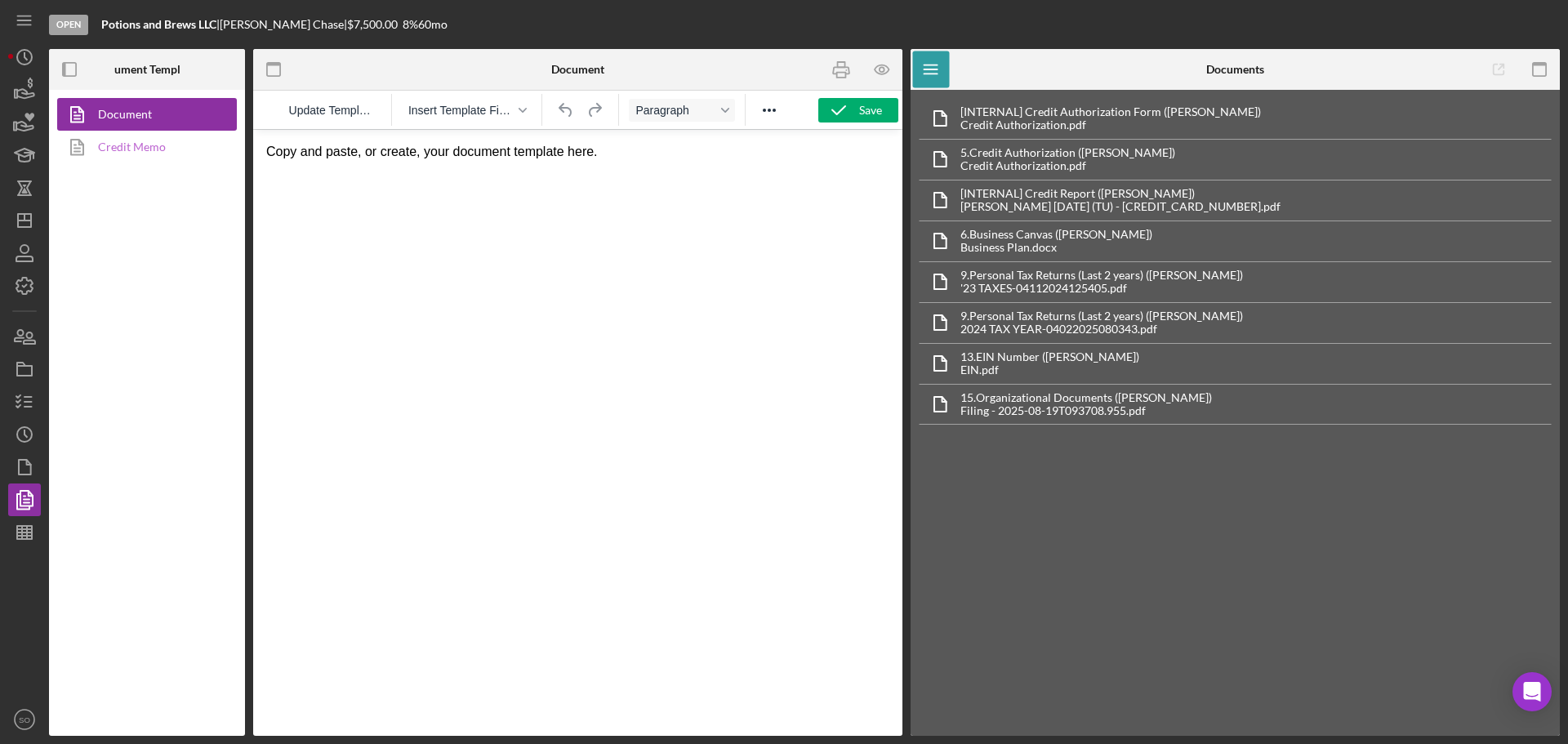
click at [94, 162] on icon at bounding box center [77, 146] width 40 height 40
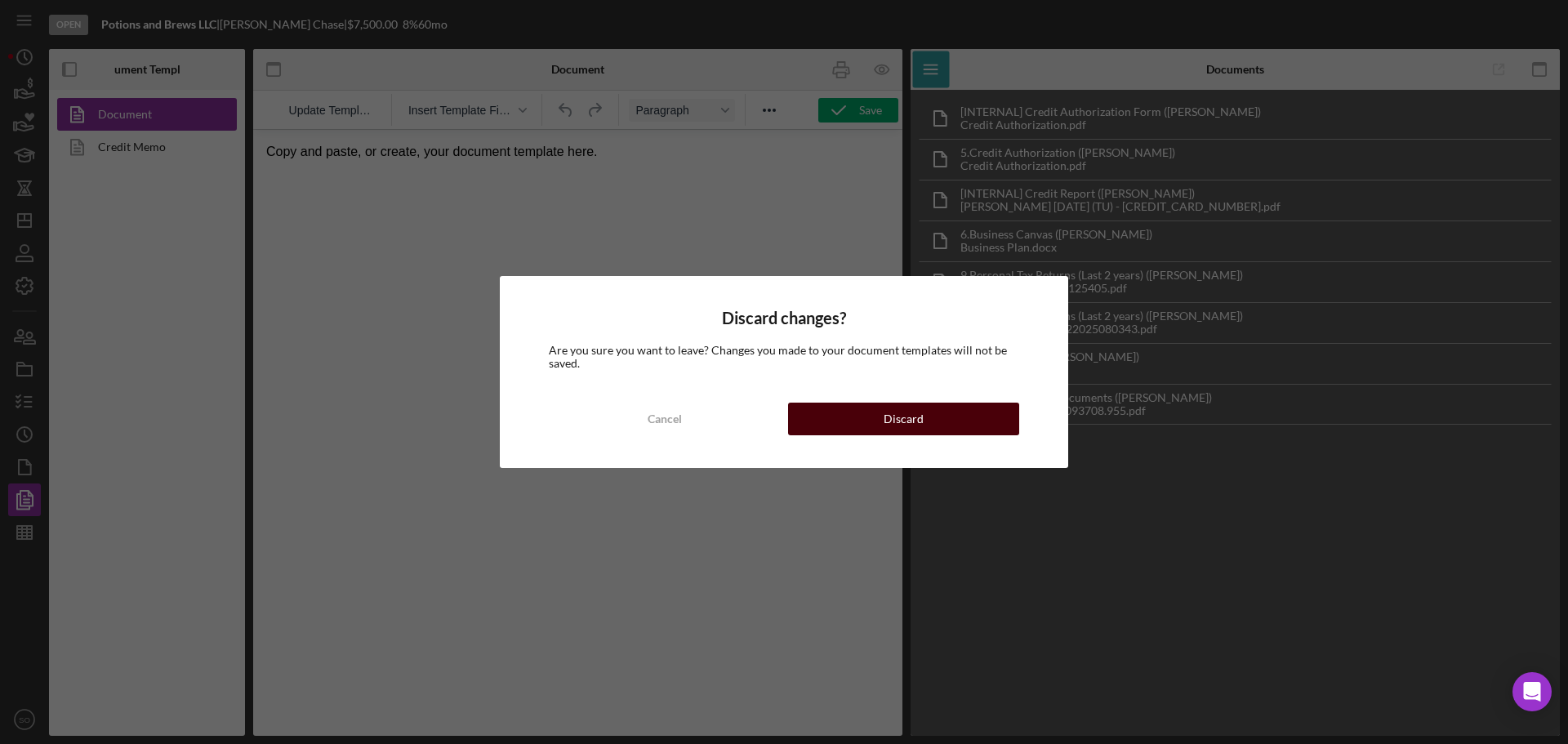
click at [913, 429] on div "Discard" at bounding box center [903, 419] width 40 height 33
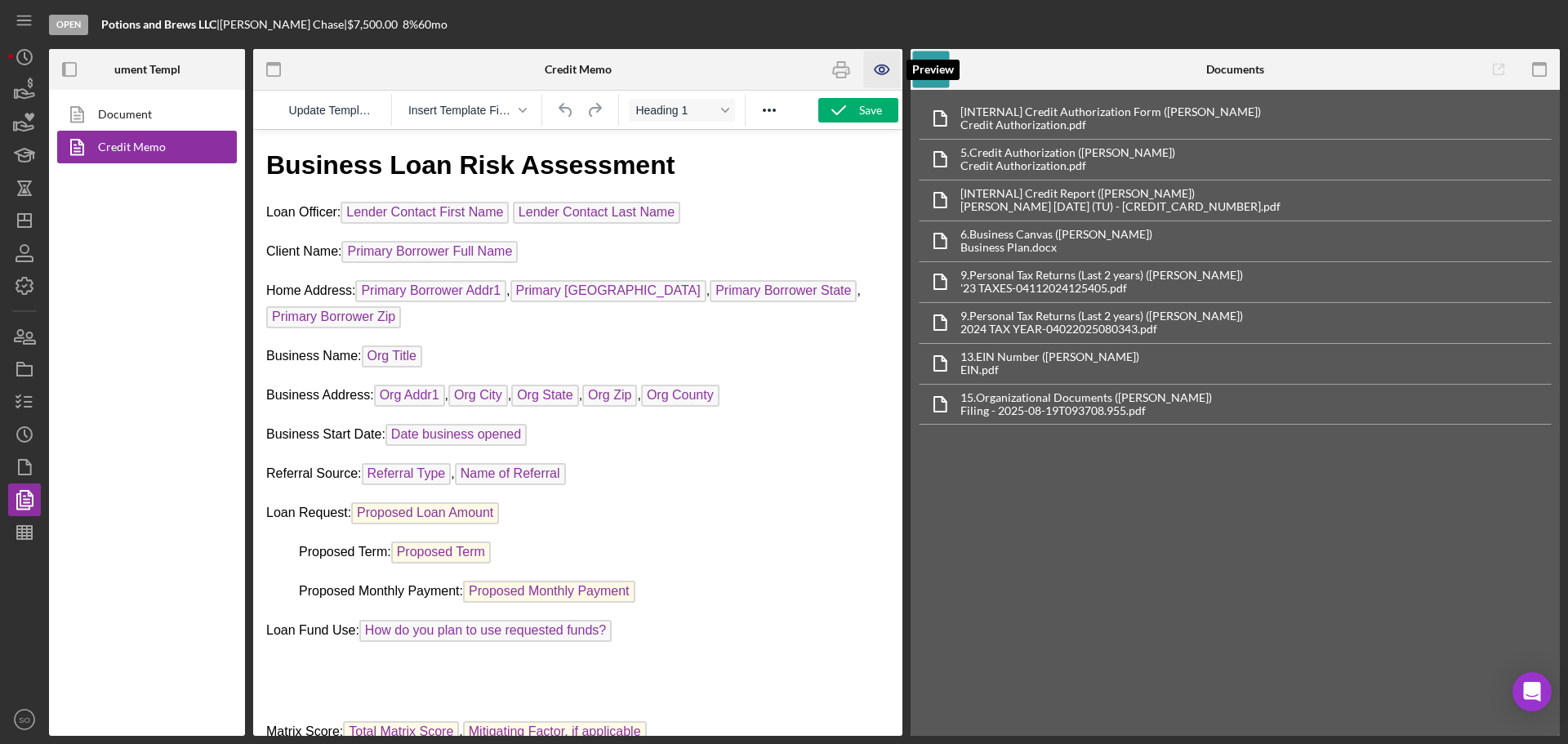
click at [872, 73] on icon "button" at bounding box center [882, 69] width 37 height 37
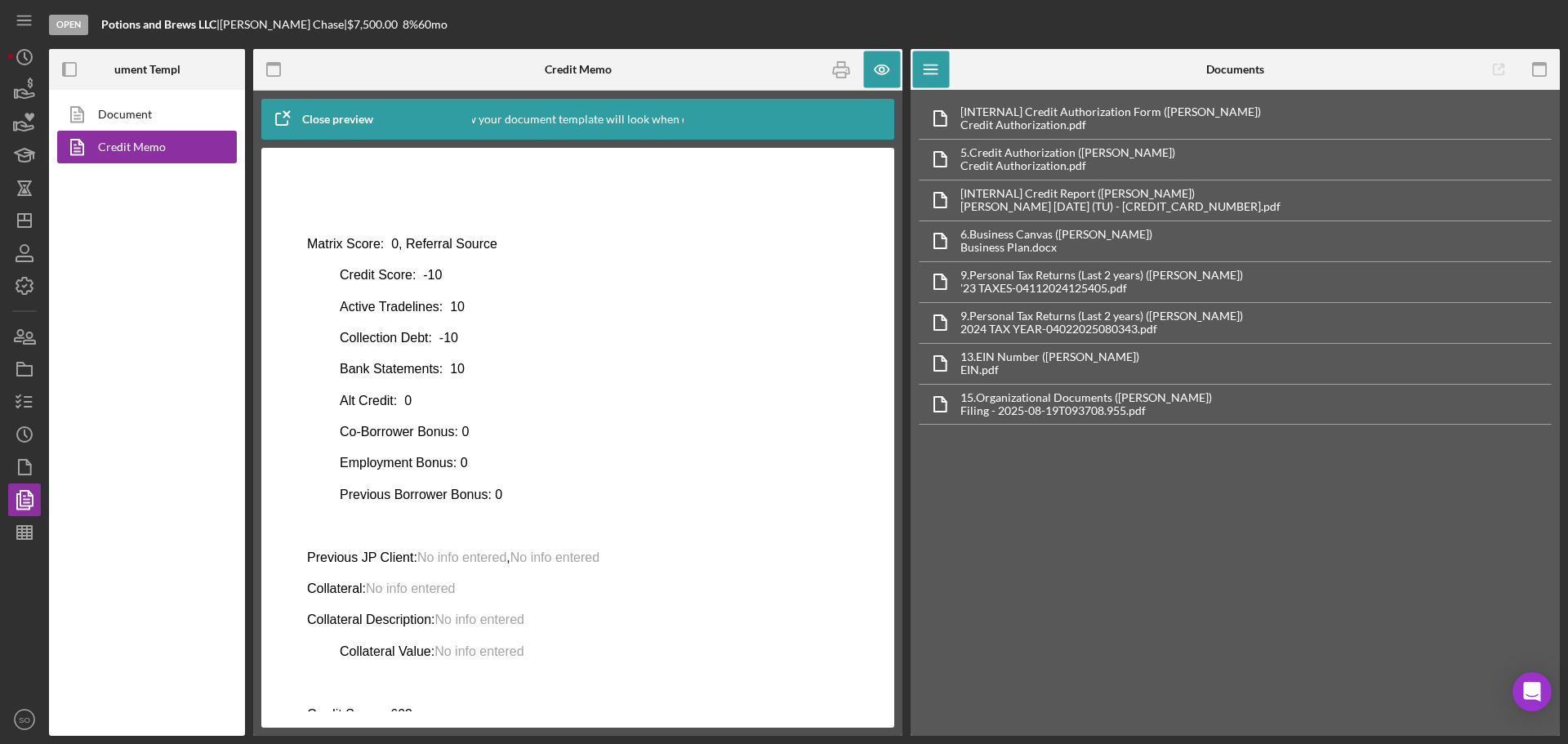
scroll to position [747, 0]
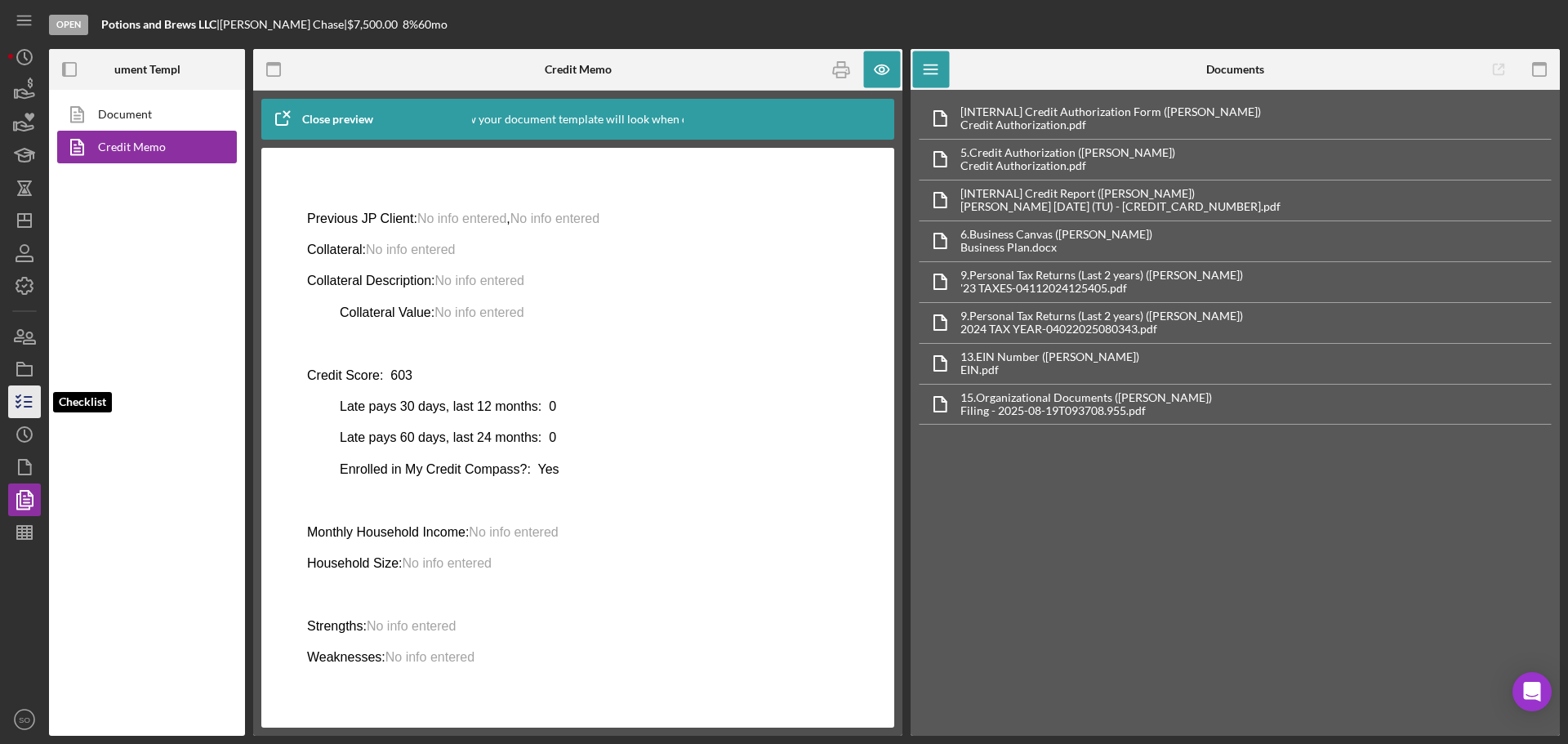
click at [21, 393] on icon "button" at bounding box center [24, 401] width 40 height 40
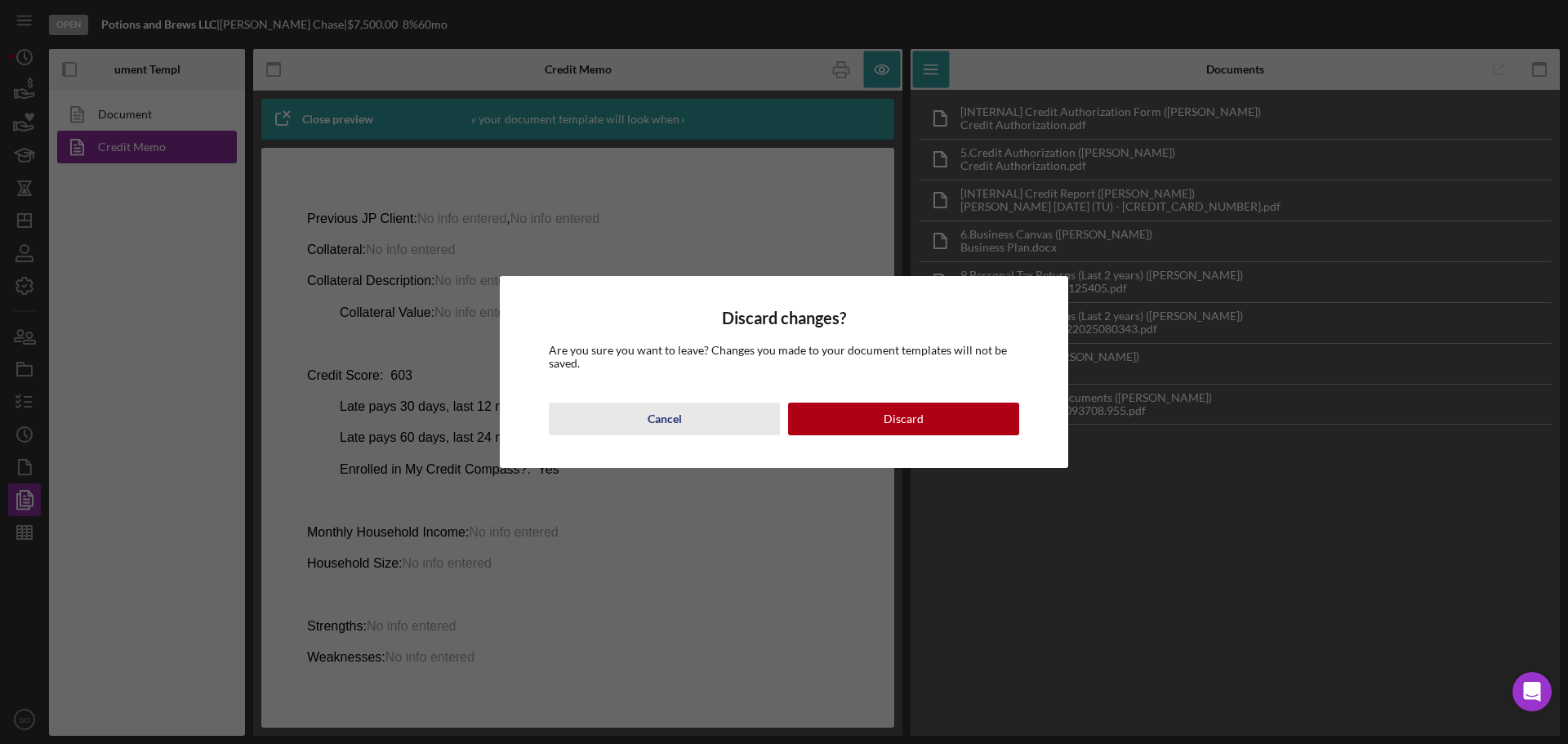
drag, startPoint x: 669, startPoint y: 419, endPoint x: 373, endPoint y: 273, distance: 330.0
click at [669, 419] on div "Cancel" at bounding box center [665, 419] width 35 height 33
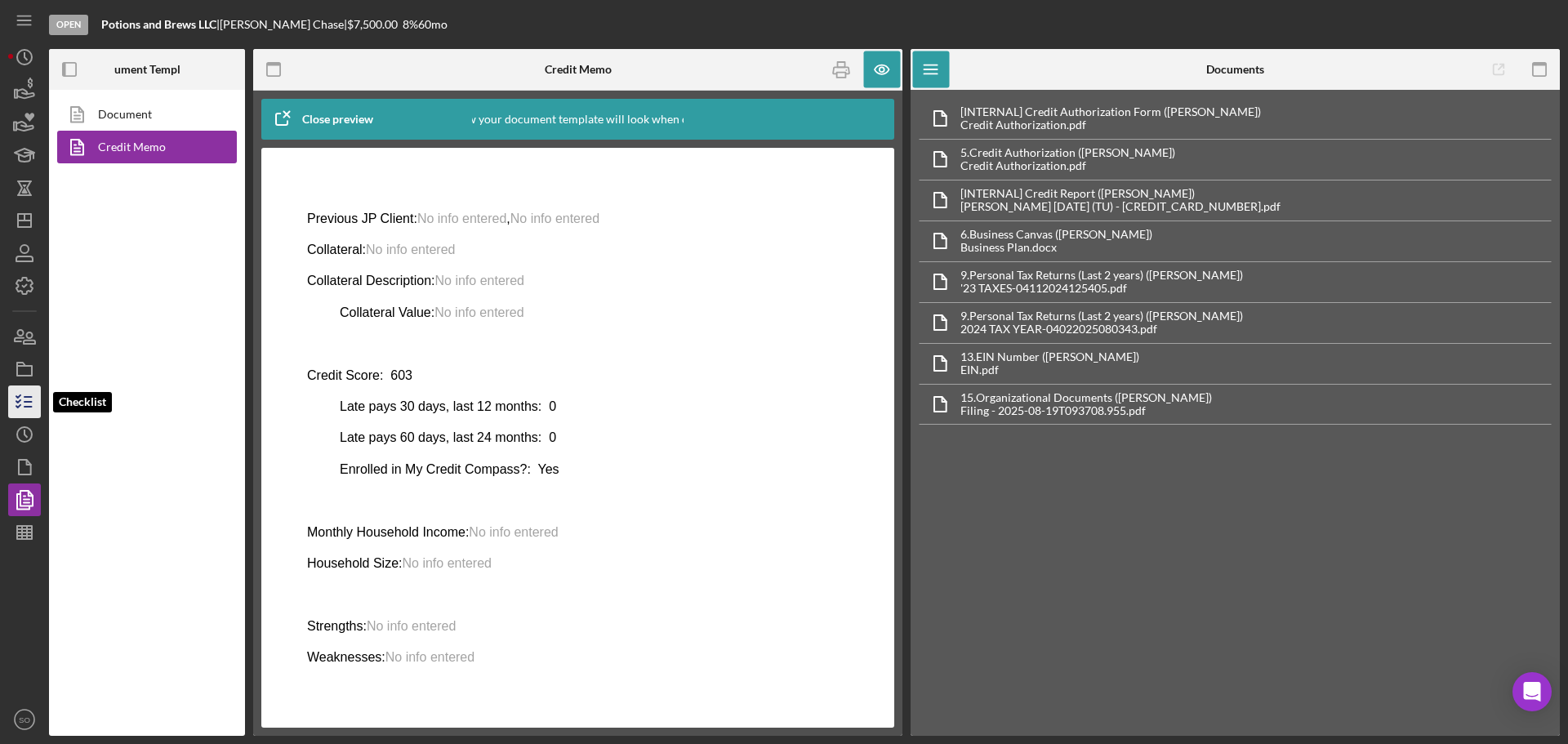
click at [29, 402] on line "button" at bounding box center [28, 402] width 7 height 0
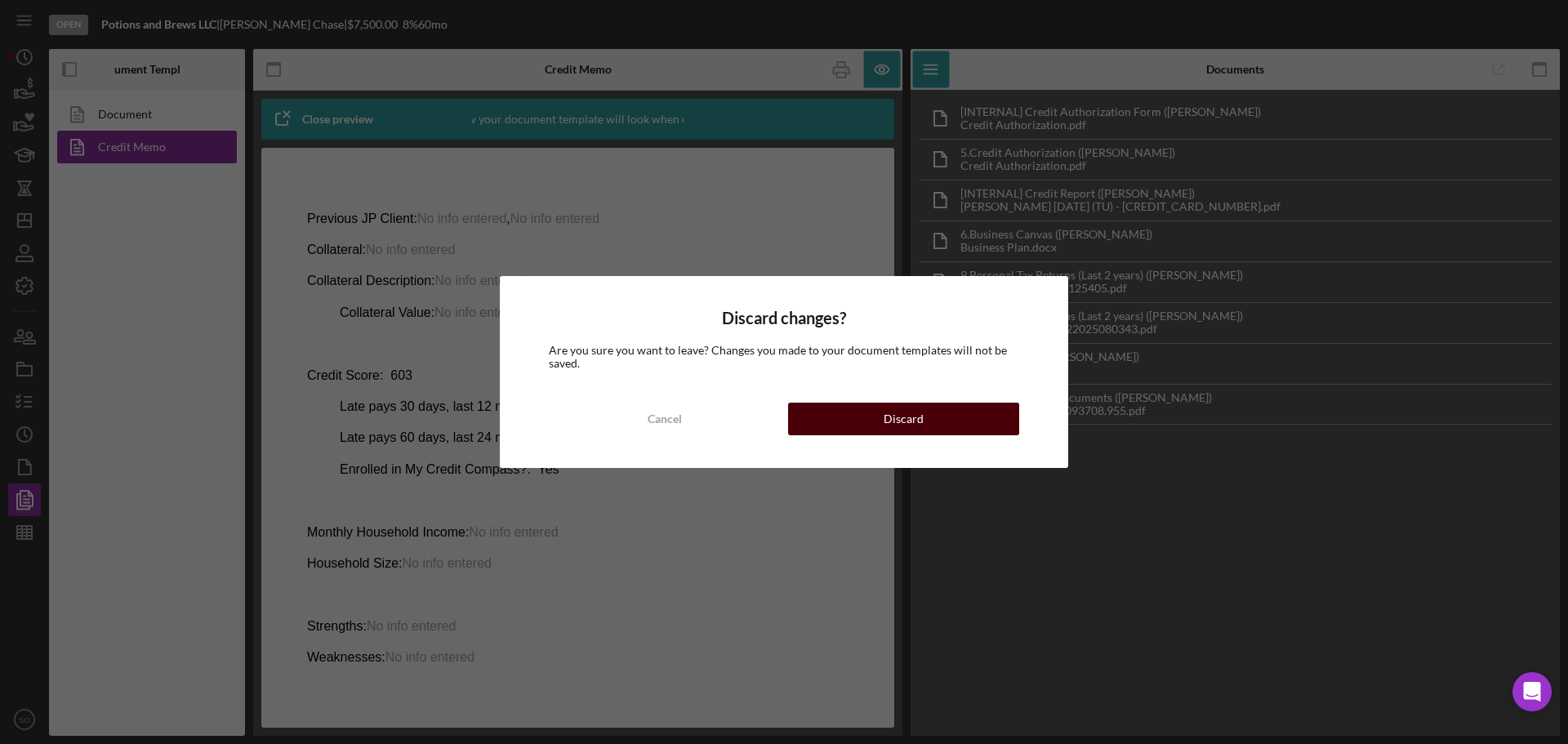
click at [871, 429] on button "Discard" at bounding box center [903, 419] width 231 height 33
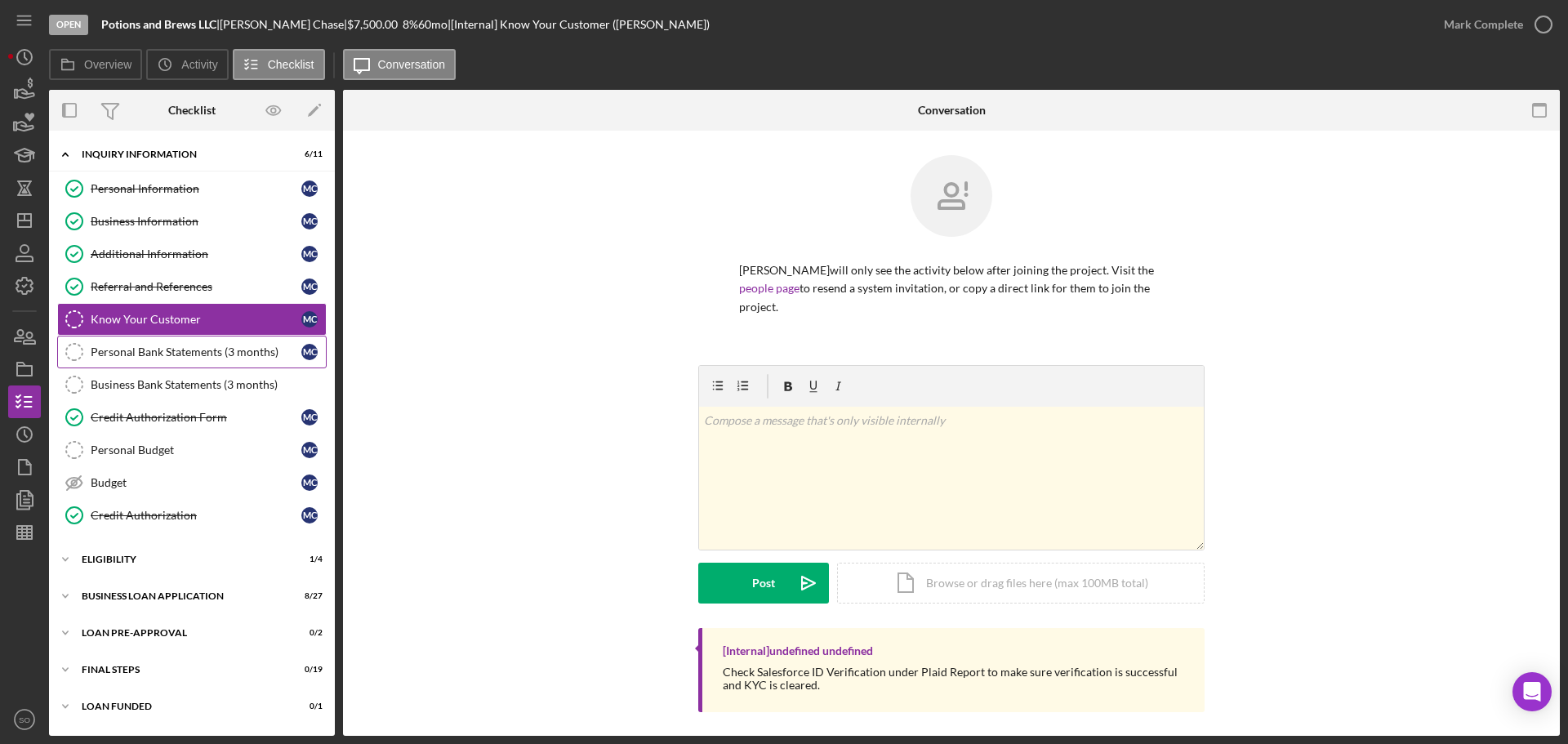
click at [287, 350] on div "Personal Bank Statements (3 months)" at bounding box center [196, 352] width 211 height 13
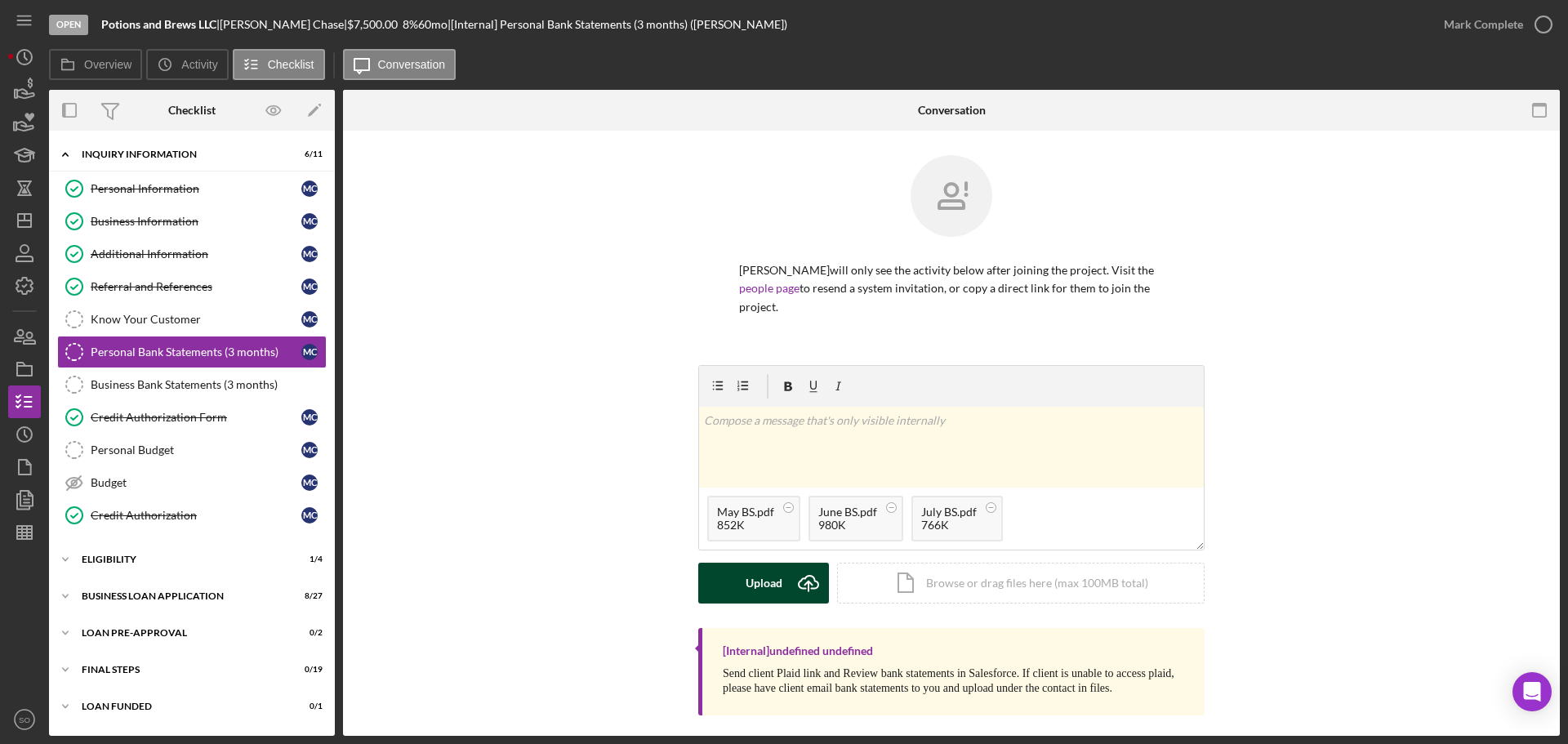
click at [777, 571] on div "Upload" at bounding box center [764, 582] width 37 height 40
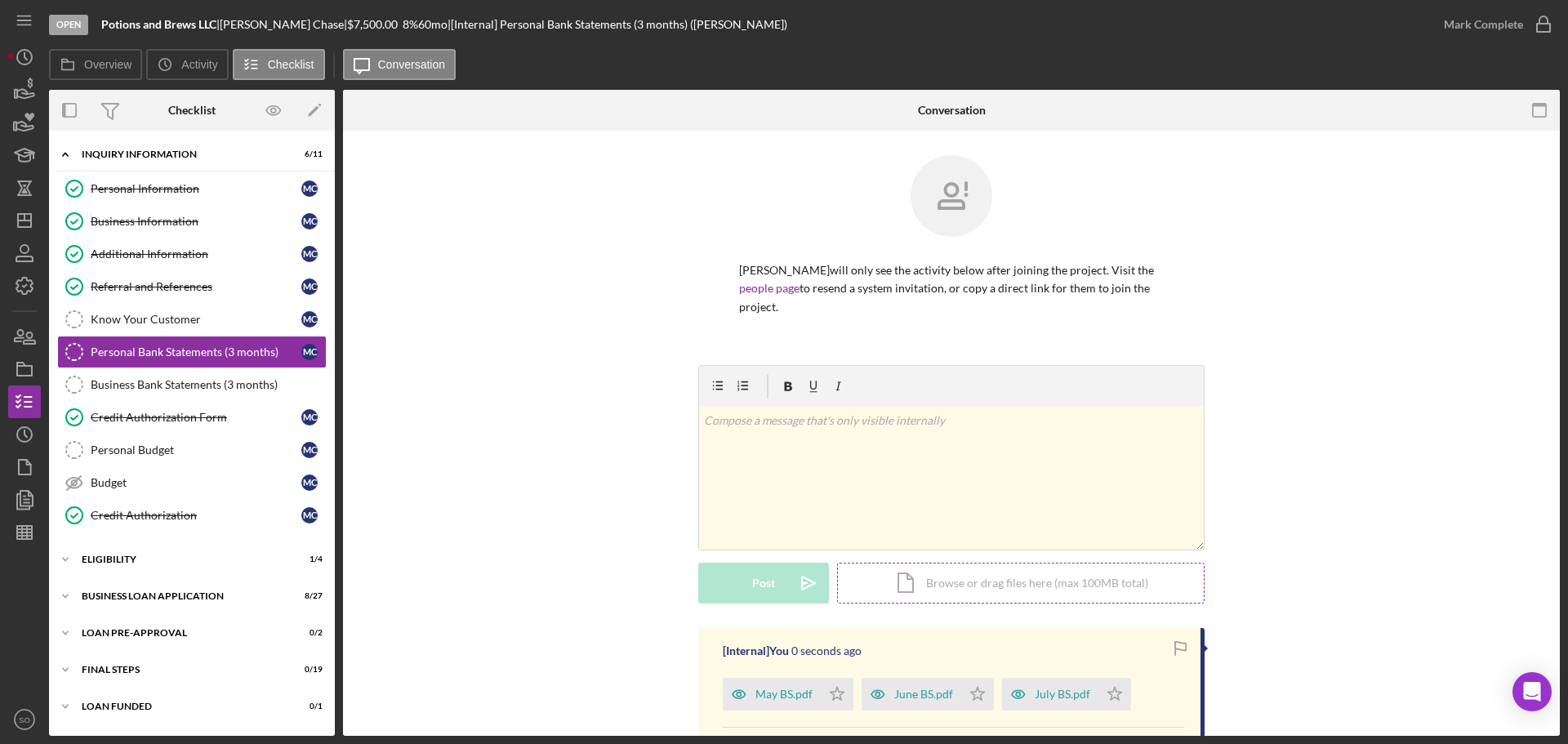
scroll to position [163, 0]
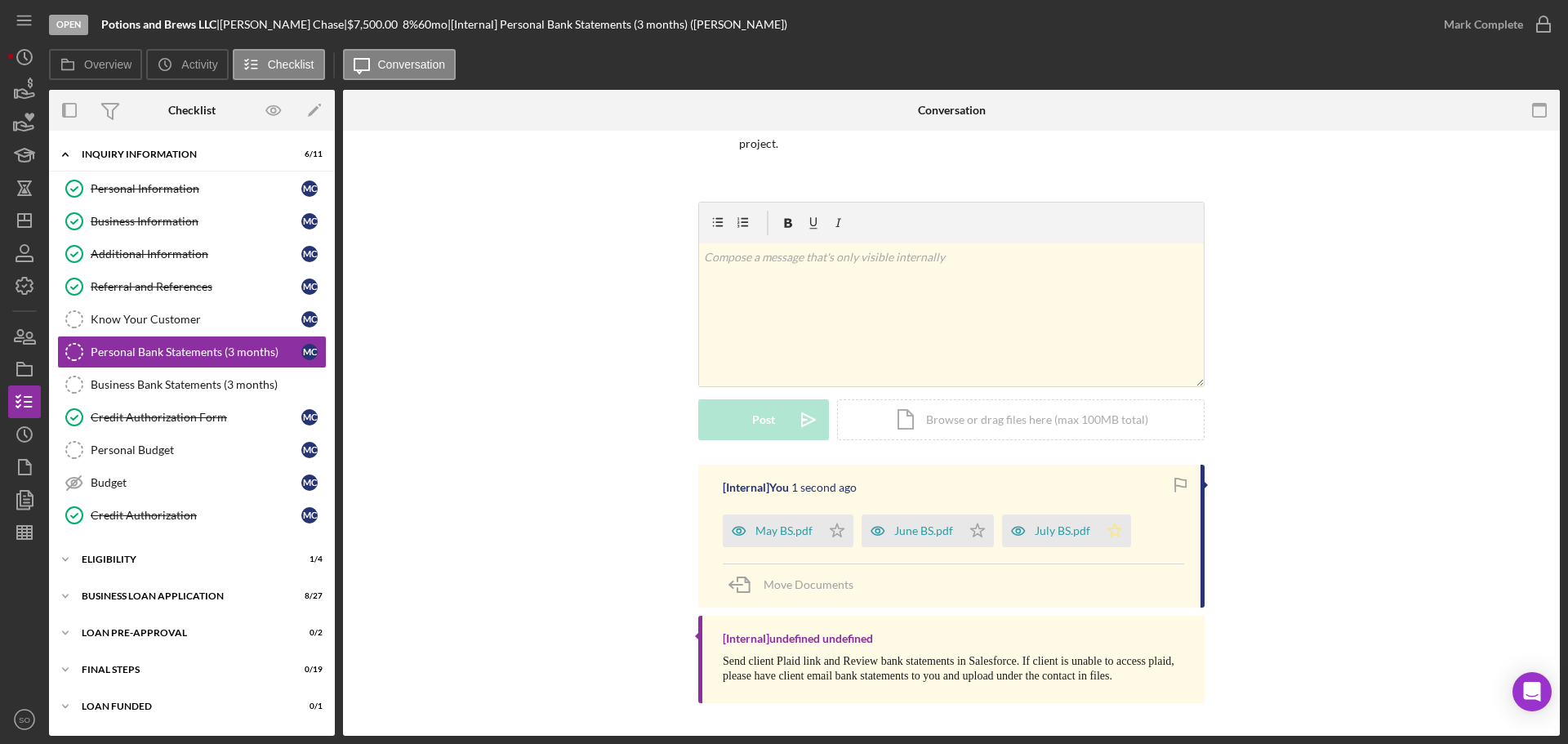
click at [845, 536] on polygon "button" at bounding box center [837, 530] width 14 height 13
click at [1439, 29] on button "Mark Complete" at bounding box center [1494, 25] width 132 height 33
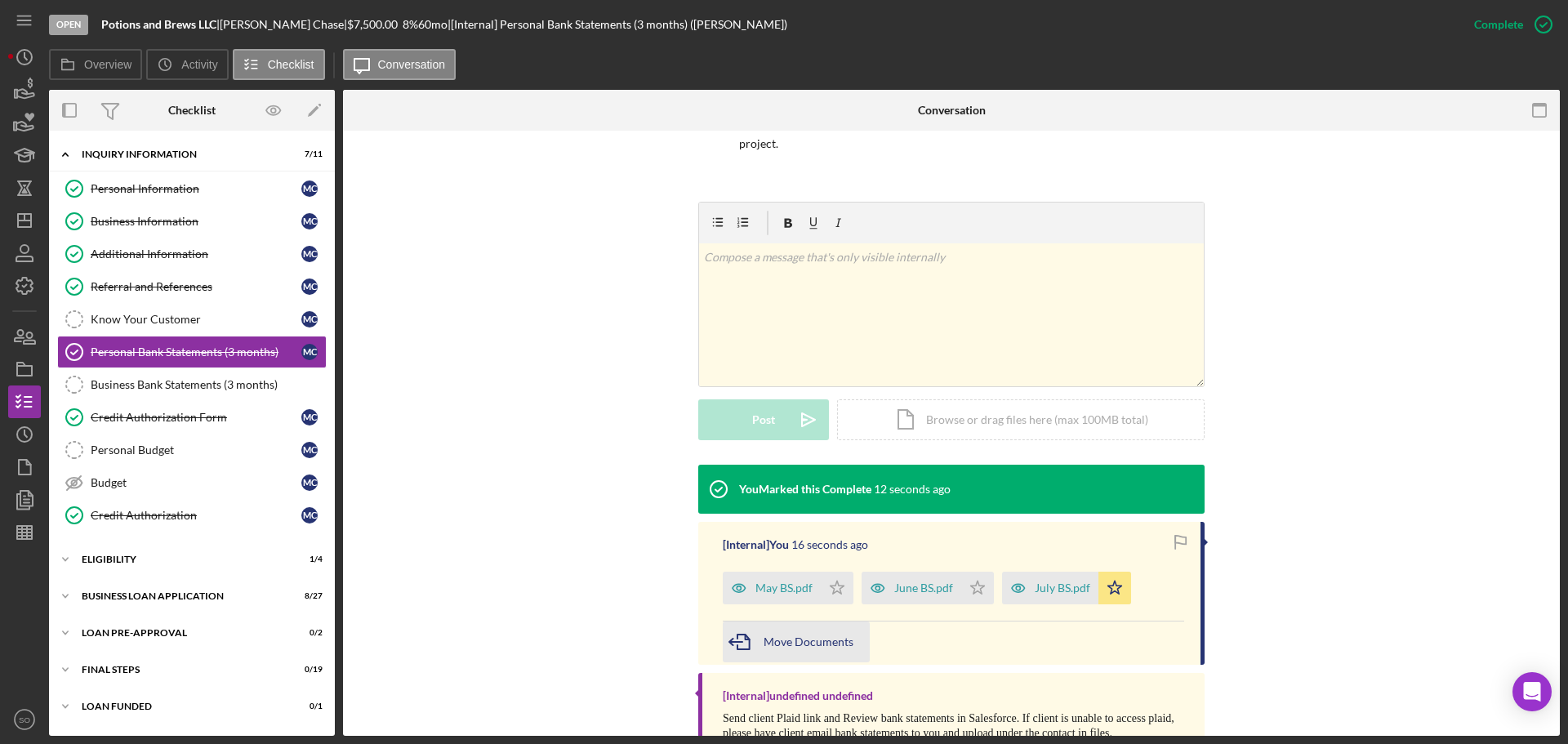
scroll to position [220, 0]
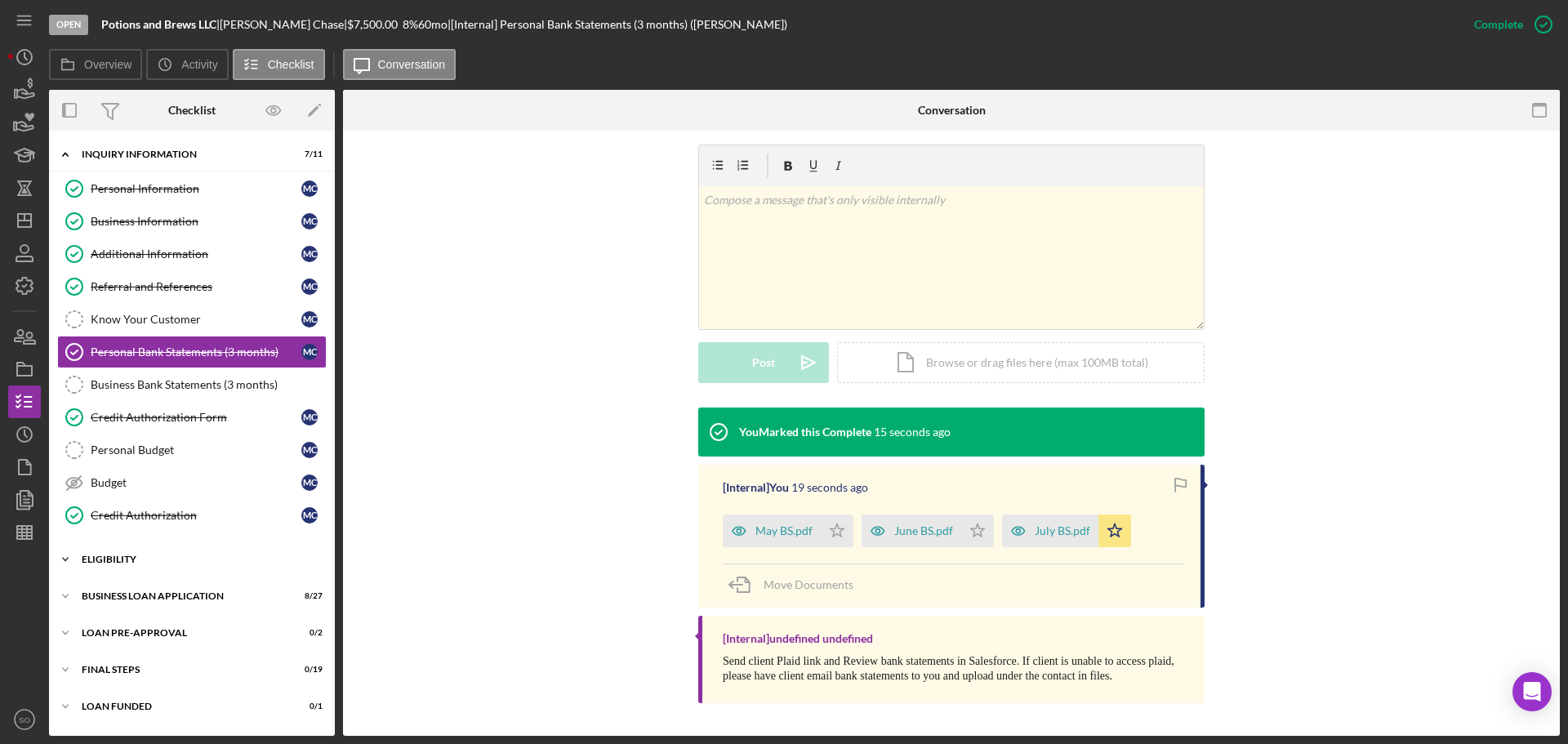
click at [144, 562] on div "ELIGIBILITY" at bounding box center [198, 560] width 233 height 10
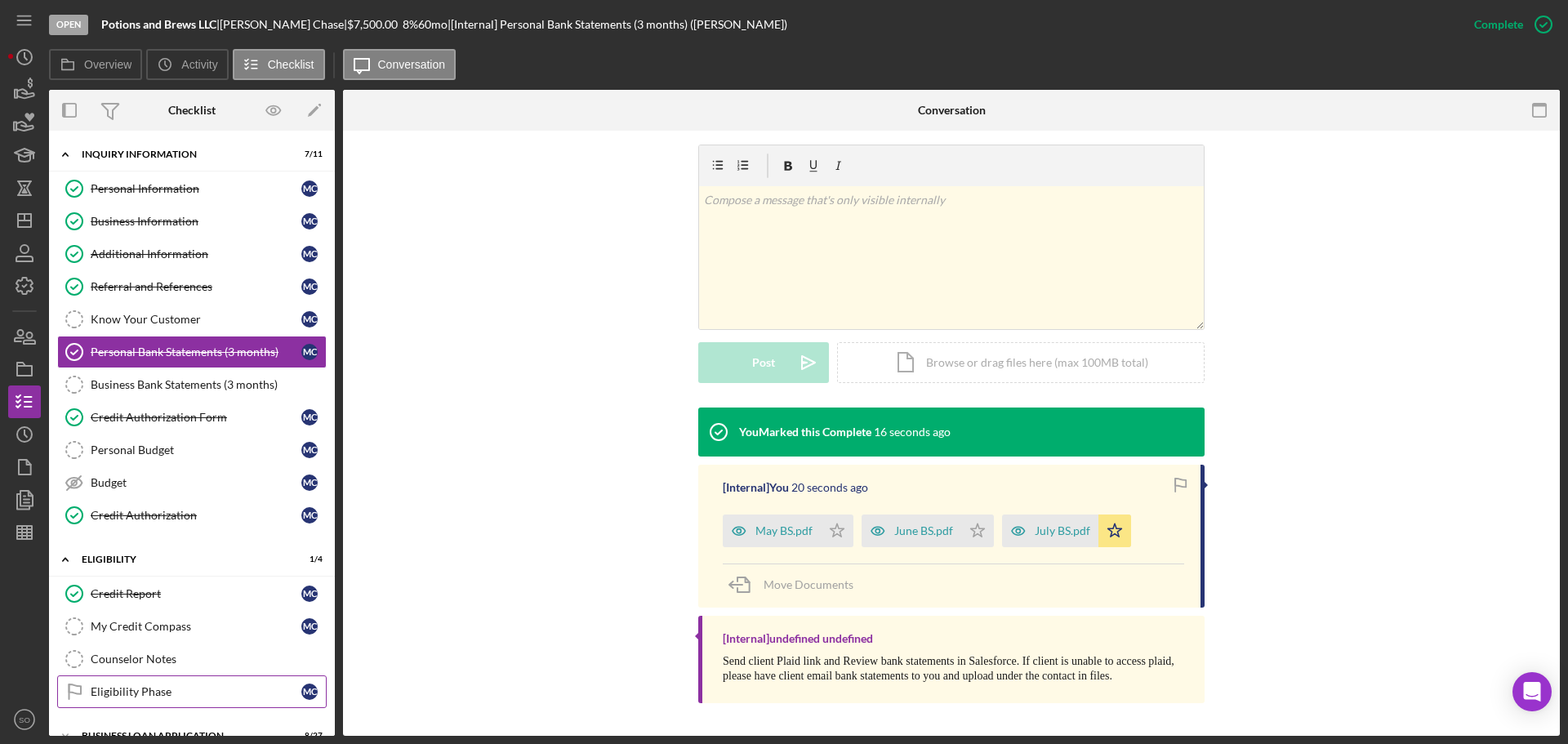
scroll to position [135, 0]
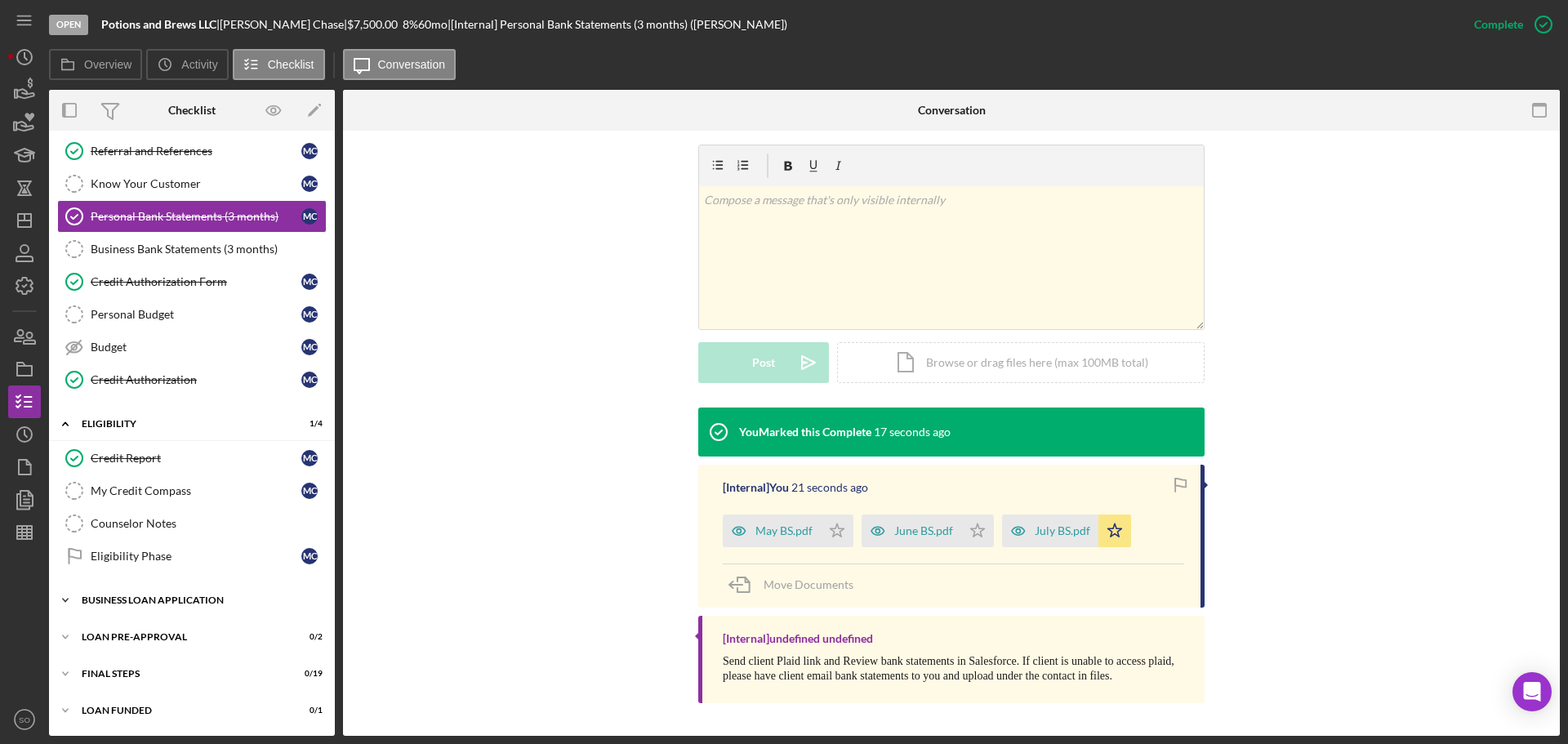
click at [209, 596] on div "BUSINESS LOAN APPLICATION" at bounding box center [198, 600] width 233 height 10
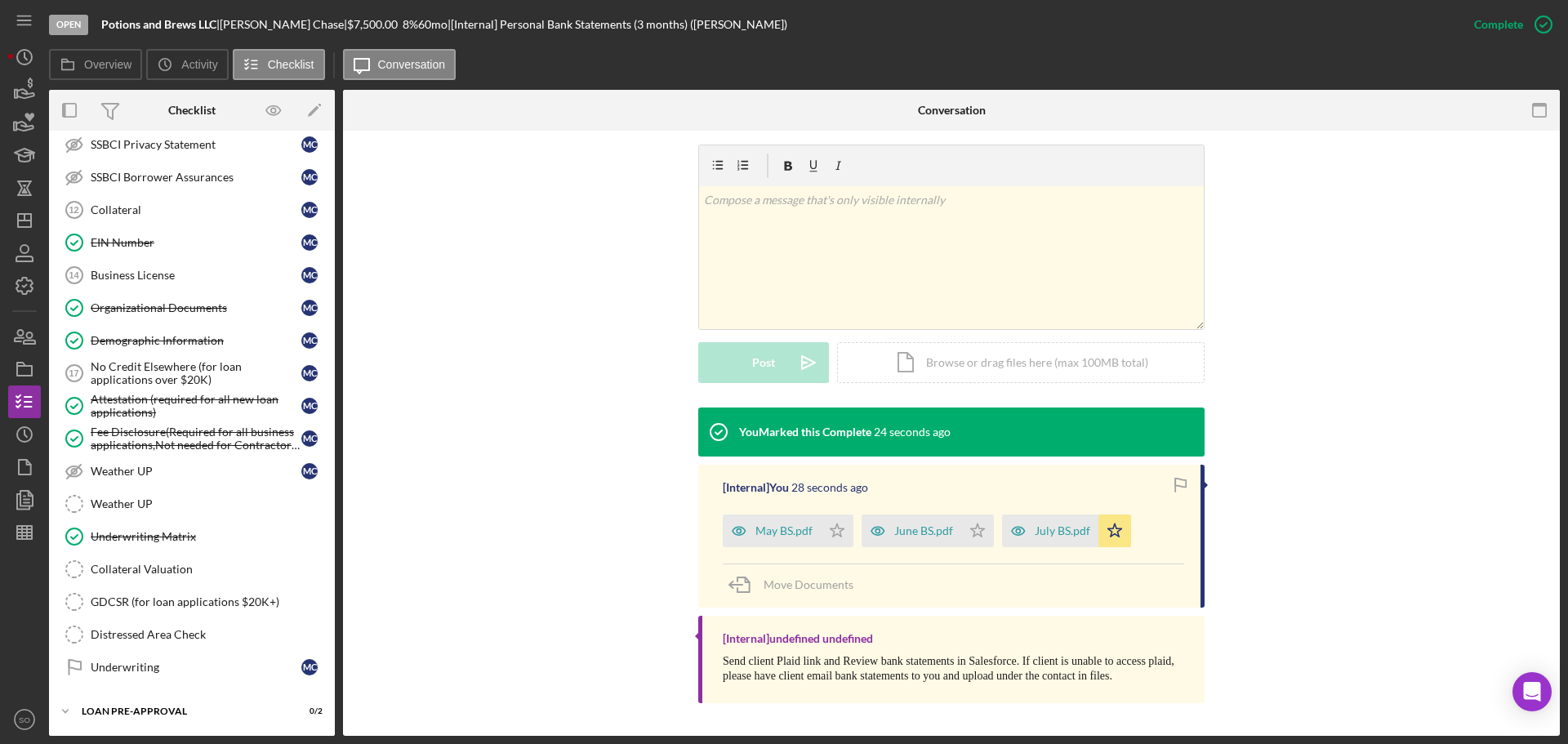
scroll to position [1026, 0]
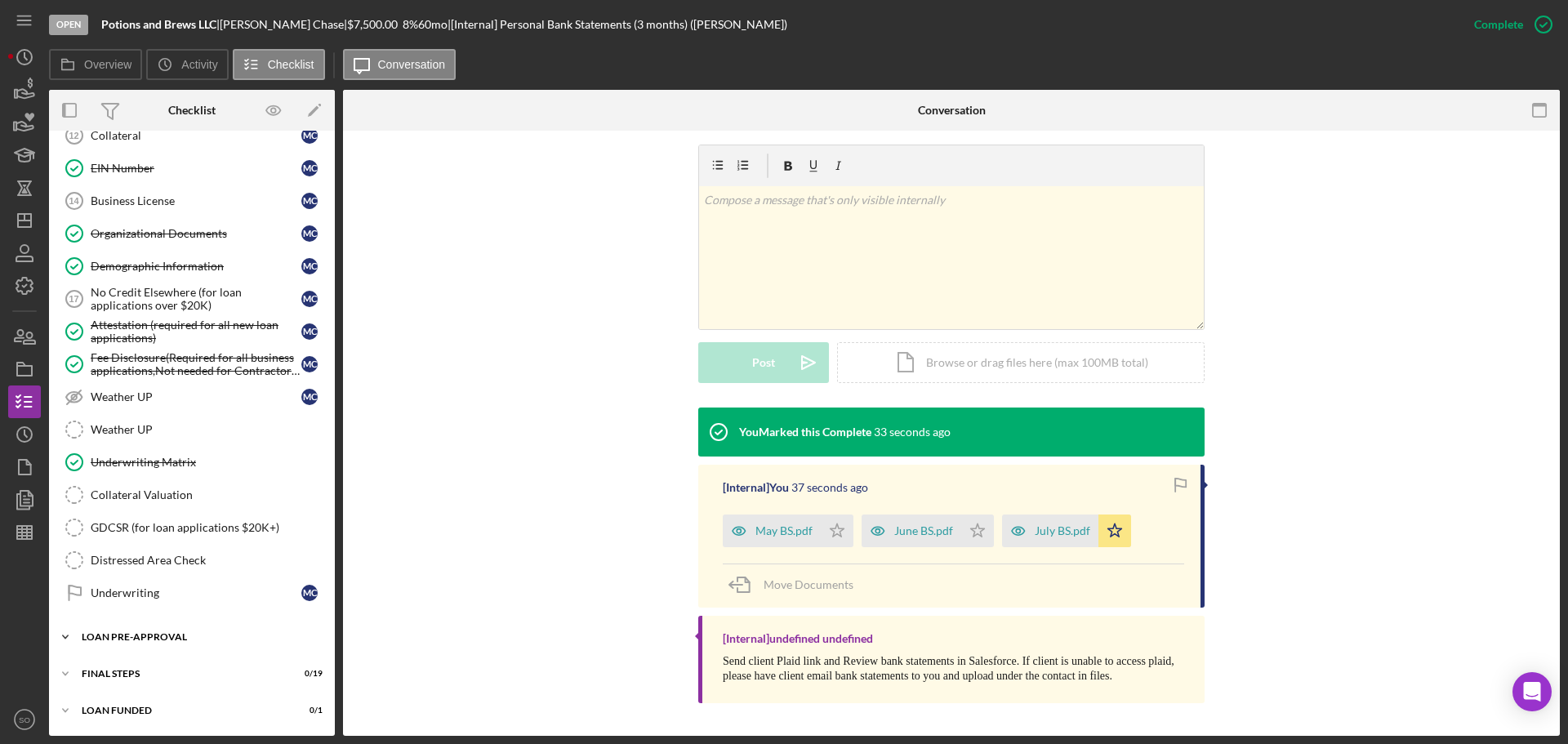
click at [210, 622] on div "Icon/Expander LOAN PRE-APPROVAL 0 / 2" at bounding box center [192, 637] width 286 height 33
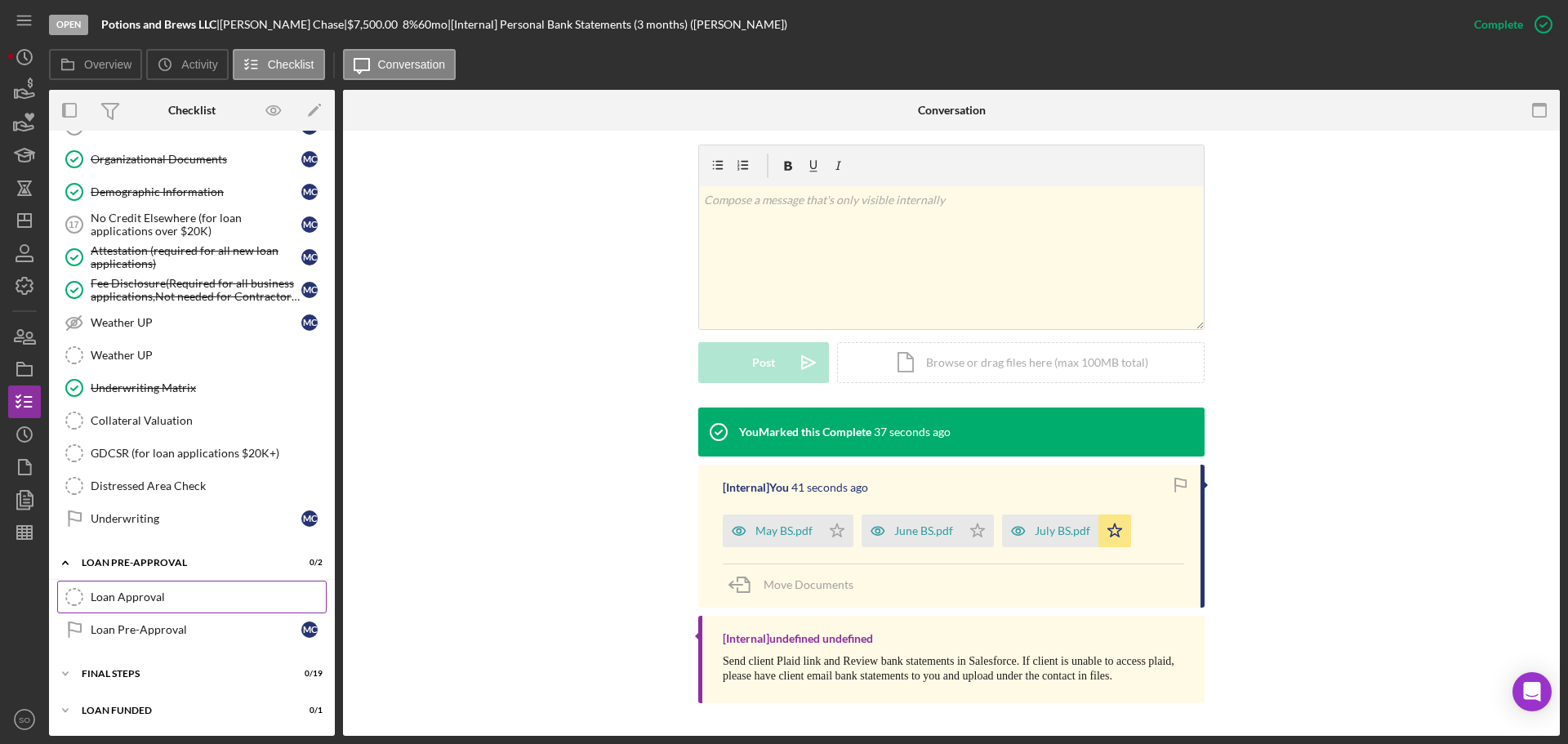
click at [252, 596] on div "Loan Approval" at bounding box center [208, 597] width 235 height 13
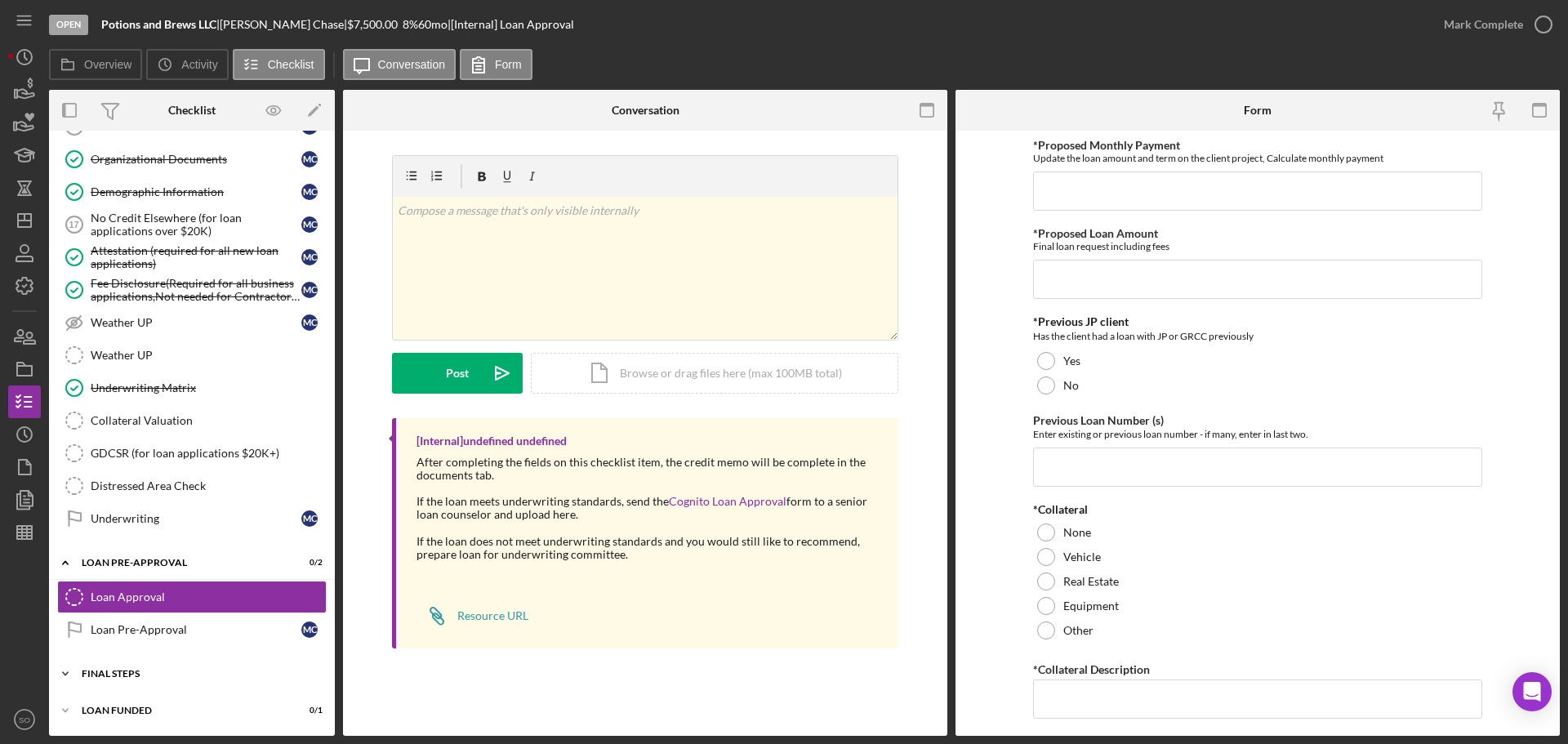
click at [192, 671] on div "FINAL STEPS" at bounding box center [198, 674] width 233 height 10
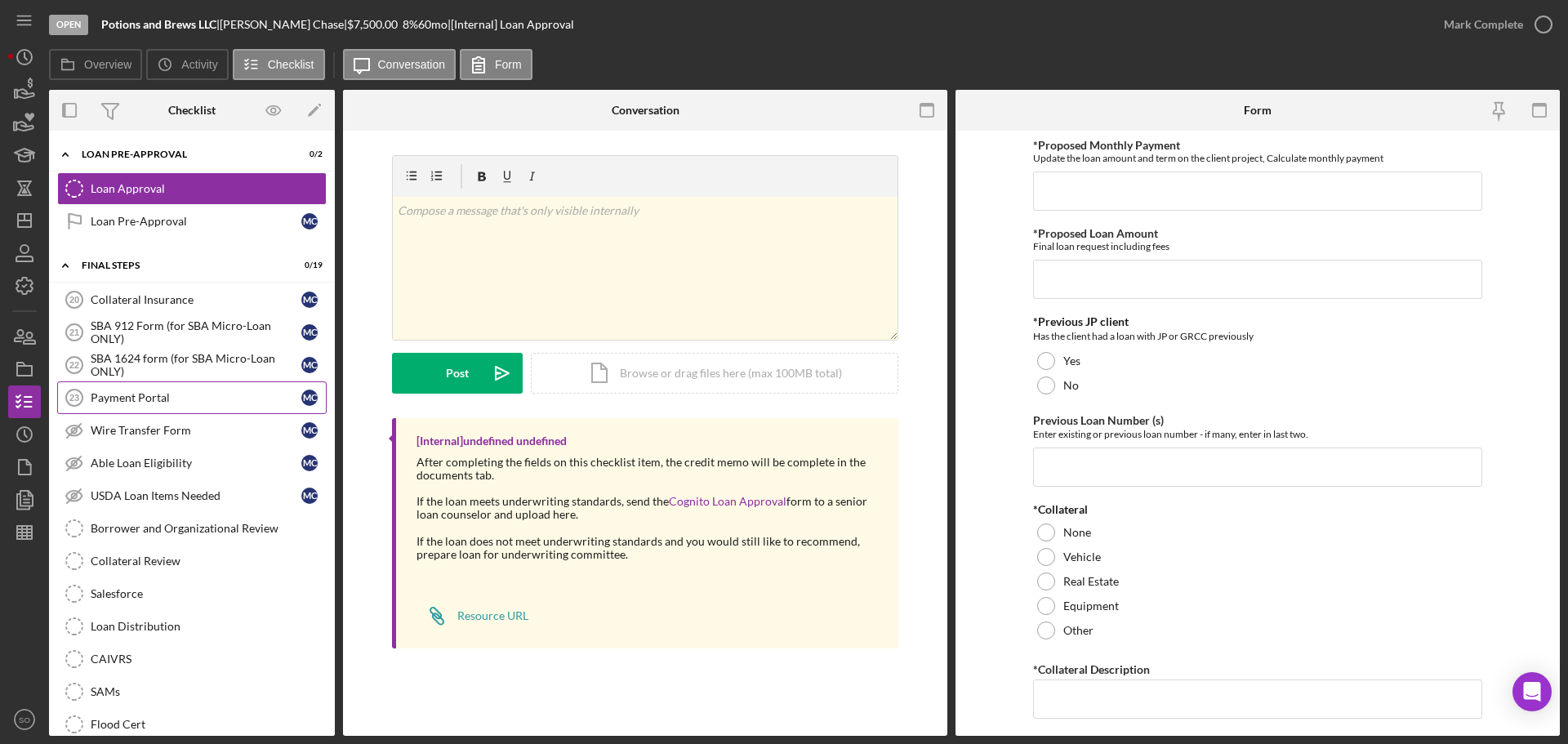
click at [131, 410] on link "Payment Portal 23 Payment Portal M C" at bounding box center [192, 398] width 269 height 33
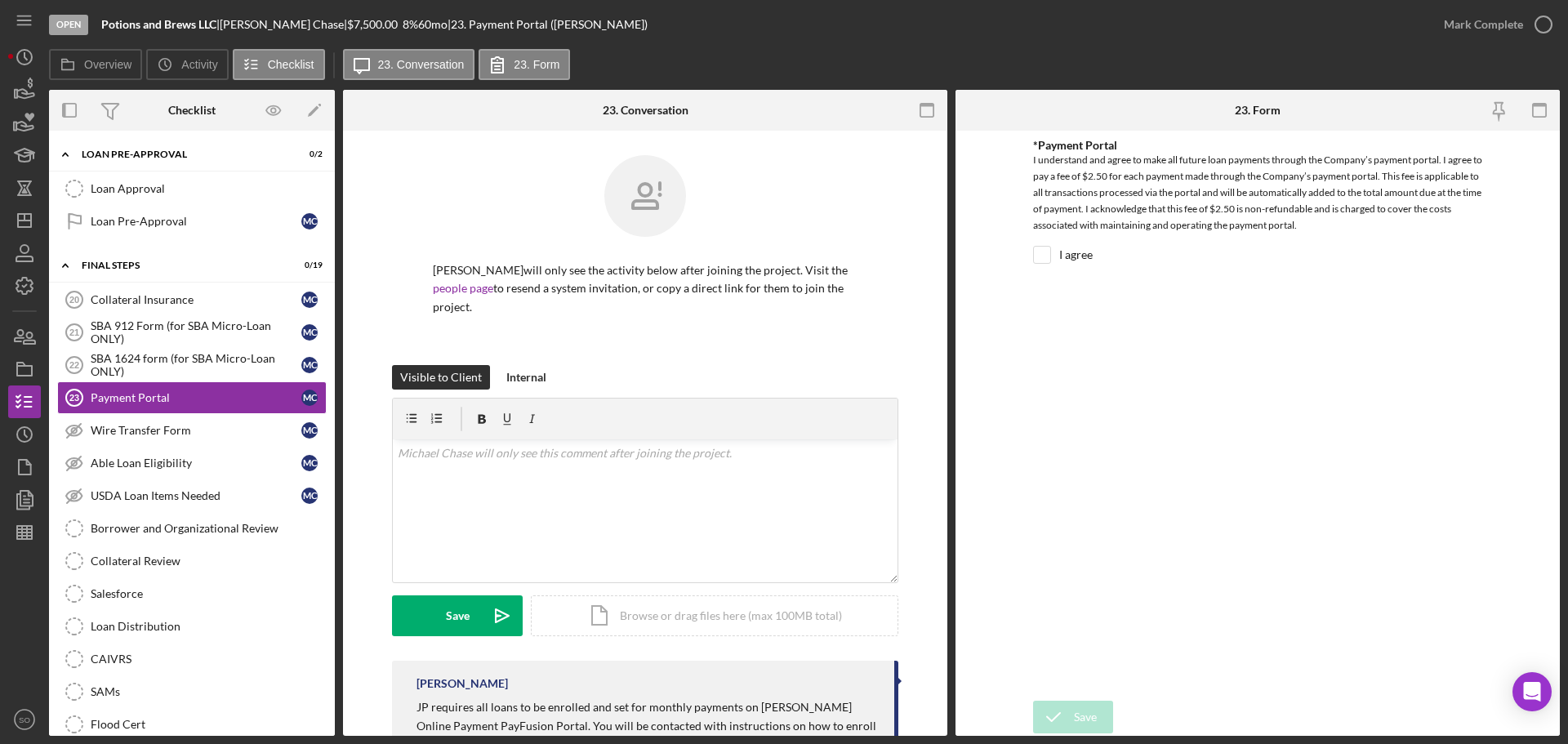
click at [1035, 258] on input "I agree" at bounding box center [1042, 255] width 17 height 17
checkbox input "true"
click at [1079, 720] on div "Save" at bounding box center [1085, 718] width 23 height 33
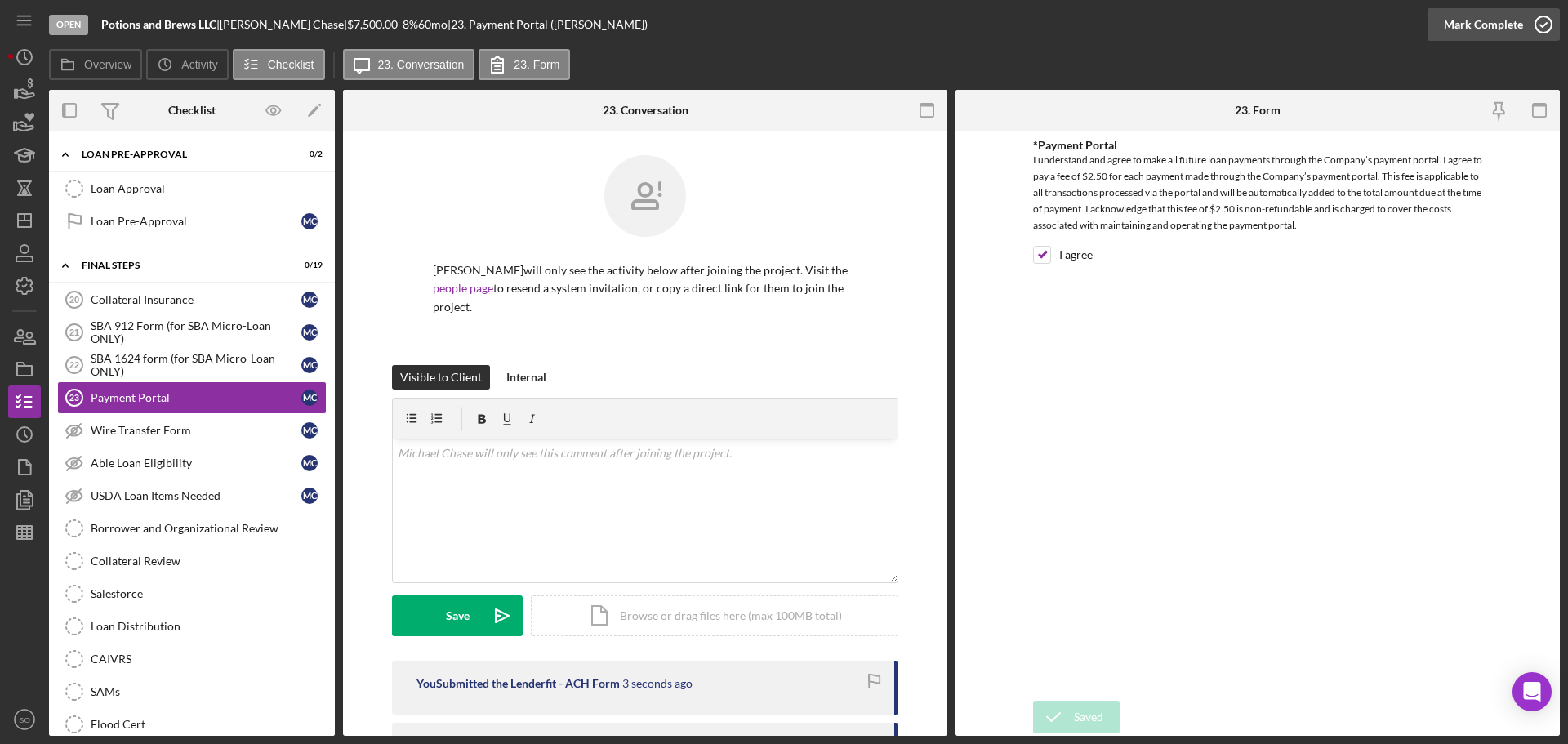
drag, startPoint x: 1438, startPoint y: 20, endPoint x: 1454, endPoint y: 49, distance: 33.1
click at [1439, 20] on button "Mark Complete" at bounding box center [1494, 25] width 132 height 33
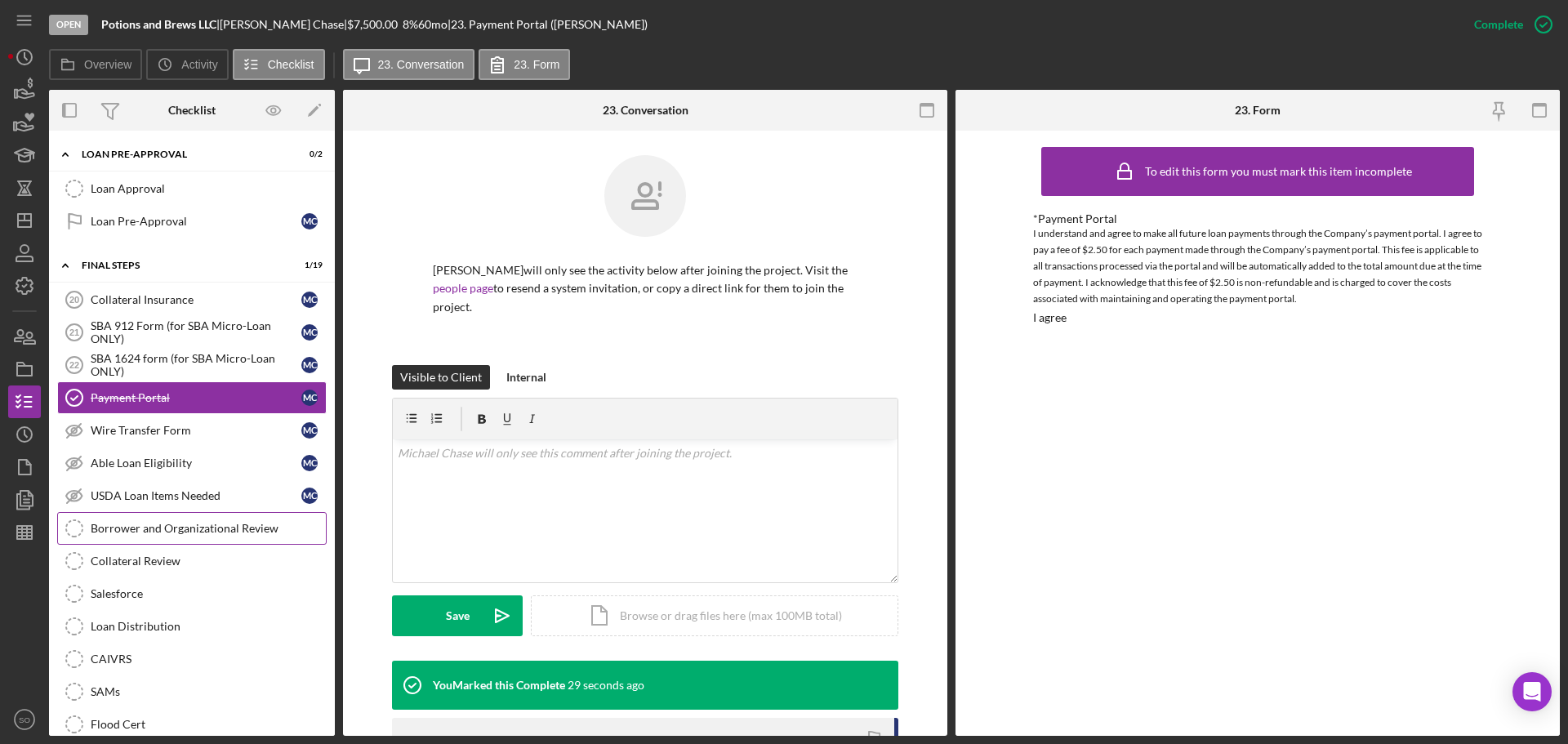
drag, startPoint x: 219, startPoint y: 523, endPoint x: 248, endPoint y: 519, distance: 29.3
click at [220, 523] on div "Borrower and Organizational Review" at bounding box center [208, 528] width 235 height 13
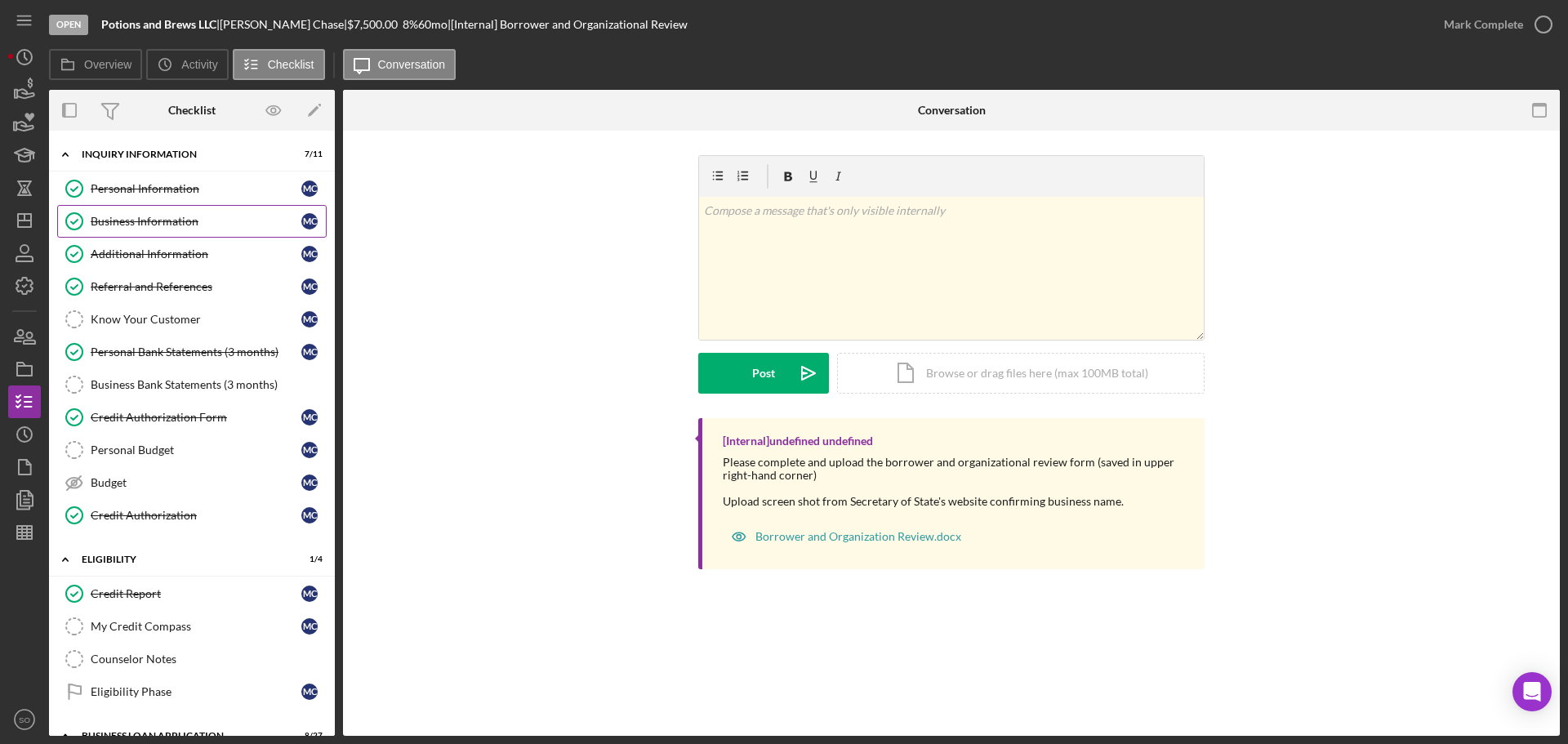
drag, startPoint x: 172, startPoint y: 232, endPoint x: 190, endPoint y: 232, distance: 18.0
click at [174, 232] on link "Business Information Business Information M C" at bounding box center [192, 221] width 269 height 33
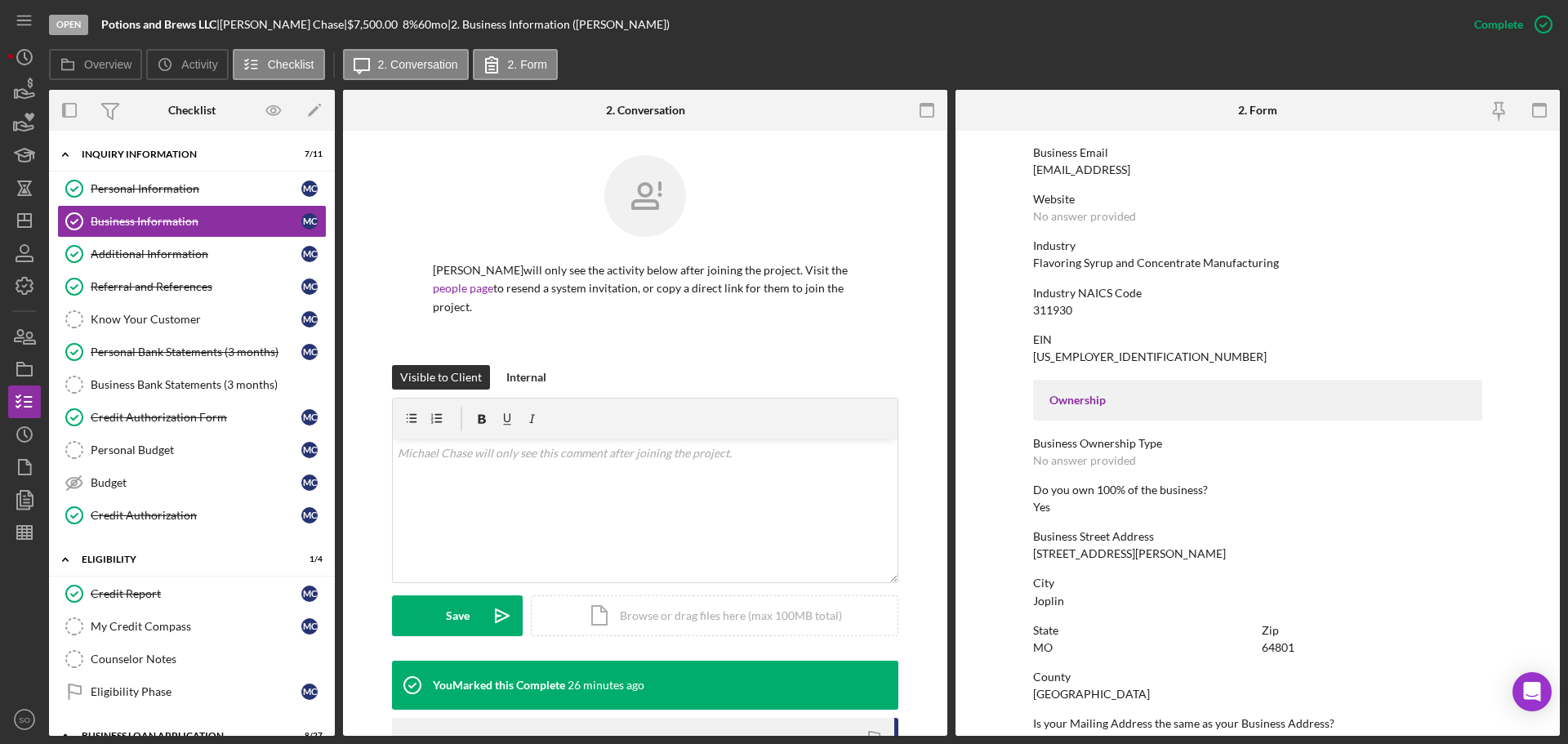
scroll to position [54, 0]
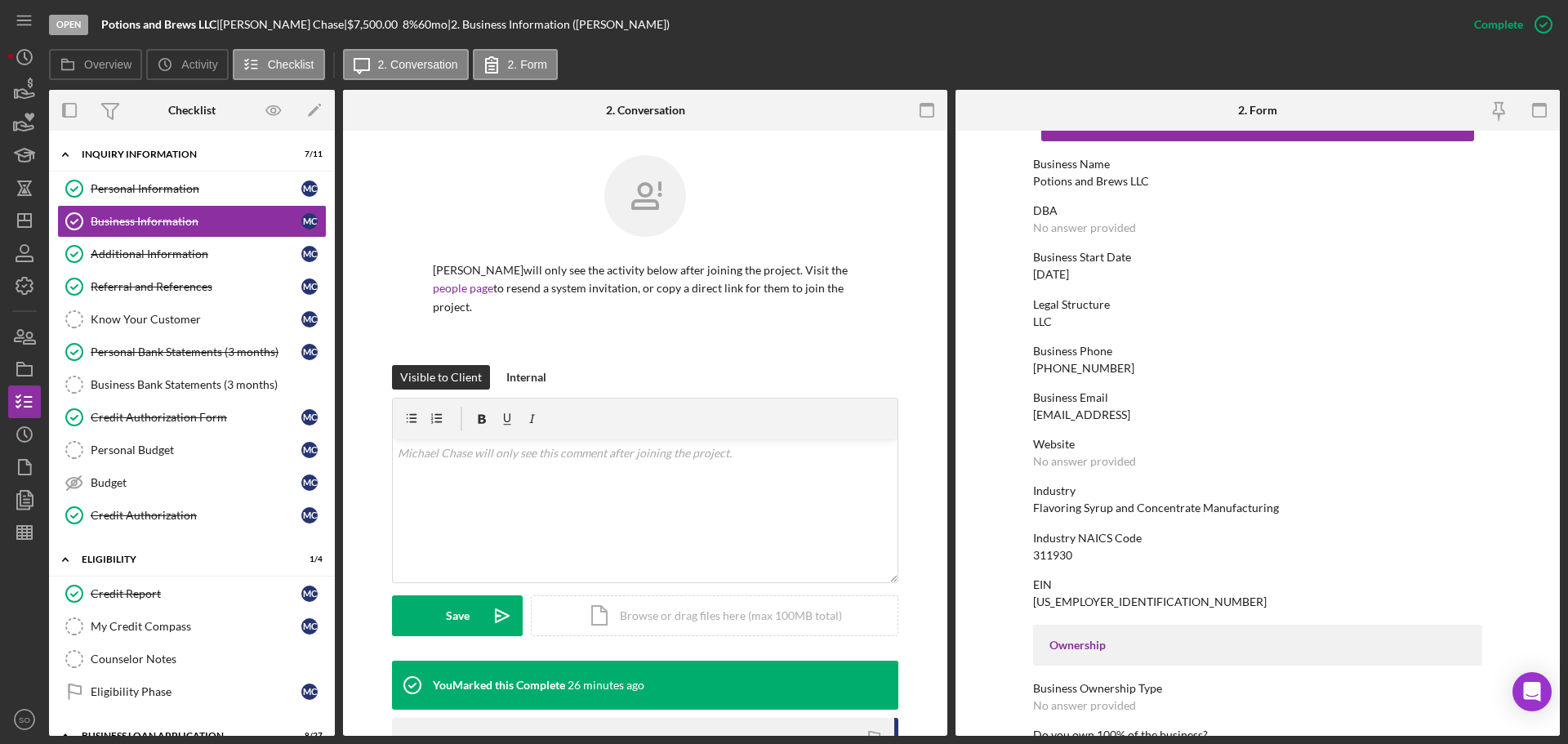
click at [1089, 181] on div "Potions and Brews LLC" at bounding box center [1091, 182] width 116 height 13
click at [1088, 182] on div "Potions and Brews LLC" at bounding box center [1091, 182] width 116 height 13
copy div "Potions and Brews LLC"
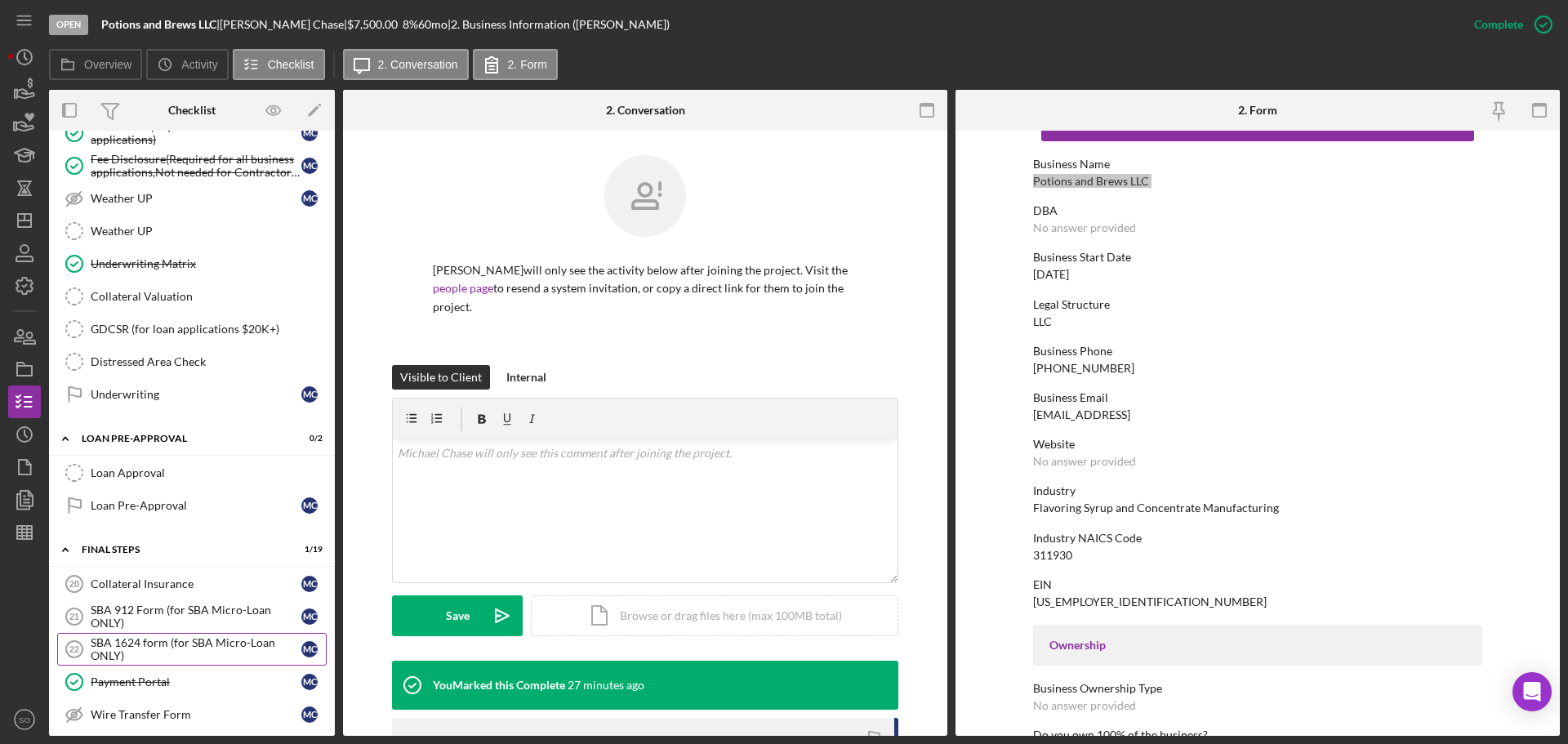
scroll to position [1552, 0]
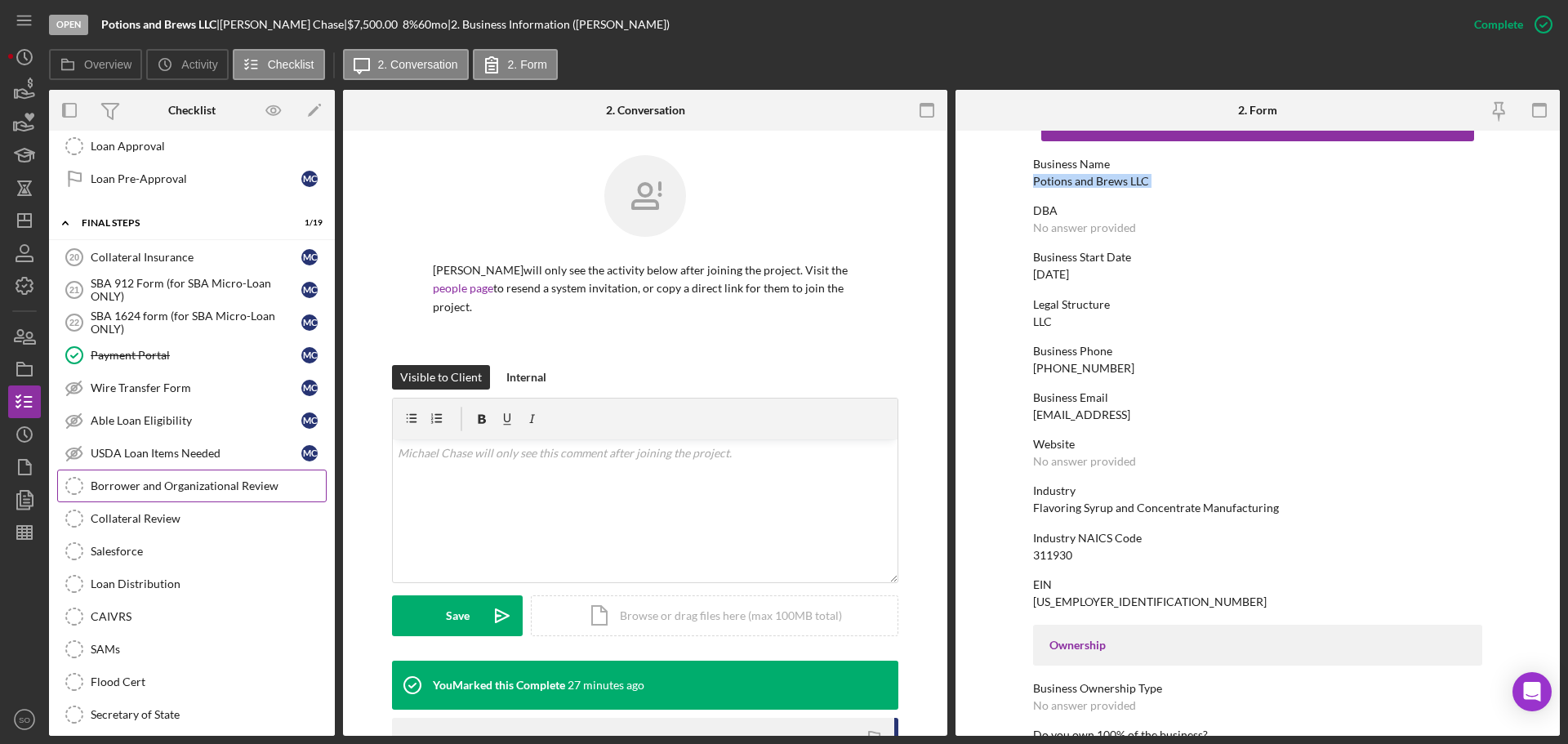
click at [171, 490] on div "Borrower and Organizational Review" at bounding box center [208, 486] width 235 height 13
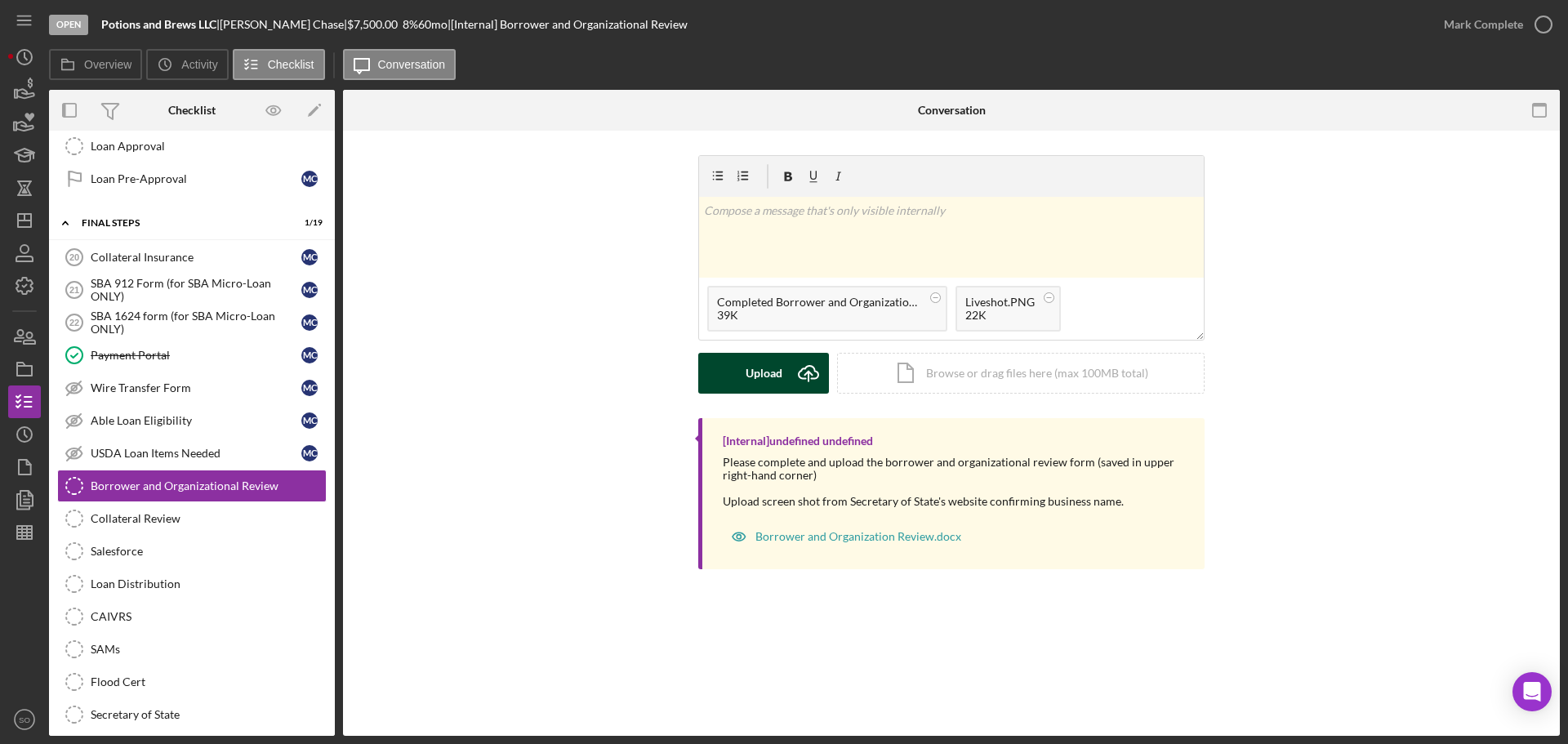
click at [771, 367] on div "Upload" at bounding box center [764, 372] width 37 height 40
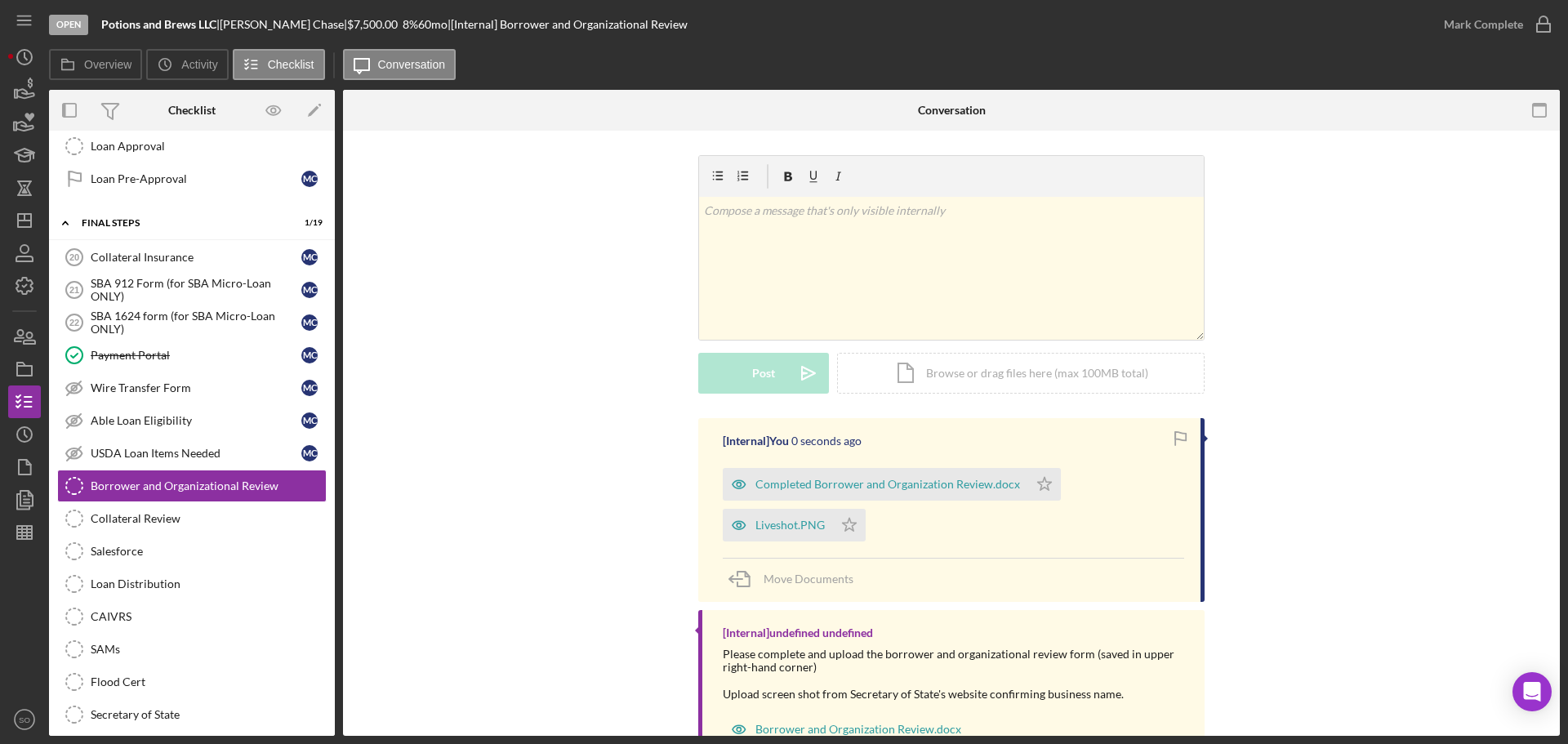
scroll to position [59, 0]
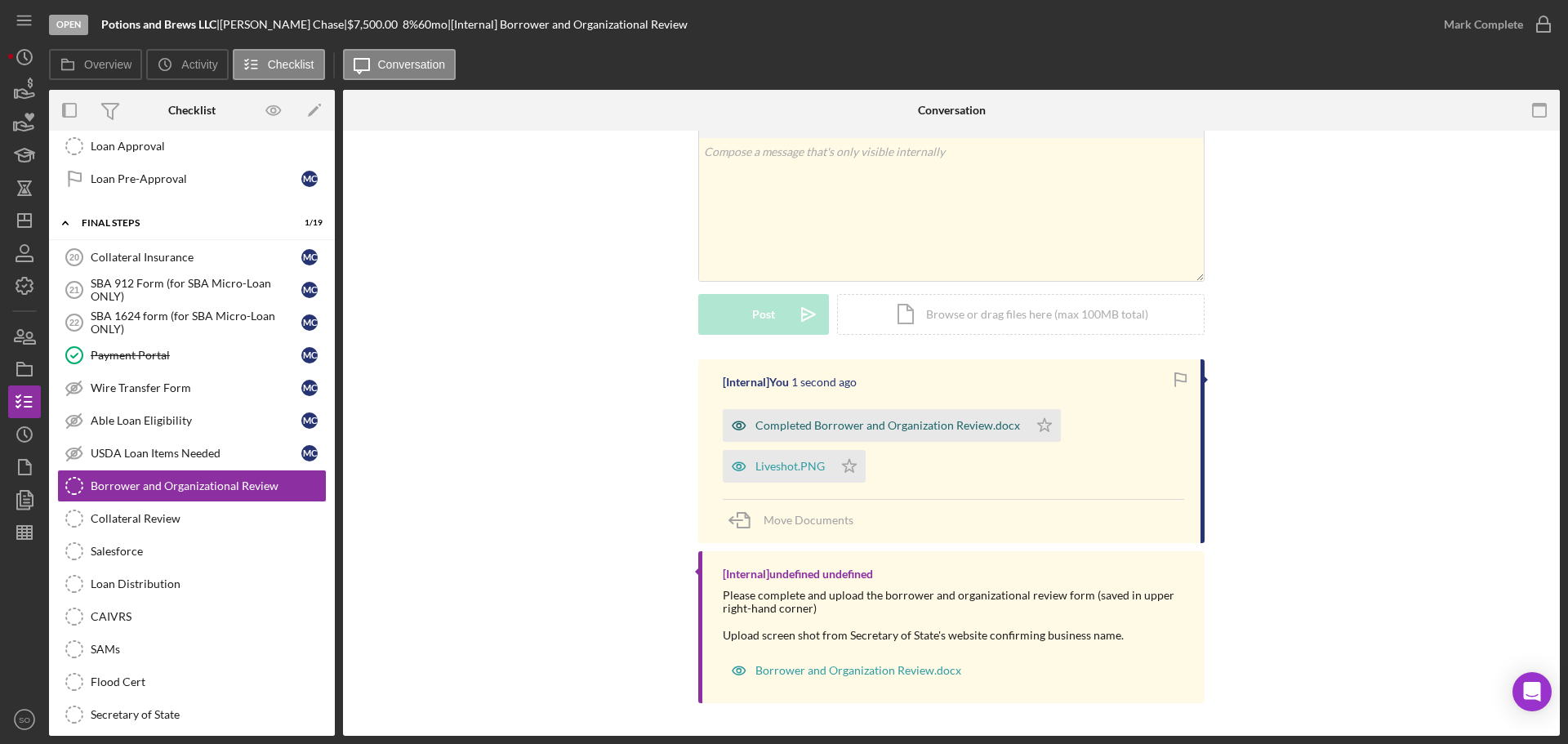
drag, startPoint x: 843, startPoint y: 468, endPoint x: 1017, endPoint y: 431, distance: 177.9
click at [861, 463] on icon "Icon/Star" at bounding box center [850, 467] width 33 height 33
drag, startPoint x: 1069, startPoint y: 419, endPoint x: 1040, endPoint y: 418, distance: 29.0
click at [1069, 418] on div "Completed Borrower and Organization Review.docx Icon/Star Liveshot.PNG Icon/Star" at bounding box center [953, 442] width 462 height 82
click at [1040, 418] on icon "Icon/Star" at bounding box center [1045, 425] width 33 height 33
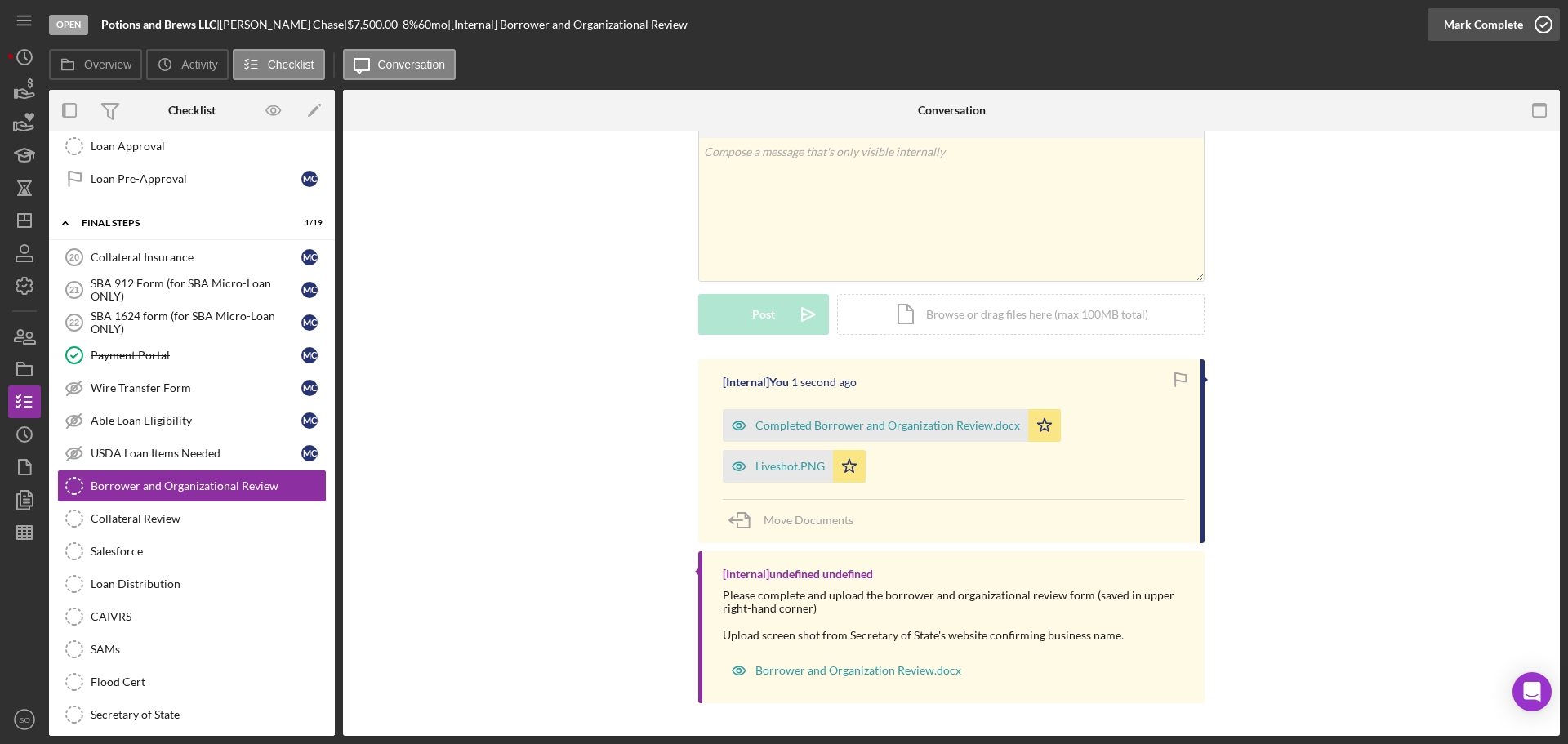
click at [1461, 16] on div "Mark Complete" at bounding box center [1483, 25] width 79 height 33
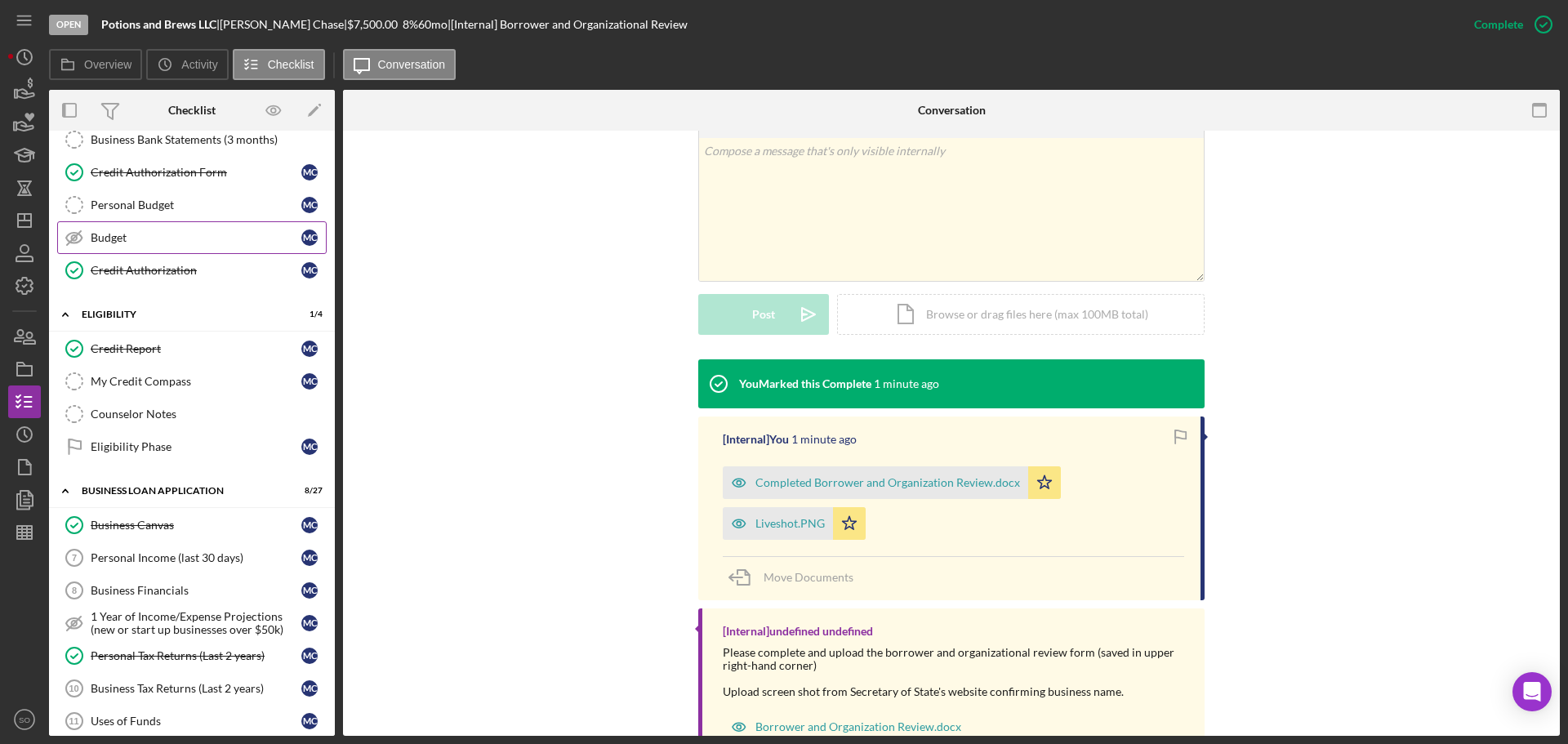
scroll to position [327, 0]
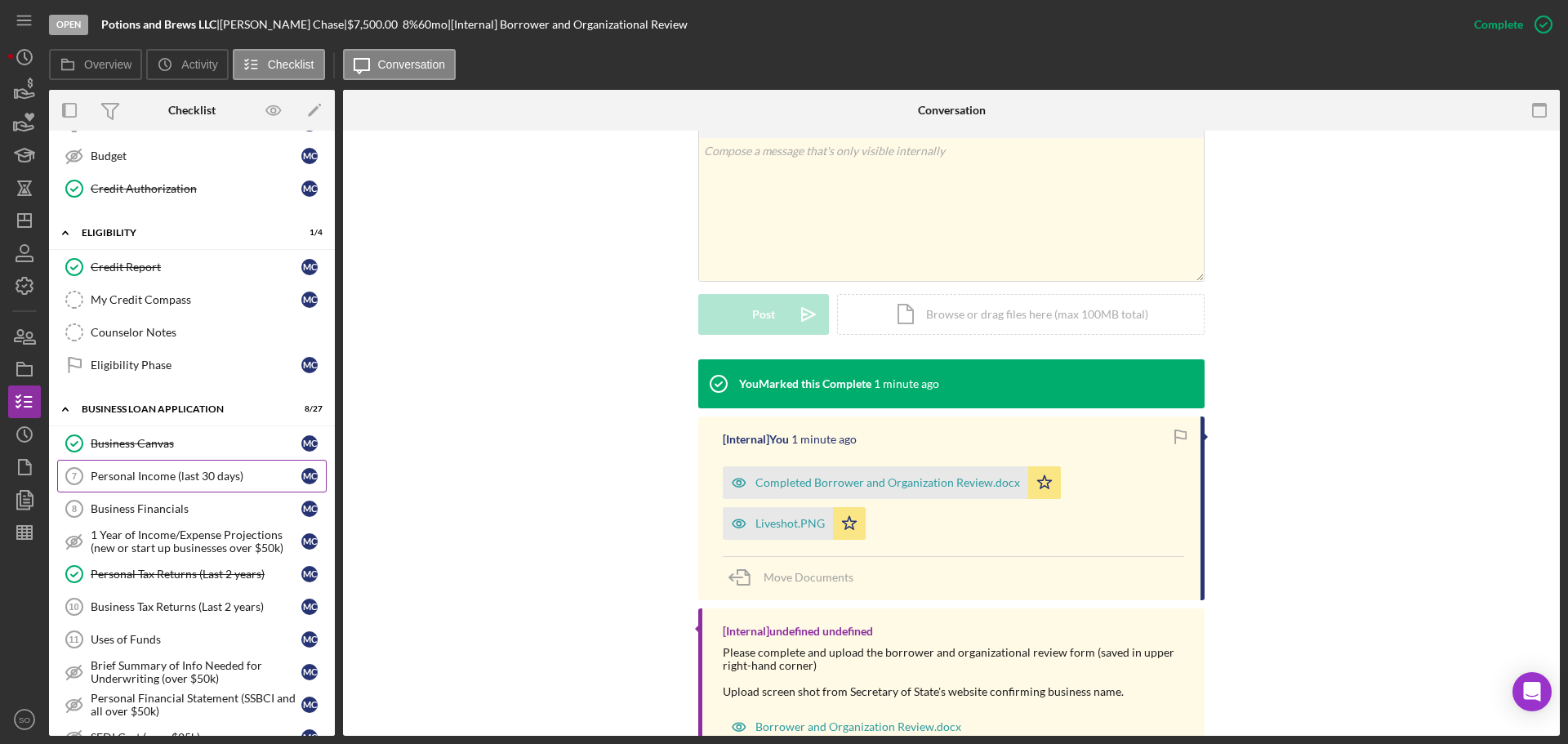
click at [212, 476] on div "Personal Income (last 30 days)" at bounding box center [196, 476] width 211 height 13
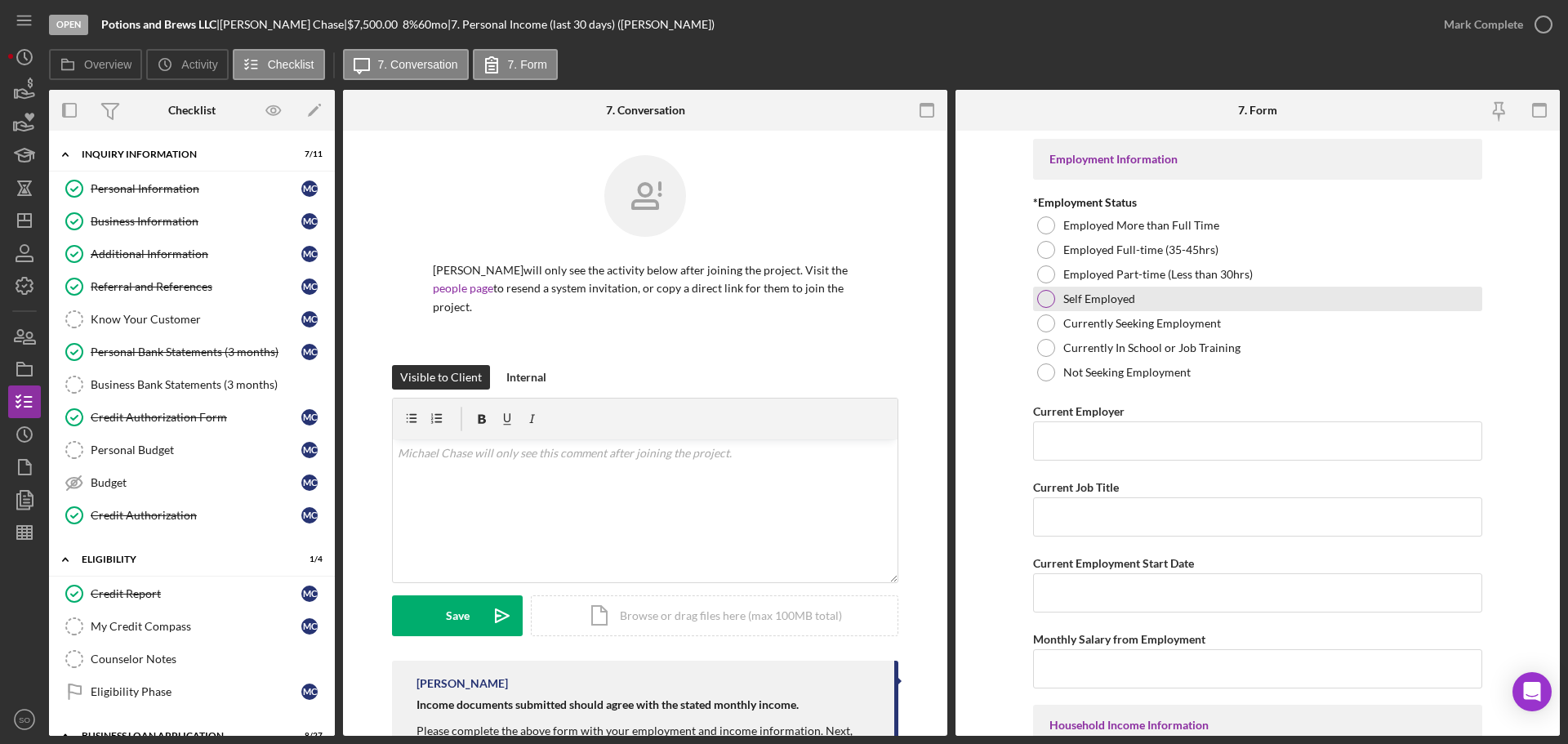
click at [1045, 299] on div at bounding box center [1046, 299] width 18 height 18
click at [1067, 436] on input "Current Employer" at bounding box center [1258, 440] width 449 height 39
paste input "Potions and Brews LLC"
type input "Potions and Brews LLC"
click at [1099, 524] on input "Current Job Title" at bounding box center [1258, 516] width 449 height 39
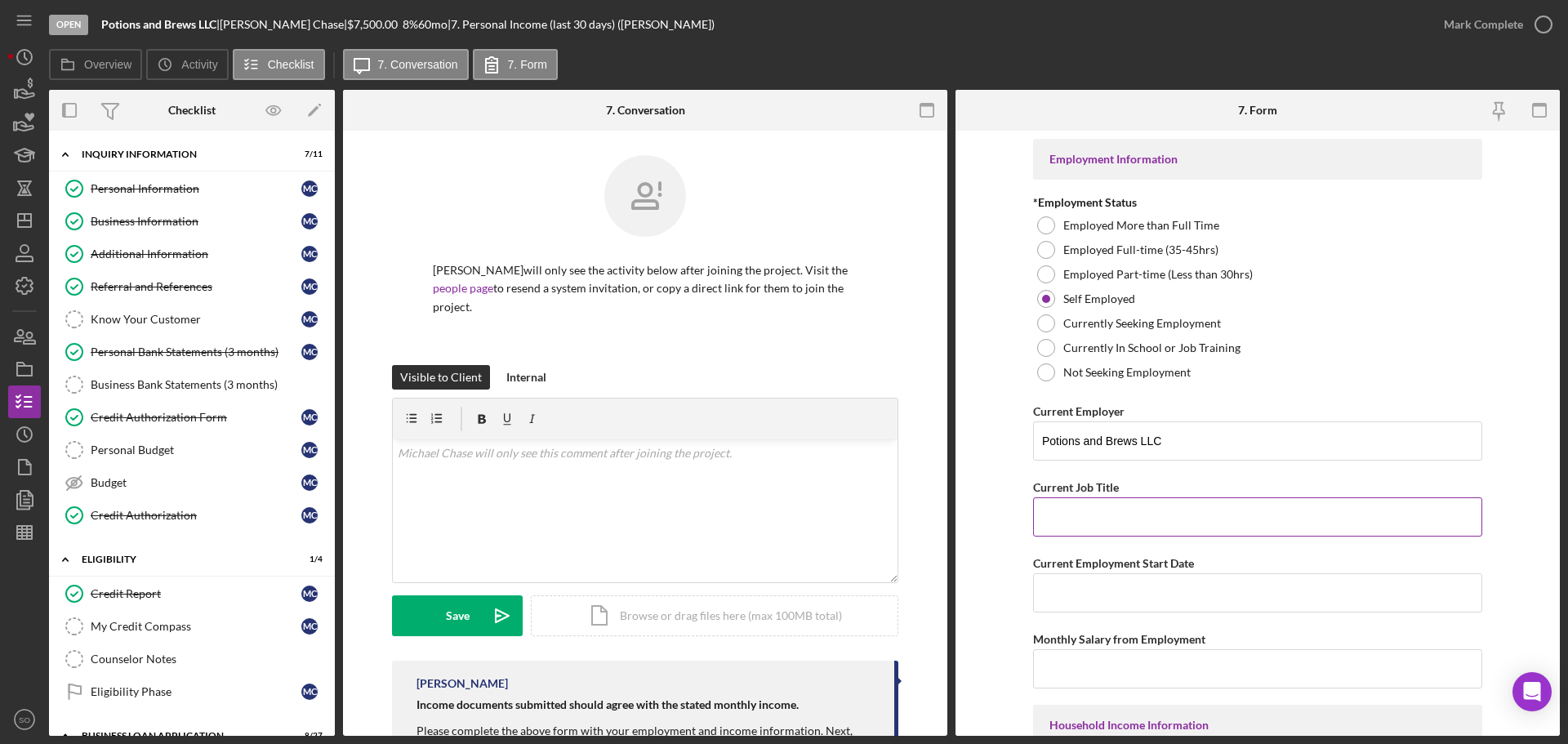
click at [1111, 505] on input "Current Job Title" at bounding box center [1258, 516] width 449 height 39
paste input "Business Owner"
type input "Business Owner"
click at [1124, 586] on input "Current Employment Start Date" at bounding box center [1258, 592] width 449 height 39
paste input "[DATE]"
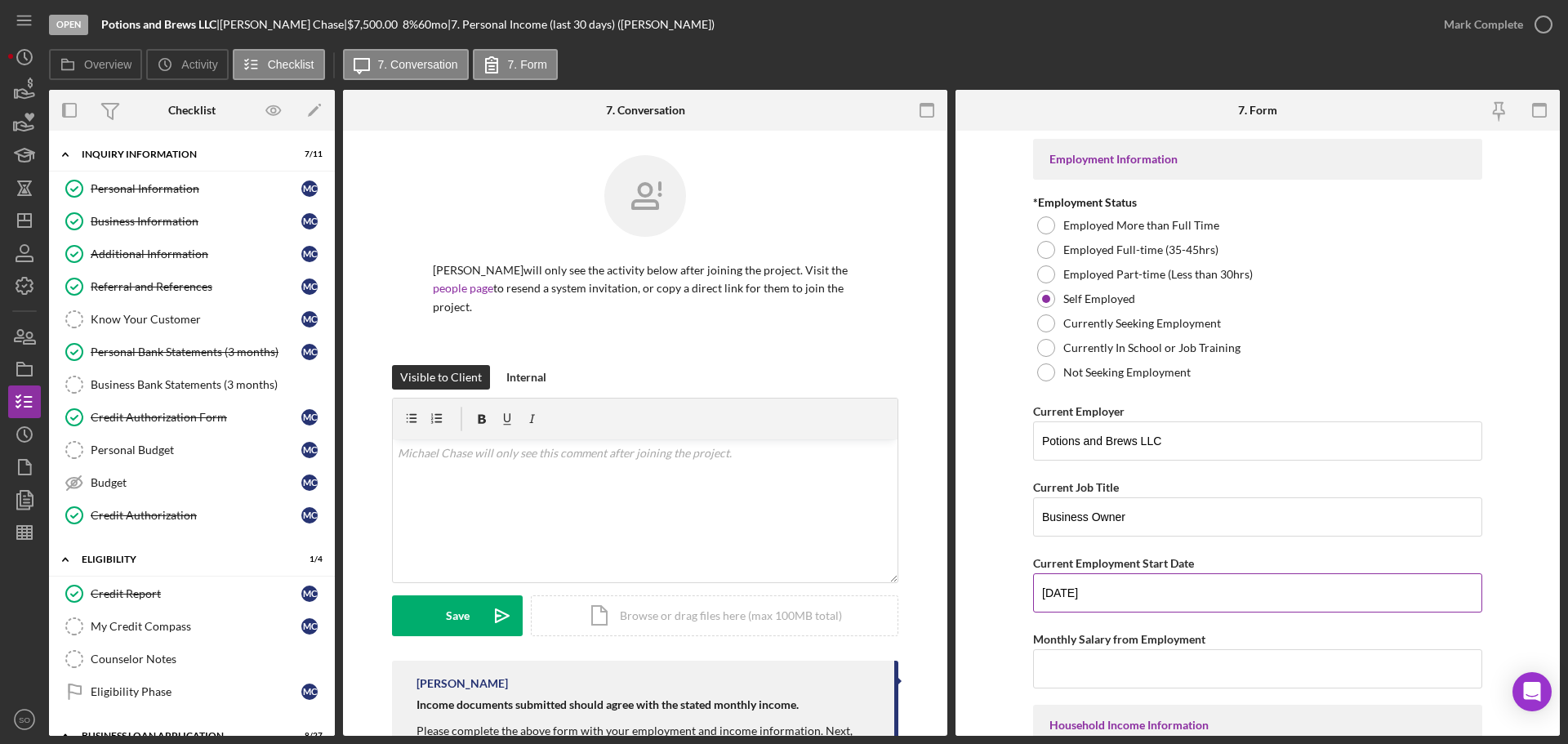
scroll to position [82, 0]
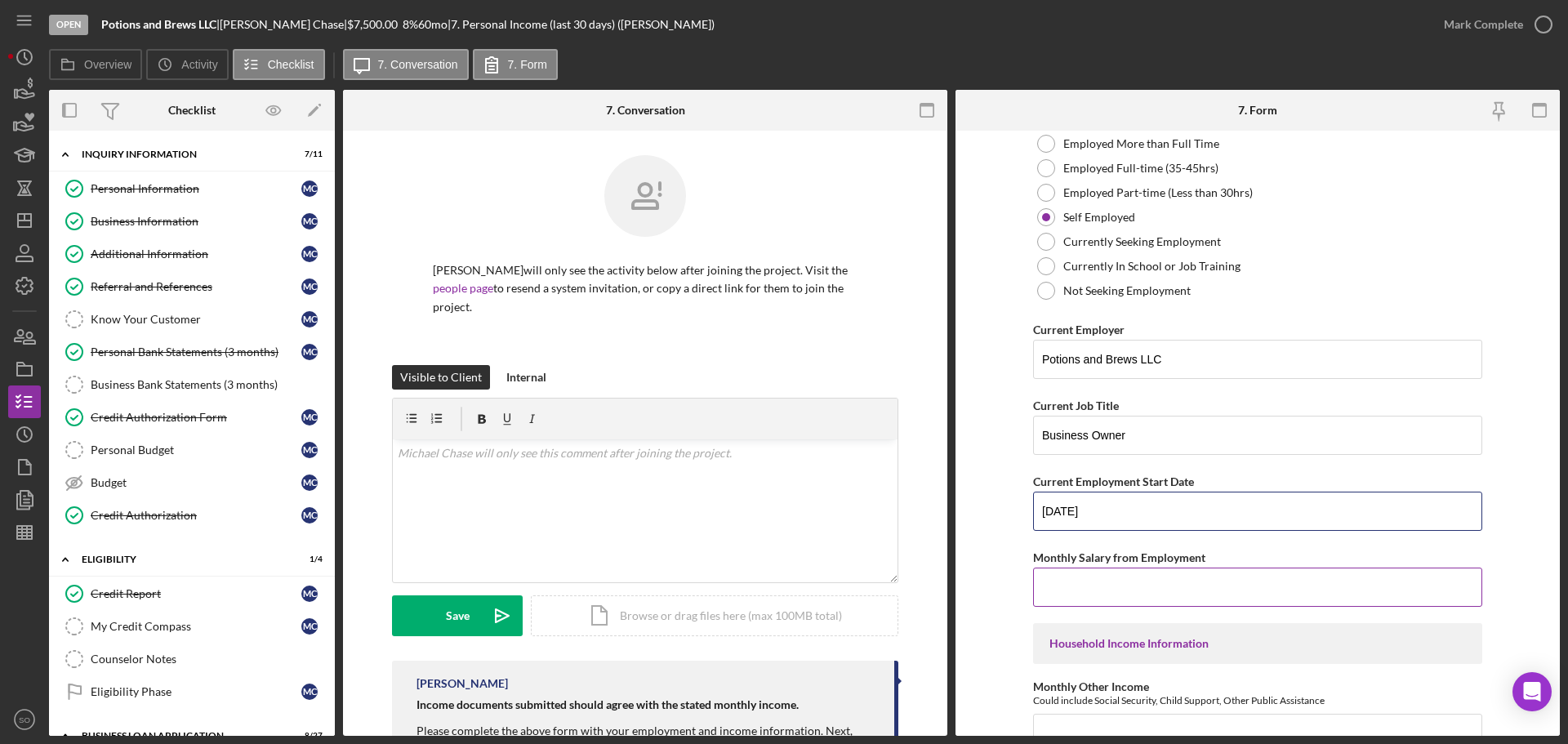
type input "[DATE]"
click at [1115, 581] on input "Monthly Salary from Employment" at bounding box center [1258, 586] width 449 height 39
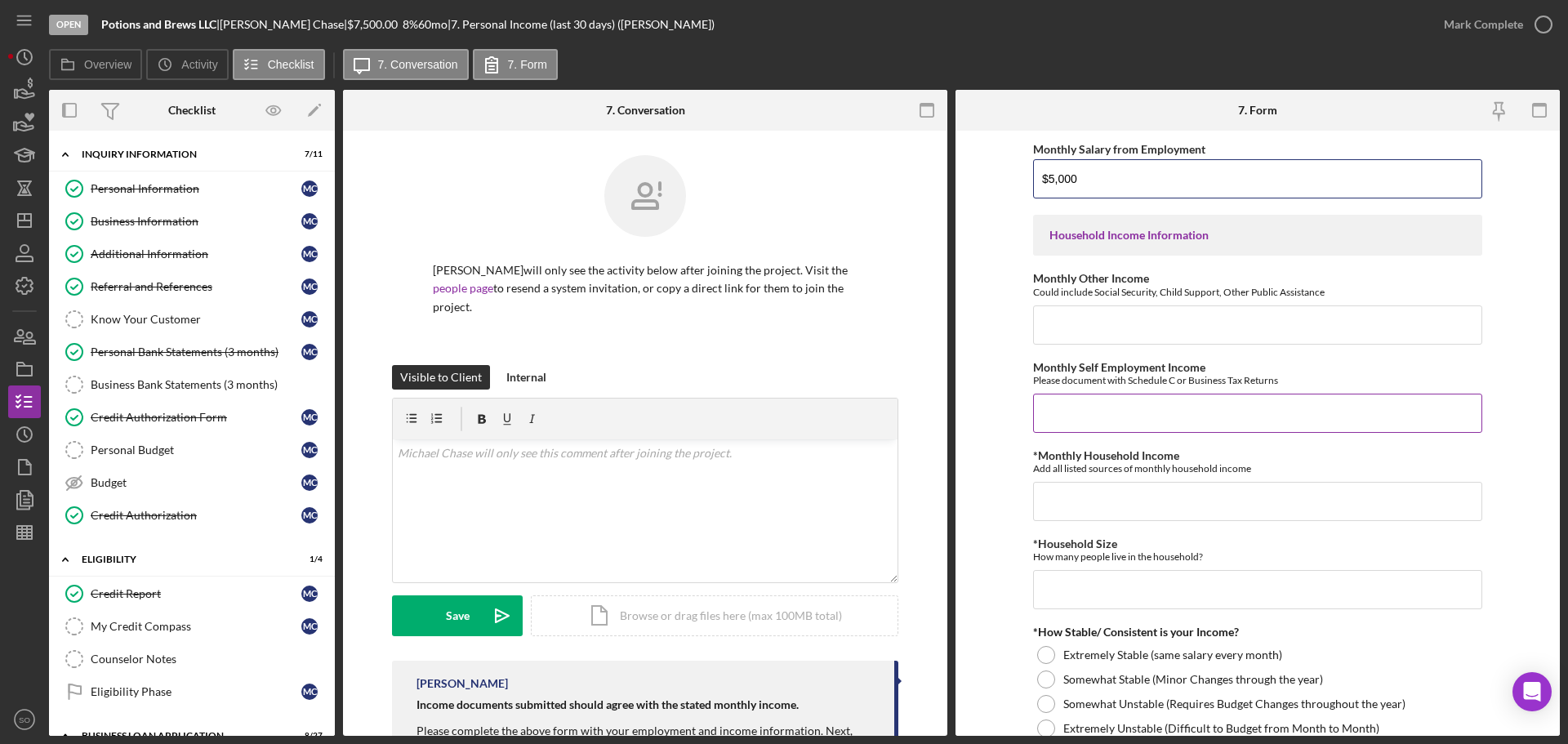
type input "$5,000"
click at [1088, 415] on input "Monthly Self Employment Income" at bounding box center [1258, 413] width 449 height 39
type input "$0"
click at [1115, 514] on input "*Monthly Household Income" at bounding box center [1258, 500] width 449 height 39
type input "$5,000"
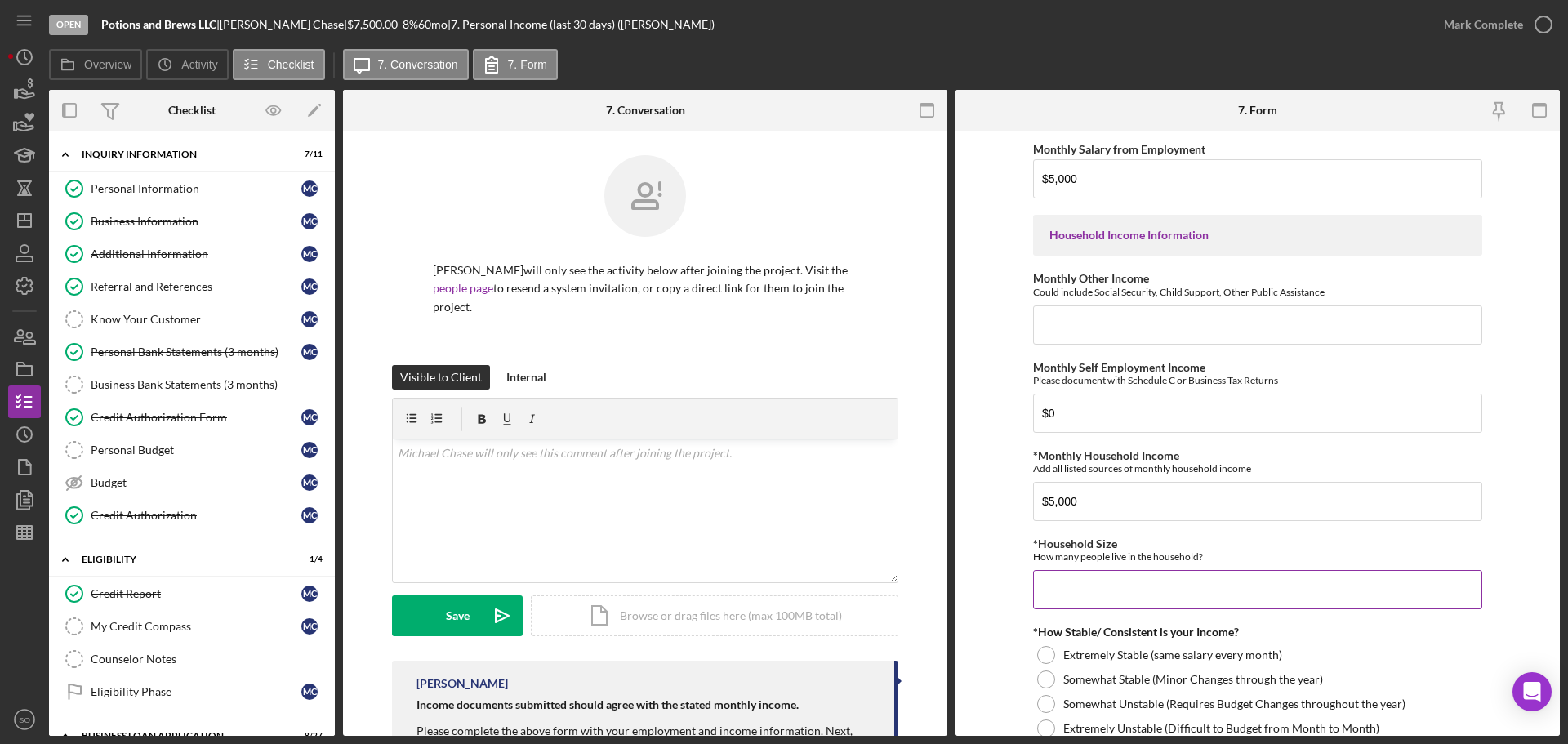
click at [1206, 583] on input "*Household Size" at bounding box center [1258, 589] width 449 height 39
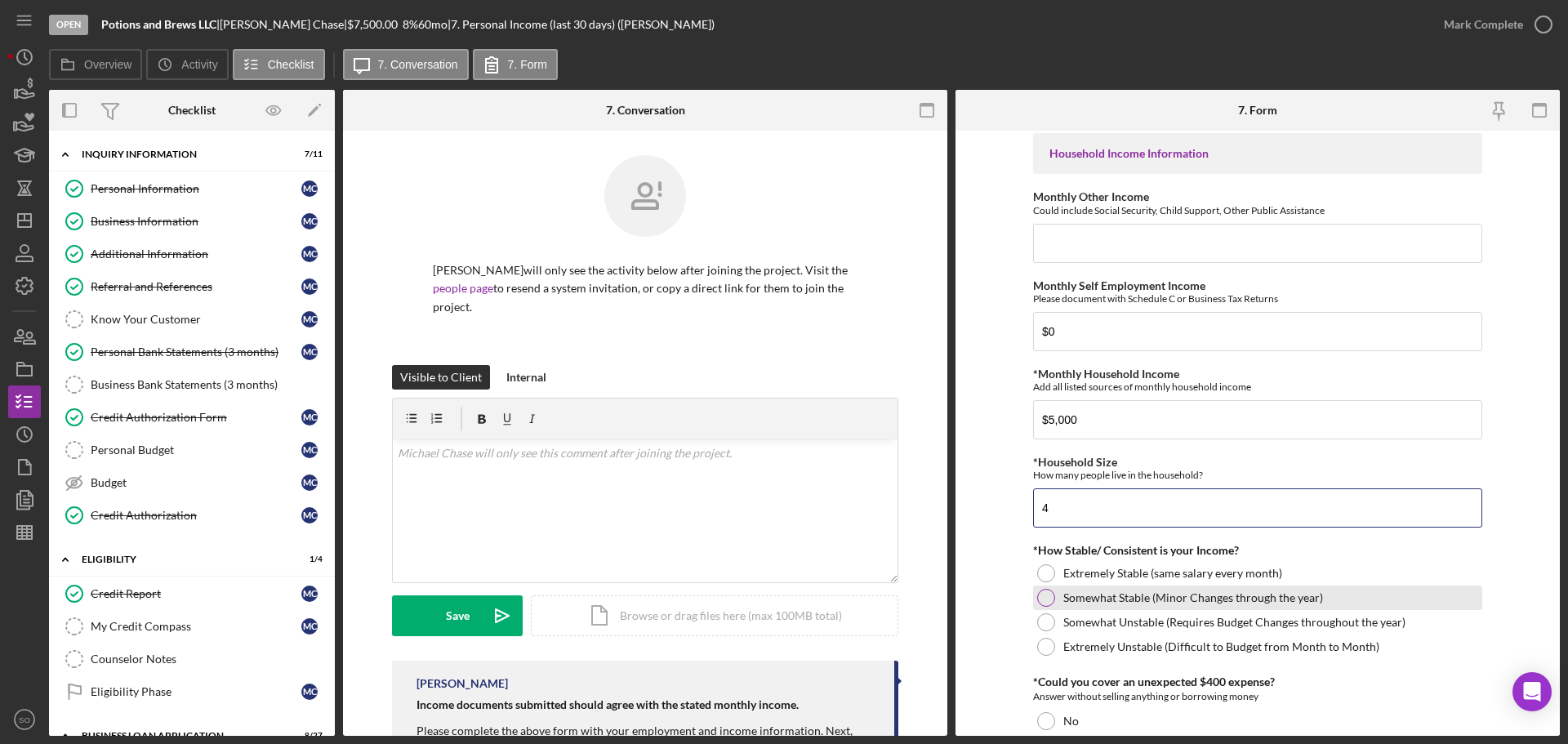
type input "4"
click at [1047, 602] on div at bounding box center [1046, 598] width 18 height 18
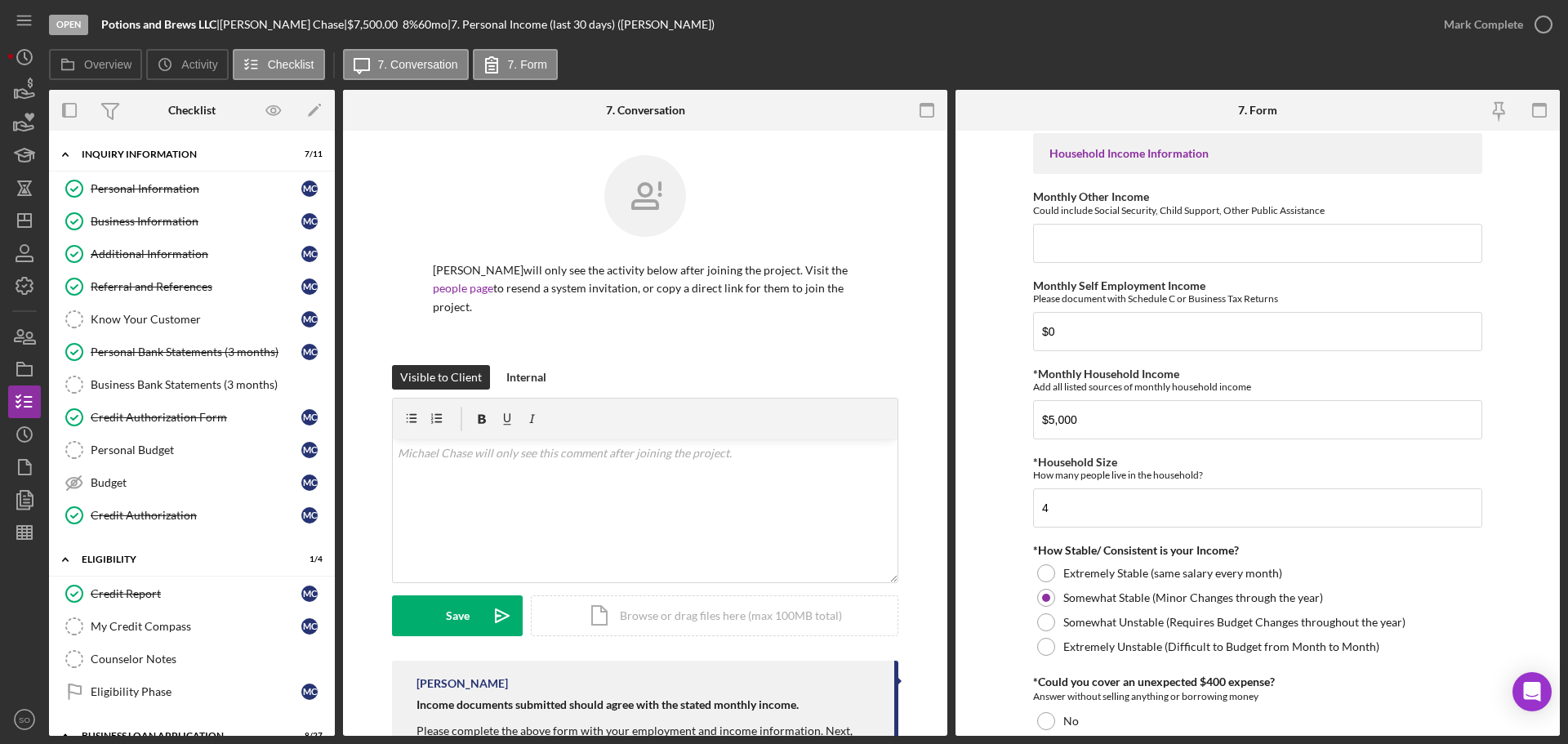
click at [958, 642] on form "Employment Information *Employment Status Employed More than Full Time Employed…" at bounding box center [1258, 433] width 604 height 605
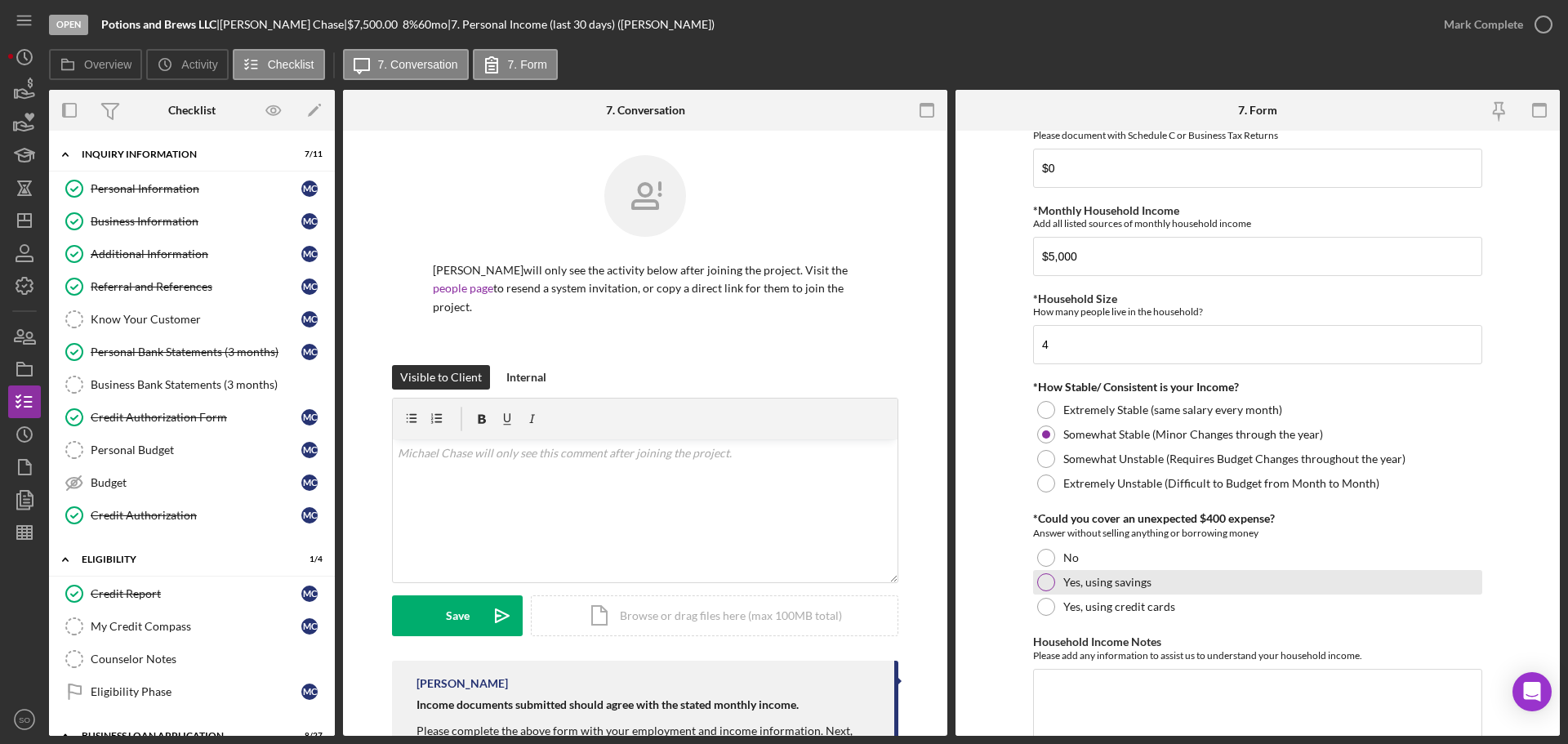
click at [1040, 582] on div at bounding box center [1046, 582] width 18 height 18
click at [995, 601] on form "Employment Information *Employment Status Employed More than Full Time Employed…" at bounding box center [1258, 433] width 604 height 605
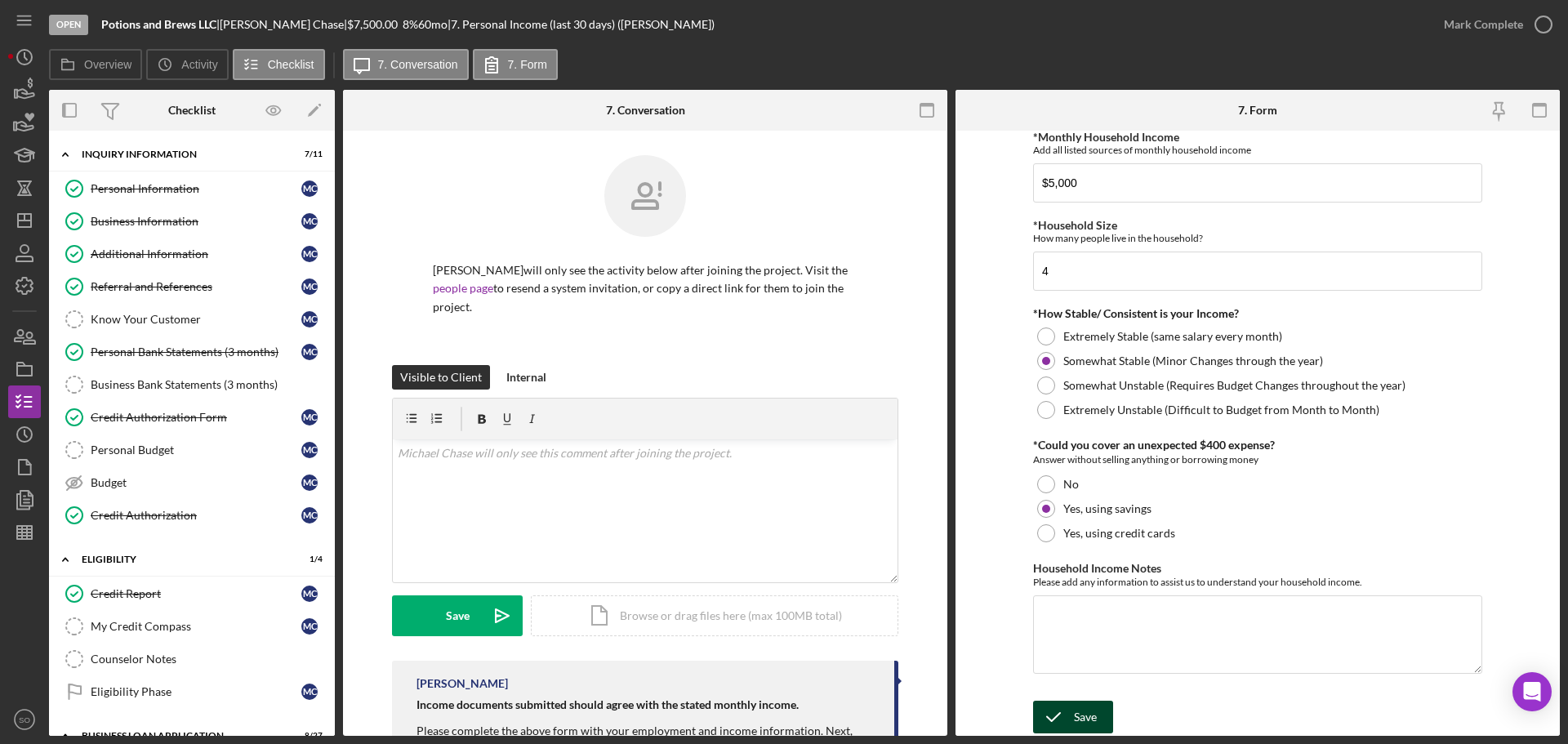
click at [1082, 713] on div "Save" at bounding box center [1085, 718] width 23 height 33
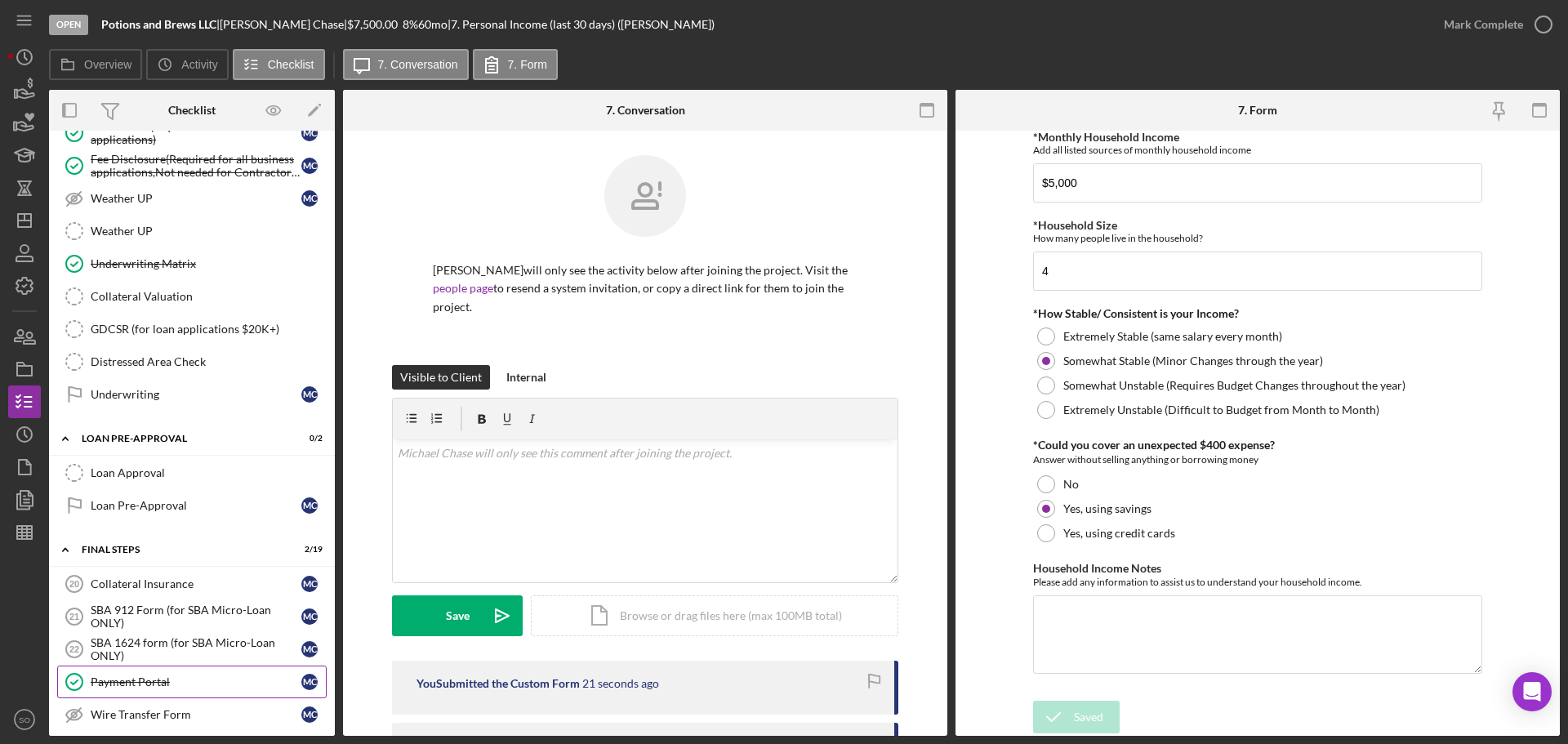
scroll to position [1470, 0]
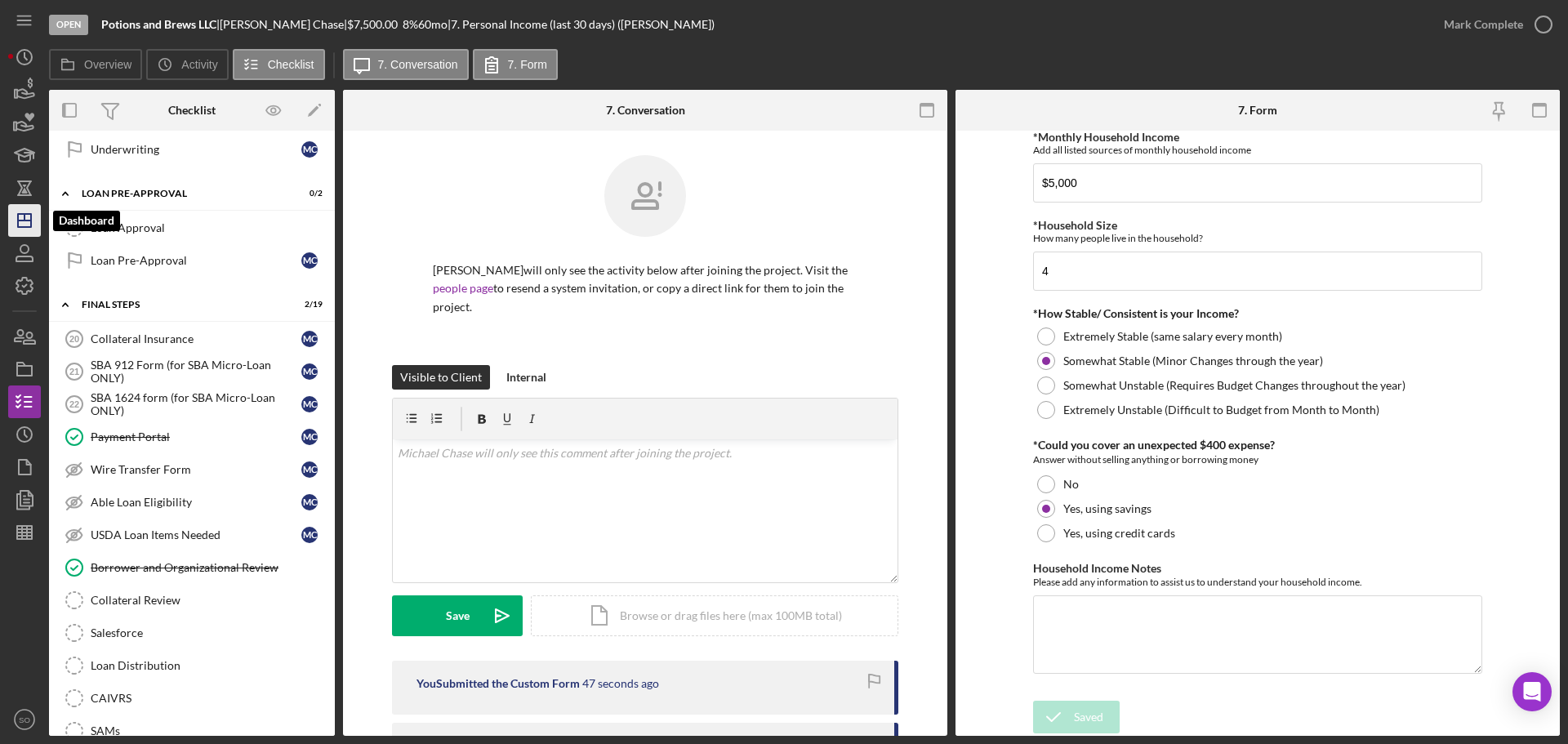
click at [31, 220] on line "button" at bounding box center [25, 220] width 13 height 0
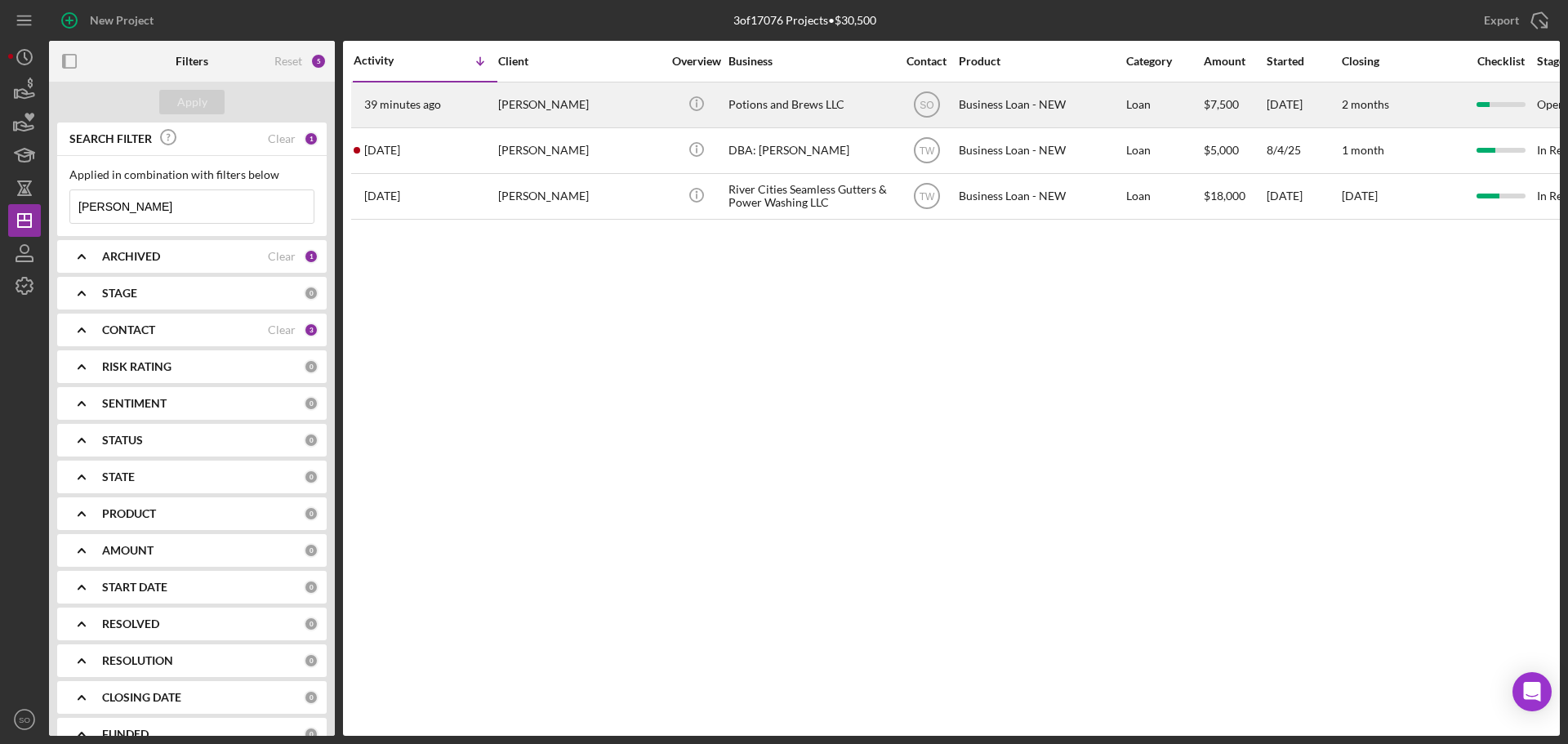
click at [479, 120] on div "39 minutes ago [PERSON_NAME]" at bounding box center [424, 105] width 143 height 43
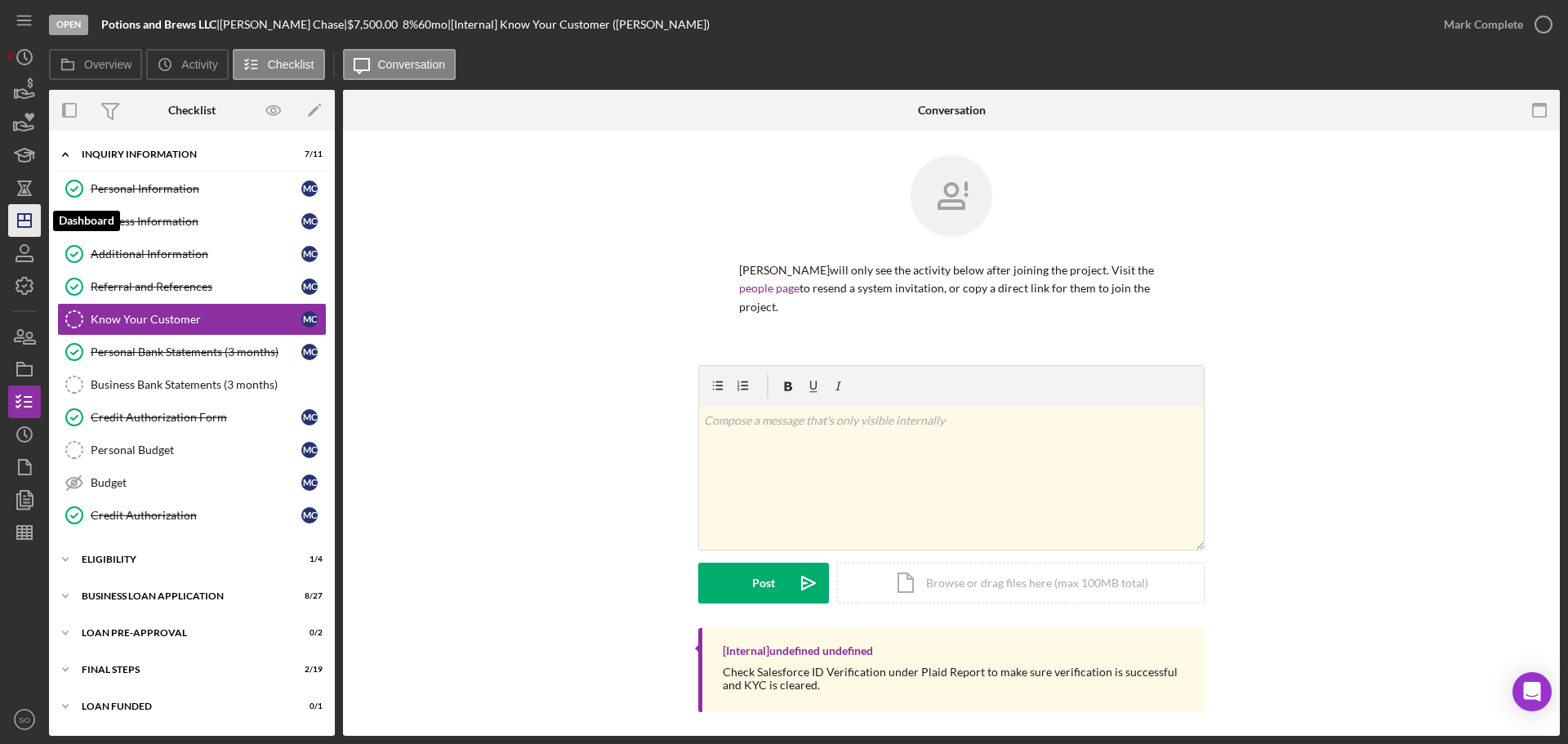
click at [27, 214] on polygon "button" at bounding box center [25, 220] width 13 height 13
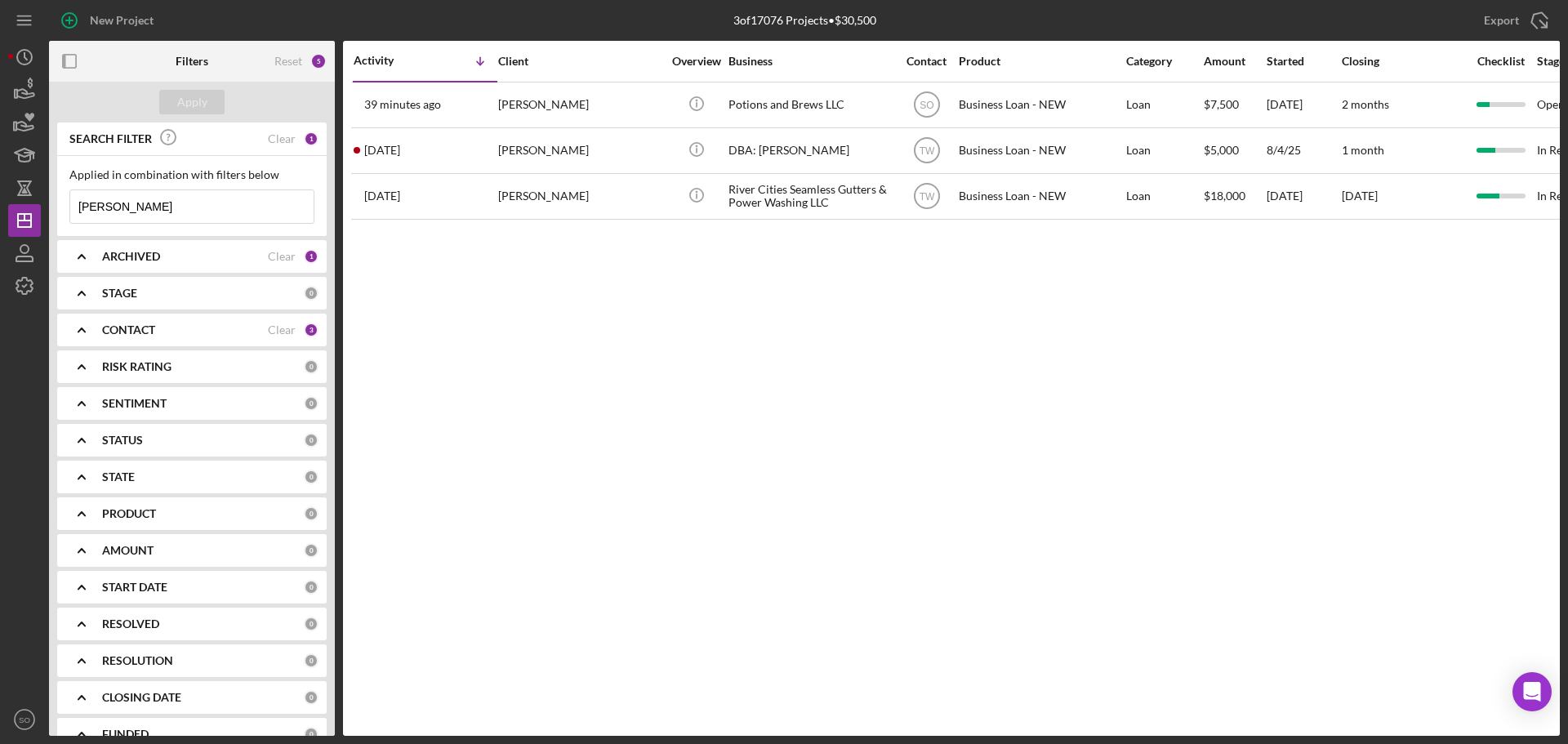
drag, startPoint x: 167, startPoint y: 206, endPoint x: 0, endPoint y: 158, distance: 173.8
click at [0, 157] on div "New Project 3 of 17076 Projects • $30,500 [PERSON_NAME] Export Icon/Export Filt…" at bounding box center [784, 372] width 1568 height 744
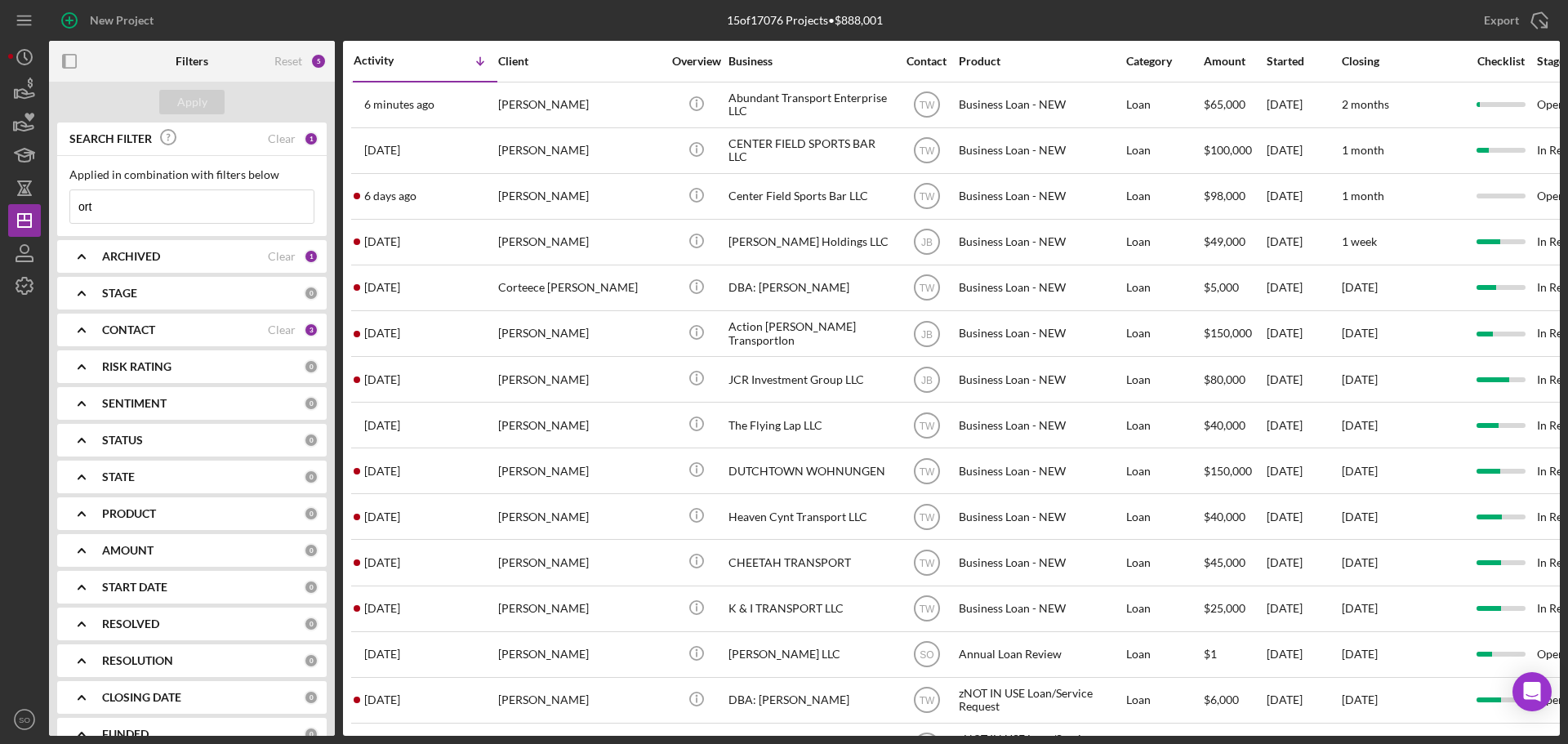
click at [116, 198] on input "ort" at bounding box center [192, 206] width 244 height 33
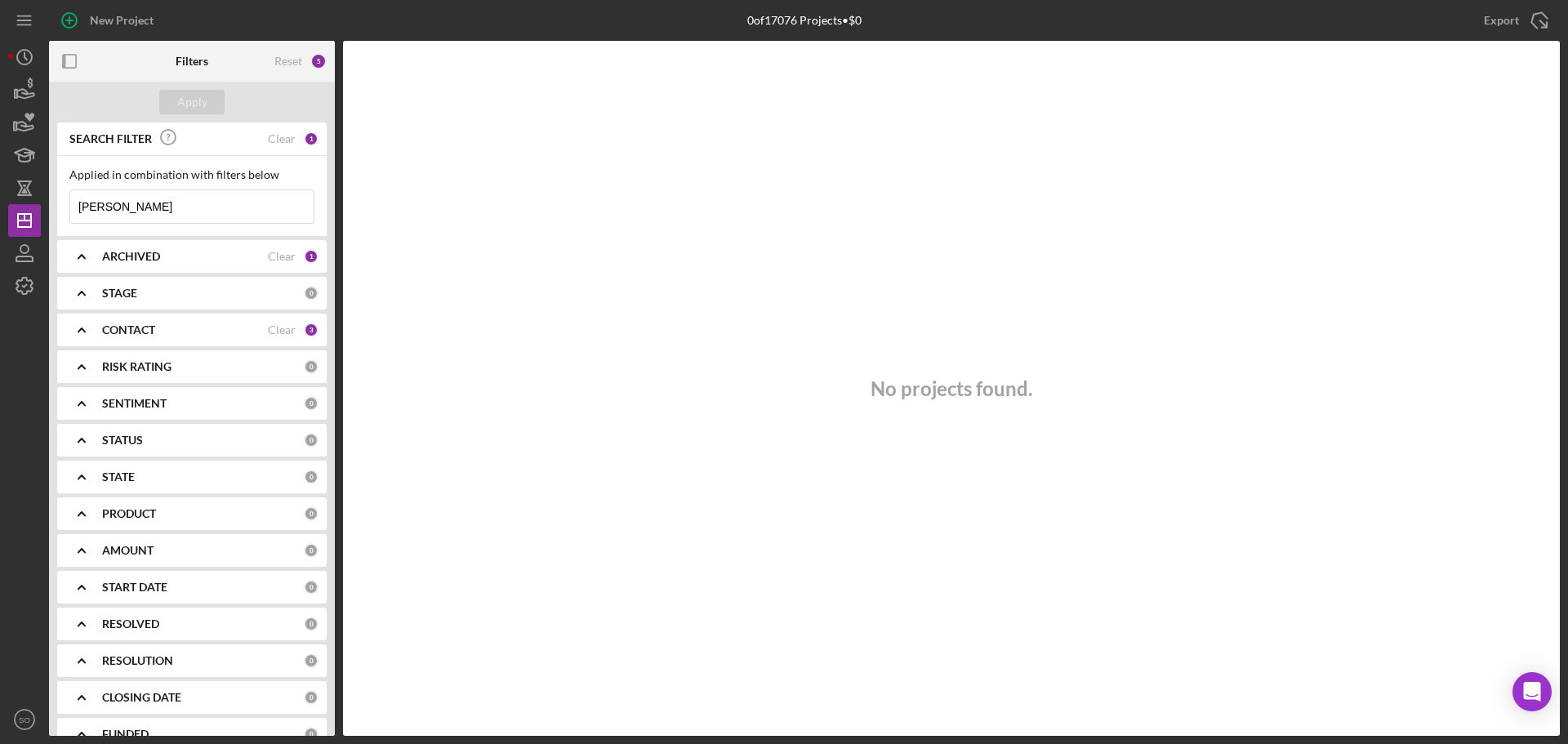
type input "[PERSON_NAME]"
click at [235, 331] on div "CONTACT" at bounding box center [185, 330] width 166 height 13
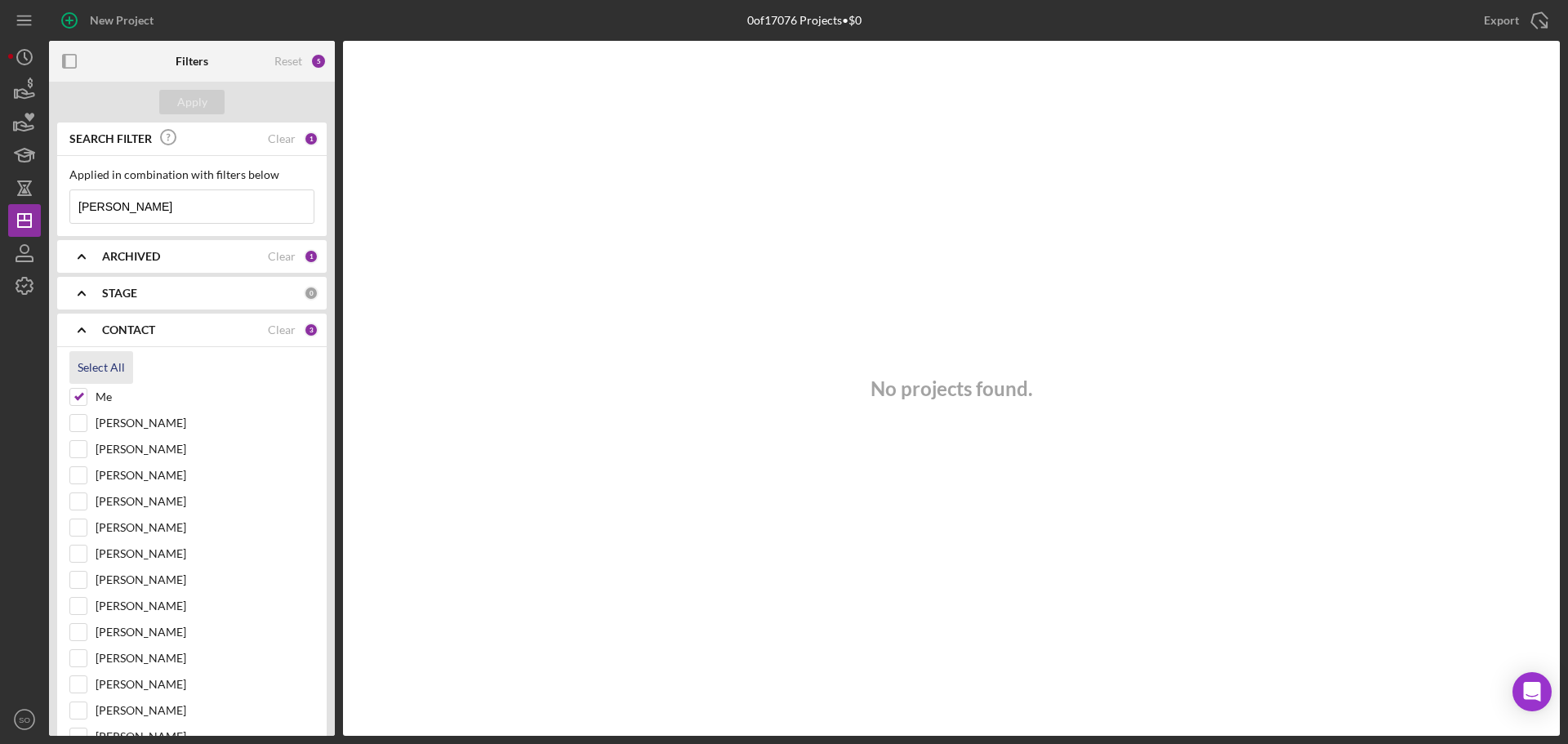
drag, startPoint x: 102, startPoint y: 363, endPoint x: 111, endPoint y: 368, distance: 10.3
click at [104, 365] on div "Select All" at bounding box center [101, 367] width 47 height 33
checkbox input "true"
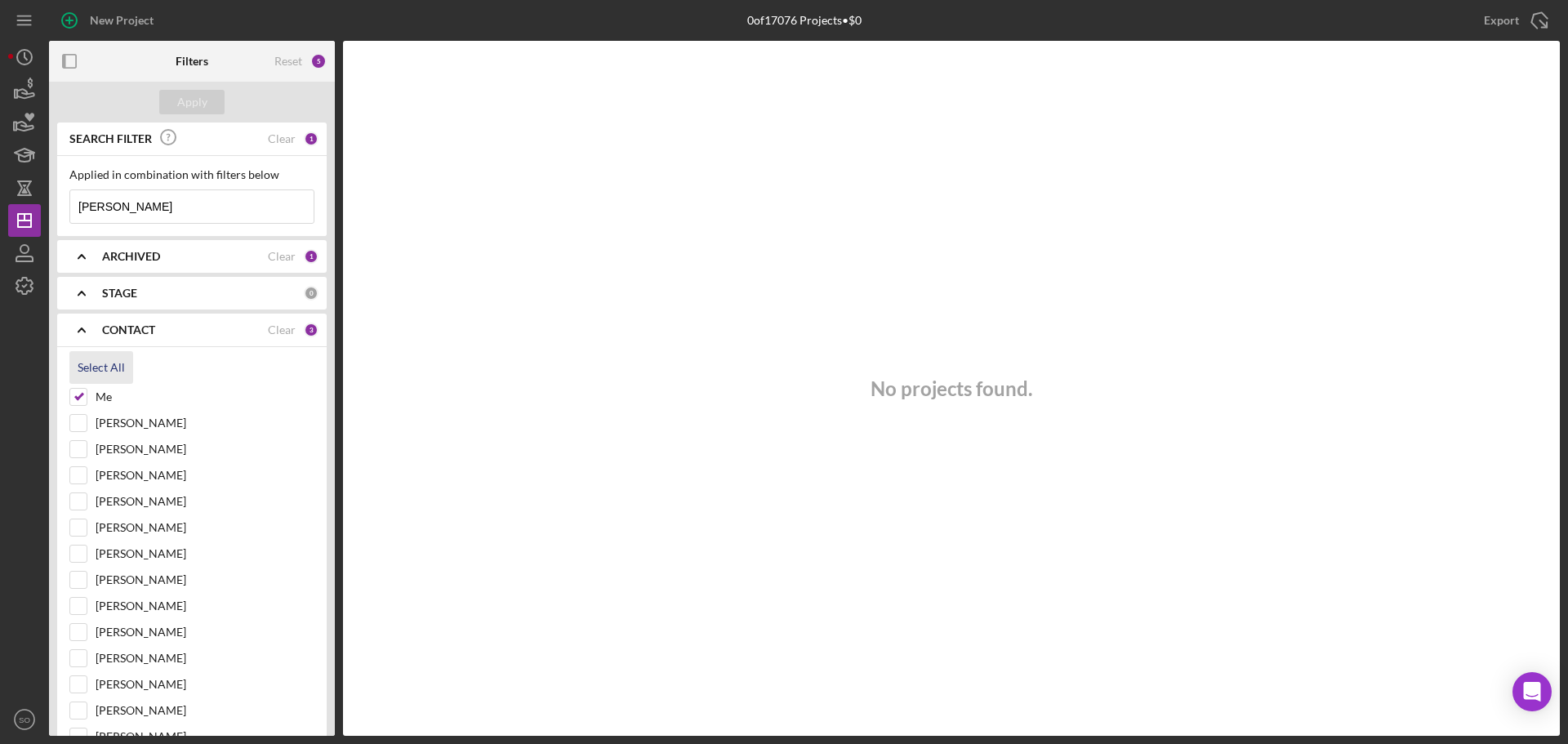
checkbox input "true"
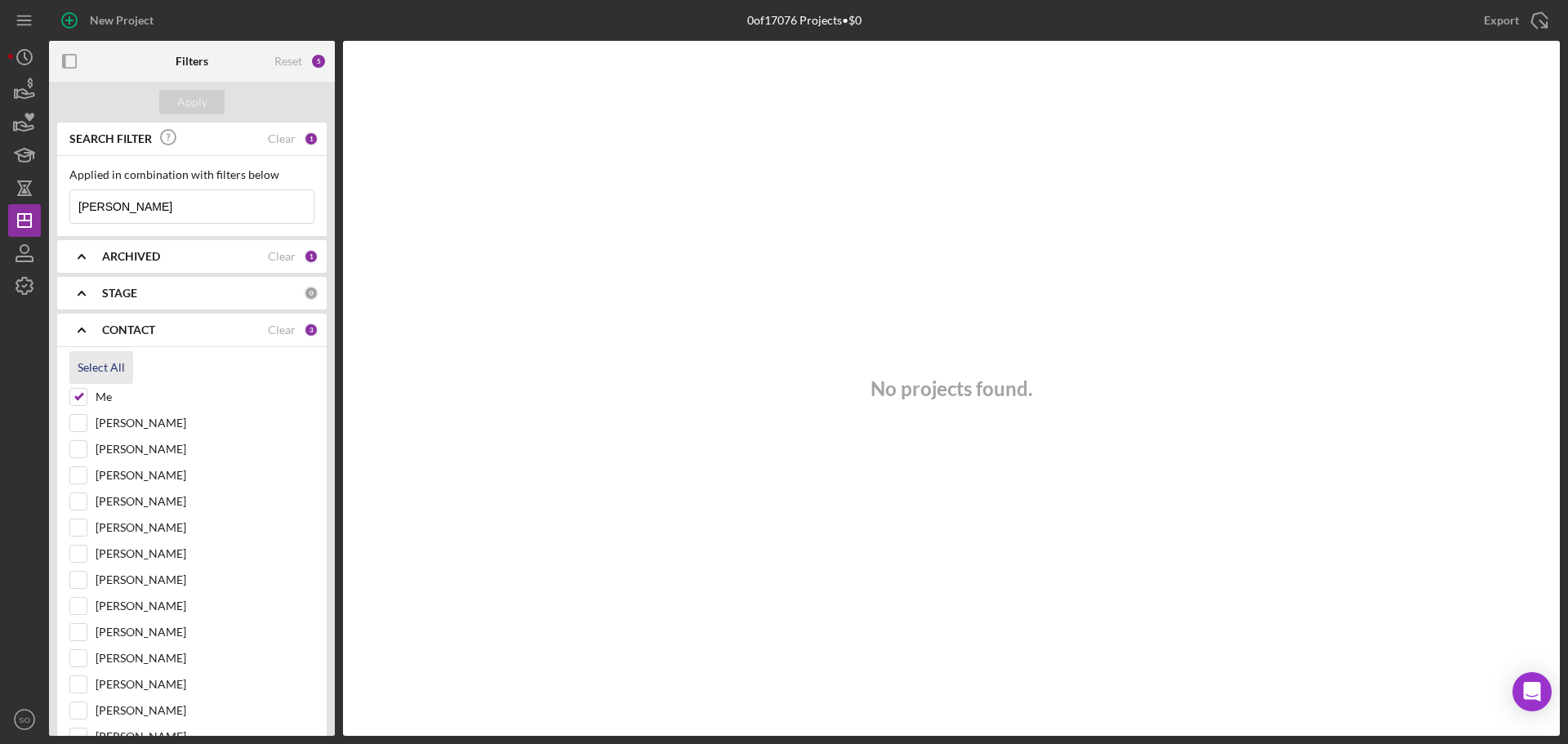
checkbox input "true"
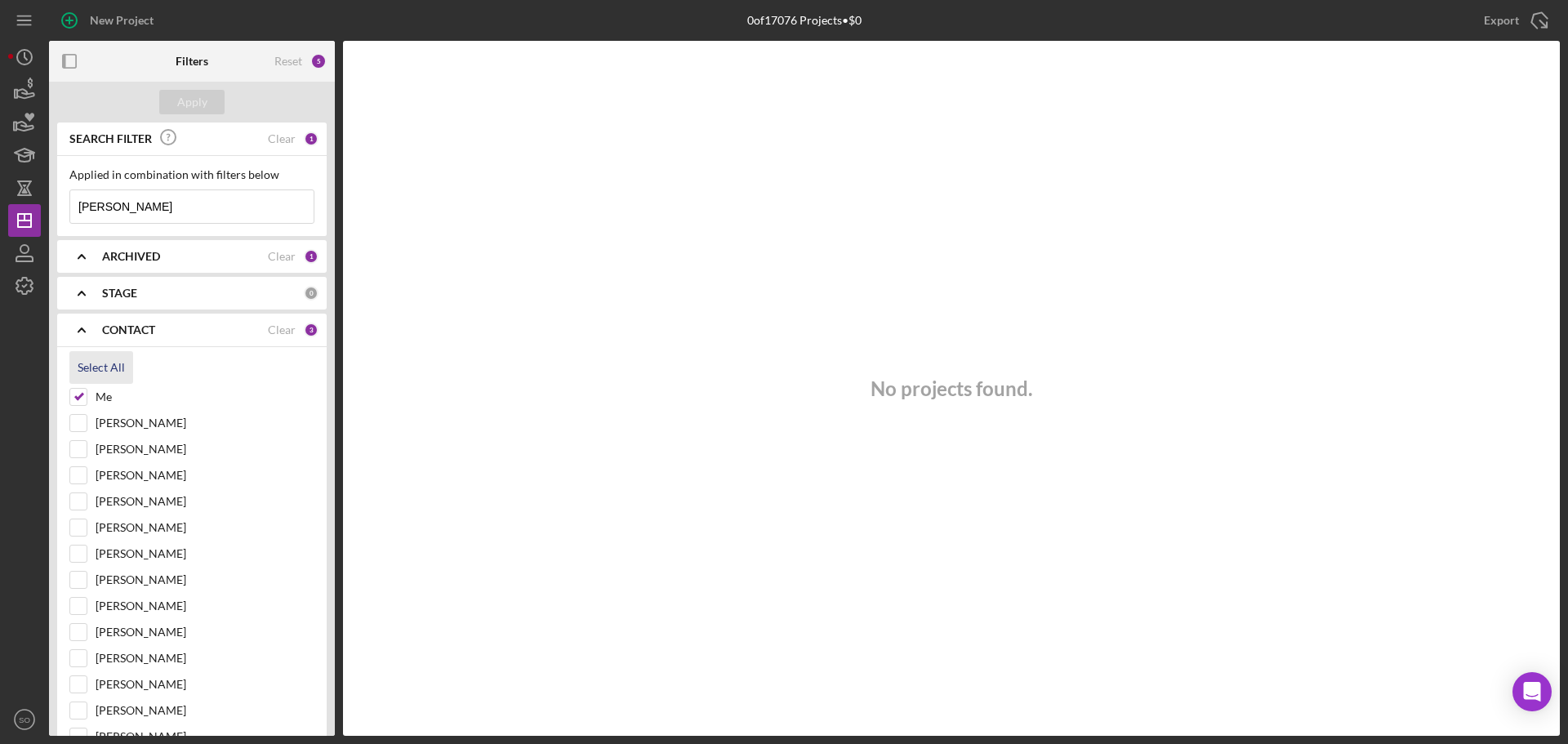
checkbox input "true"
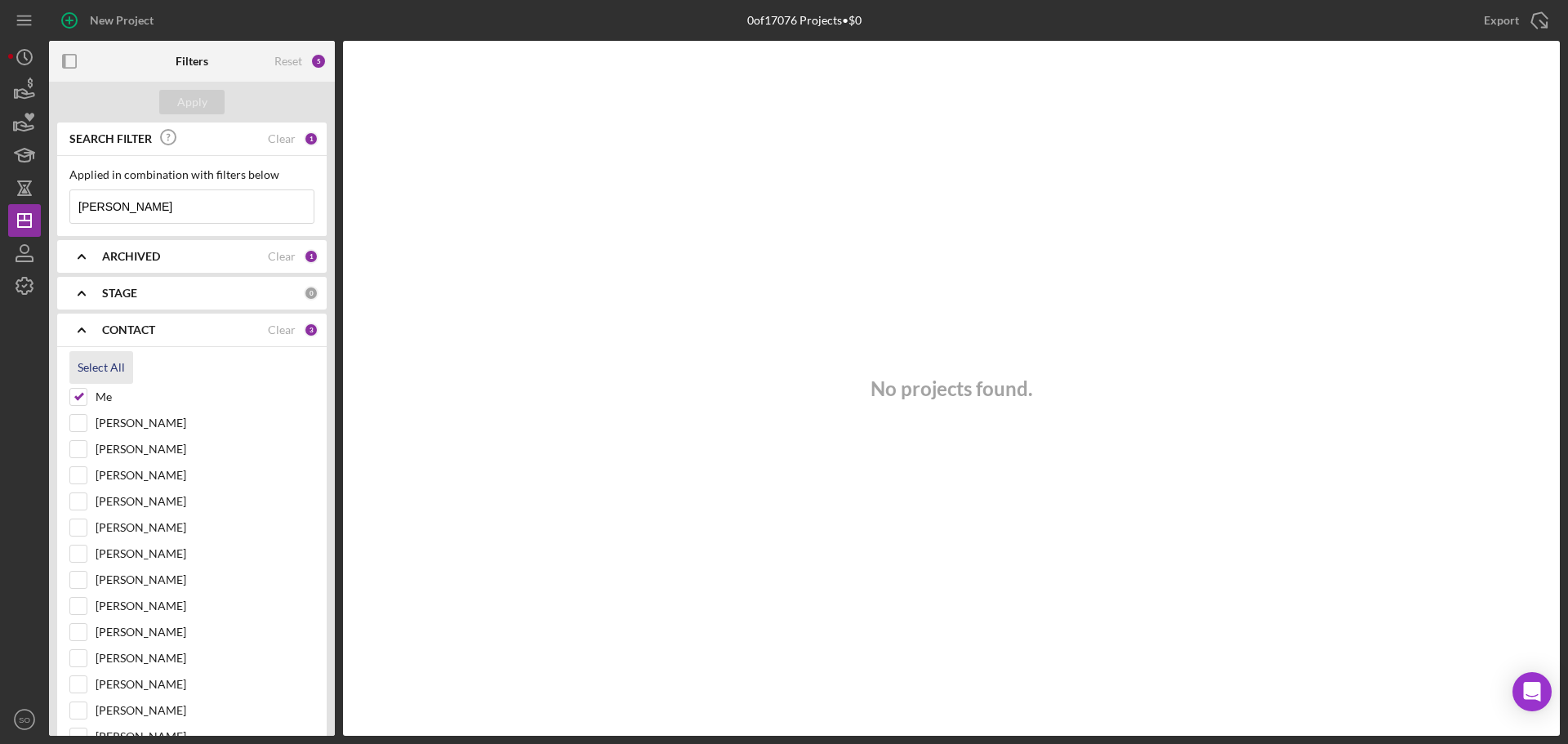
checkbox input "true"
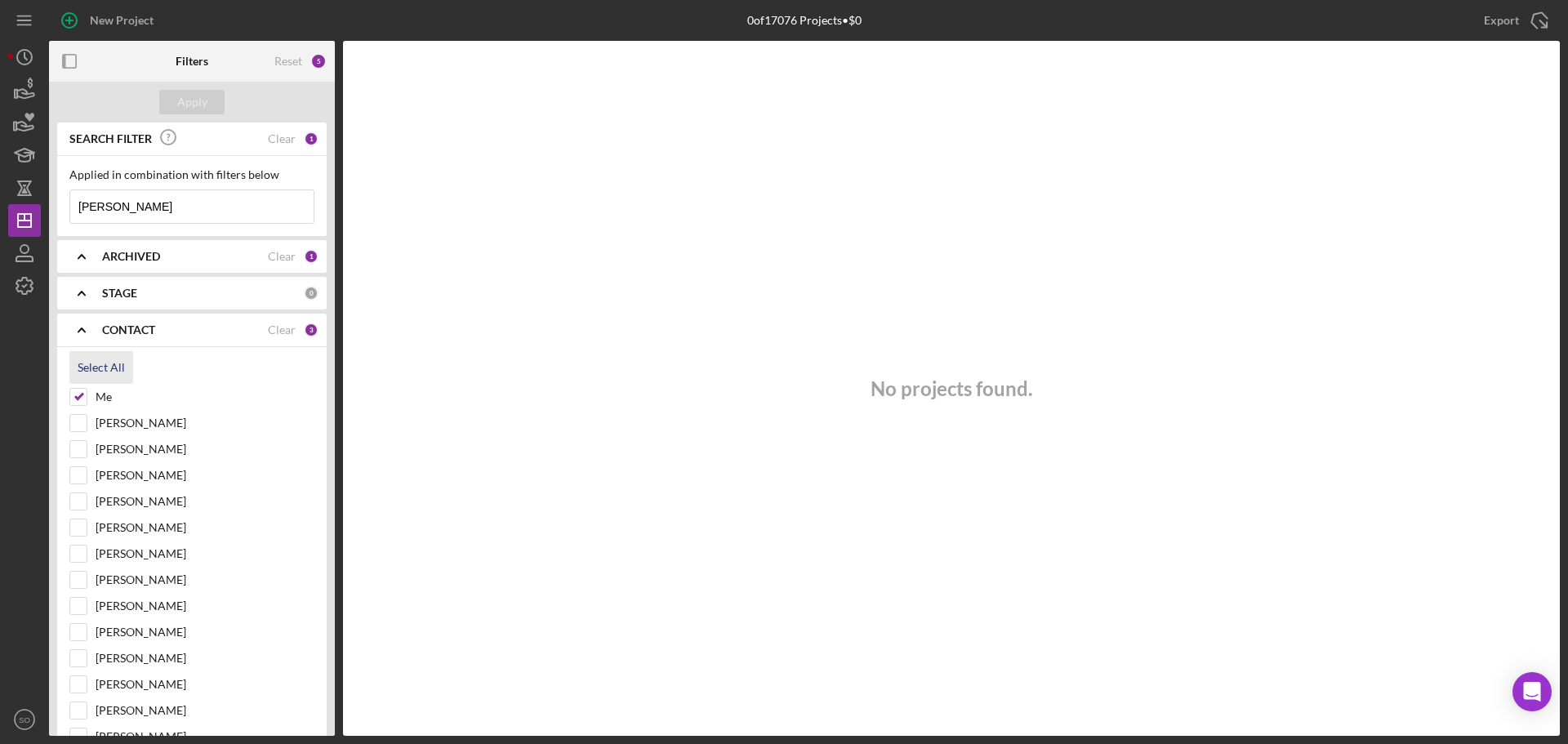
checkbox input "true"
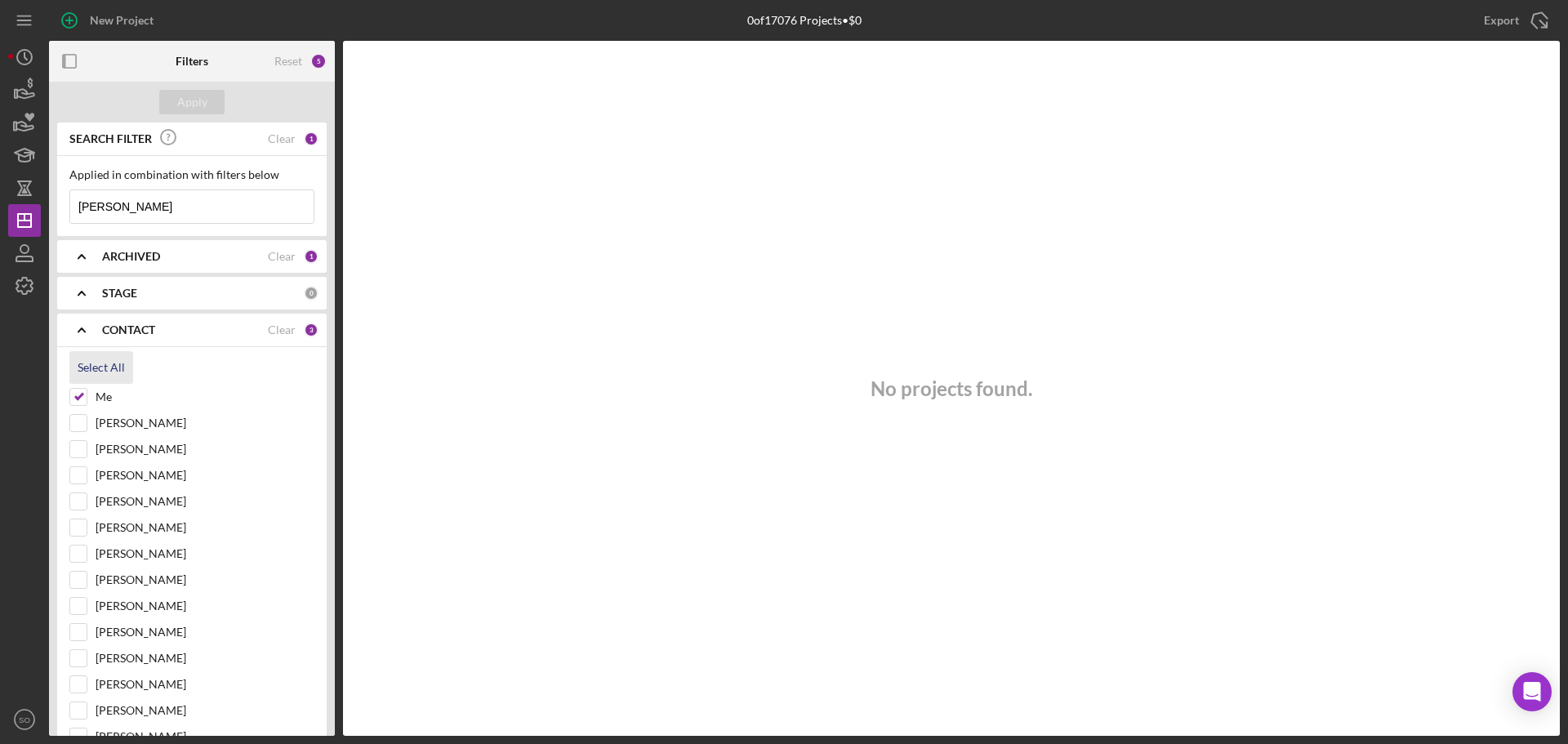
checkbox input "true"
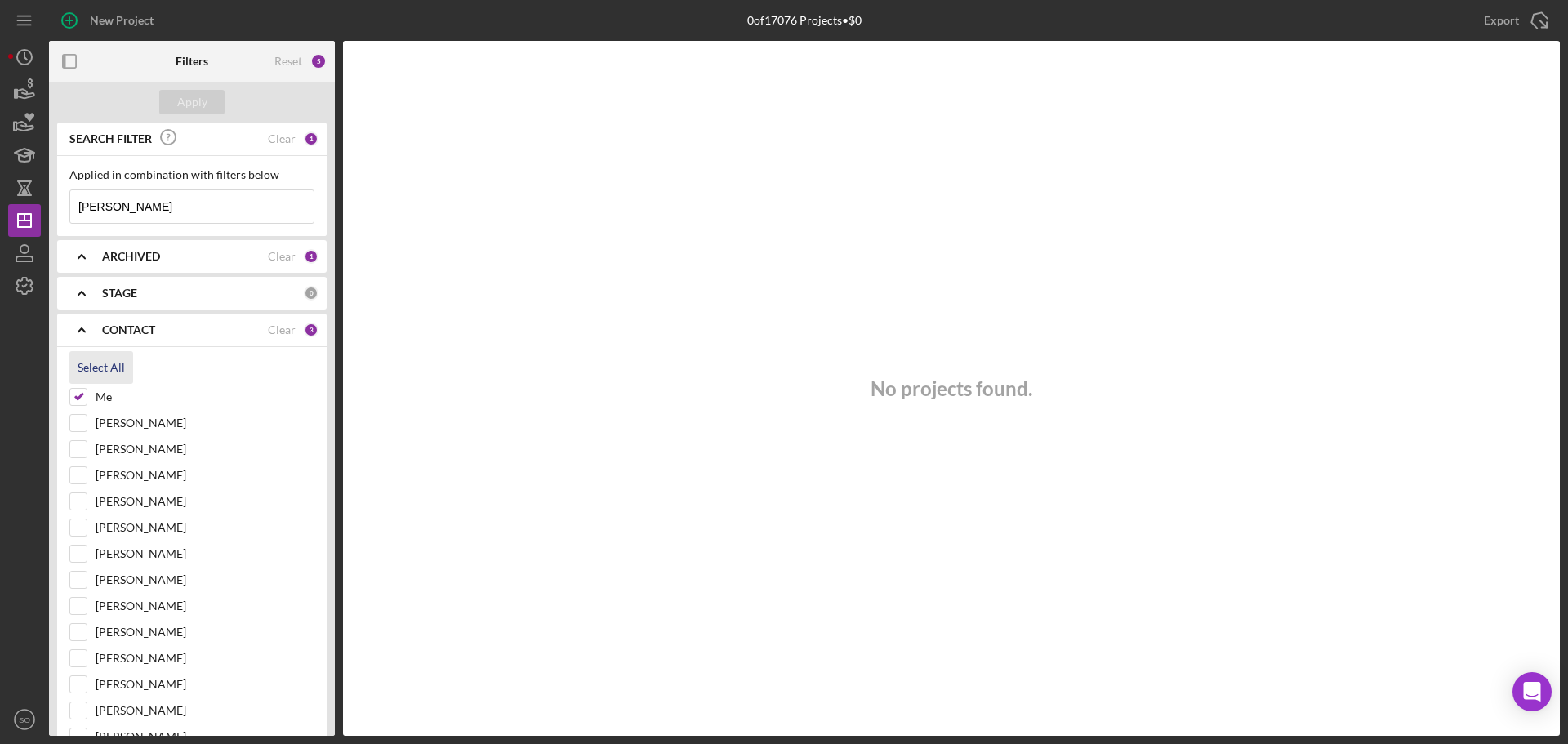
checkbox input "true"
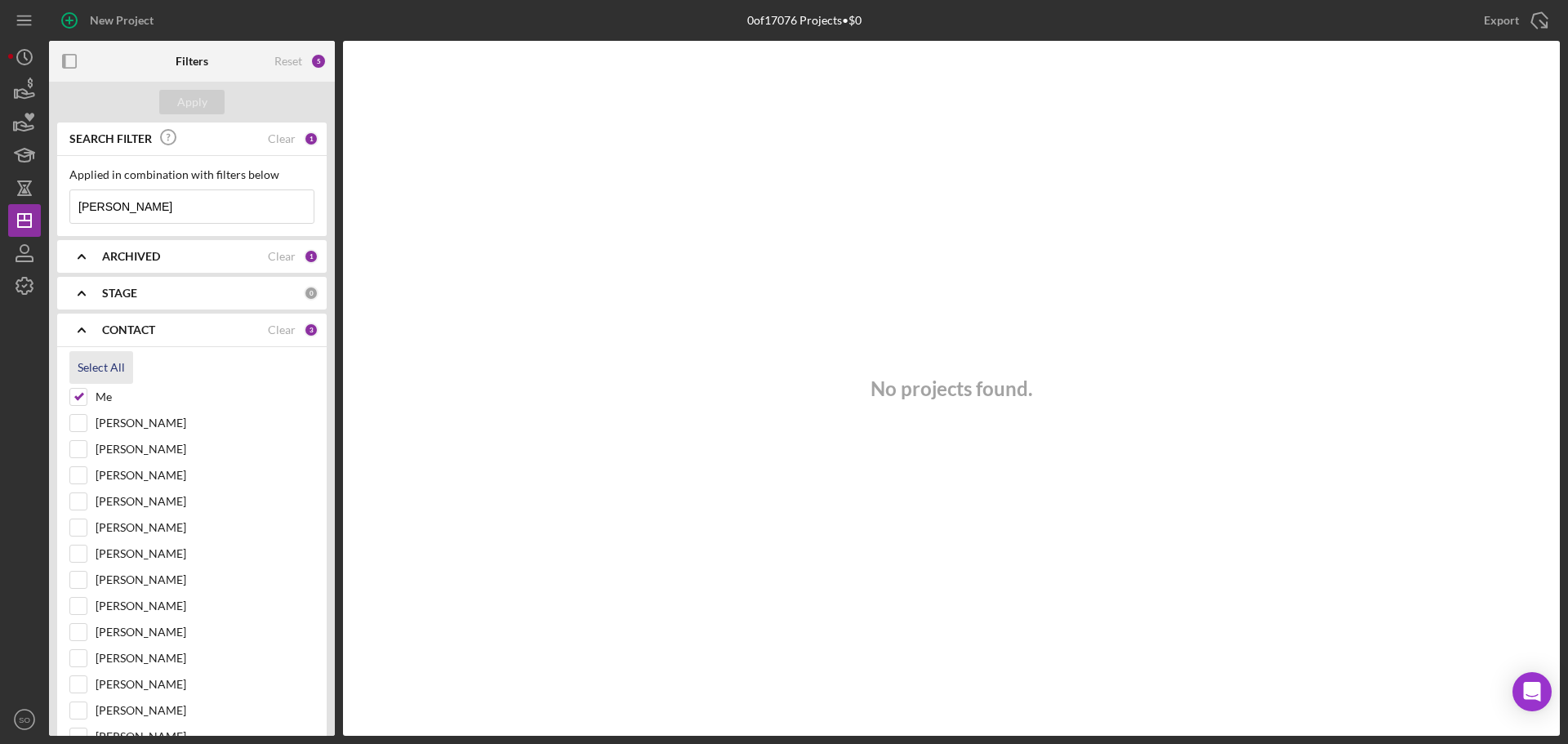
checkbox input "true"
click at [195, 97] on div "Apply" at bounding box center [192, 102] width 31 height 25
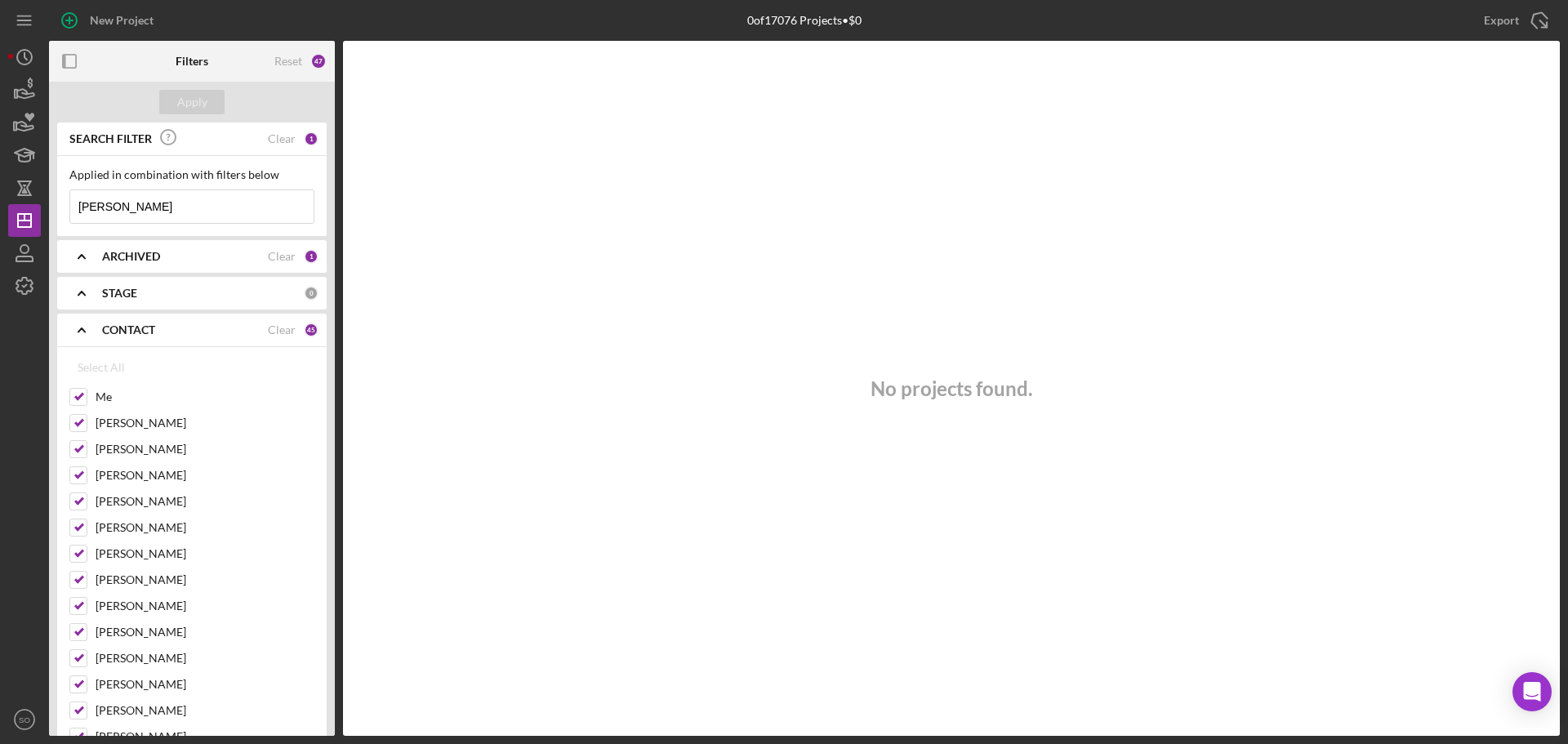
click at [268, 339] on div "CONTACT Clear 45" at bounding box center [211, 330] width 216 height 33
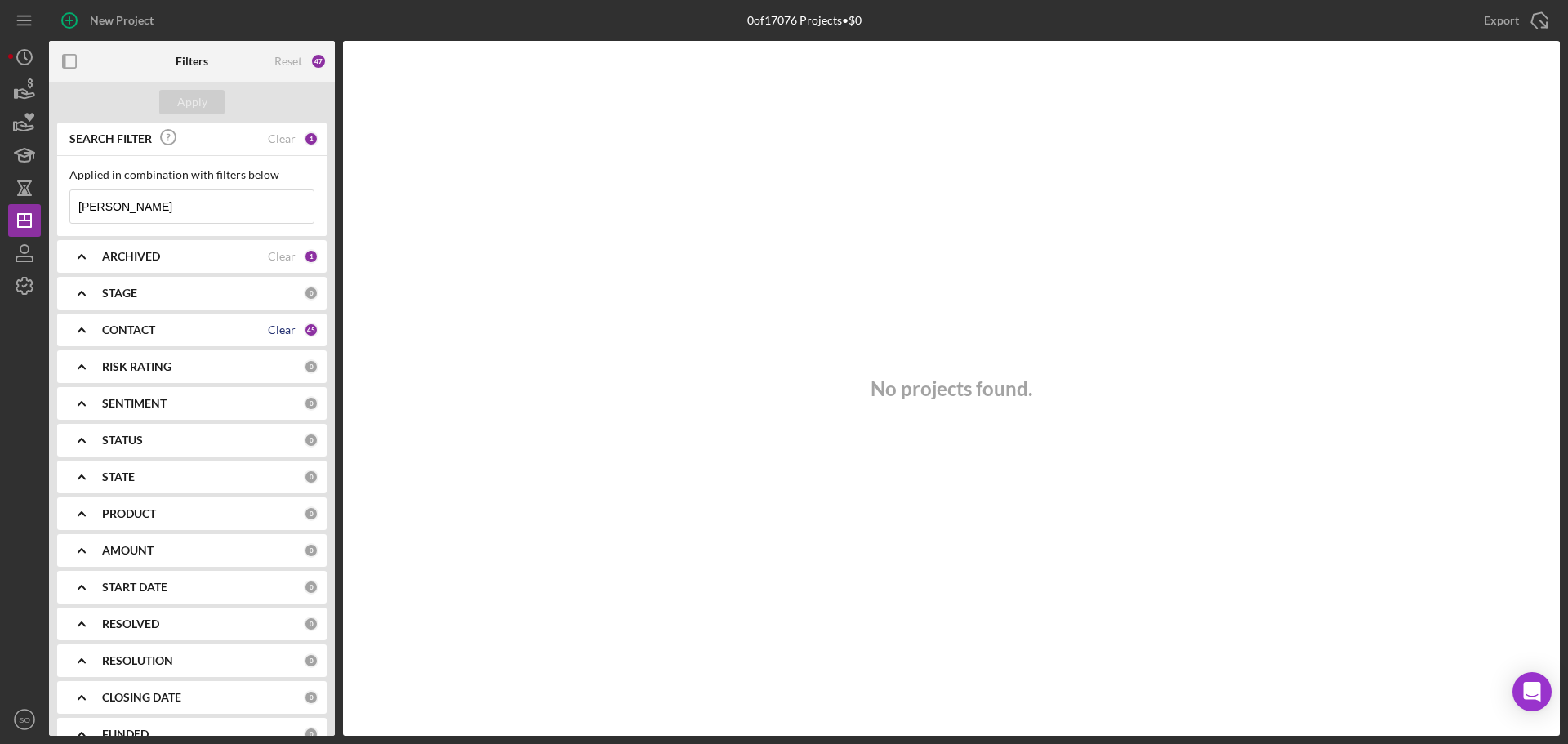
click at [281, 331] on div "Clear" at bounding box center [282, 330] width 28 height 13
click at [226, 334] on div "CONTACT" at bounding box center [203, 330] width 201 height 13
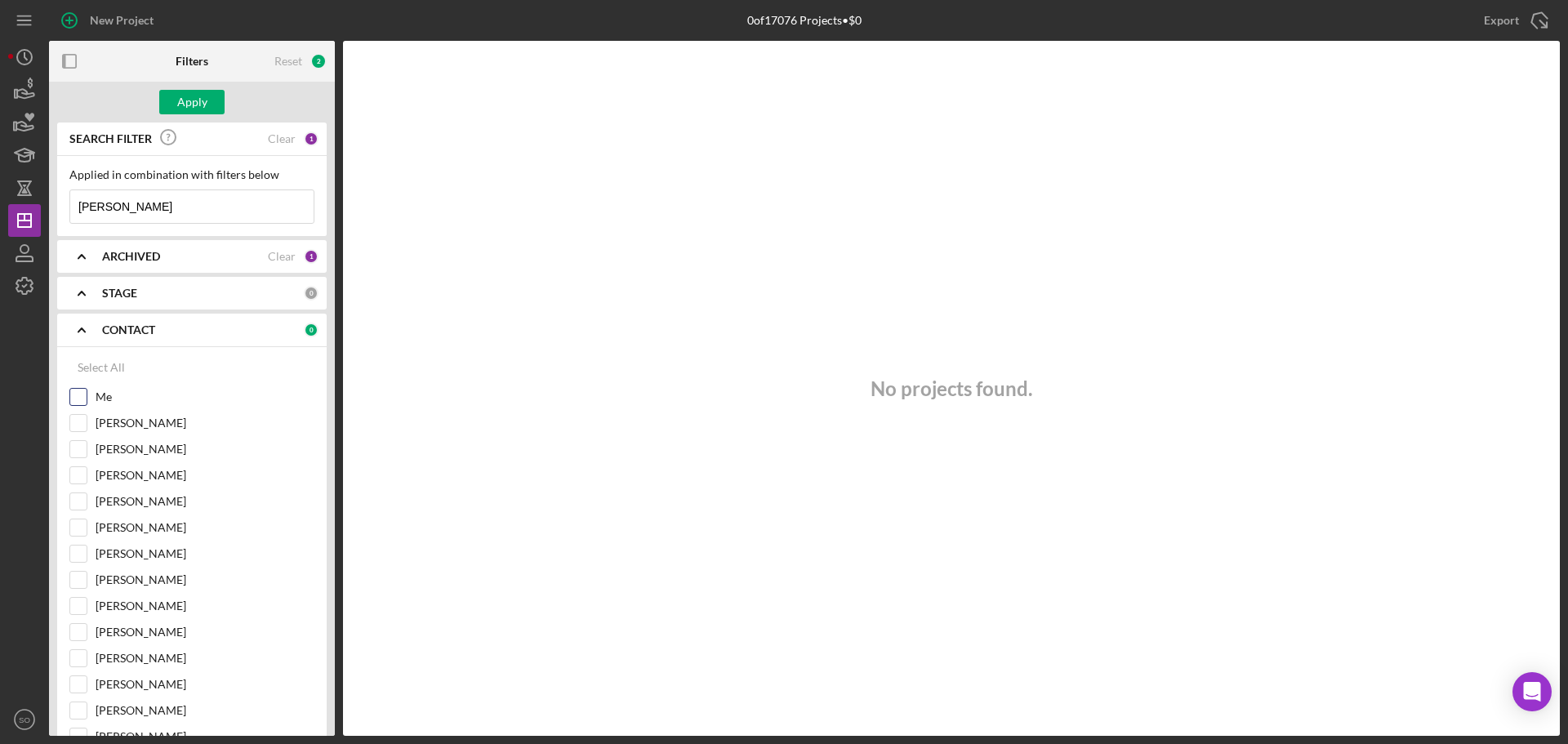
click at [107, 400] on label "Me" at bounding box center [205, 397] width 219 height 17
click at [87, 400] on input "Me" at bounding box center [78, 397] width 17 height 17
checkbox input "true"
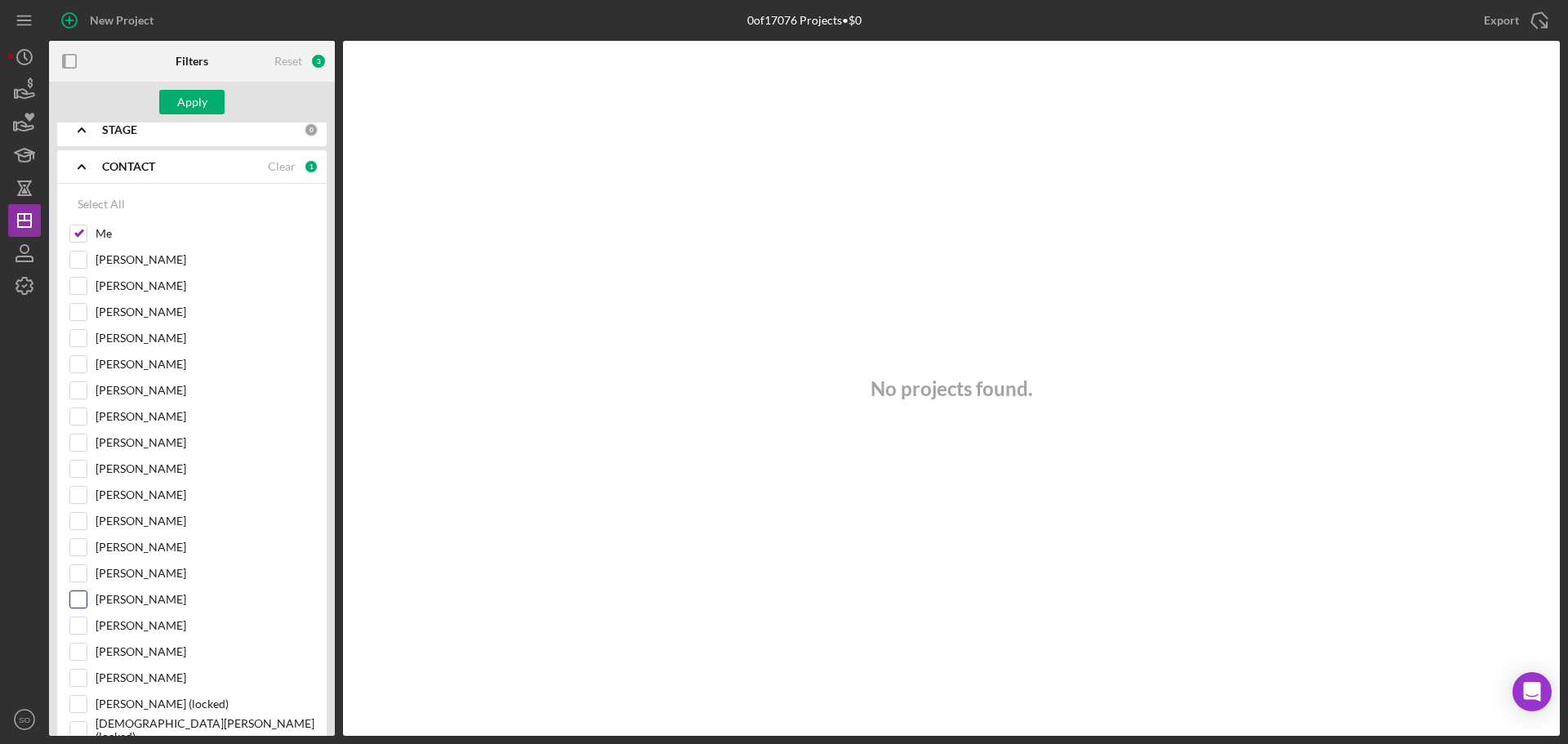
click at [85, 599] on input "[PERSON_NAME]" at bounding box center [78, 599] width 17 height 17
checkbox input "true"
click at [87, 646] on div at bounding box center [78, 652] width 18 height 18
click at [195, 111] on div "Apply" at bounding box center [192, 102] width 31 height 25
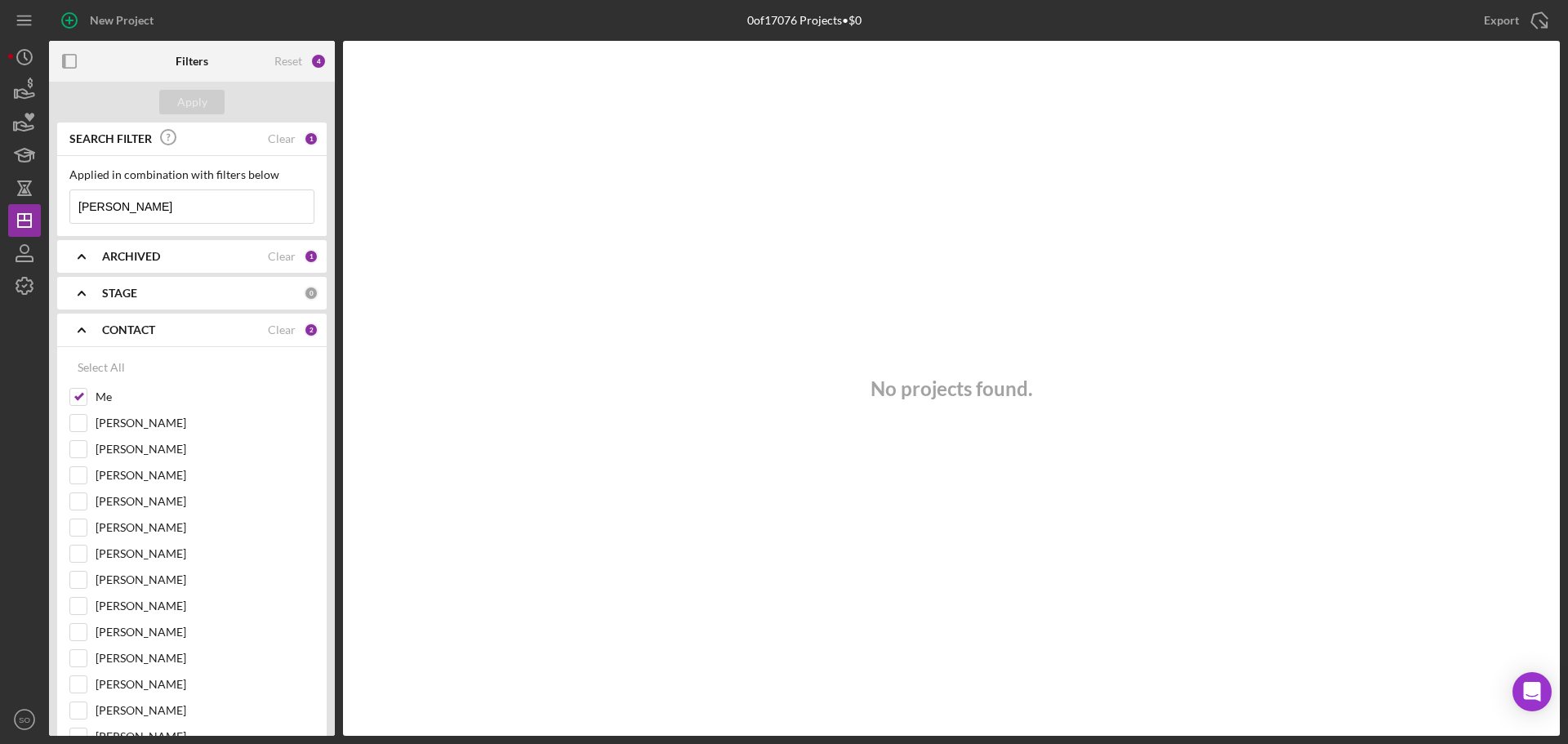
click at [144, 264] on div "ARCHIVED Clear 1" at bounding box center [211, 257] width 216 height 33
click at [117, 355] on label "Archived" at bounding box center [205, 349] width 219 height 17
click at [87, 355] on input "Archived" at bounding box center [78, 349] width 17 height 17
checkbox input "true"
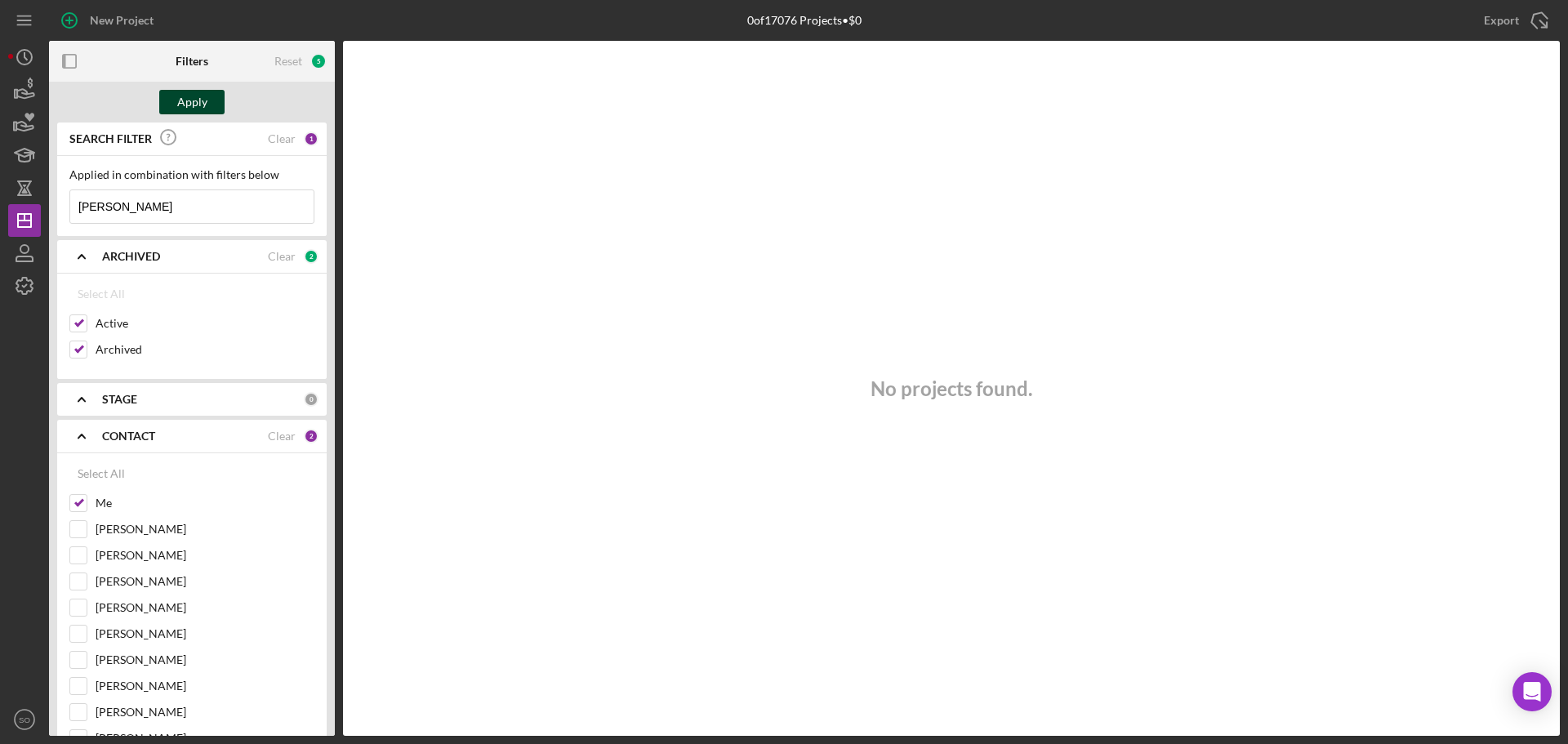
click at [199, 109] on div "Apply" at bounding box center [192, 102] width 31 height 25
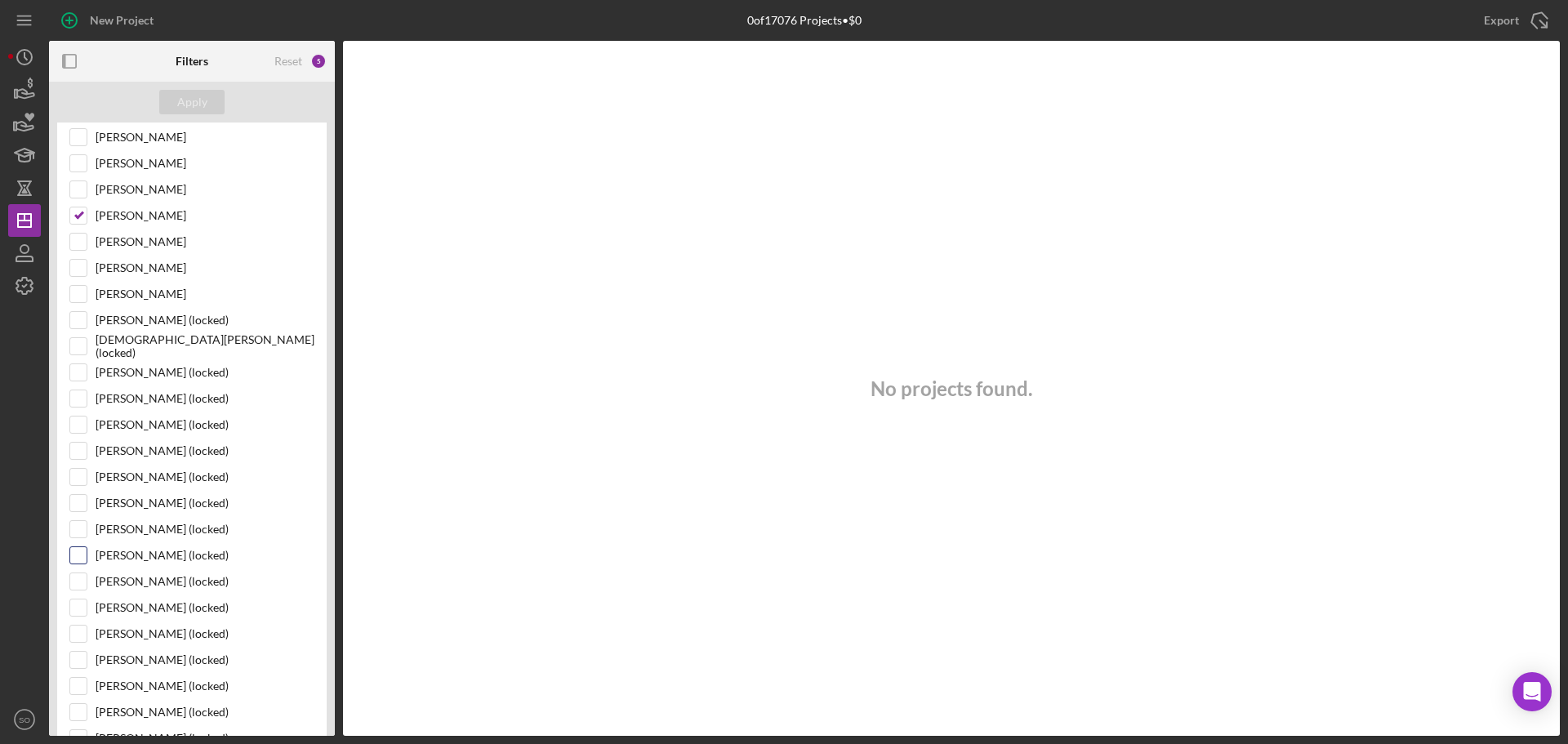
scroll to position [571, 0]
click at [83, 348] on input "[PERSON_NAME]" at bounding box center [78, 349] width 17 height 17
checkbox input "true"
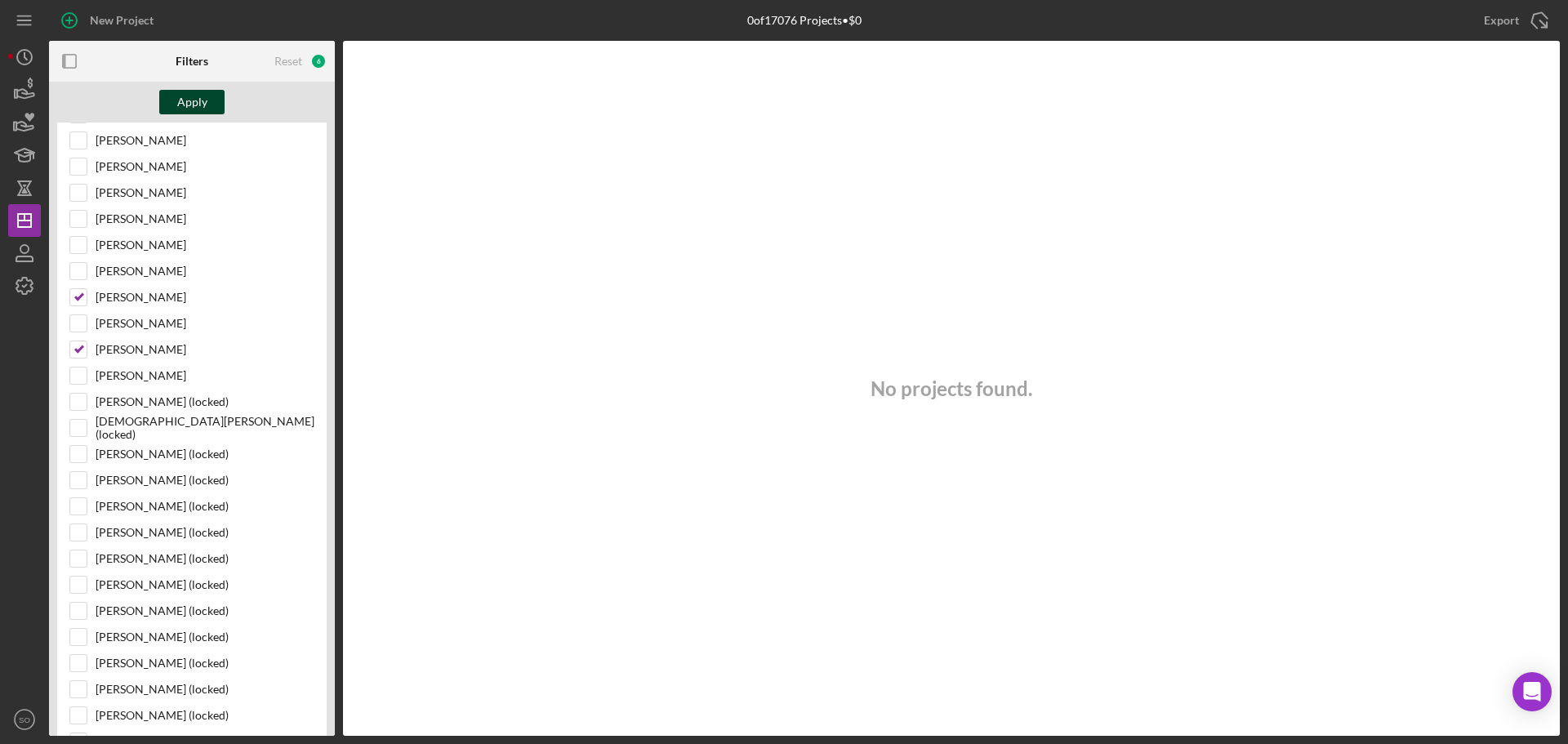
click at [189, 98] on div "Apply" at bounding box center [192, 102] width 31 height 25
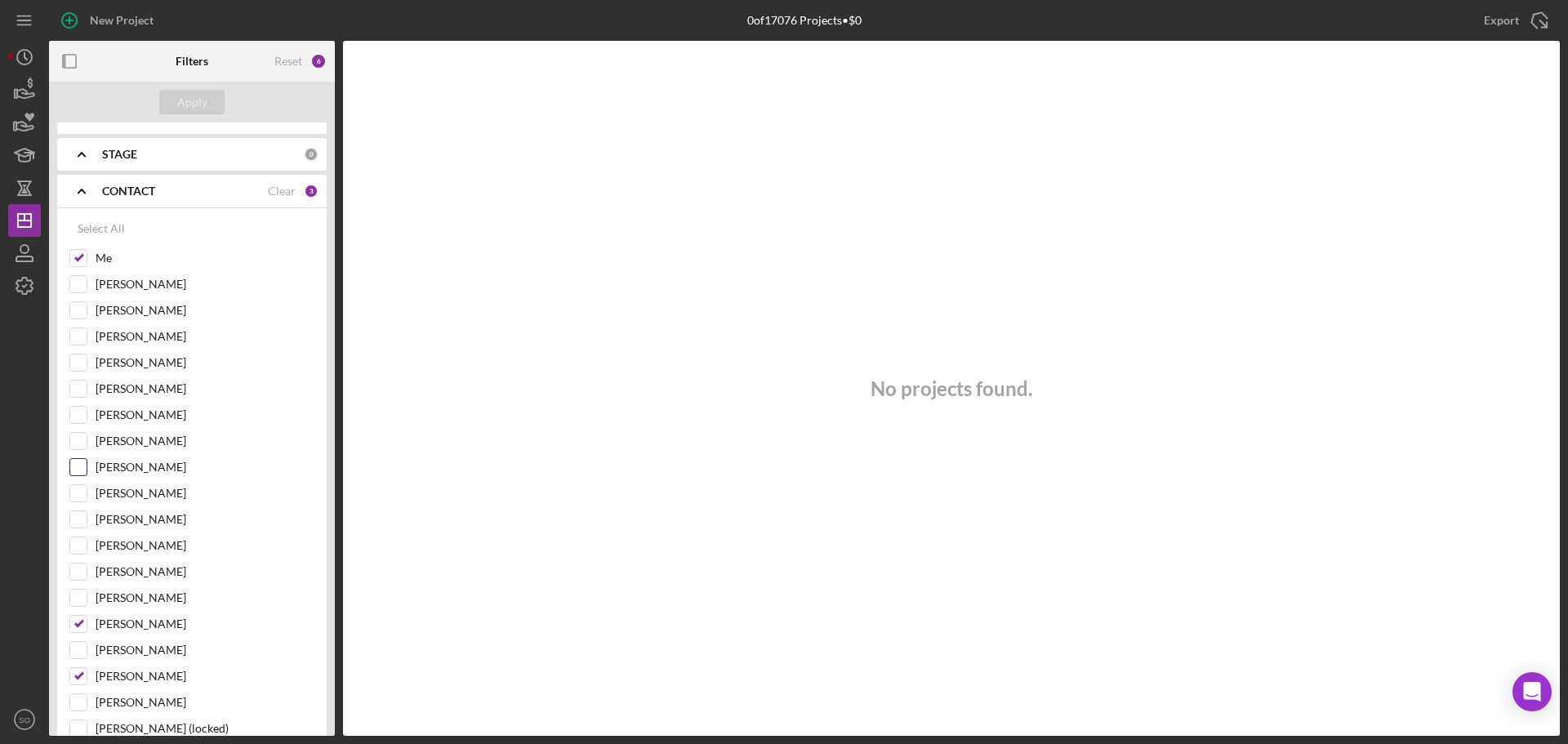
scroll to position [0, 0]
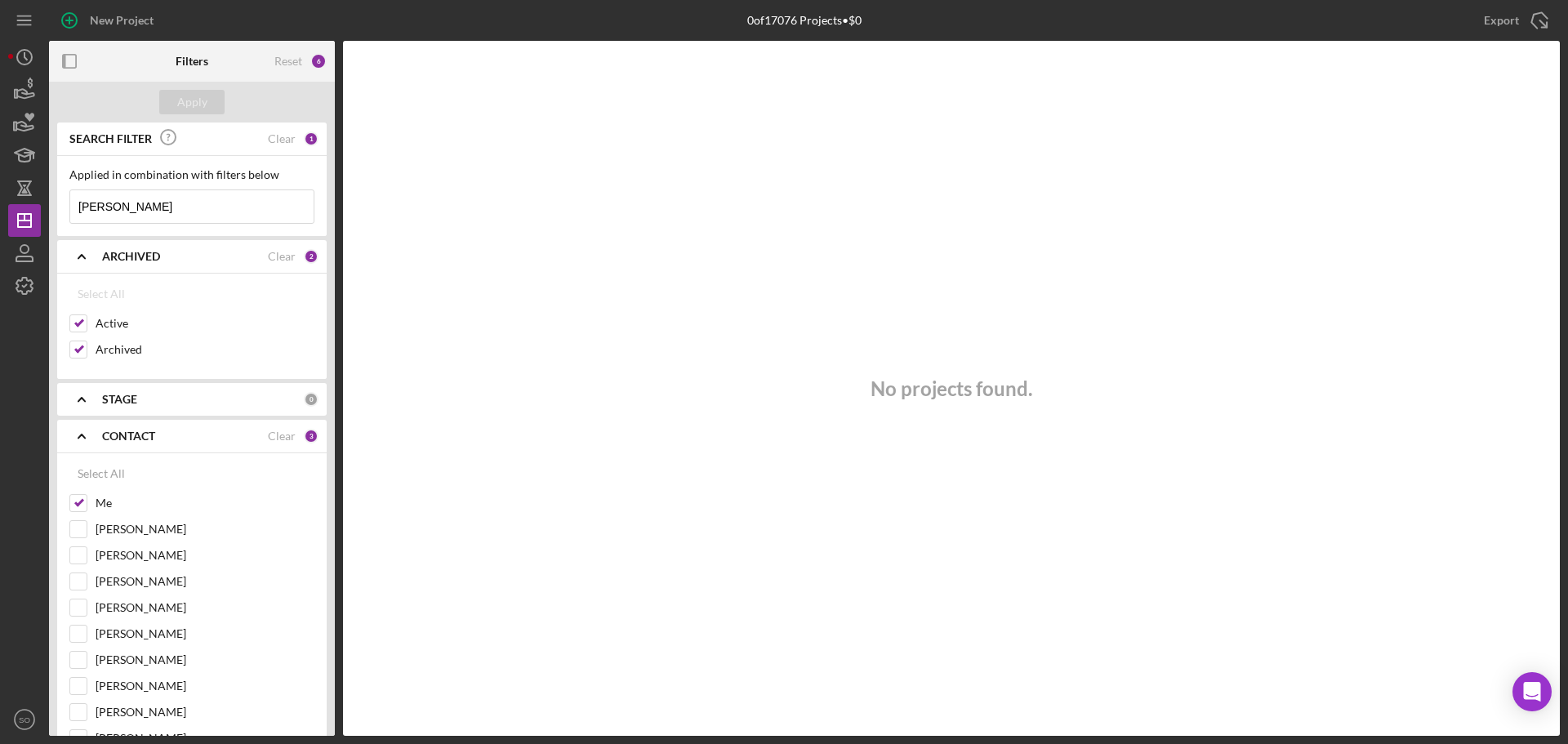
drag, startPoint x: 149, startPoint y: 210, endPoint x: 0, endPoint y: 199, distance: 149.4
click at [0, 199] on div "New Project 0 of 17076 Projects • $0 [PERSON_NAME] Export Icon/Export Filters R…" at bounding box center [784, 372] width 1568 height 744
type input "[PERSON_NAME]"
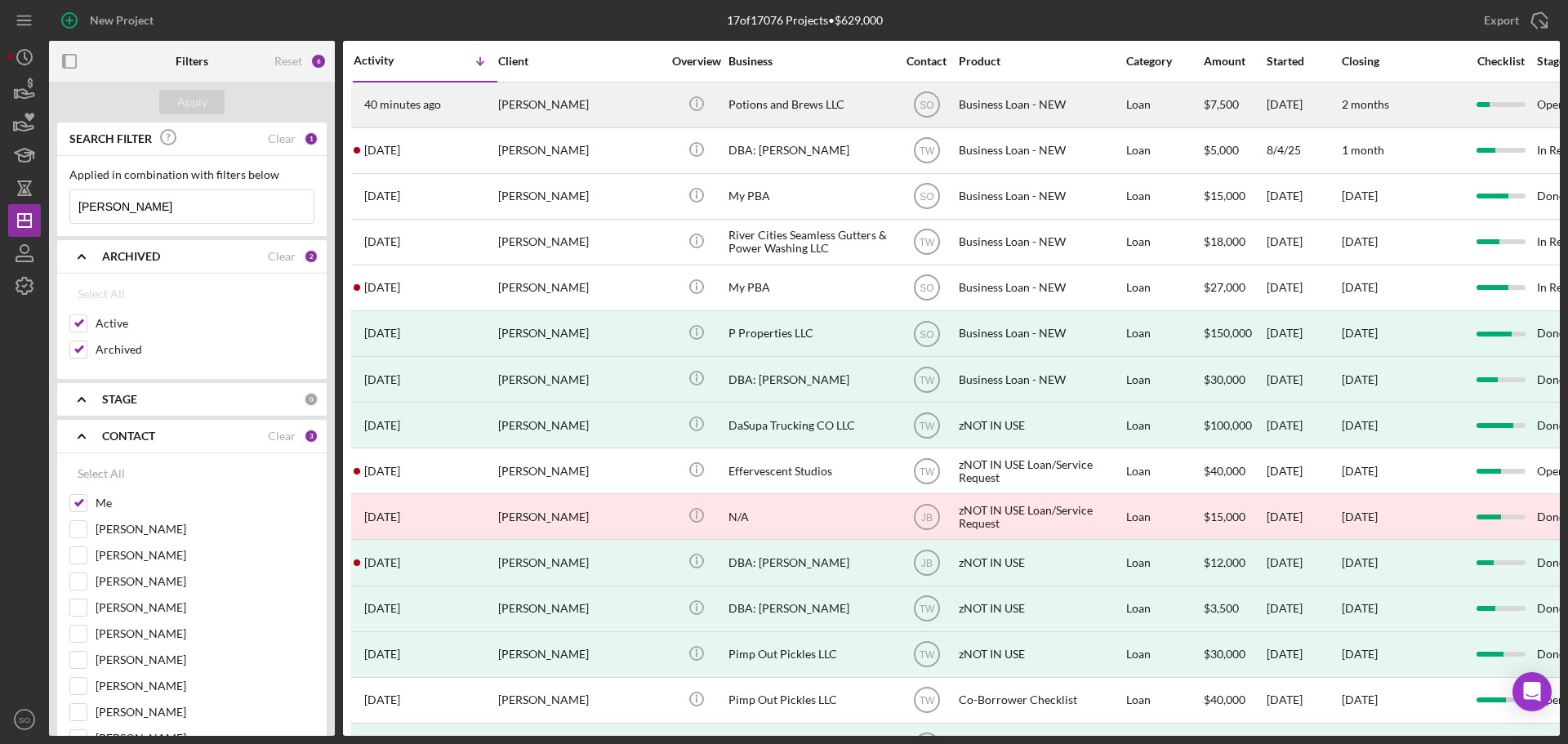
click at [480, 102] on div "40 minutes ago [PERSON_NAME]" at bounding box center [424, 105] width 143 height 43
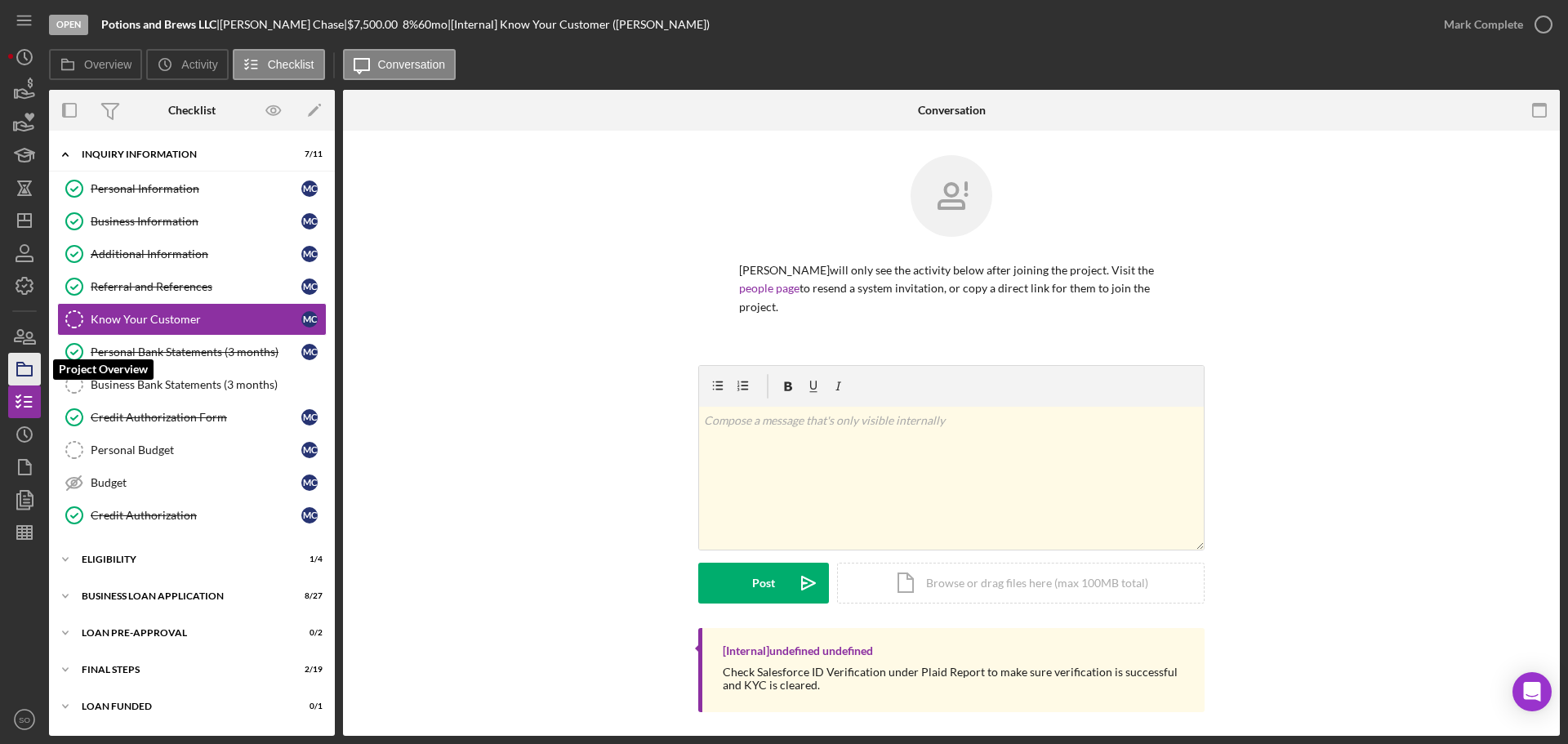
click at [31, 365] on icon "button" at bounding box center [24, 368] width 40 height 40
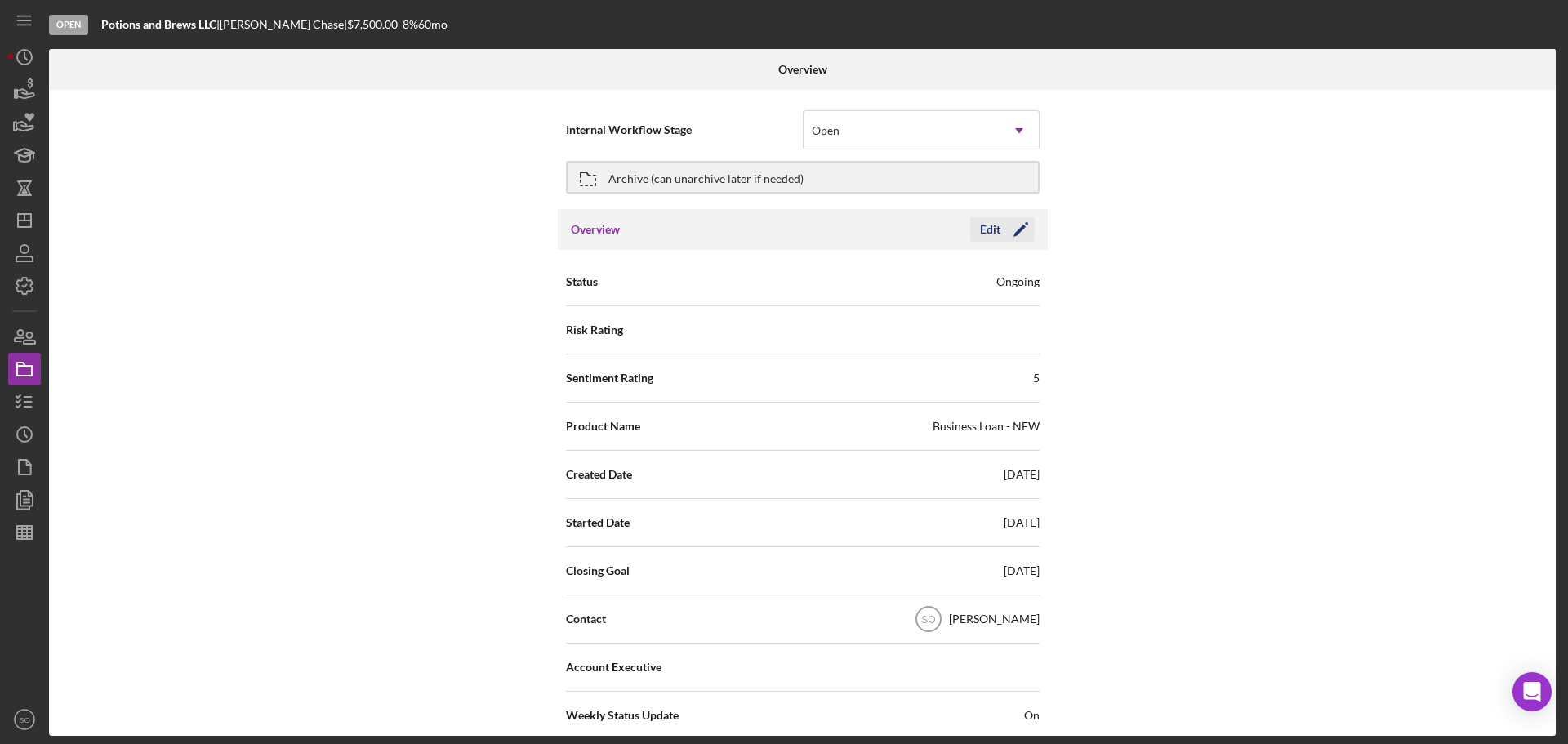
click at [1007, 235] on icon "Icon/Edit" at bounding box center [1020, 229] width 40 height 40
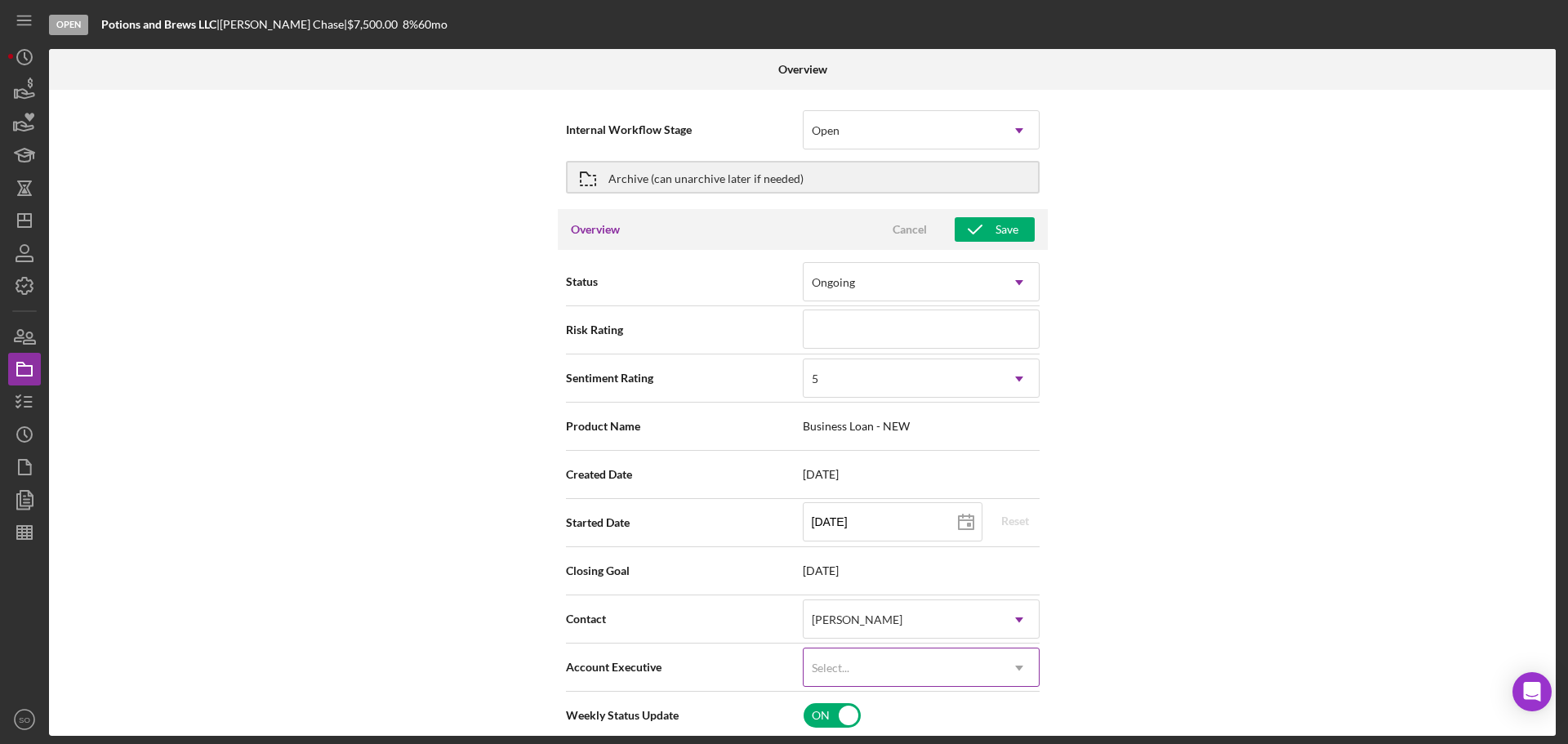
scroll to position [327, 0]
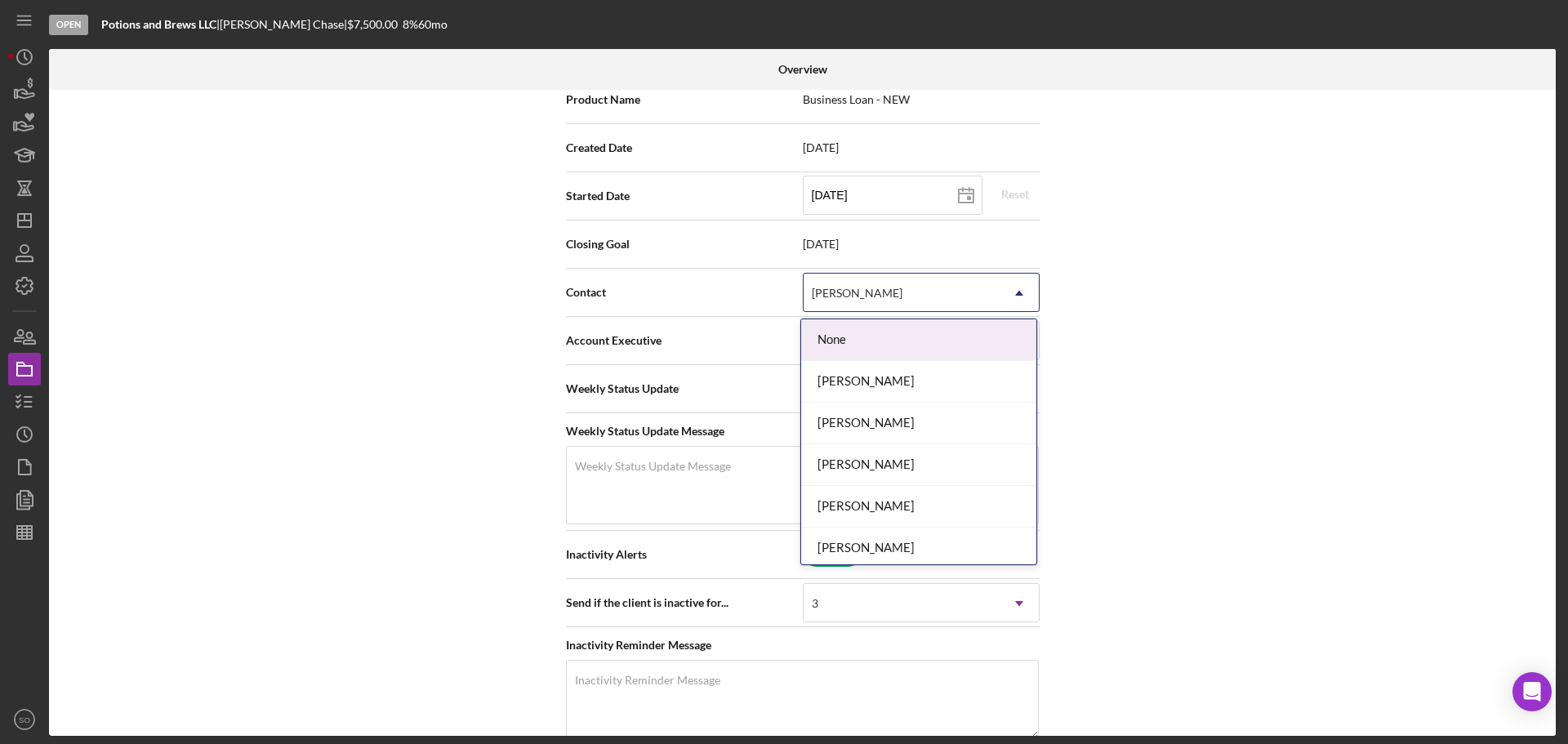
click at [894, 304] on div "[PERSON_NAME]" at bounding box center [901, 292] width 196 height 37
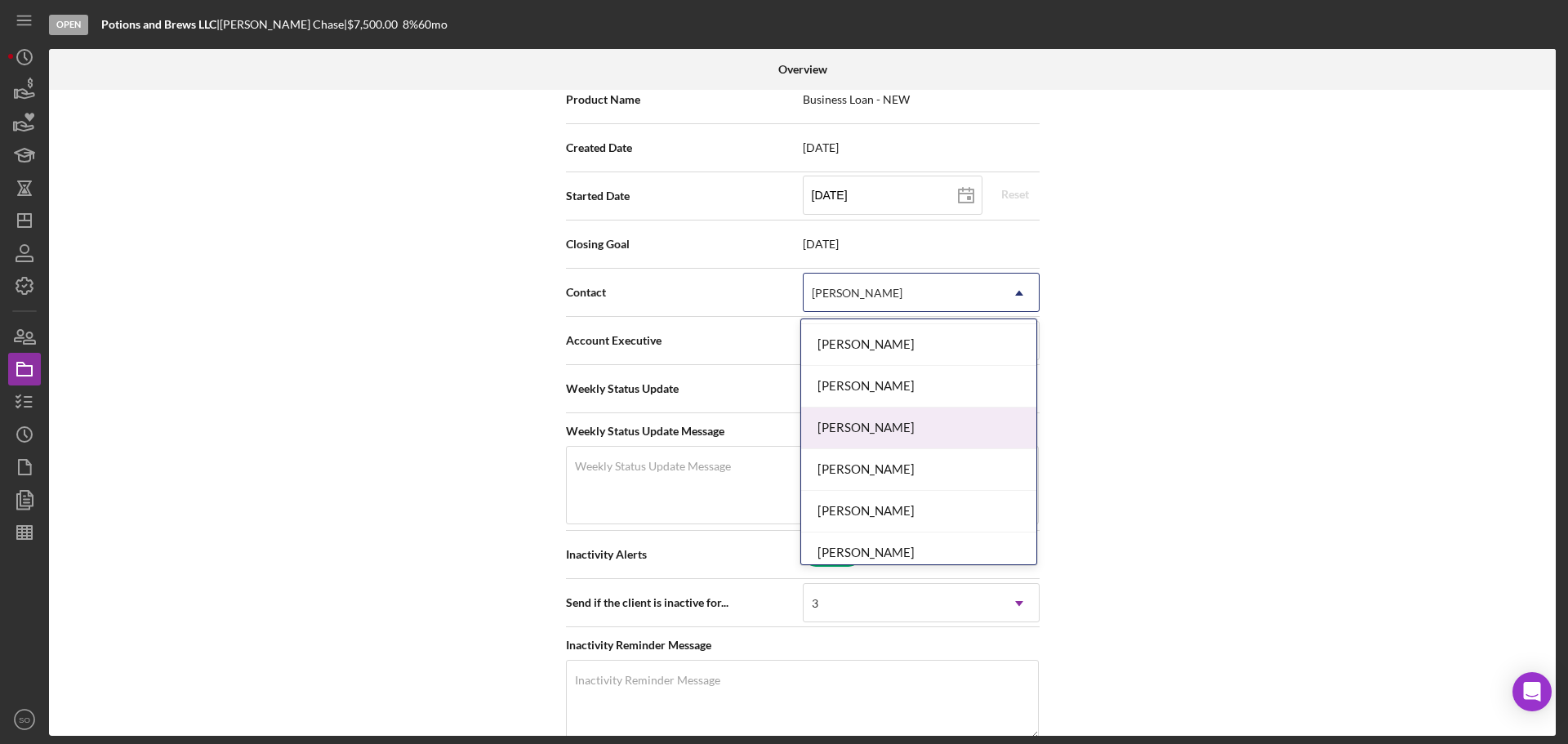
scroll to position [547, 0]
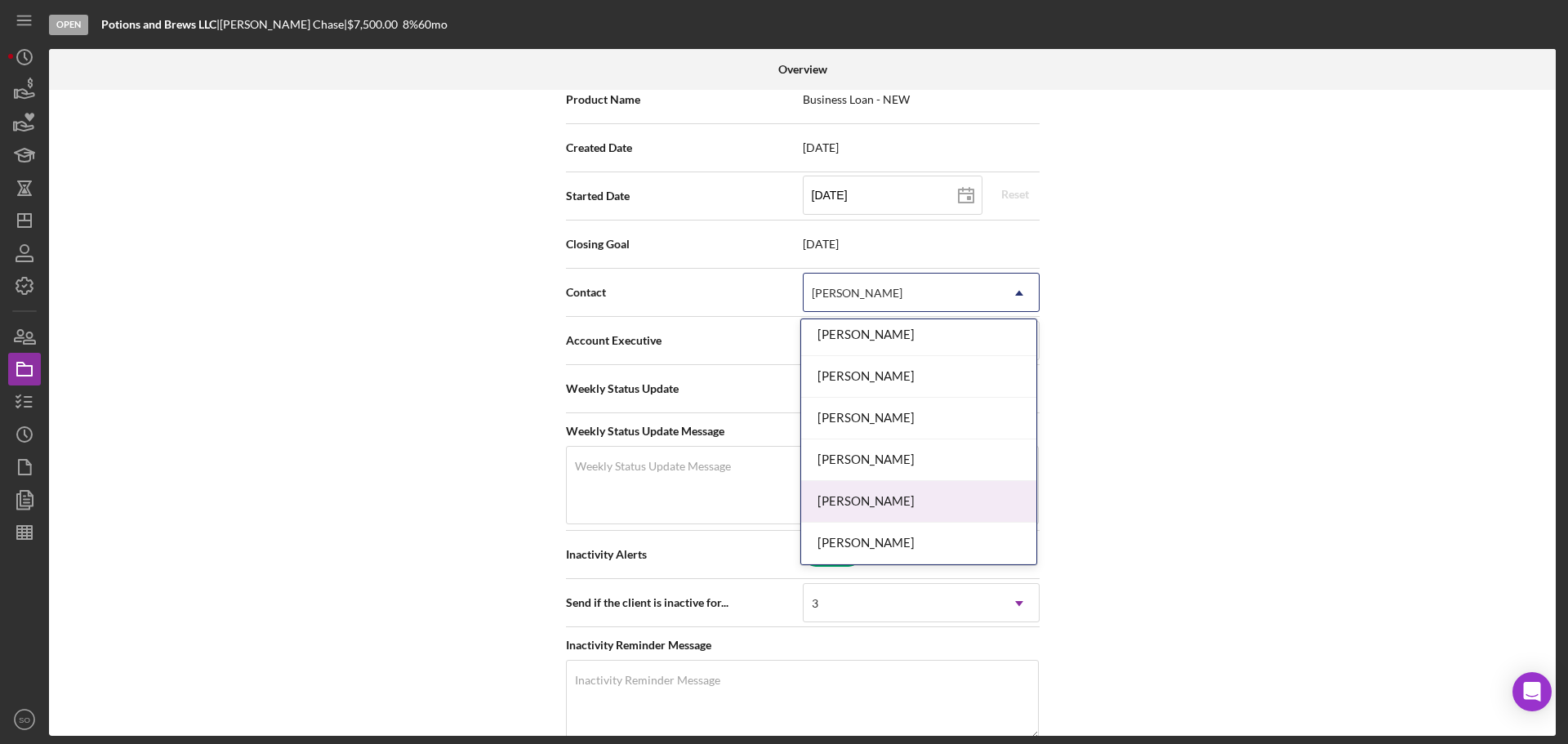
click at [874, 496] on div "[PERSON_NAME]" at bounding box center [918, 501] width 235 height 41
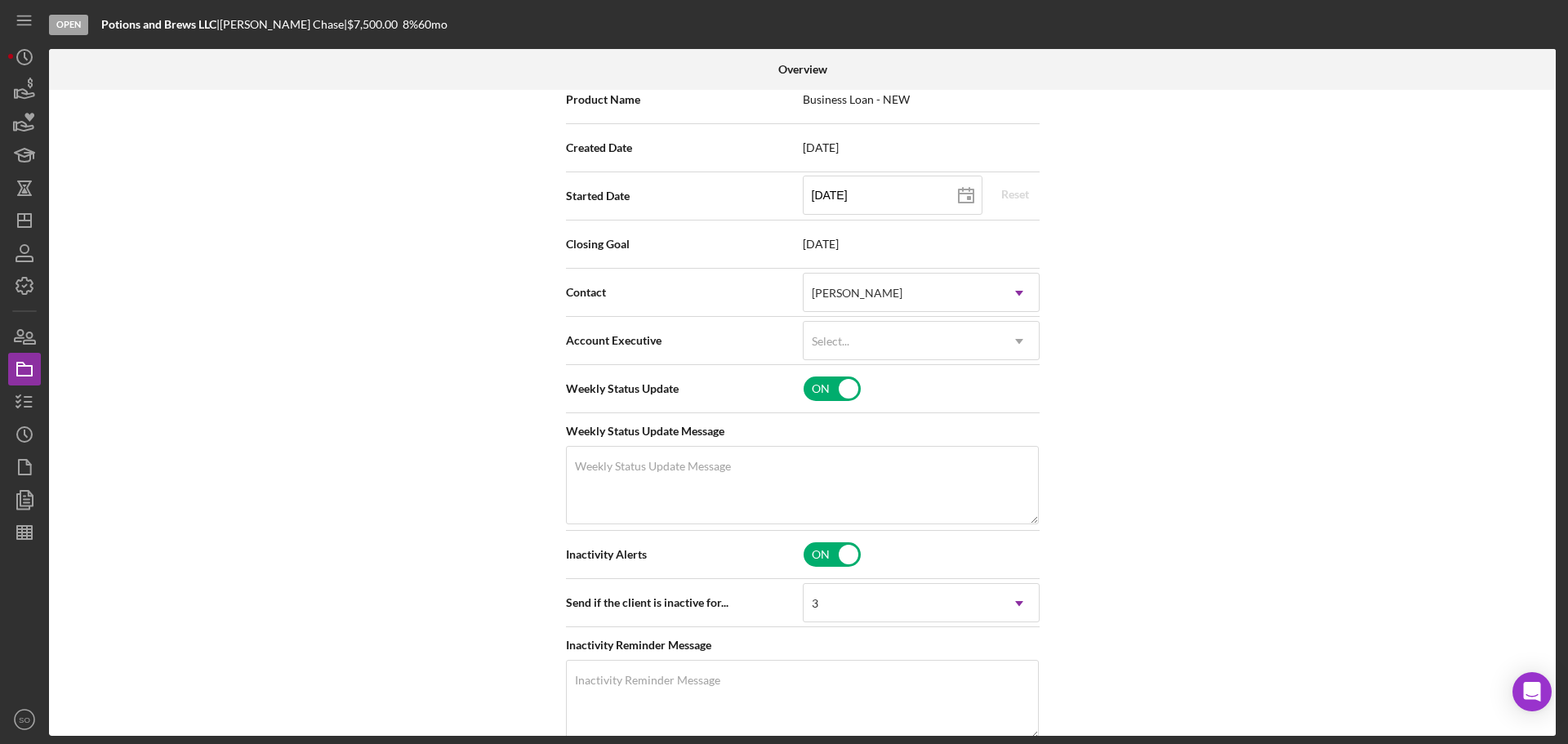
scroll to position [0, 0]
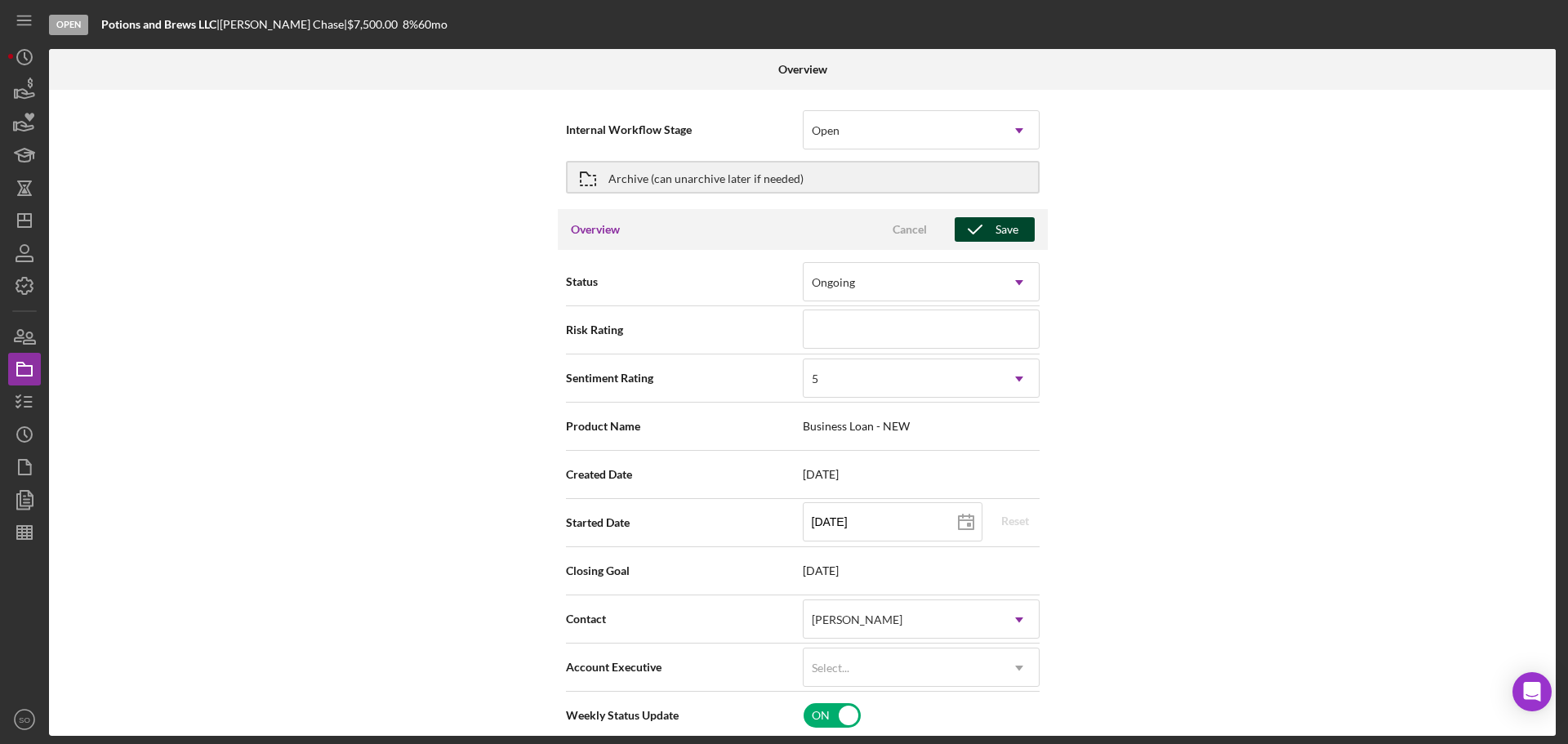
click at [1001, 238] on div "Save" at bounding box center [1007, 230] width 23 height 25
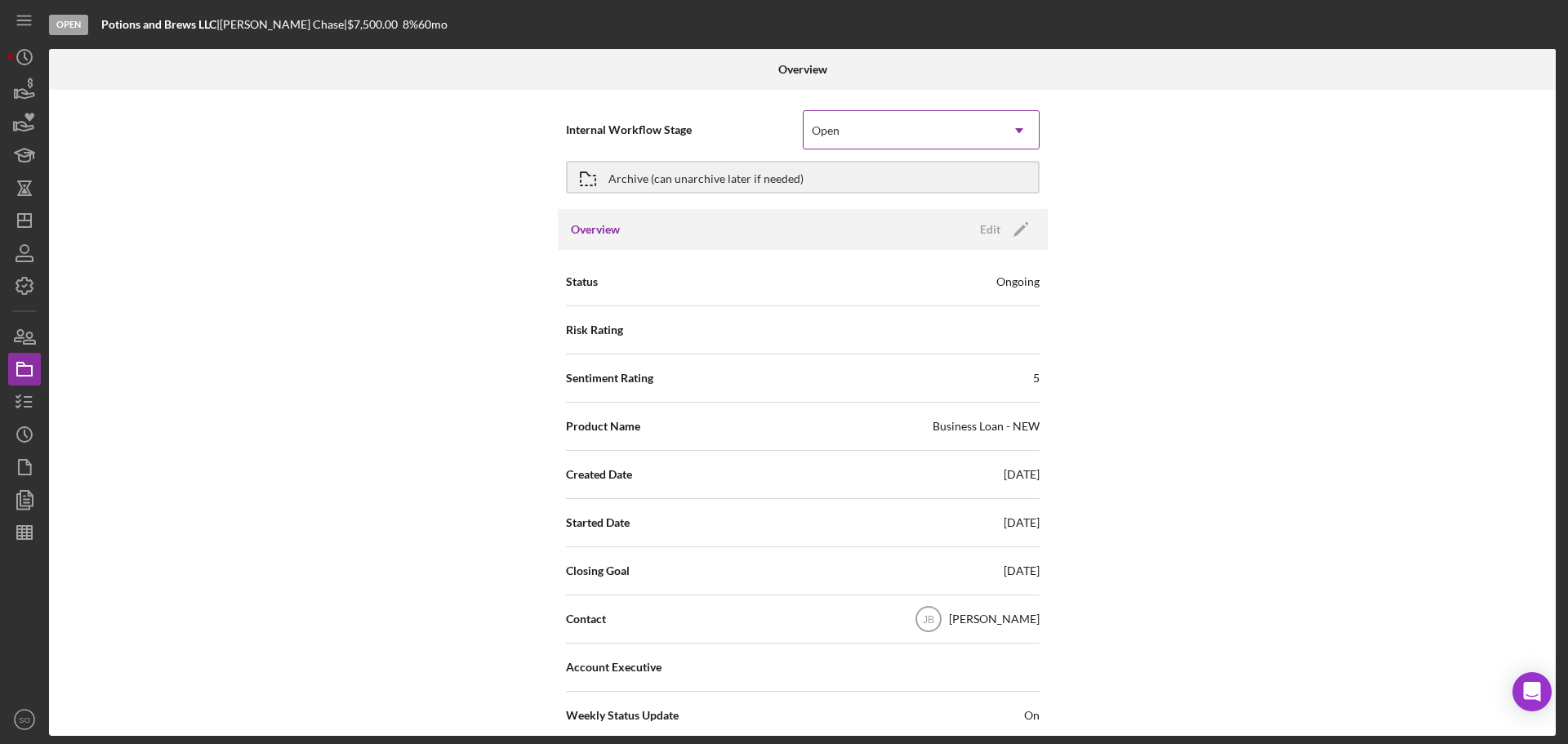
click at [921, 145] on div "Open" at bounding box center [901, 130] width 196 height 37
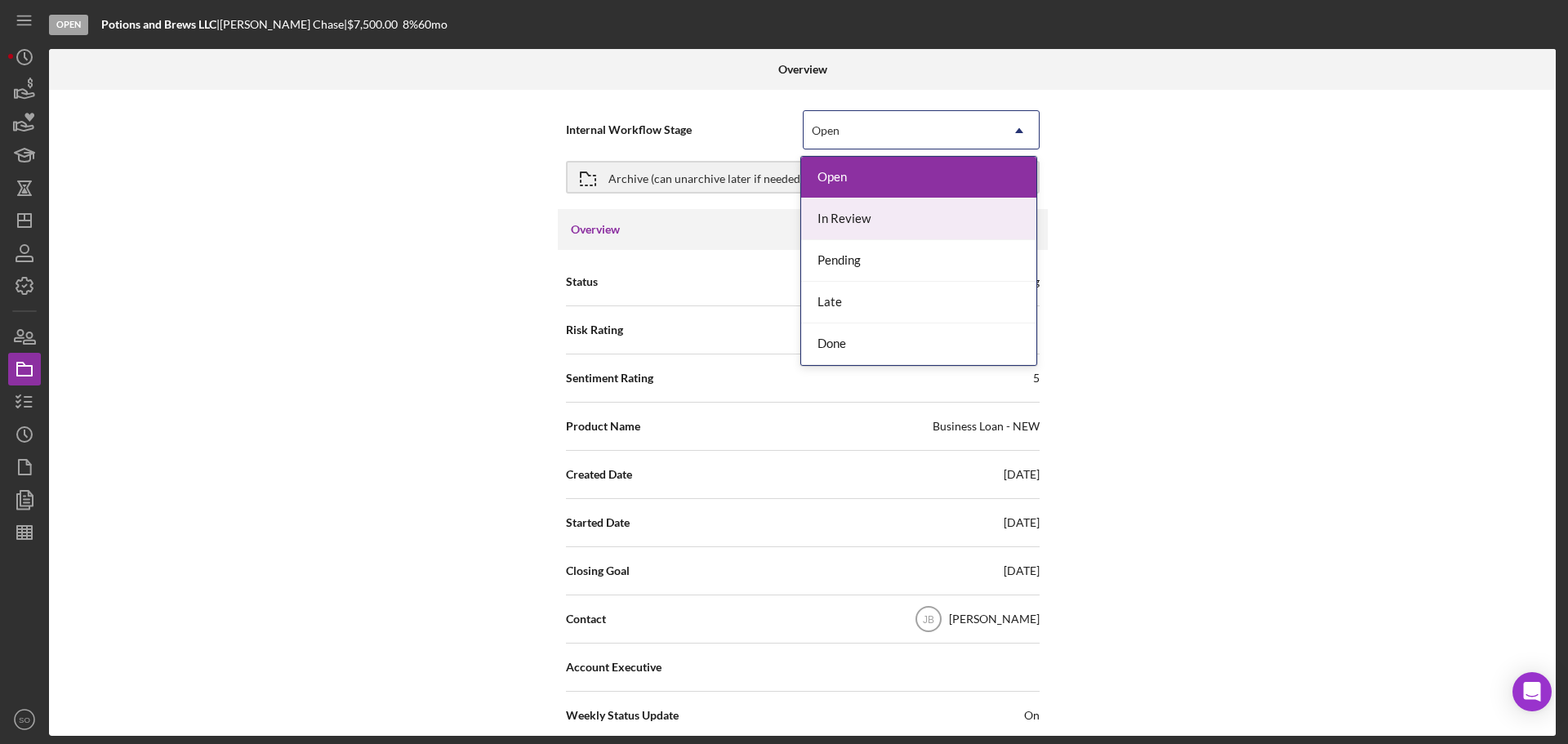
click at [887, 213] on div "In Review" at bounding box center [918, 219] width 235 height 41
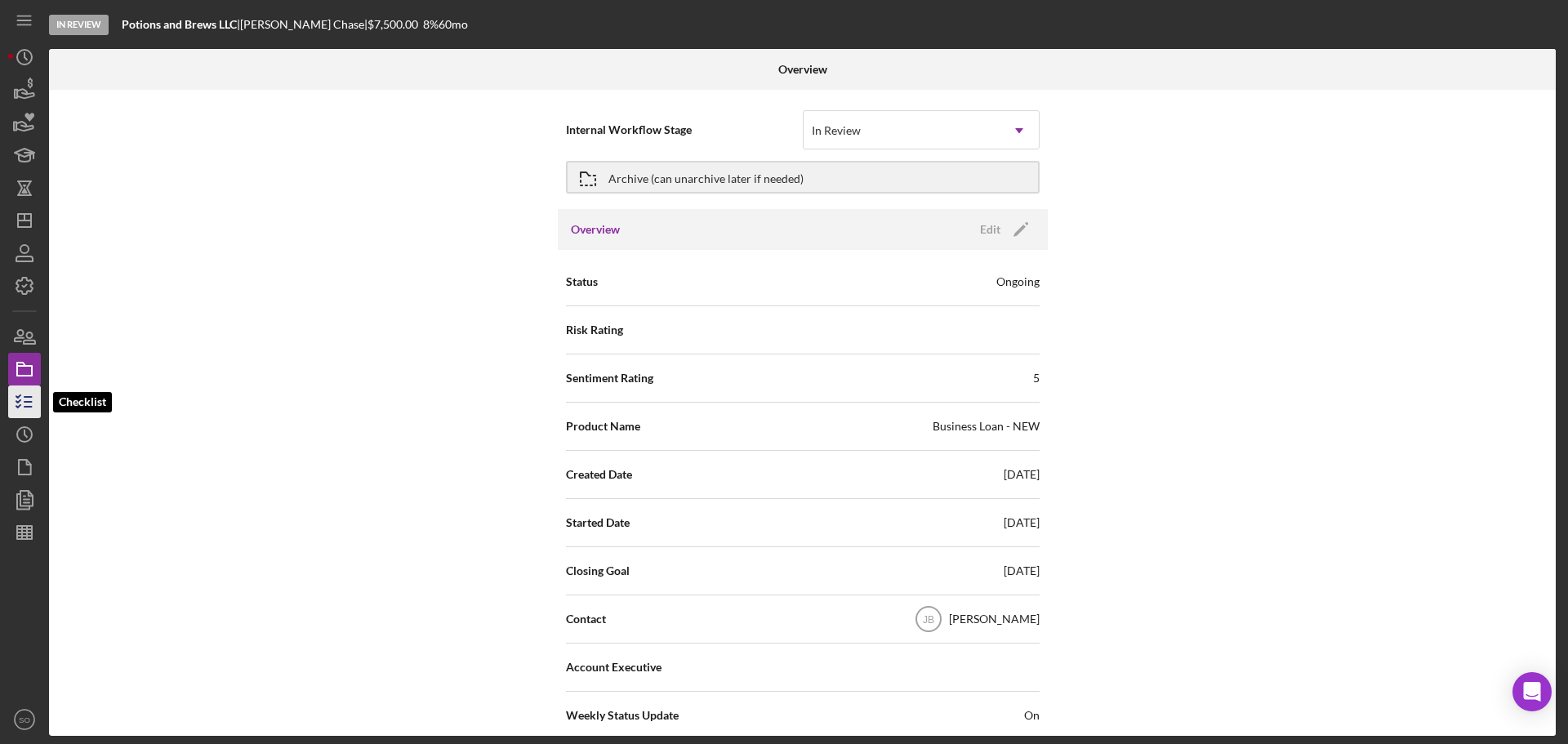
click at [28, 400] on icon "button" at bounding box center [24, 401] width 40 height 40
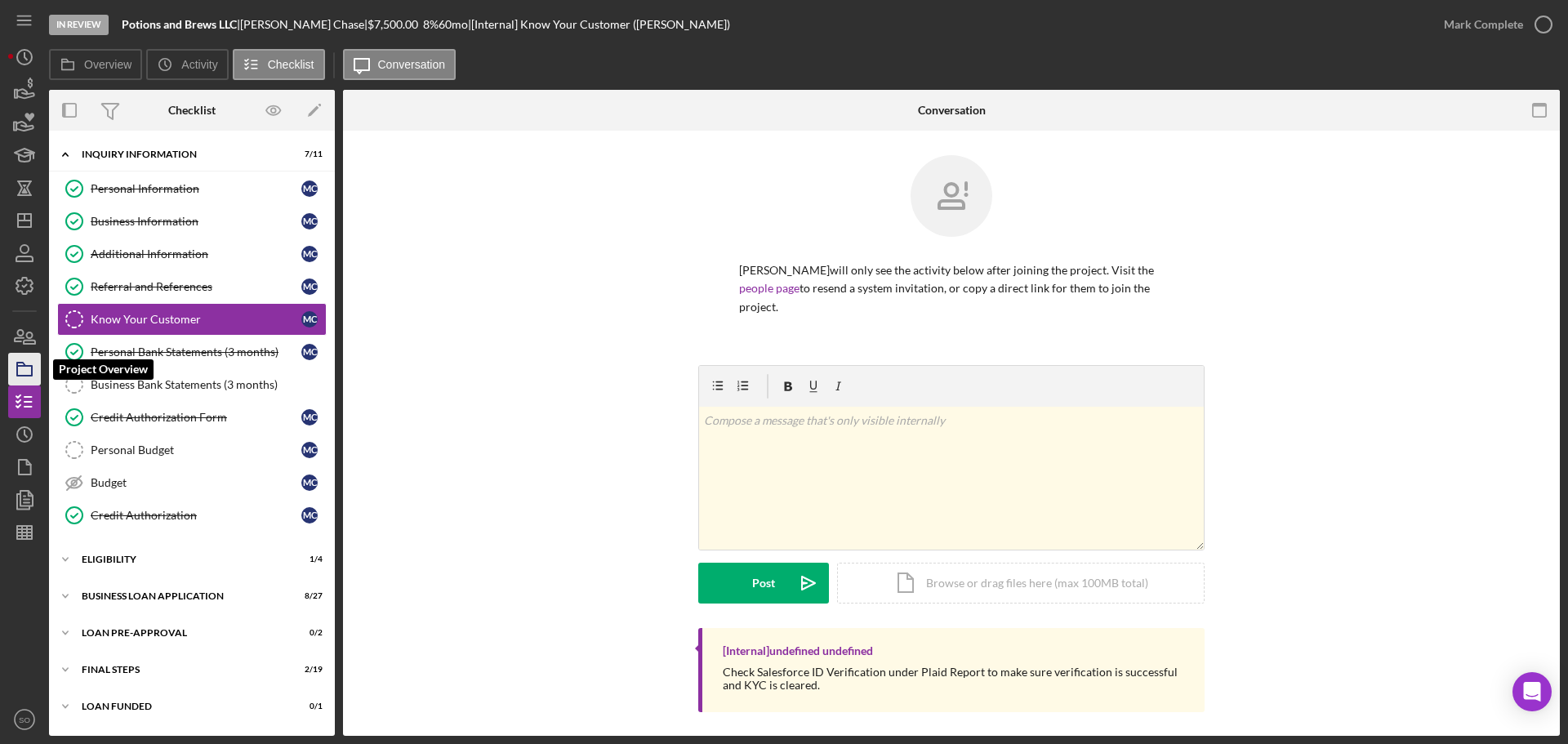
click at [20, 369] on icon "button" at bounding box center [24, 368] width 40 height 40
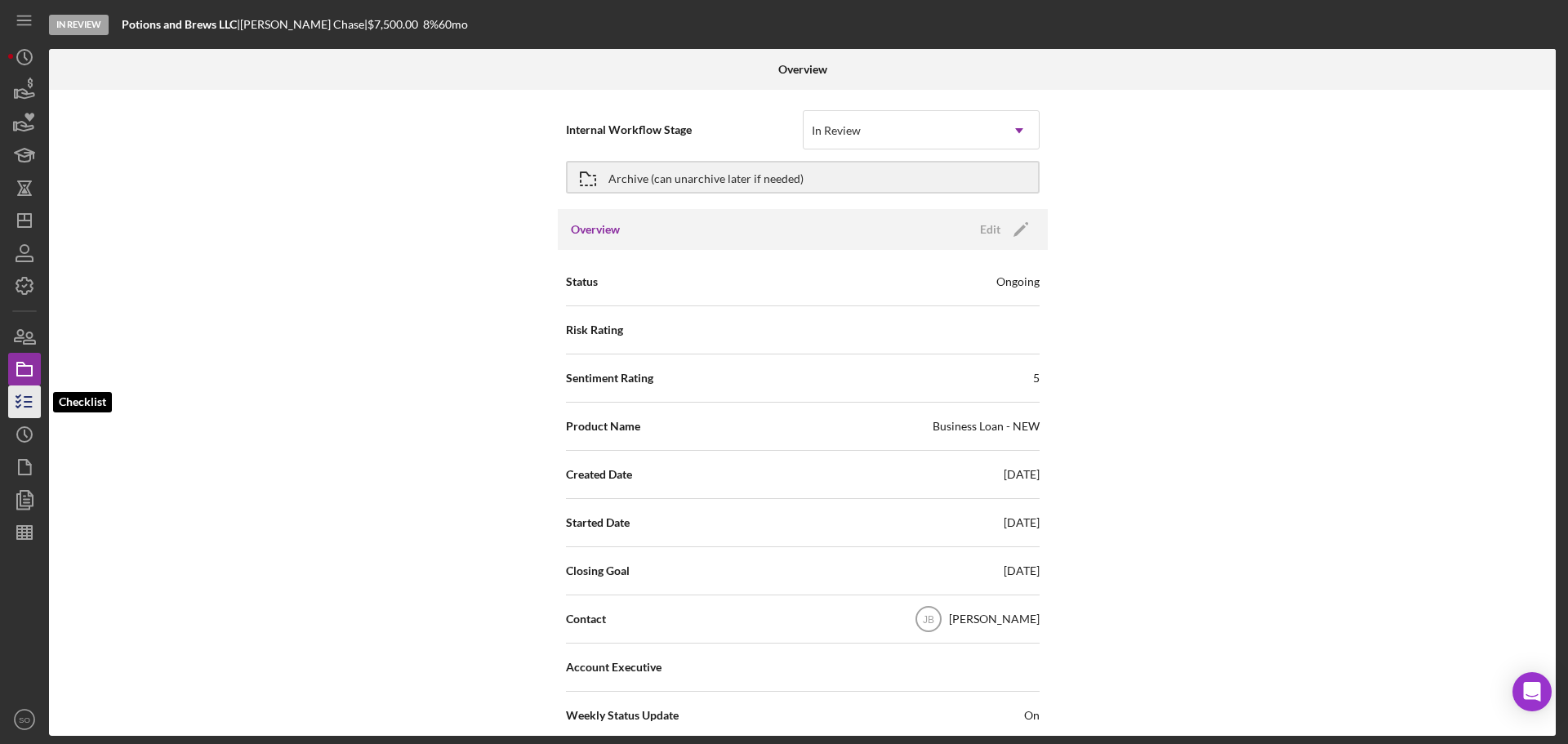
click at [28, 394] on icon "button" at bounding box center [24, 401] width 40 height 40
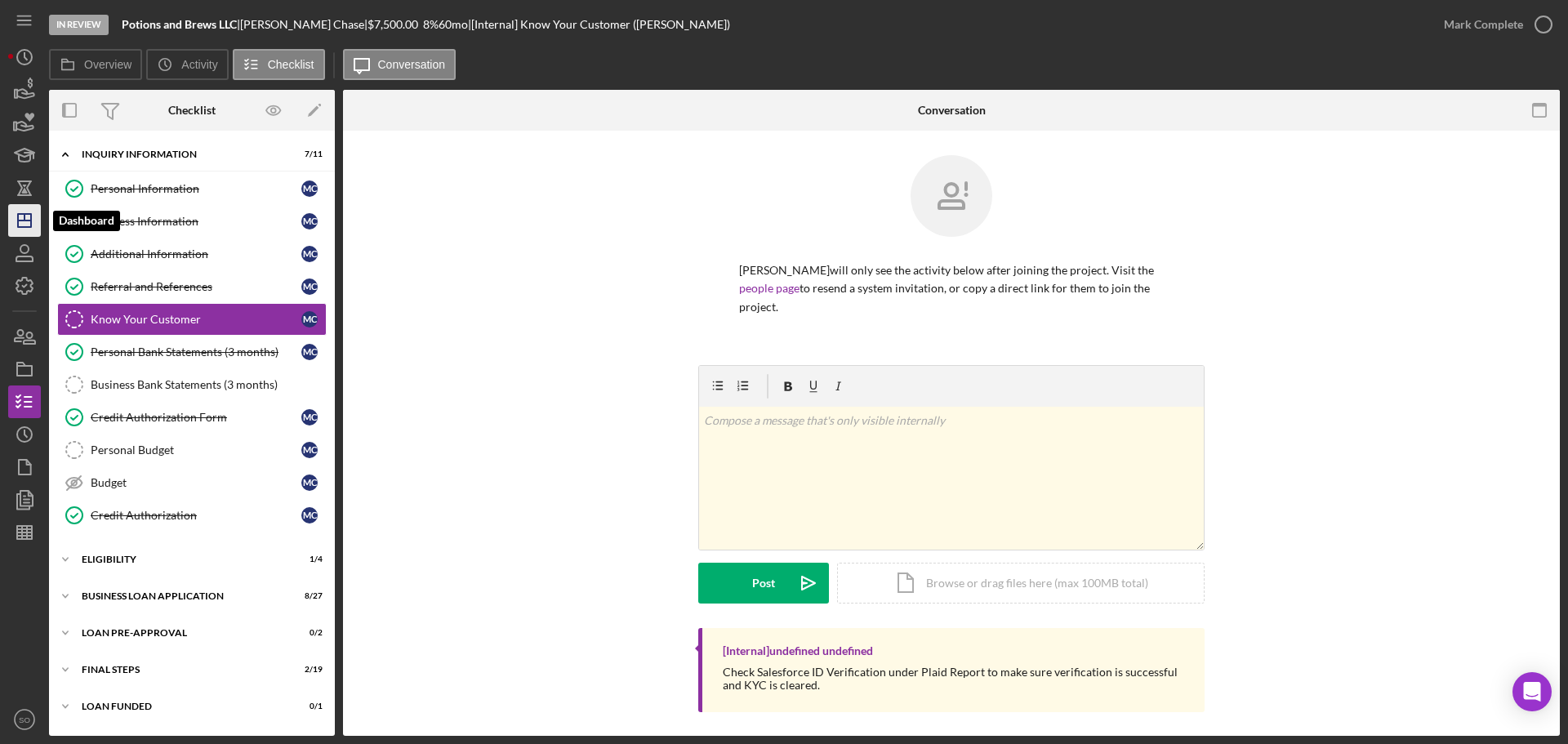
click at [33, 224] on icon "Icon/Dashboard" at bounding box center [24, 220] width 40 height 40
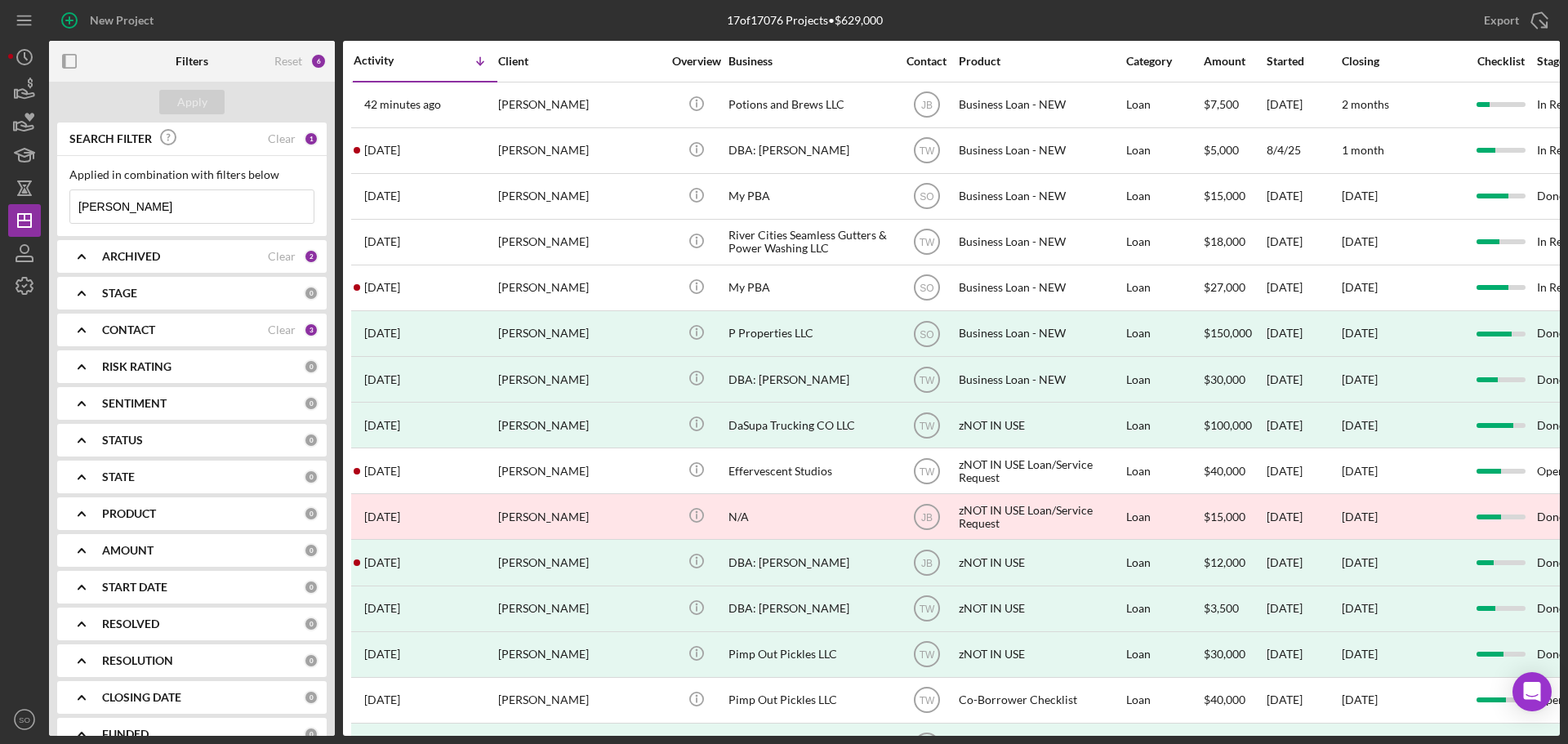
drag, startPoint x: 182, startPoint y: 210, endPoint x: 0, endPoint y: 204, distance: 182.1
click at [0, 204] on div "New Project 17 of 17076 Projects • $629,000 [PERSON_NAME] Export Icon/Export Fi…" at bounding box center [784, 372] width 1568 height 744
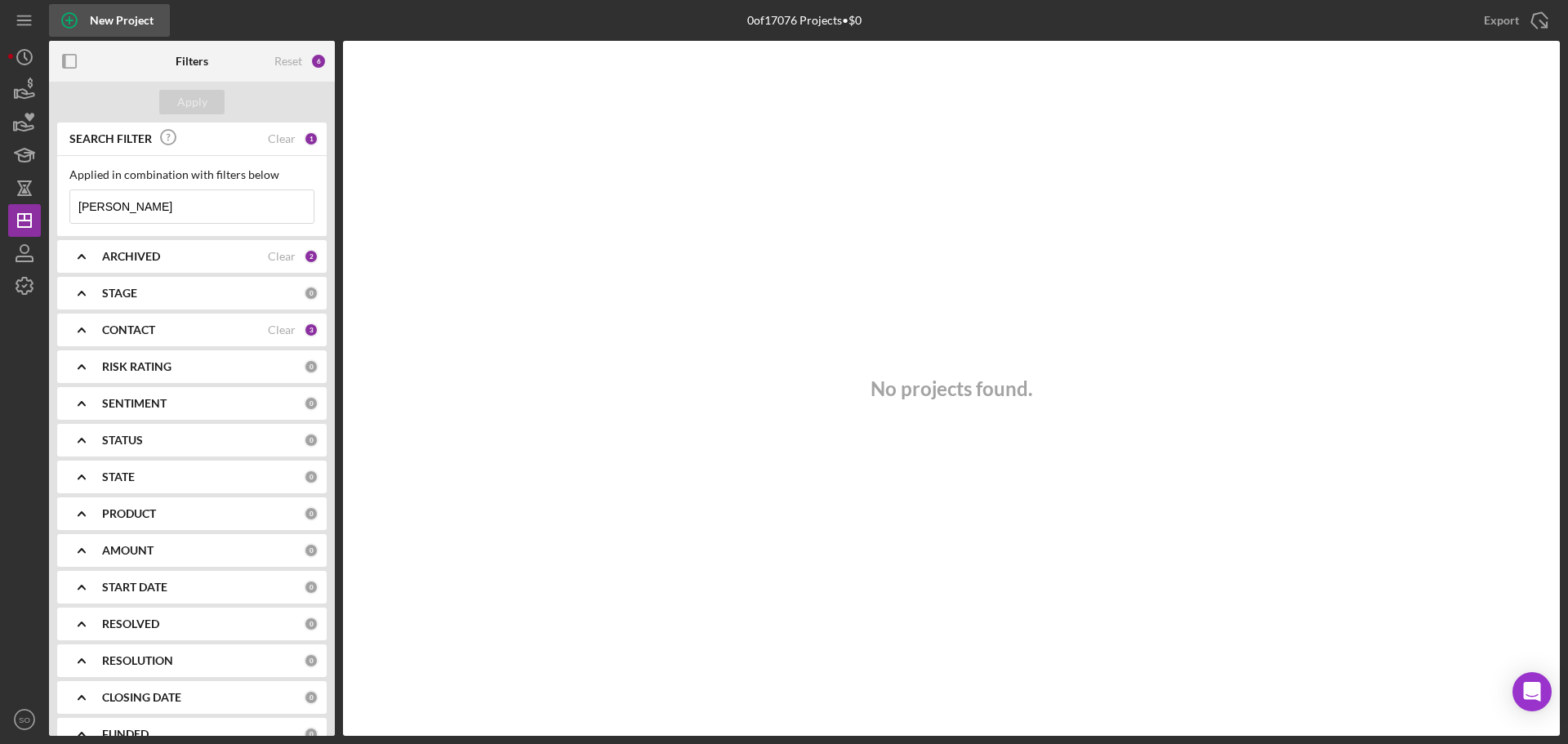
type input "[PERSON_NAME]"
click at [121, 31] on div "New Project" at bounding box center [121, 21] width 64 height 33
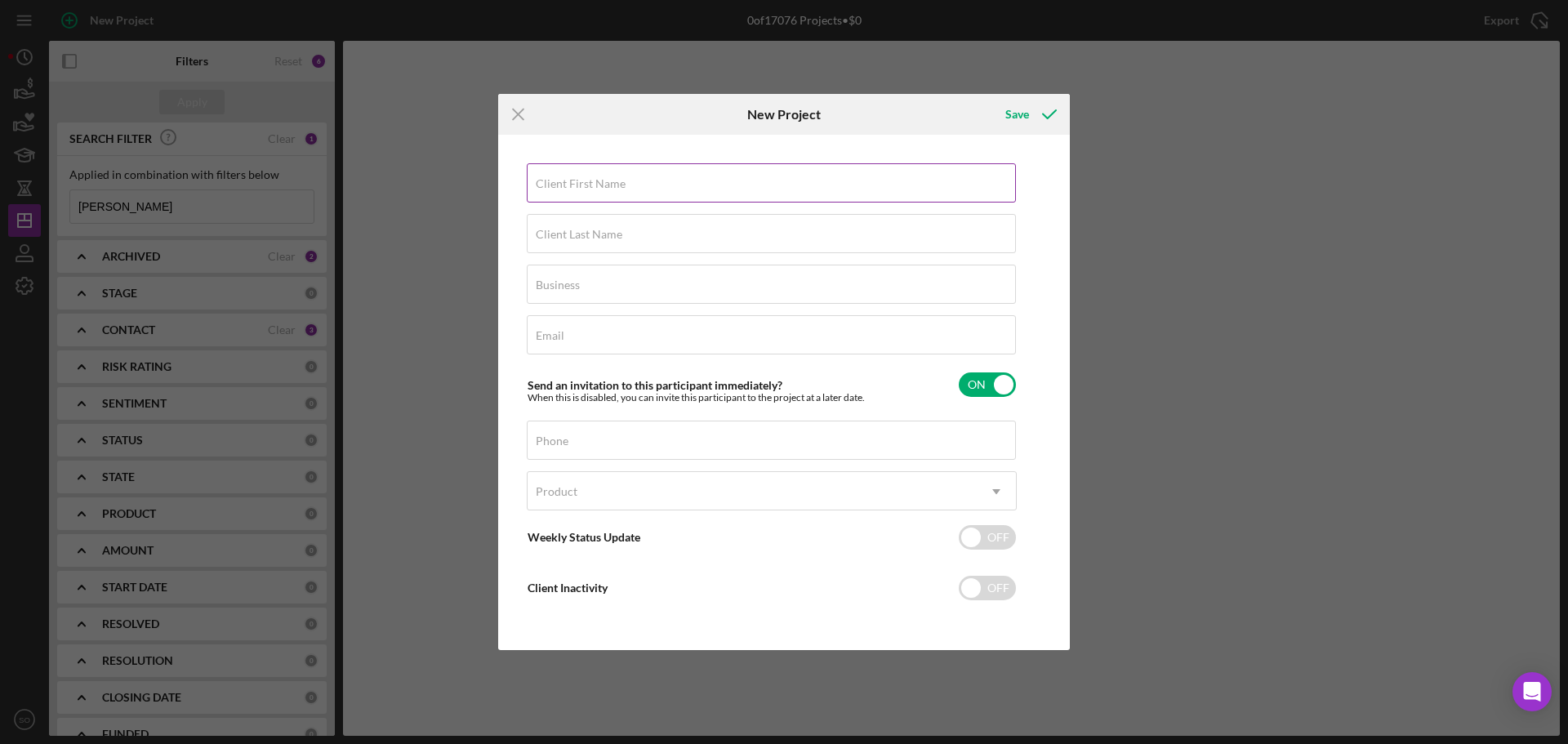
drag, startPoint x: 611, startPoint y: 179, endPoint x: 621, endPoint y: 188, distance: 13.5
click at [614, 182] on label "Client First Name" at bounding box center [580, 184] width 90 height 13
click at [665, 191] on input "Client First Name" at bounding box center [771, 182] width 489 height 39
click at [666, 189] on input "Client First Name" at bounding box center [771, 182] width 489 height 39
paste input "[PERSON_NAME]"
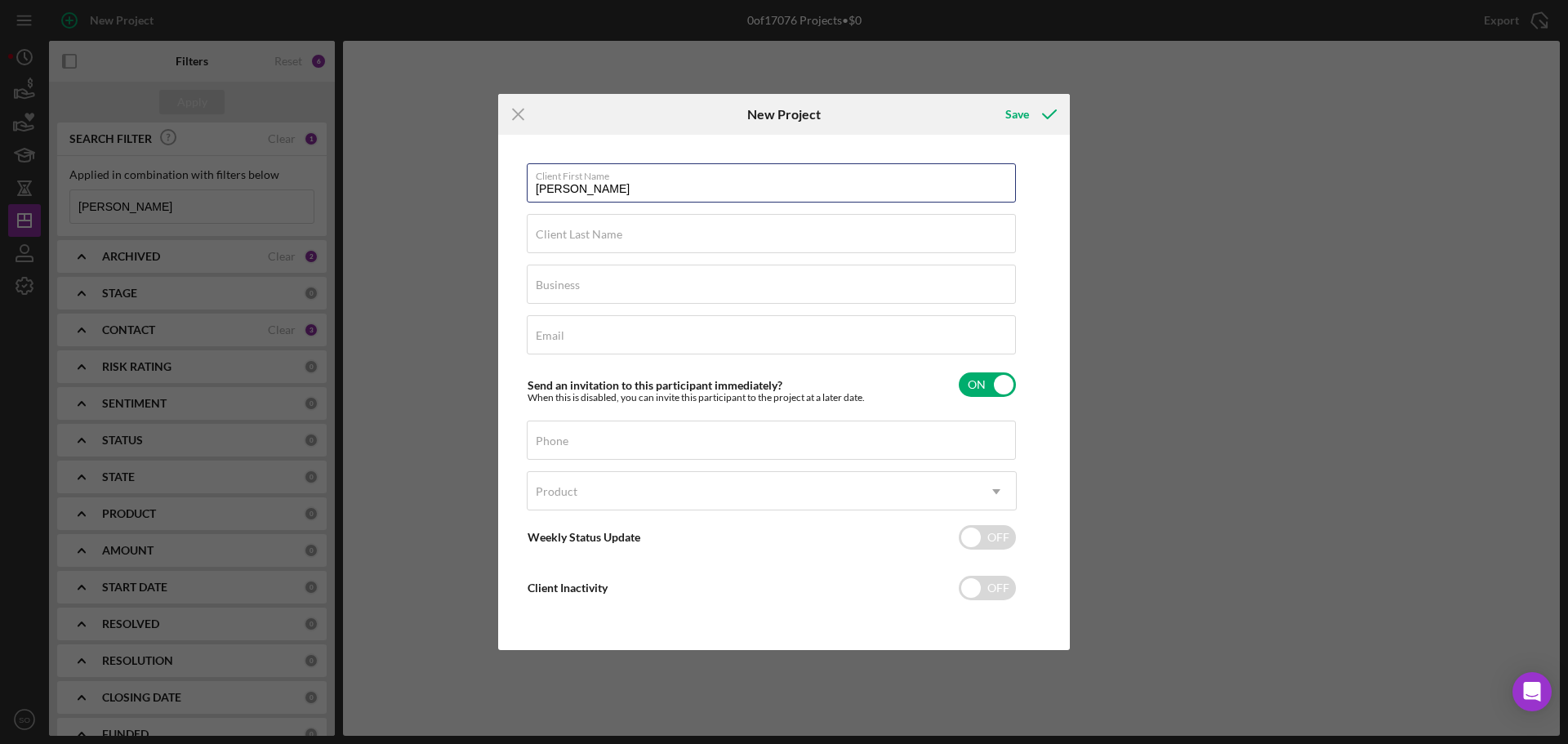
type input "[PERSON_NAME]"
click at [739, 239] on input "Client Last Name" at bounding box center [771, 233] width 489 height 39
paste input "[PERSON_NAME]"
type input "[PERSON_NAME]"
click at [669, 286] on input "Business" at bounding box center [771, 283] width 489 height 39
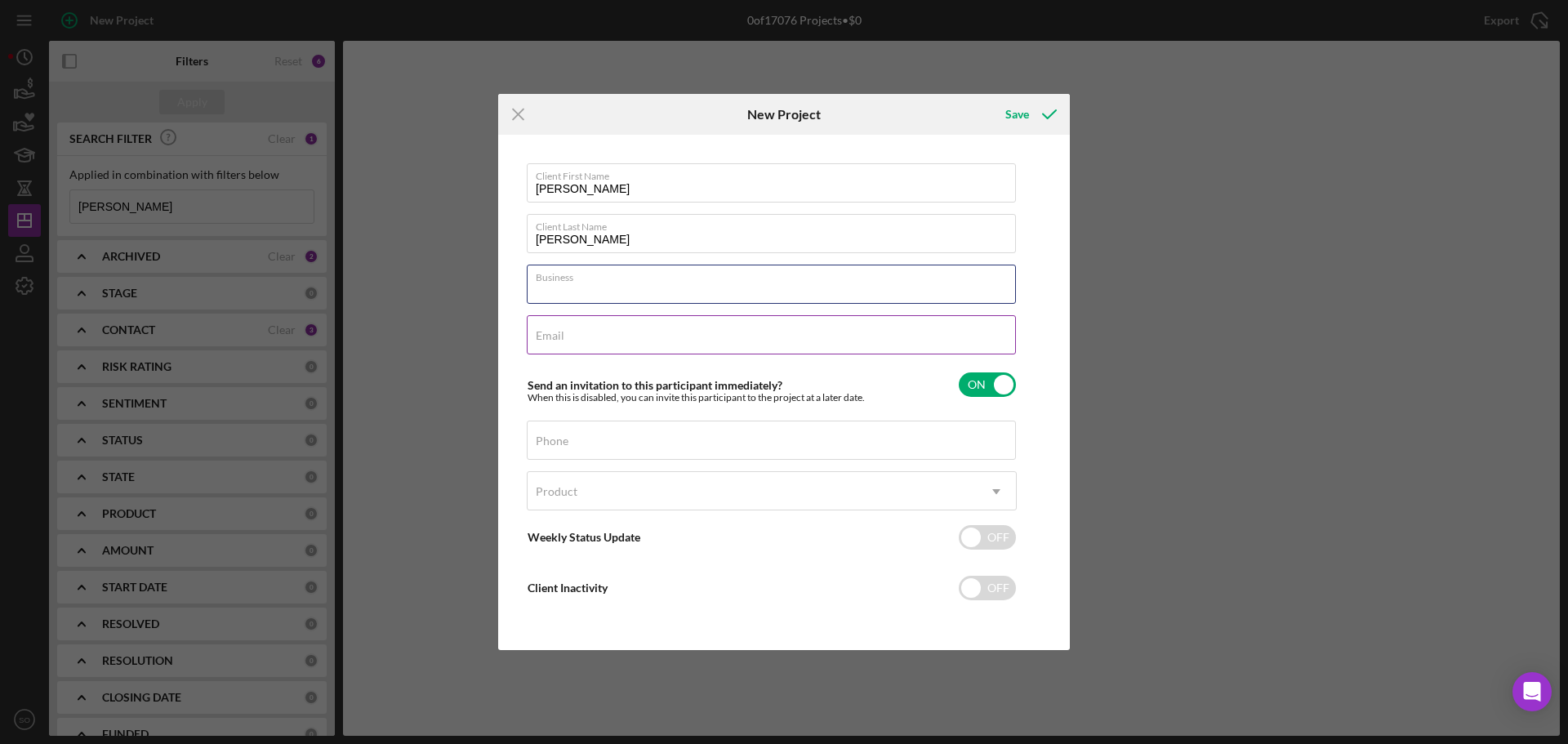
type input "n/a"
click at [751, 343] on input "Email" at bounding box center [771, 334] width 489 height 39
paste input "[EMAIL_ADDRESS][DOMAIN_NAME]"
type input "[EMAIL_ADDRESS]"
click at [598, 449] on input "Phone" at bounding box center [771, 439] width 489 height 39
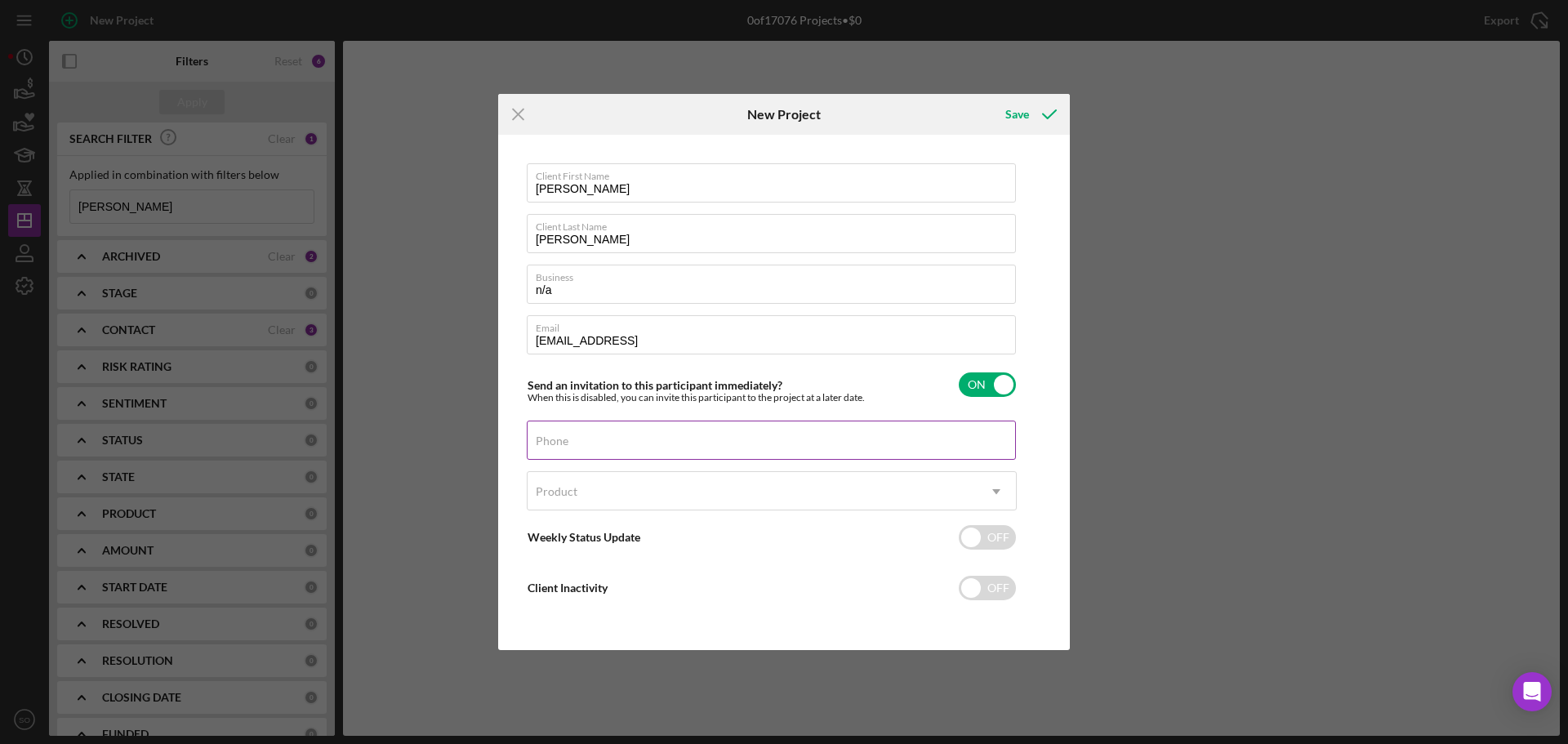
paste input "[PHONE_NUMBER]"
type input "[PHONE_NUMBER]"
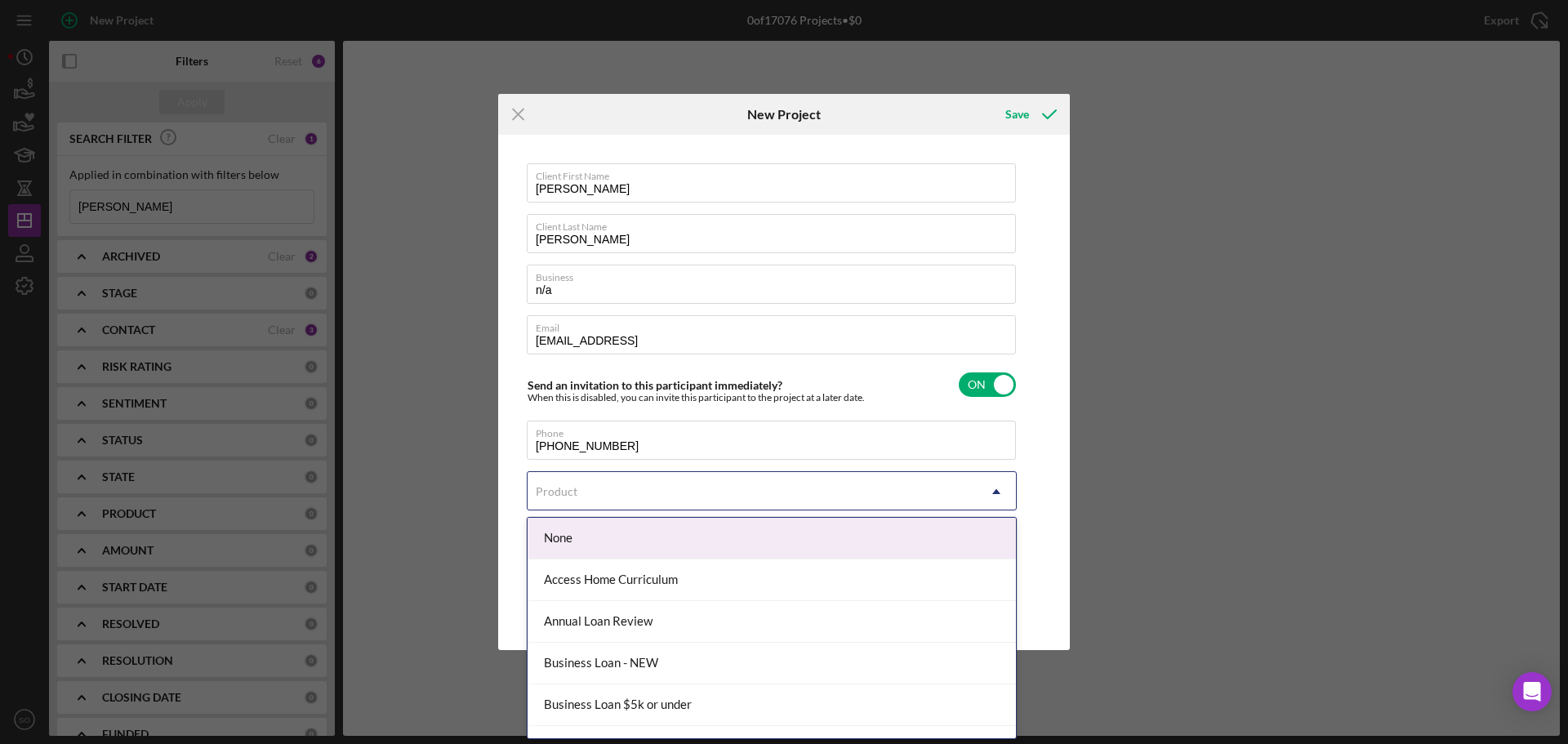
click at [618, 495] on div "Product" at bounding box center [752, 491] width 449 height 37
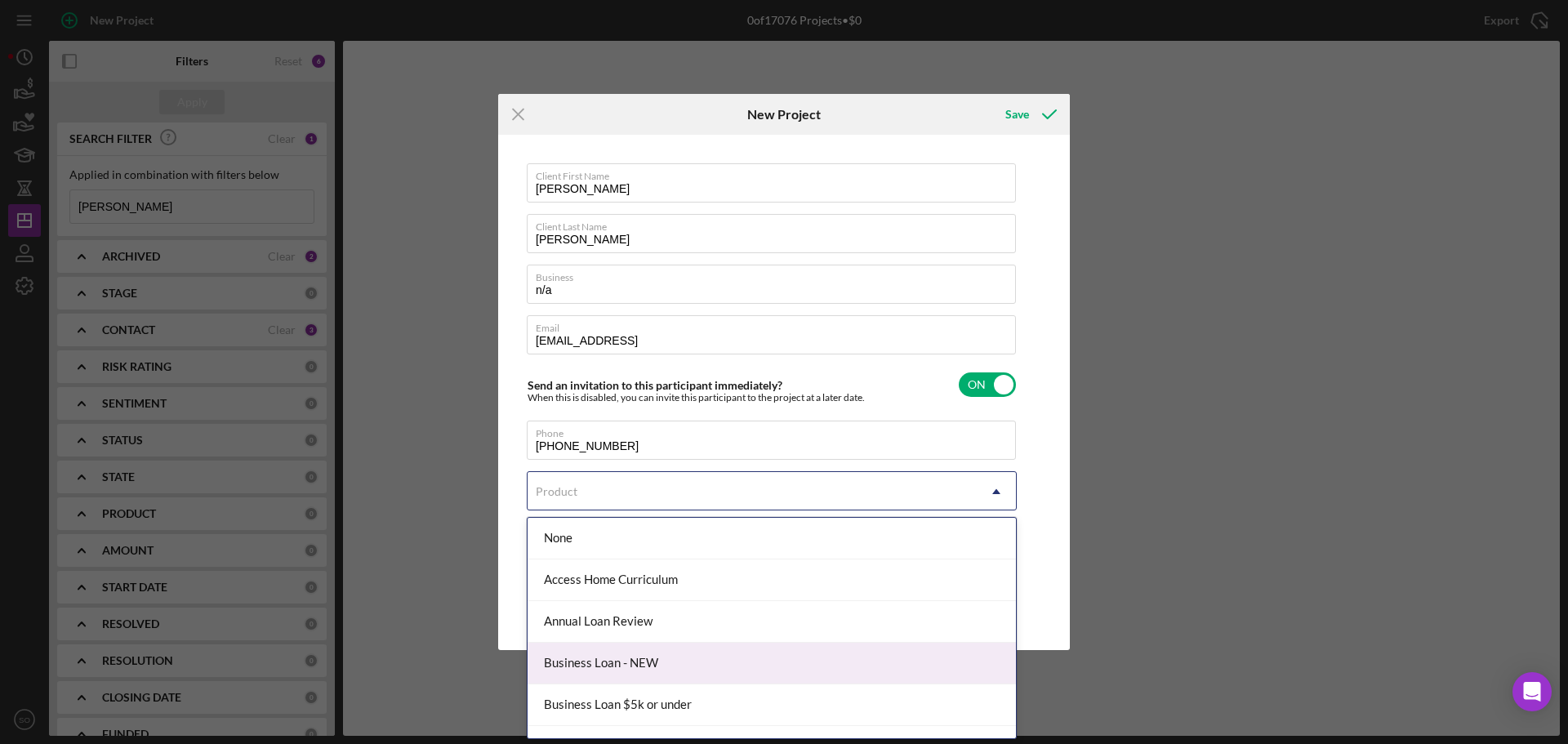
click at [646, 654] on div "Business Loan - NEW" at bounding box center [771, 663] width 488 height 41
checkbox input "true"
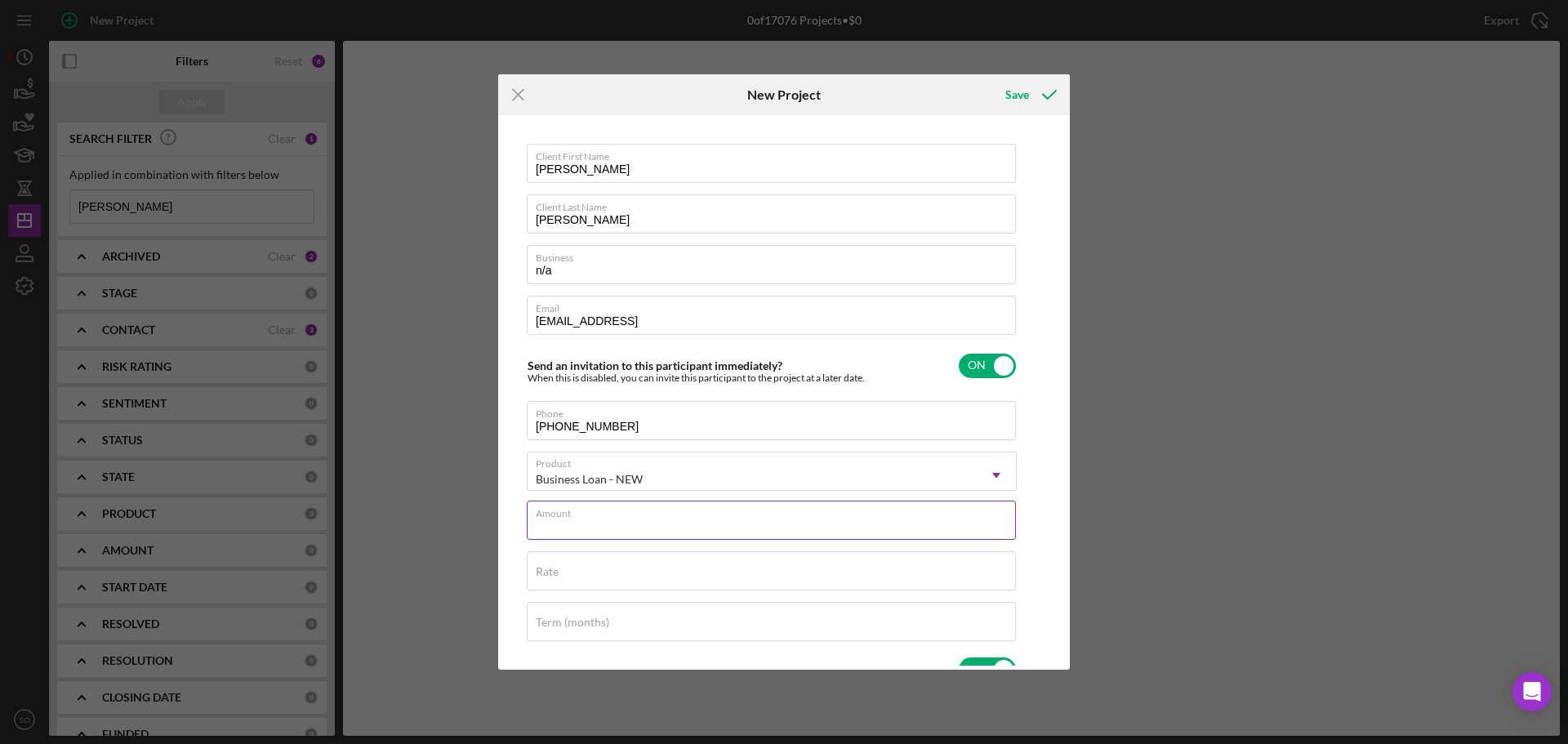
click at [656, 519] on div "Amount" at bounding box center [771, 520] width 490 height 40
click at [577, 518] on label "Amount" at bounding box center [557, 521] width 41 height 13
click at [637, 518] on input "Amount" at bounding box center [771, 519] width 489 height 39
type input "$40,000"
drag, startPoint x: 549, startPoint y: 581, endPoint x: 560, endPoint y: 586, distance: 12.1
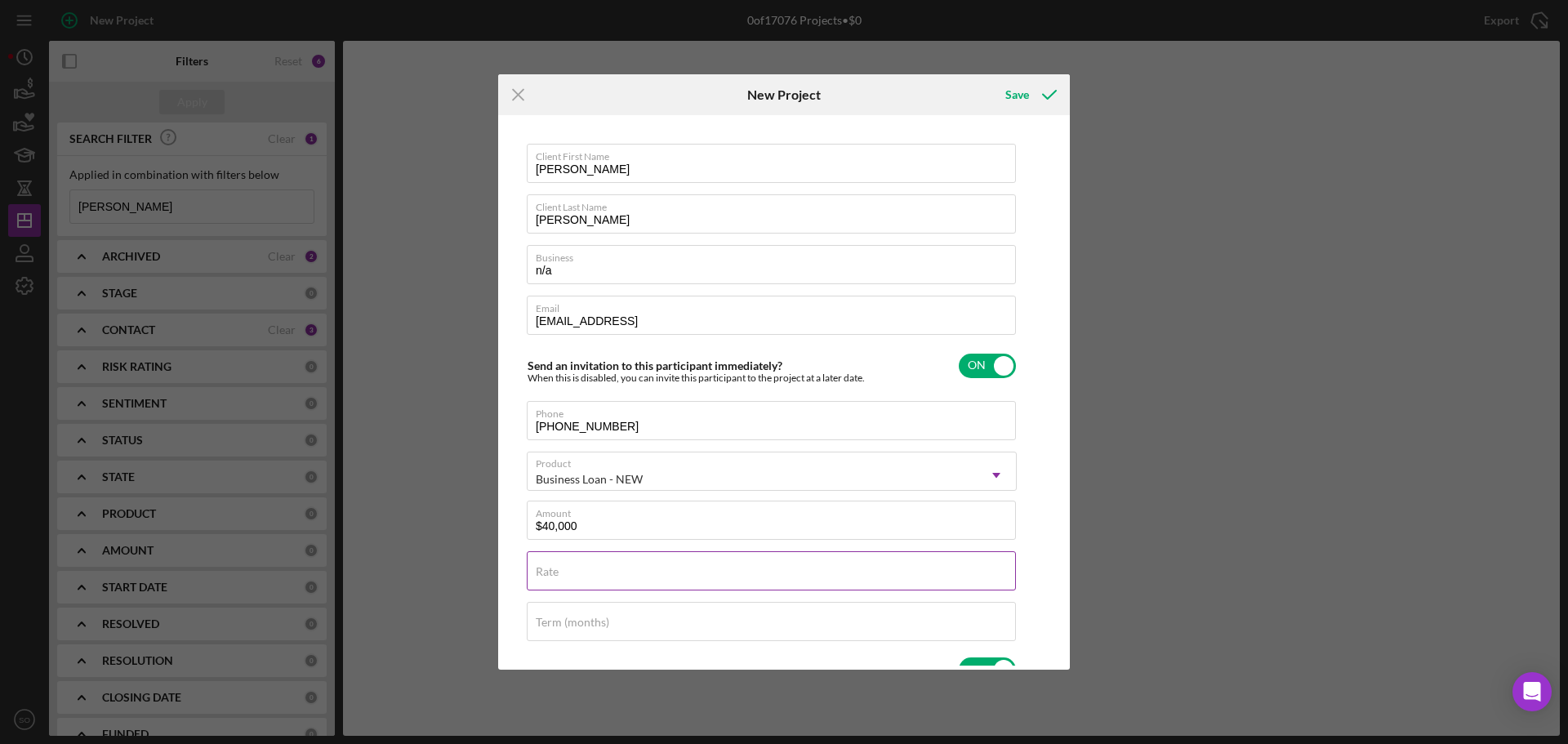
click at [549, 581] on input "Rate" at bounding box center [771, 571] width 489 height 39
type input "8.000%"
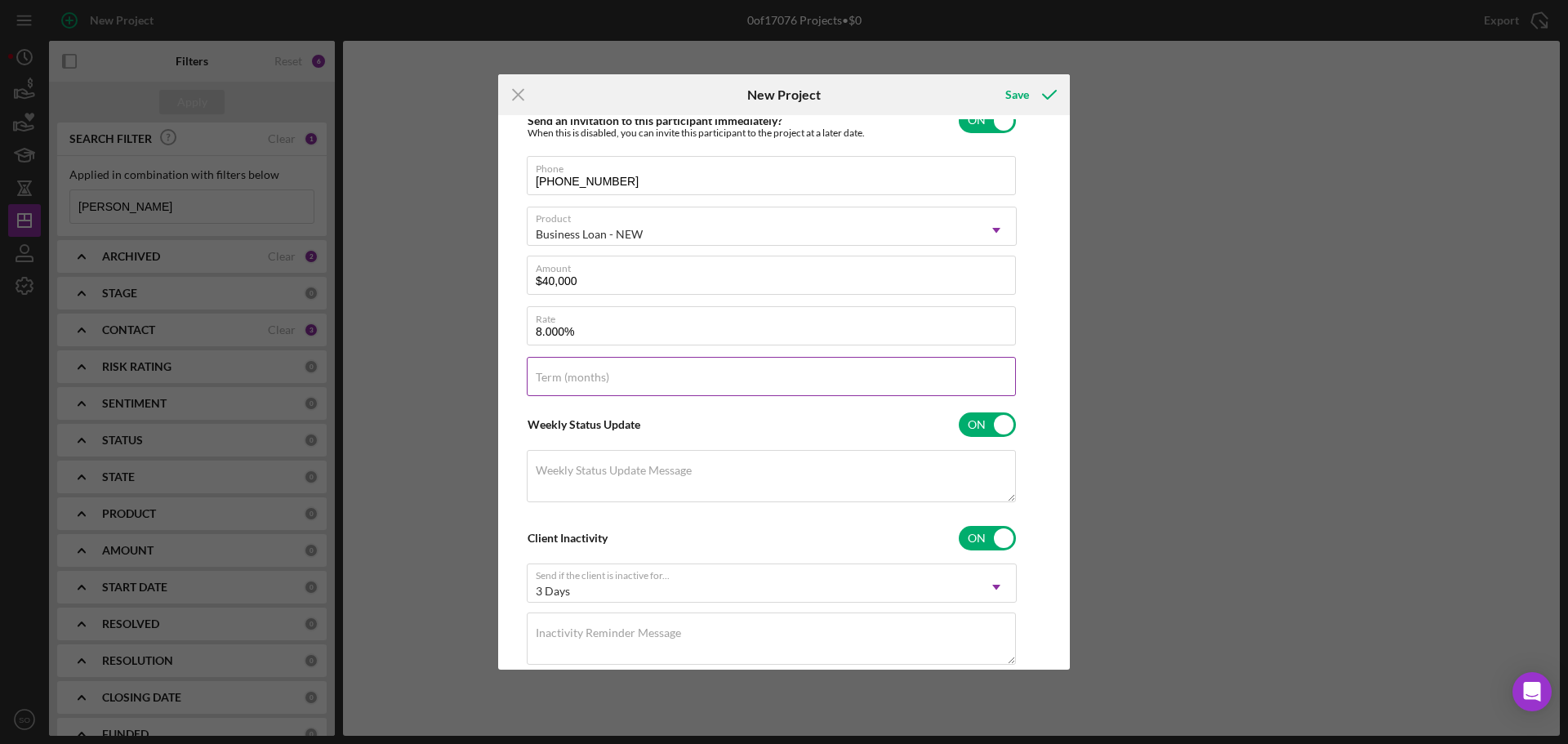
click at [657, 389] on input "Term (months)" at bounding box center [771, 376] width 489 height 39
type input "84"
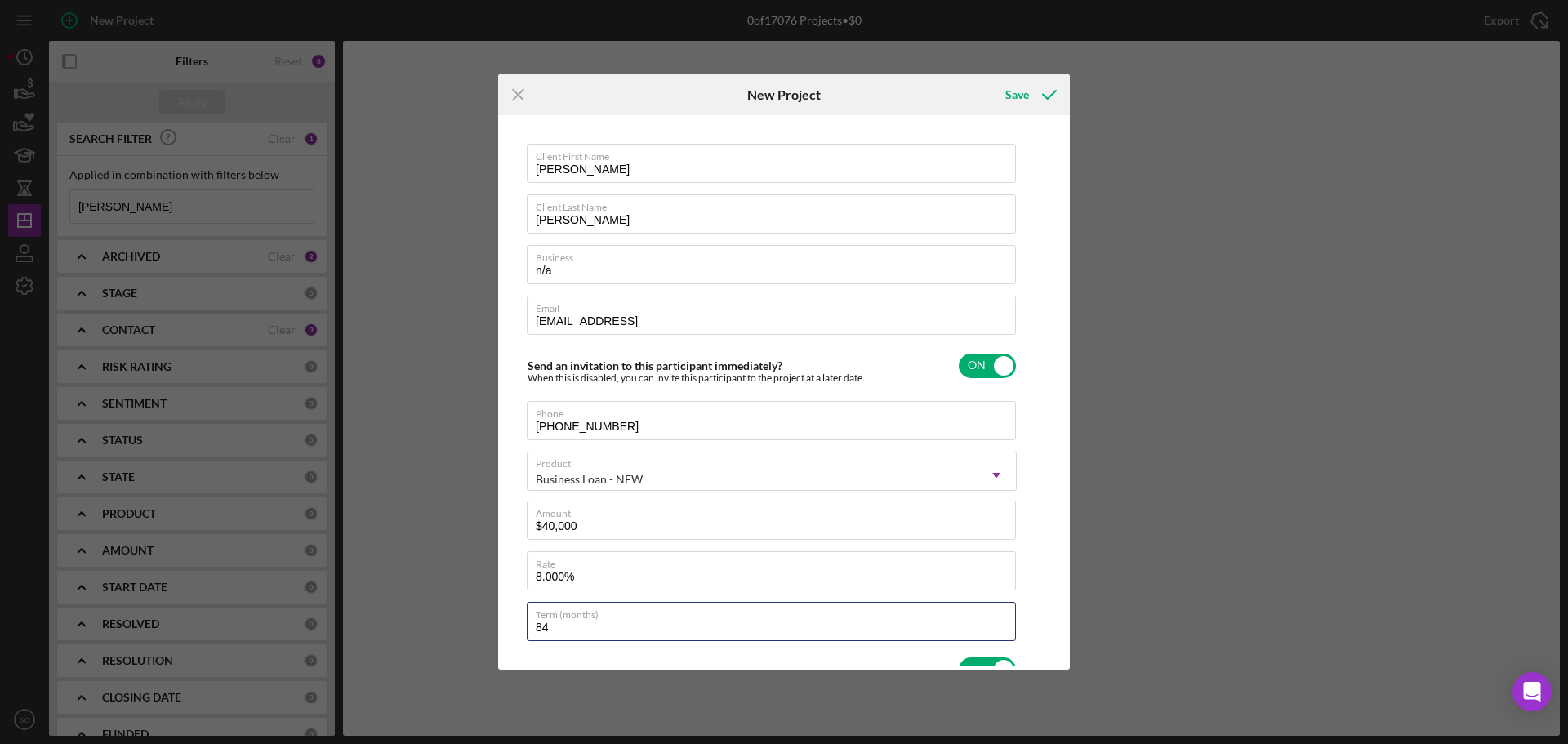
scroll to position [287, 0]
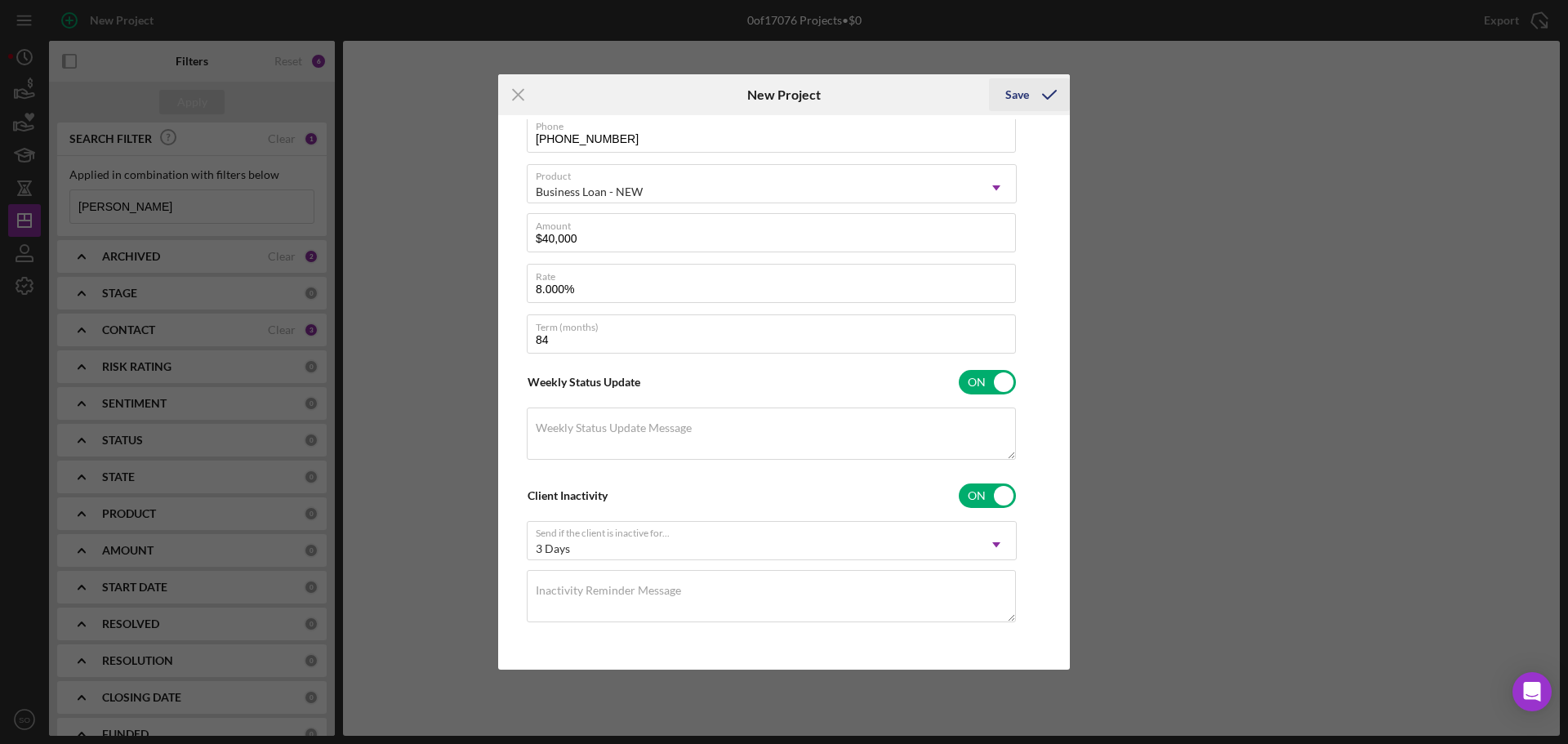
click at [1011, 102] on div "Save" at bounding box center [1016, 95] width 24 height 33
checkbox input "false"
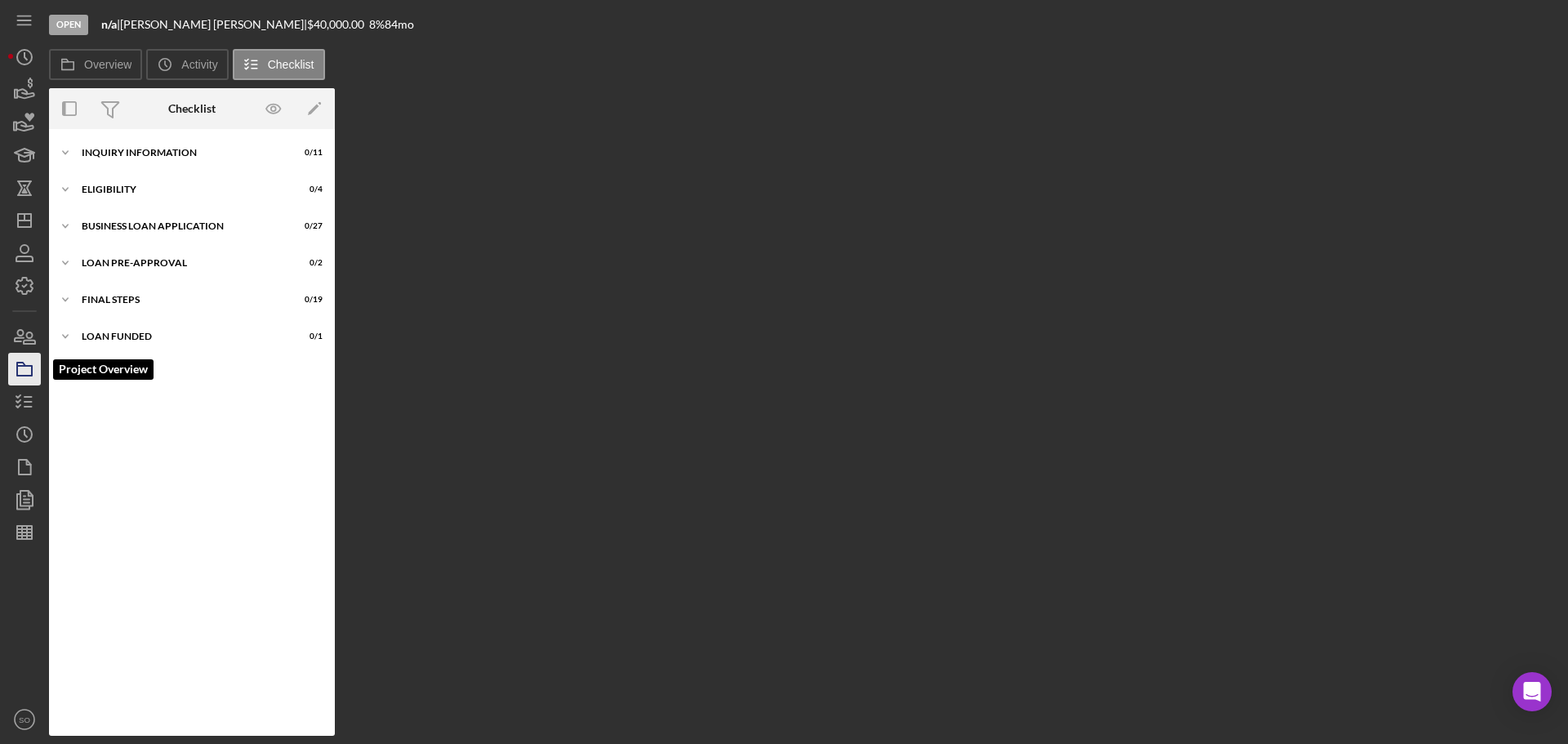
click at [24, 372] on icon "button" at bounding box center [24, 368] width 40 height 40
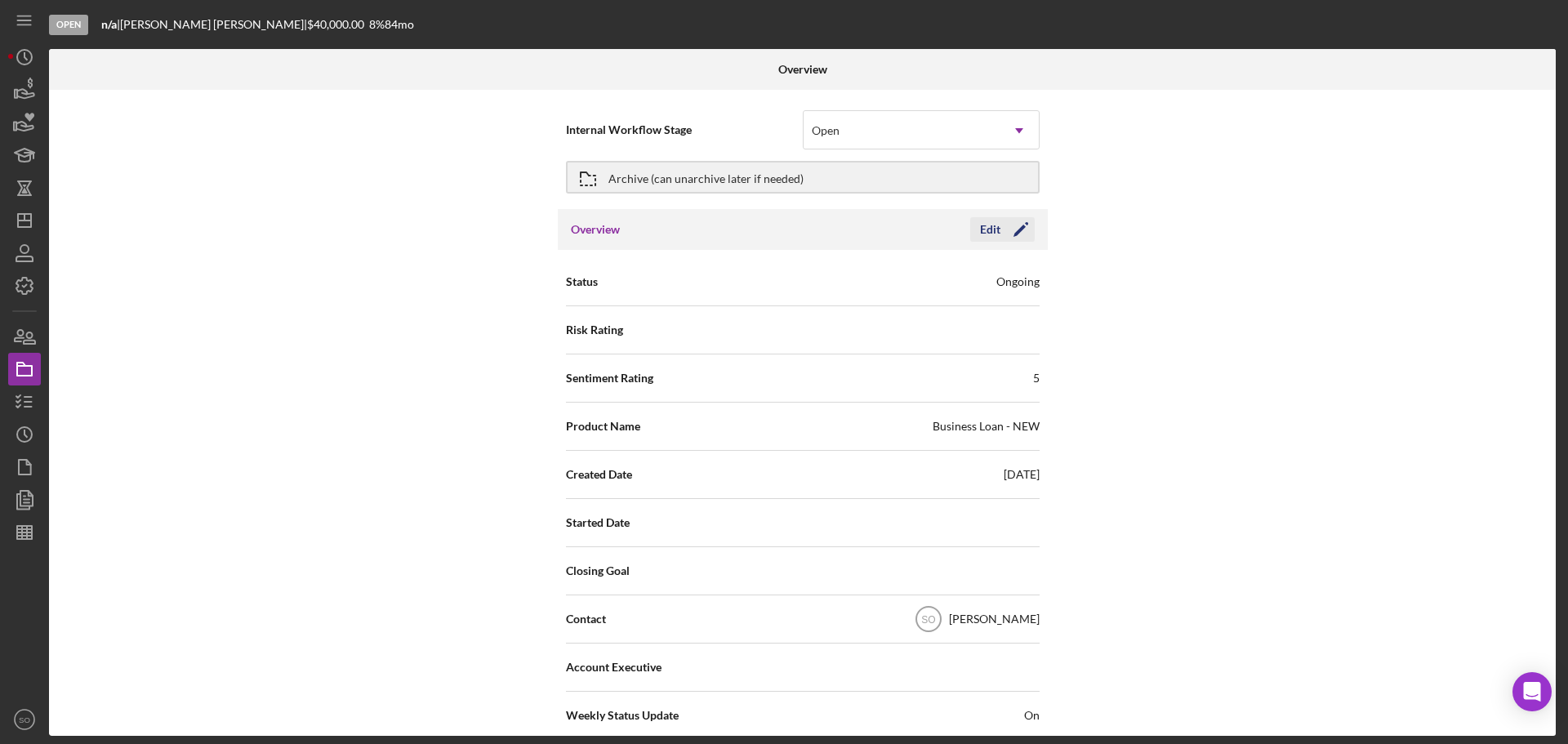
click at [1025, 225] on icon "Icon/Edit" at bounding box center [1020, 229] width 40 height 40
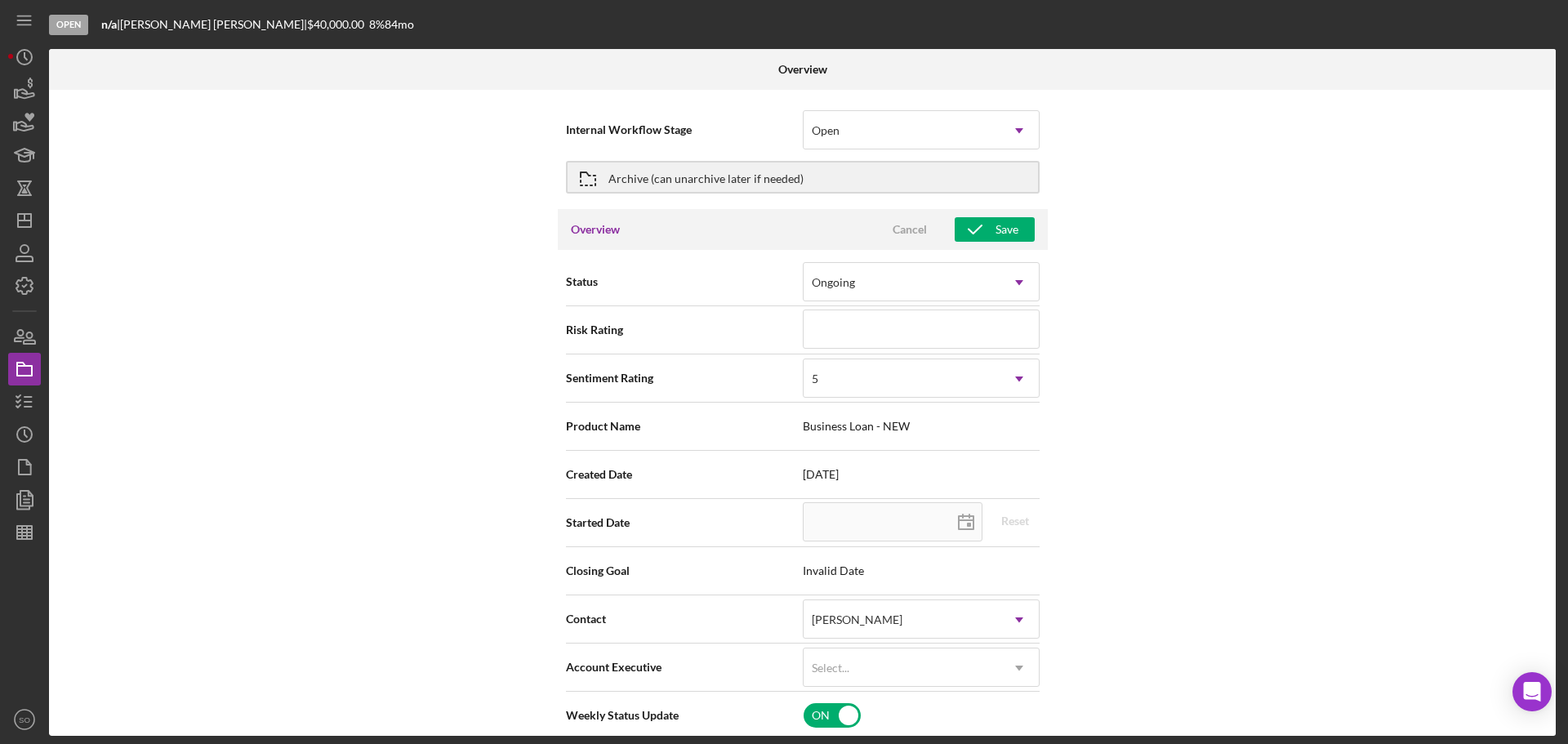
scroll to position [82, 0]
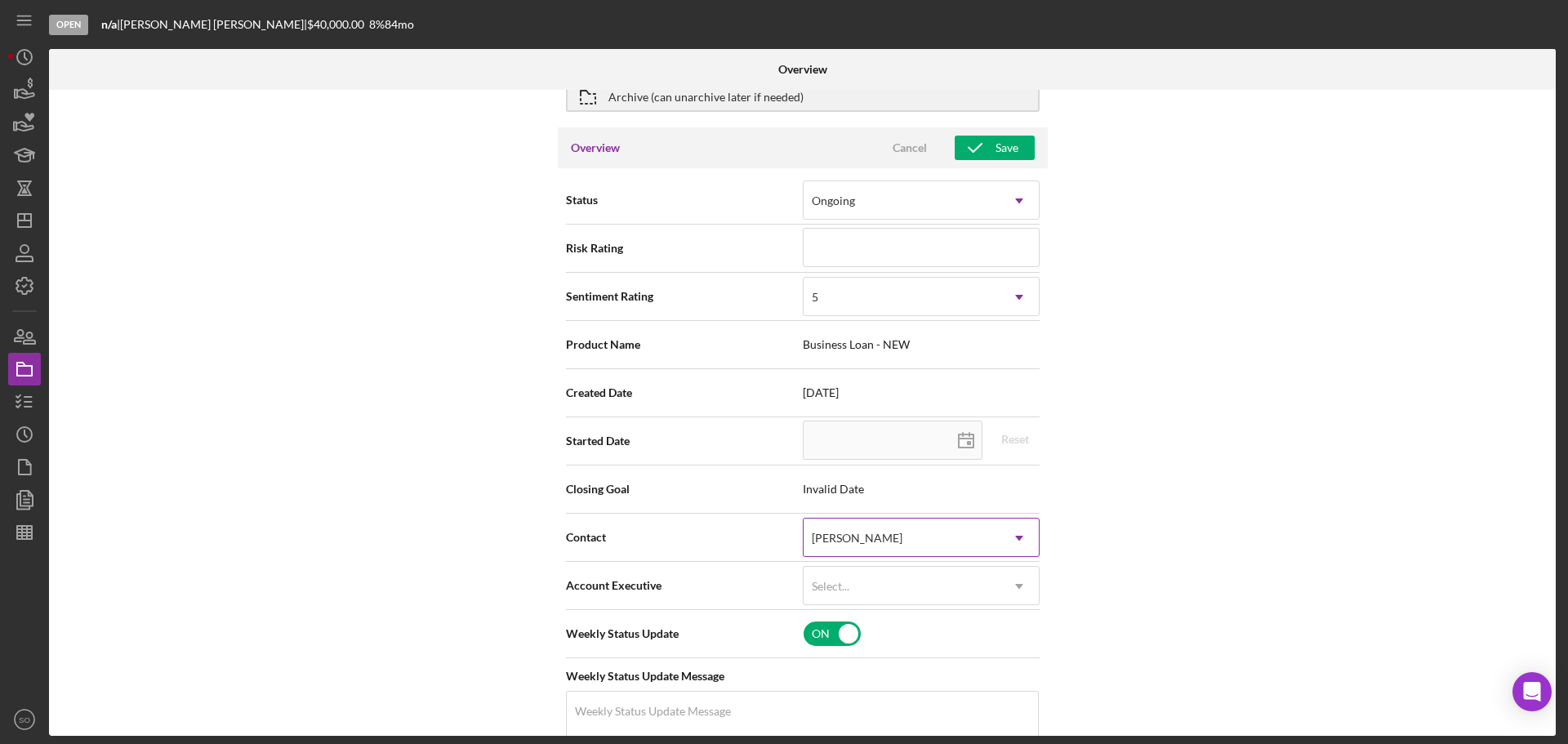
click at [912, 541] on div "[PERSON_NAME]" at bounding box center [901, 538] width 196 height 37
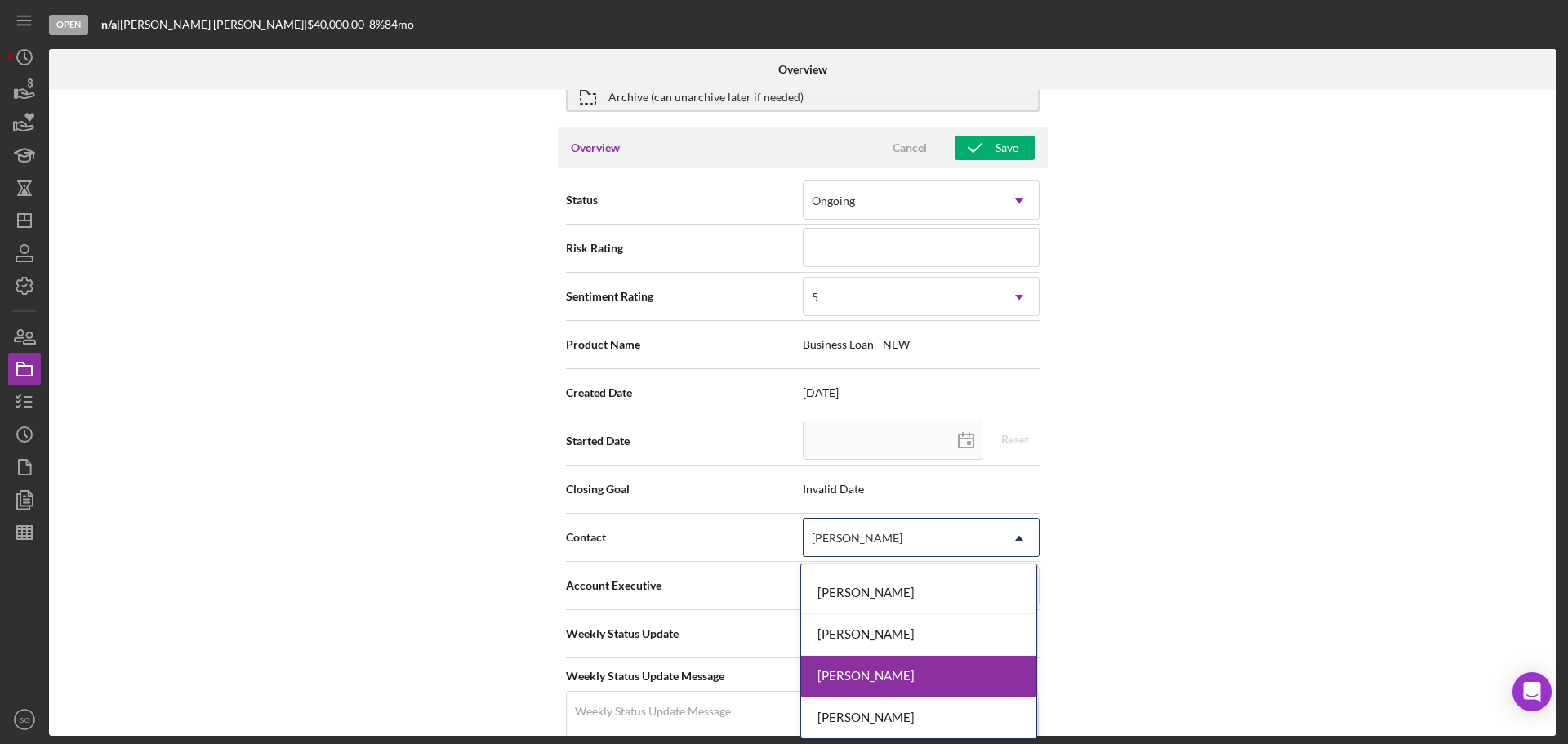
scroll to position [618, 0]
click at [875, 677] on div "[PERSON_NAME]" at bounding box center [918, 675] width 235 height 41
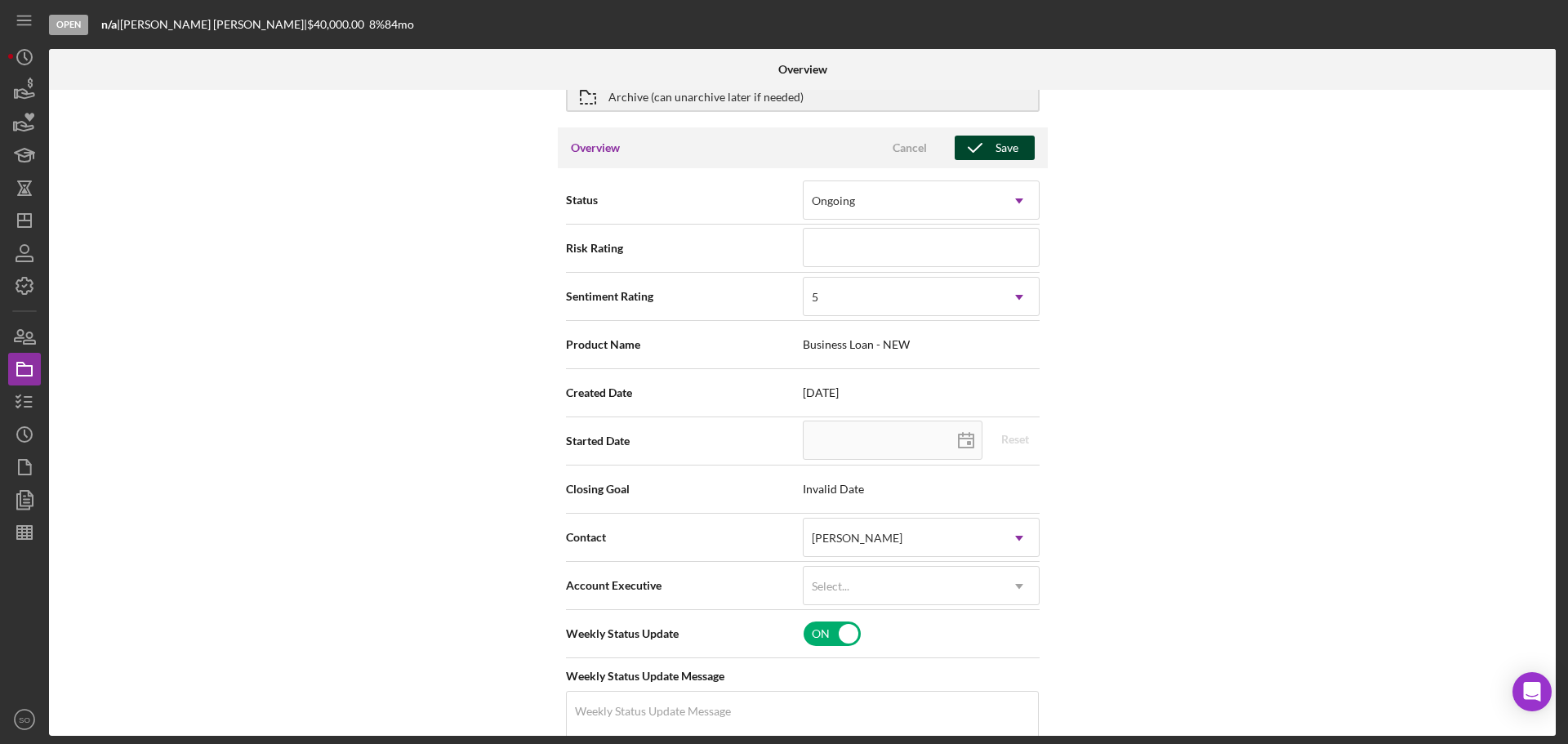
click at [979, 141] on icon "button" at bounding box center [974, 147] width 40 height 40
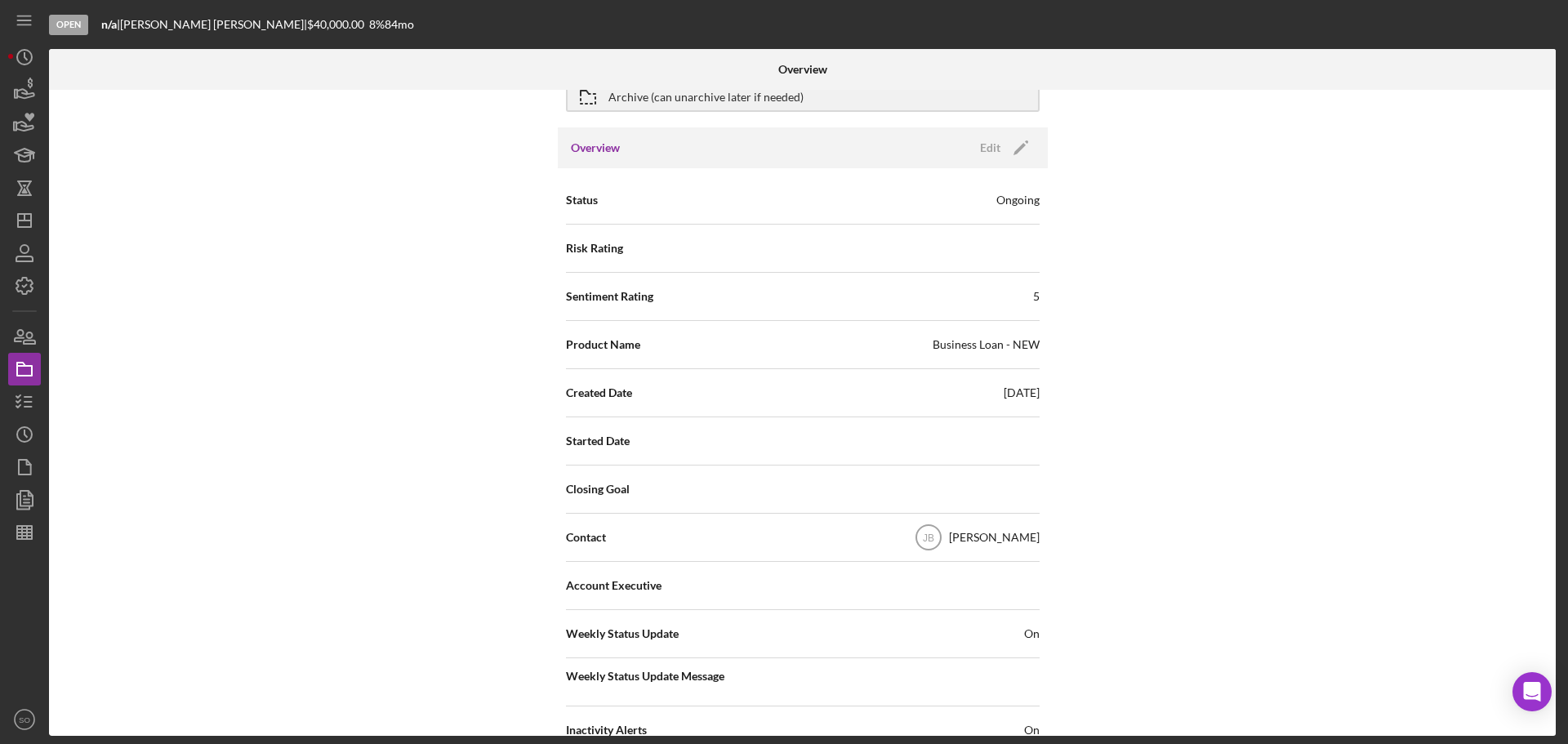
scroll to position [0, 0]
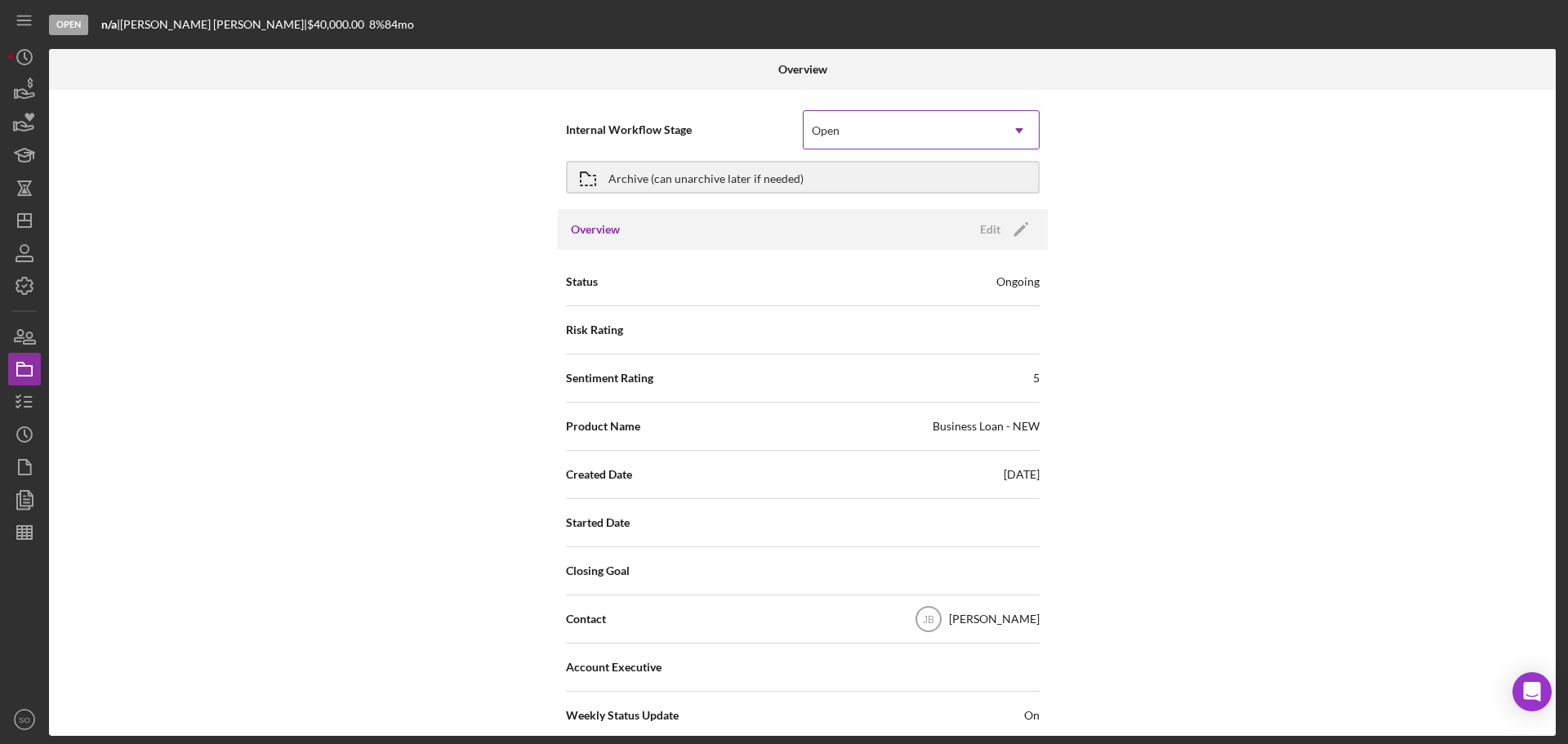
click at [891, 140] on div "Open" at bounding box center [901, 130] width 196 height 37
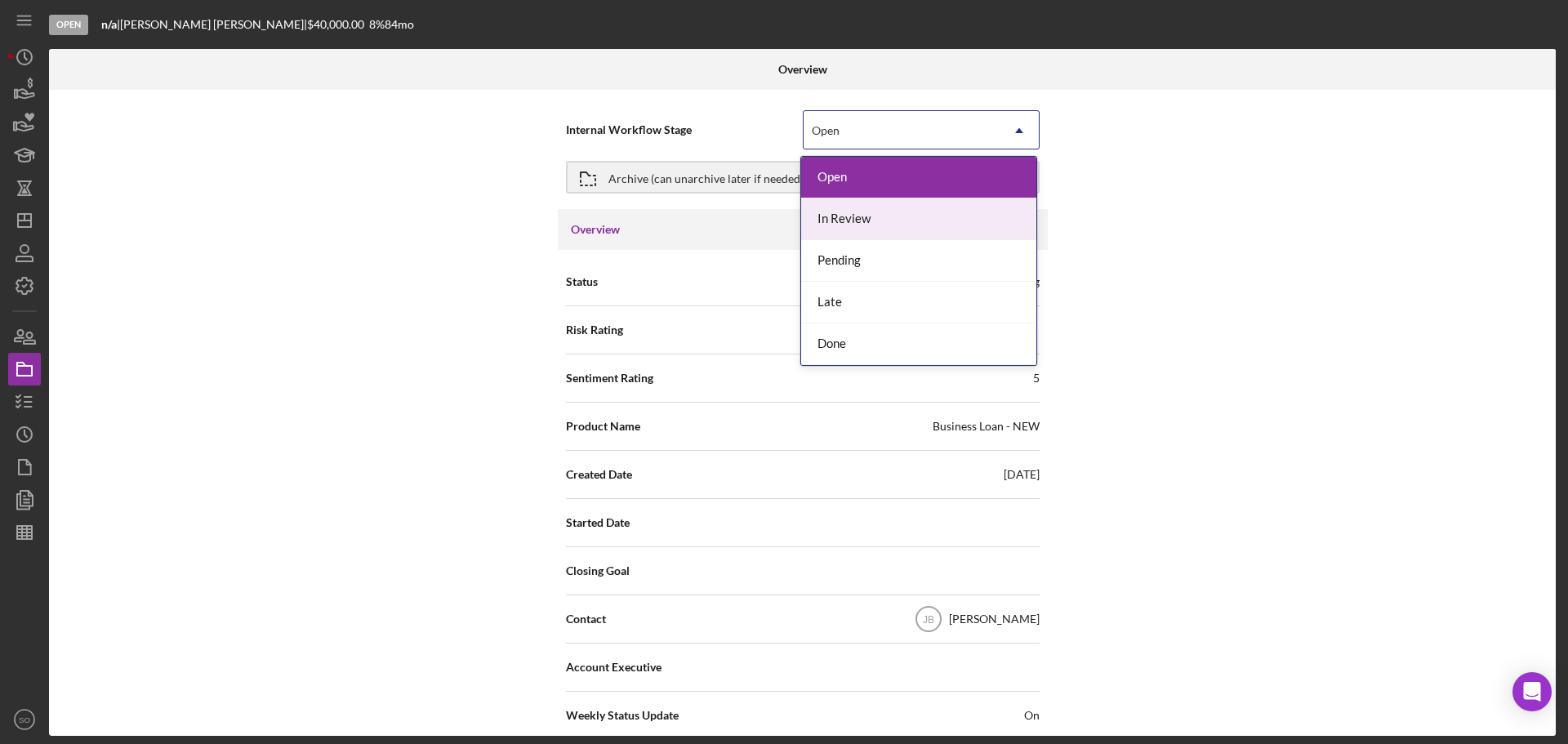
click at [893, 219] on div "In Review" at bounding box center [918, 219] width 235 height 41
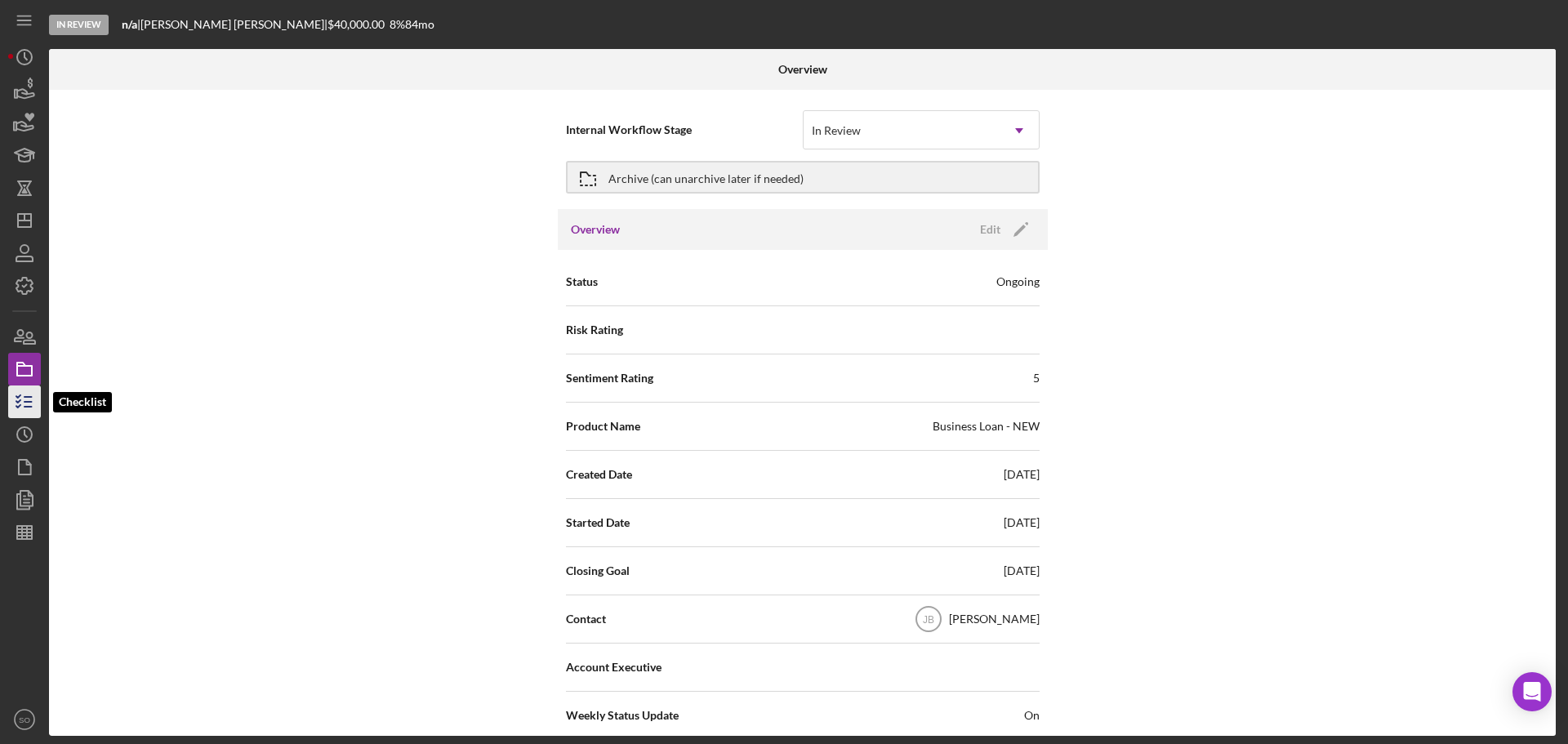
drag, startPoint x: 30, startPoint y: 396, endPoint x: 44, endPoint y: 404, distance: 16.1
click at [30, 397] on line "button" at bounding box center [28, 397] width 7 height 0
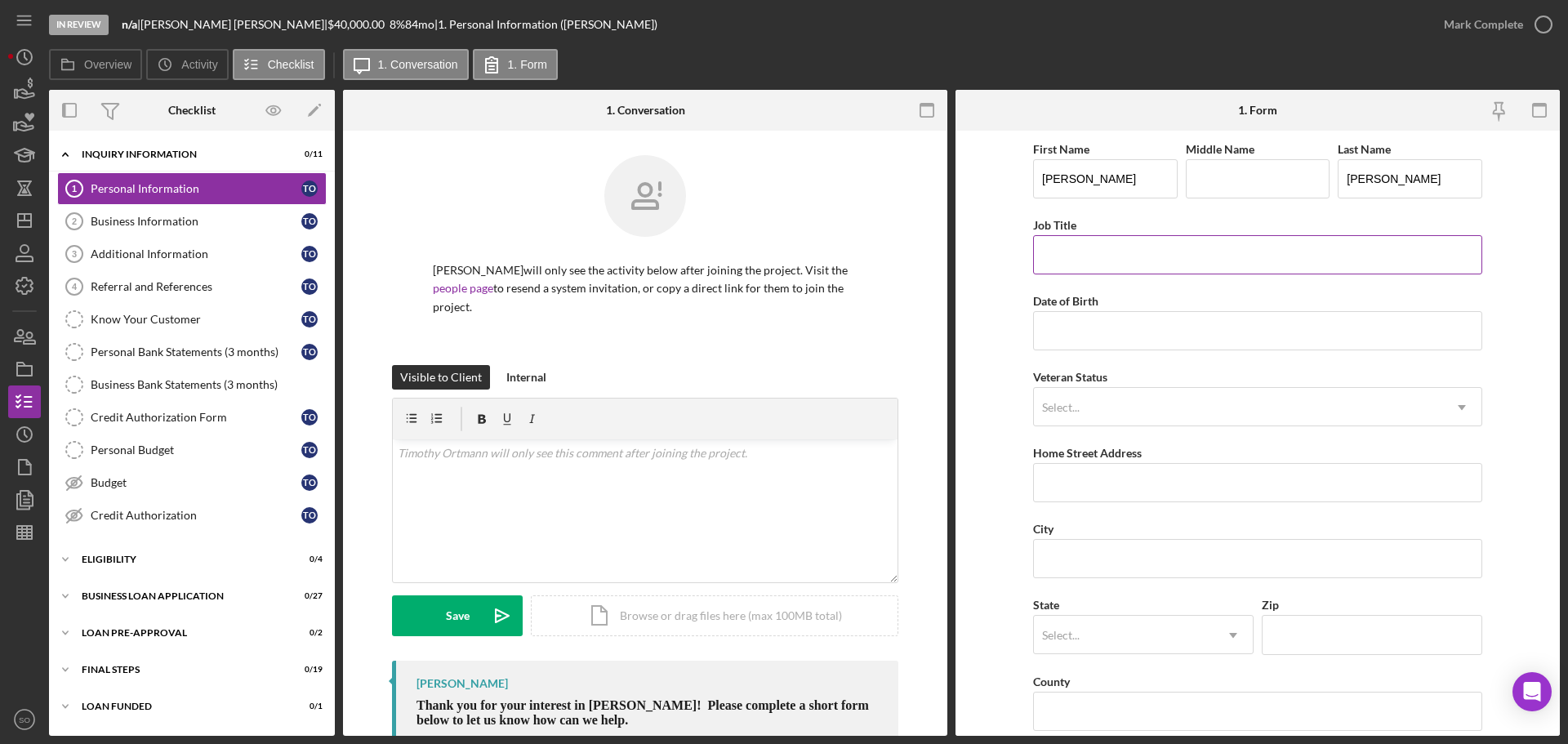
click at [1135, 254] on input "Job Title" at bounding box center [1258, 254] width 449 height 39
type input "Business Owner"
click at [1072, 334] on input "Date of Birth" at bounding box center [1258, 330] width 449 height 39
paste input "[DATE]"
type input "[DATE]"
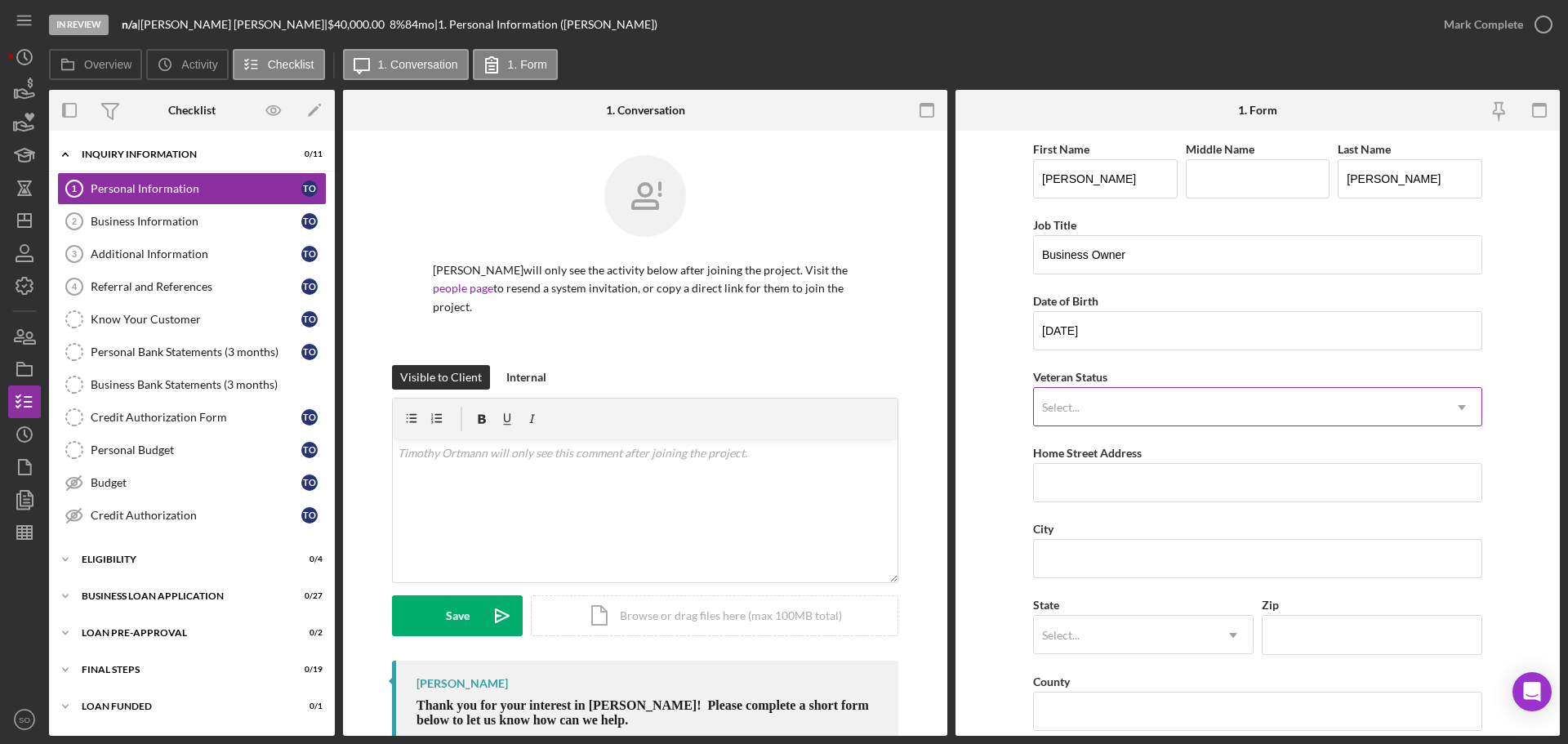
click at [1110, 423] on div "Select..." at bounding box center [1238, 407] width 408 height 37
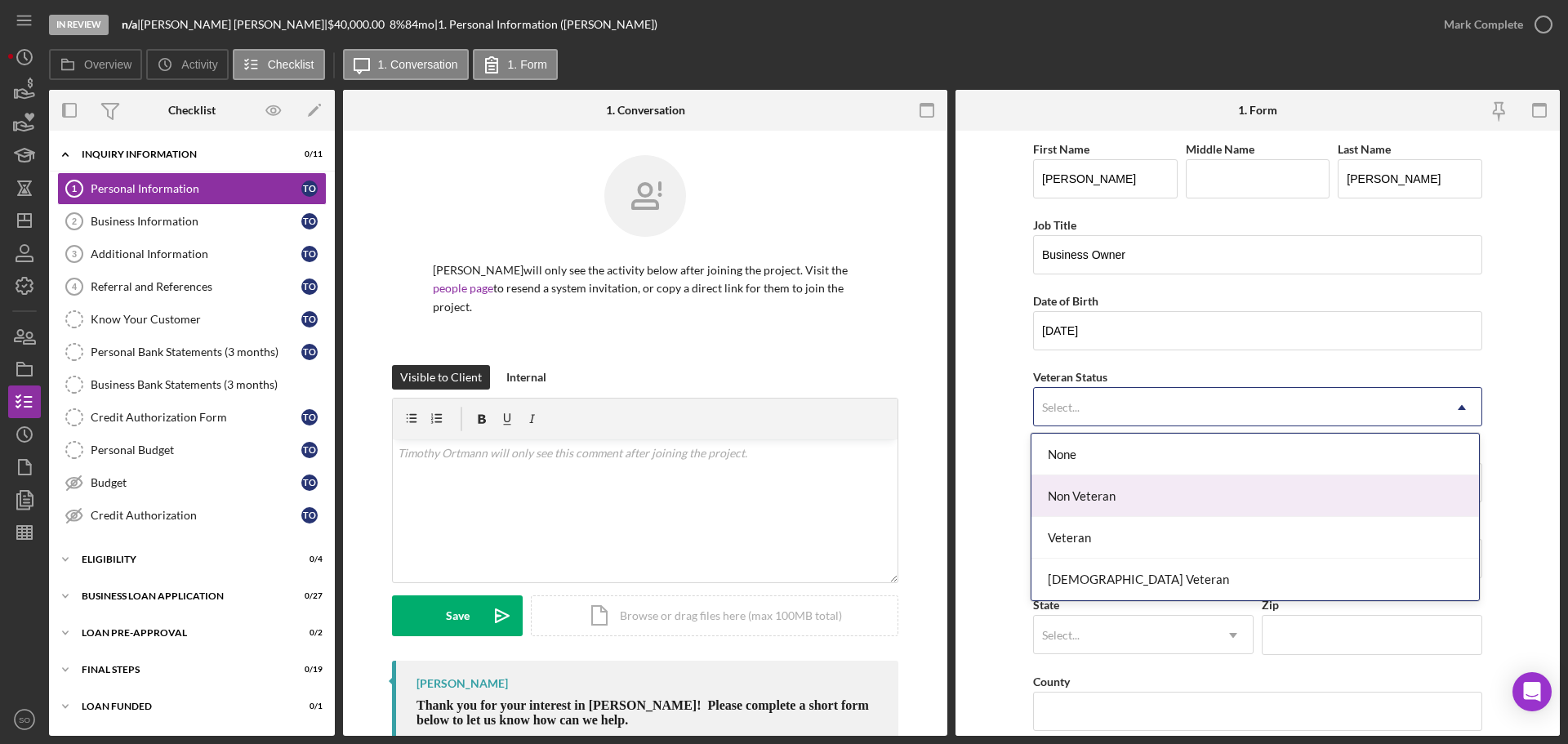
click at [1088, 490] on div "Non Veteran" at bounding box center [1255, 496] width 448 height 41
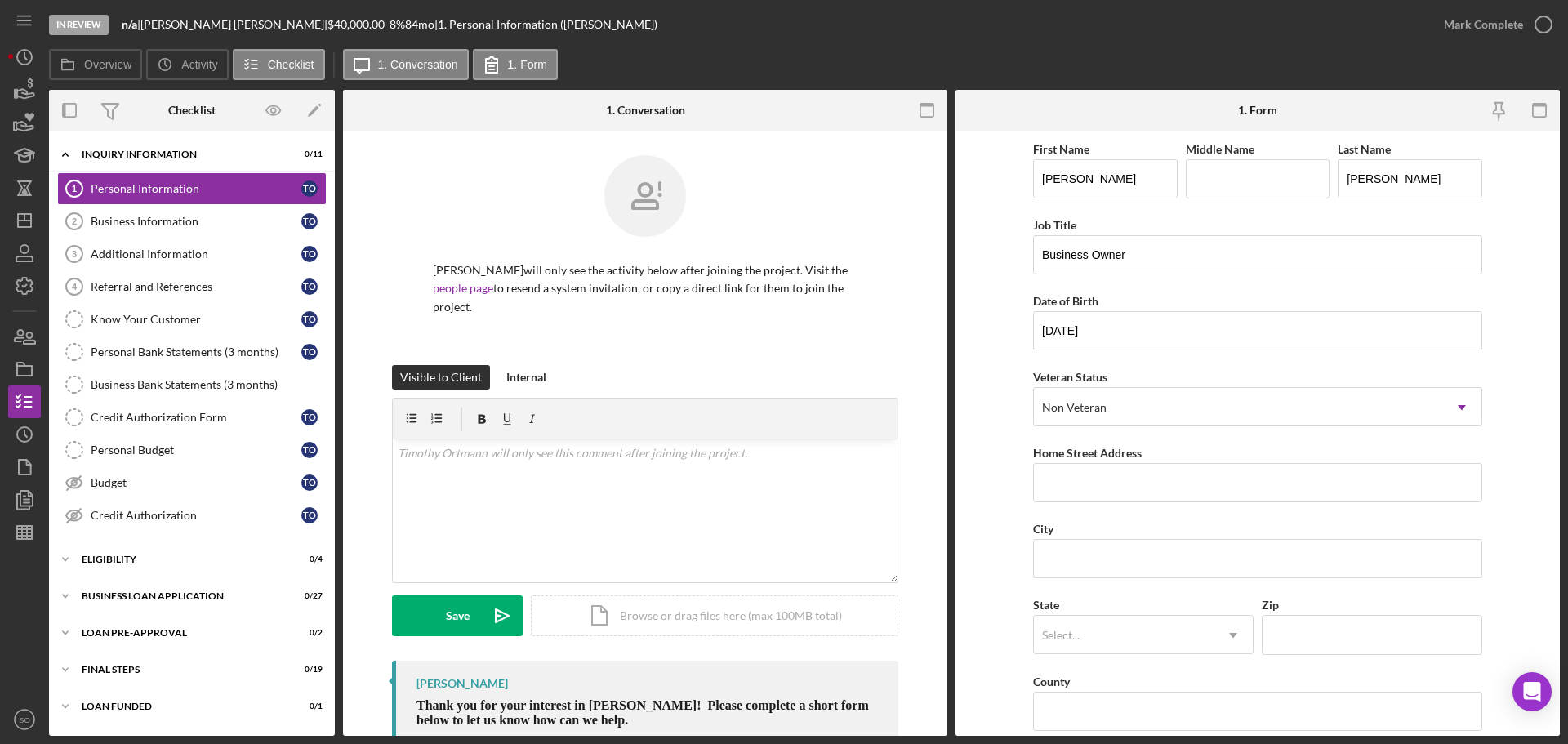
click at [1016, 501] on form "First Name [PERSON_NAME] Middle Name Last Name [PERSON_NAME] Job Title Business…" at bounding box center [1258, 433] width 604 height 605
click at [1107, 473] on input "Home Street Address" at bounding box center [1258, 482] width 449 height 39
paste input "[STREET_ADDRESS]"
type input "[STREET_ADDRESS]"
drag, startPoint x: 1096, startPoint y: 581, endPoint x: 1089, endPoint y: 569, distance: 13.9
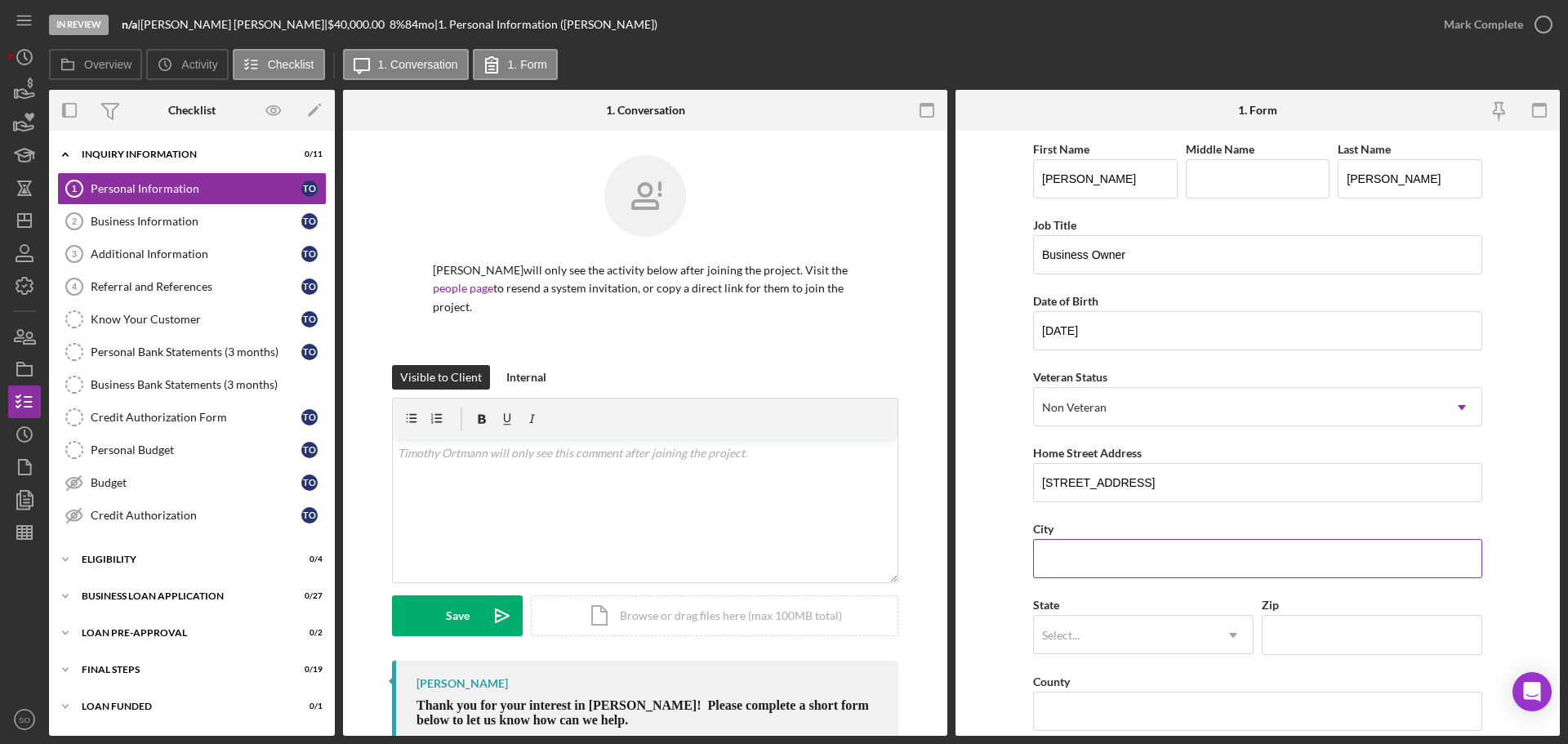
click at [1092, 581] on div "First Name [PERSON_NAME] Middle Name Last Name [PERSON_NAME] Job Title Business…" at bounding box center [1258, 658] width 449 height 1039
click at [1088, 567] on input "City" at bounding box center [1258, 558] width 449 height 39
paste input "[US_STATE],"
type input "[US_STATE]"
click at [1080, 634] on div "Select..." at bounding box center [1124, 635] width 180 height 37
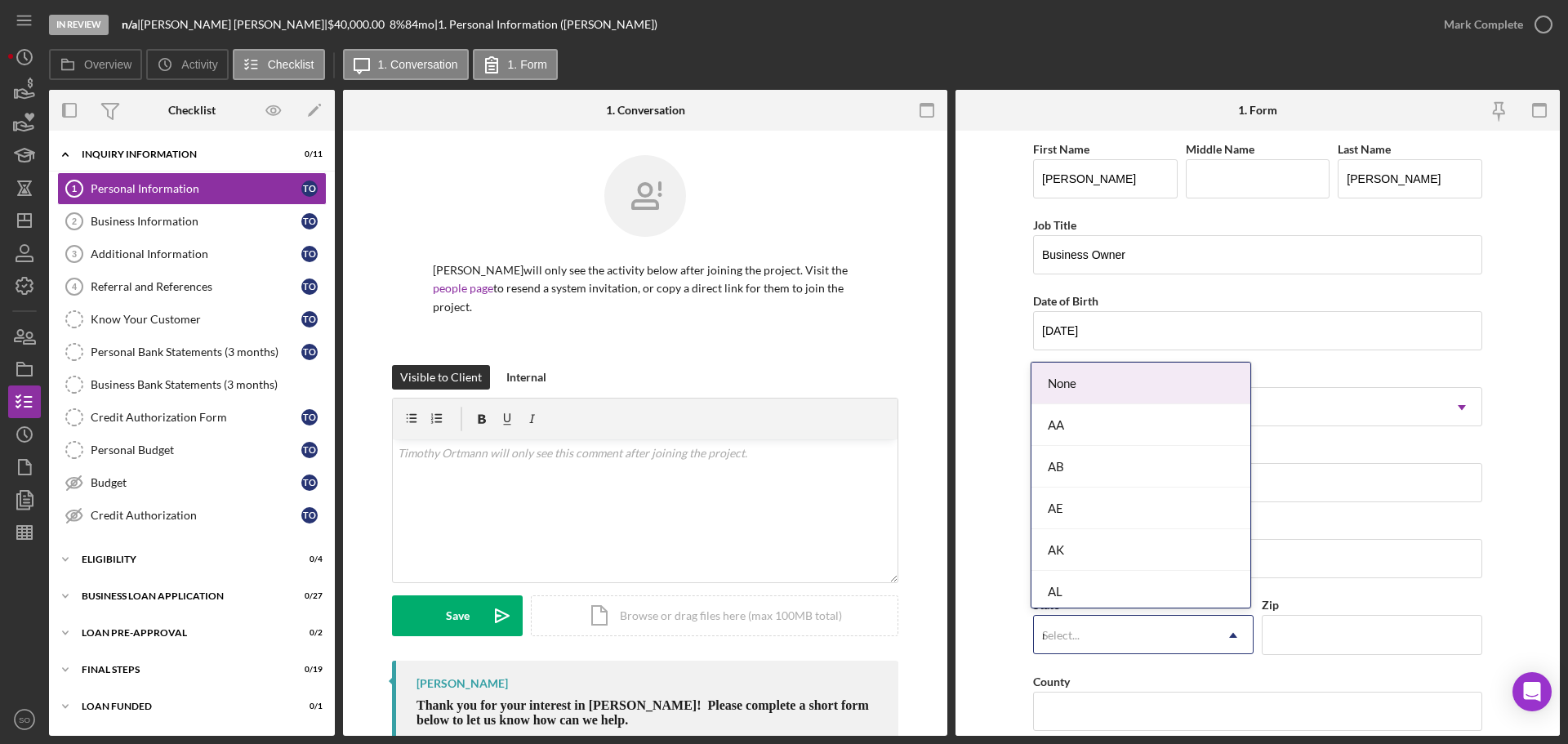
type input "mo"
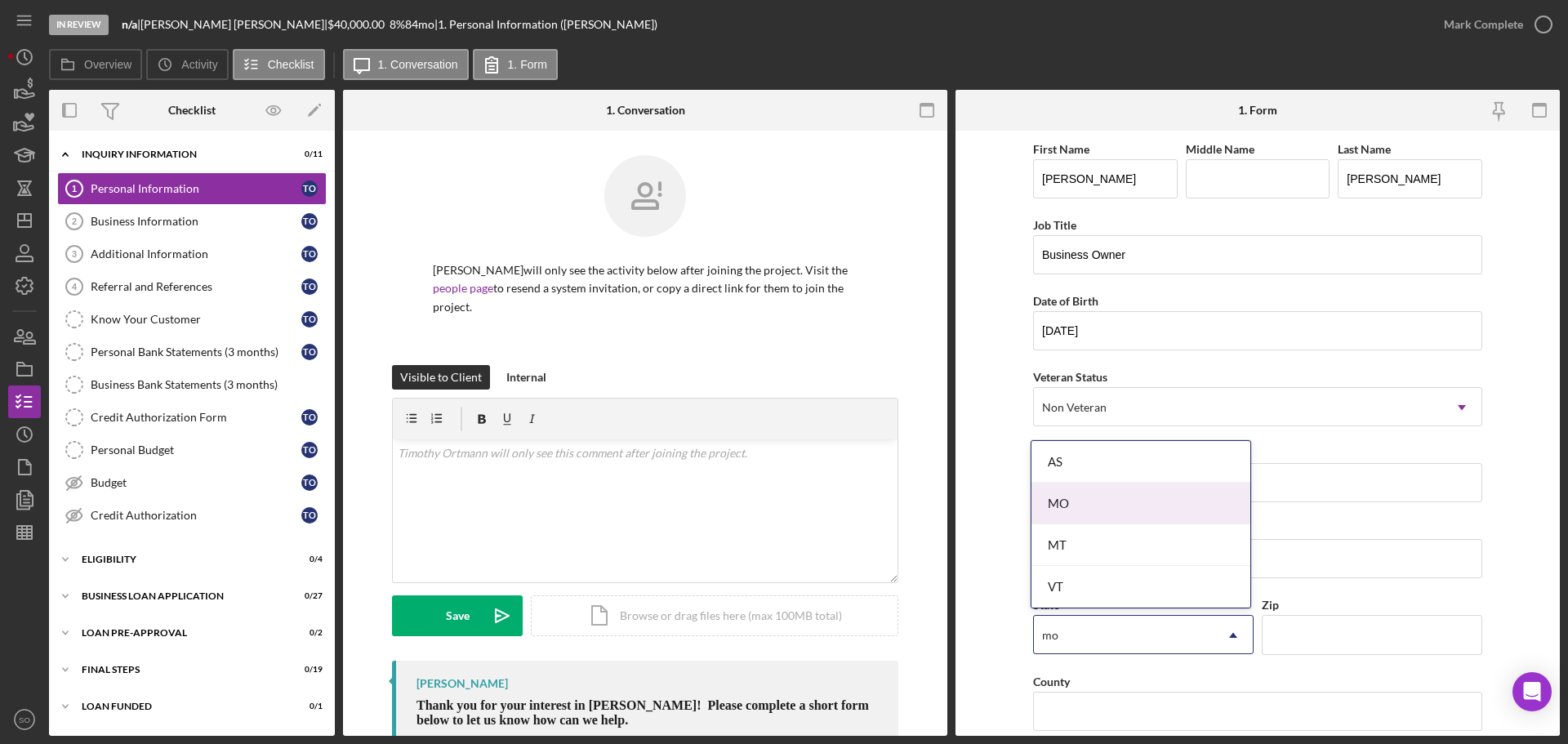
click at [1078, 509] on div "MO" at bounding box center [1140, 503] width 219 height 41
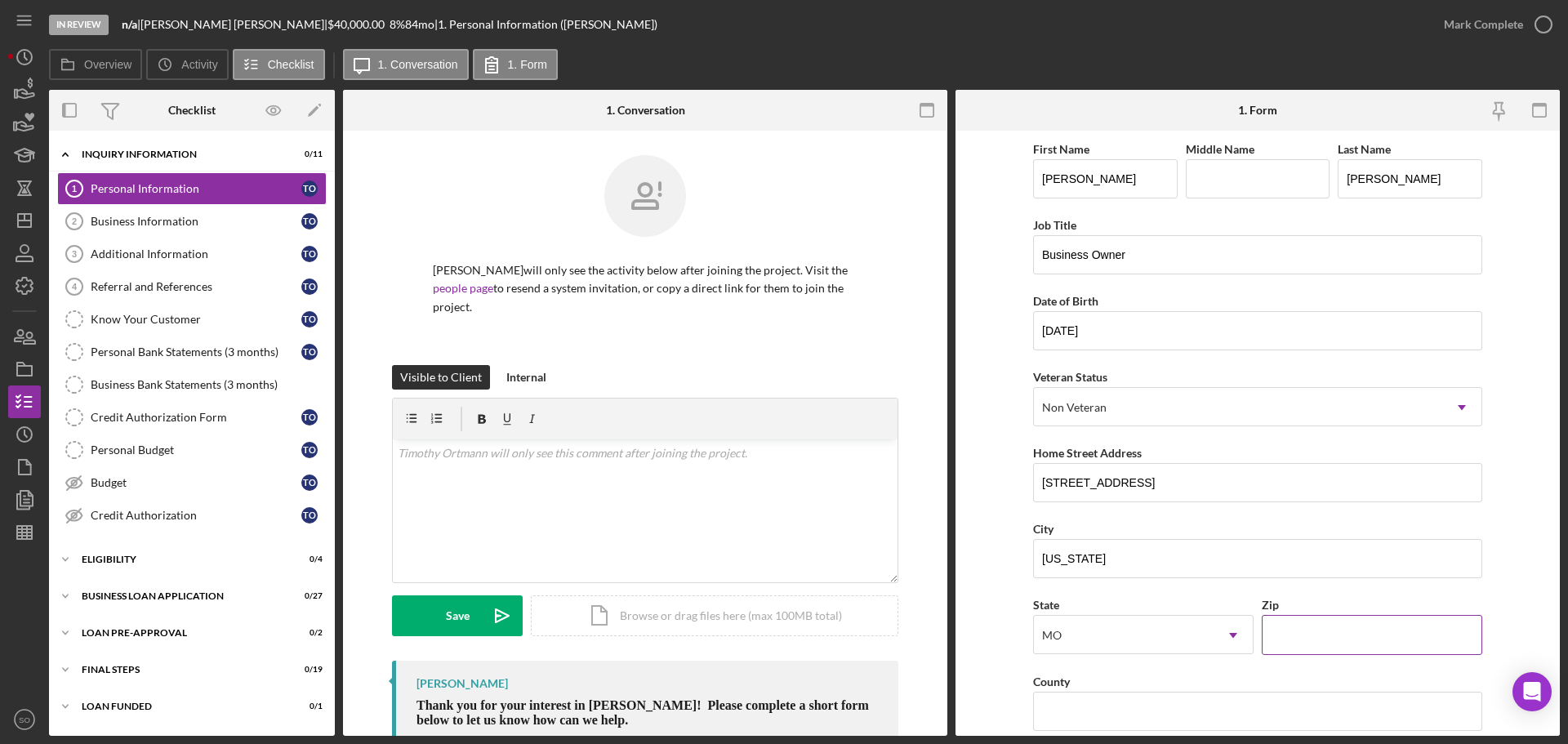
click at [1300, 623] on input "Zip" at bounding box center [1371, 634] width 220 height 39
paste input "63090"
type input "63090"
click at [994, 637] on form "First Name [PERSON_NAME] Middle Name Last Name [PERSON_NAME] Job Title Business…" at bounding box center [1258, 433] width 604 height 605
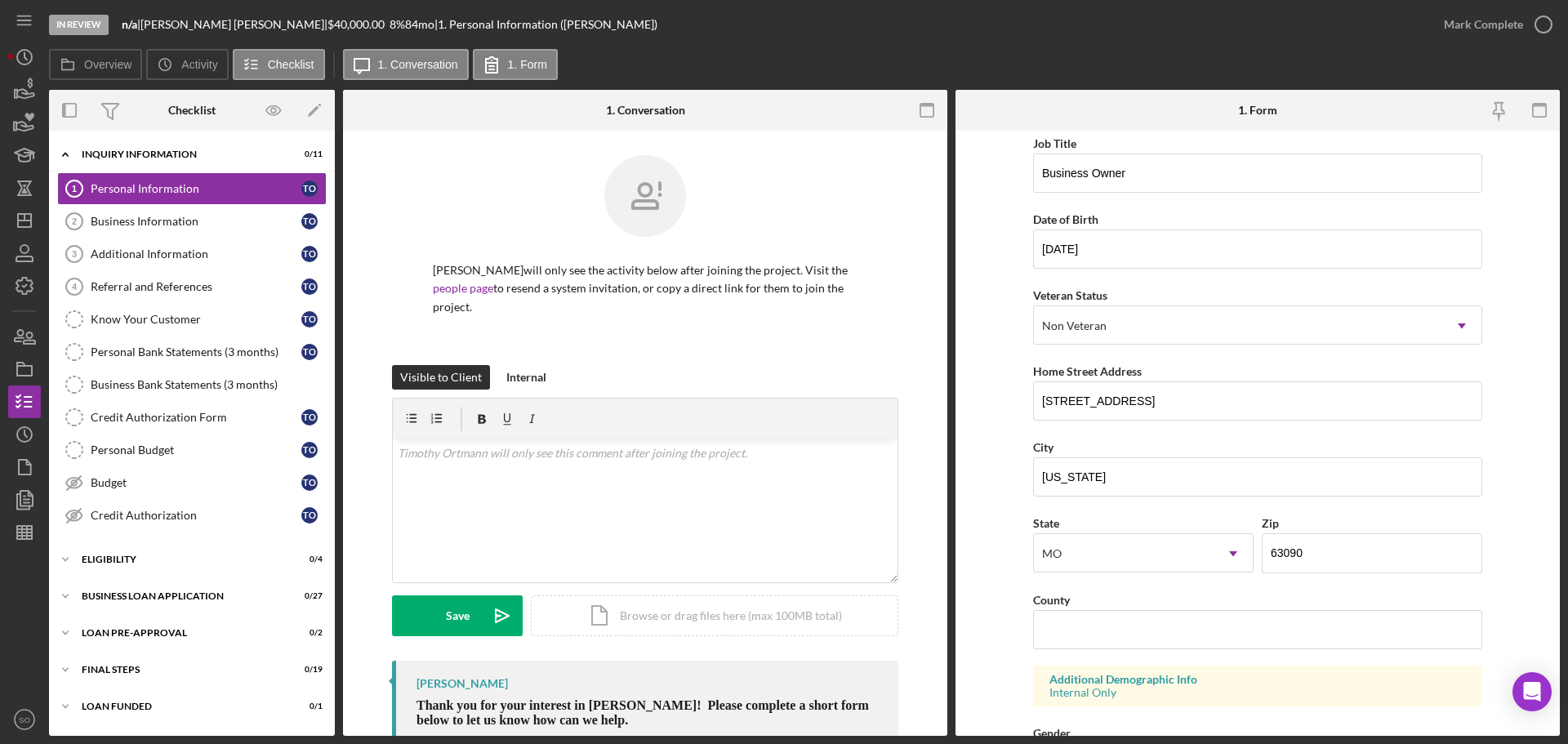
scroll to position [163, 0]
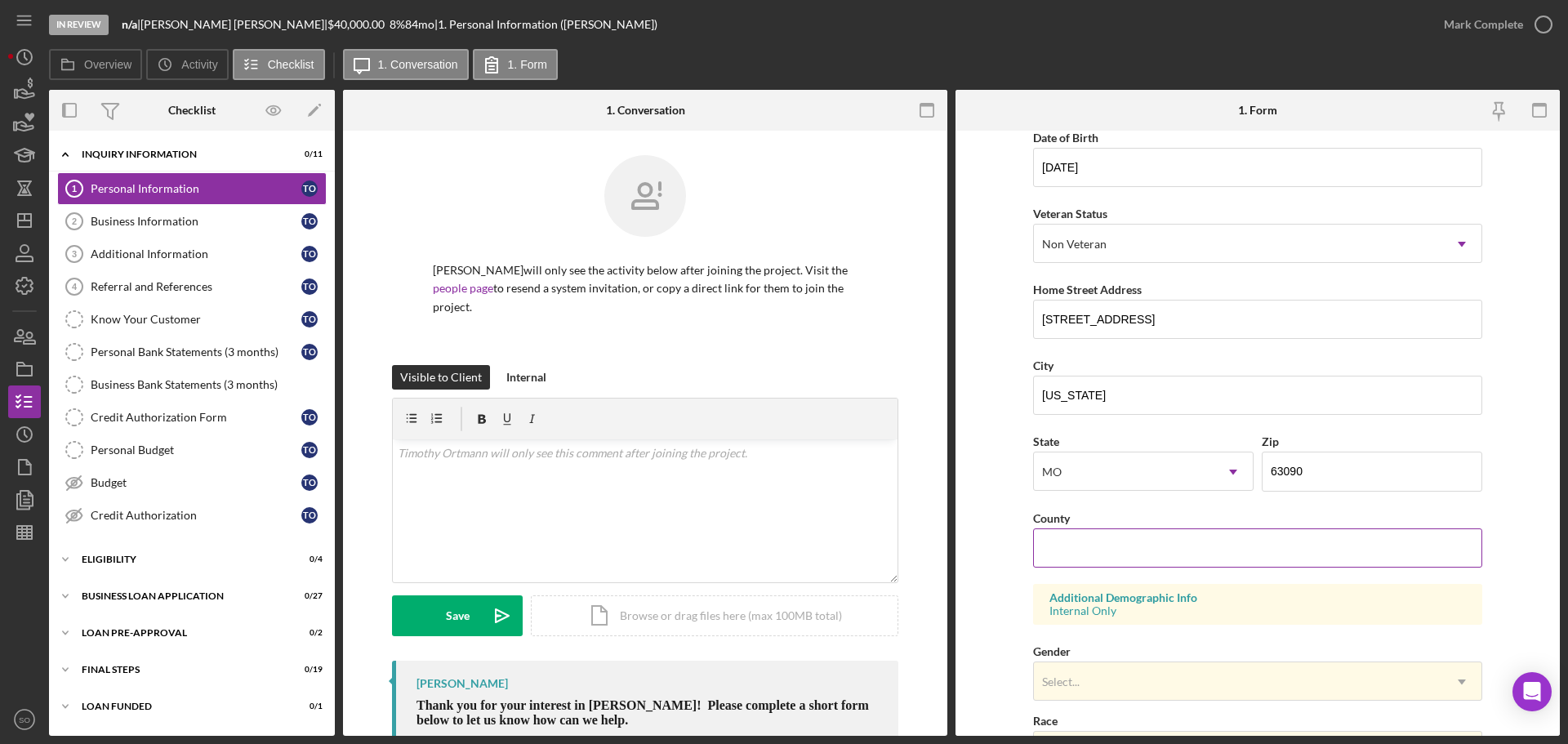
click at [1075, 532] on input "County" at bounding box center [1258, 547] width 449 height 39
paste input "Franklin"
type input "[GEOGRAPHIC_DATA]"
click at [1009, 588] on form "First Name [PERSON_NAME] Middle Name Last Name [PERSON_NAME] Job Title Business…" at bounding box center [1258, 433] width 604 height 605
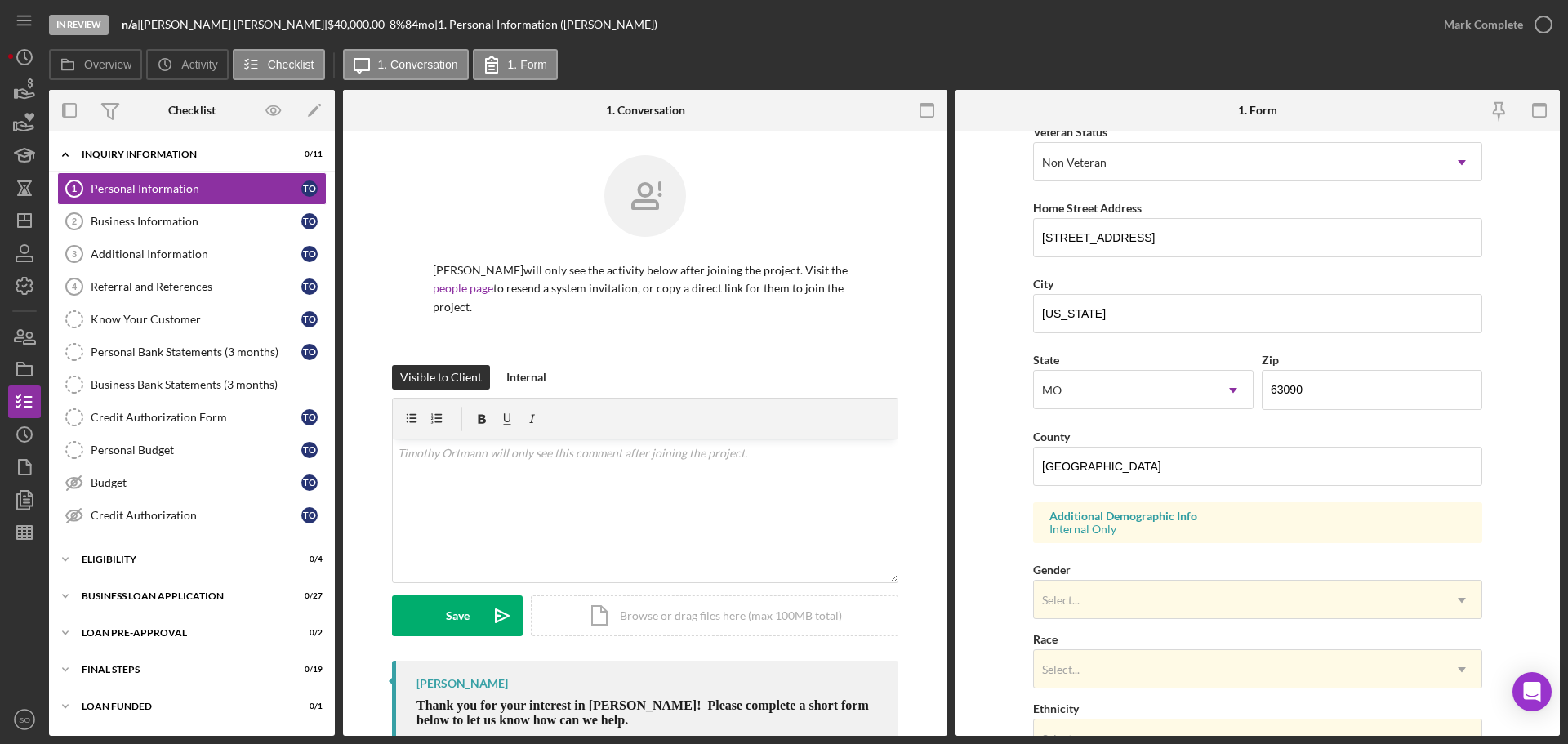
scroll to position [485, 0]
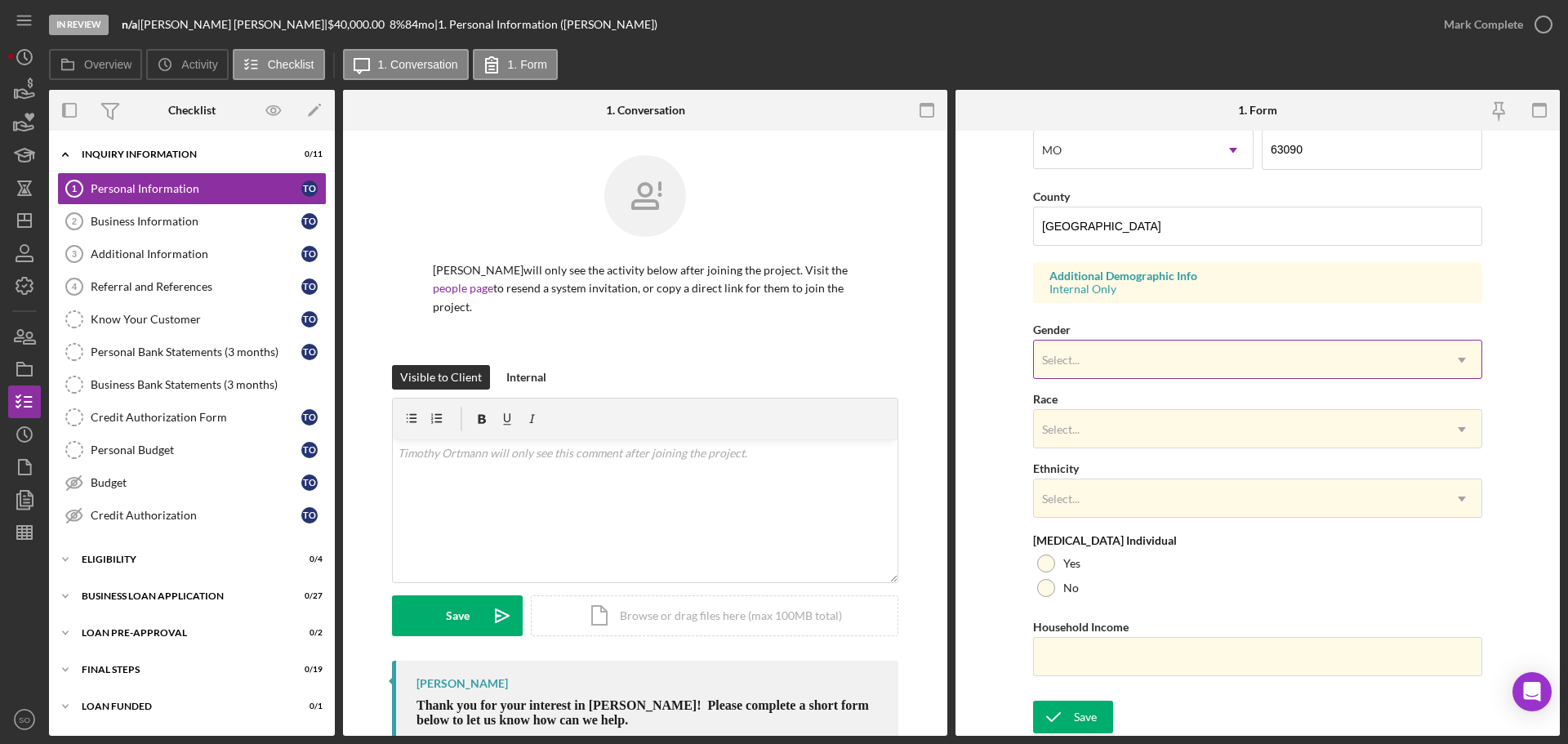
click at [1107, 359] on div "Select..." at bounding box center [1238, 359] width 408 height 37
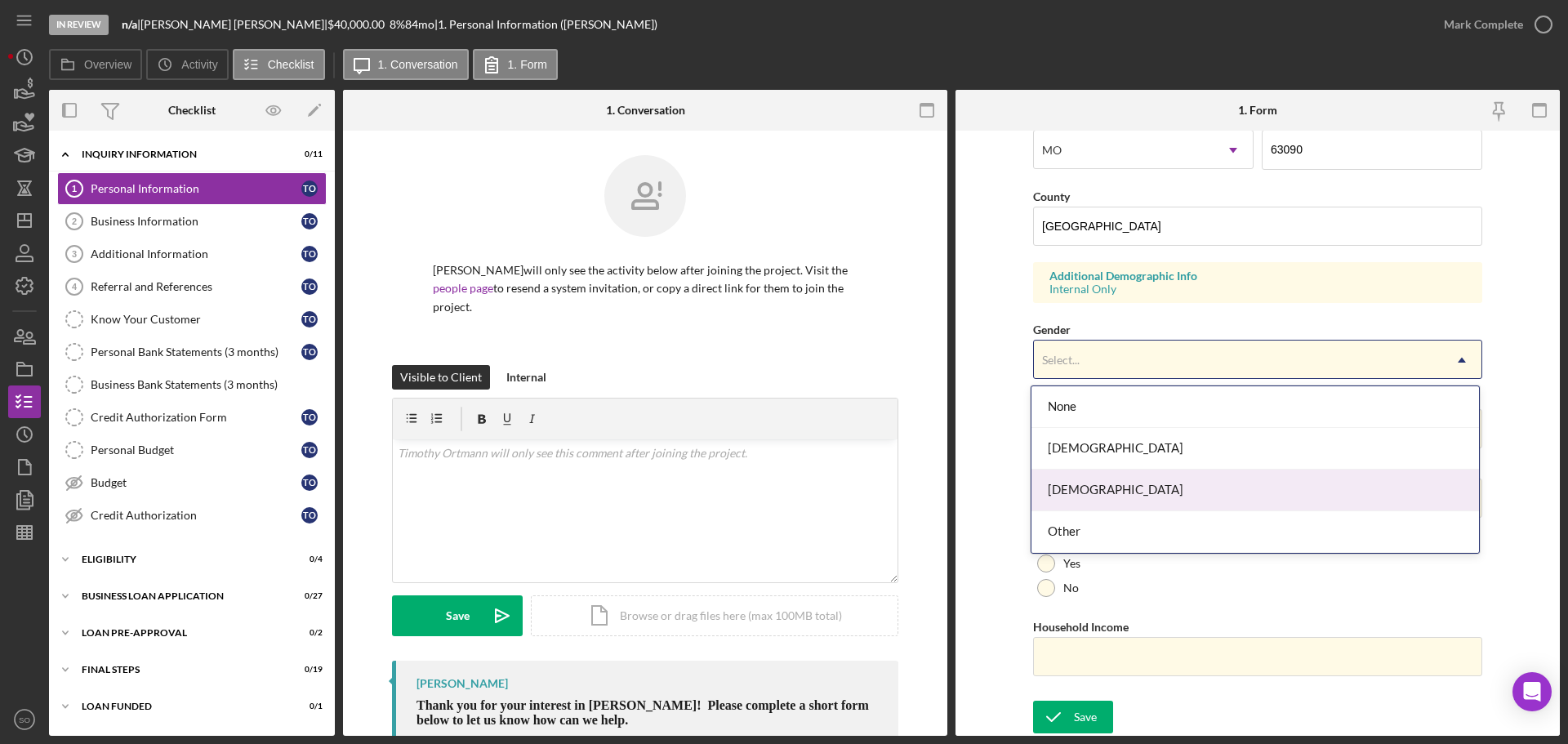
click at [1095, 487] on div "[DEMOGRAPHIC_DATA]" at bounding box center [1255, 490] width 448 height 41
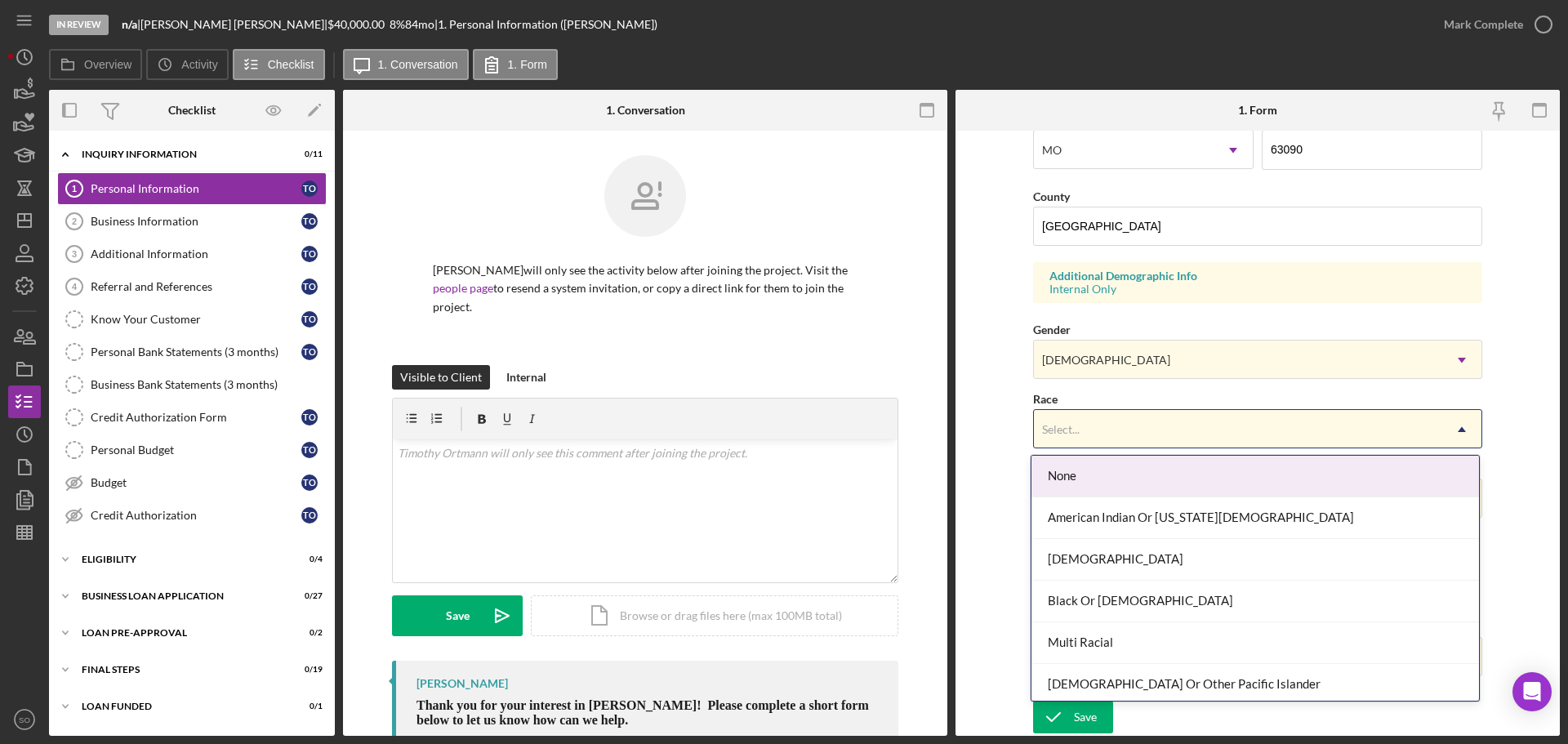
click at [1098, 429] on div "Select..." at bounding box center [1238, 429] width 408 height 37
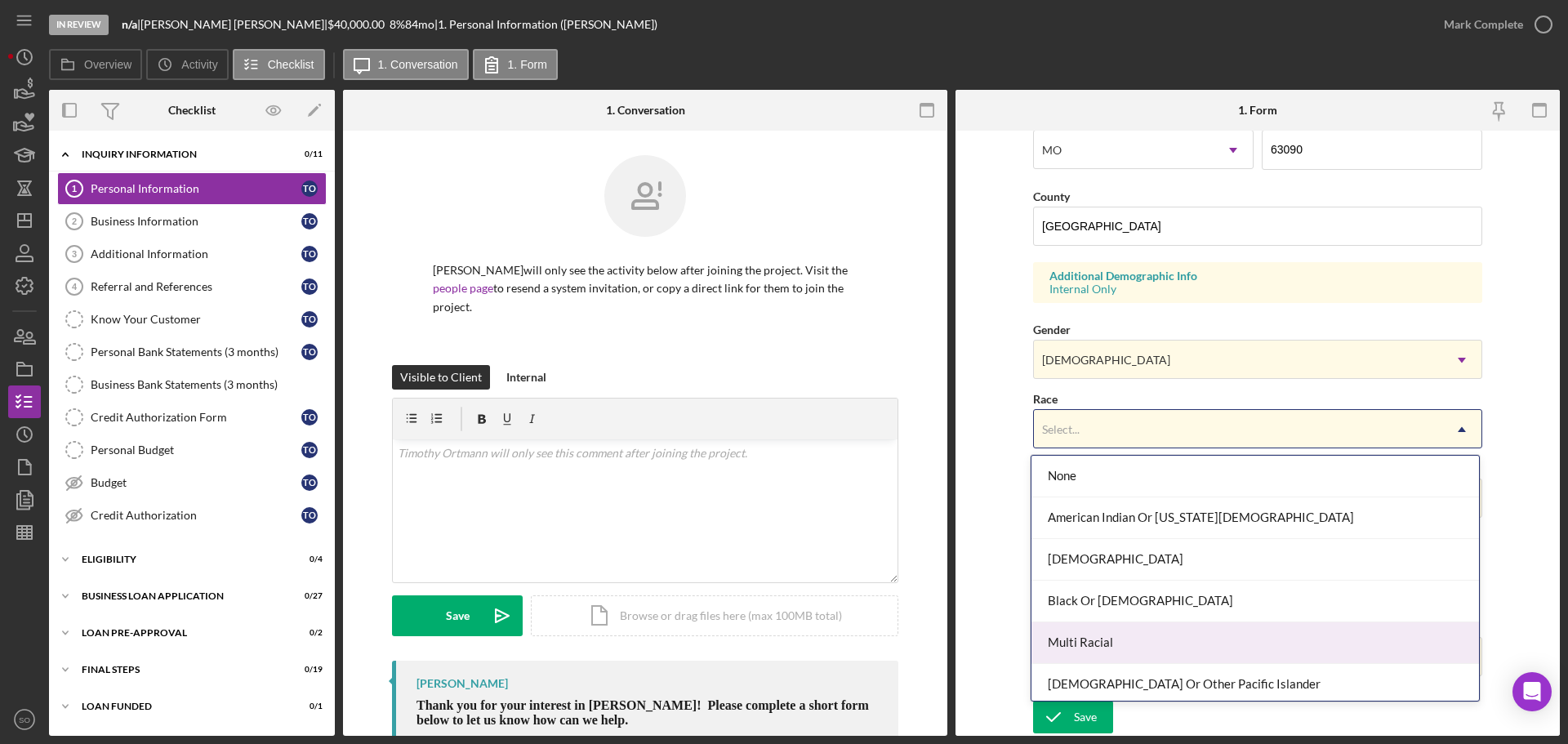
scroll to position [88, 0]
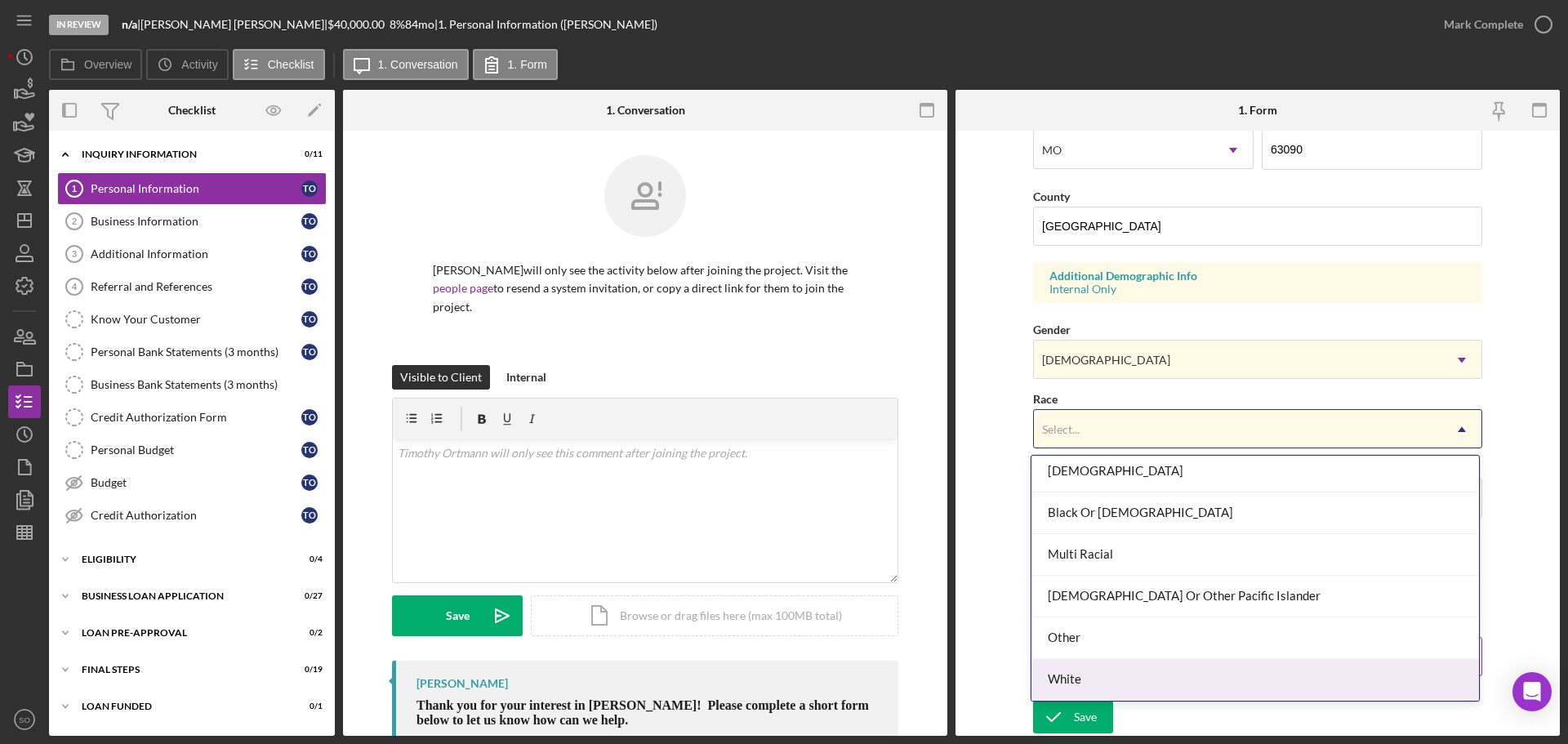
click at [1122, 668] on div "White" at bounding box center [1255, 680] width 448 height 41
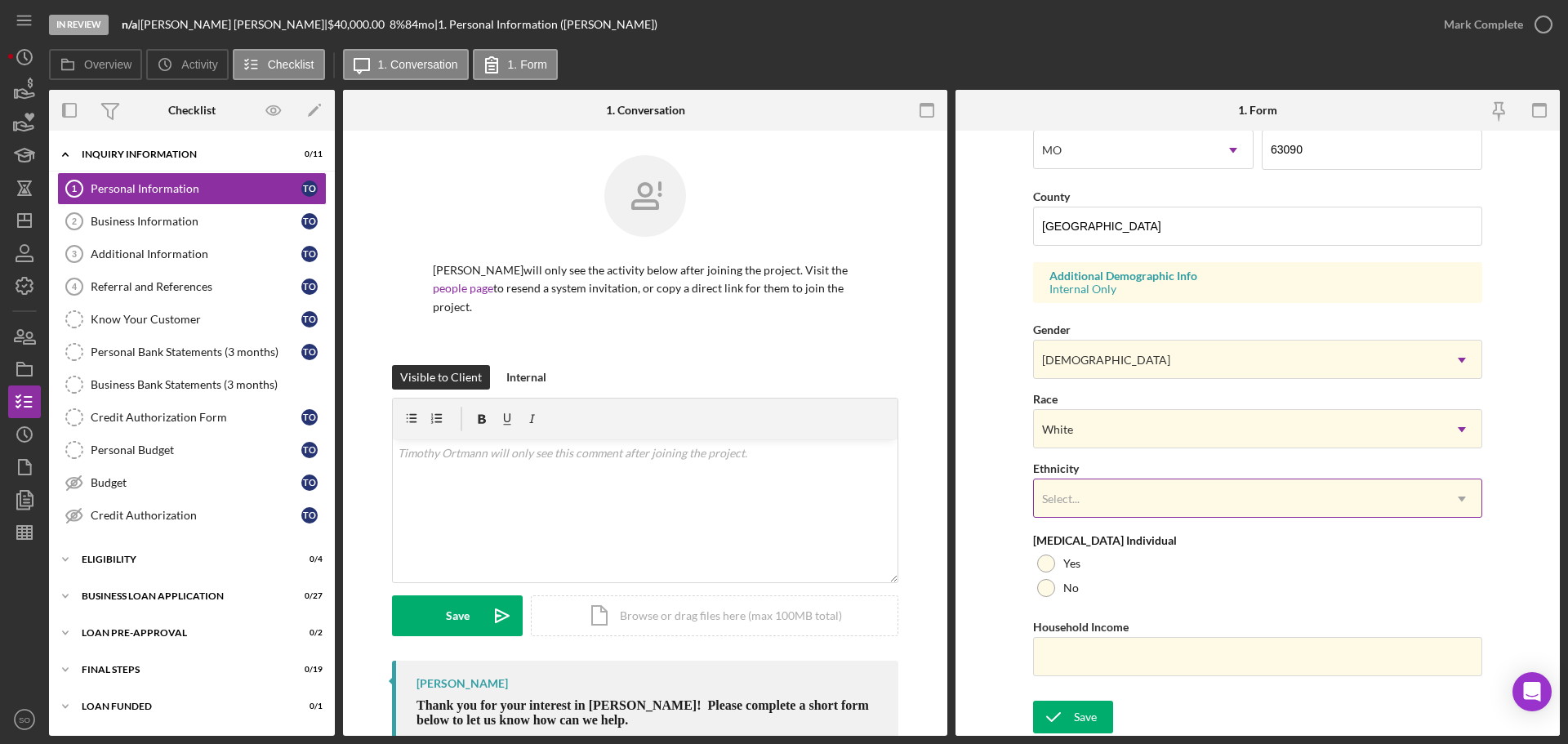
click at [1106, 499] on div "Select..." at bounding box center [1238, 499] width 408 height 37
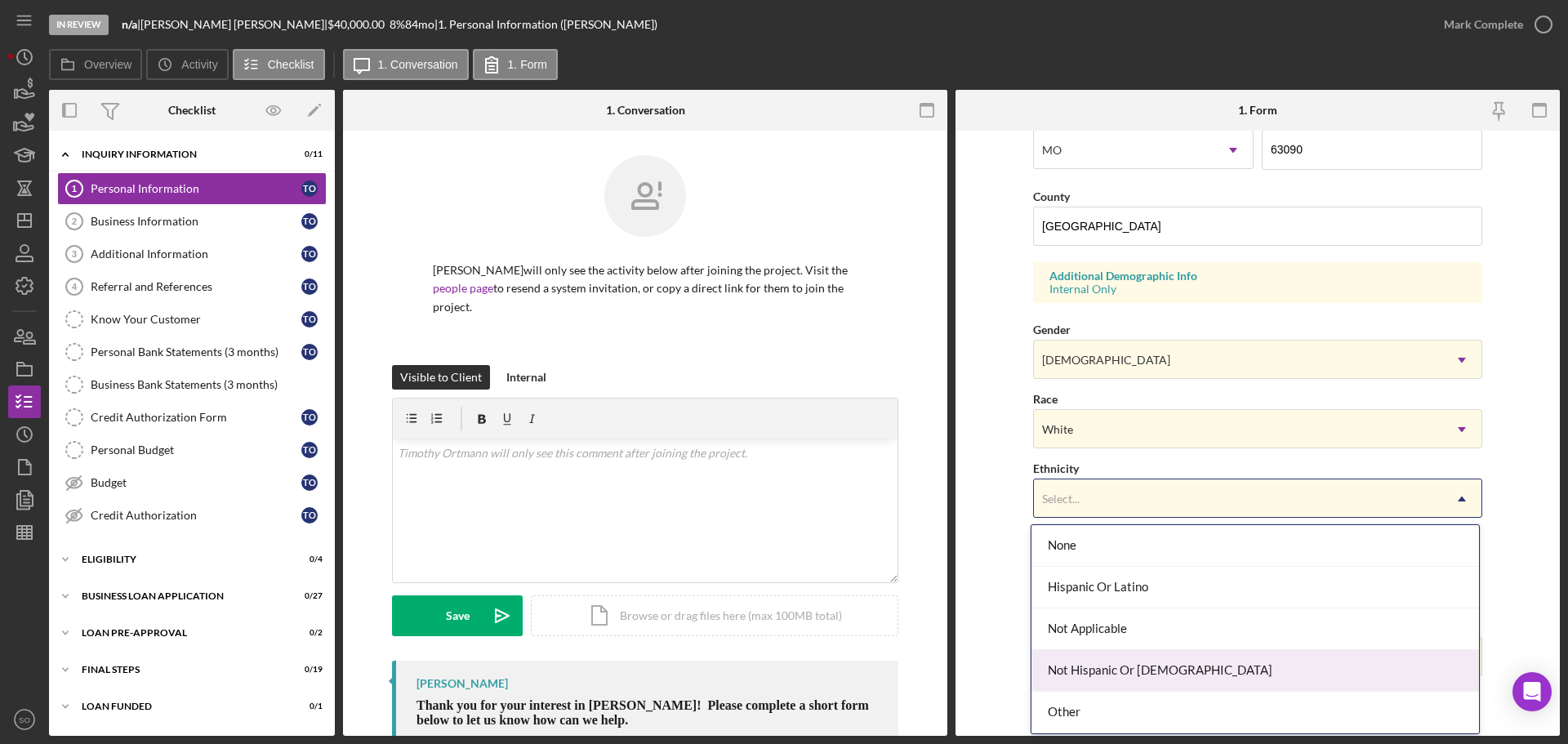
click at [1140, 673] on div "Not Hispanic Or [DEMOGRAPHIC_DATA]" at bounding box center [1255, 671] width 448 height 41
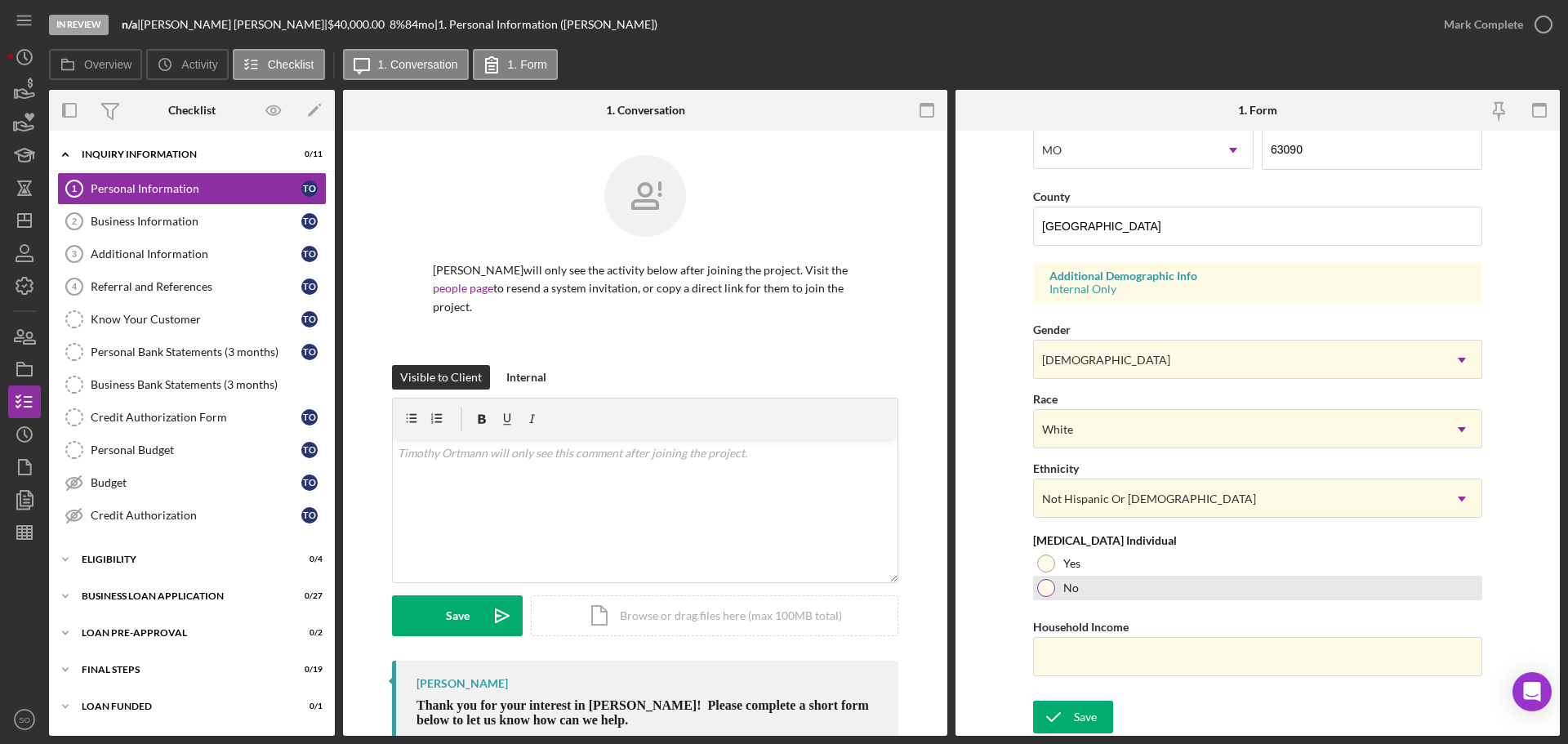
click at [1052, 585] on div at bounding box center [1046, 588] width 18 height 18
drag, startPoint x: 1134, startPoint y: 656, endPoint x: 1142, endPoint y: 635, distance: 22.5
click at [1134, 656] on input "Household Income" at bounding box center [1258, 656] width 449 height 39
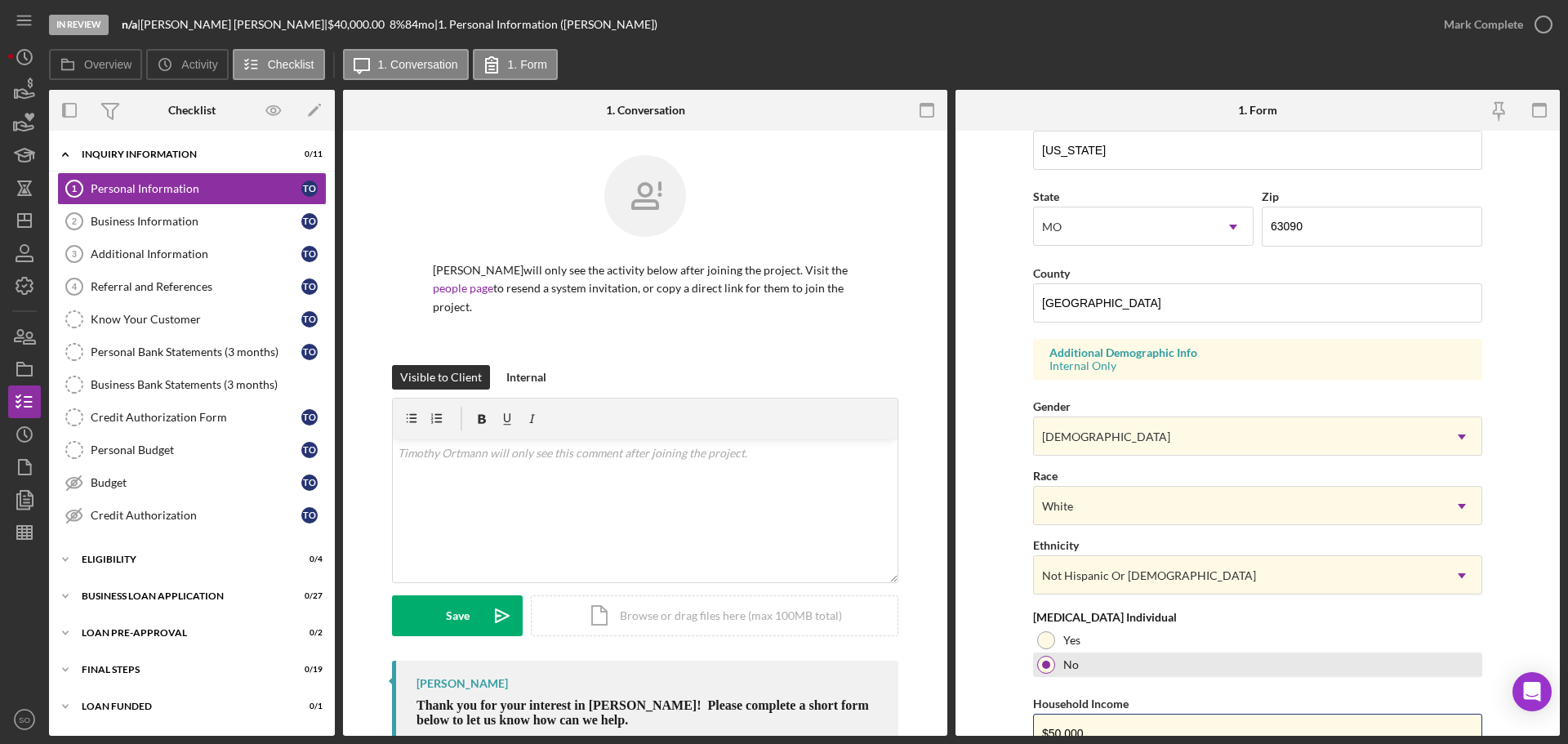
scroll to position [485, 0]
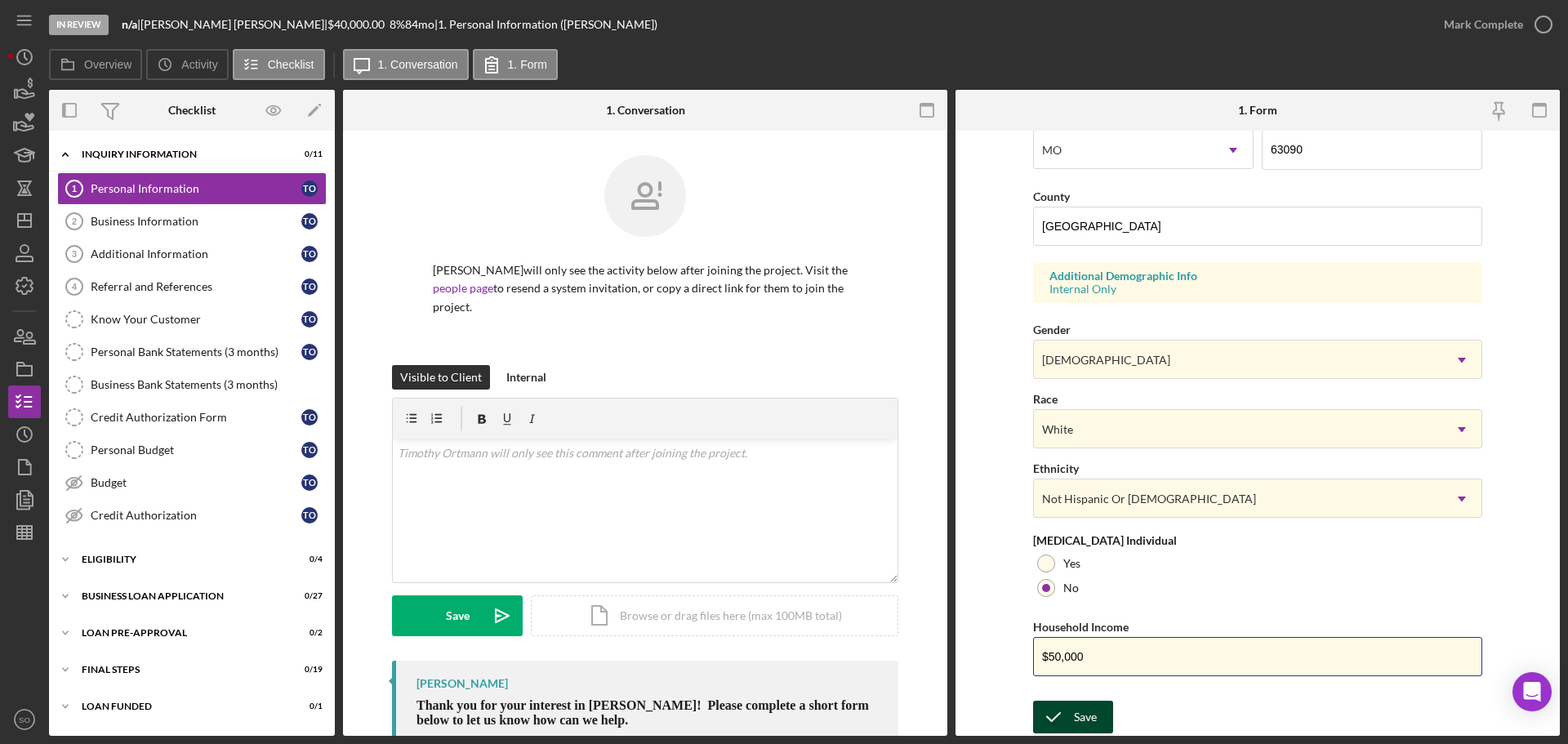
type input "$50,000"
click at [1082, 727] on div "Save" at bounding box center [1085, 718] width 23 height 33
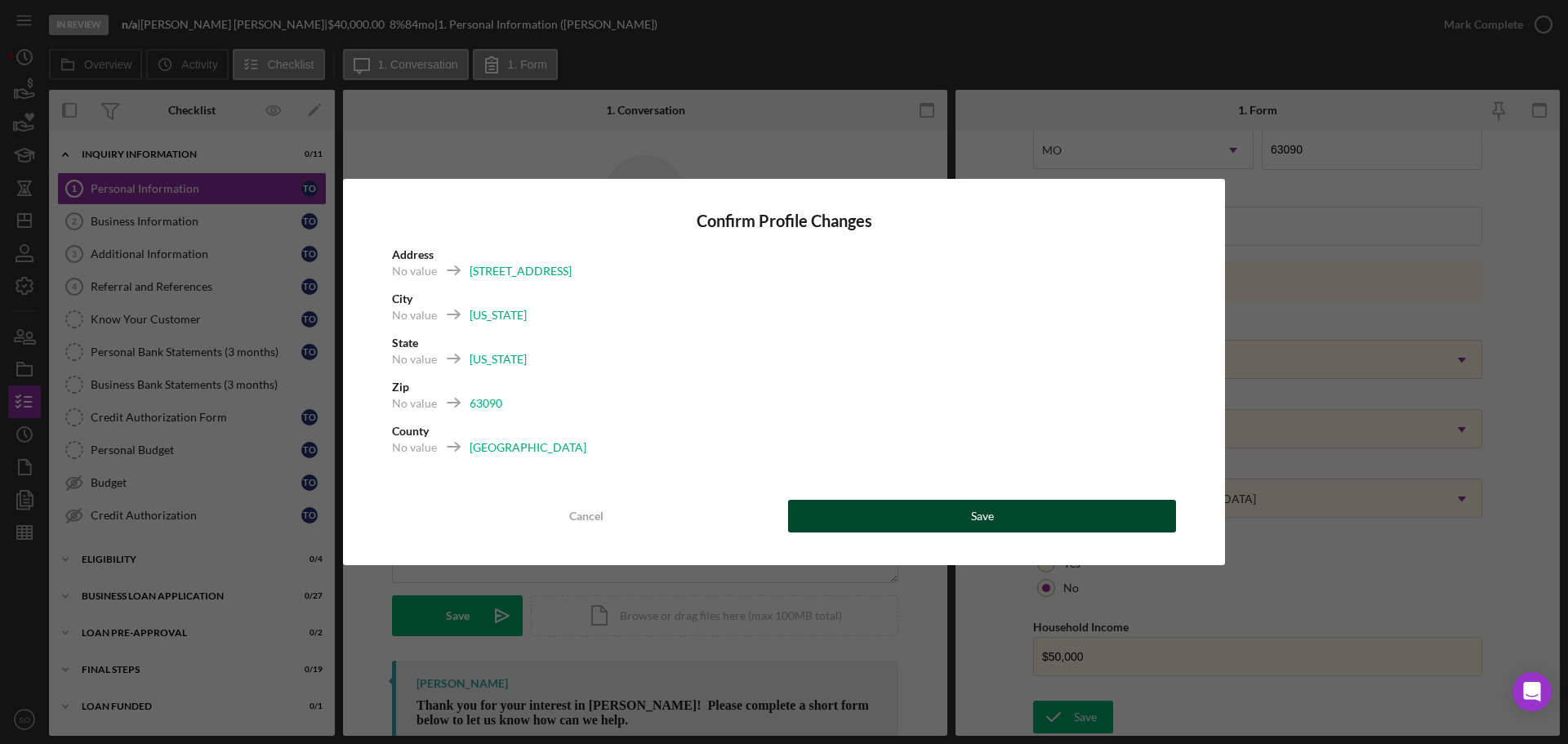
click at [1014, 528] on button "Save" at bounding box center [982, 516] width 388 height 33
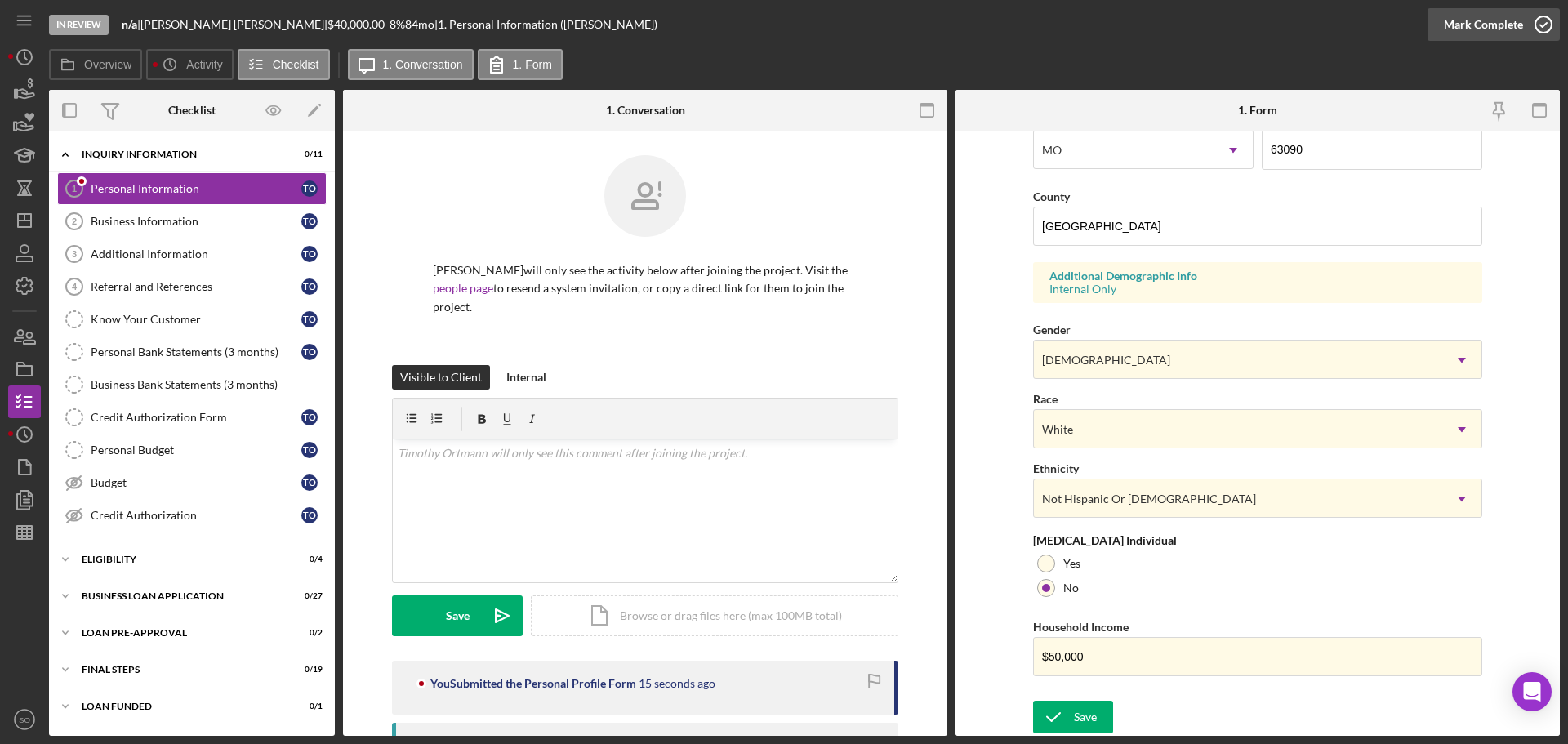
click at [1474, 36] on div "Mark Complete" at bounding box center [1483, 25] width 79 height 33
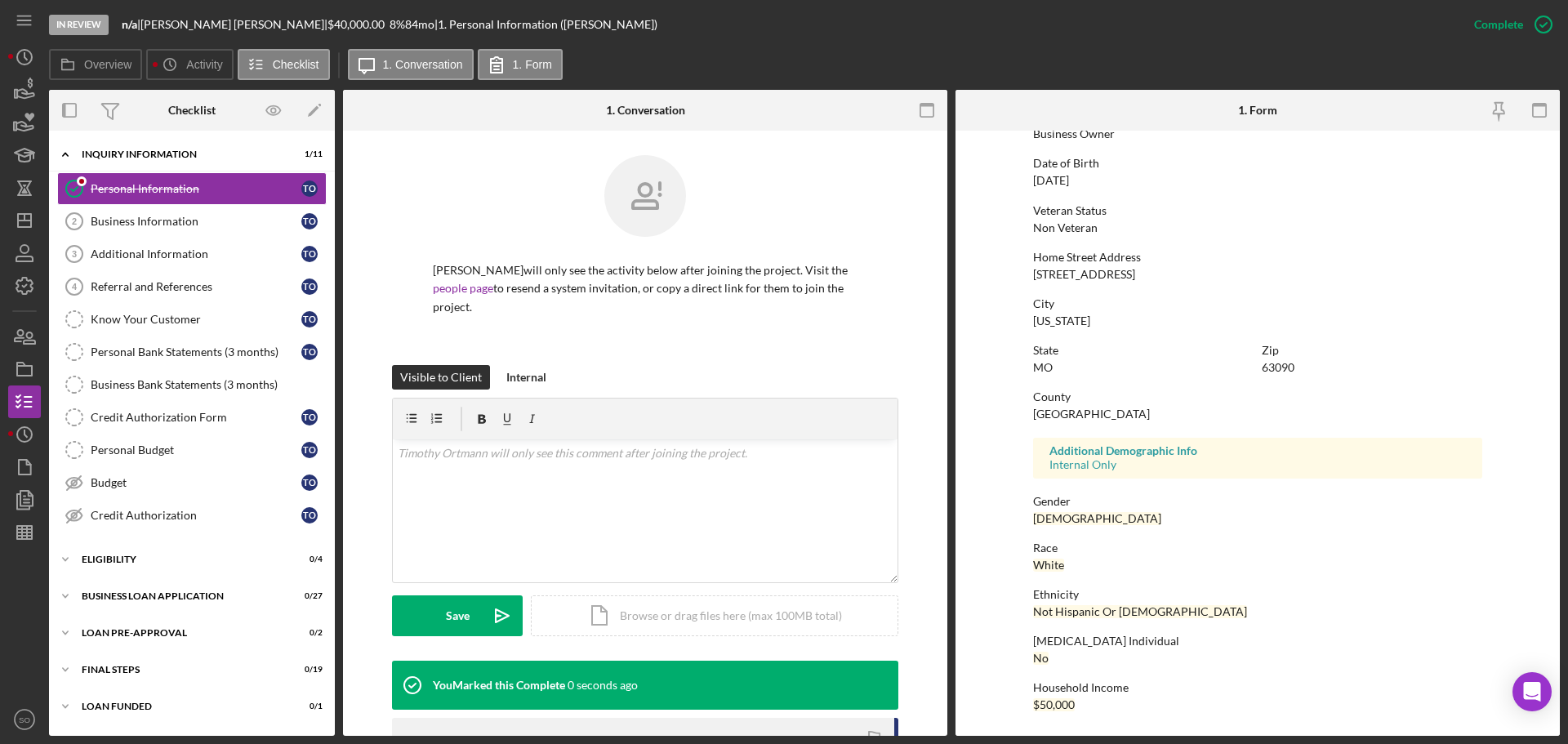
scroll to position [157, 0]
click at [178, 231] on link "Business Information 2 Business Information T O" at bounding box center [192, 221] width 269 height 33
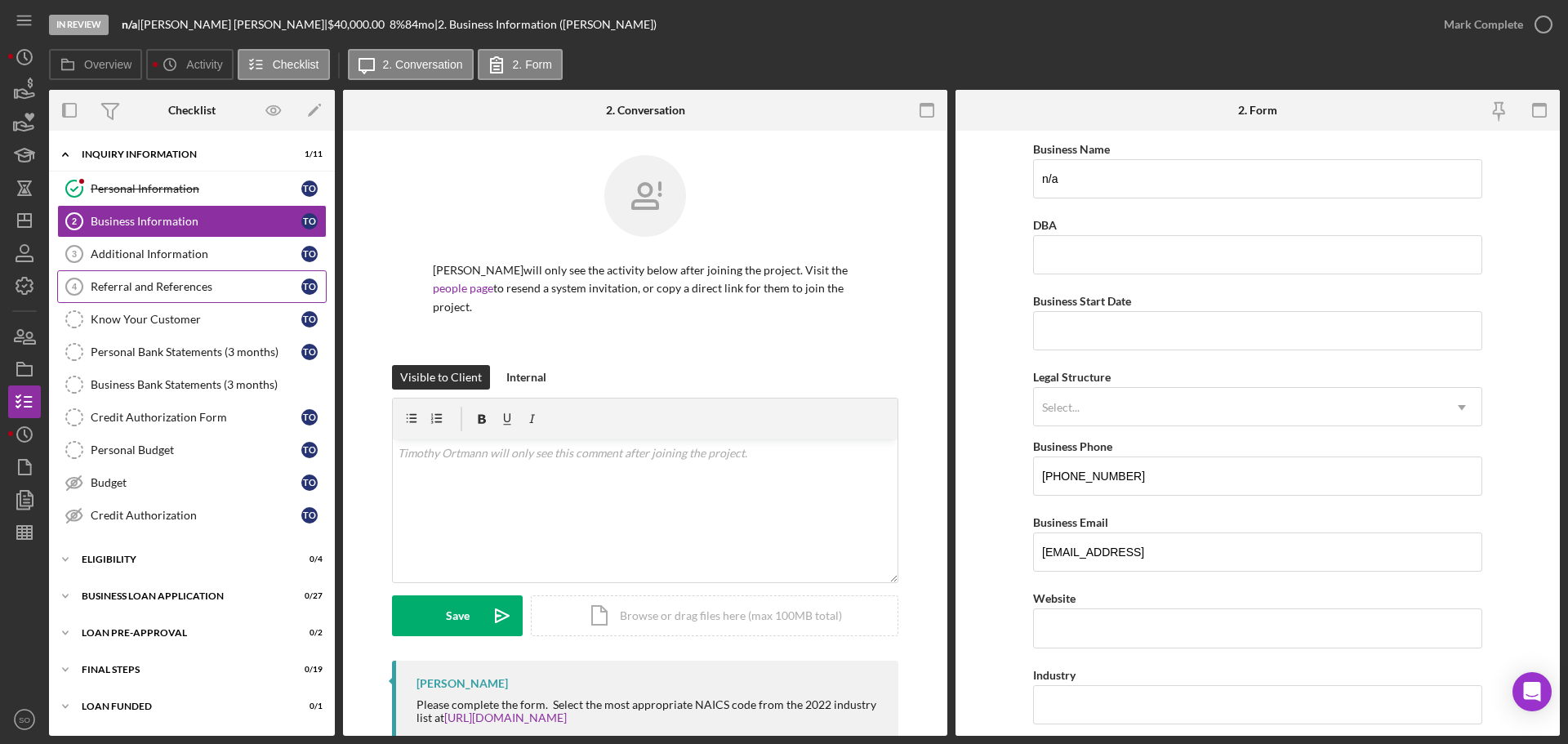
click at [139, 294] on link "Referral and References 4 [PERSON_NAME] and References T O" at bounding box center [192, 287] width 269 height 33
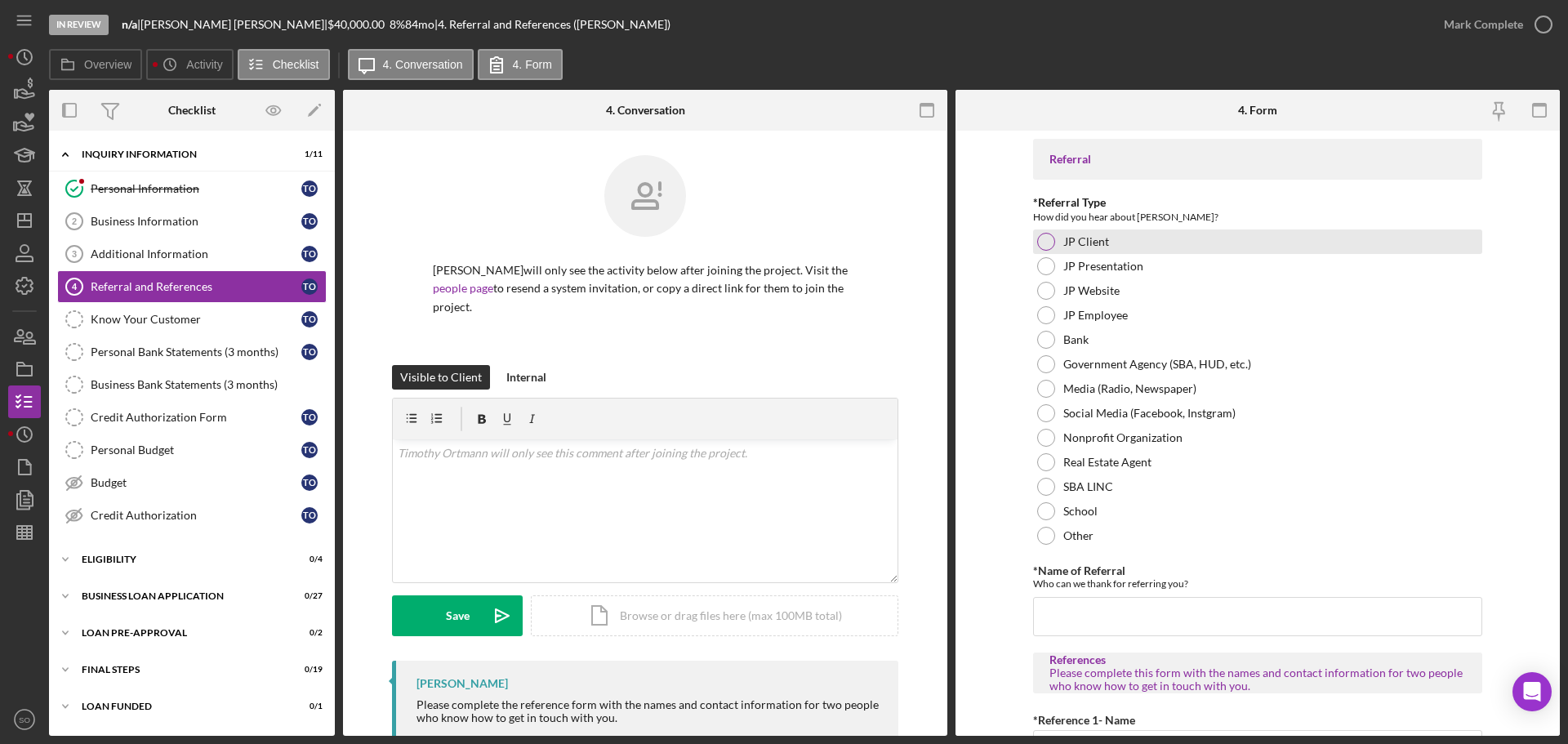
click at [1041, 246] on div at bounding box center [1046, 242] width 18 height 18
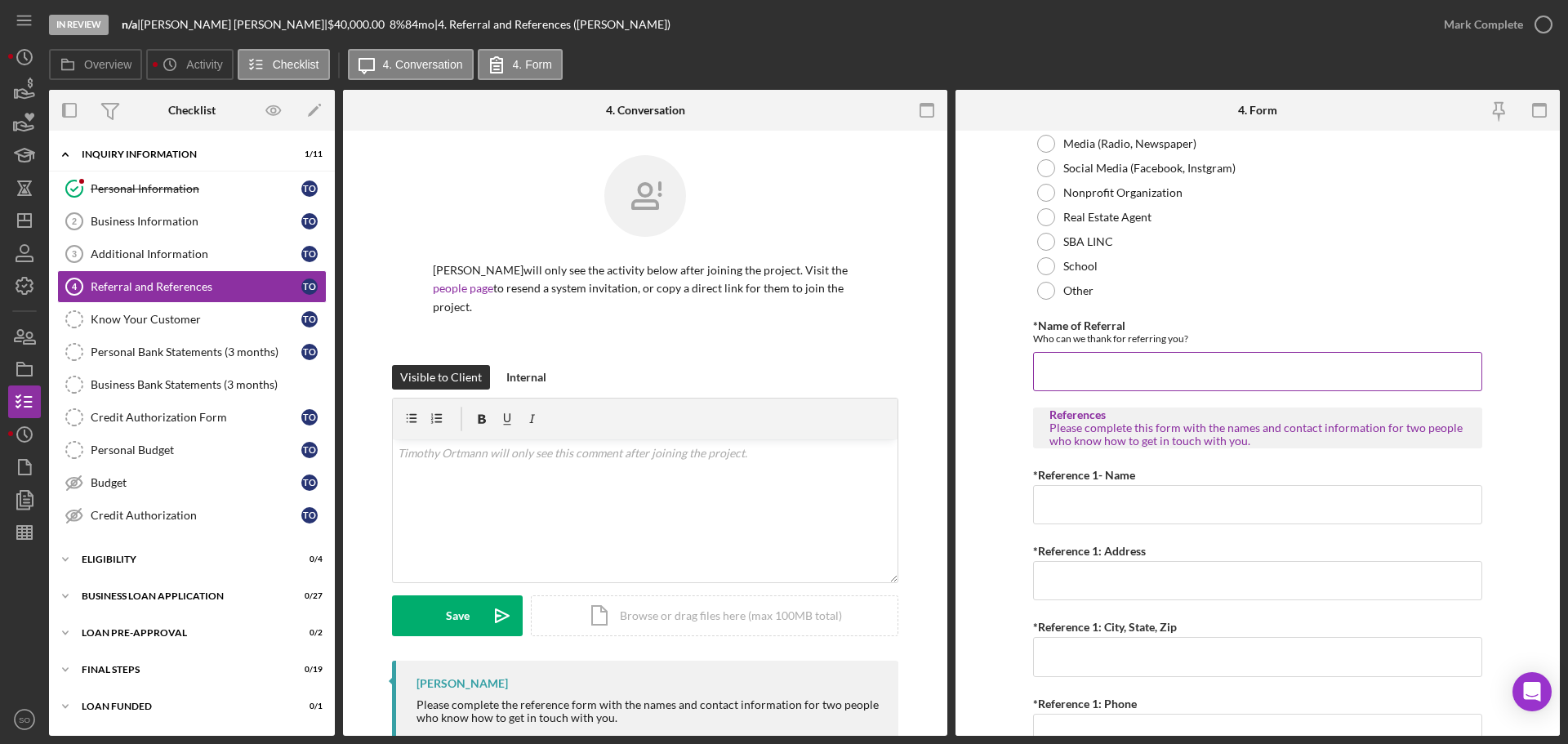
scroll to position [490, 0]
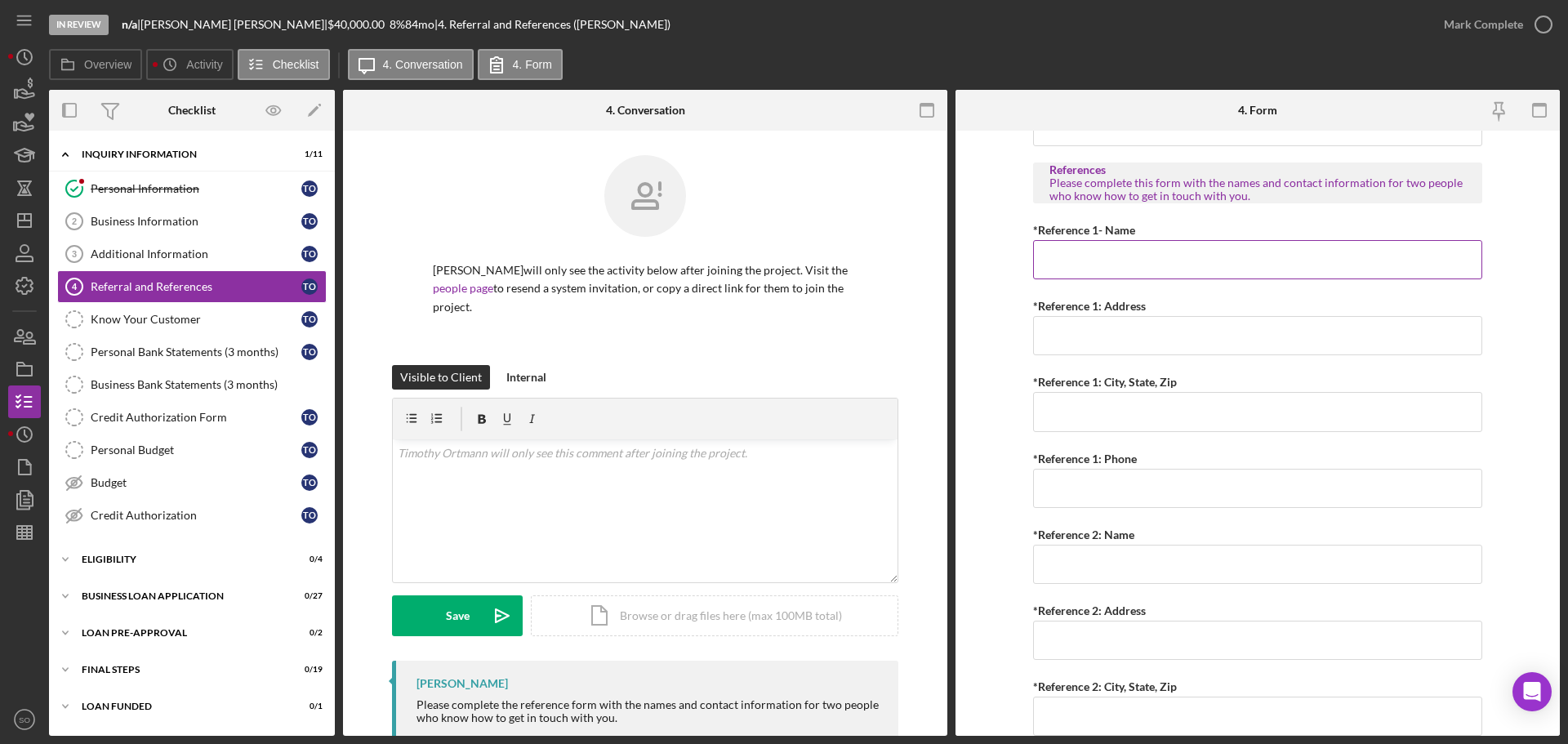
click at [1139, 243] on input "*Reference 1- Name" at bounding box center [1258, 259] width 449 height 39
click at [1111, 344] on input "*Reference 1: Address" at bounding box center [1258, 335] width 449 height 39
click at [1118, 263] on input "[PERSON_NAME]" at bounding box center [1258, 259] width 449 height 39
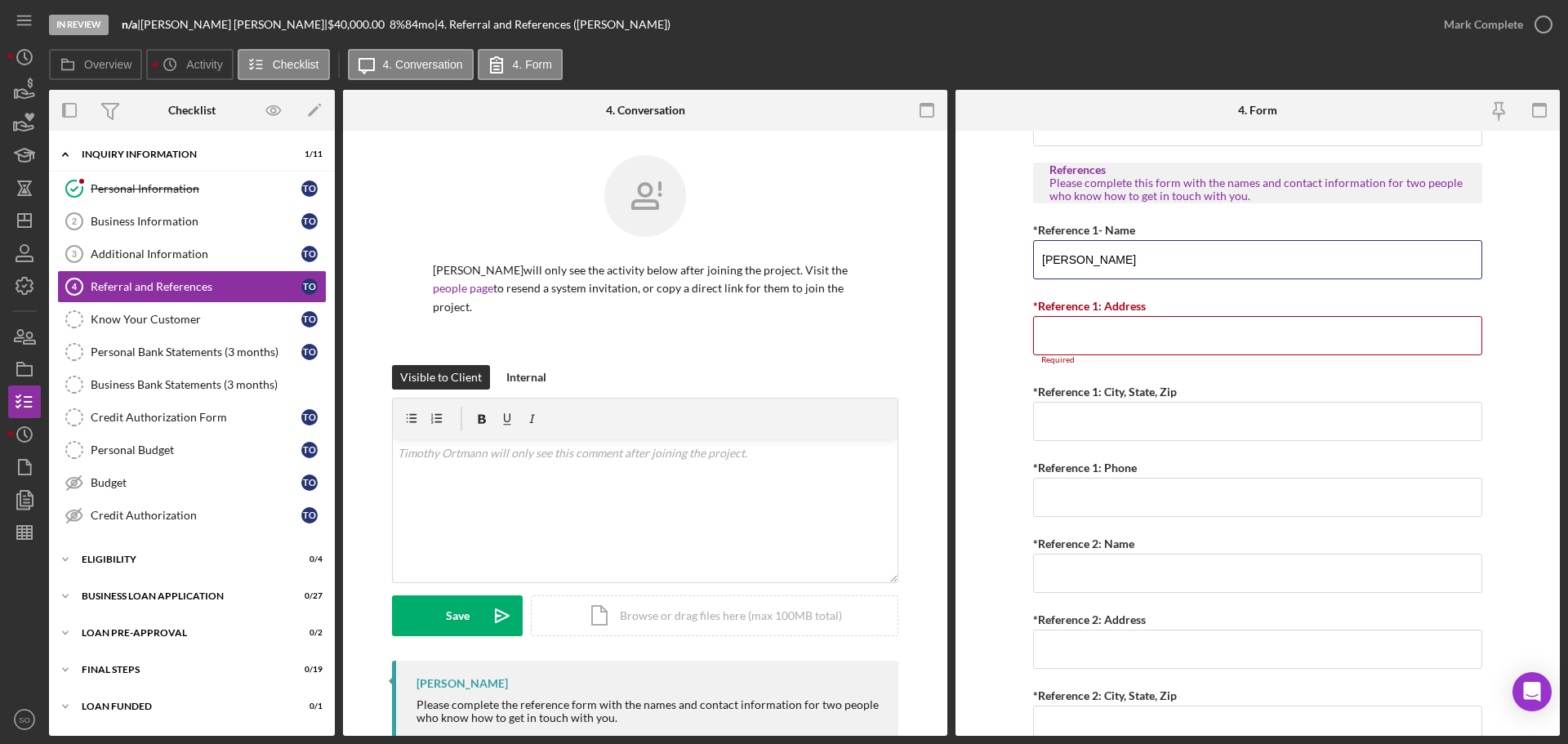
type input "[PERSON_NAME]"
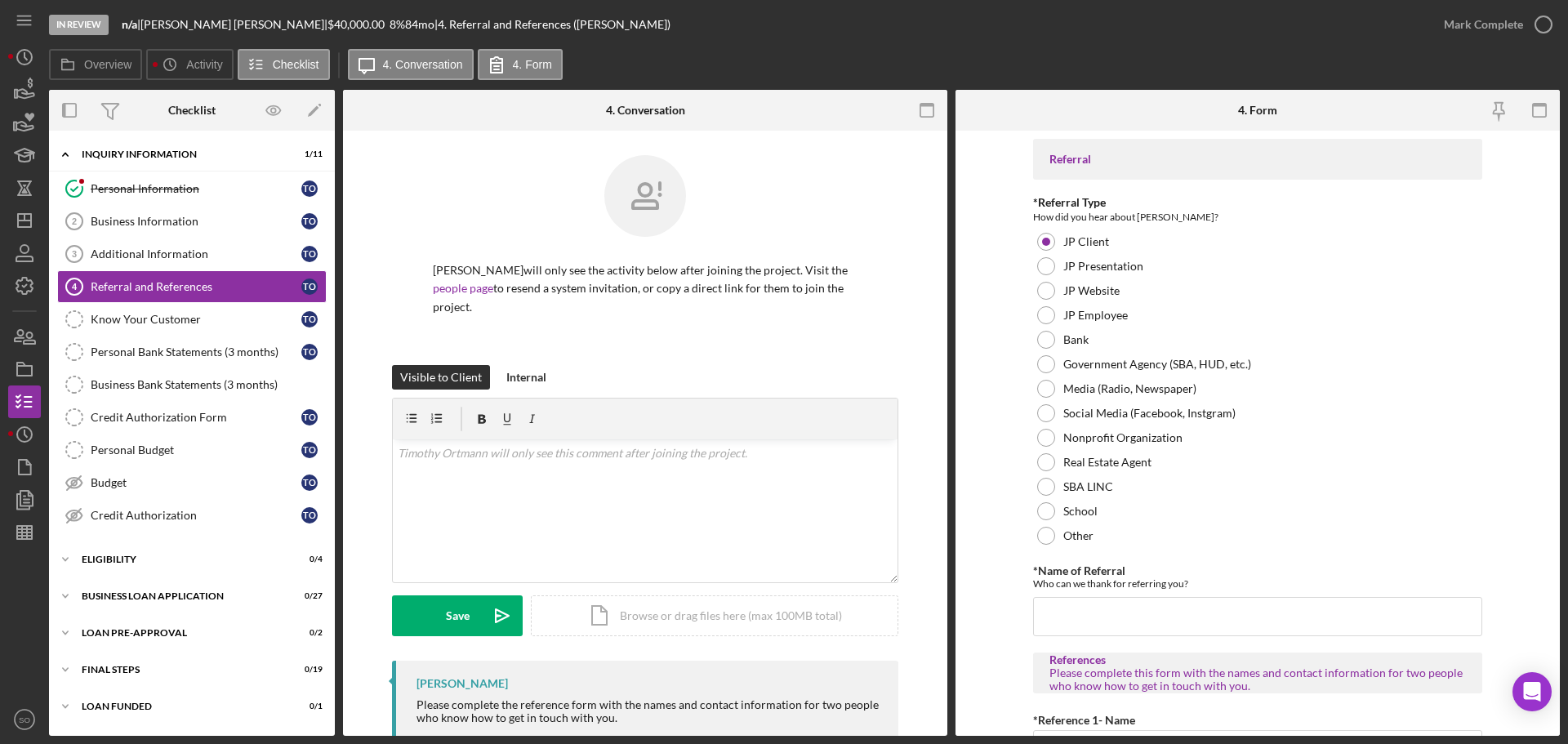
scroll to position [82, 0]
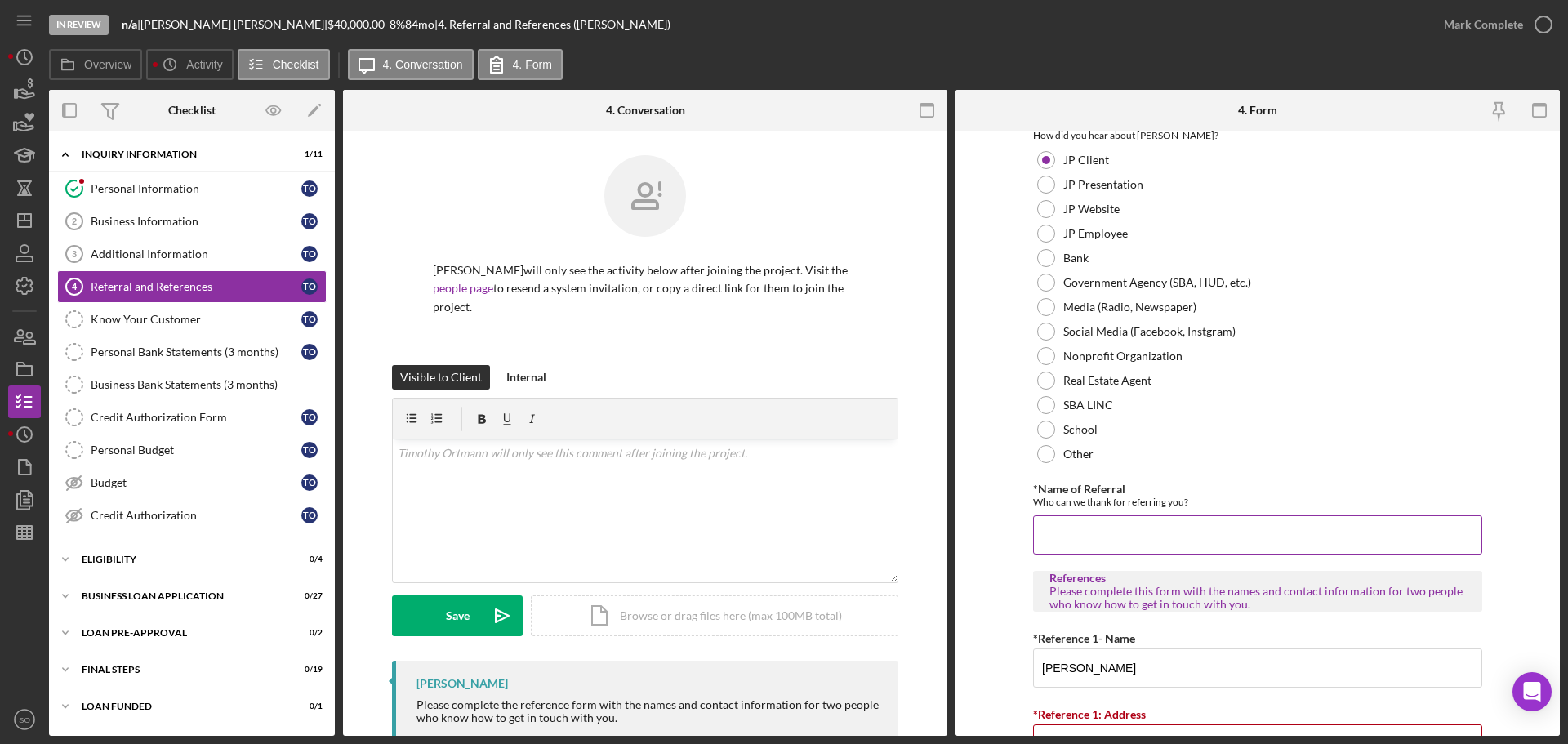
click at [1078, 514] on div "*Name of Referral Who can we thank for referring you? Required" at bounding box center [1258, 518] width 449 height 72
click at [1079, 528] on input "*Name of Referral" at bounding box center [1258, 534] width 449 height 39
type input "[PERSON_NAME]"
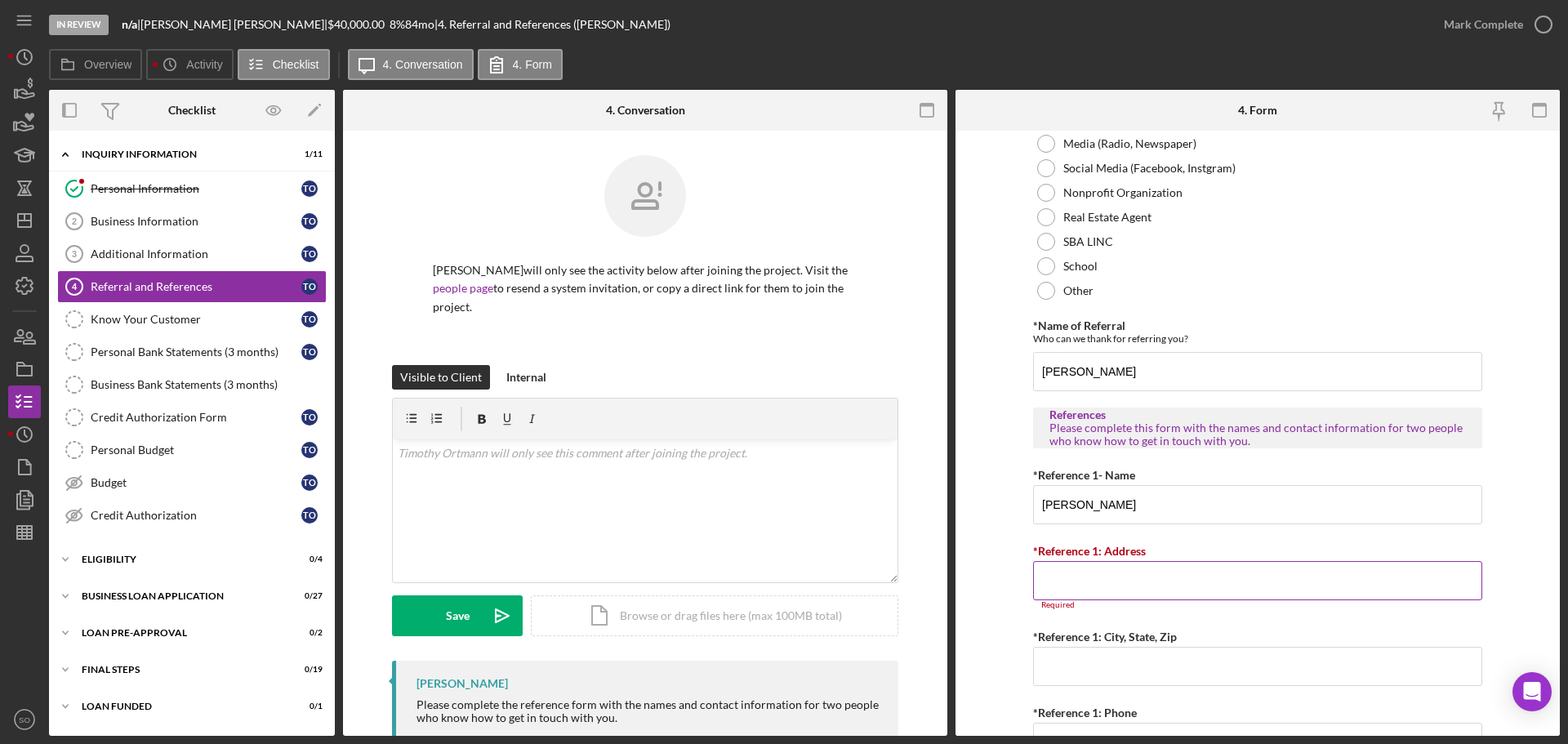
click at [1139, 584] on input "*Reference 1: Address" at bounding box center [1258, 580] width 449 height 39
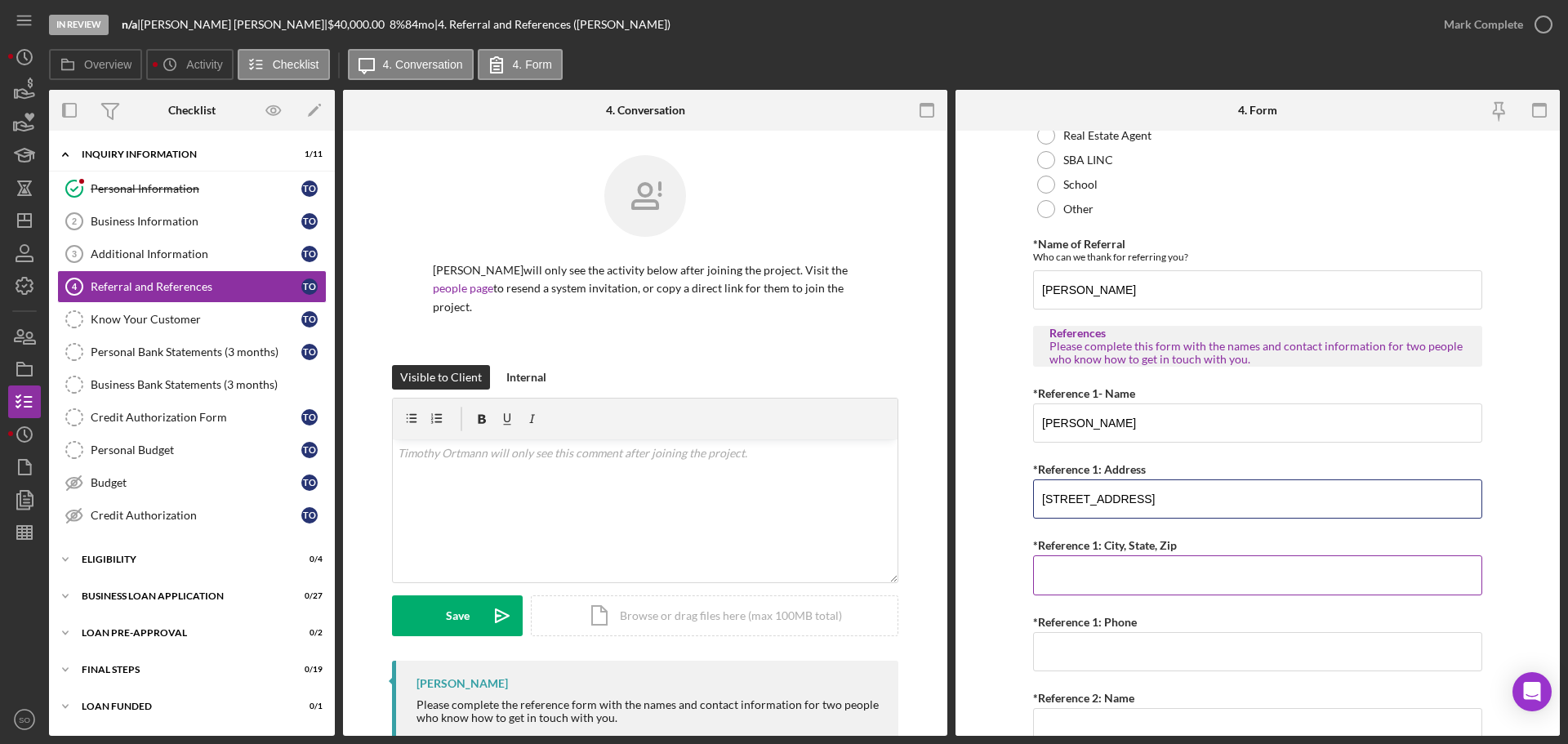
type input "[STREET_ADDRESS]"
click at [1098, 577] on input "*Reference 1: City, State, Zip" at bounding box center [1258, 574] width 449 height 39
type input "[GEOGRAPHIC_DATA]"
click at [1147, 650] on input "*Reference 1: Phone" at bounding box center [1258, 651] width 449 height 39
type input "[PHONE_NUMBER]"
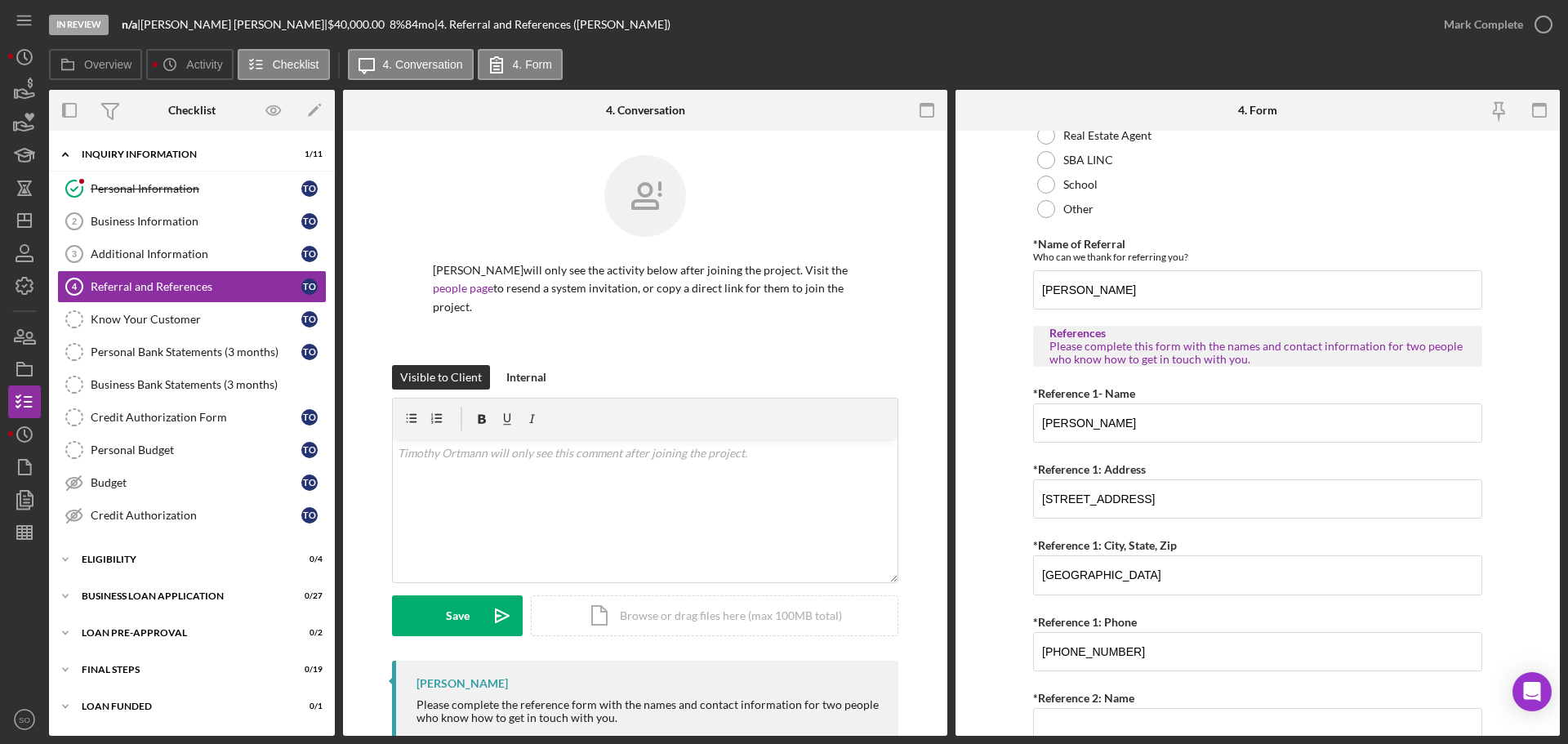
click at [984, 597] on form "Referral *Referral Type How did you hear about [PERSON_NAME]? JP Client JP Pres…" at bounding box center [1258, 433] width 604 height 605
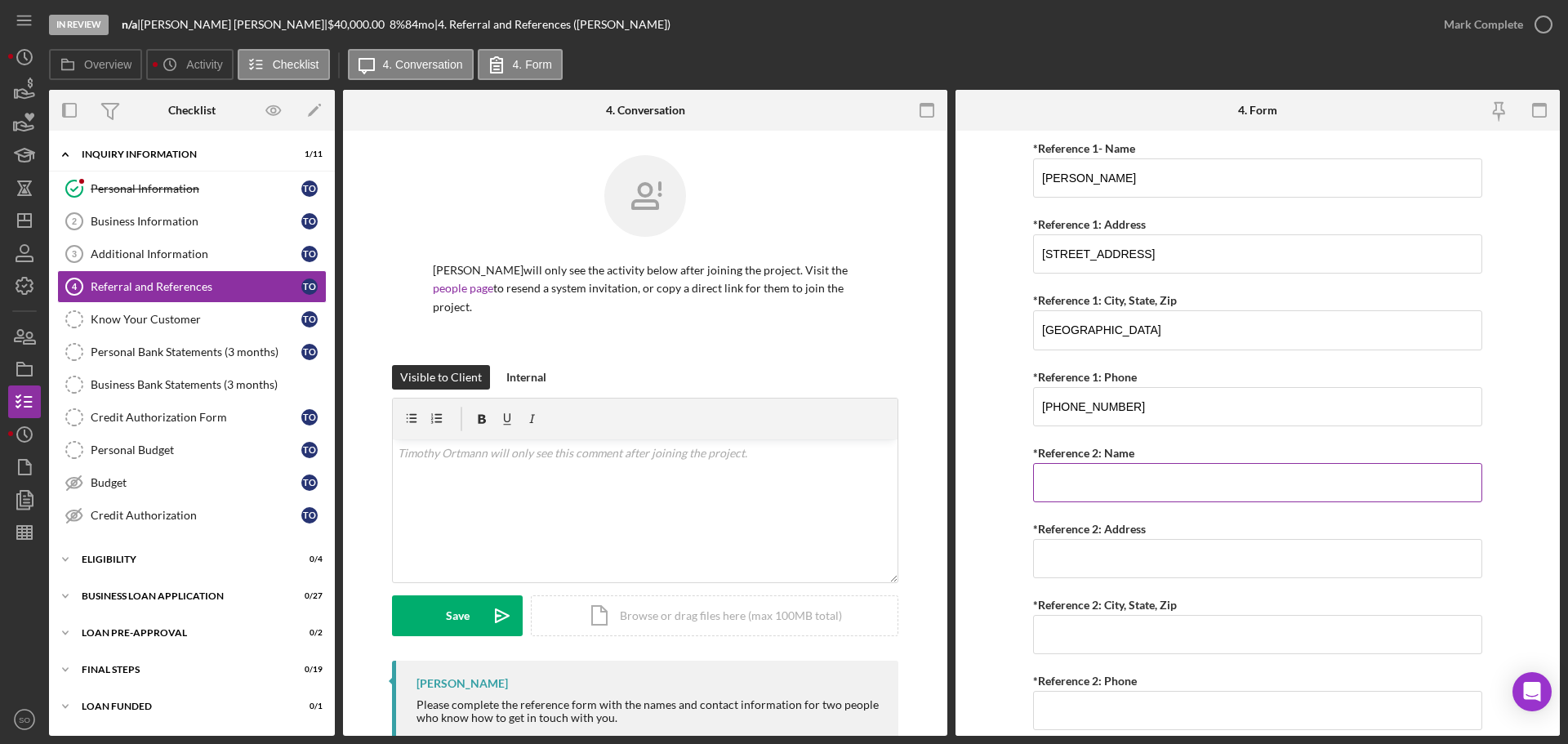
scroll to position [626, 0]
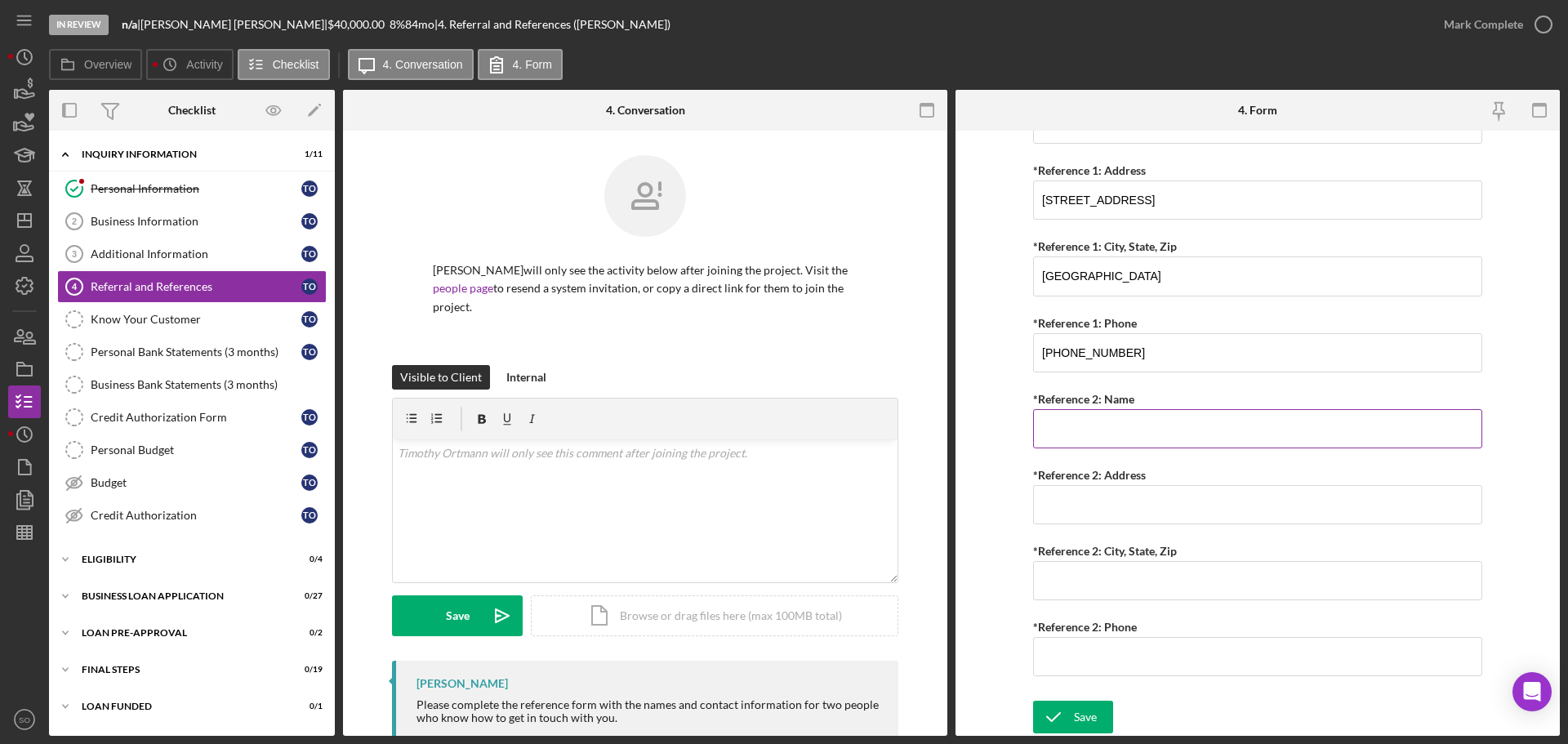
click at [1097, 434] on input "*Reference 2: Name" at bounding box center [1258, 428] width 449 height 39
type input "[PERSON_NAME]"
click at [1003, 446] on form "Referral *Referral Type How did you hear about [PERSON_NAME]? JP Client JP Pres…" at bounding box center [1258, 433] width 604 height 605
click at [1186, 509] on input "*Reference 2: Address" at bounding box center [1258, 504] width 449 height 39
click at [1096, 501] on input "*Reference 2: Address" at bounding box center [1258, 504] width 449 height 39
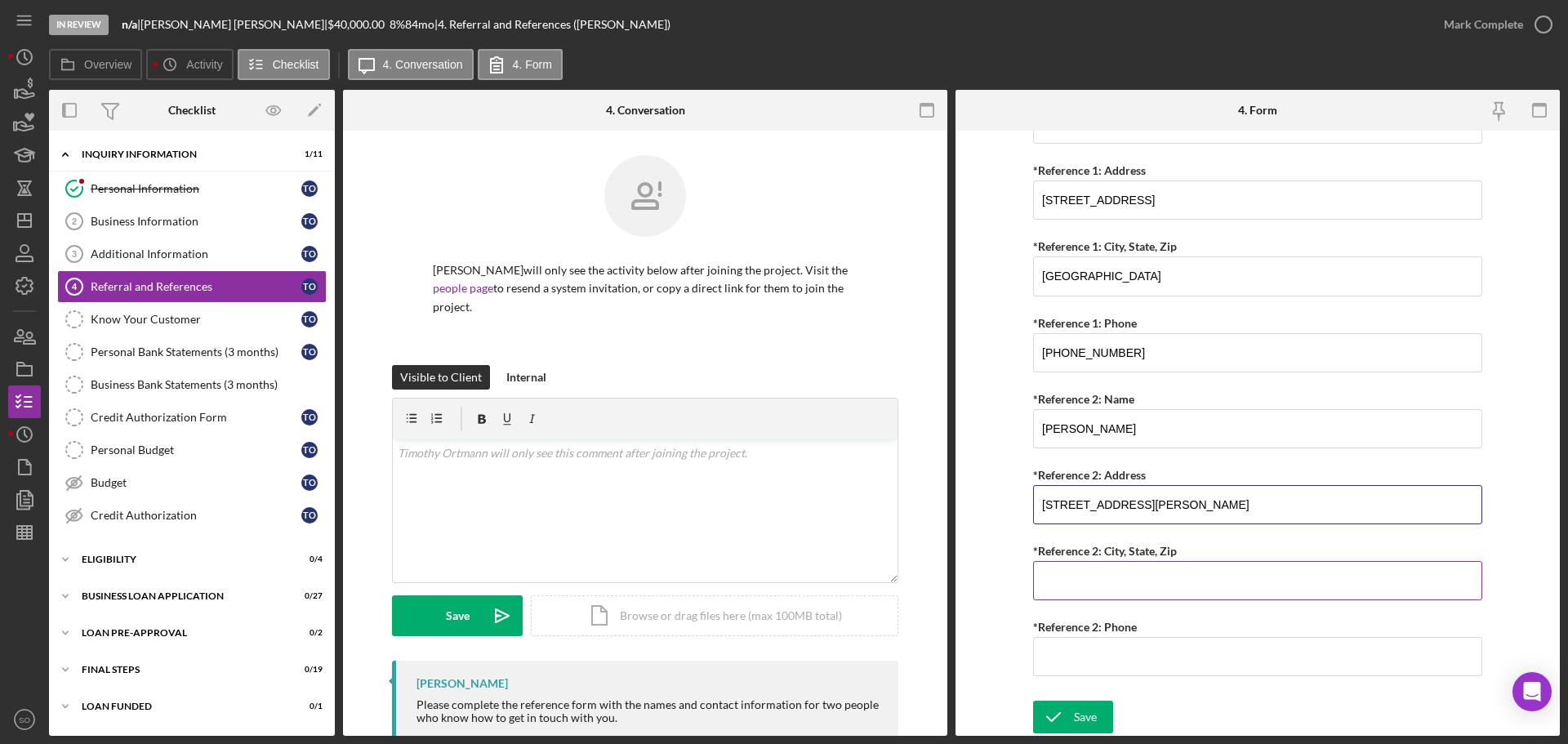
type input "[STREET_ADDRESS][PERSON_NAME]"
click at [1142, 588] on input "*Reference 2: City, State, Zip" at bounding box center [1258, 580] width 449 height 39
type input "[GEOGRAPHIC_DATA]"
click at [1113, 661] on input "*Reference 2: Phone" at bounding box center [1258, 656] width 449 height 39
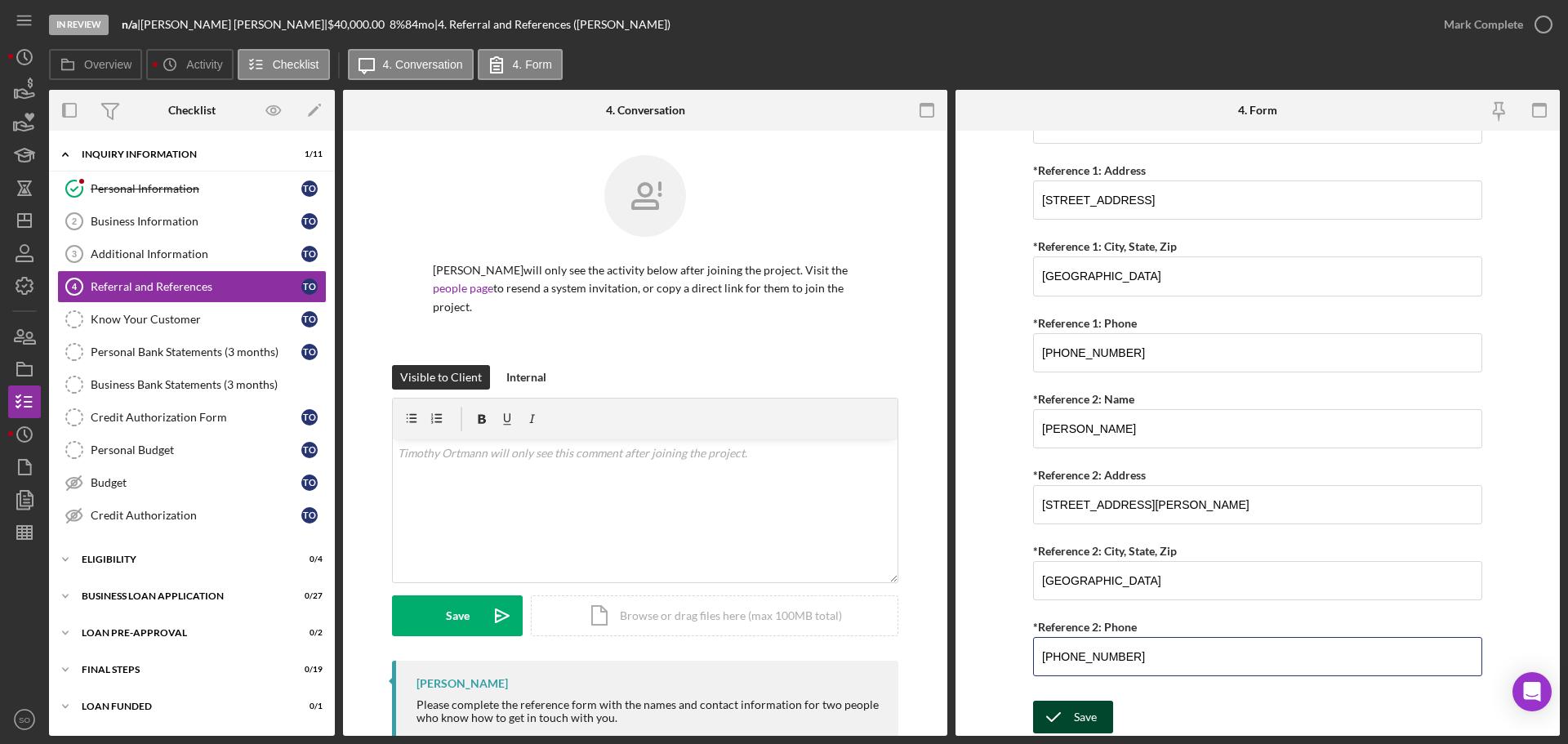
type input "[PHONE_NUMBER]"
click at [1087, 720] on div "Save" at bounding box center [1085, 718] width 23 height 33
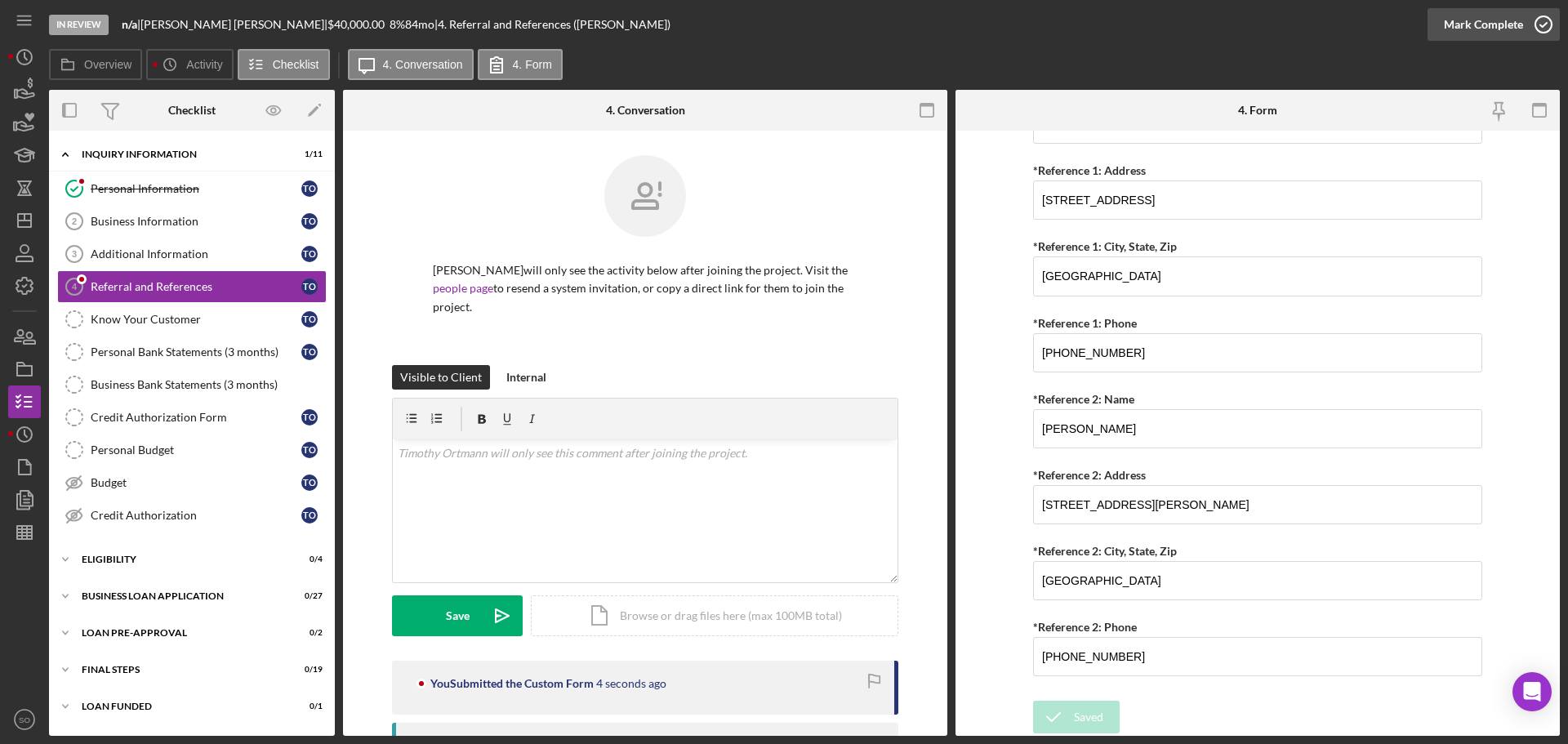
click at [1483, 33] on div "Mark Complete" at bounding box center [1483, 25] width 79 height 33
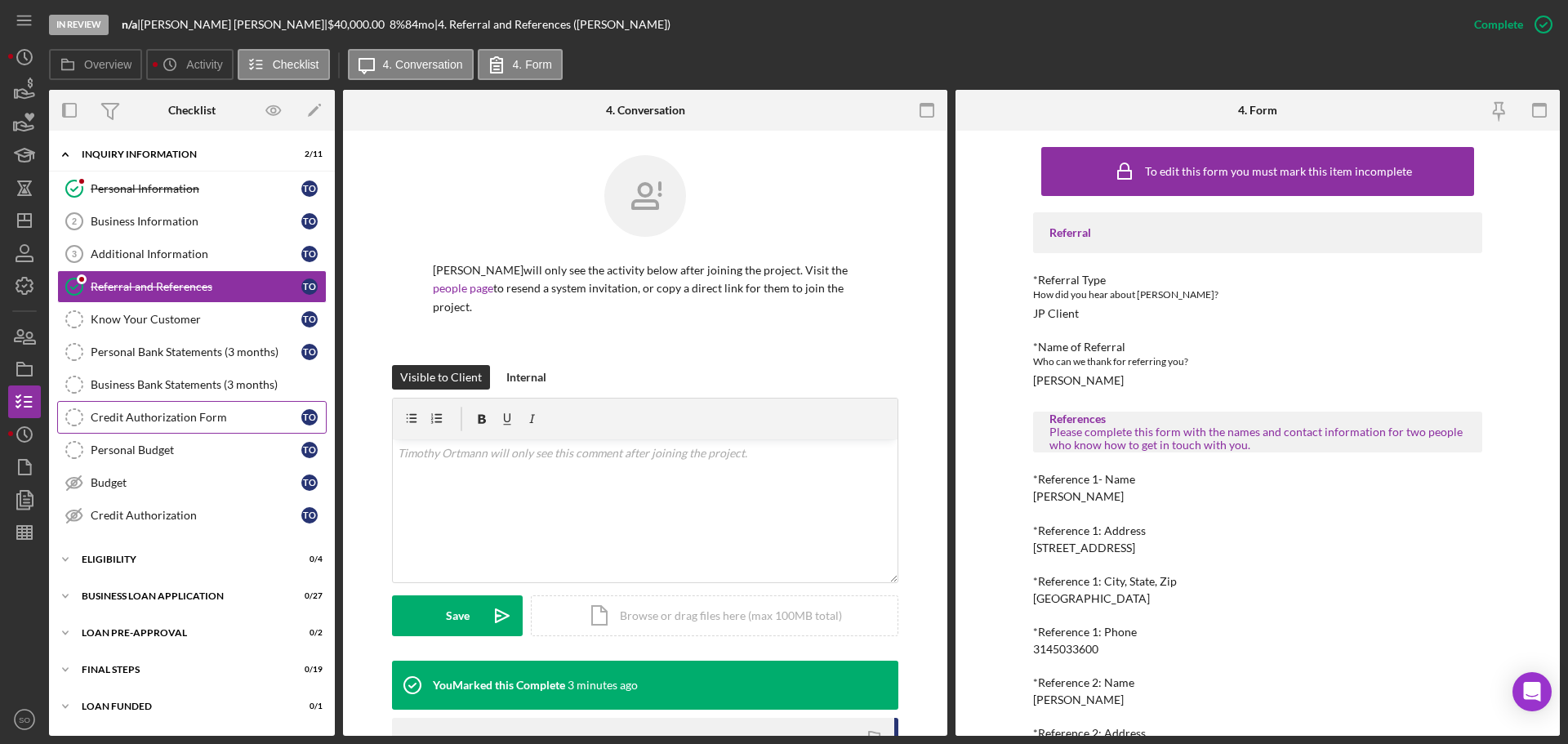
click at [127, 417] on div "Credit Authorization Form" at bounding box center [196, 417] width 211 height 13
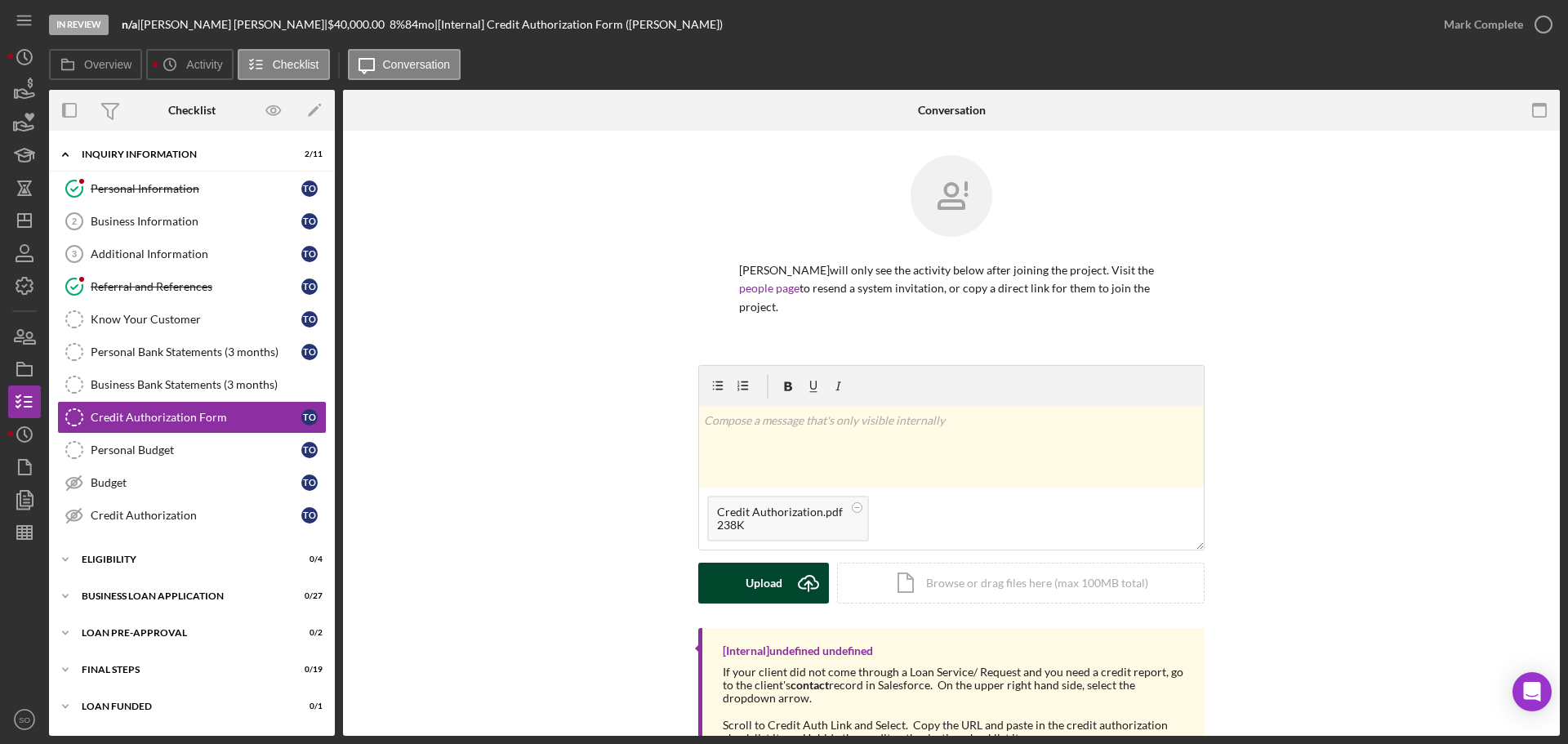
click at [758, 578] on div "Upload" at bounding box center [764, 582] width 37 height 40
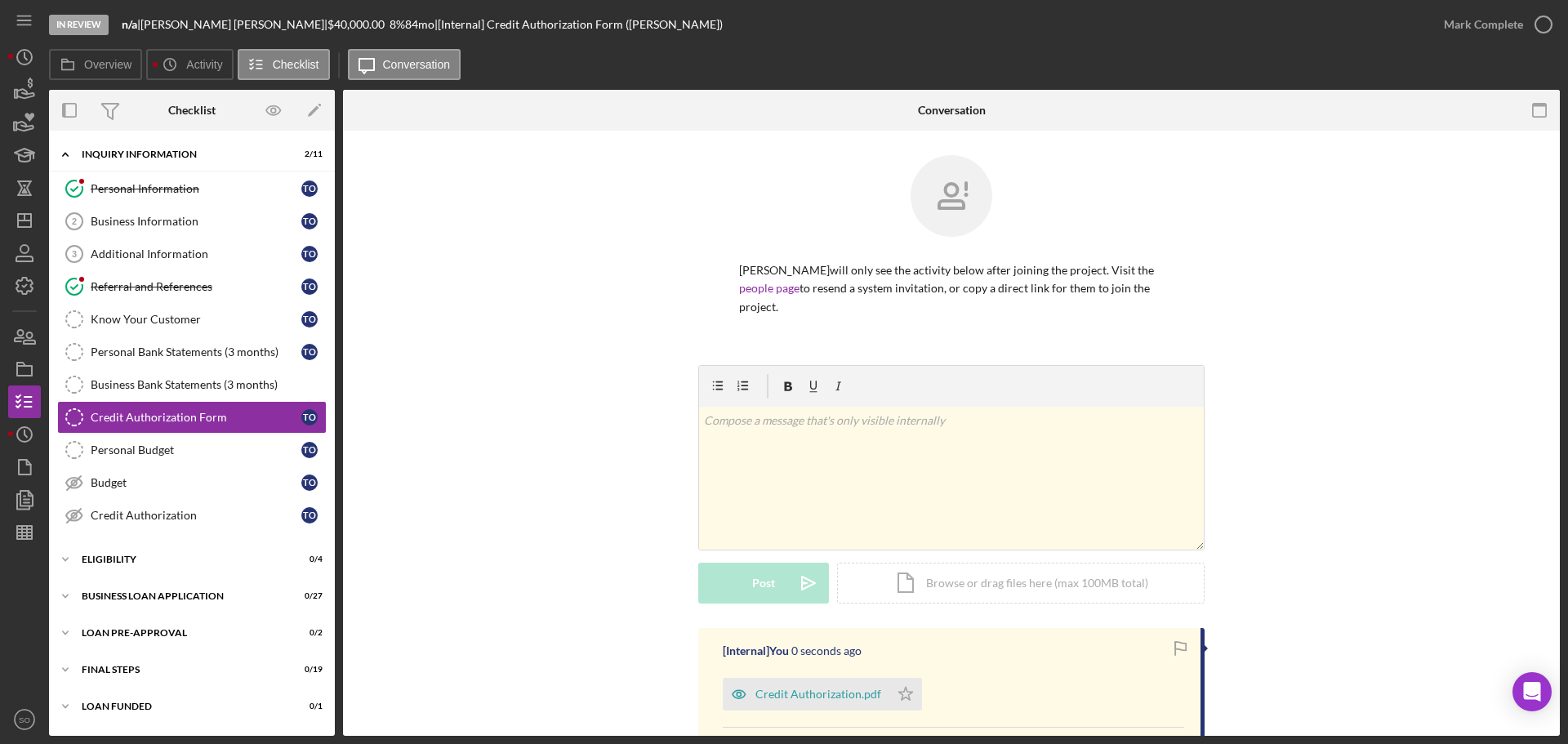
scroll to position [253, 0]
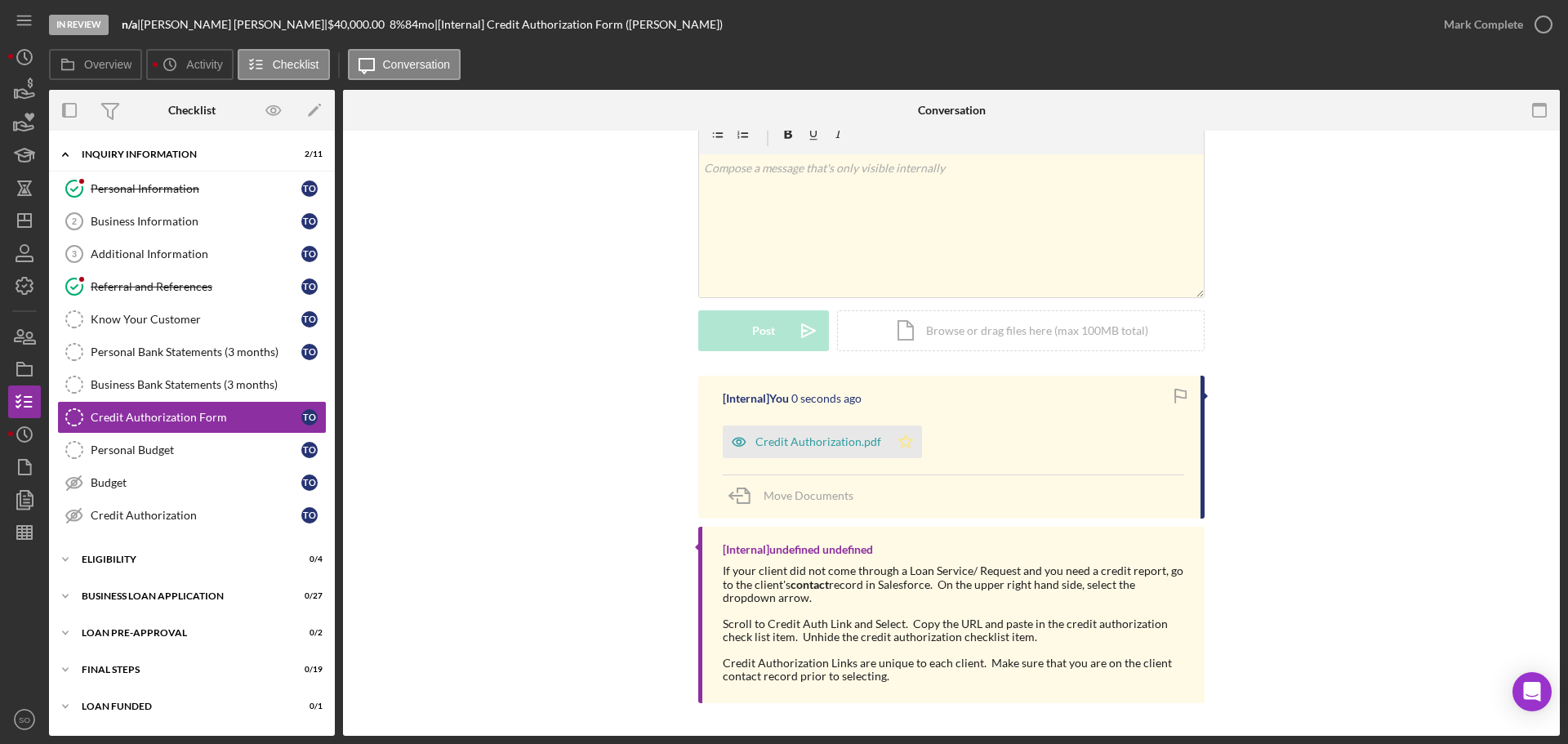
click at [900, 445] on polygon "button" at bounding box center [906, 441] width 14 height 13
click at [1466, 27] on div "Mark Complete" at bounding box center [1483, 25] width 79 height 33
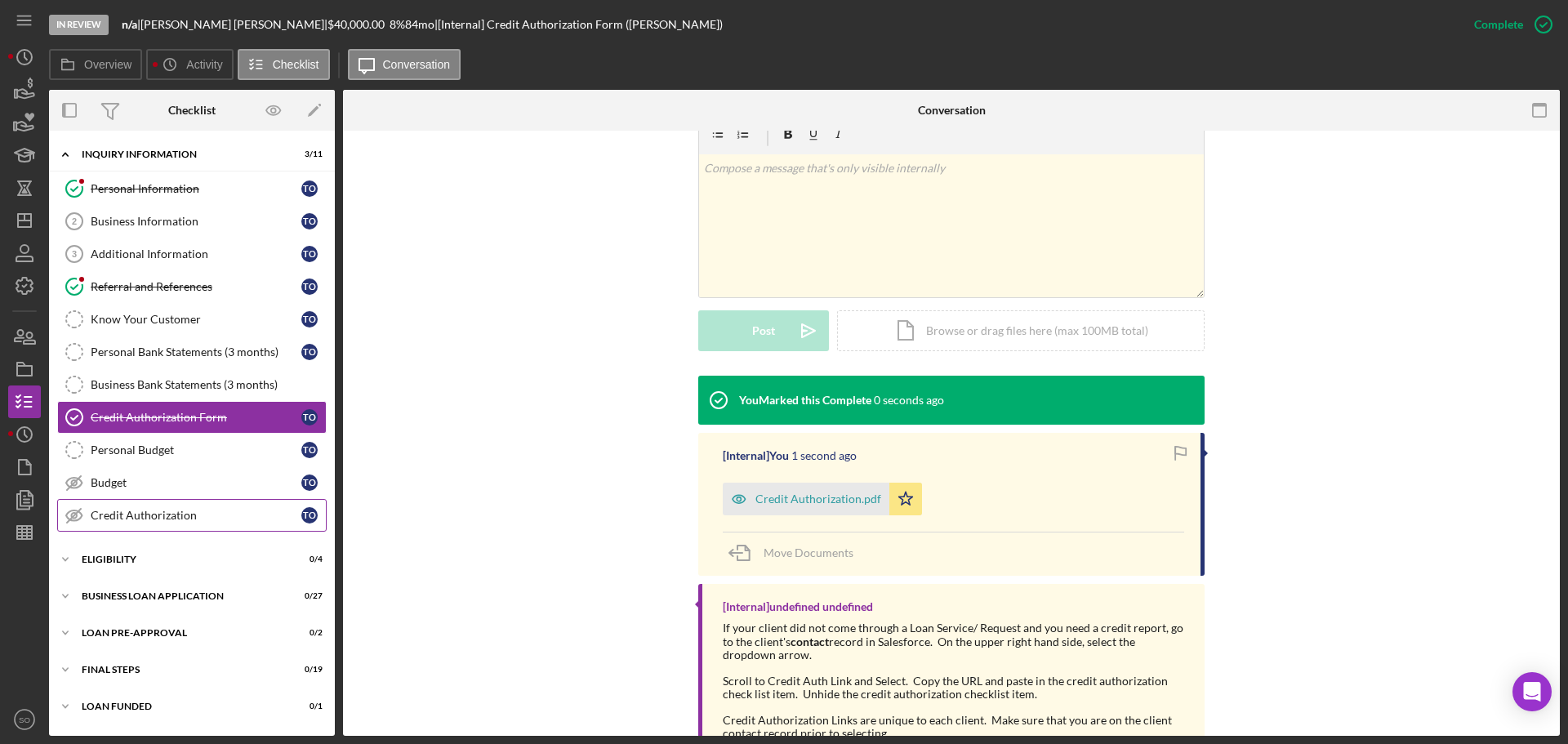
click at [180, 512] on div "Credit Authorization" at bounding box center [196, 515] width 211 height 13
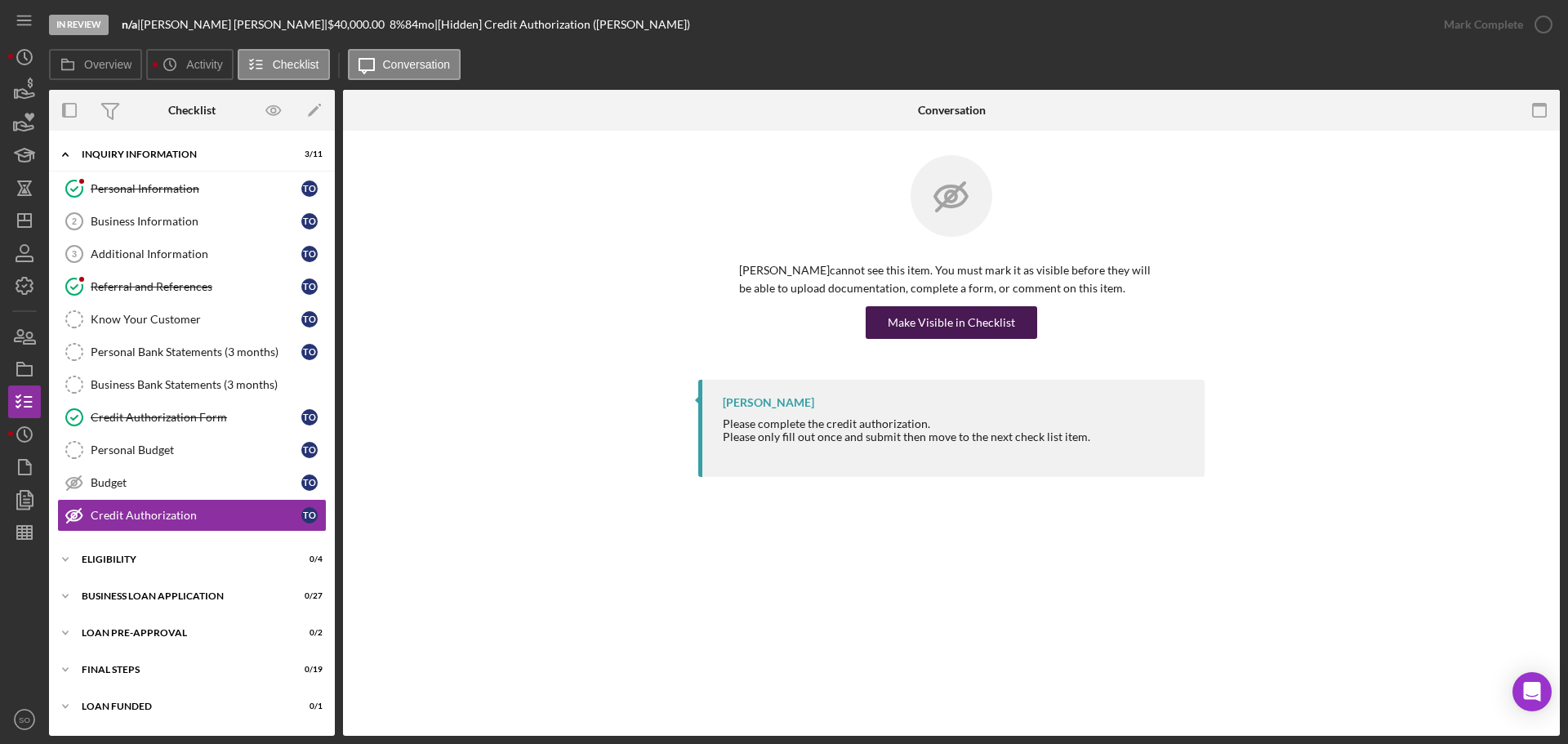
click at [923, 334] on div "Make Visible in Checklist" at bounding box center [951, 323] width 127 height 33
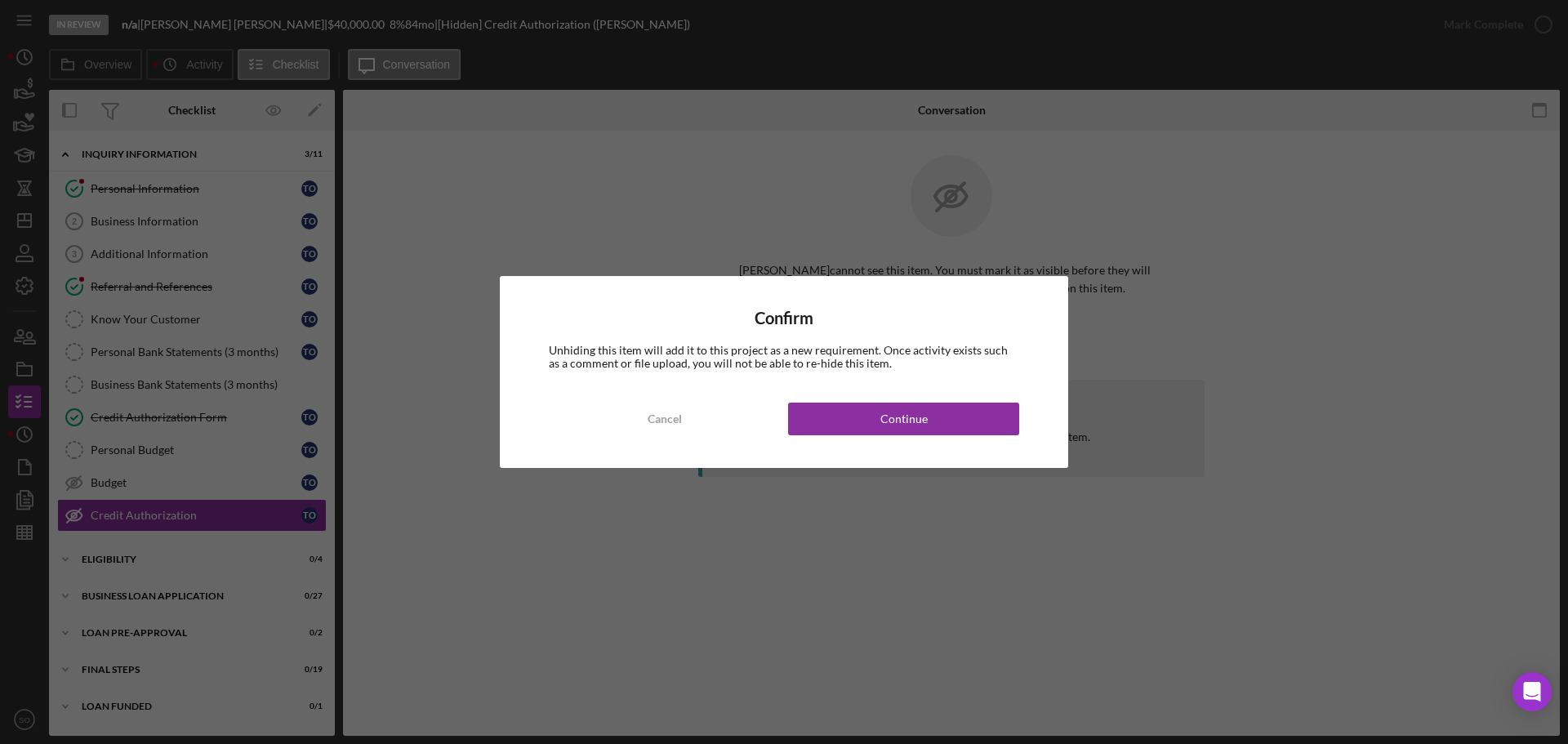
drag, startPoint x: 1002, startPoint y: 413, endPoint x: 1082, endPoint y: 417, distance: 80.1
click at [1003, 415] on button "Continue" at bounding box center [903, 419] width 231 height 33
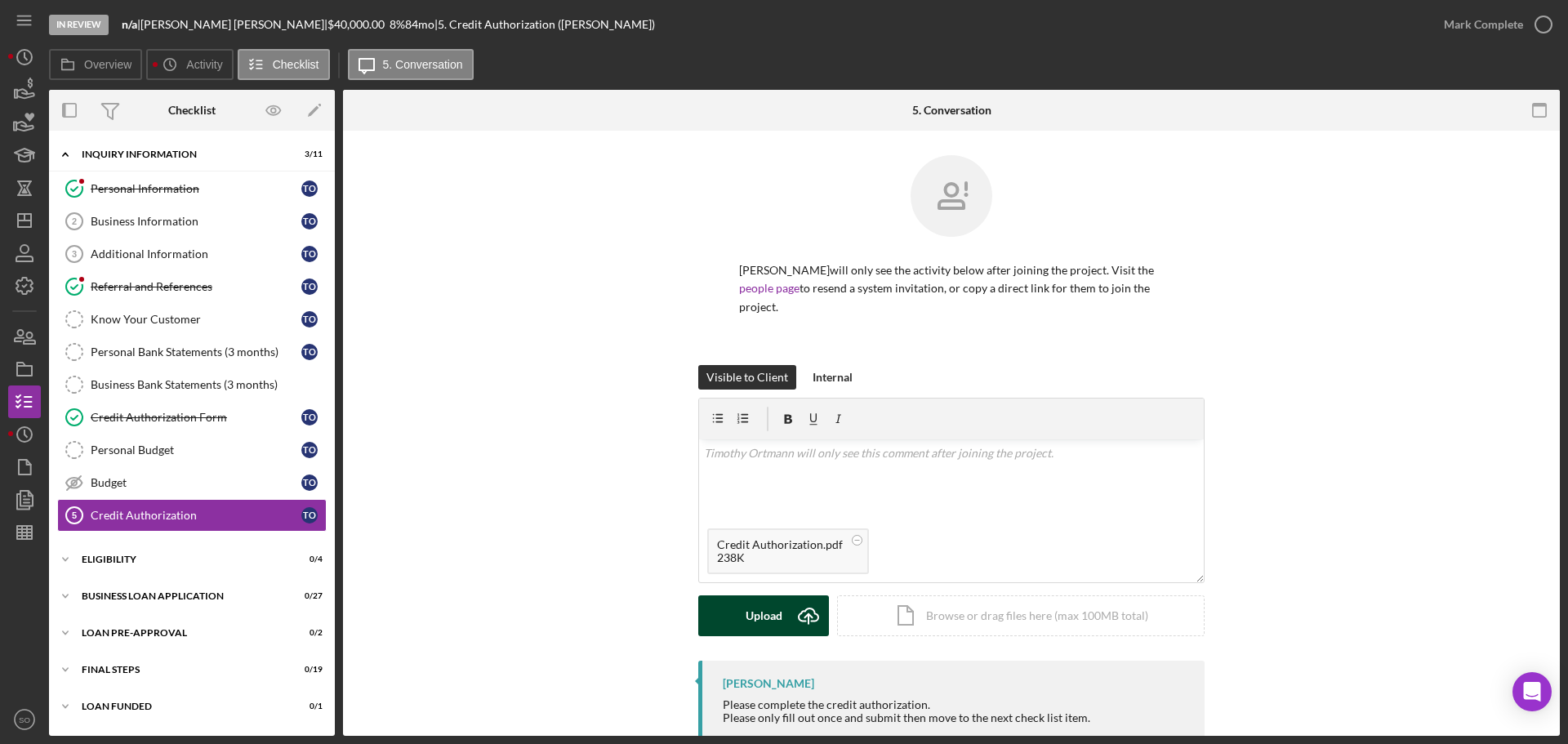
click at [781, 601] on button "Upload Icon/Upload" at bounding box center [764, 615] width 130 height 40
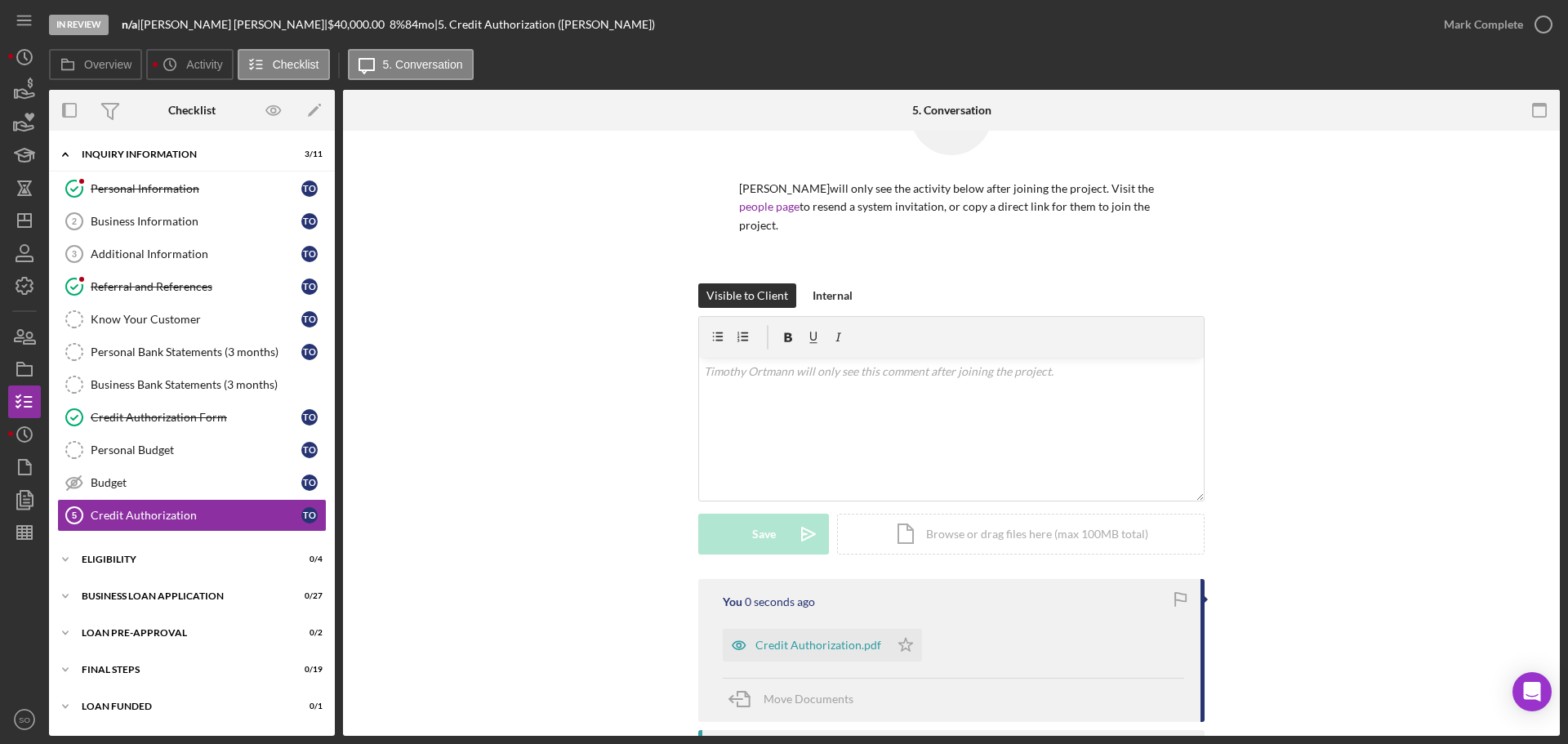
scroll to position [163, 0]
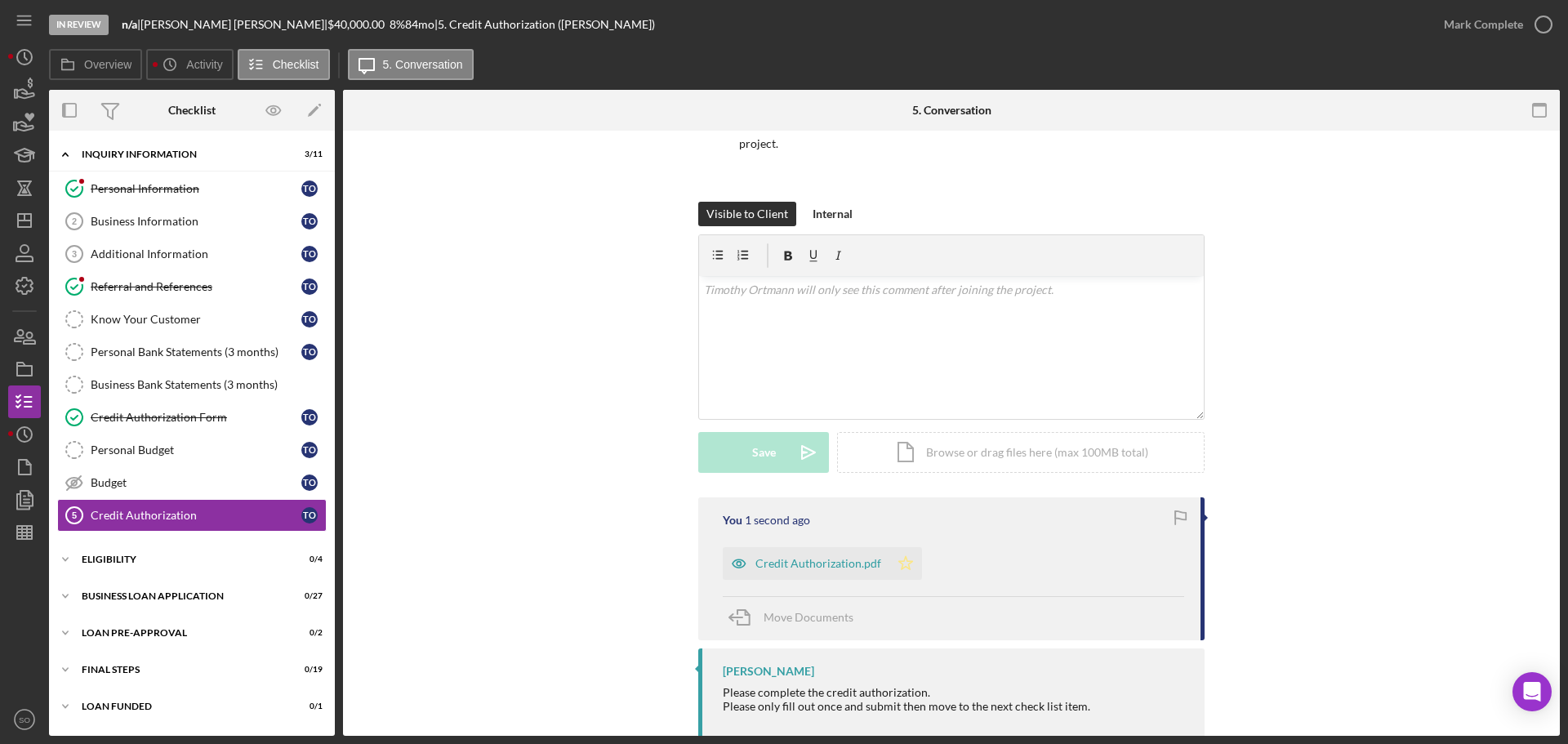
click at [907, 561] on polygon "button" at bounding box center [906, 562] width 14 height 13
click at [1449, 27] on div "Mark Complete" at bounding box center [1483, 25] width 79 height 33
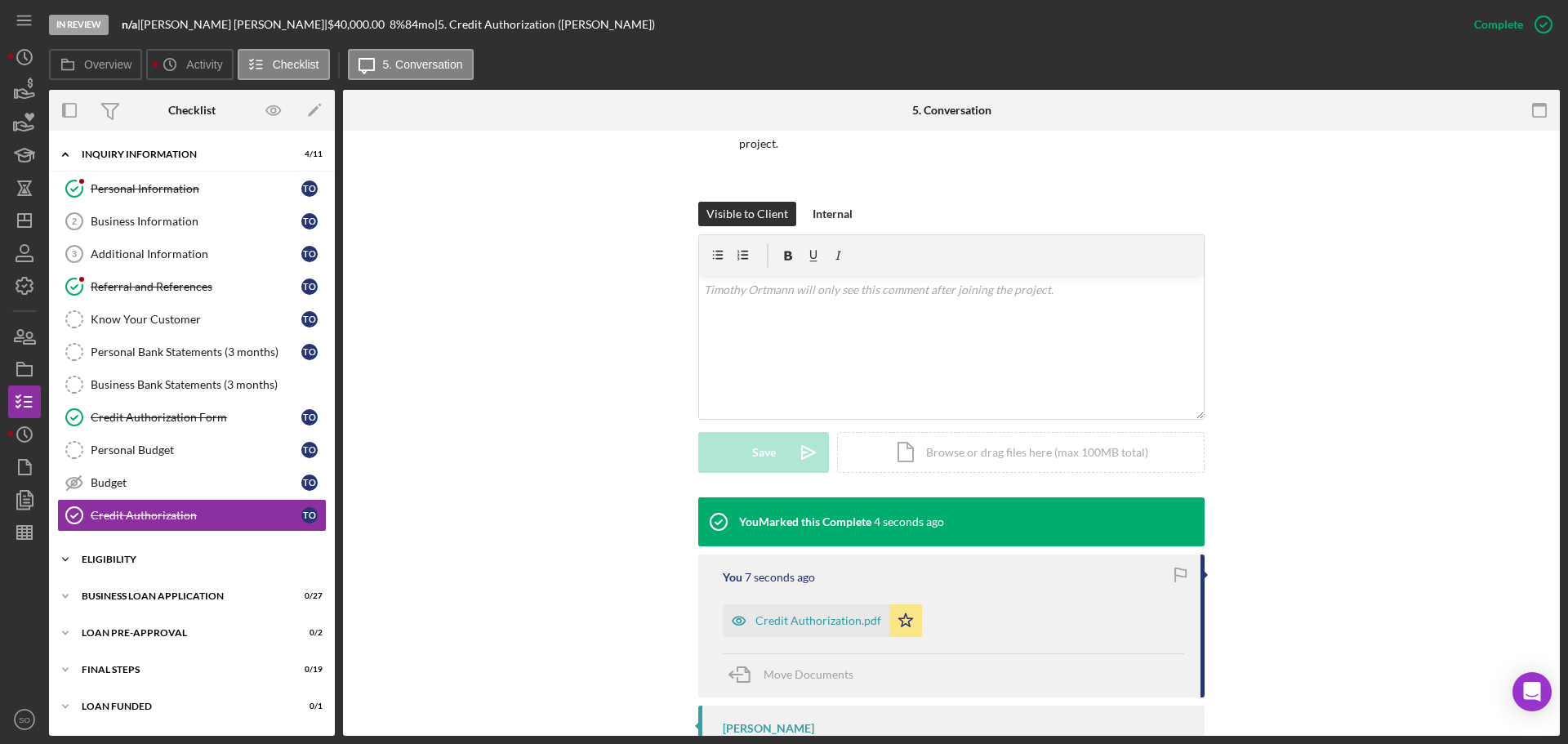
click at [169, 558] on div "ELIGIBILITY" at bounding box center [198, 560] width 233 height 10
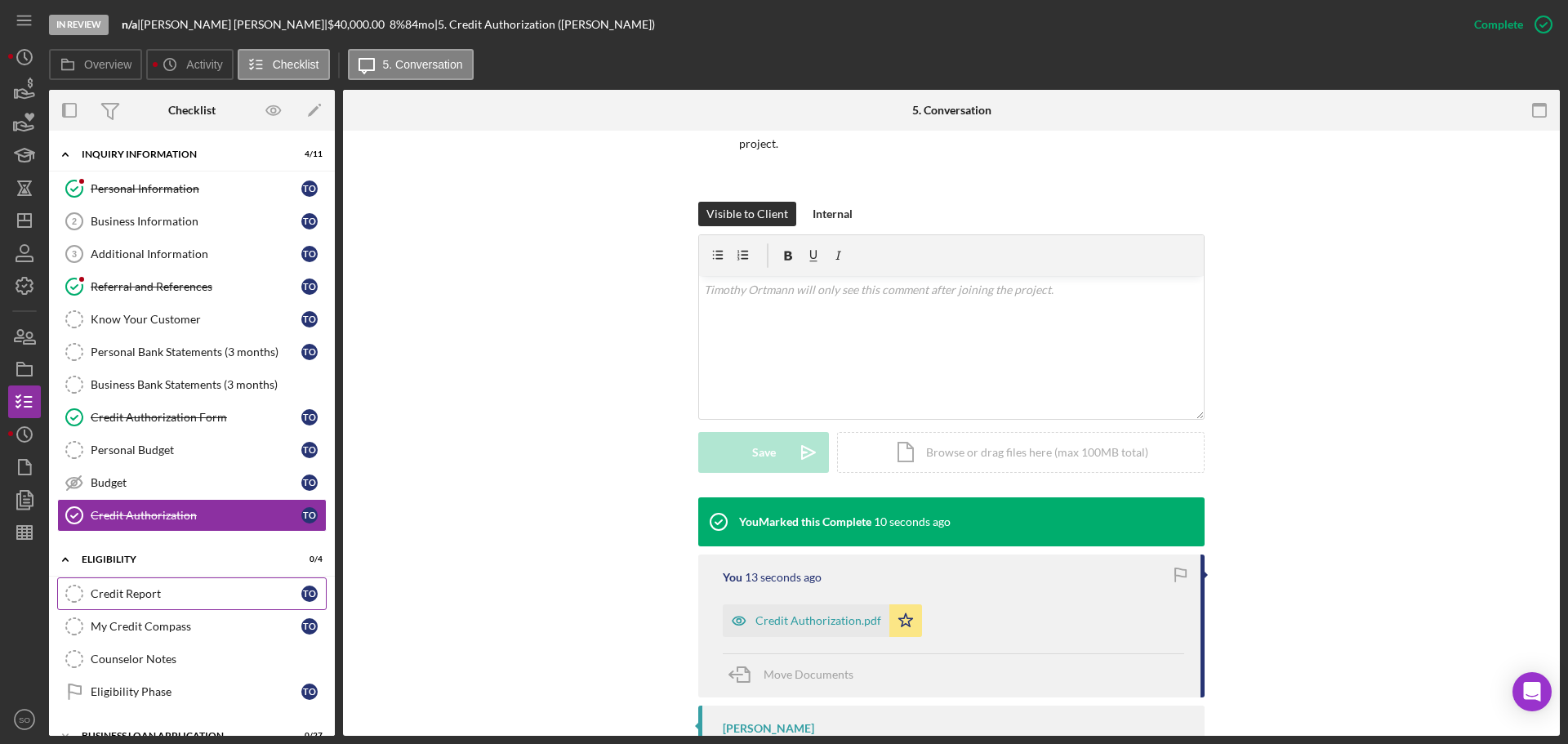
click at [146, 592] on div "Credit Report" at bounding box center [196, 594] width 211 height 13
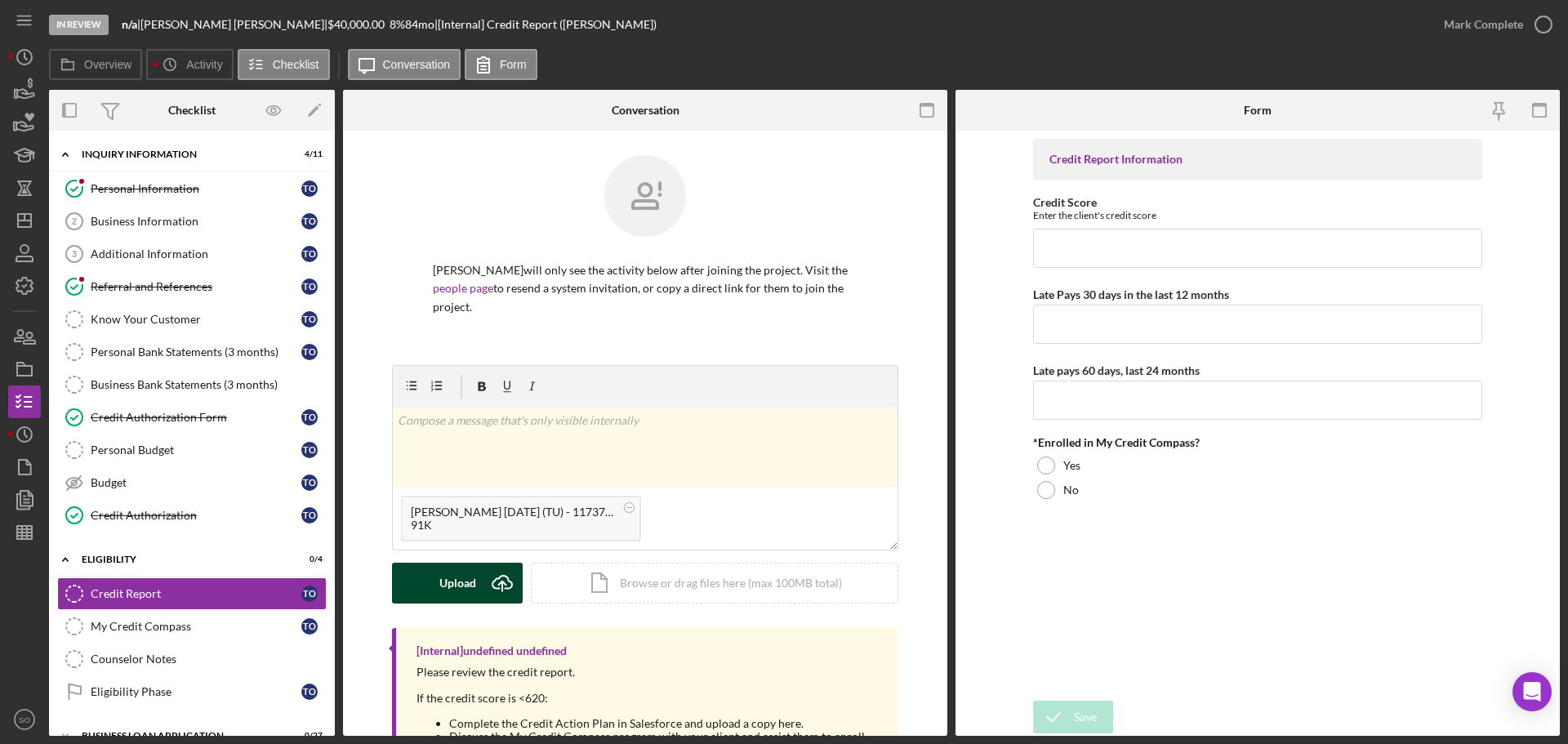
click at [469, 590] on div "Upload" at bounding box center [457, 582] width 37 height 40
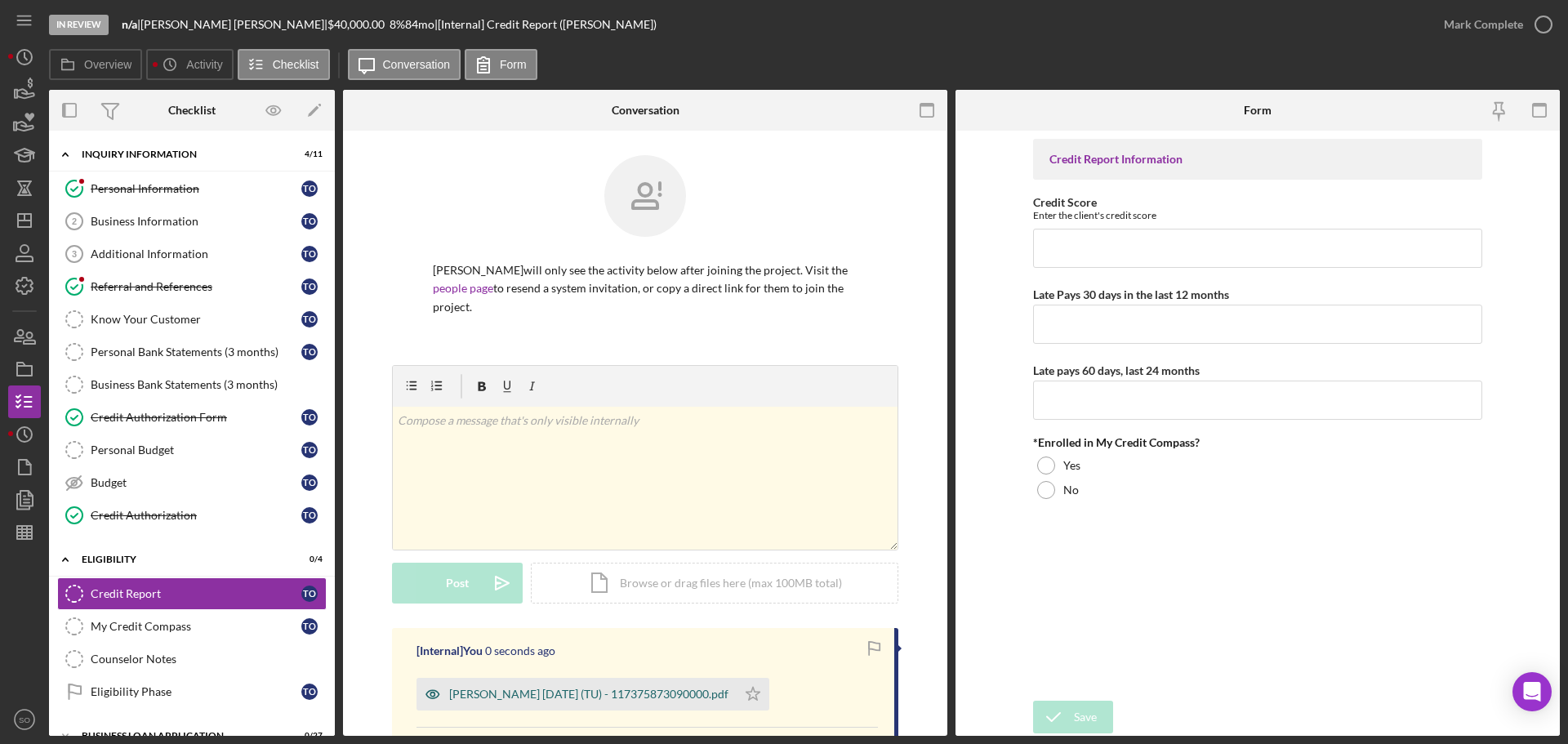
scroll to position [223, 0]
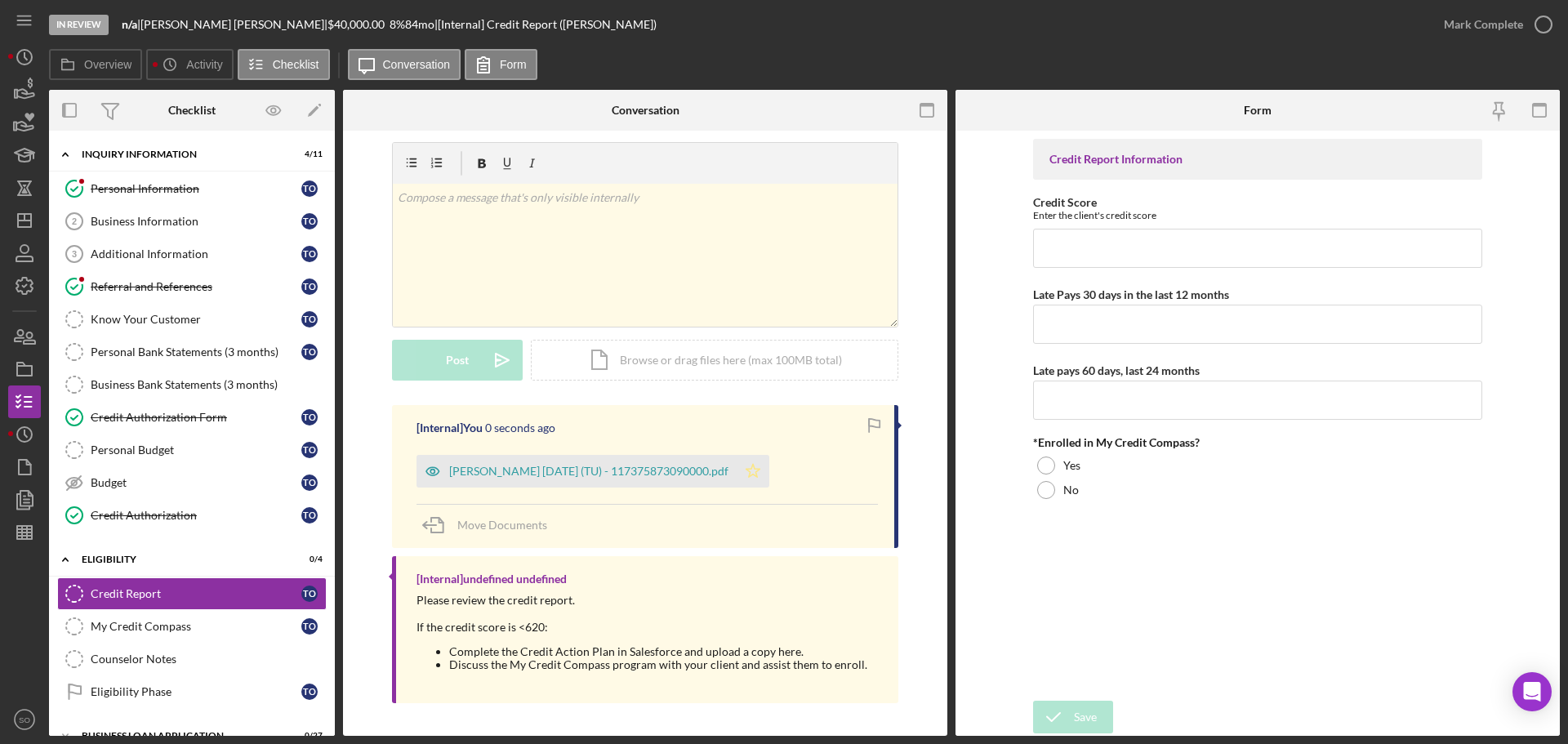
click at [760, 470] on polygon "button" at bounding box center [753, 471] width 14 height 13
click at [1115, 258] on input "Credit Score" at bounding box center [1258, 248] width 449 height 39
type input "603"
click at [1128, 324] on input "Late Pays 30 days in the last 12 months" at bounding box center [1258, 324] width 449 height 39
type input "0"
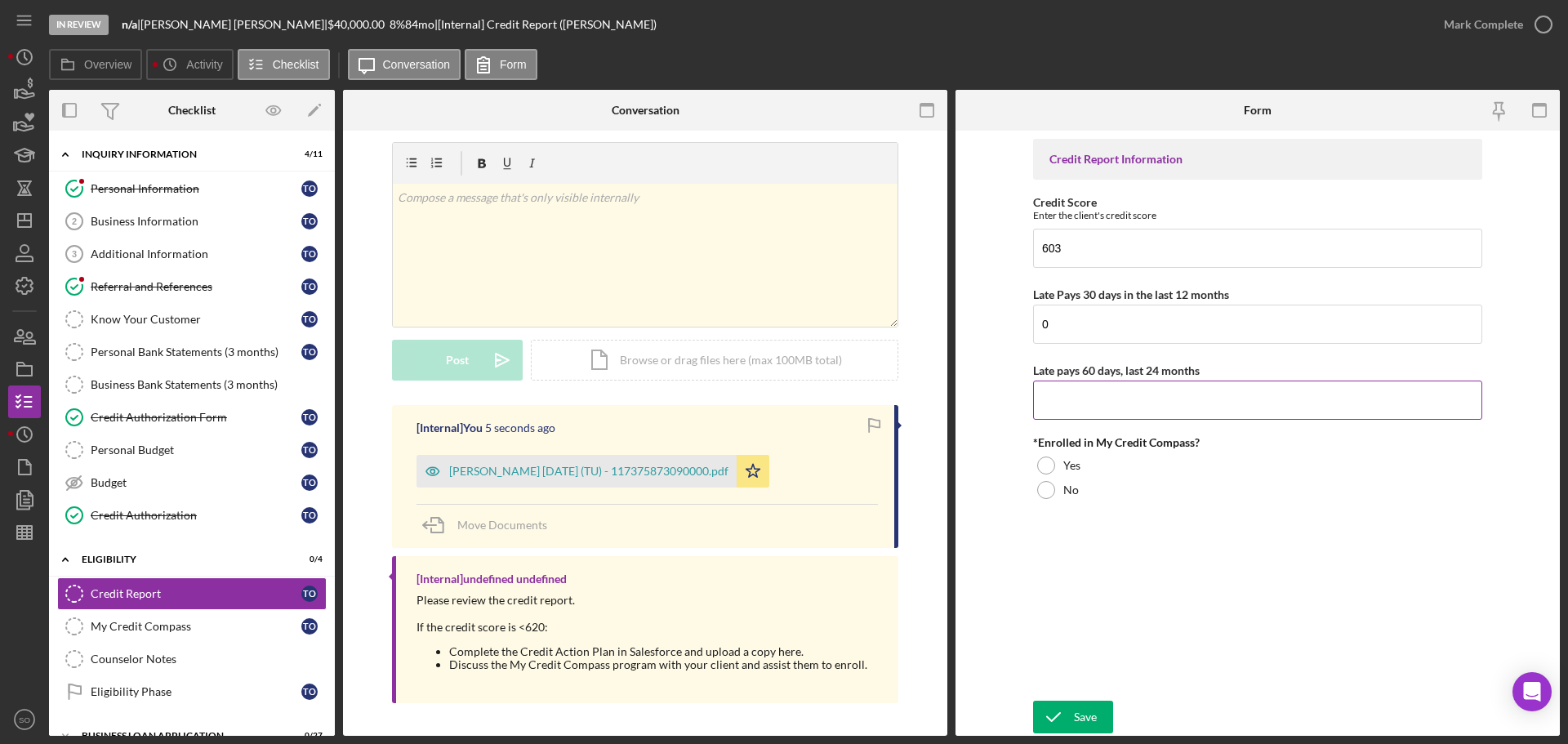
click at [1151, 413] on input "Late pays 60 days, last 24 months" at bounding box center [1258, 400] width 449 height 39
type input "0"
click at [1057, 467] on div "Yes" at bounding box center [1258, 466] width 449 height 25
drag, startPoint x: 1073, startPoint y: 713, endPoint x: 1088, endPoint y: 706, distance: 16.6
click at [1074, 713] on div "Save" at bounding box center [1085, 718] width 23 height 33
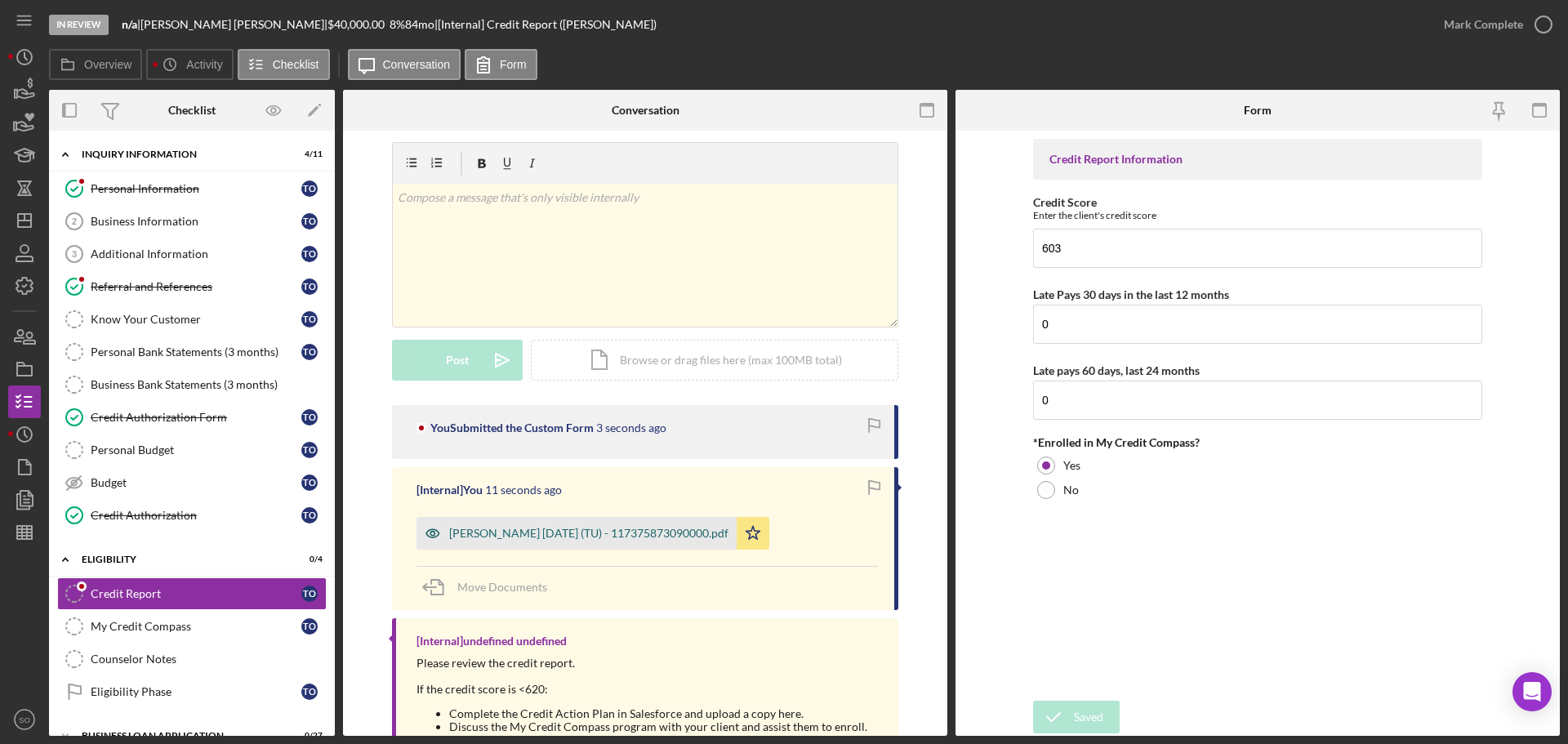
click at [613, 526] on div "[PERSON_NAME] [DATE] (TU) - 117375873090000.pdf" at bounding box center [576, 533] width 320 height 33
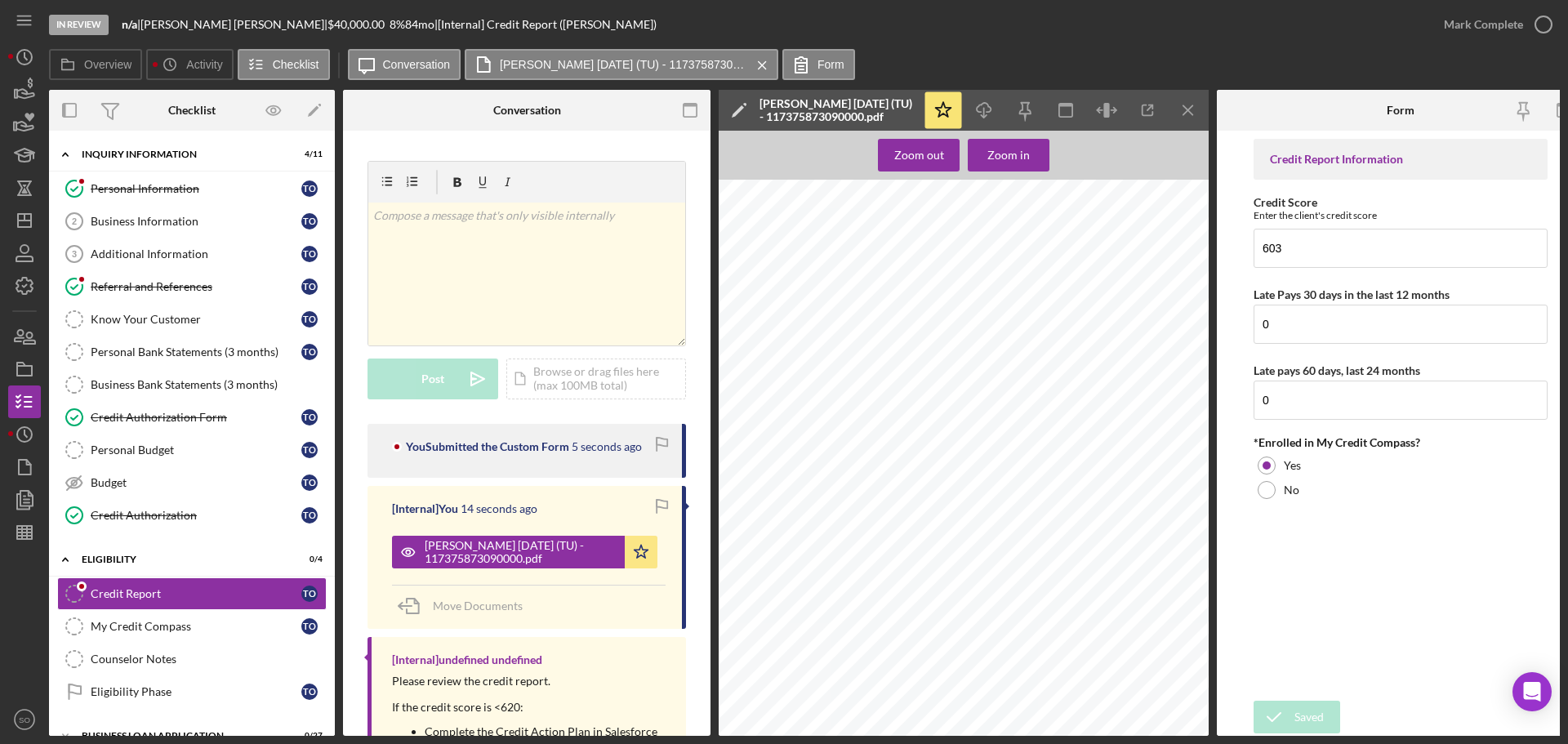
scroll to position [327, 0]
click at [1180, 110] on icon "Icon/Menu Close" at bounding box center [1188, 111] width 37 height 37
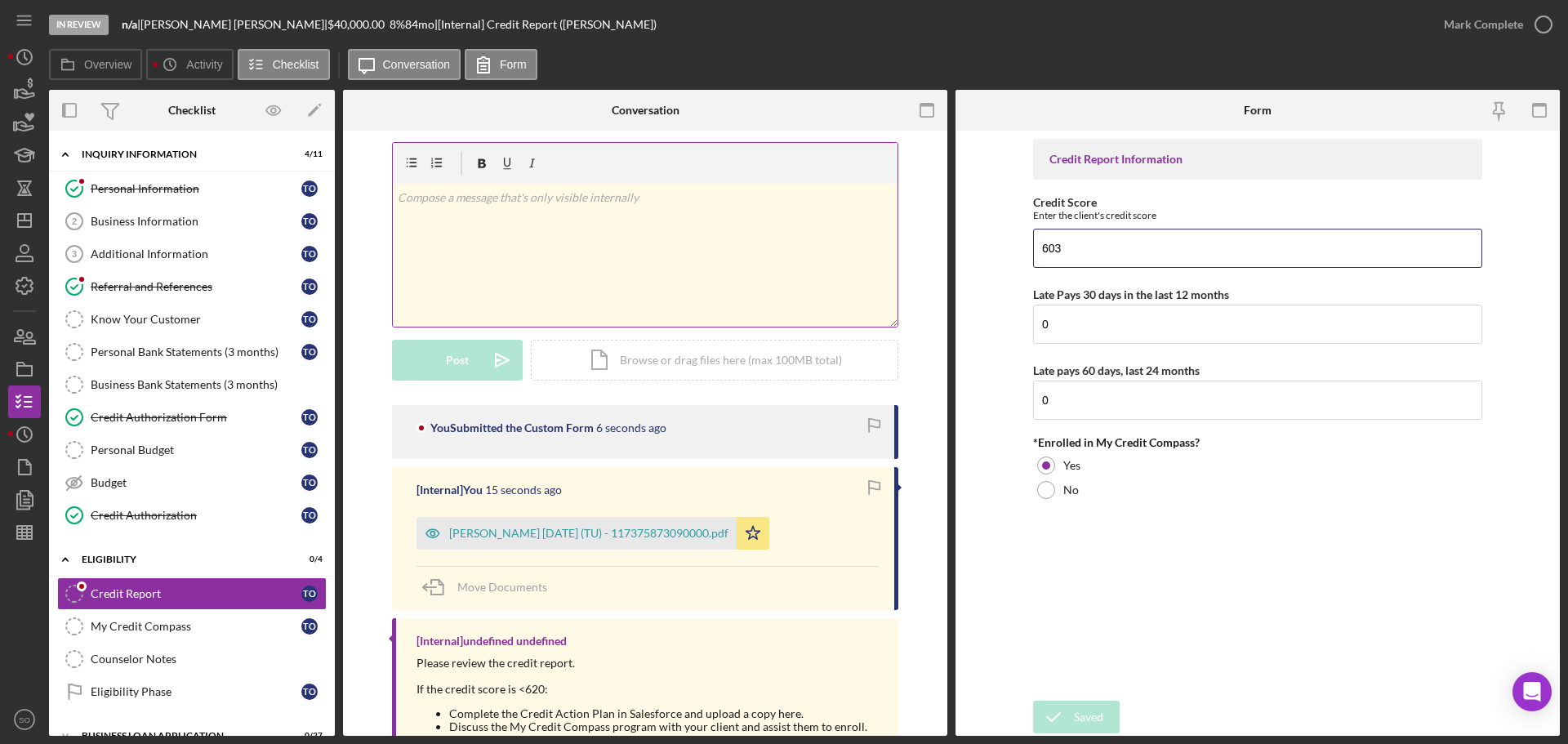
drag, startPoint x: 1116, startPoint y: 240, endPoint x: 834, endPoint y: 253, distance: 282.3
click at [838, 253] on div "Overview Internal Workflow Stage In Review Icon/Dropdown Arrow Archive (can una…" at bounding box center [804, 413] width 1511 height 646
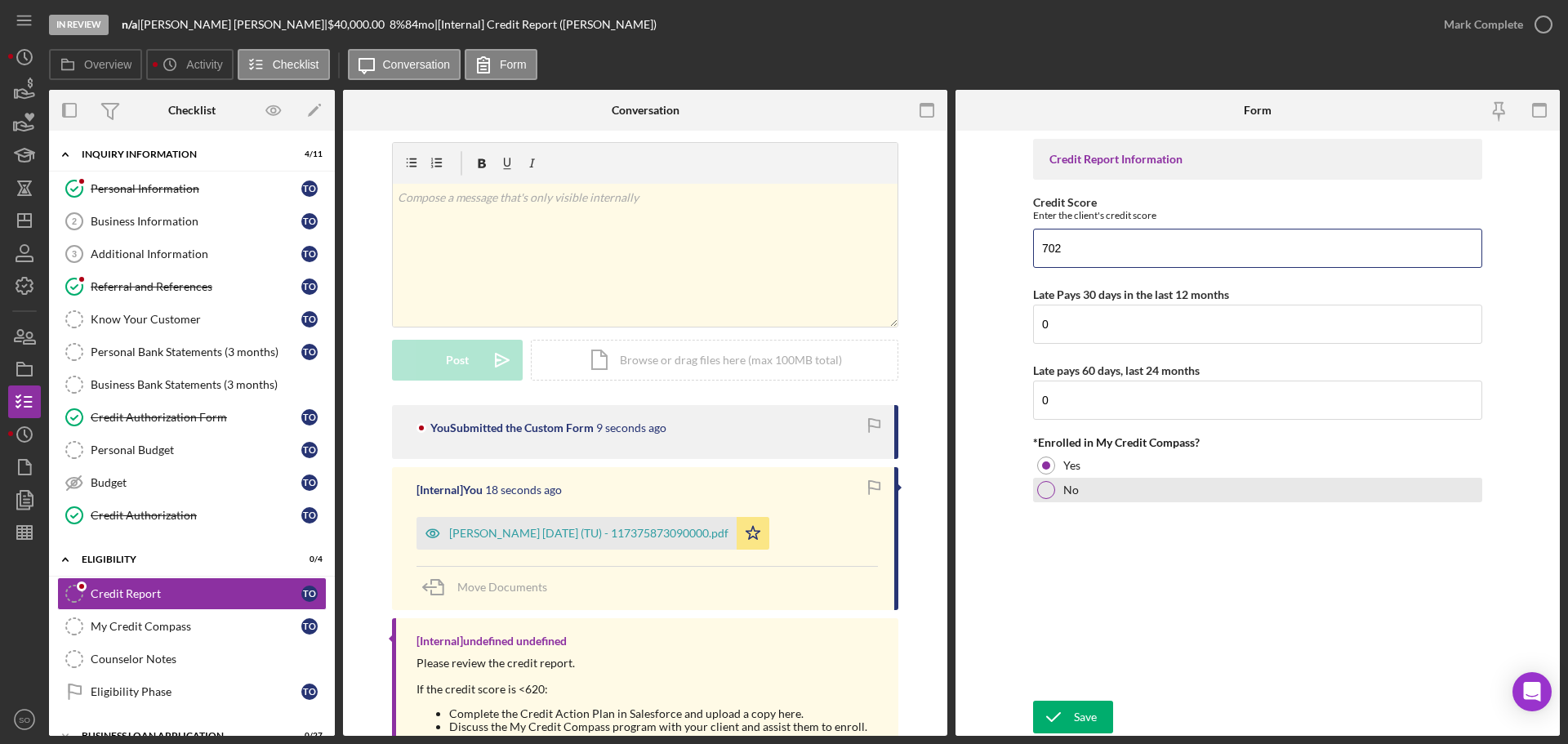
type input "702"
click at [1049, 487] on div at bounding box center [1046, 490] width 18 height 18
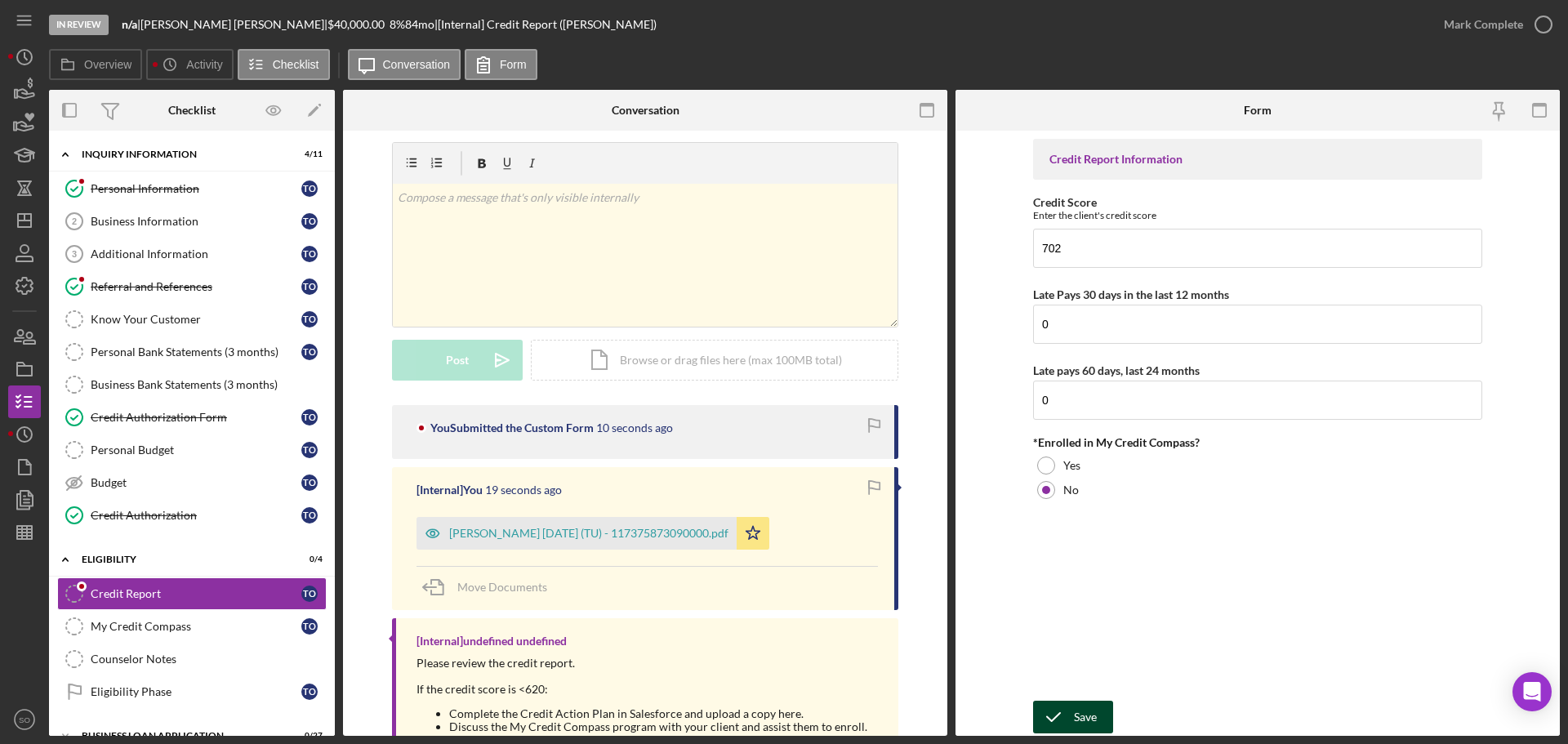
drag, startPoint x: 1084, startPoint y: 710, endPoint x: 1095, endPoint y: 722, distance: 16.3
click at [1085, 711] on div "Save" at bounding box center [1085, 718] width 23 height 33
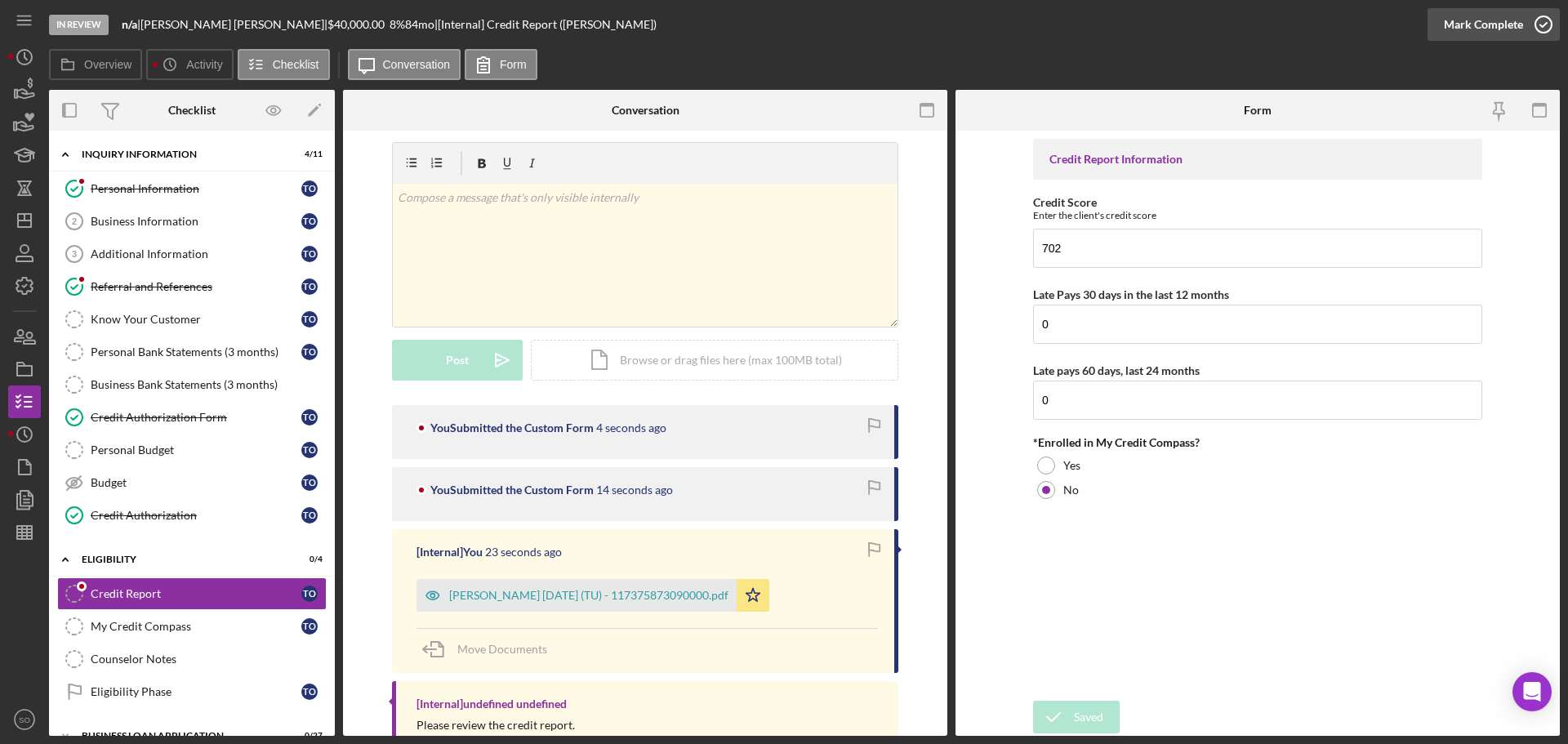
click at [1449, 36] on div "Mark Complete" at bounding box center [1483, 25] width 79 height 33
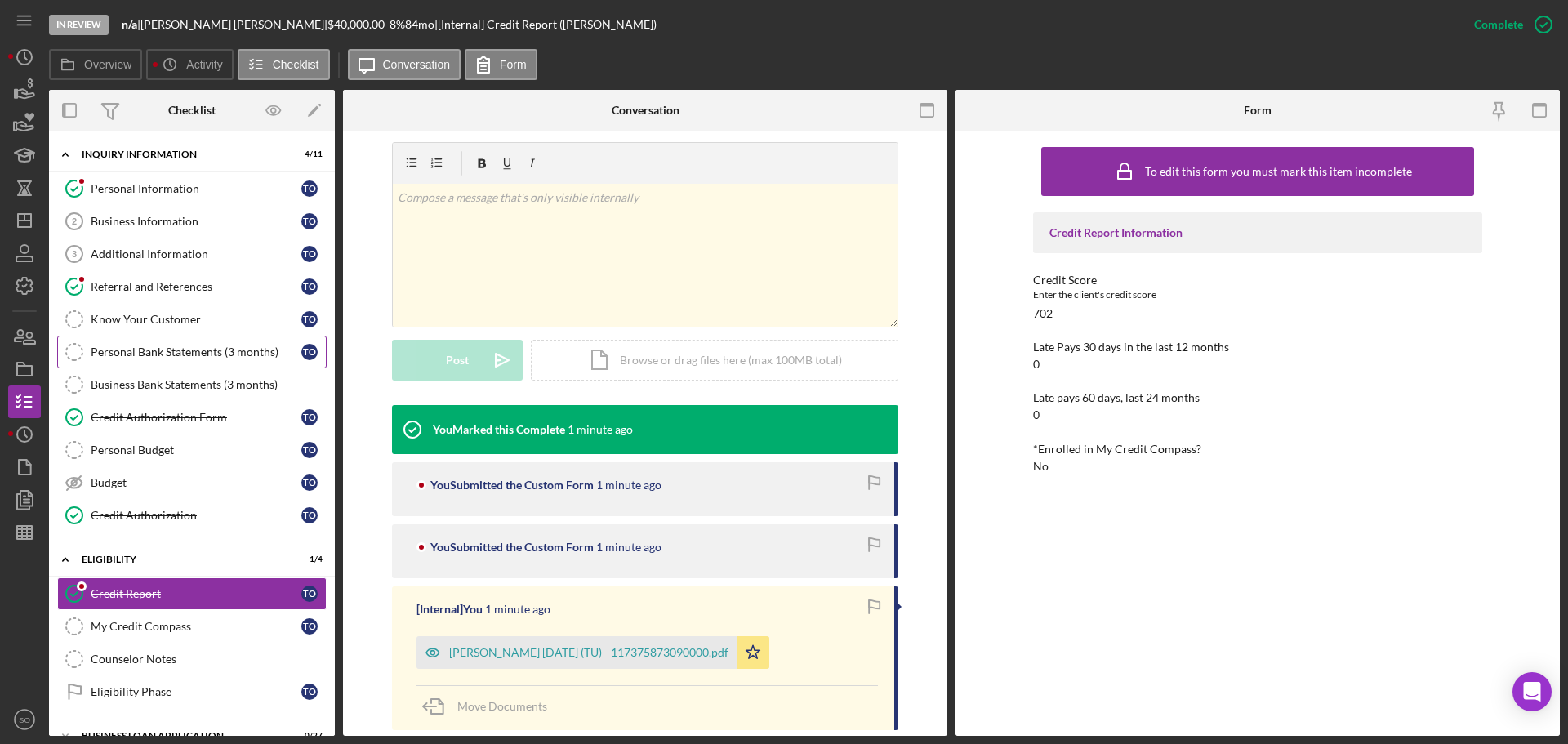
drag, startPoint x: 233, startPoint y: 348, endPoint x: 277, endPoint y: 352, distance: 44.2
click at [233, 348] on div "Personal Bank Statements (3 months)" at bounding box center [196, 352] width 211 height 13
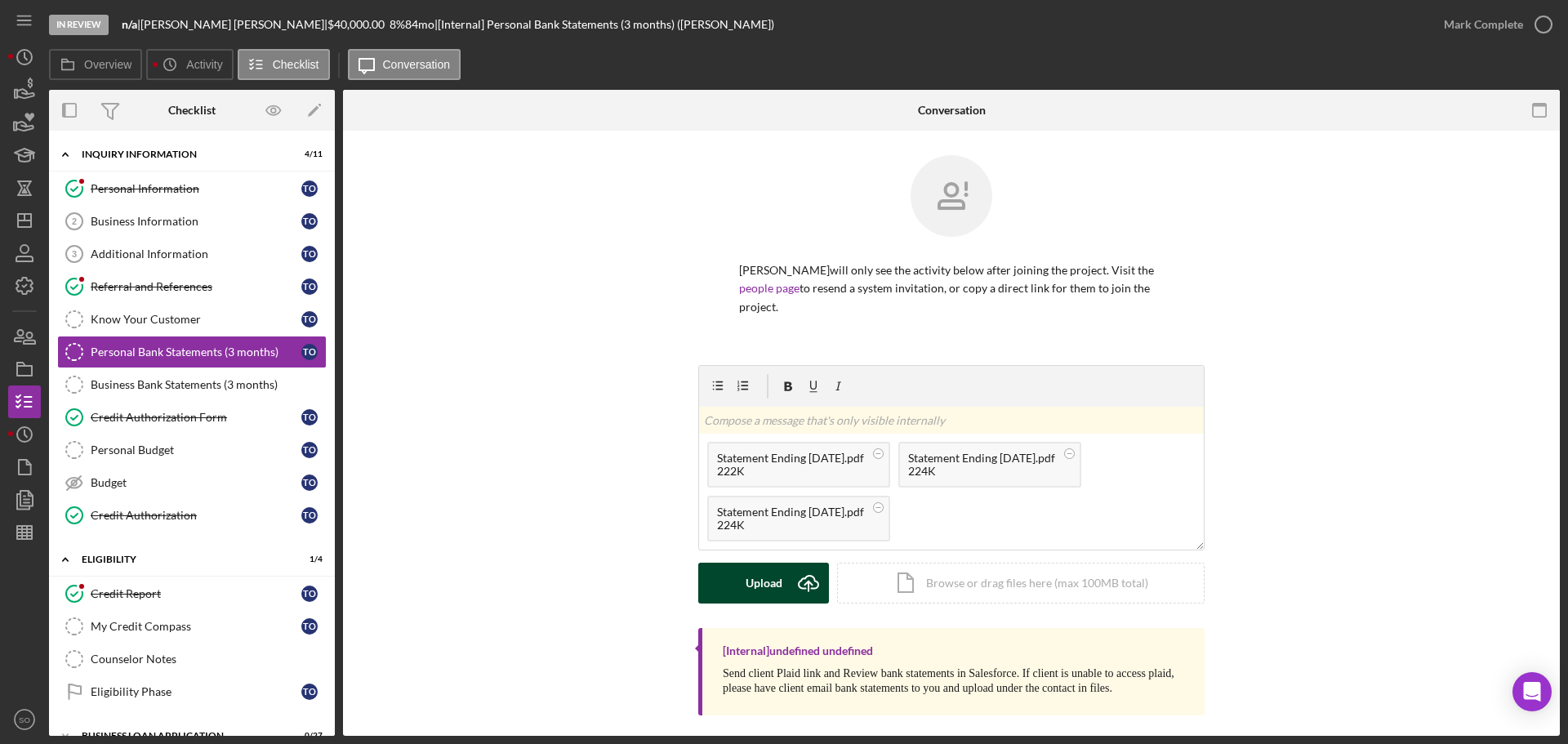
click at [751, 593] on div "Upload" at bounding box center [764, 582] width 37 height 40
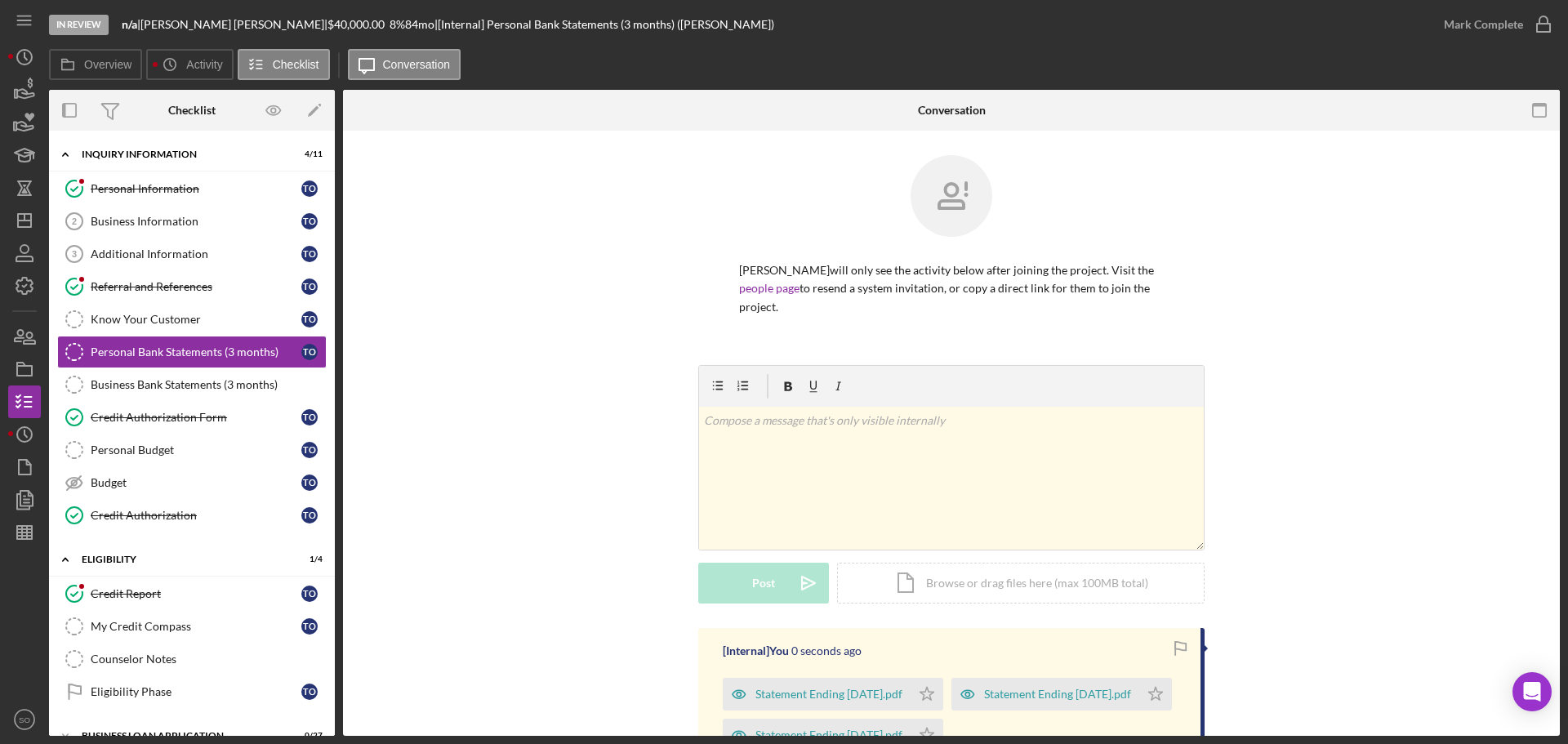
scroll to position [204, 0]
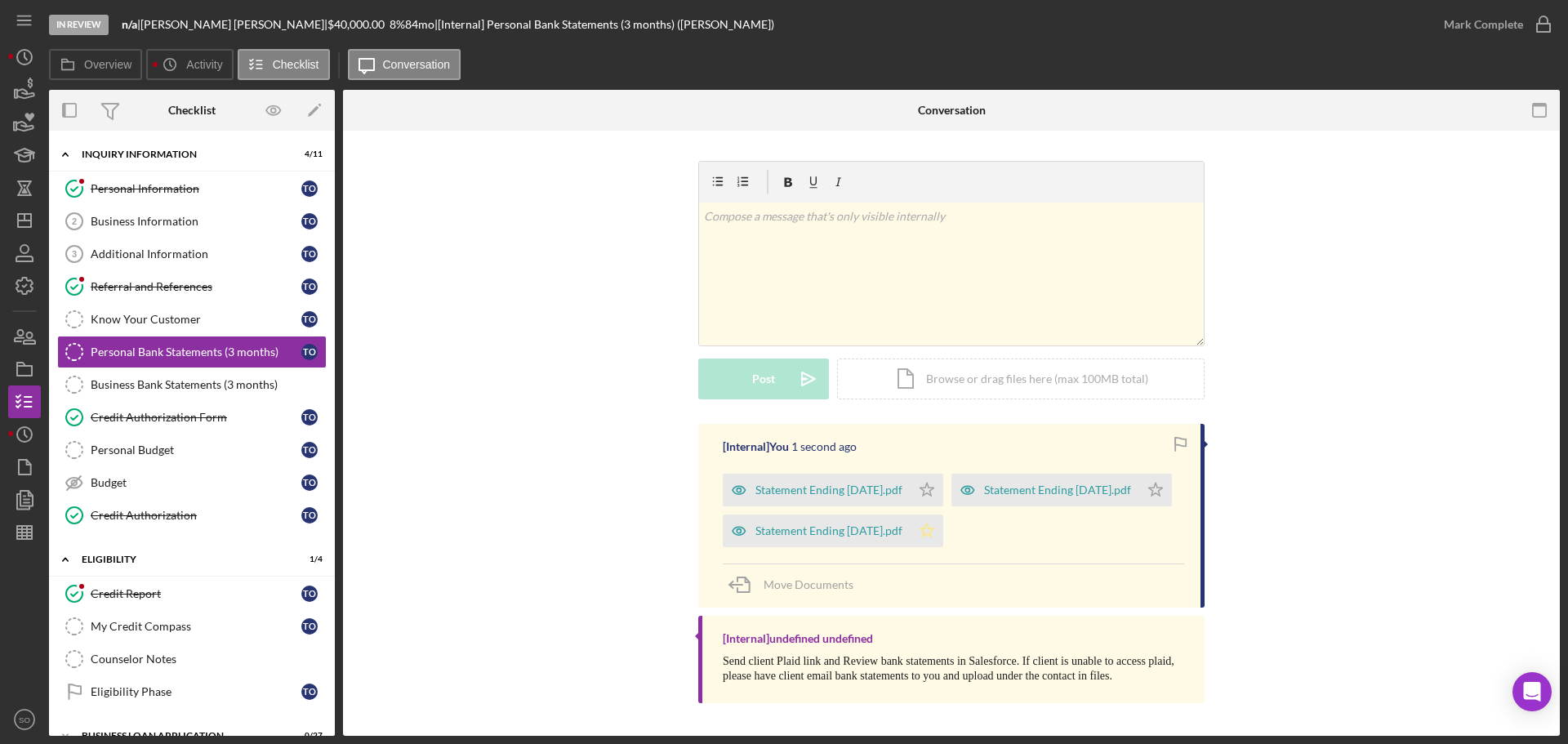
click at [934, 540] on icon "Icon/Star" at bounding box center [927, 531] width 33 height 33
click at [1480, 31] on div "Mark Complete" at bounding box center [1483, 25] width 79 height 33
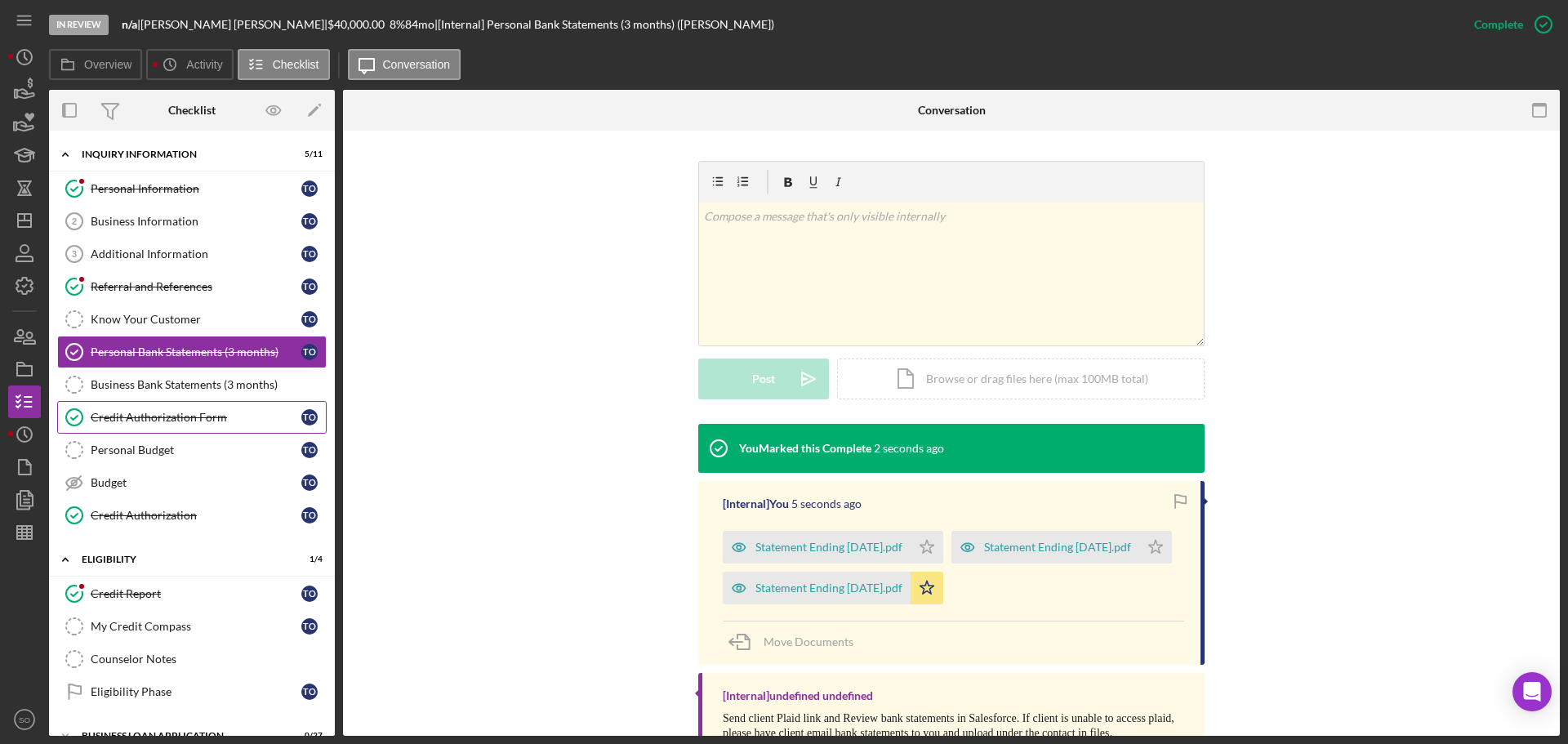
scroll to position [135, 0]
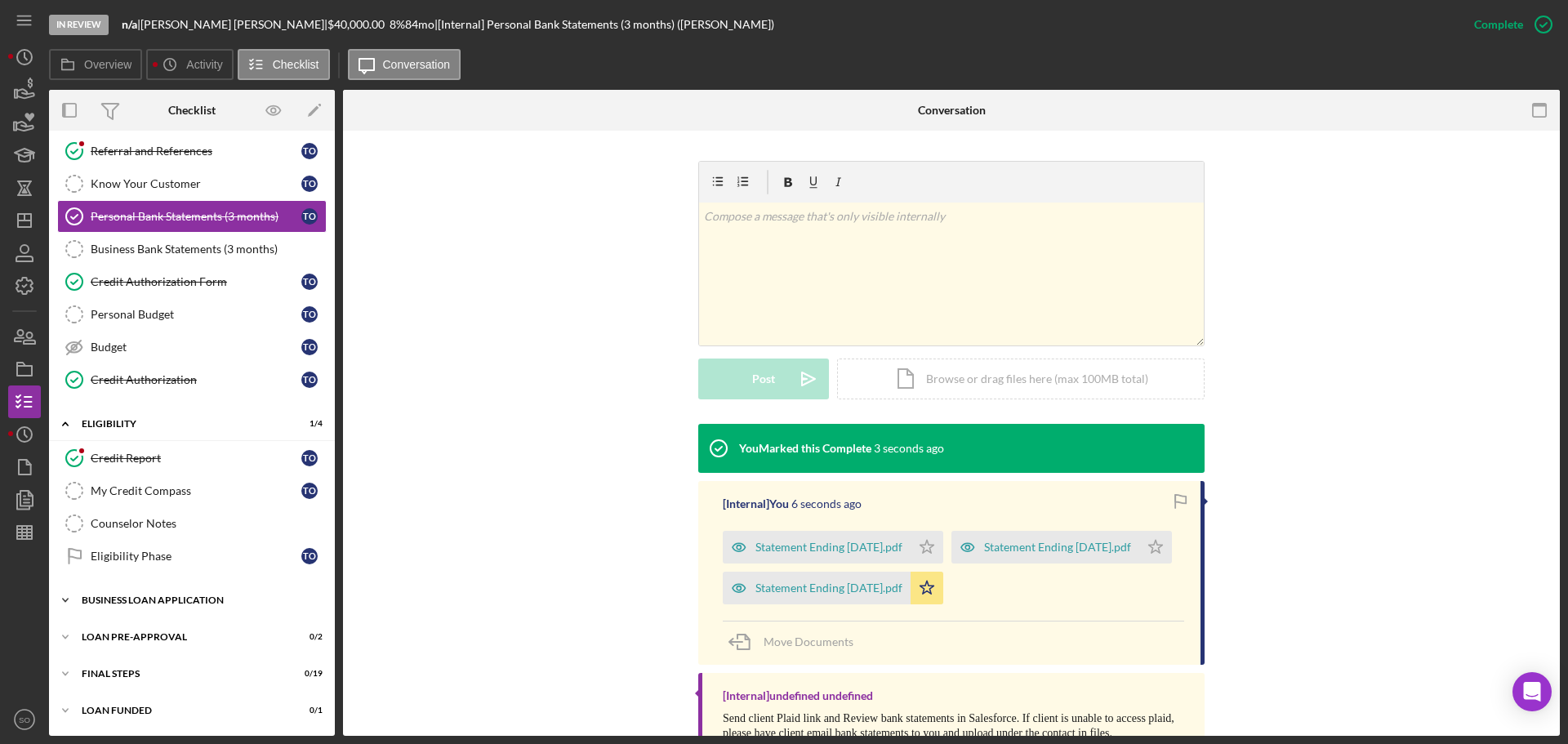
click at [195, 606] on div "Icon/Expander BUSINESS LOAN APPLICATION 0 / 27" at bounding box center [192, 600] width 286 height 33
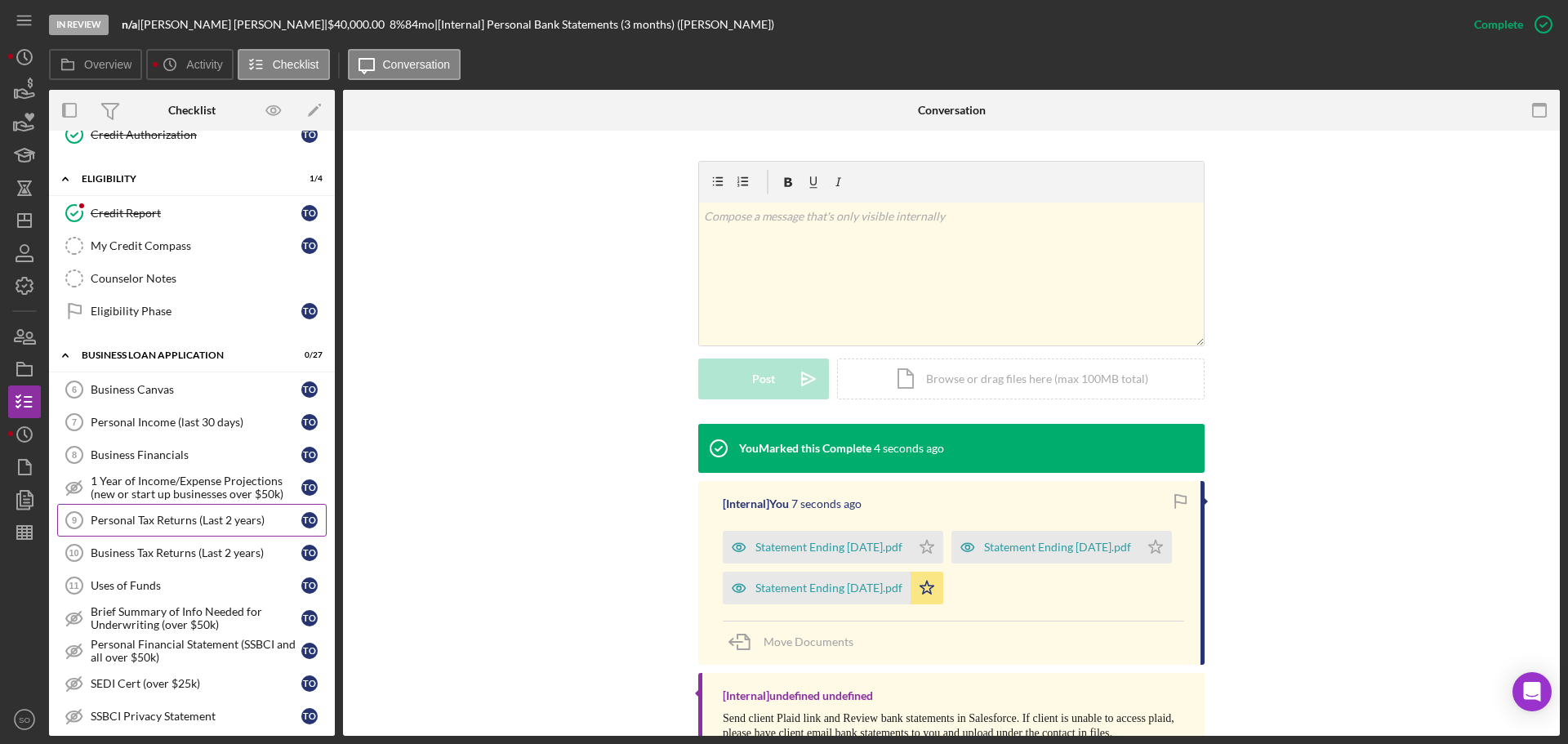
scroll to position [462, 0]
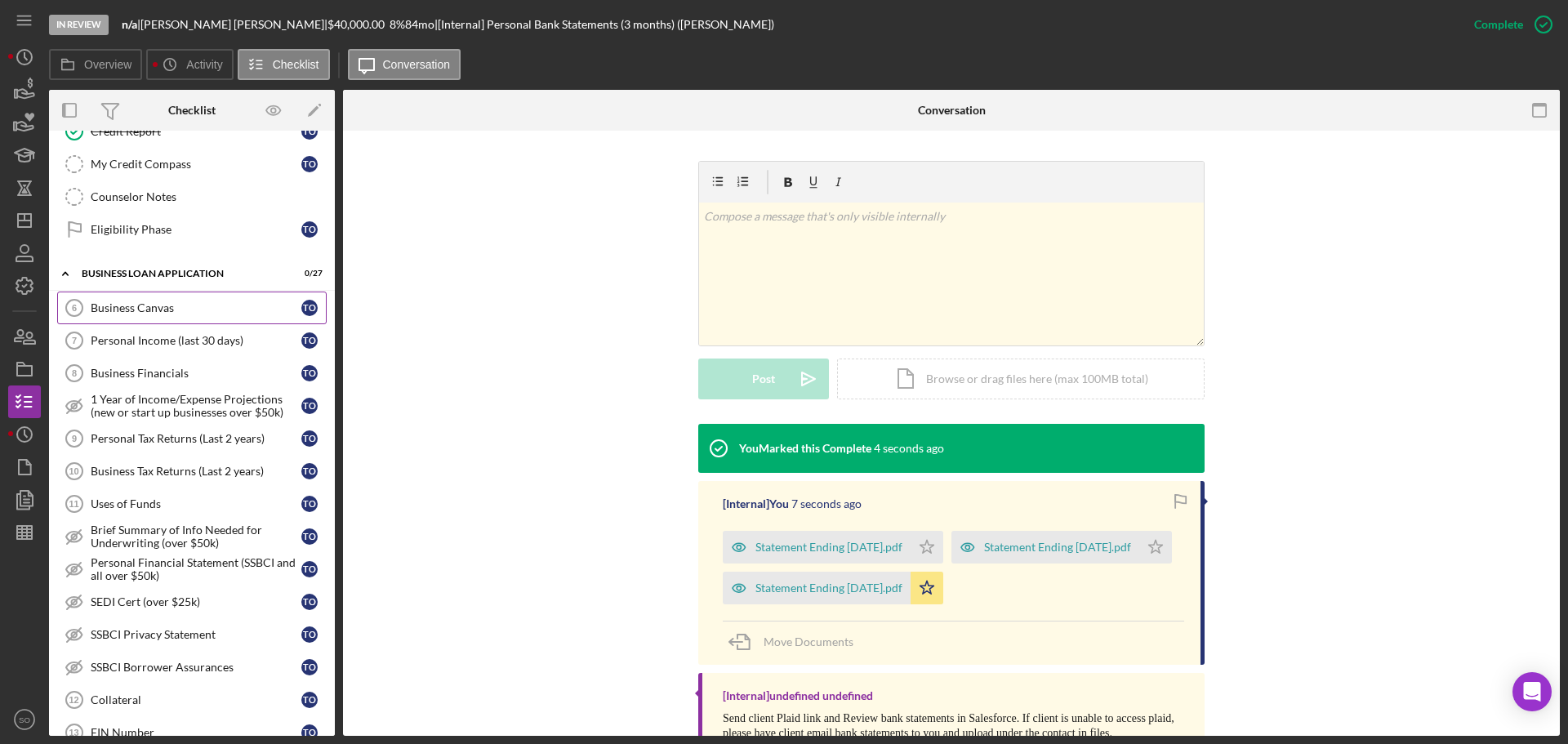
click at [157, 309] on div "Business Canvas" at bounding box center [196, 308] width 211 height 13
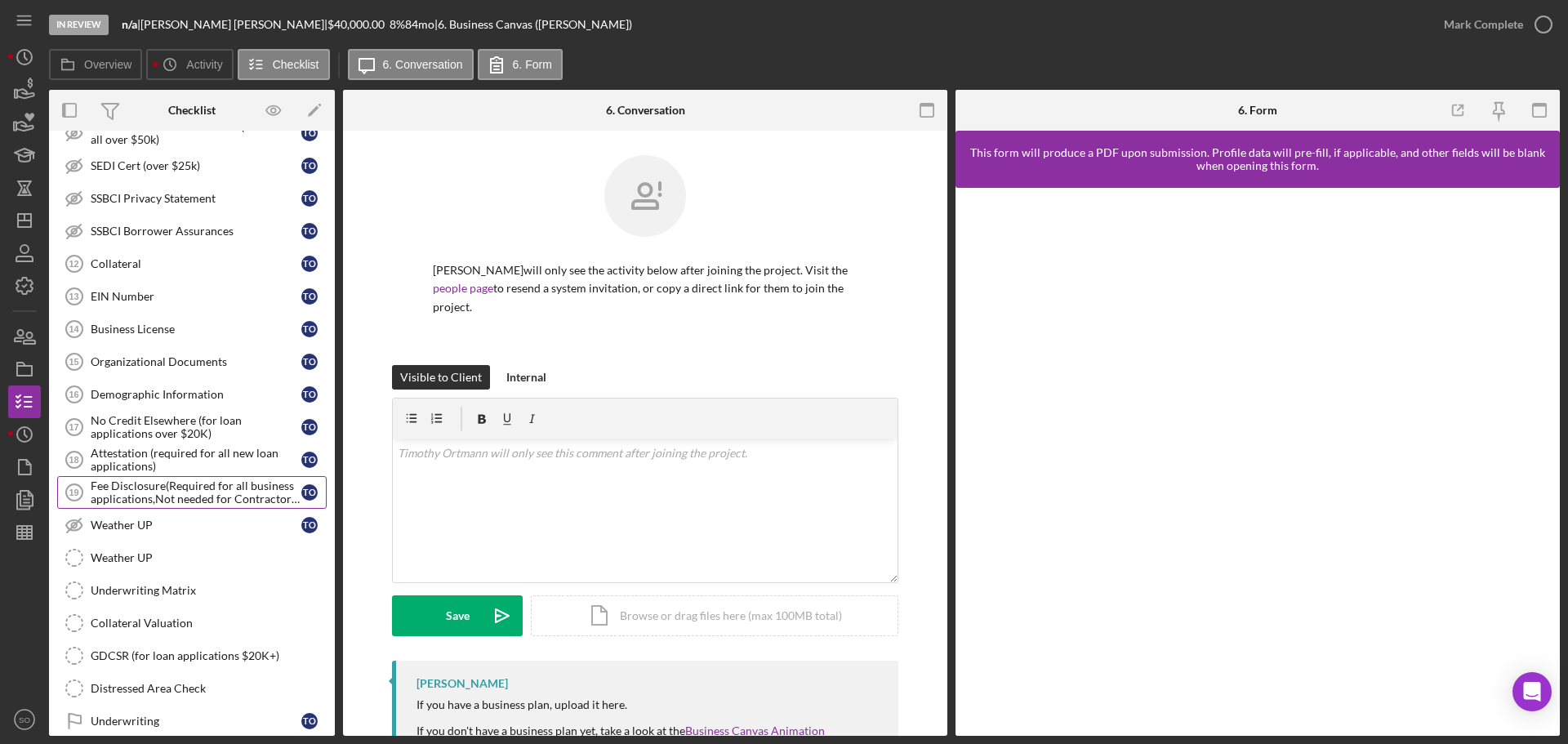
scroll to position [1026, 0]
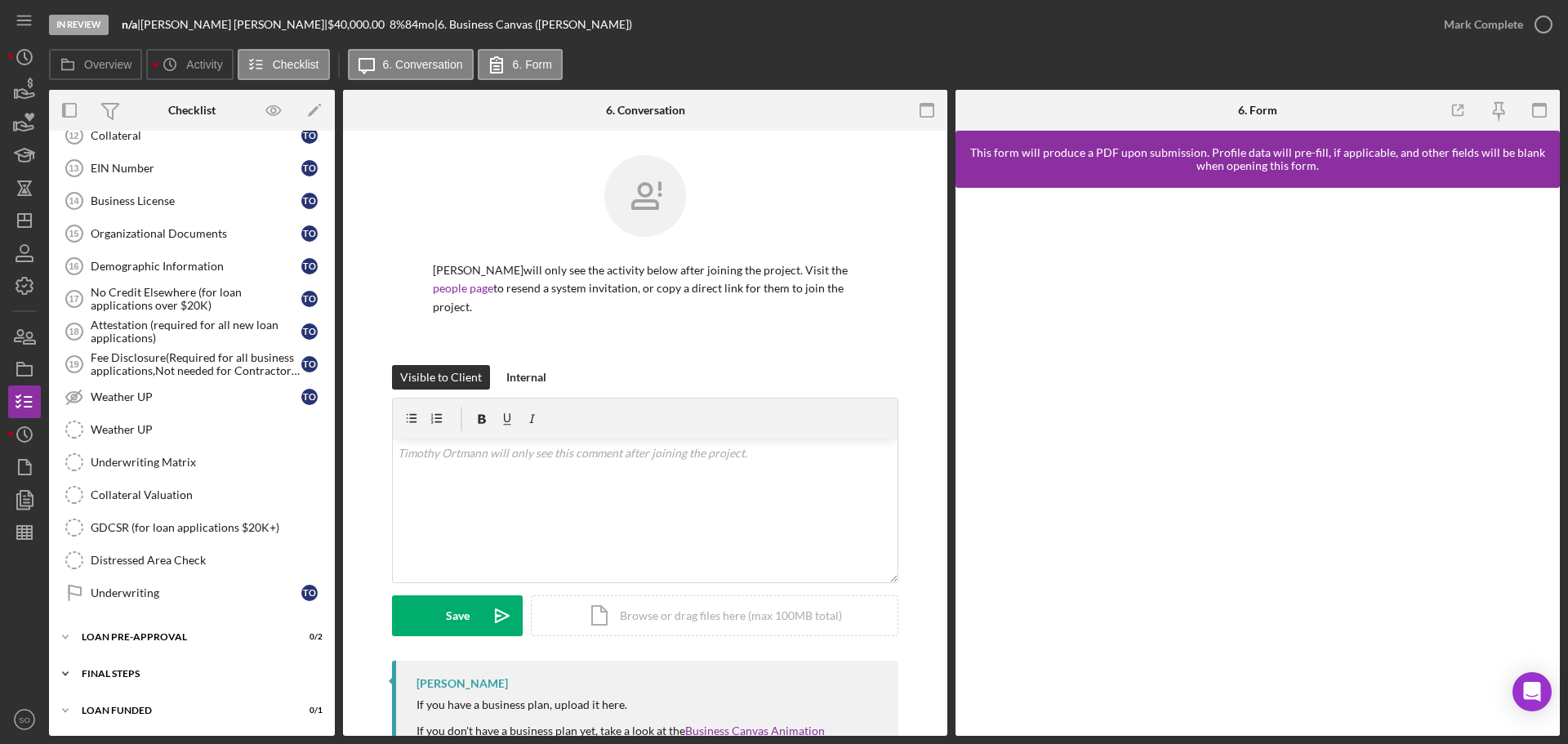
click at [220, 670] on div "FINAL STEPS" at bounding box center [198, 674] width 233 height 10
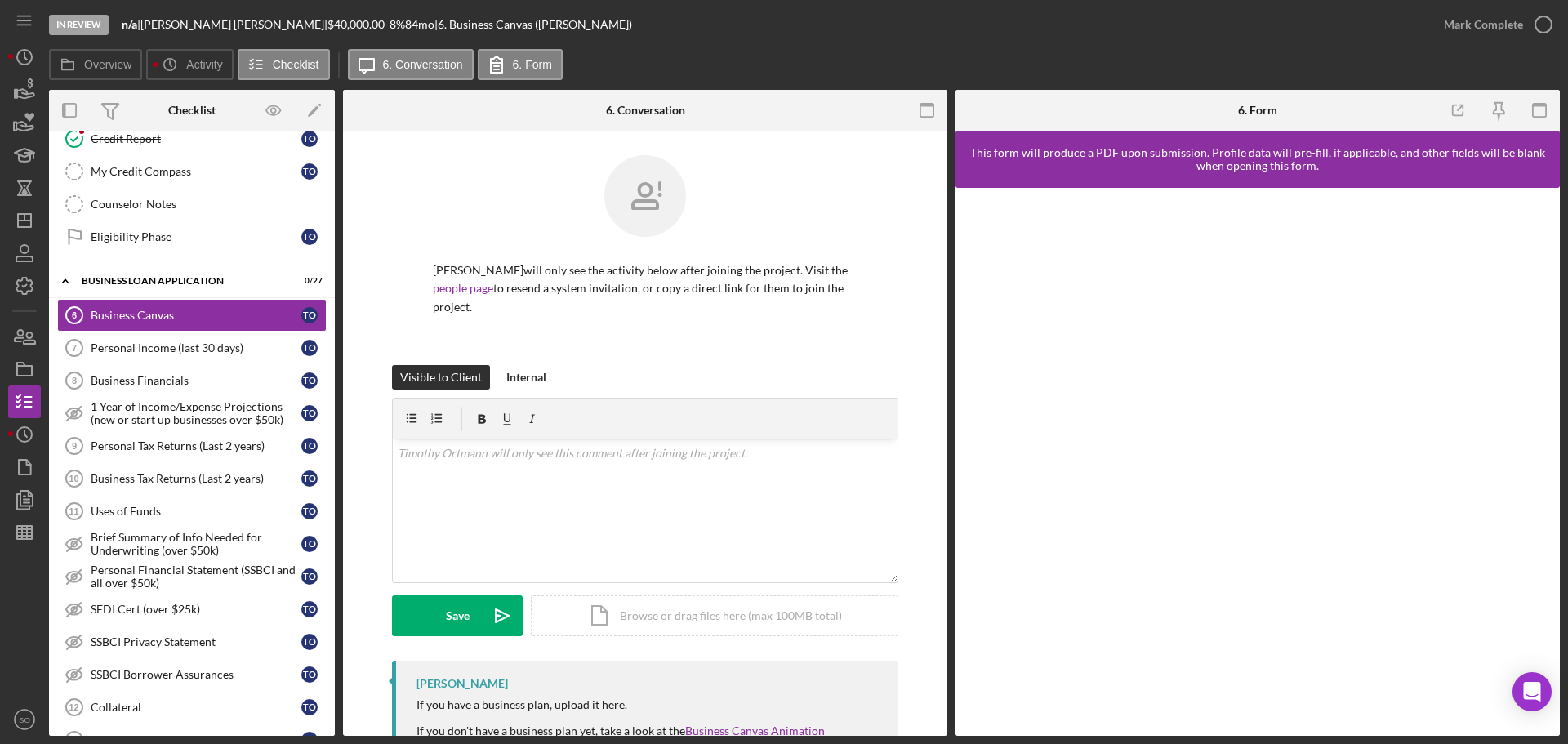
scroll to position [618, 0]
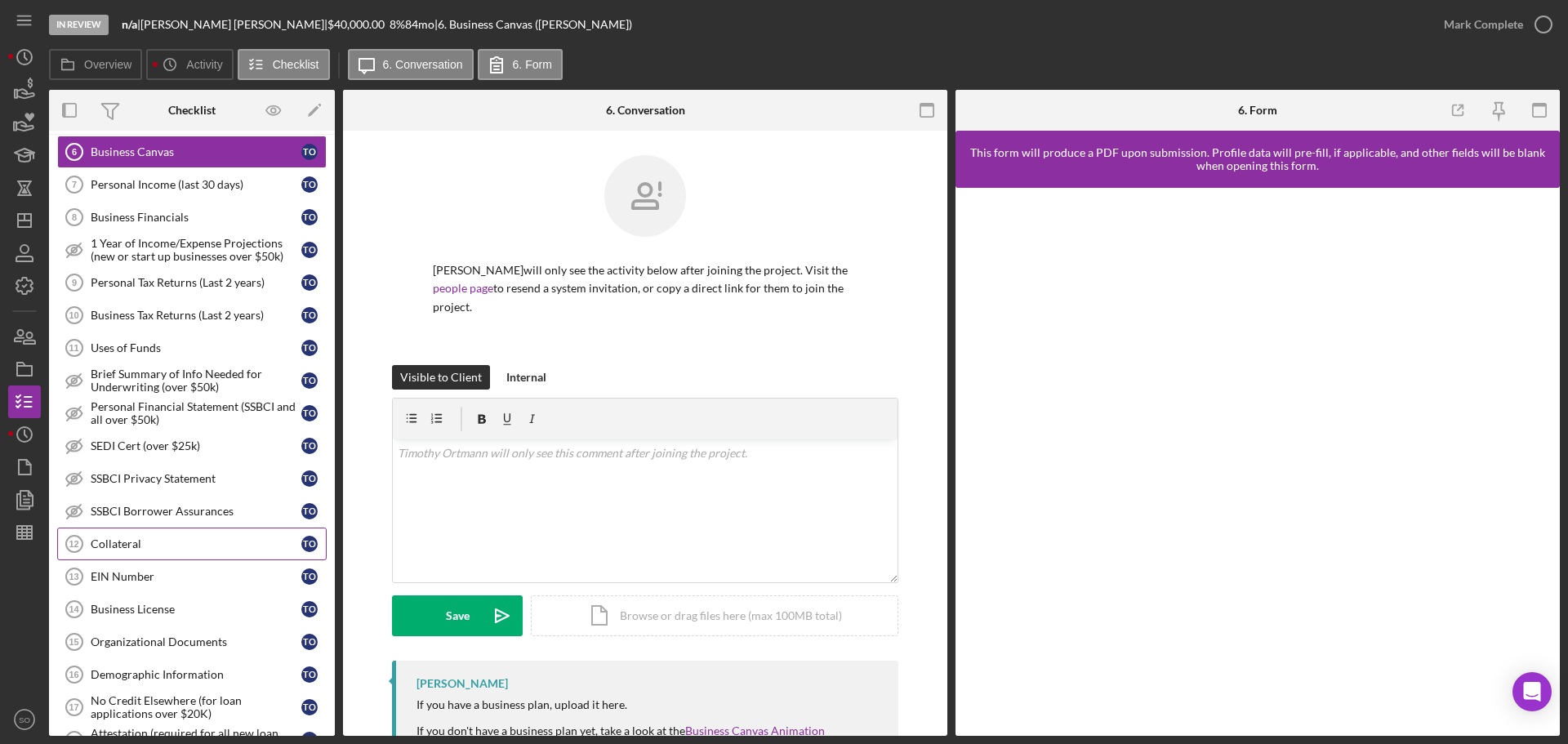
click at [185, 552] on link "Collateral 12 Collateral T O" at bounding box center [192, 544] width 269 height 33
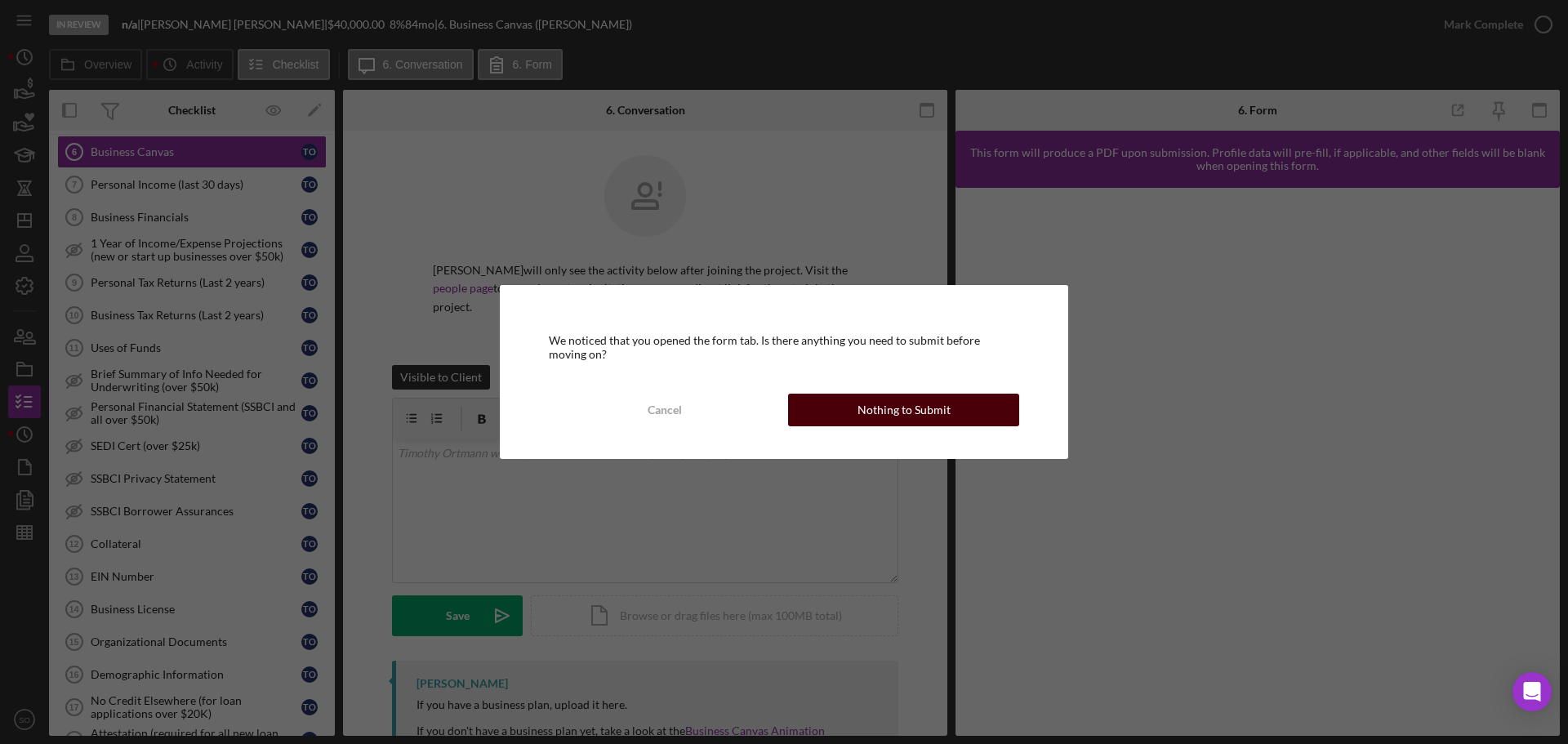
click at [878, 405] on div "Nothing to Submit" at bounding box center [903, 410] width 93 height 33
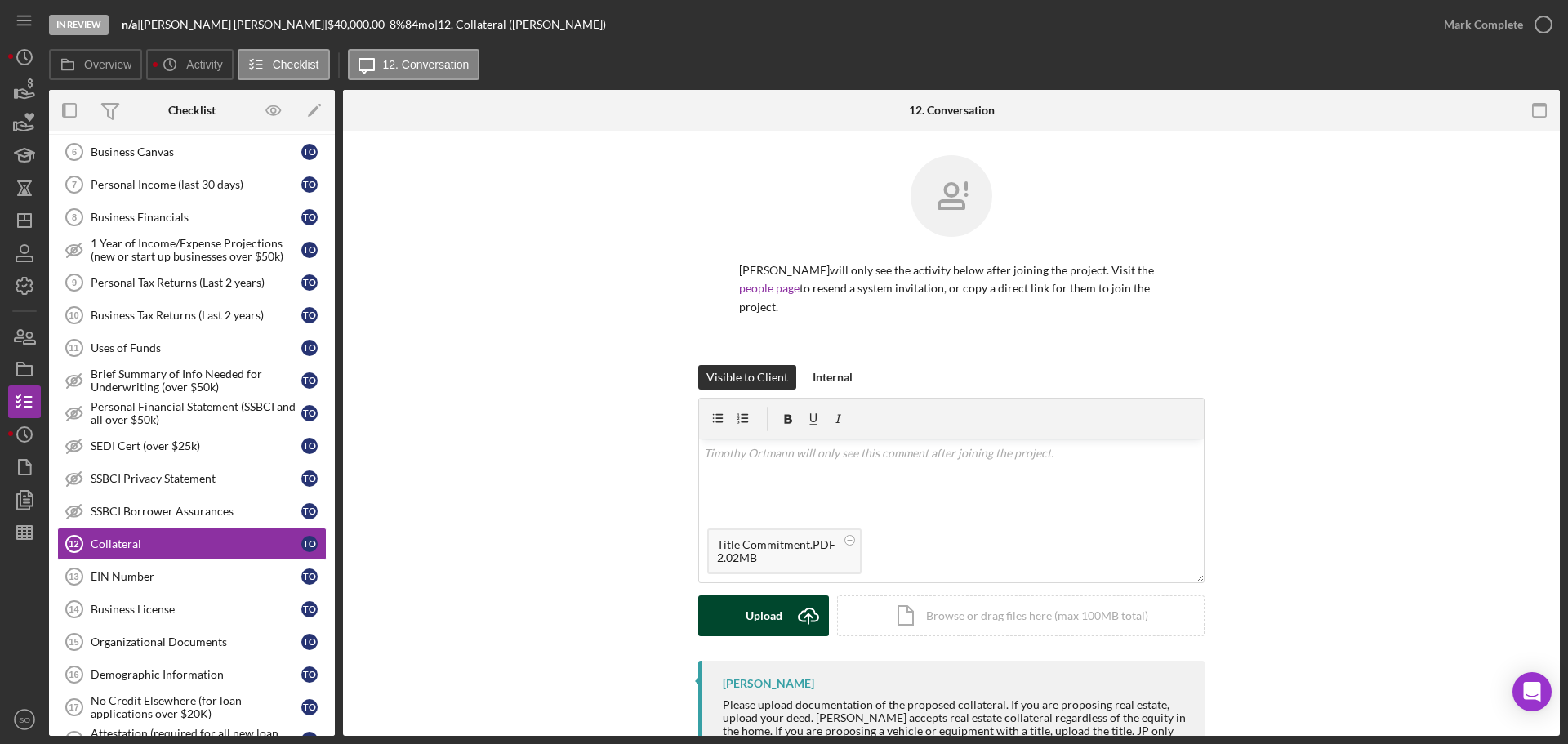
click at [774, 606] on div "Upload" at bounding box center [764, 615] width 37 height 40
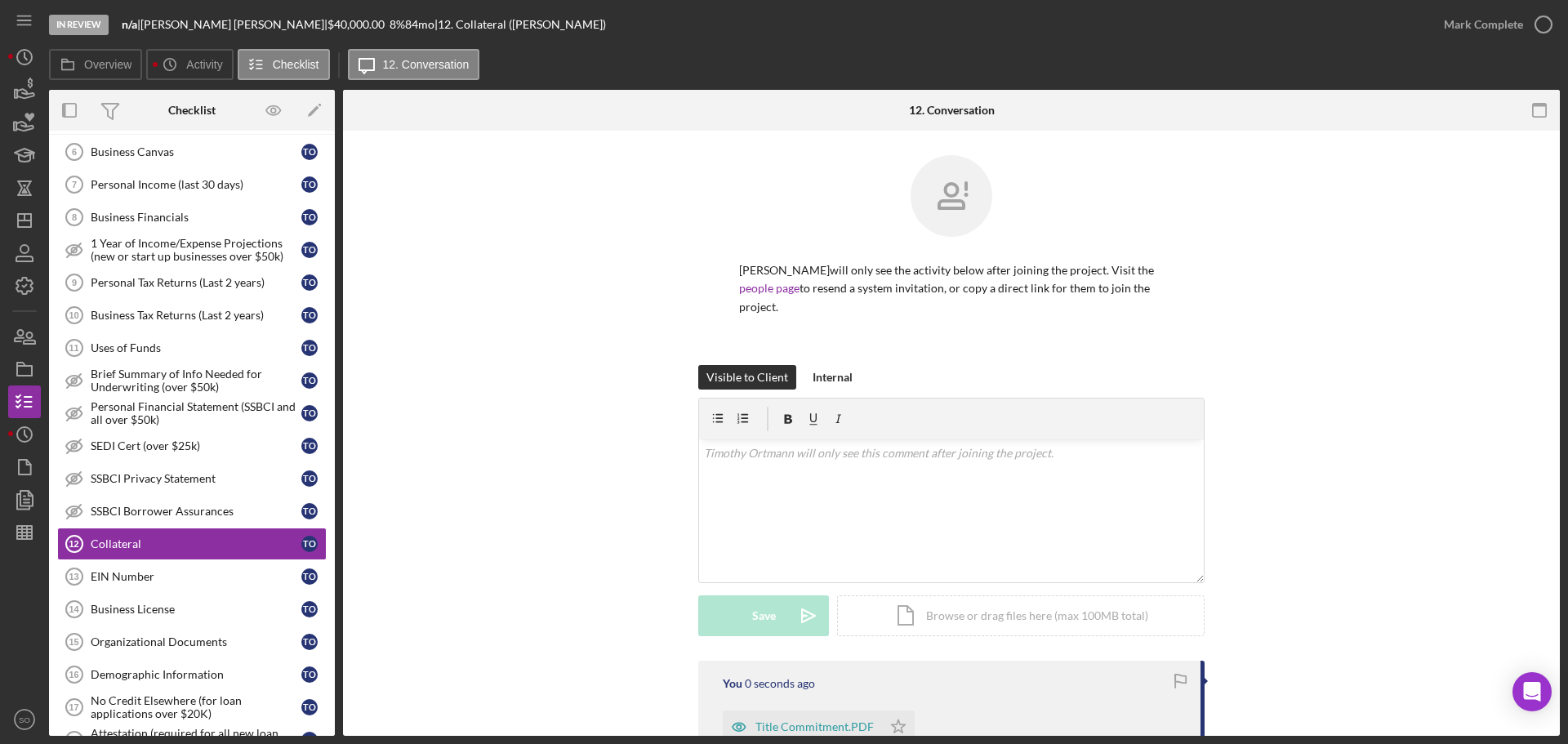
scroll to position [245, 0]
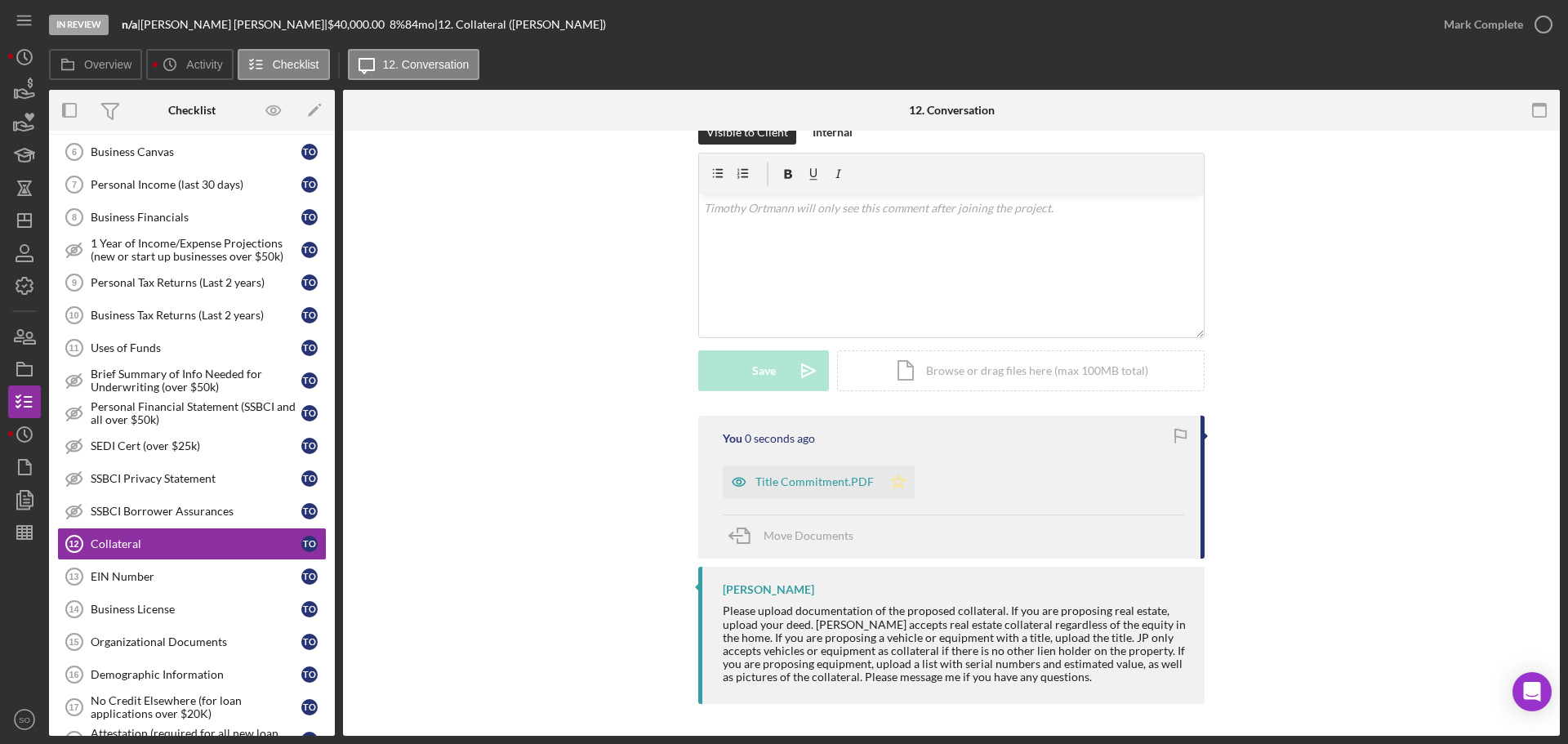
click at [899, 479] on icon "Icon/Star" at bounding box center [898, 482] width 33 height 33
drag, startPoint x: 1494, startPoint y: 22, endPoint x: 1504, endPoint y: 31, distance: 13.5
click at [1495, 23] on div "Mark Complete" at bounding box center [1483, 25] width 79 height 33
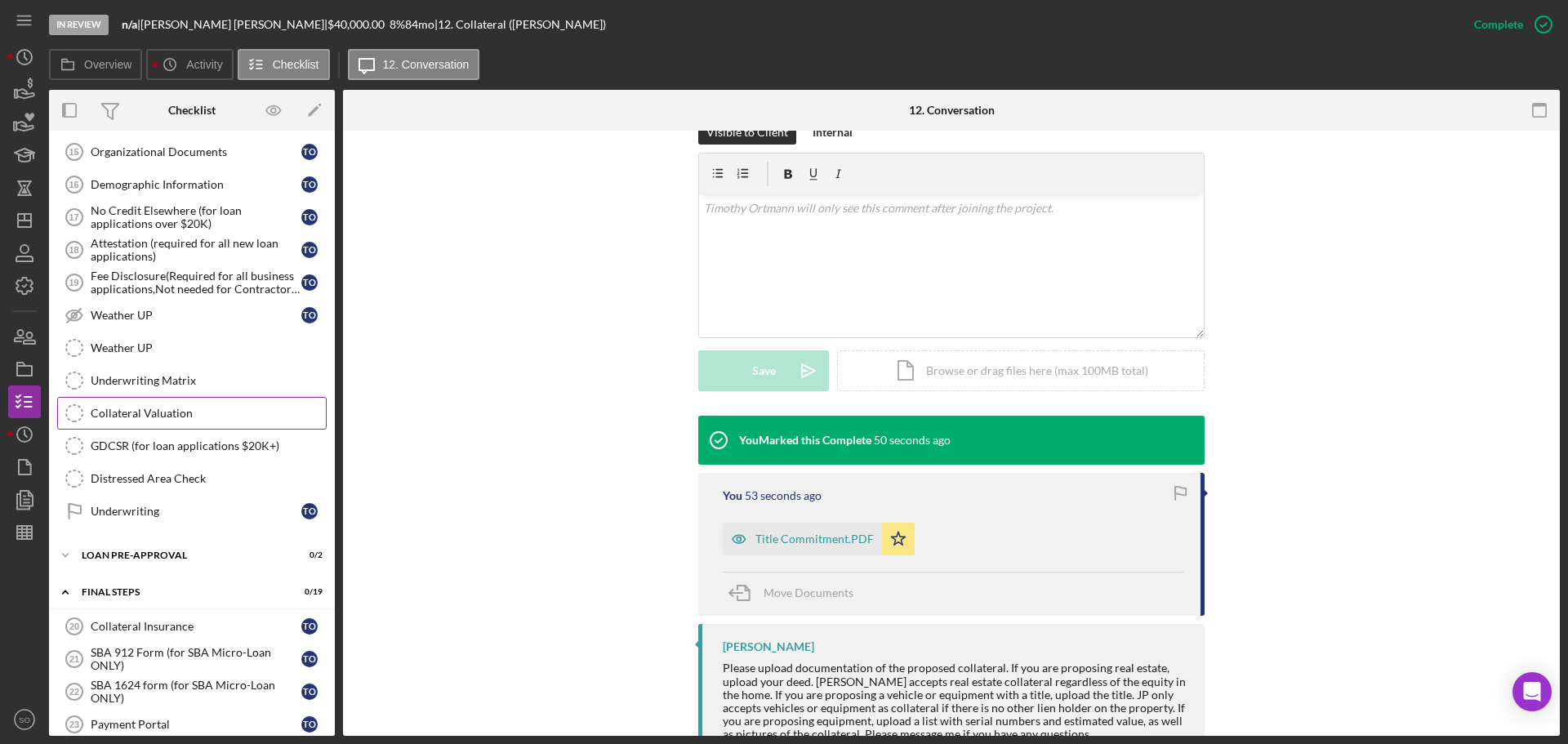
scroll to position [1435, 0]
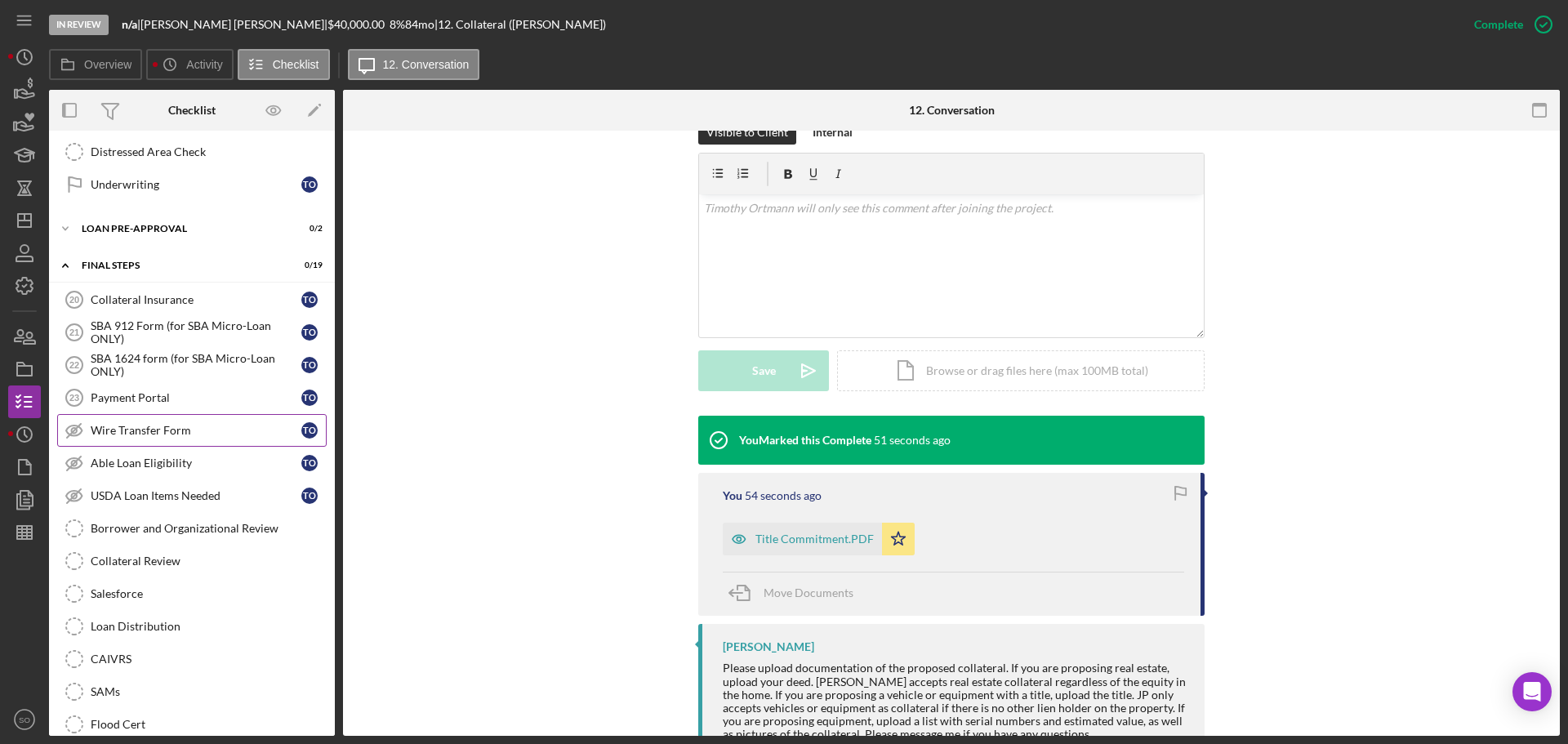
click at [201, 434] on div "Wire Transfer Form" at bounding box center [196, 430] width 211 height 13
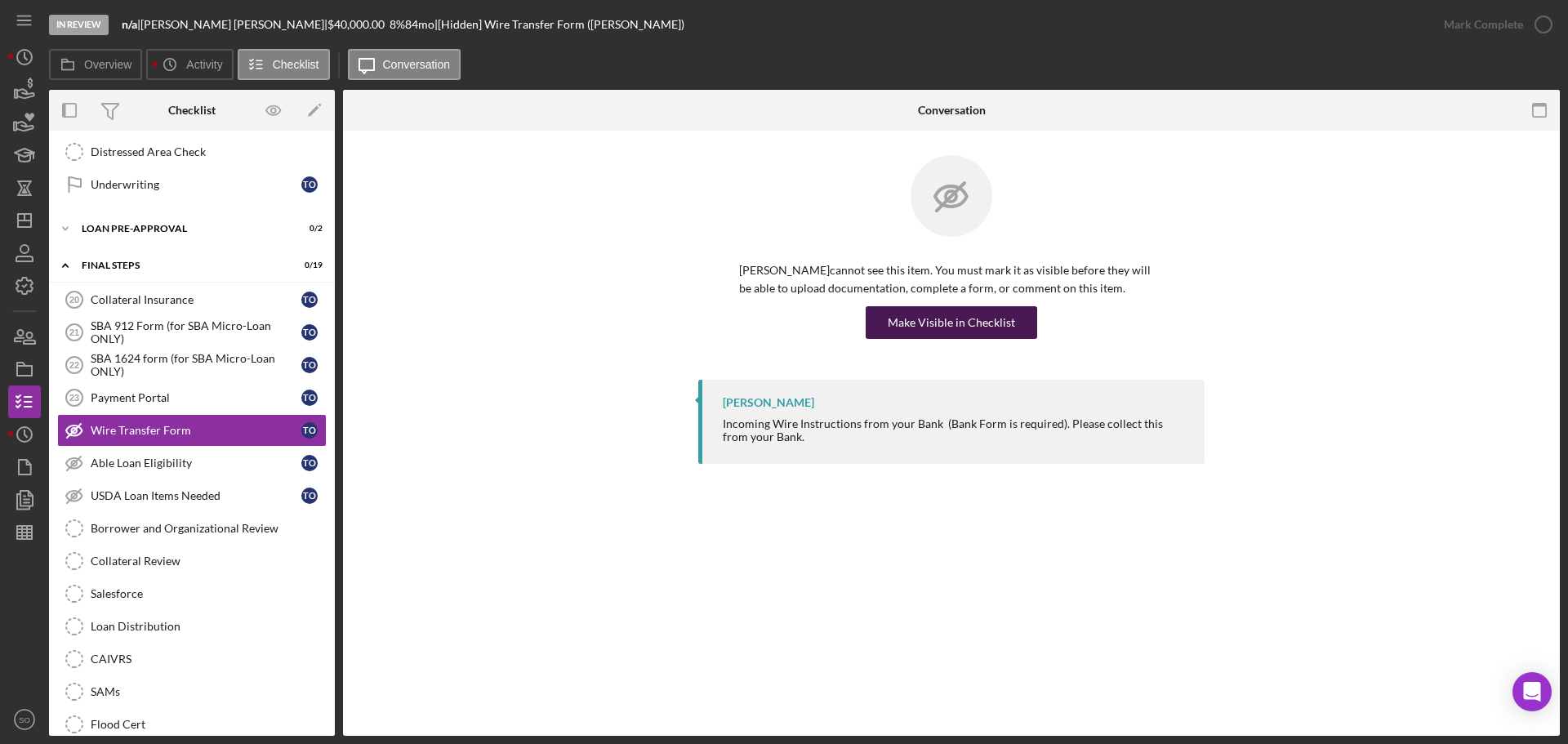
click at [895, 330] on div "Make Visible in Checklist" at bounding box center [951, 323] width 127 height 33
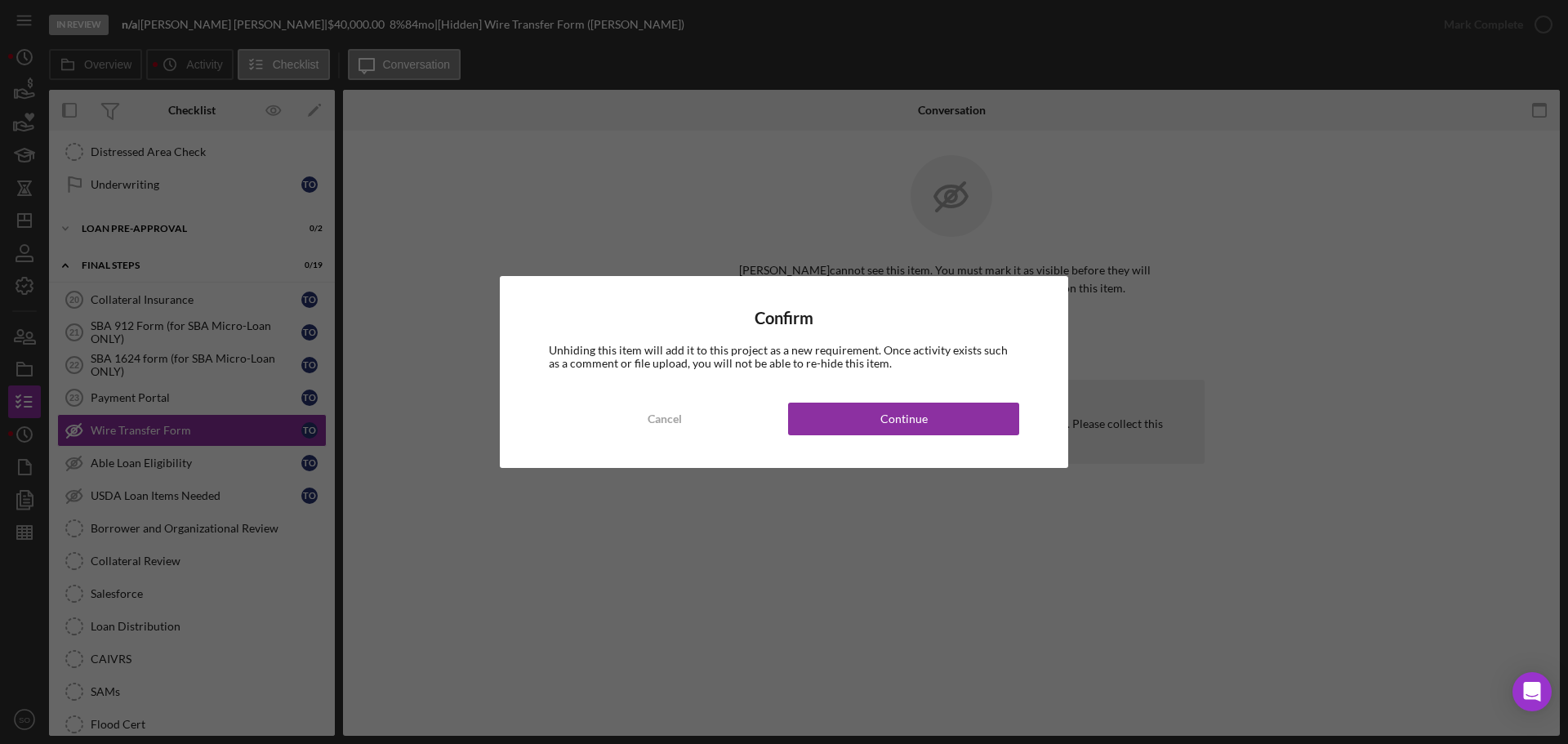
drag, startPoint x: 936, startPoint y: 417, endPoint x: 1179, endPoint y: 392, distance: 244.3
click at [936, 418] on button "Continue" at bounding box center [903, 419] width 231 height 33
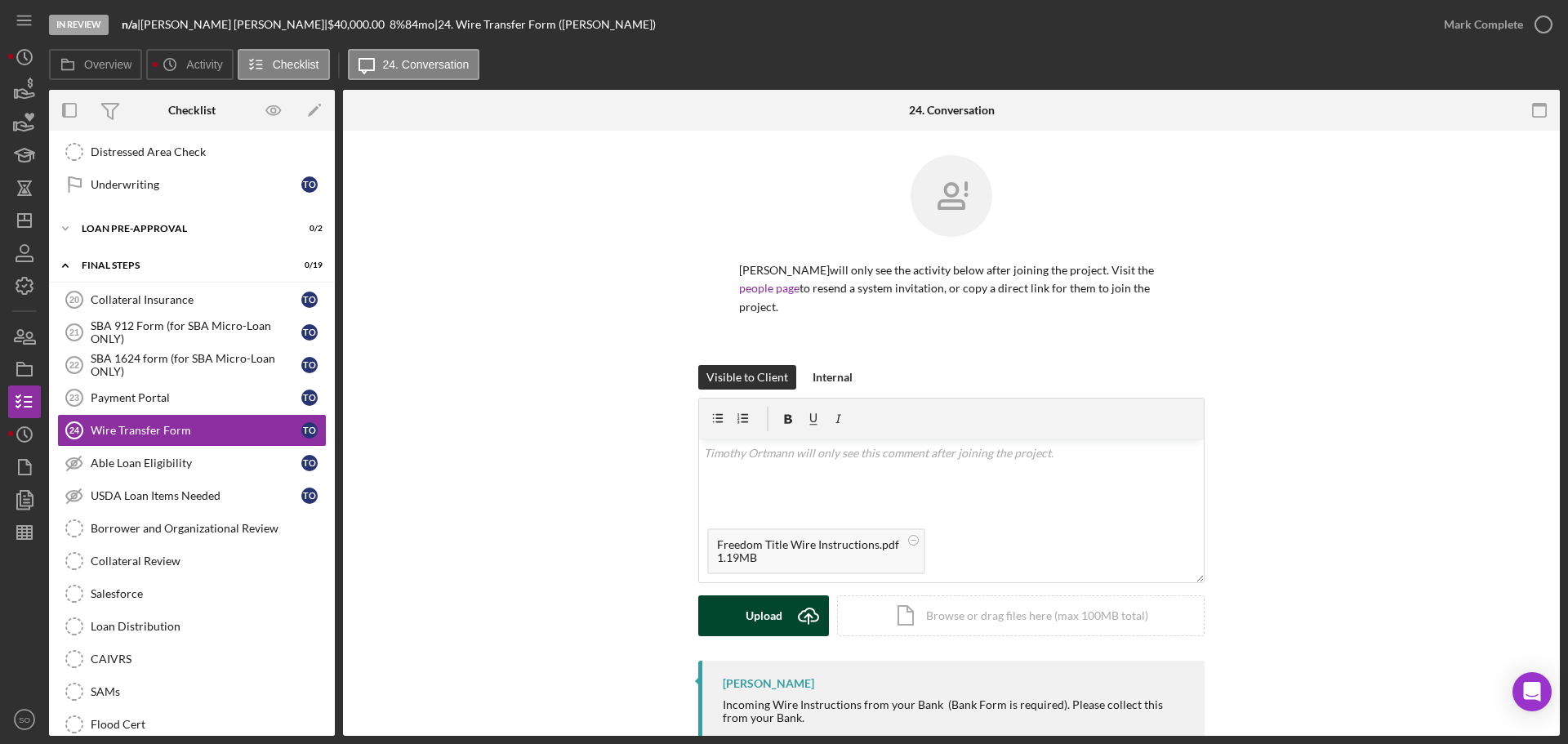
click at [772, 608] on div "Upload" at bounding box center [764, 615] width 37 height 40
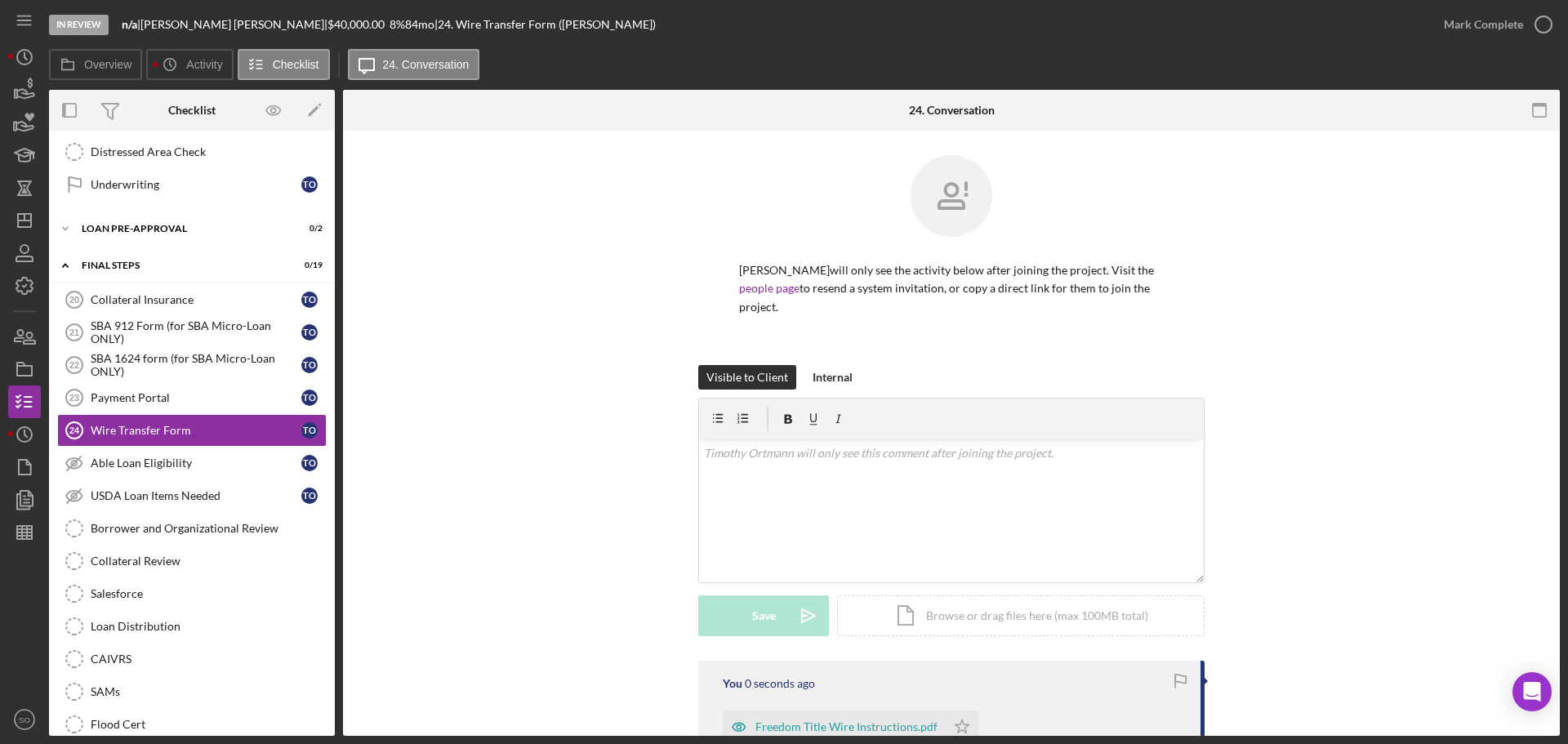
scroll to position [163, 0]
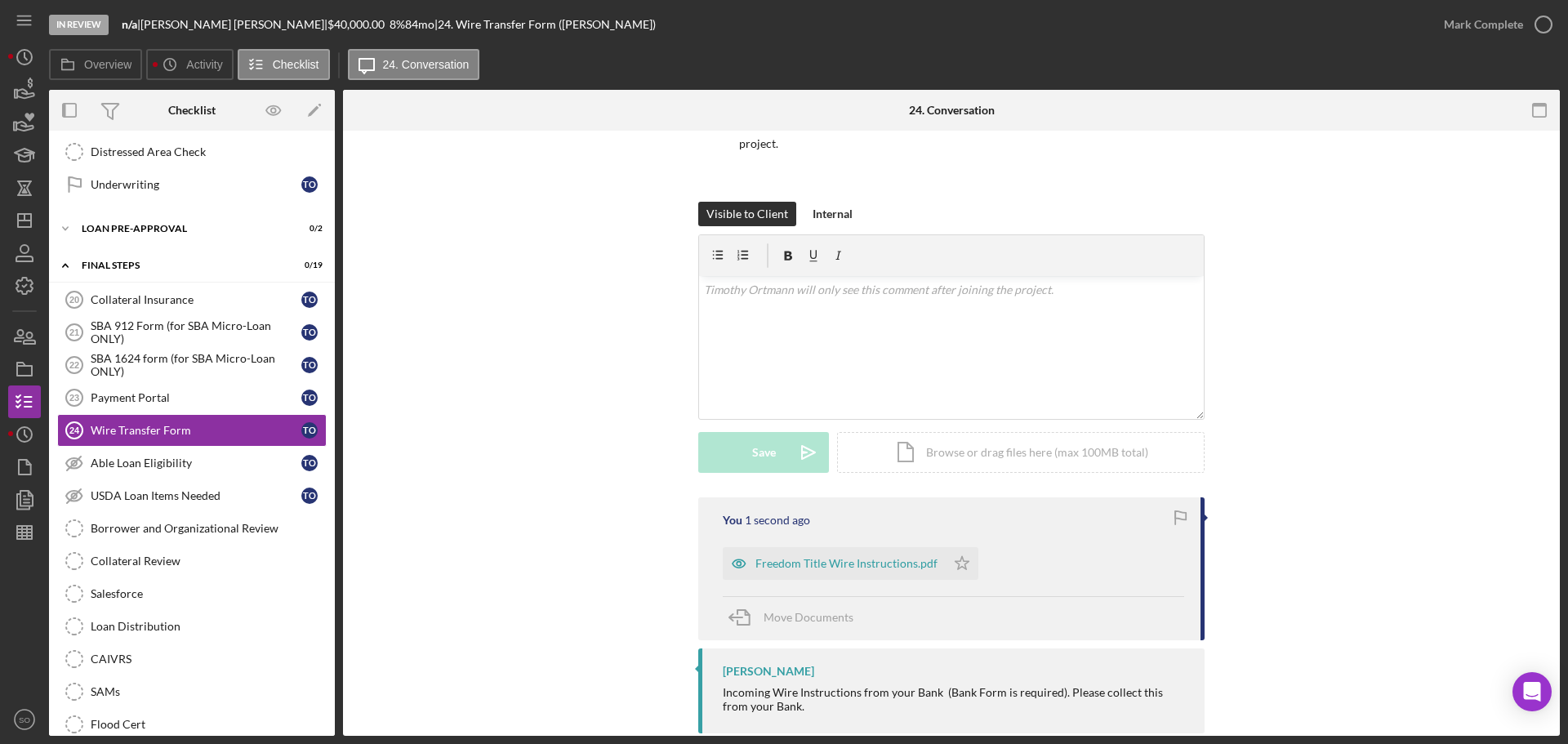
drag, startPoint x: 955, startPoint y: 581, endPoint x: 964, endPoint y: 572, distance: 12.7
click at [955, 580] on div "You 1 second ago Freedom Title Wire Instructions.pdf Icon/Star Move Documents" at bounding box center [951, 568] width 506 height 143
click at [966, 567] on icon "Icon/Star" at bounding box center [962, 564] width 33 height 33
click at [1461, 32] on div "Mark Complete" at bounding box center [1483, 25] width 79 height 33
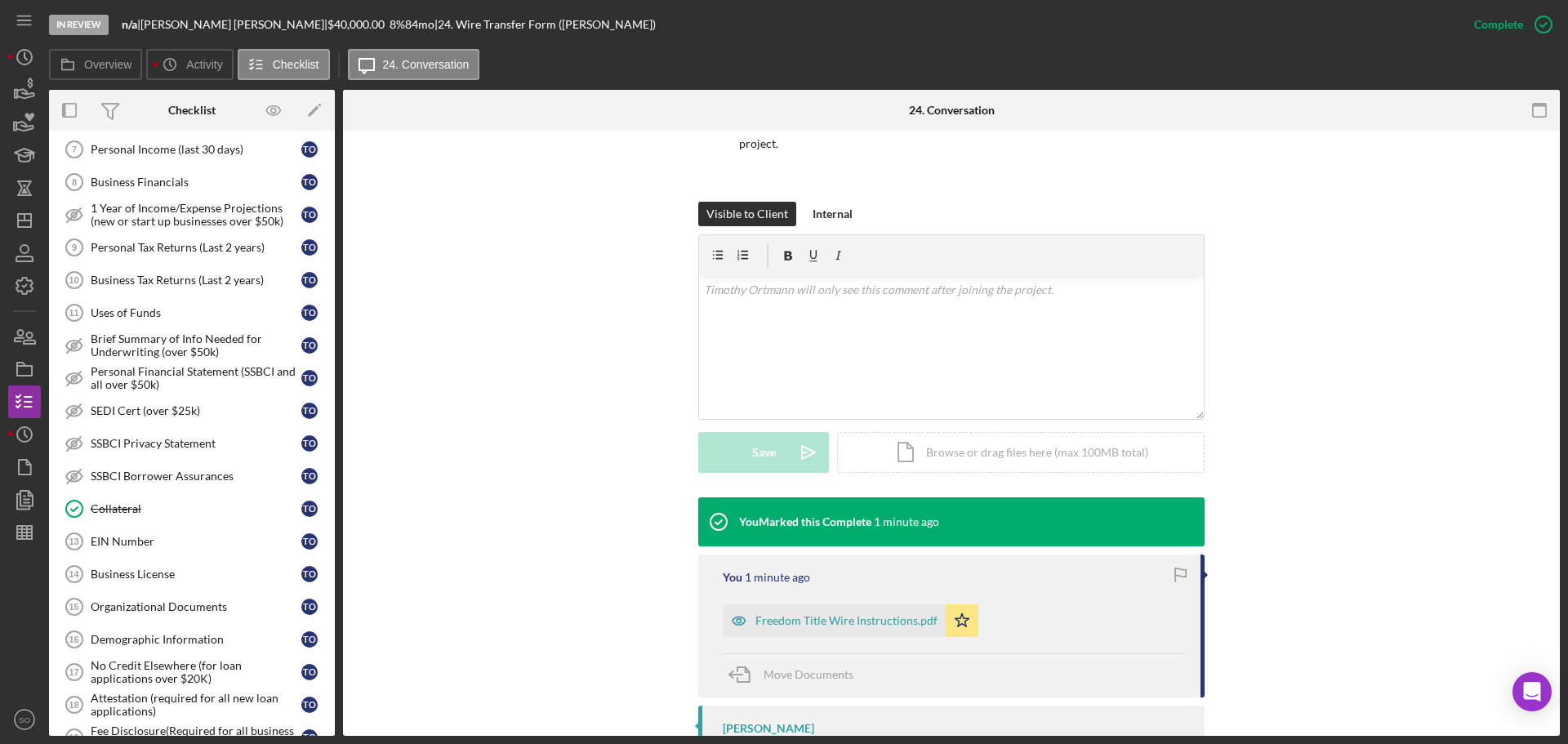
scroll to position [571, 0]
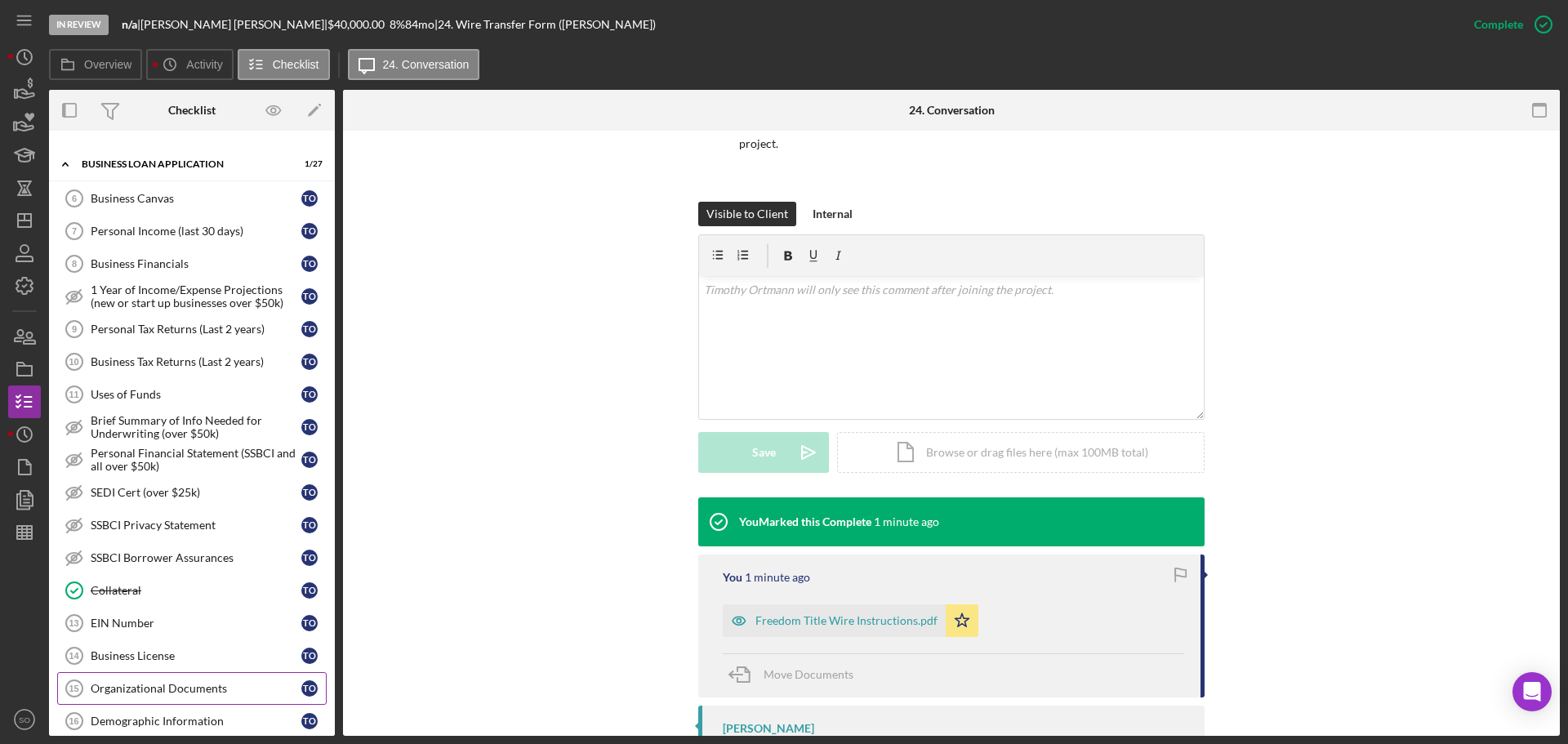
click at [167, 682] on div "Organizational Documents" at bounding box center [196, 689] width 211 height 13
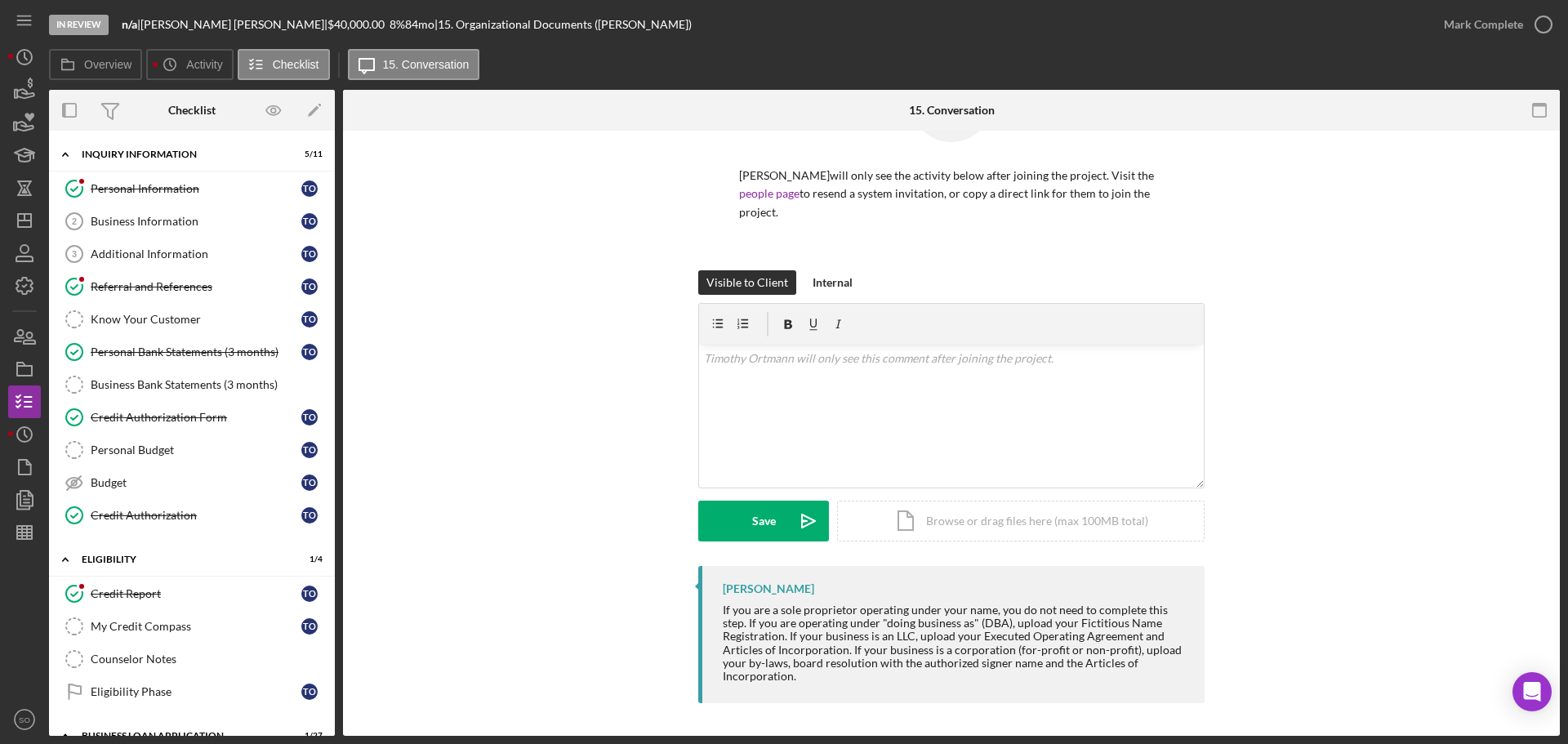
click at [186, 422] on div "Credit Authorization Form" at bounding box center [196, 417] width 211 height 13
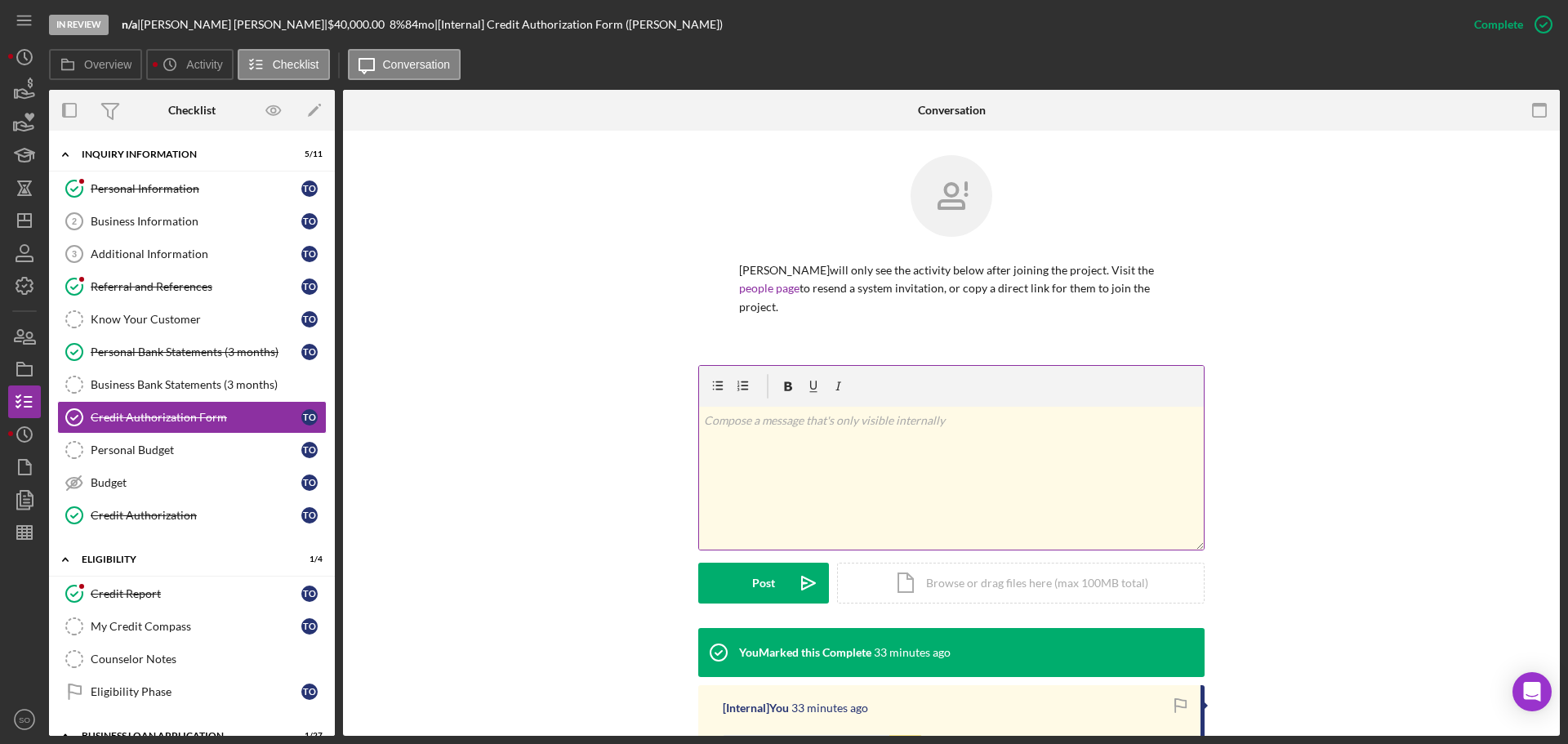
scroll to position [310, 0]
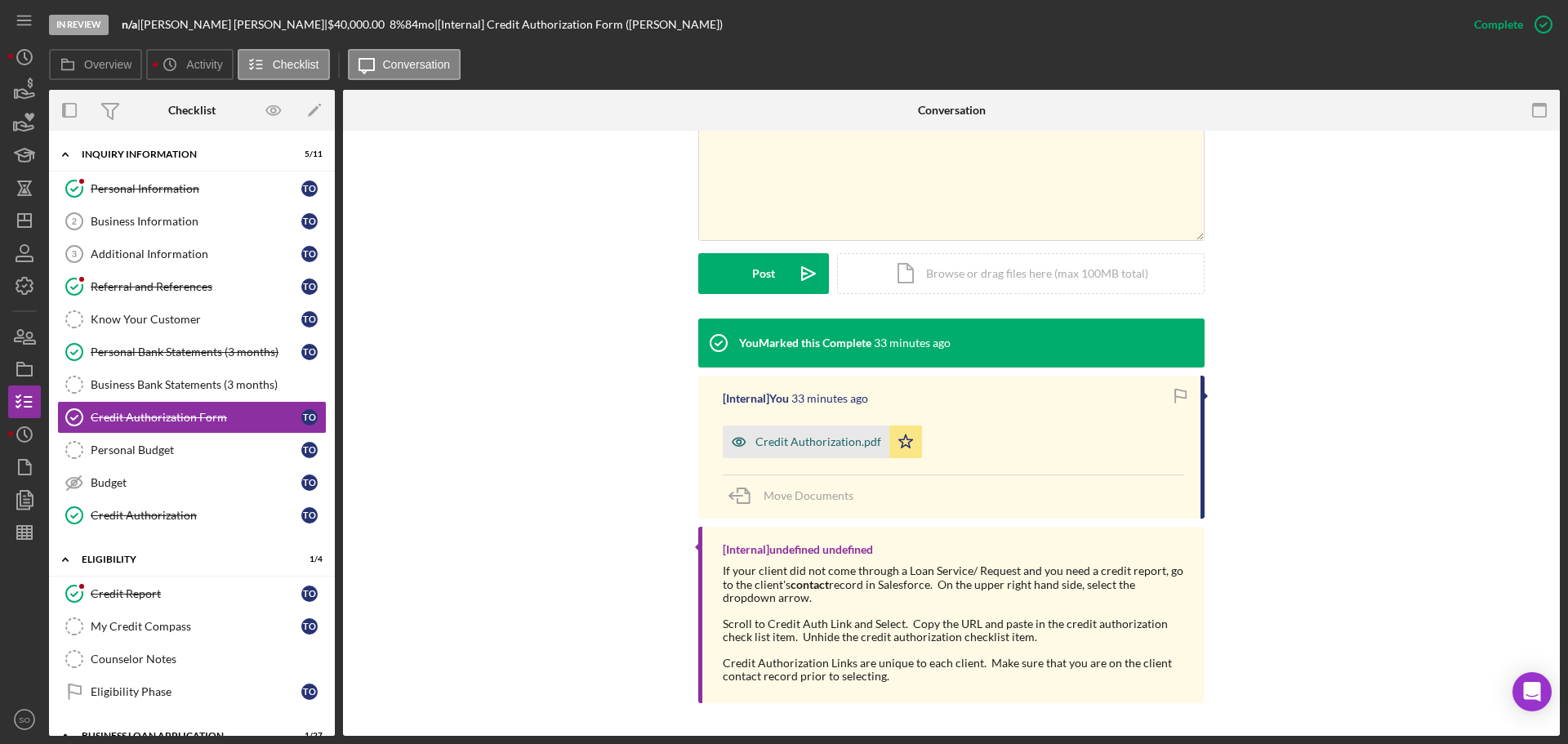
click at [802, 436] on div "Credit Authorization.pdf" at bounding box center [818, 442] width 126 height 13
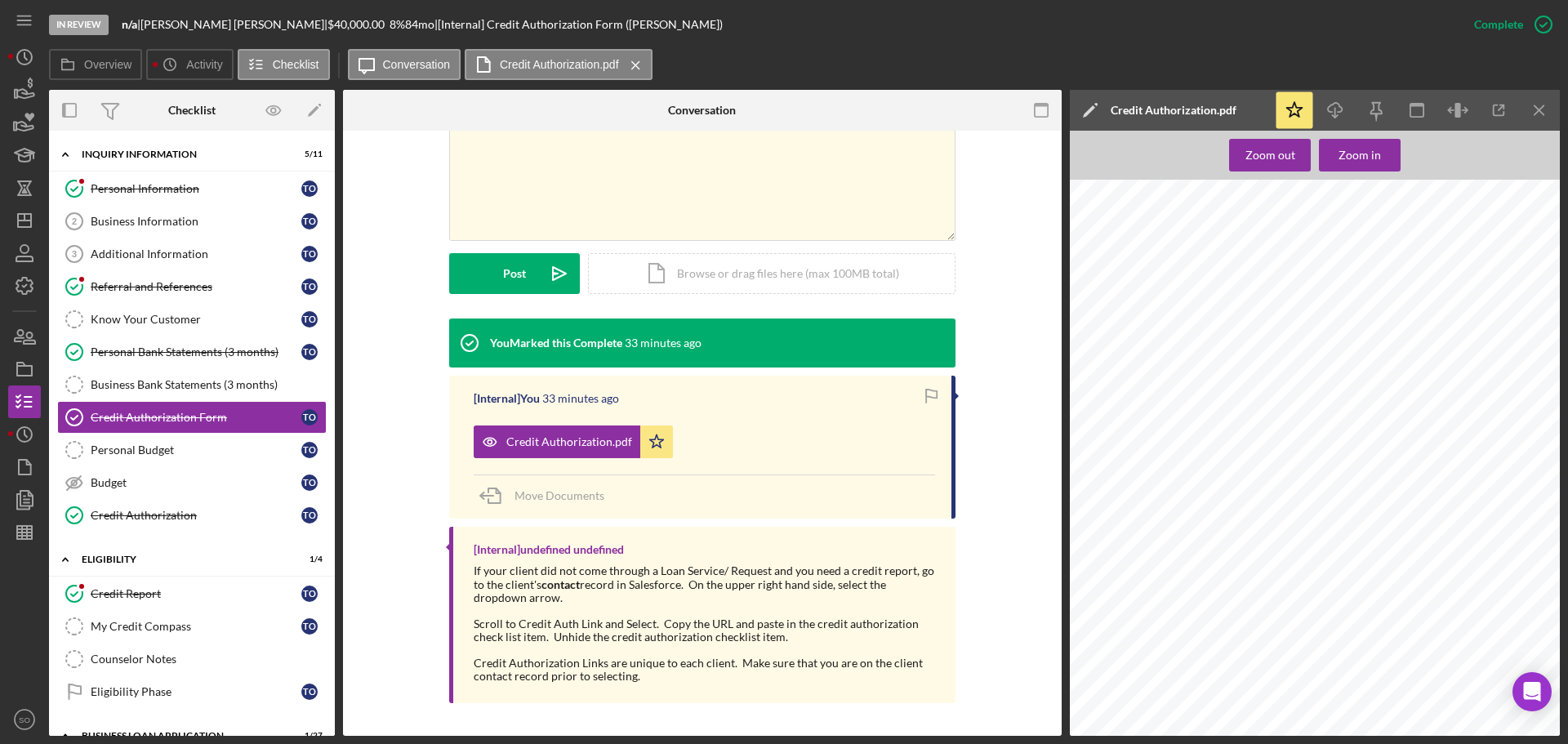
click at [1197, 463] on span "[EMAIL_ADDRESS][DOMAIN_NAME]" at bounding box center [1231, 461] width 140 height 7
copy span "[EMAIL_ADDRESS][DOMAIN_NAME]"
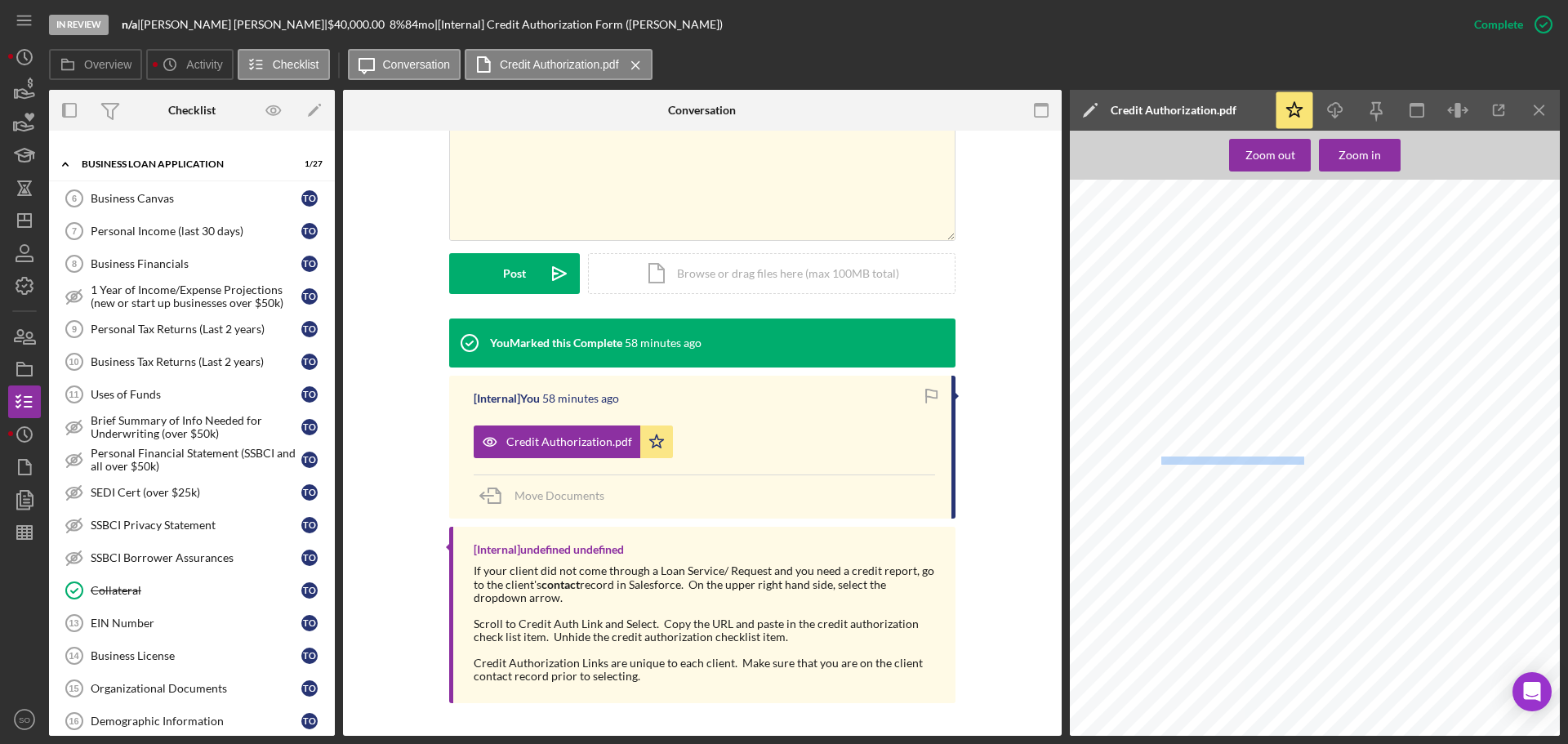
click at [163, 239] on link "Personal Income (last 30 days) 7 Personal Income (last 30 days) T O" at bounding box center [192, 231] width 269 height 33
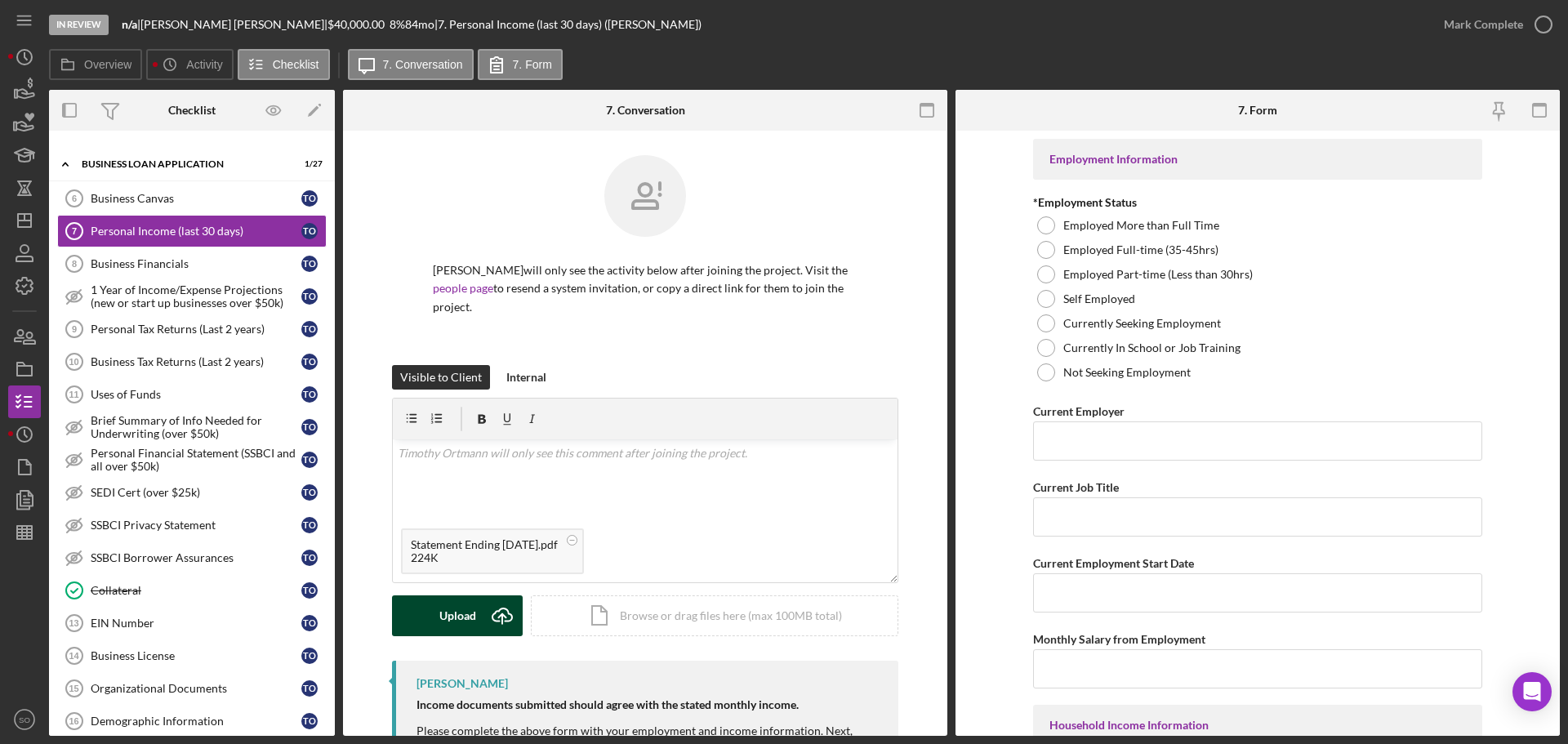
click at [450, 624] on div "Upload" at bounding box center [457, 615] width 37 height 40
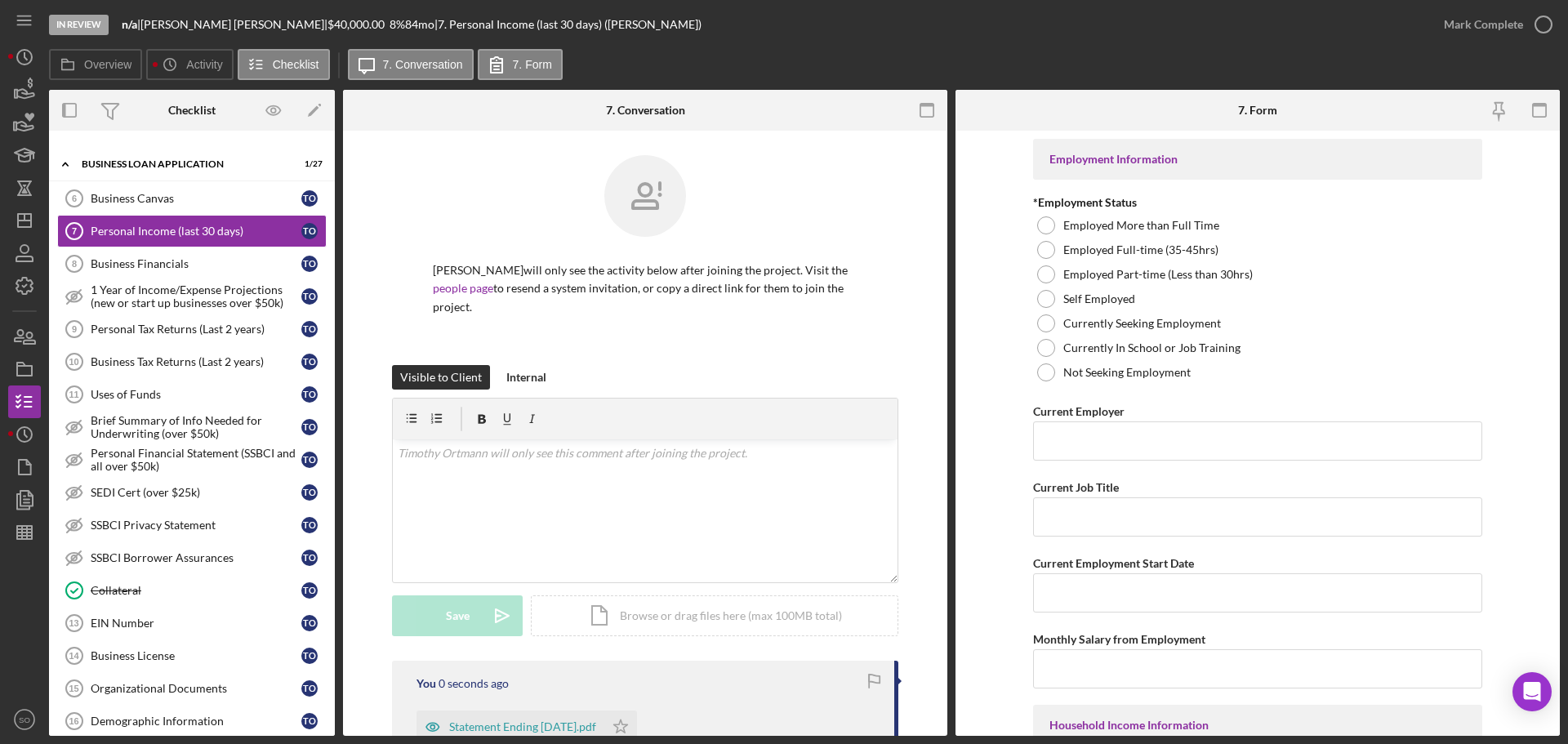
scroll to position [325, 0]
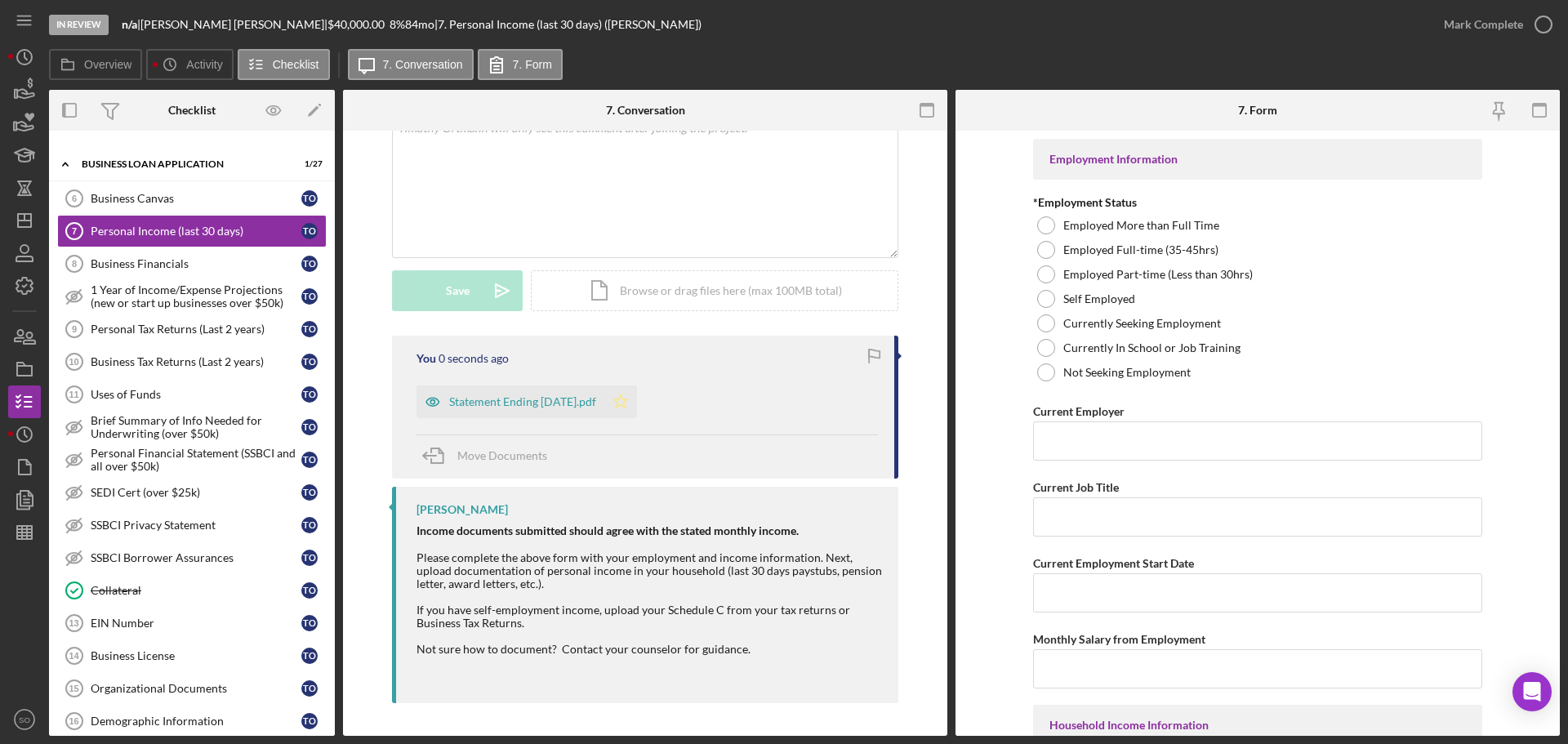
click at [621, 401] on icon "Icon/Star" at bounding box center [621, 402] width 33 height 33
click at [543, 409] on div "Statement Ending [DATE].pdf" at bounding box center [509, 402] width 187 height 33
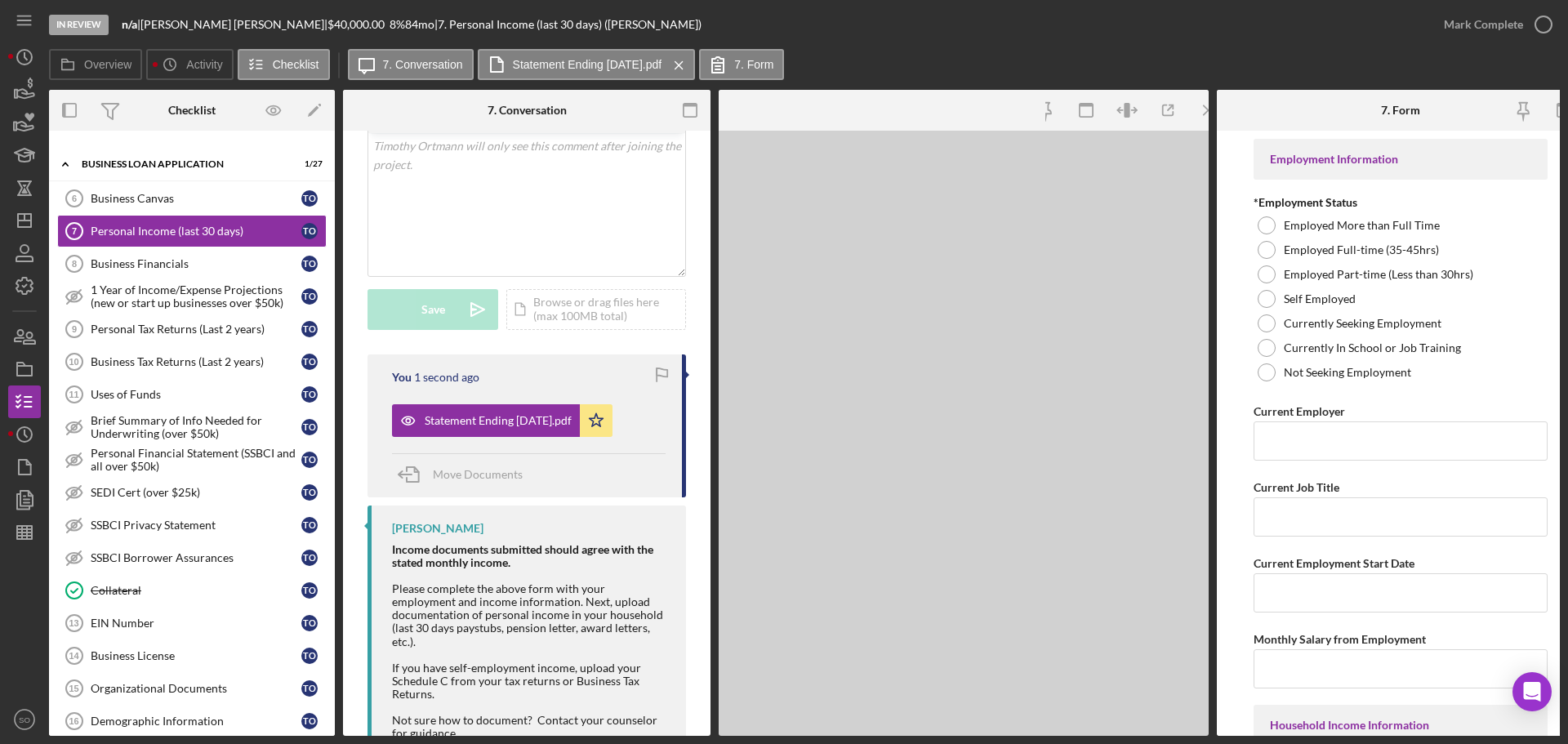
scroll to position [343, 0]
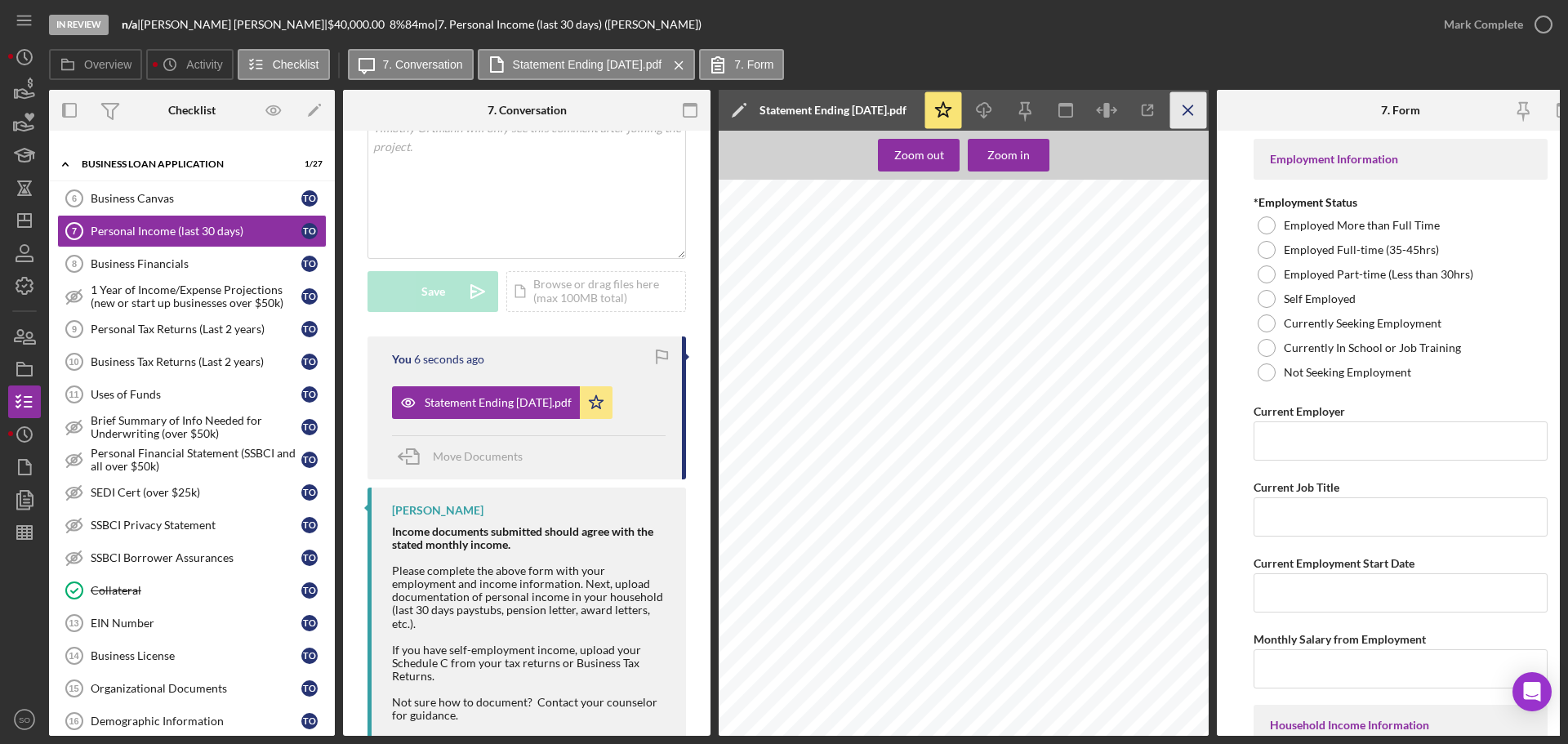
click at [1182, 107] on icon "Icon/Menu Close" at bounding box center [1188, 111] width 37 height 37
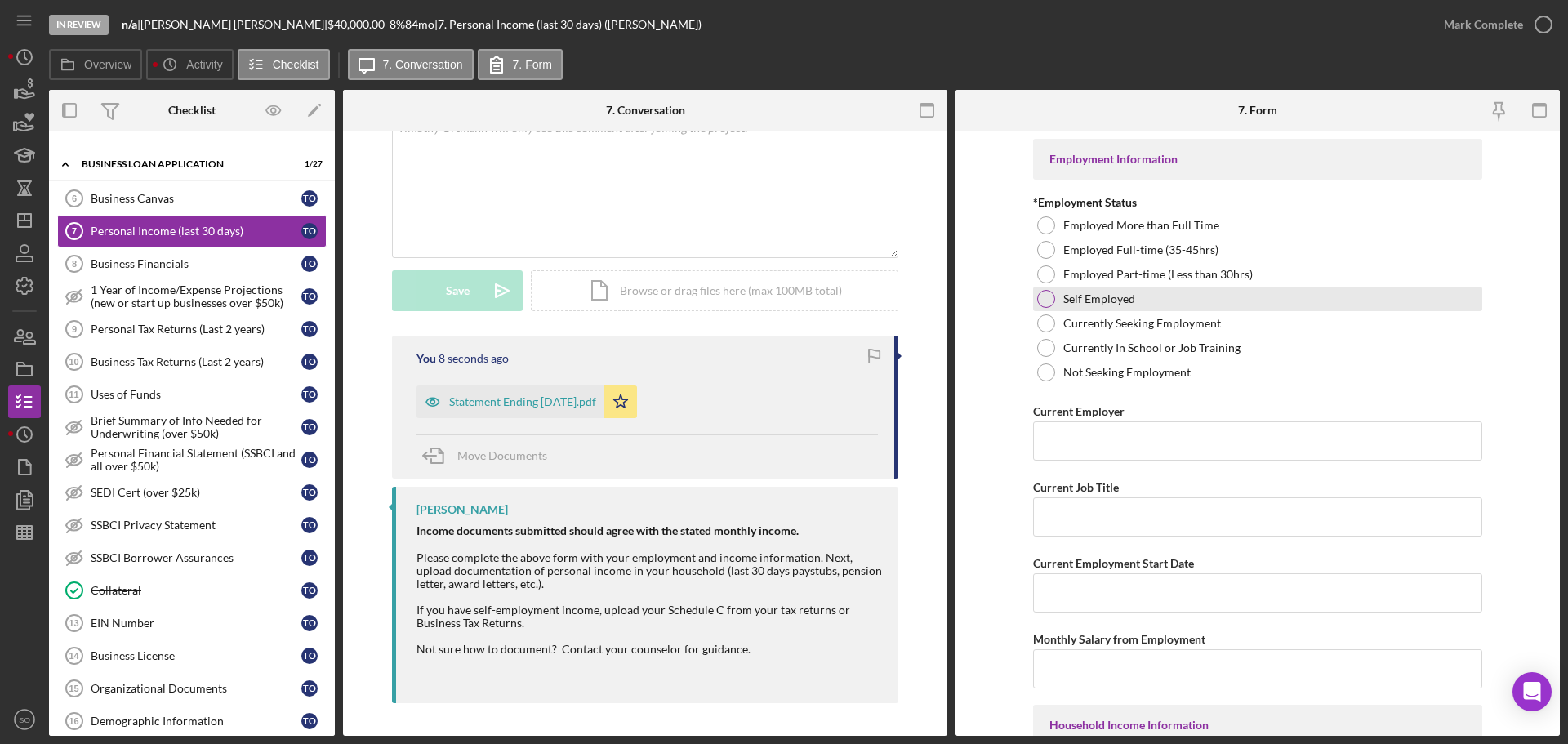
click at [1045, 296] on div at bounding box center [1046, 299] width 18 height 18
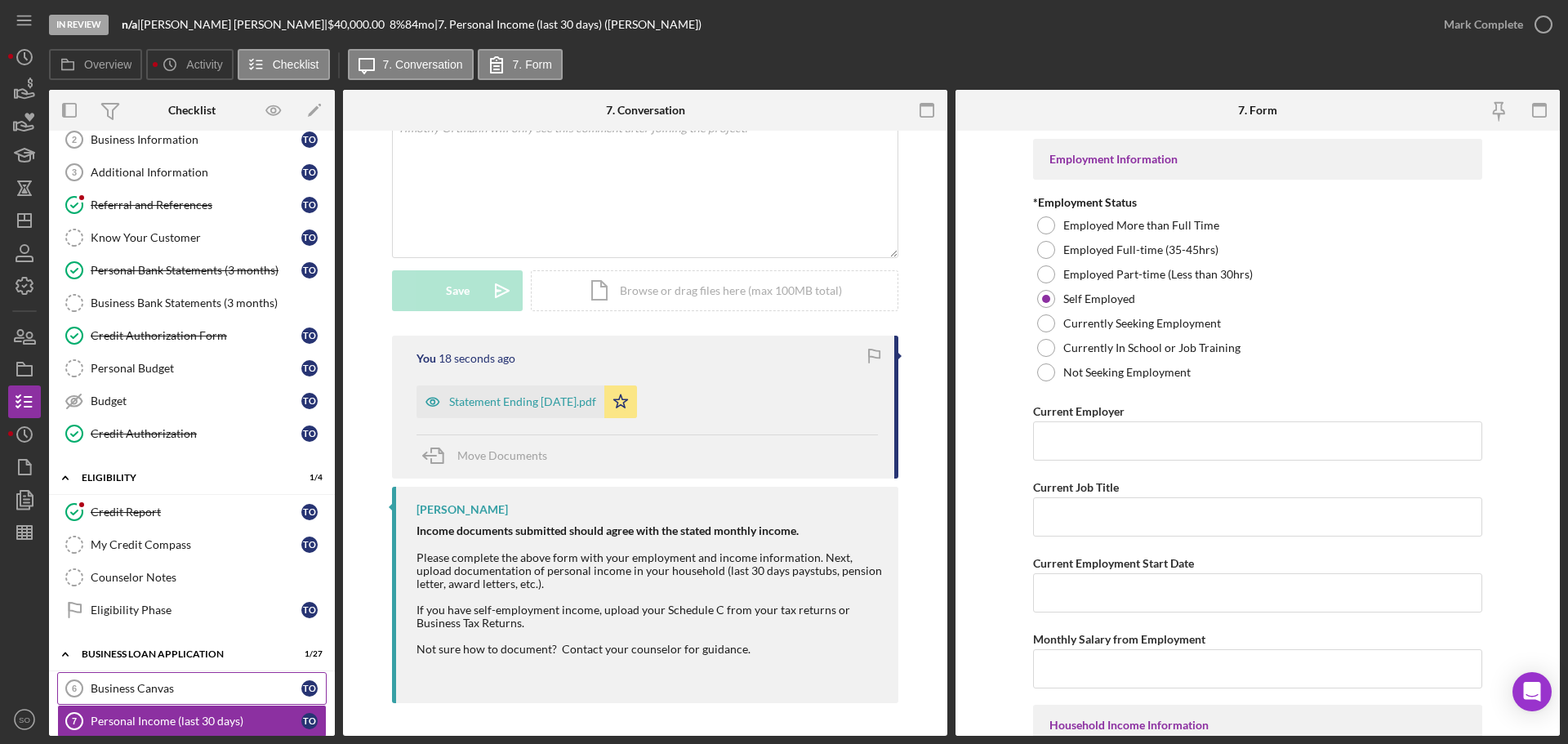
scroll to position [0, 0]
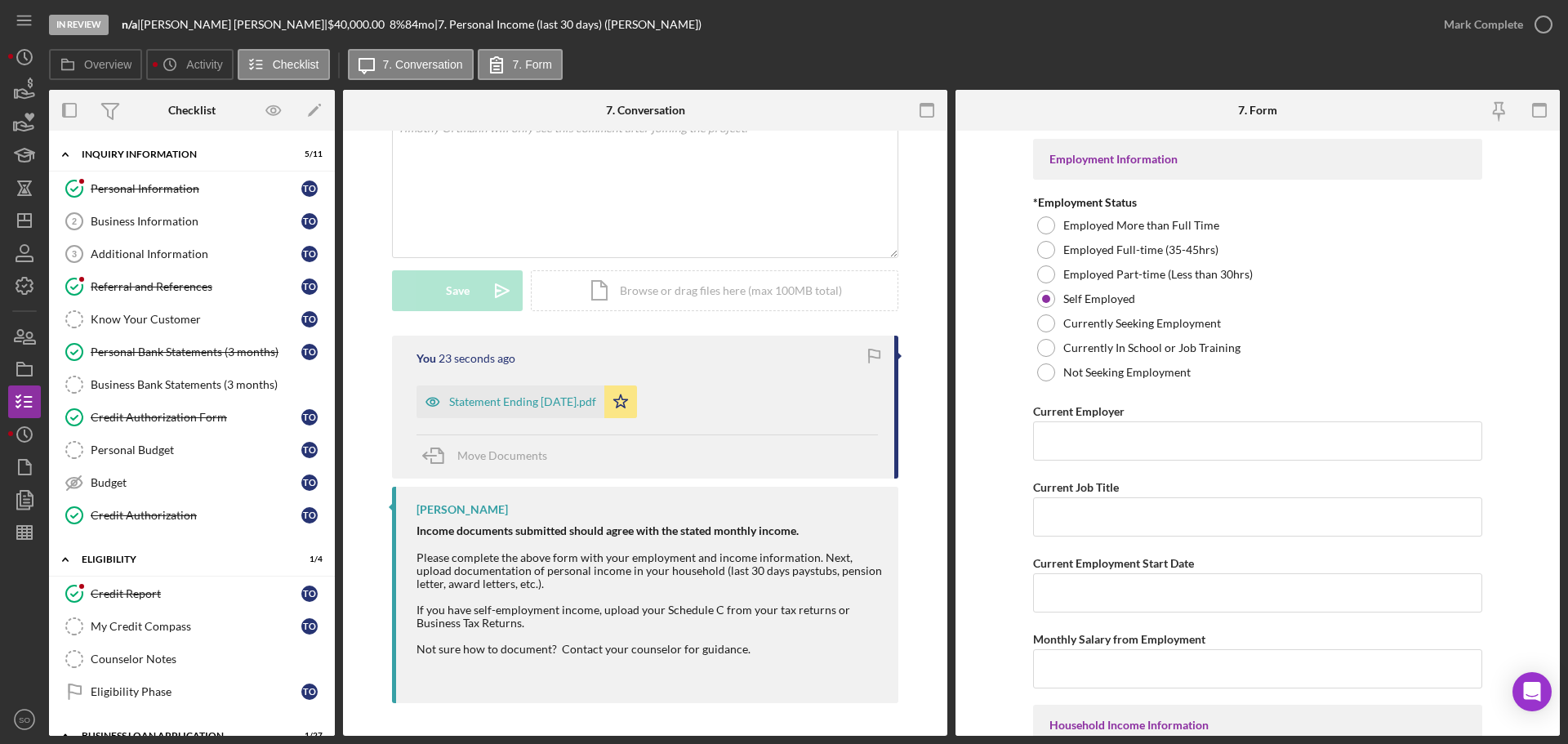
click at [369, 394] on div "You 23 seconds ago Statement Ending [DATE].pdf Icon/Star Move Documents [PERSON…" at bounding box center [645, 523] width 555 height 375
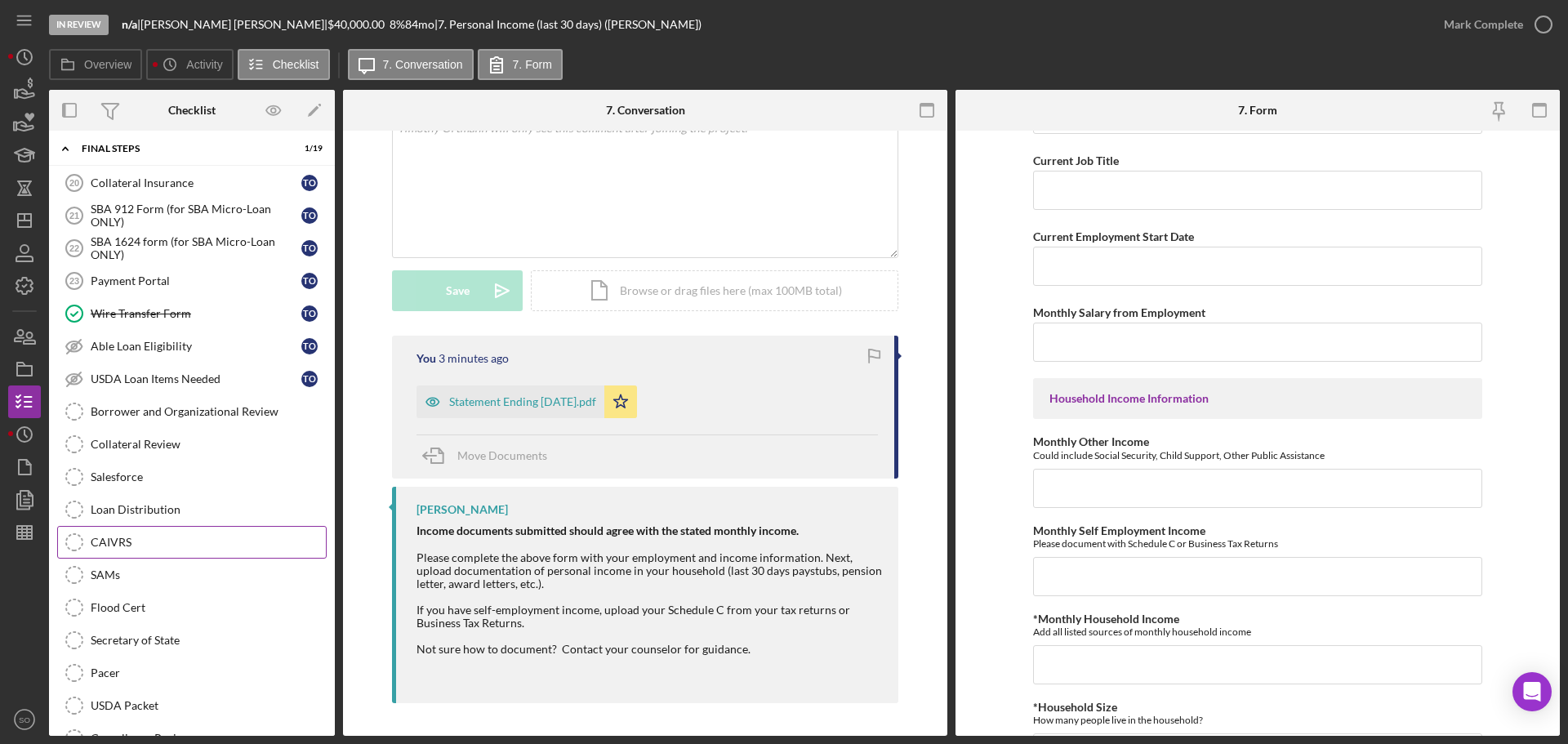
scroll to position [1470, 0]
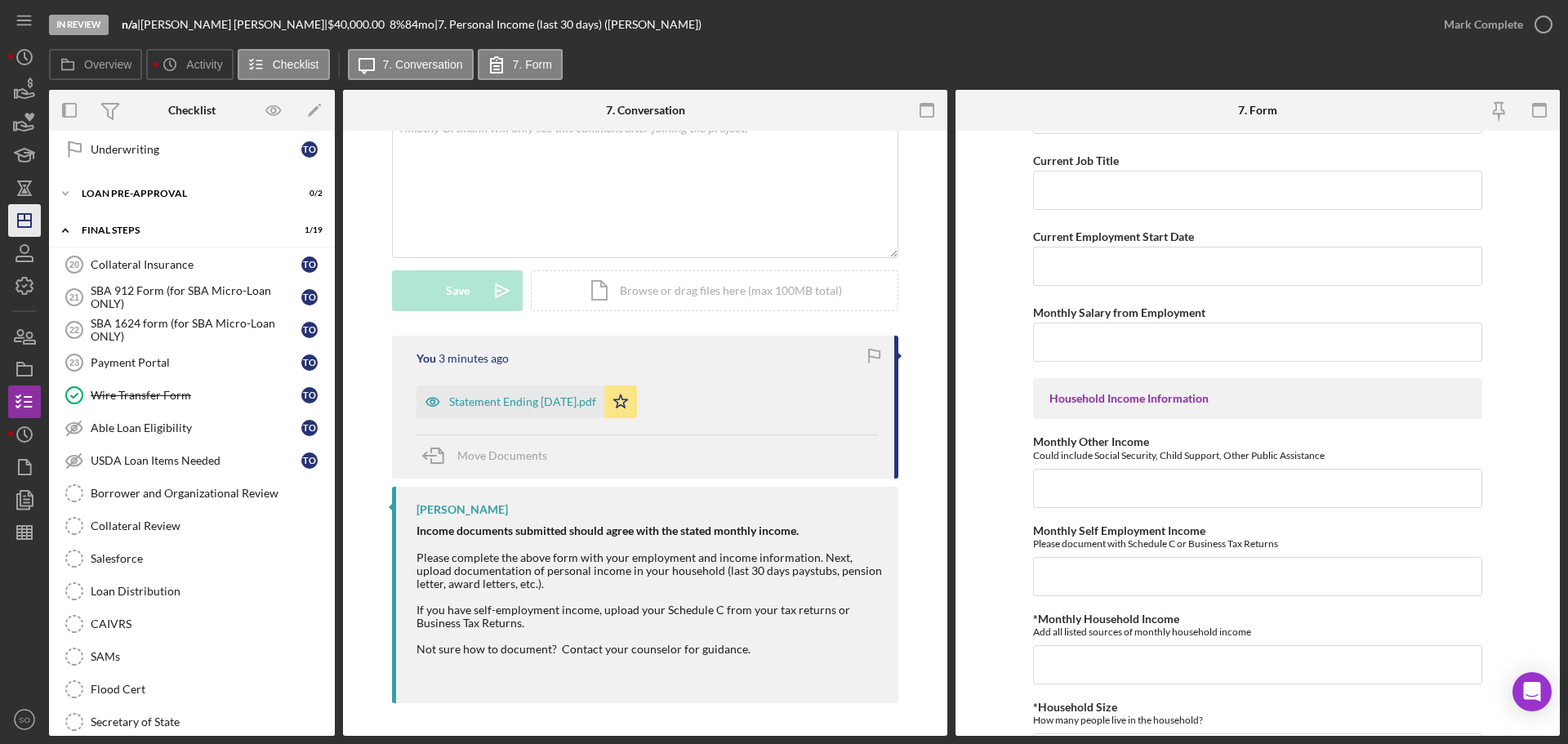
click at [40, 219] on icon "Icon/Dashboard" at bounding box center [24, 220] width 40 height 40
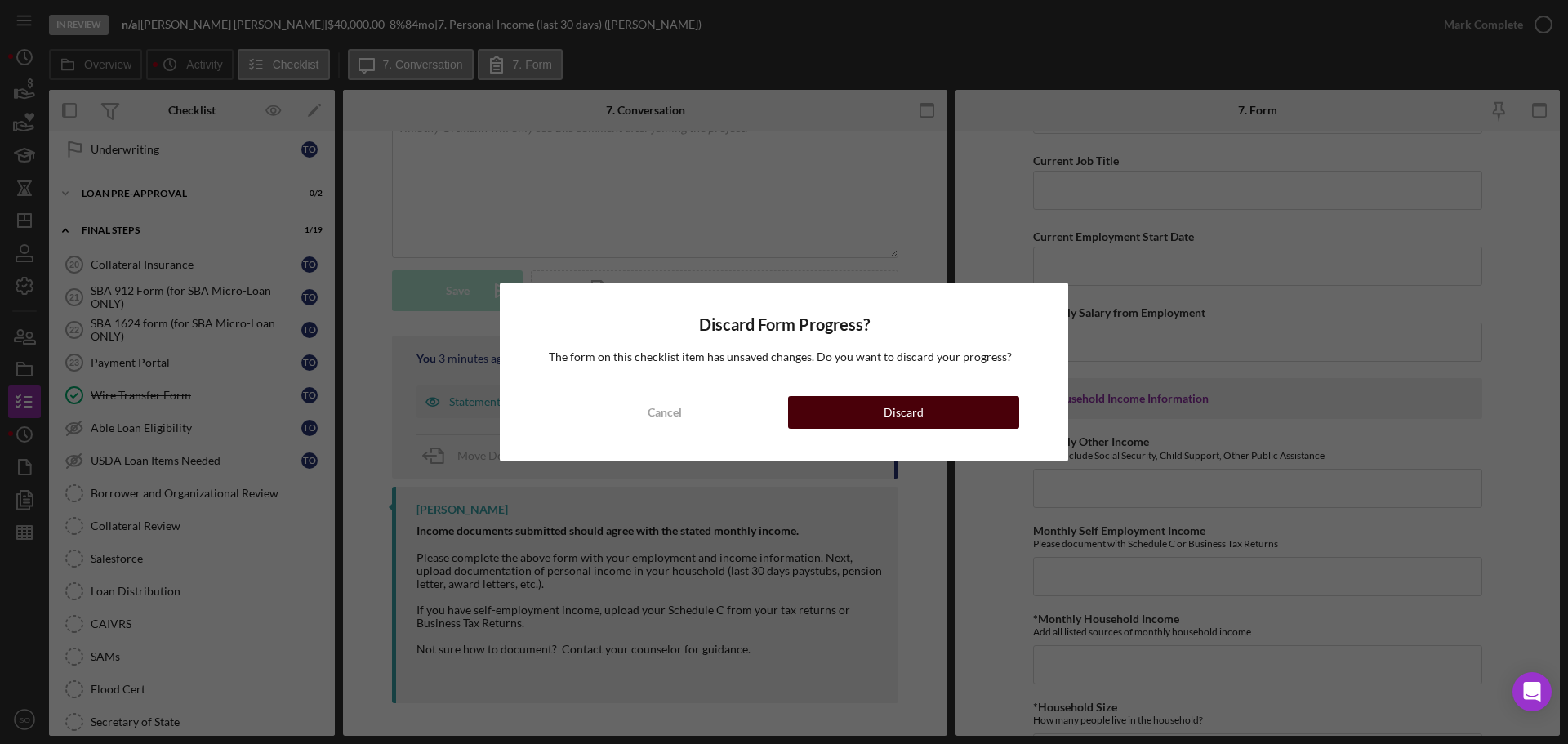
drag, startPoint x: 897, startPoint y: 405, endPoint x: 905, endPoint y: 408, distance: 8.5
click at [899, 407] on div "Discard" at bounding box center [903, 413] width 40 height 33
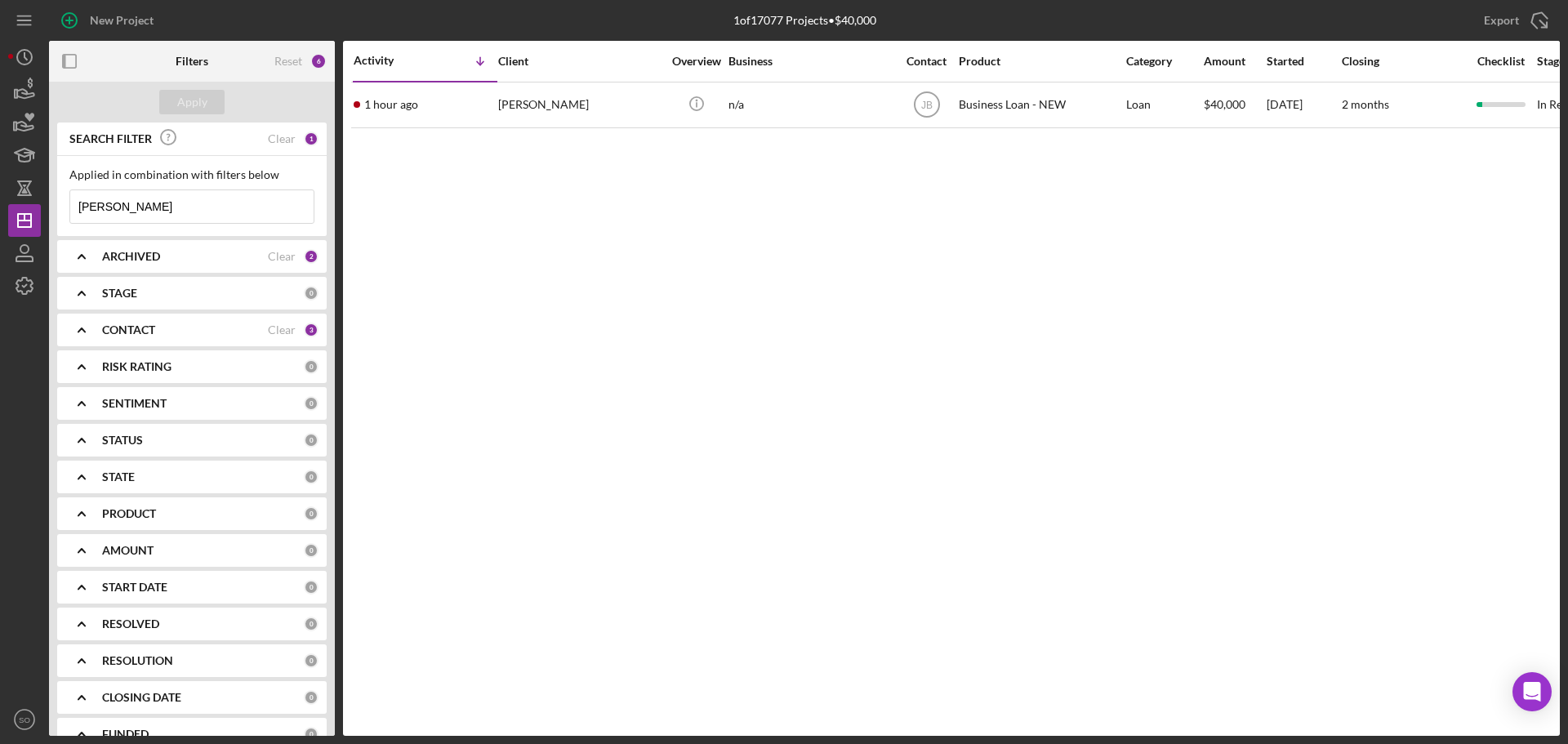
drag, startPoint x: 170, startPoint y: 211, endPoint x: 0, endPoint y: 177, distance: 173.4
click at [0, 177] on div "New Project 1 of 17077 Projects • $40,000 [PERSON_NAME] Export Icon/Export Filt…" at bounding box center [784, 372] width 1568 height 744
type input "[PERSON_NAME]"
click at [188, 102] on div "Apply" at bounding box center [192, 102] width 31 height 25
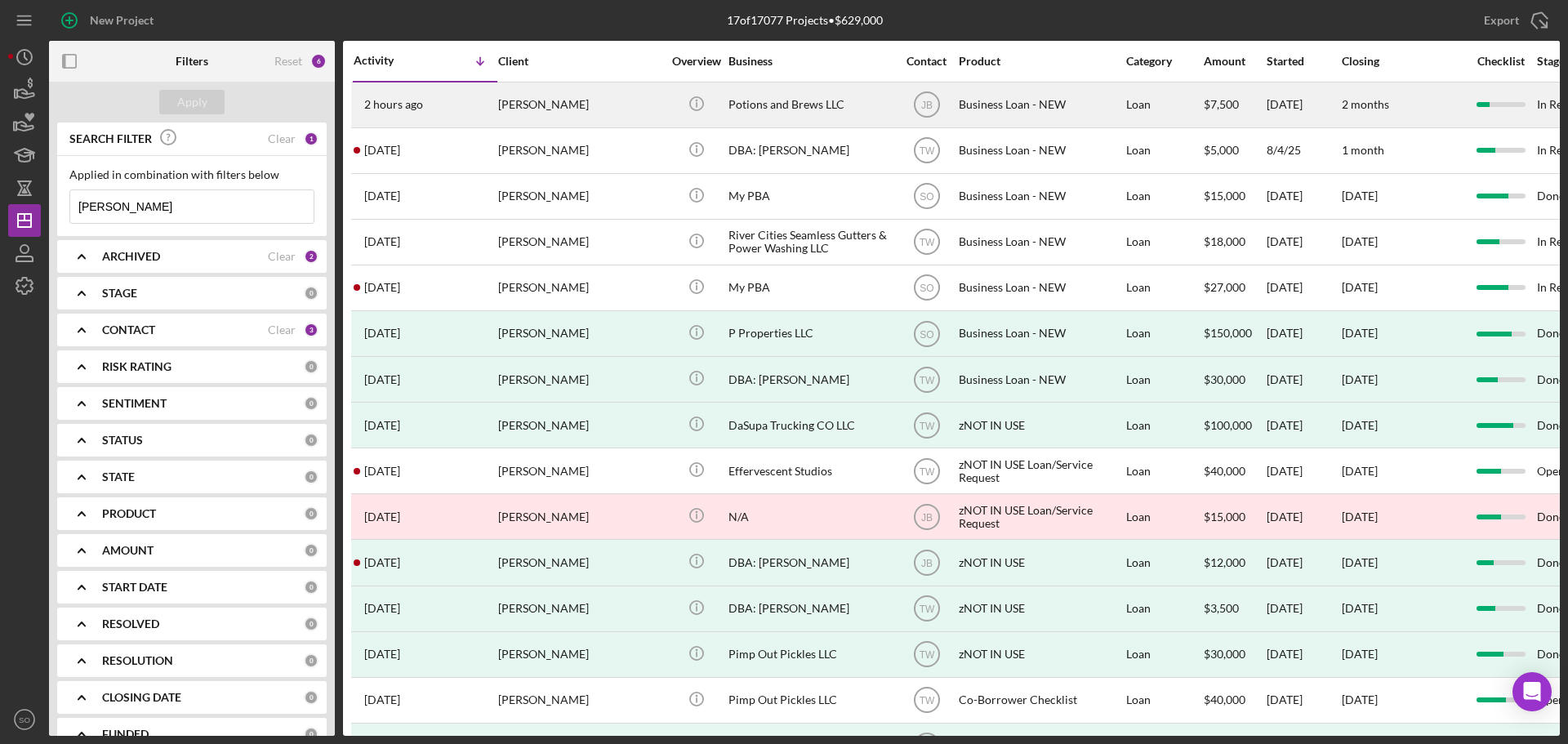
click at [533, 111] on div "[PERSON_NAME]" at bounding box center [580, 105] width 163 height 43
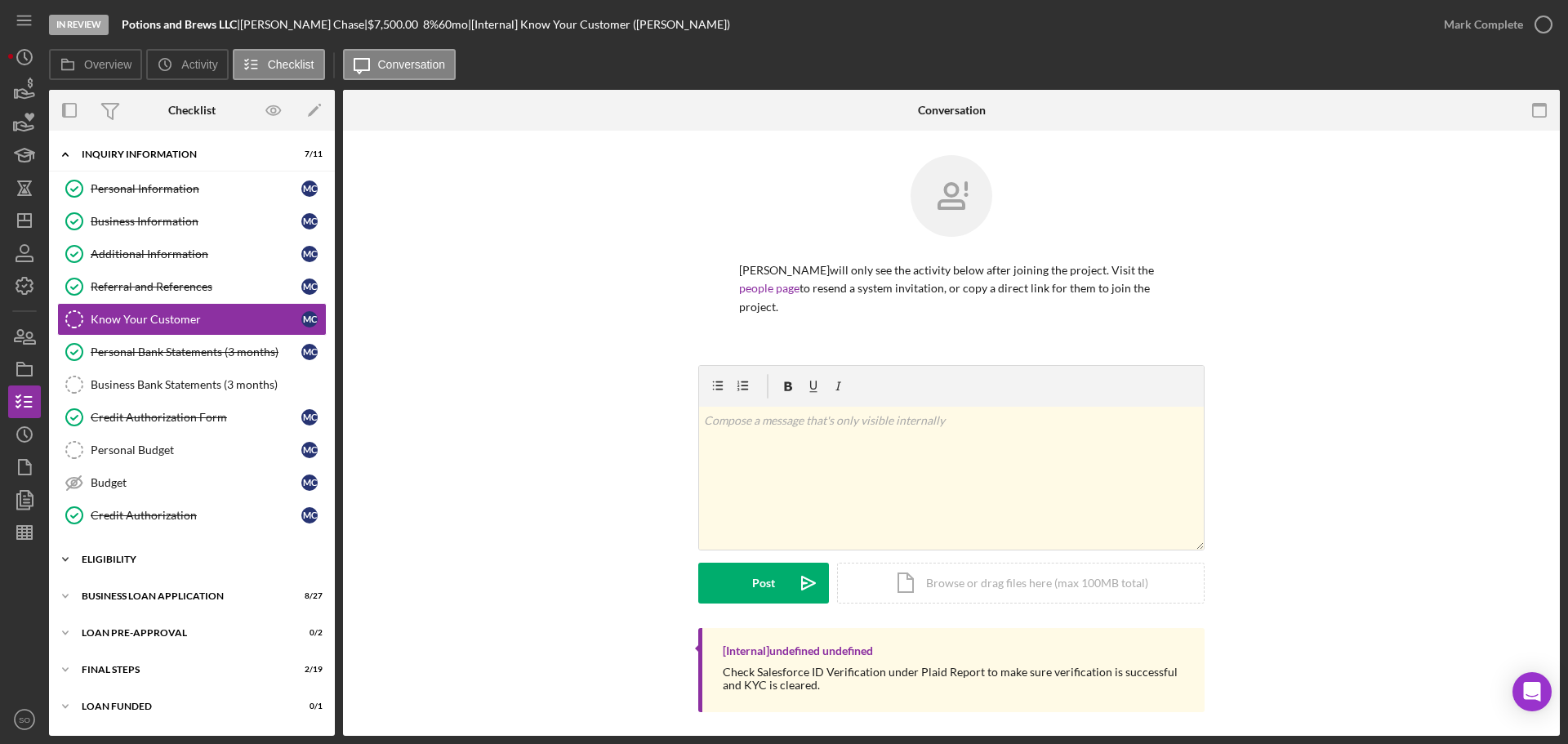
click at [114, 549] on div "Icon/Expander ELIGIBILITY 1 / 4" at bounding box center [192, 560] width 286 height 33
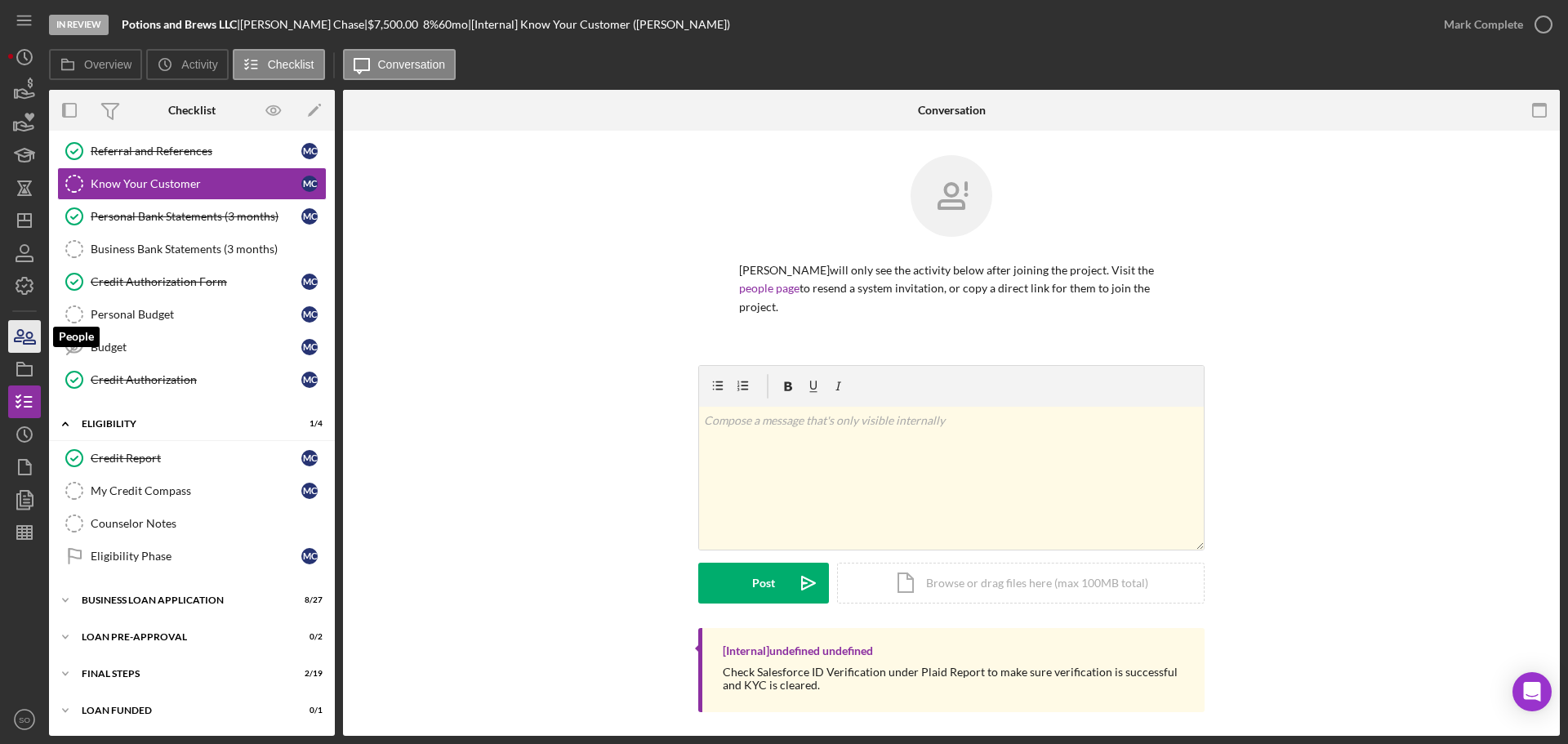
click at [24, 350] on icon "button" at bounding box center [24, 336] width 40 height 40
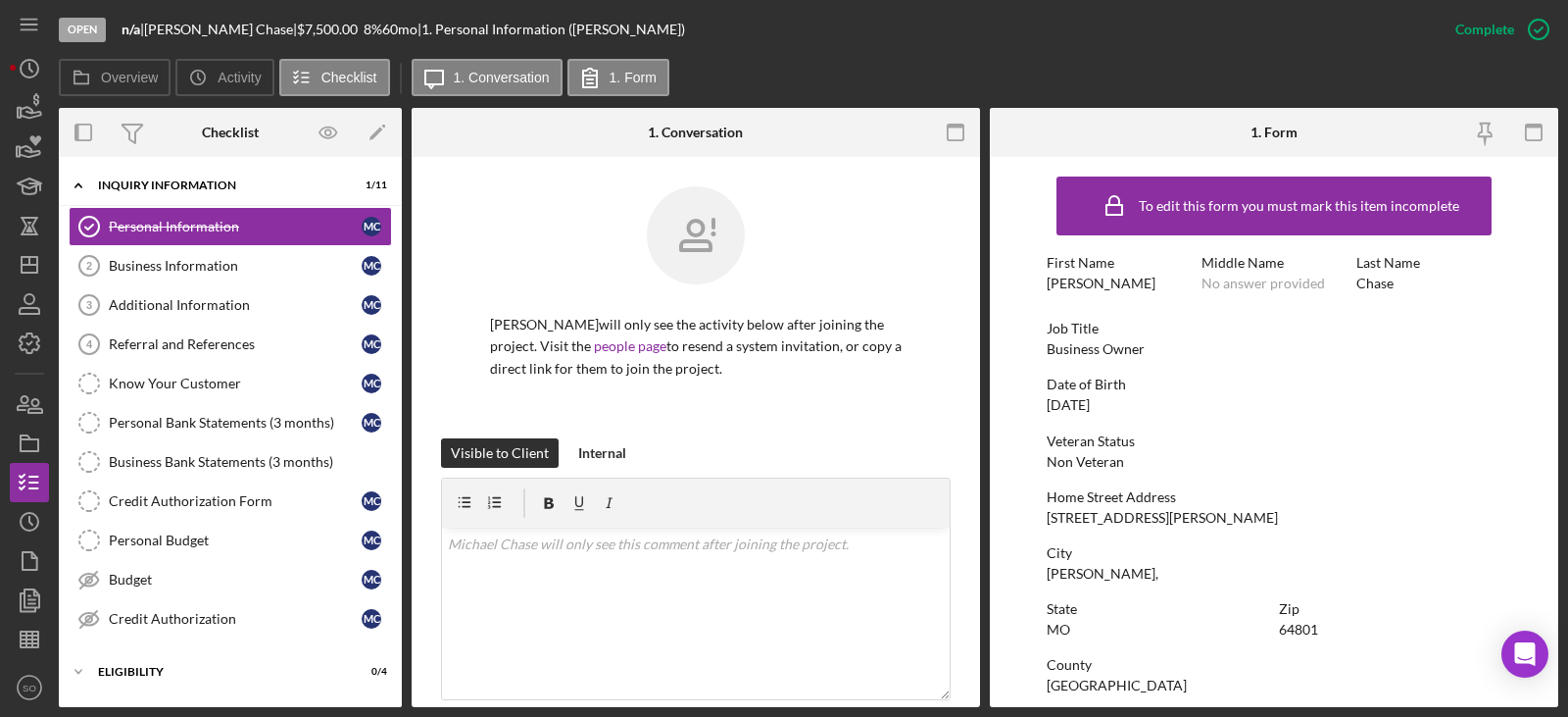
click at [1108, 524] on div "[STREET_ADDRESS][PERSON_NAME]" at bounding box center [1162, 518] width 231 height 16
copy div "[STREET_ADDRESS][PERSON_NAME]"
click at [1060, 574] on div "[PERSON_NAME]," at bounding box center [1102, 574] width 112 height 16
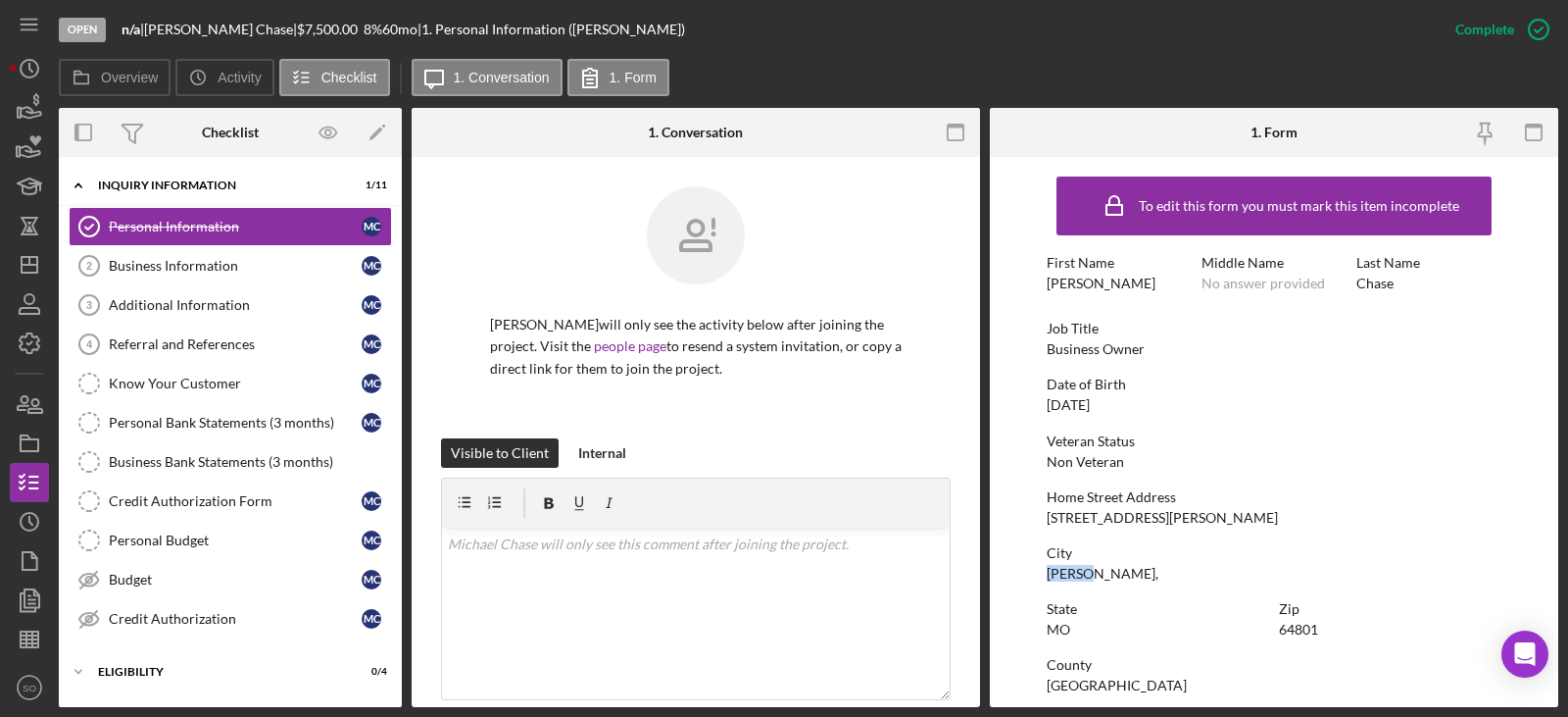
click at [1060, 574] on div "[PERSON_NAME]," at bounding box center [1102, 574] width 112 height 16
copy div "Joplin"
click at [1298, 640] on div "State MO Zip 64801" at bounding box center [1274, 629] width 455 height 56
click at [1291, 626] on div "64801" at bounding box center [1299, 630] width 40 height 16
click at [1291, 625] on div "64801" at bounding box center [1299, 630] width 40 height 16
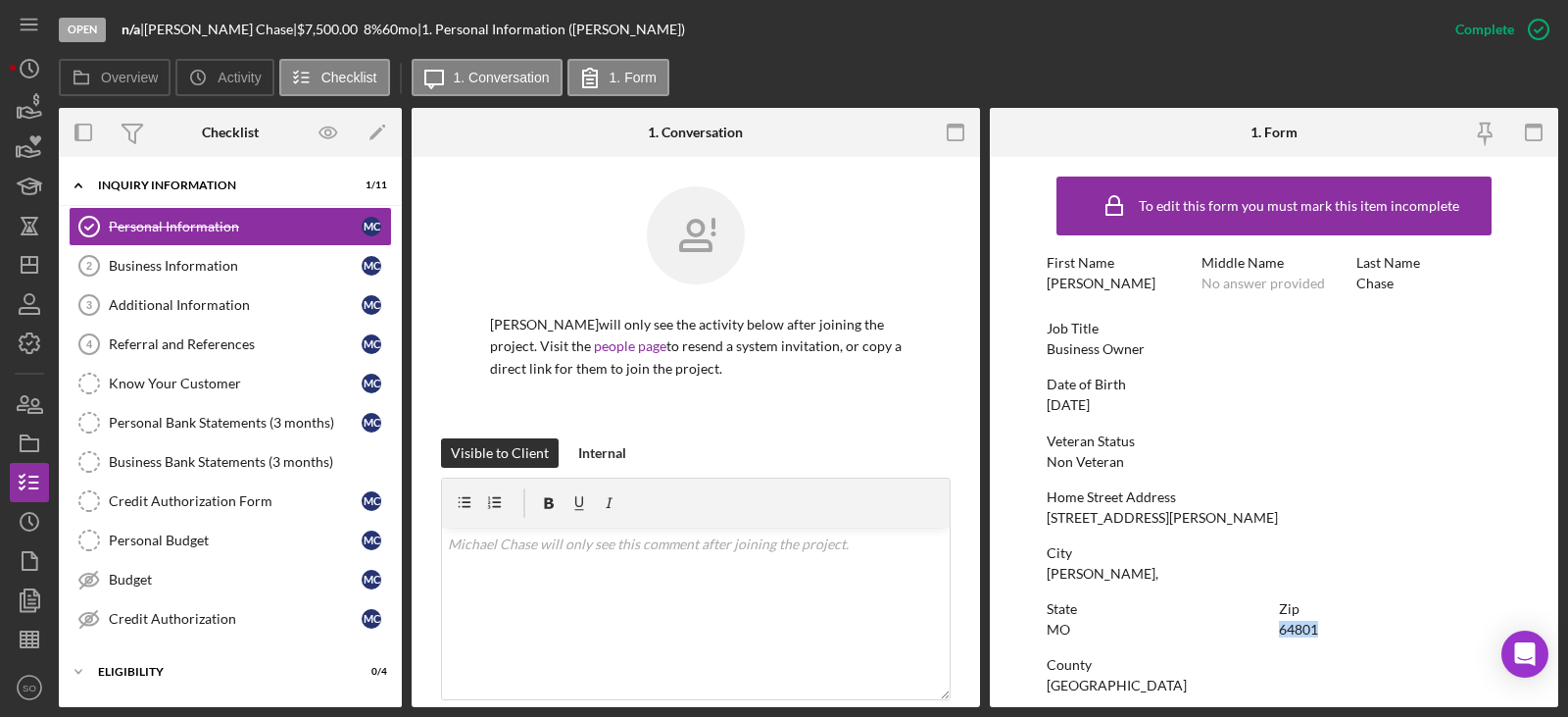
copy div "64801"
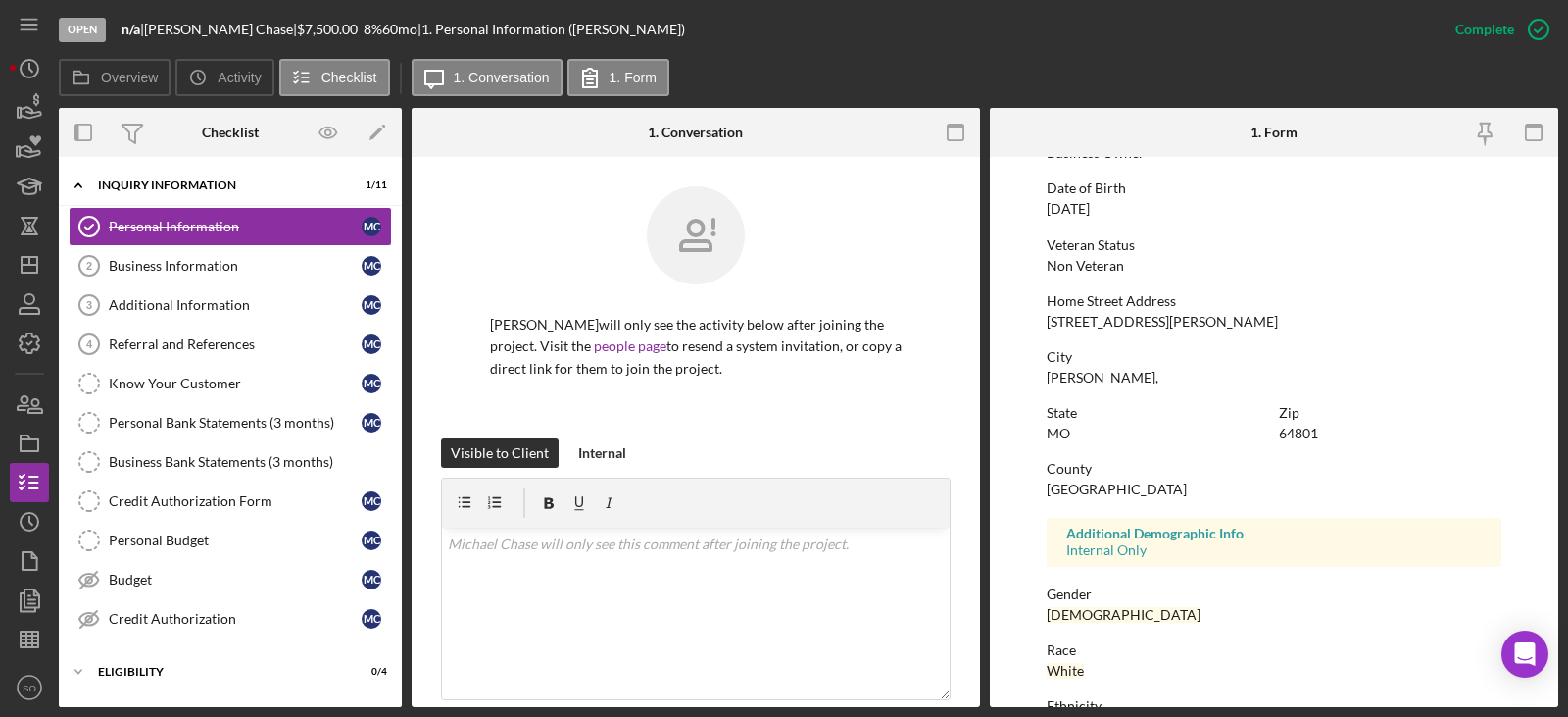
click at [1065, 490] on div "[GEOGRAPHIC_DATA]" at bounding box center [1116, 490] width 140 height 16
copy div "[GEOGRAPHIC_DATA]"
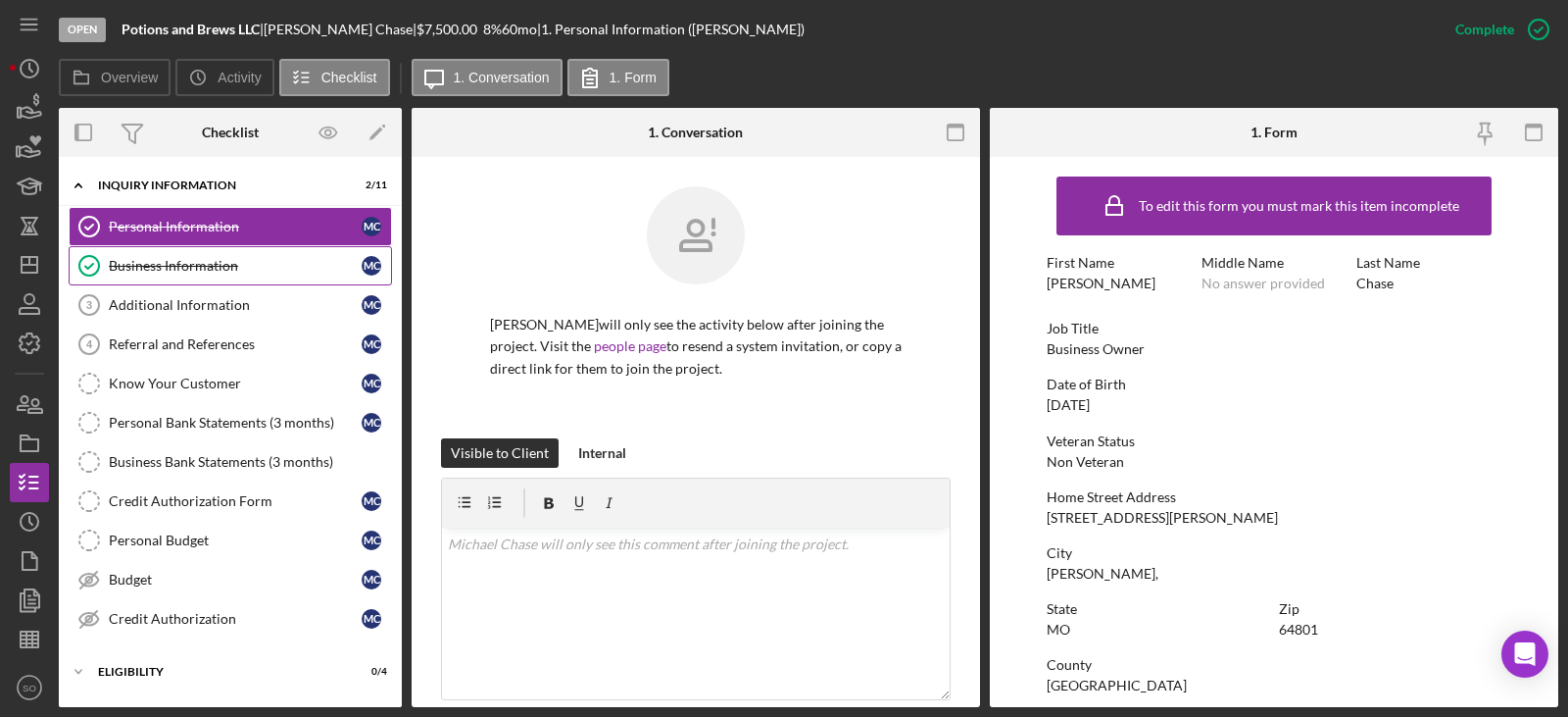
click at [212, 261] on div "Business Information" at bounding box center [235, 266] width 253 height 16
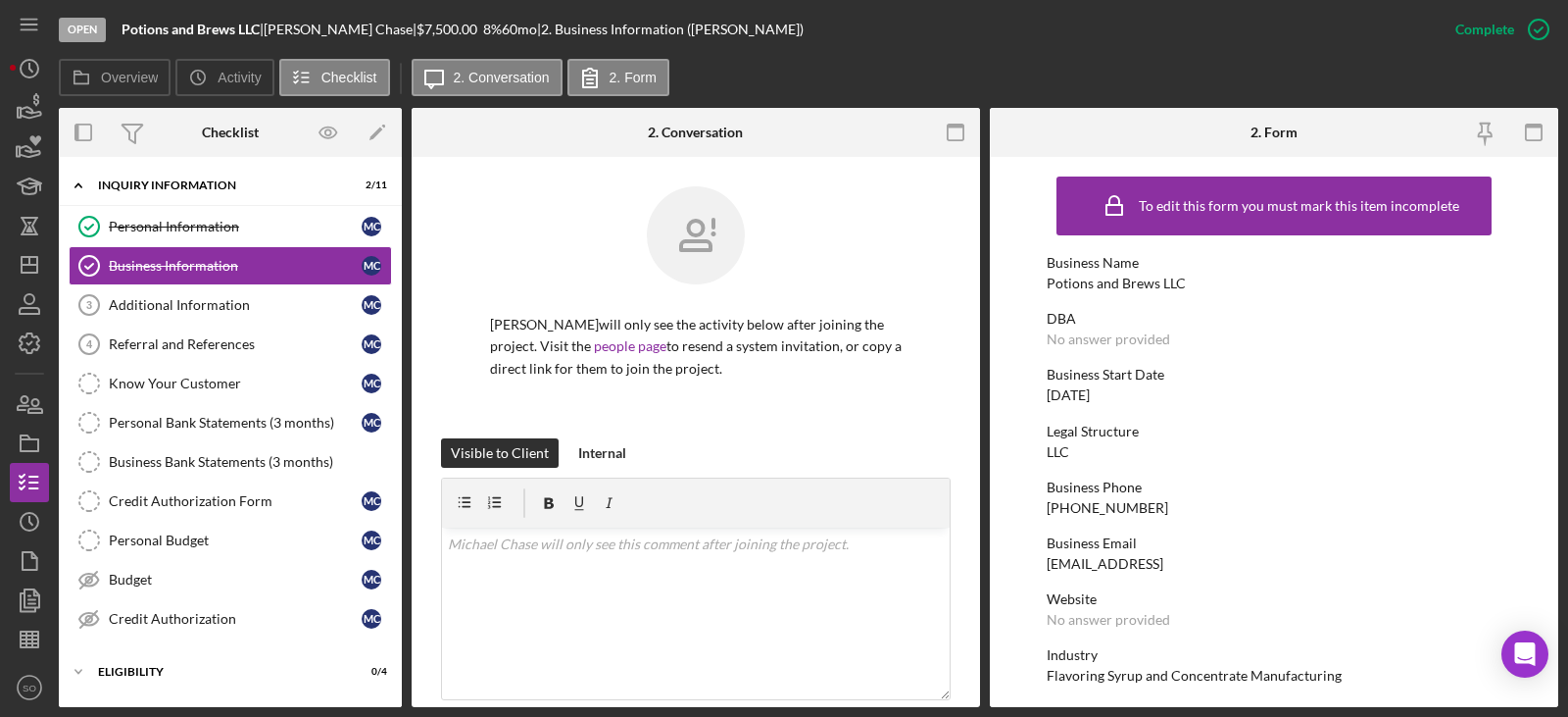
scroll to position [98, 0]
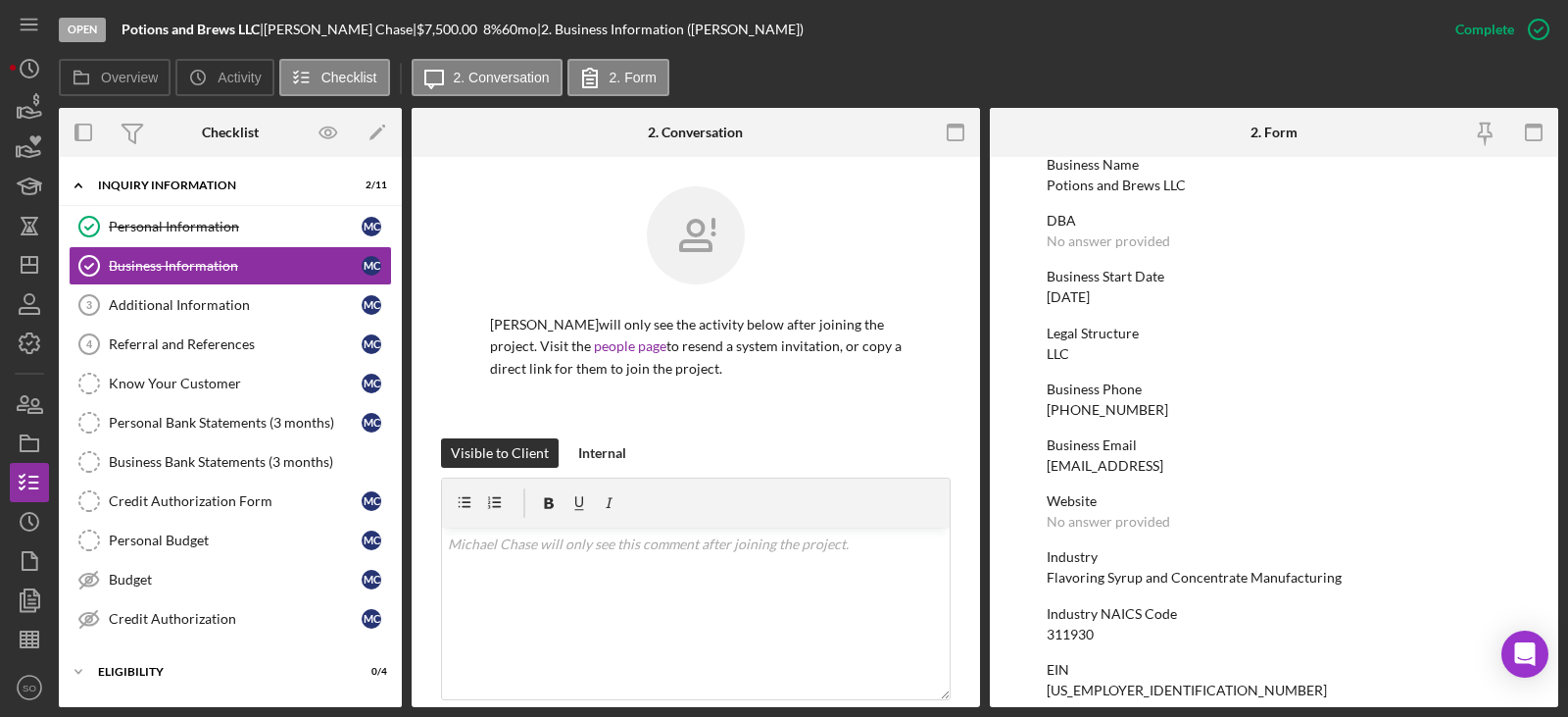
click at [1100, 408] on div "[PHONE_NUMBER]" at bounding box center [1107, 410] width 122 height 16
copy div "[PHONE_NUMBER]"
click at [1084, 301] on div "[DATE]" at bounding box center [1068, 298] width 44 height 16
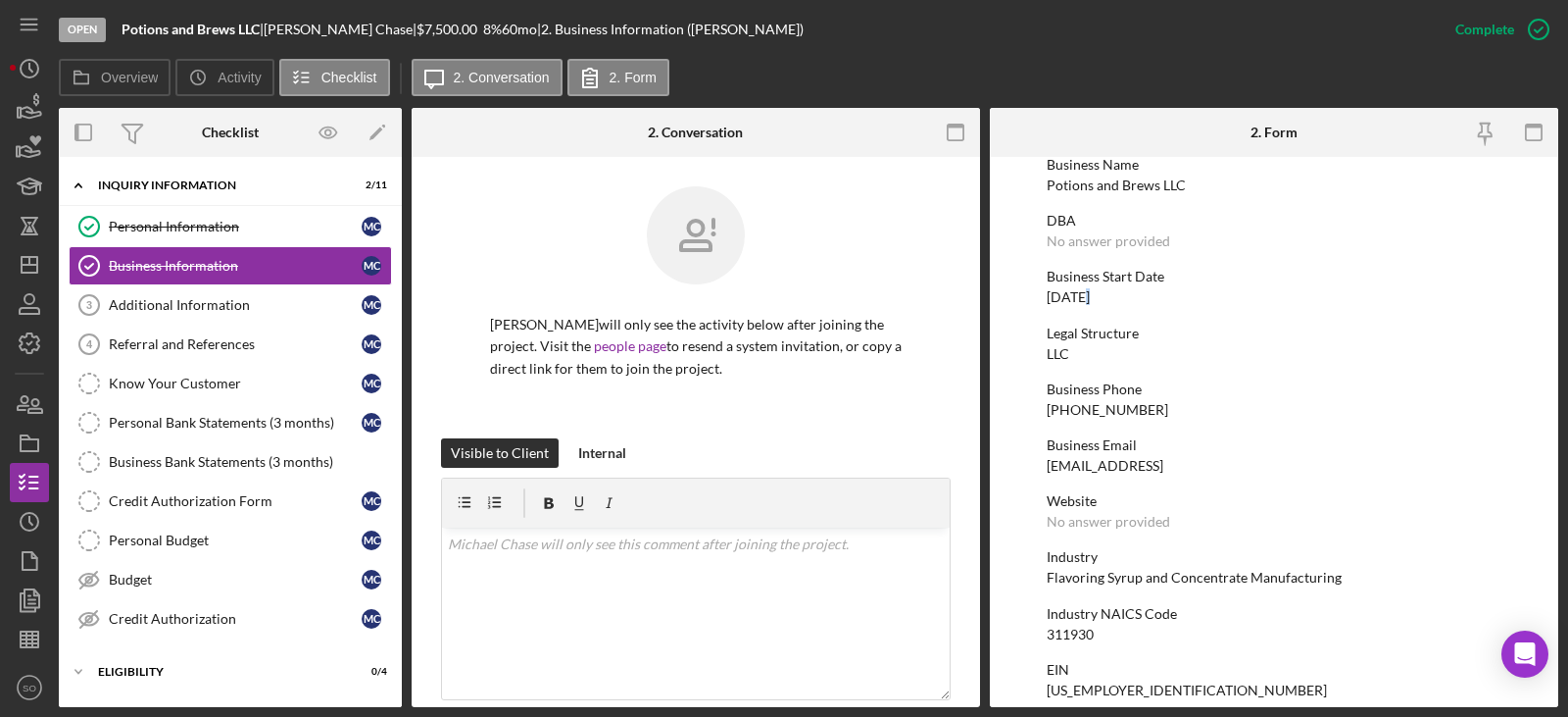
click at [1084, 301] on div "[DATE]" at bounding box center [1068, 298] width 44 height 16
copy div "[DATE]"
click at [1182, 579] on div "Flavoring Syrup and Concentrate Manufacturing" at bounding box center [1194, 578] width 295 height 16
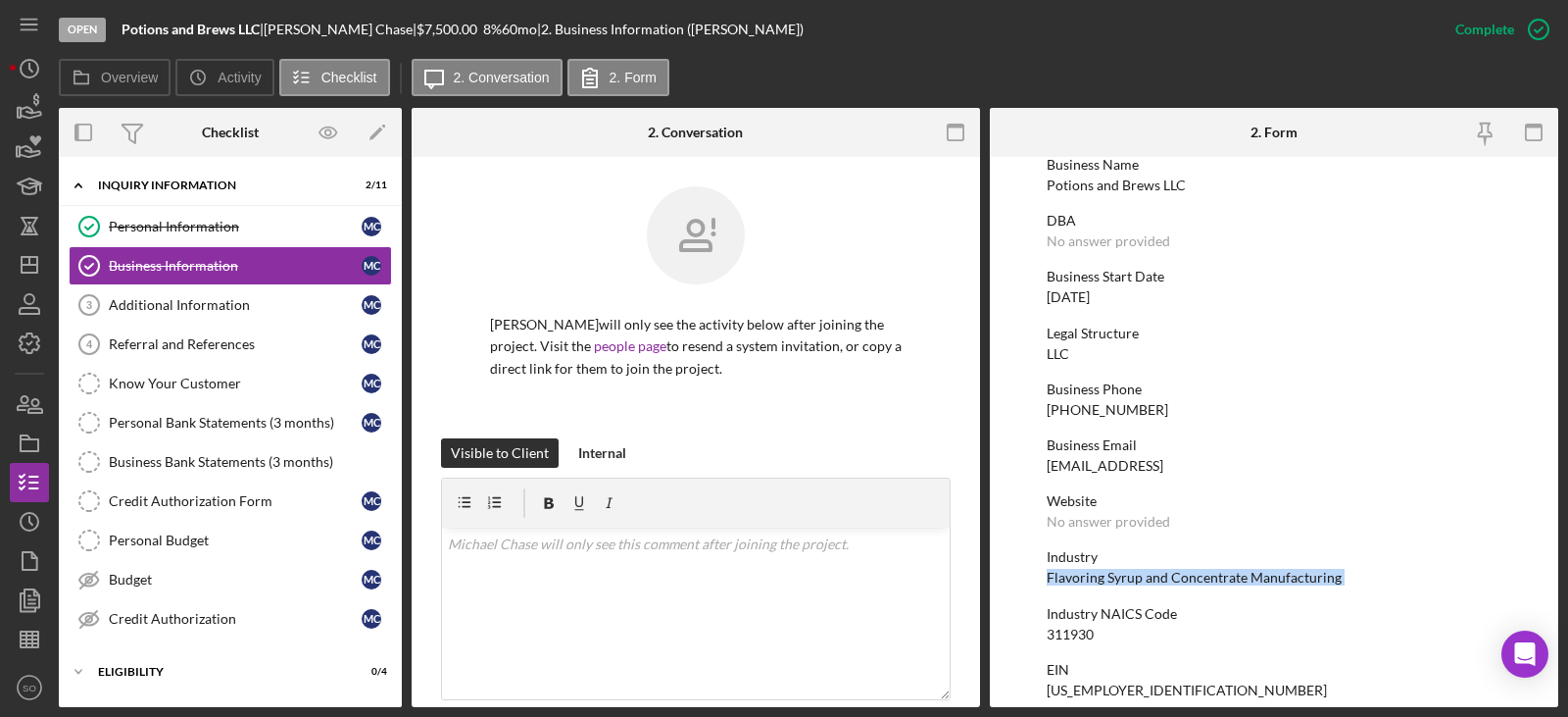
click at [1182, 579] on div "Flavoring Syrup and Concentrate Manufacturing" at bounding box center [1194, 578] width 295 height 16
copy div "Flavoring Syrup and Concentrate Manufacturing"
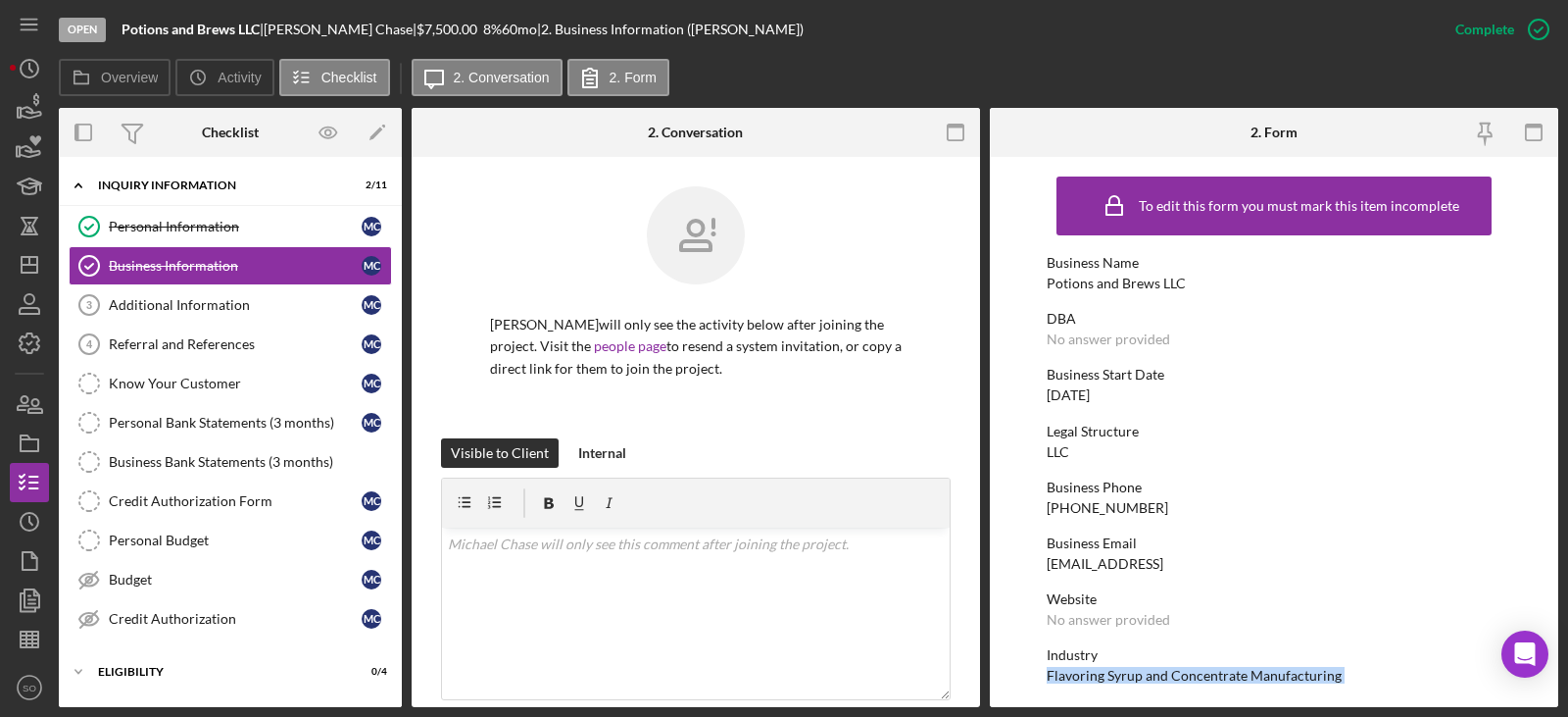
click at [1106, 279] on div "Potions and Brews LLC" at bounding box center [1116, 284] width 139 height 16
click at [1109, 287] on div "Potions and Brews LLC" at bounding box center [1116, 284] width 139 height 16
copy div "Potions and Brews LLC"
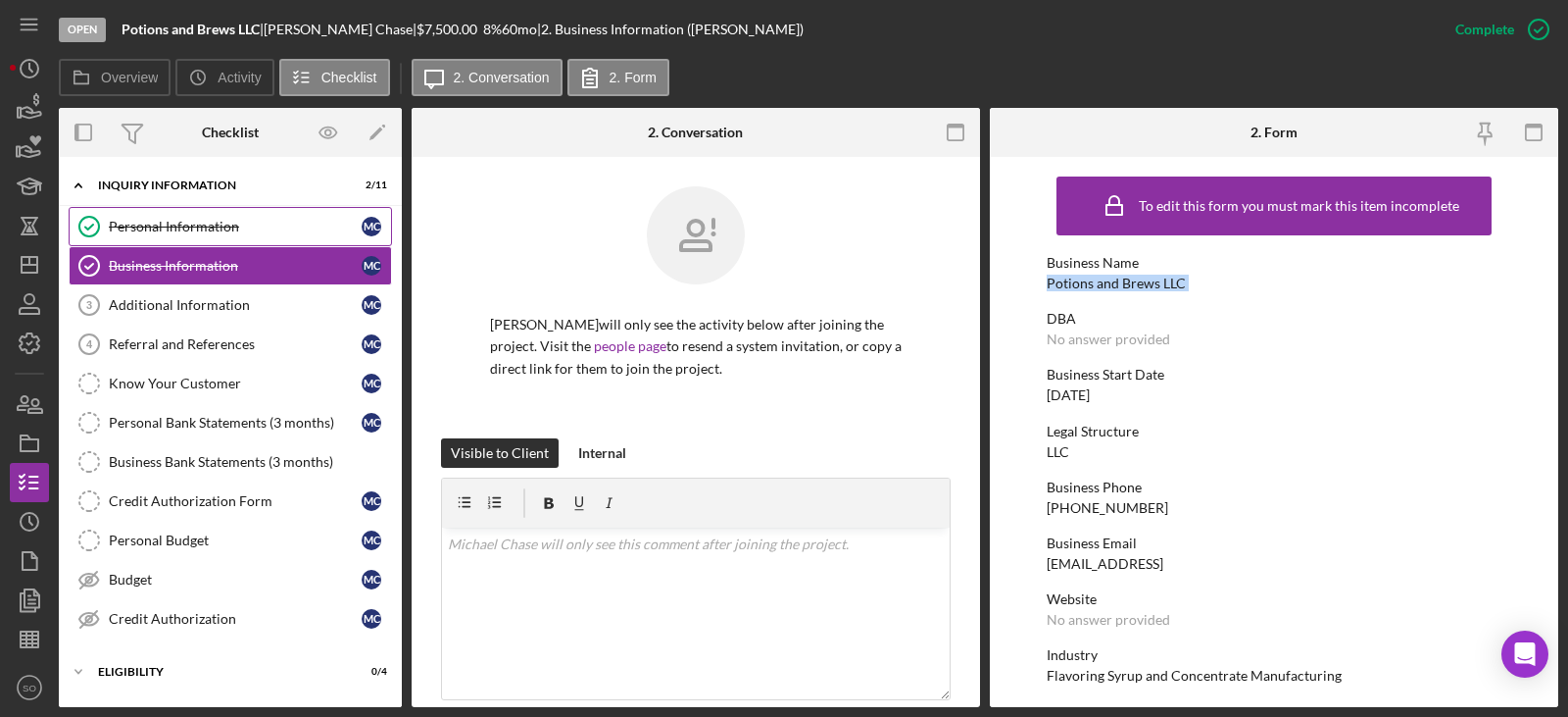
drag, startPoint x: 155, startPoint y: 228, endPoint x: 179, endPoint y: 233, distance: 24.5
click at [155, 228] on div "Personal Information" at bounding box center [235, 227] width 253 height 16
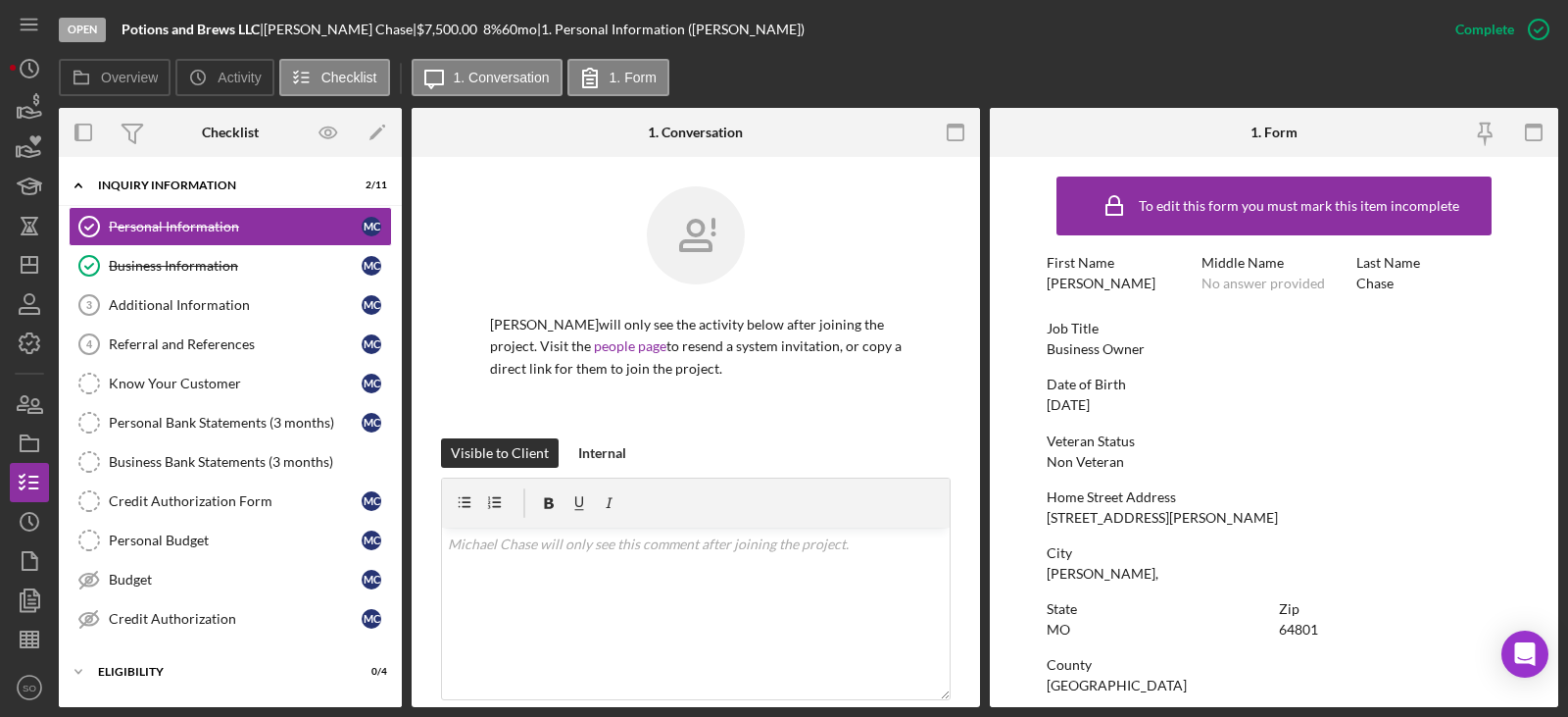
click at [1103, 341] on div "Business Owner" at bounding box center [1095, 349] width 98 height 16
copy div "Business Owner"
click at [218, 281] on link "Business Information Business Information M C" at bounding box center [230, 266] width 323 height 40
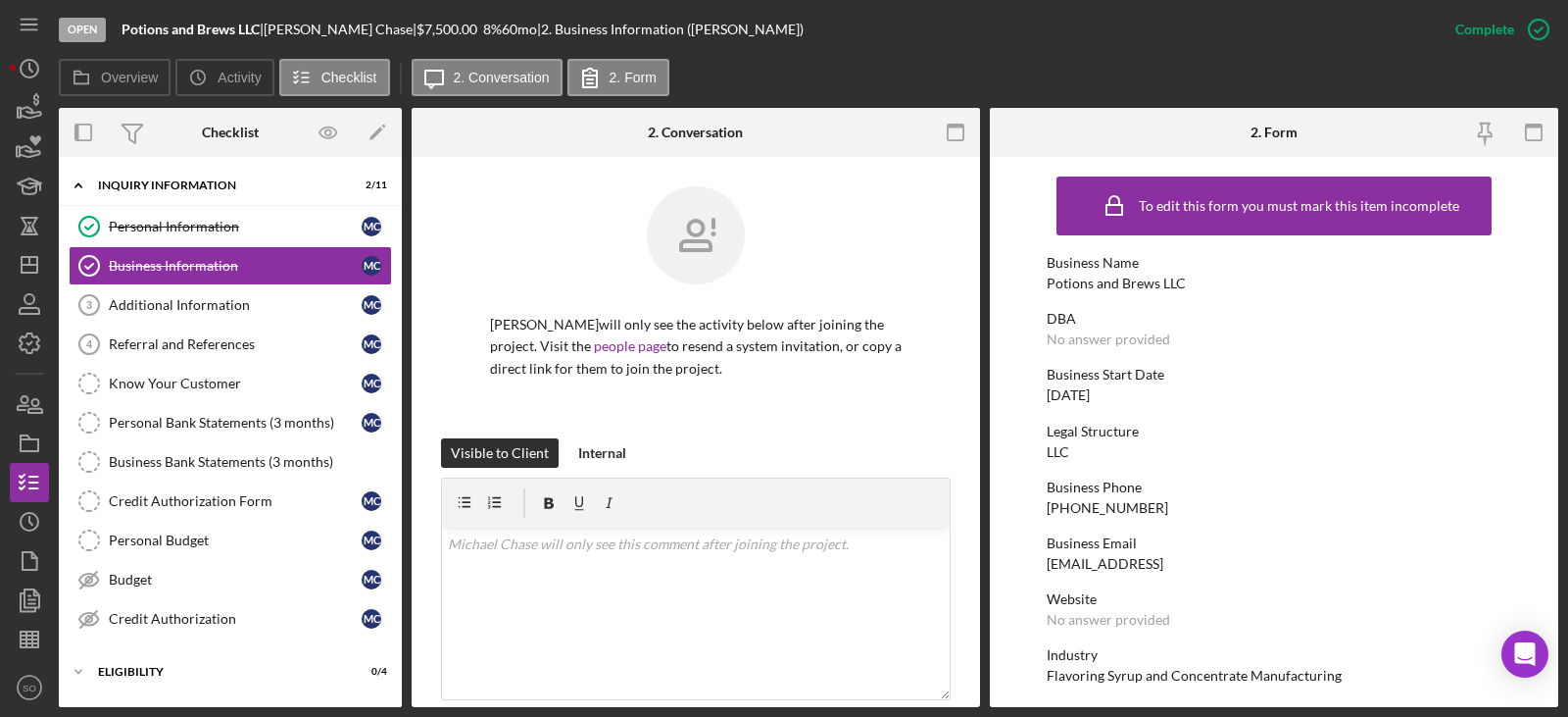
click at [1090, 399] on div "[DATE]" at bounding box center [1068, 396] width 44 height 16
copy div "[DATE]"
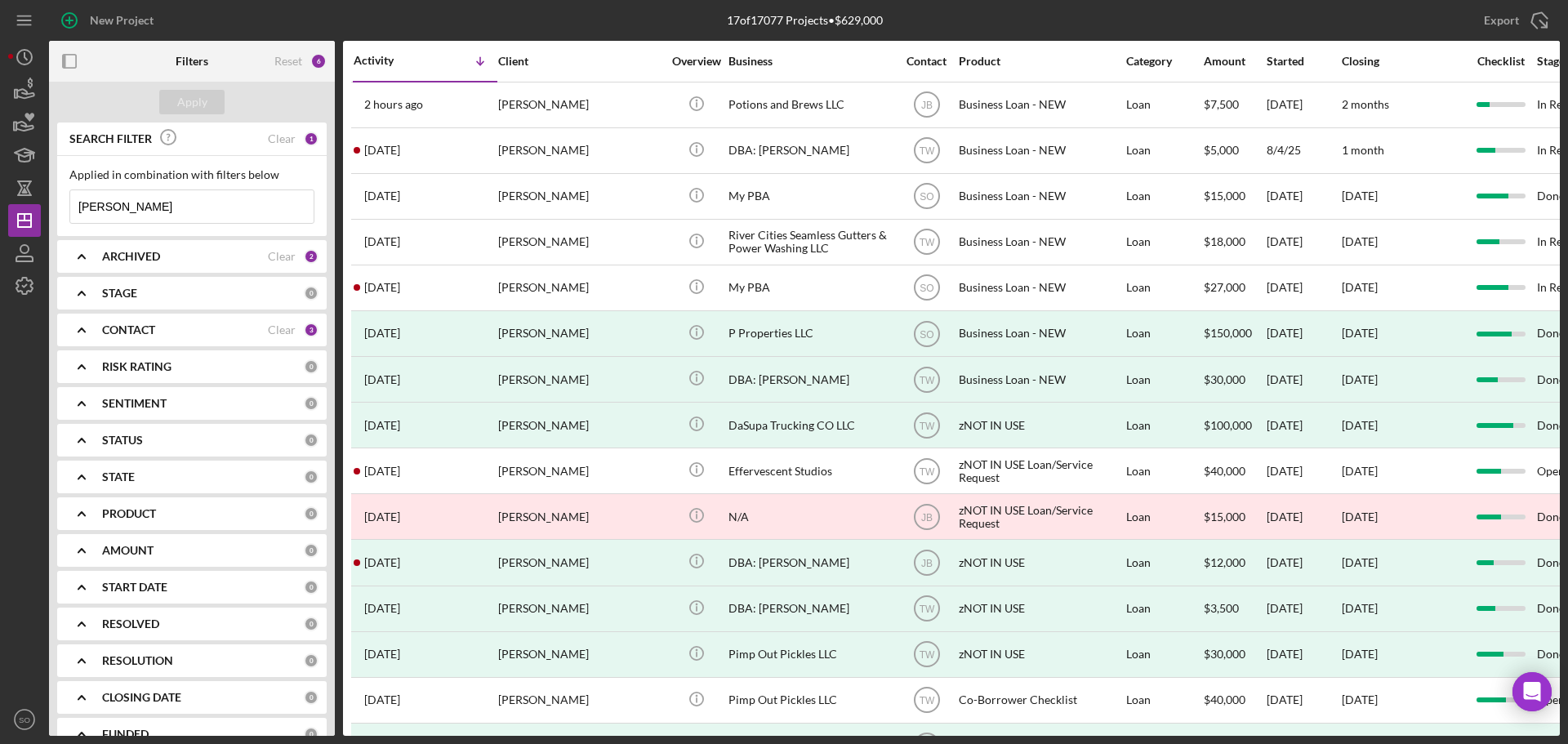
drag, startPoint x: 217, startPoint y: 198, endPoint x: 0, endPoint y: 201, distance: 217.0
click at [0, 200] on div "New Project 17 of 17077 Projects • $629,000 michael chase Export Icon/Export Fi…" at bounding box center [784, 372] width 1568 height 744
type input "byron waters"
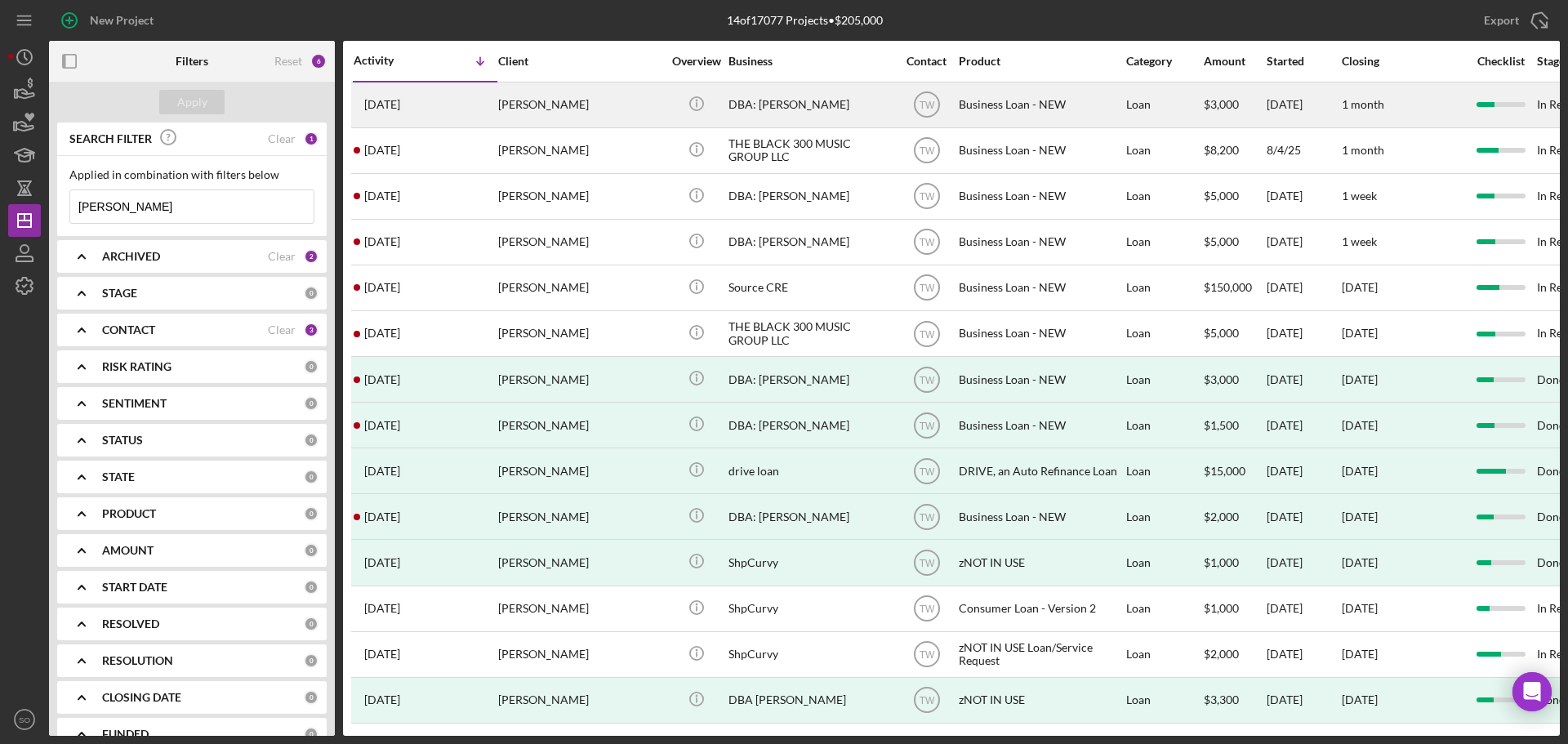
click at [434, 107] on div "1 week ago Byron Waters Sr." at bounding box center [424, 105] width 143 height 43
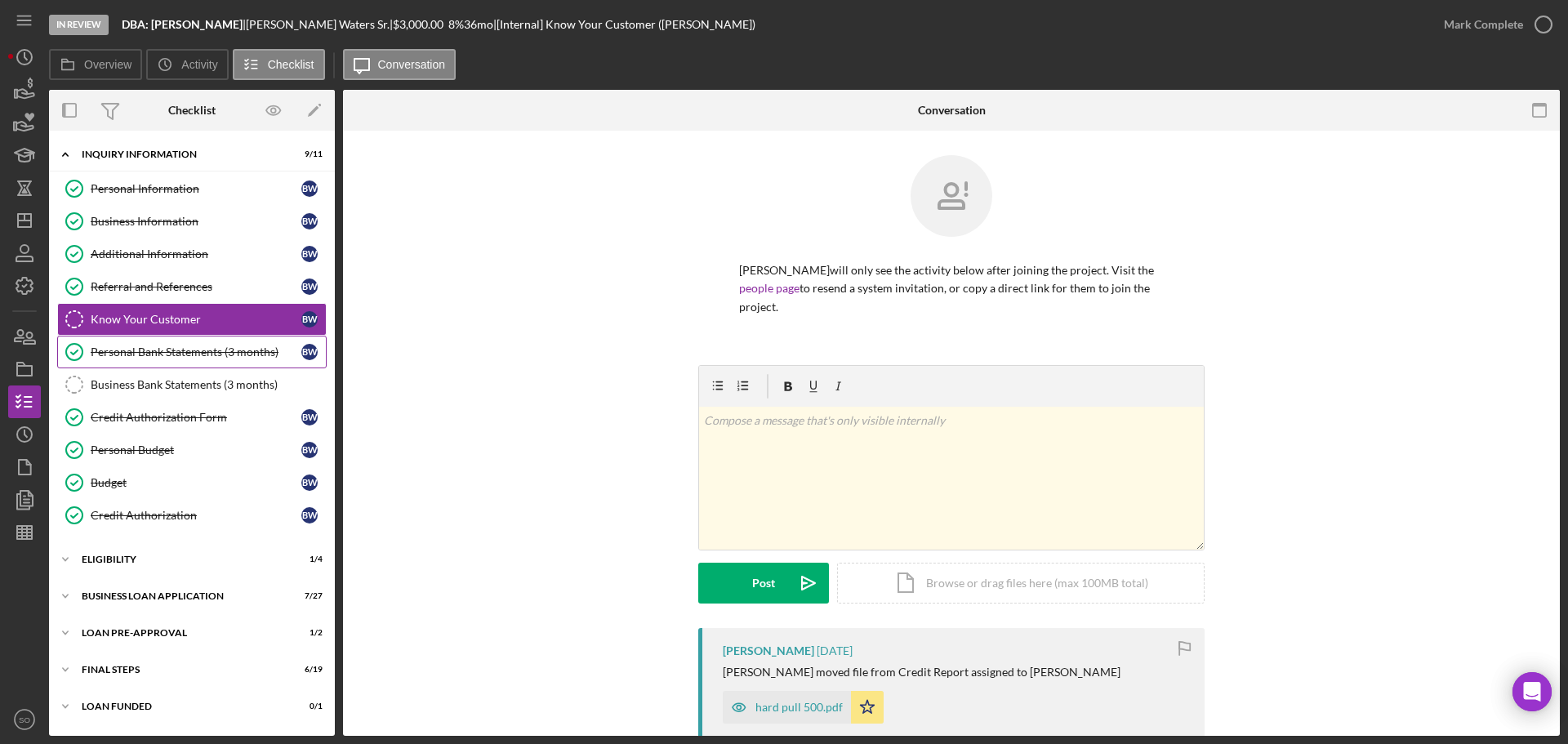
click at [190, 358] on div "Personal Bank Statements (3 months)" at bounding box center [196, 352] width 211 height 13
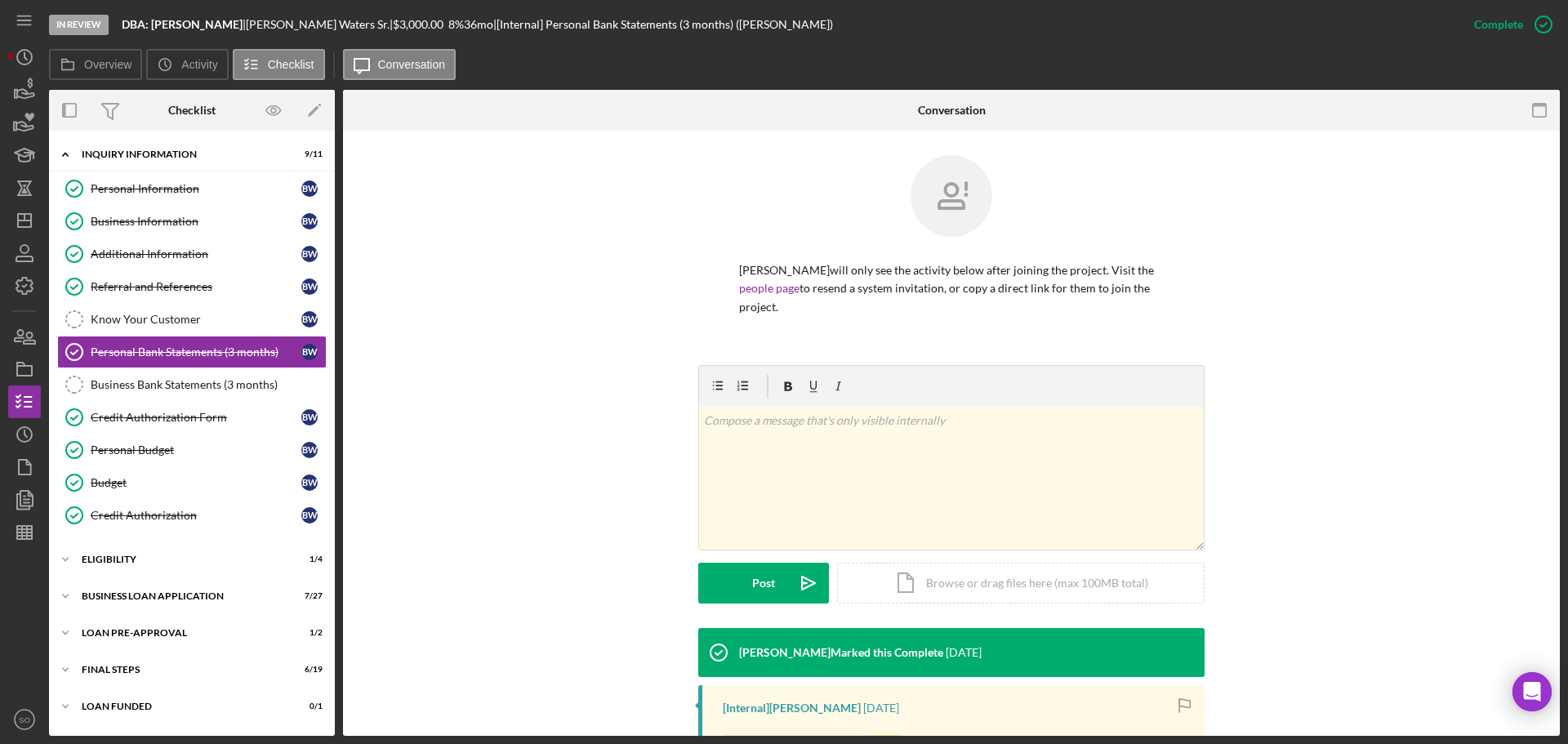
scroll to position [220, 0]
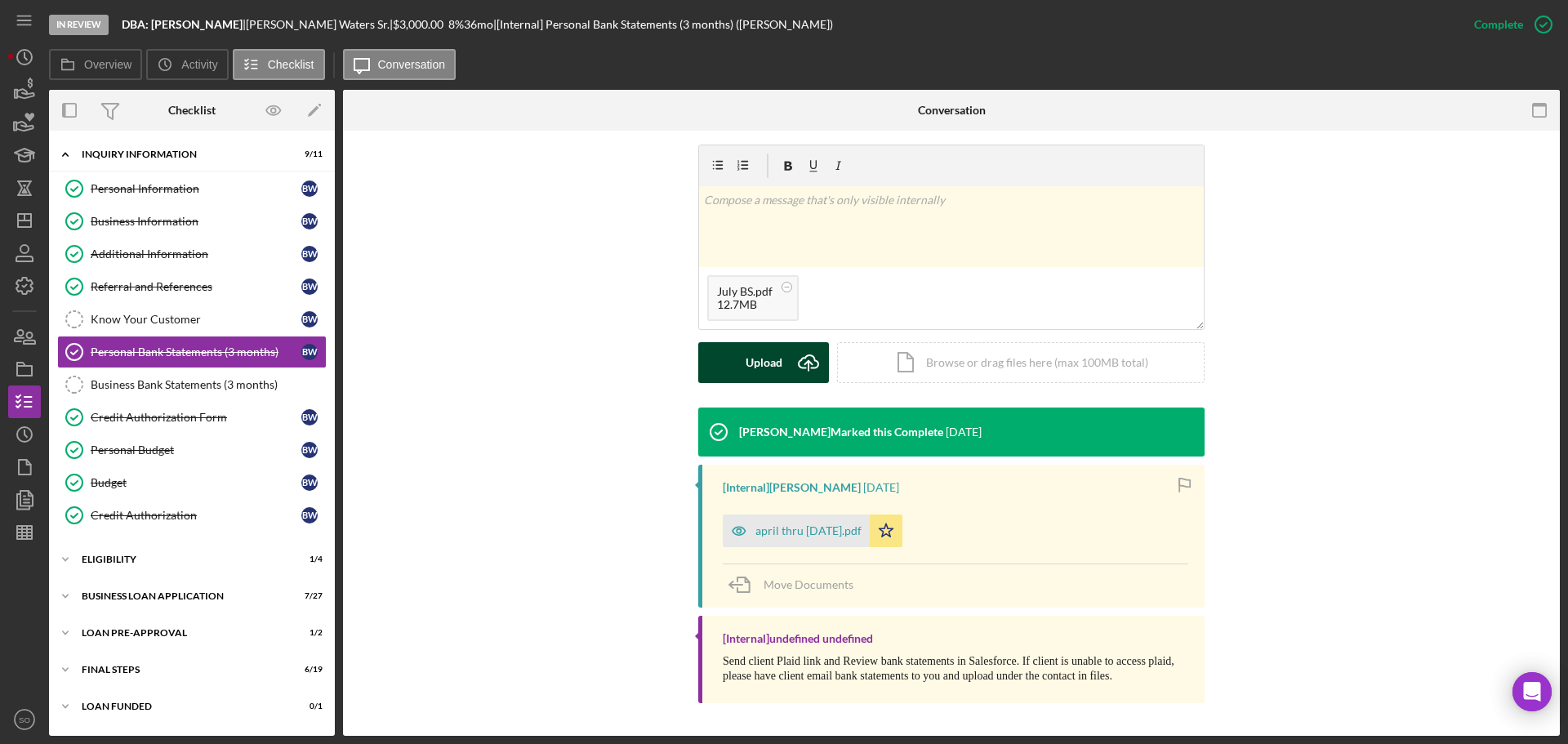
click at [746, 359] on div "Upload" at bounding box center [764, 362] width 37 height 40
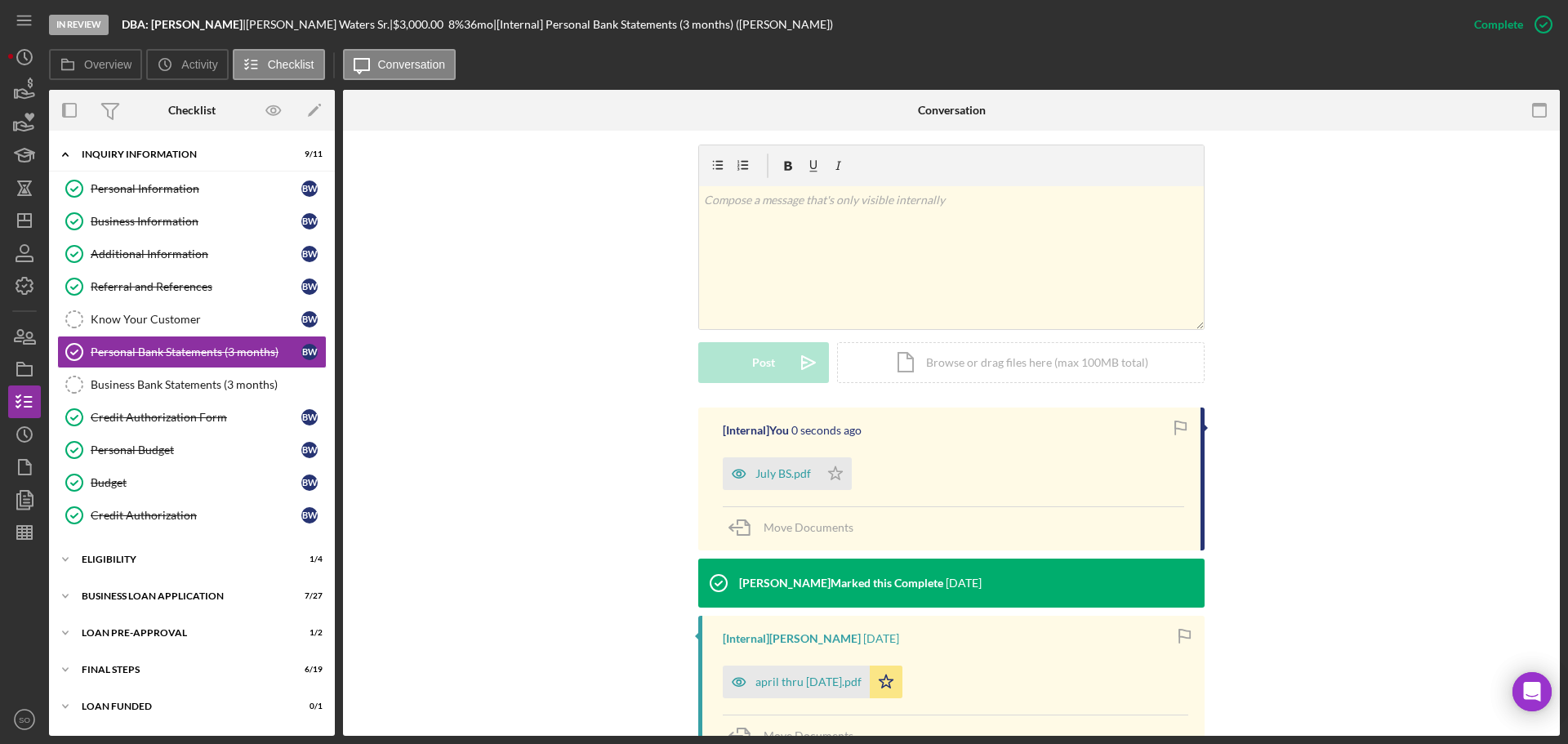
scroll to position [372, 0]
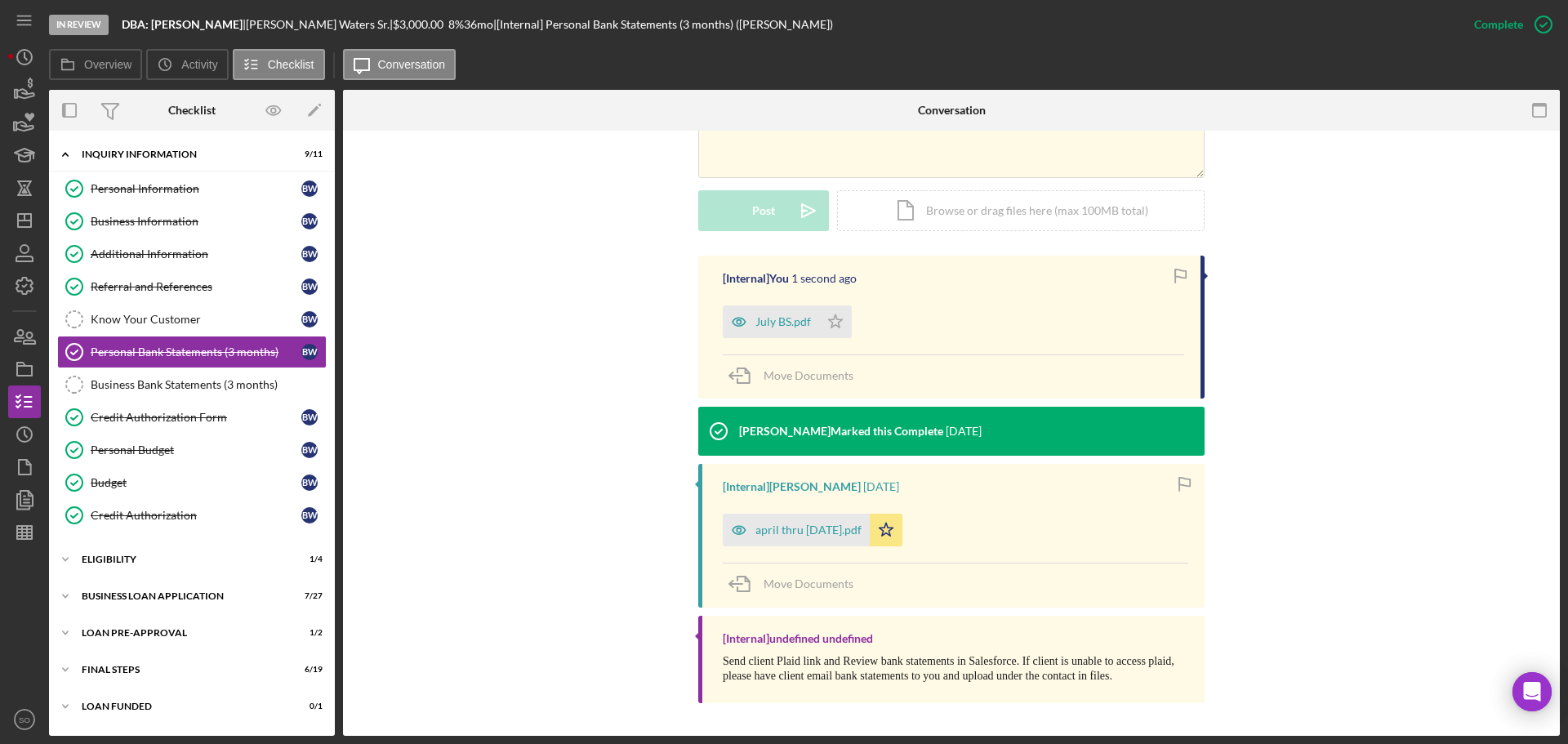
drag, startPoint x: 837, startPoint y: 323, endPoint x: 883, endPoint y: 344, distance: 50.6
click at [836, 324] on icon "Icon/Star" at bounding box center [836, 322] width 33 height 33
drag, startPoint x: 132, startPoint y: 602, endPoint x: 159, endPoint y: 602, distance: 27.0
click at [132, 602] on div "Icon/Expander BUSINESS LOAN APPLICATION 7 / 27" at bounding box center [192, 596] width 286 height 33
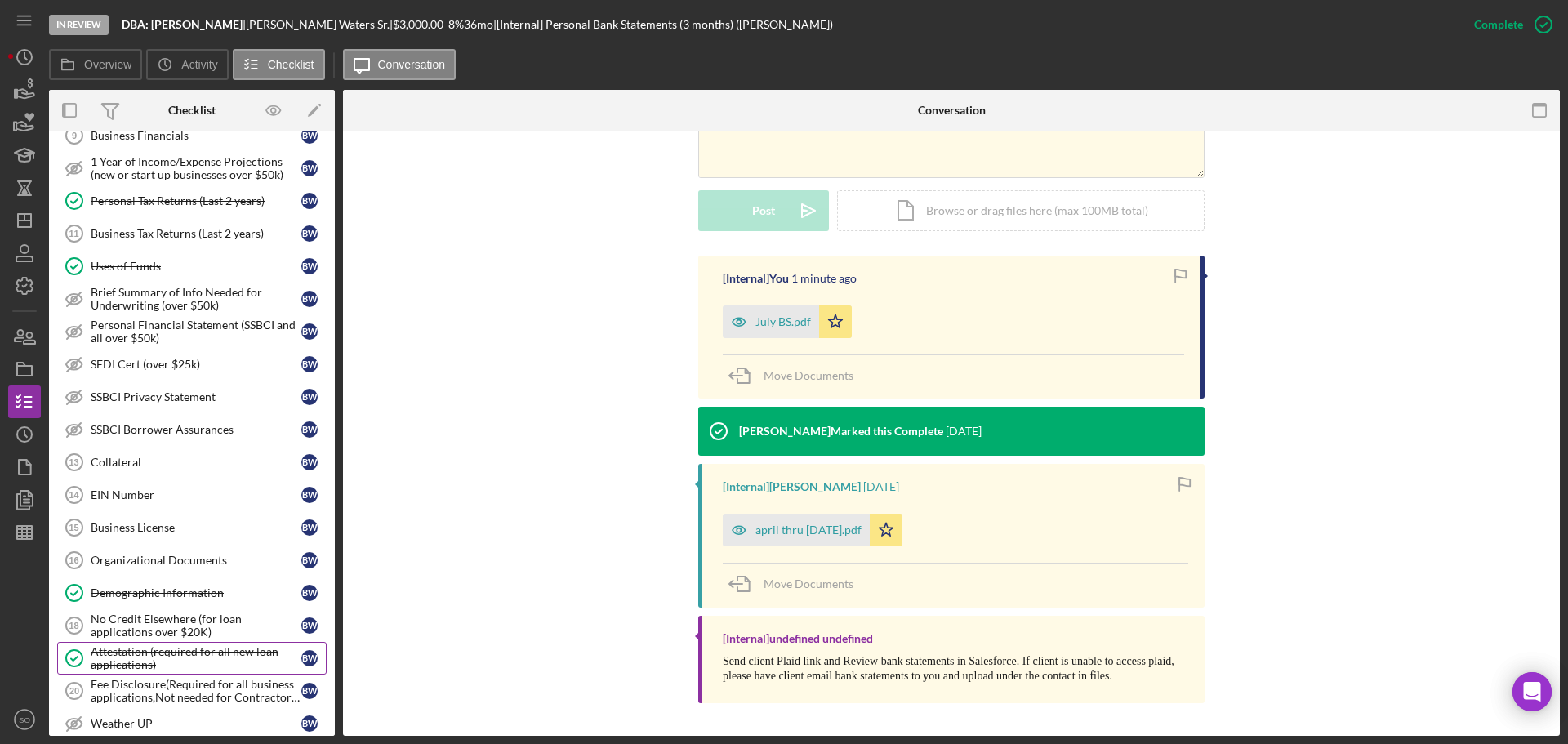
scroll to position [315, 0]
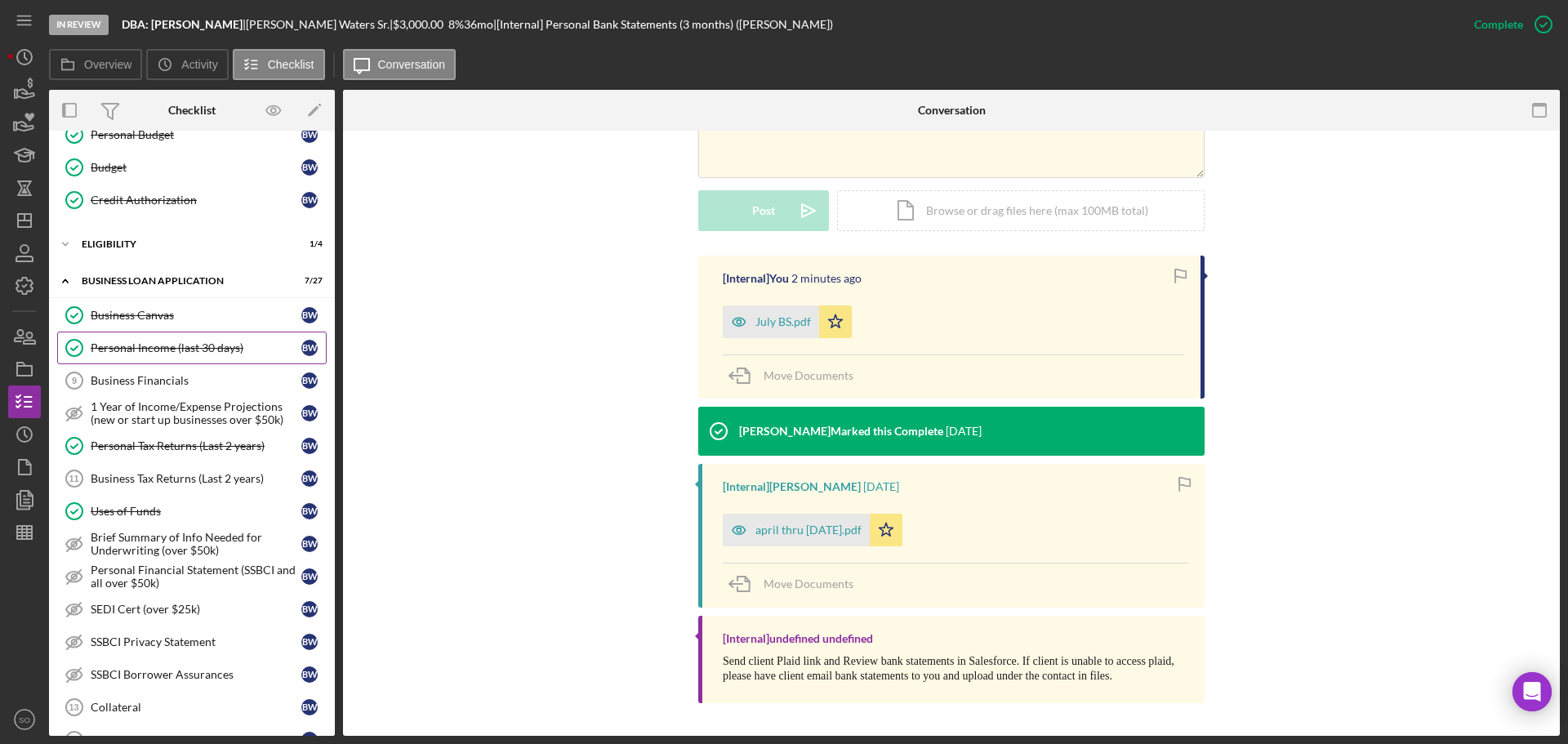
click at [185, 359] on link "Personal Income (last 30 days) Personal Income (last 30 days) B W" at bounding box center [192, 348] width 269 height 33
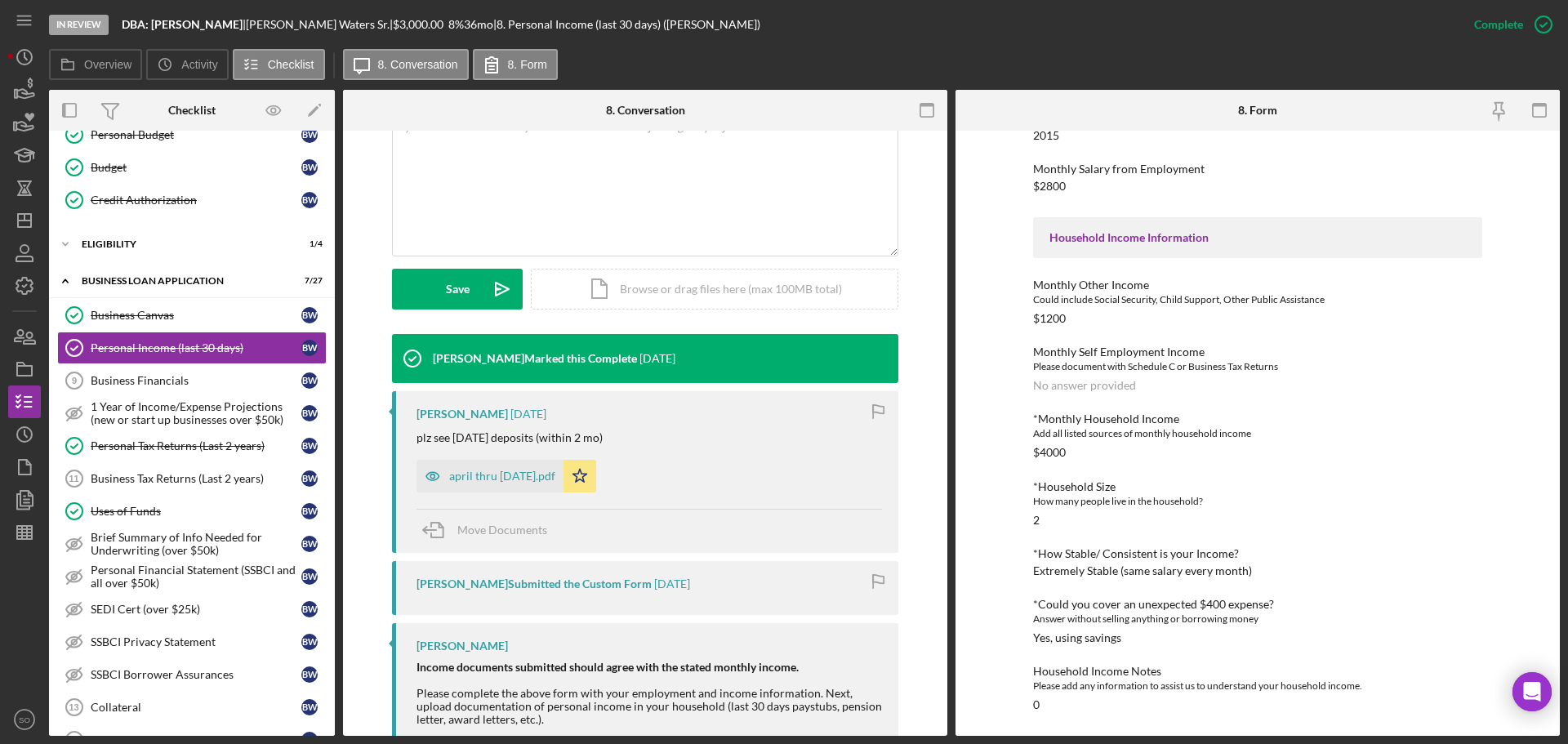
scroll to position [82, 0]
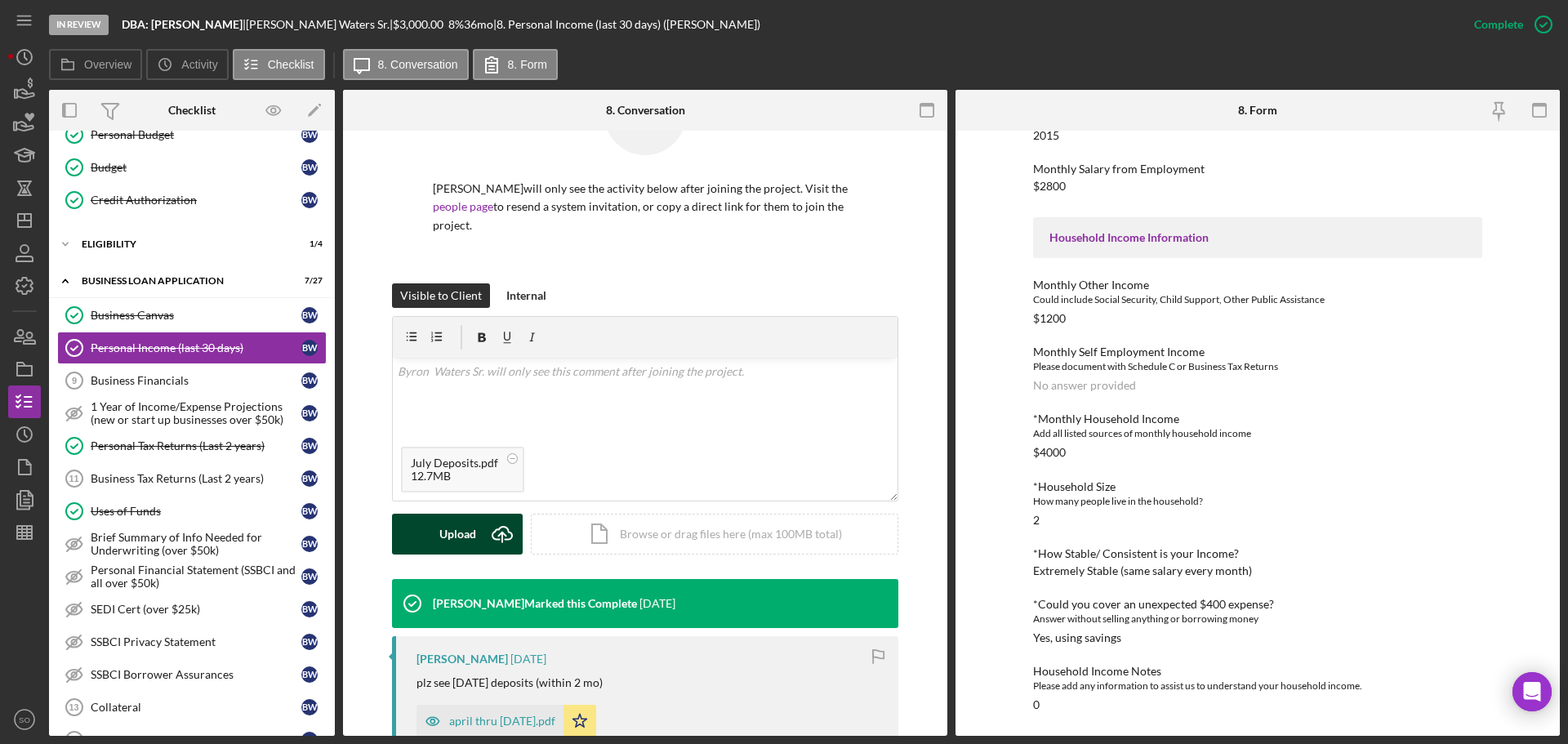
click at [458, 526] on div "Upload" at bounding box center [457, 533] width 37 height 40
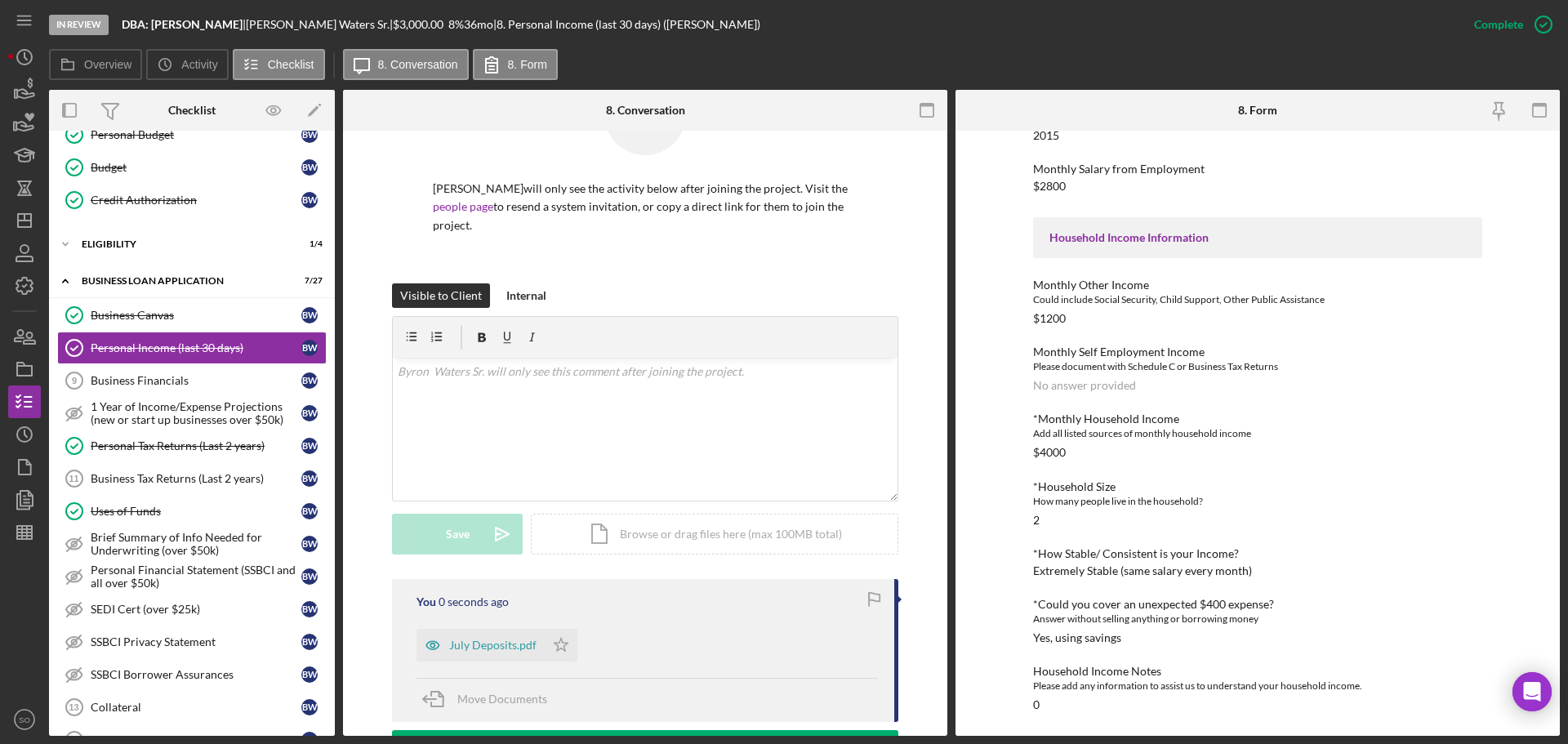
scroll to position [327, 0]
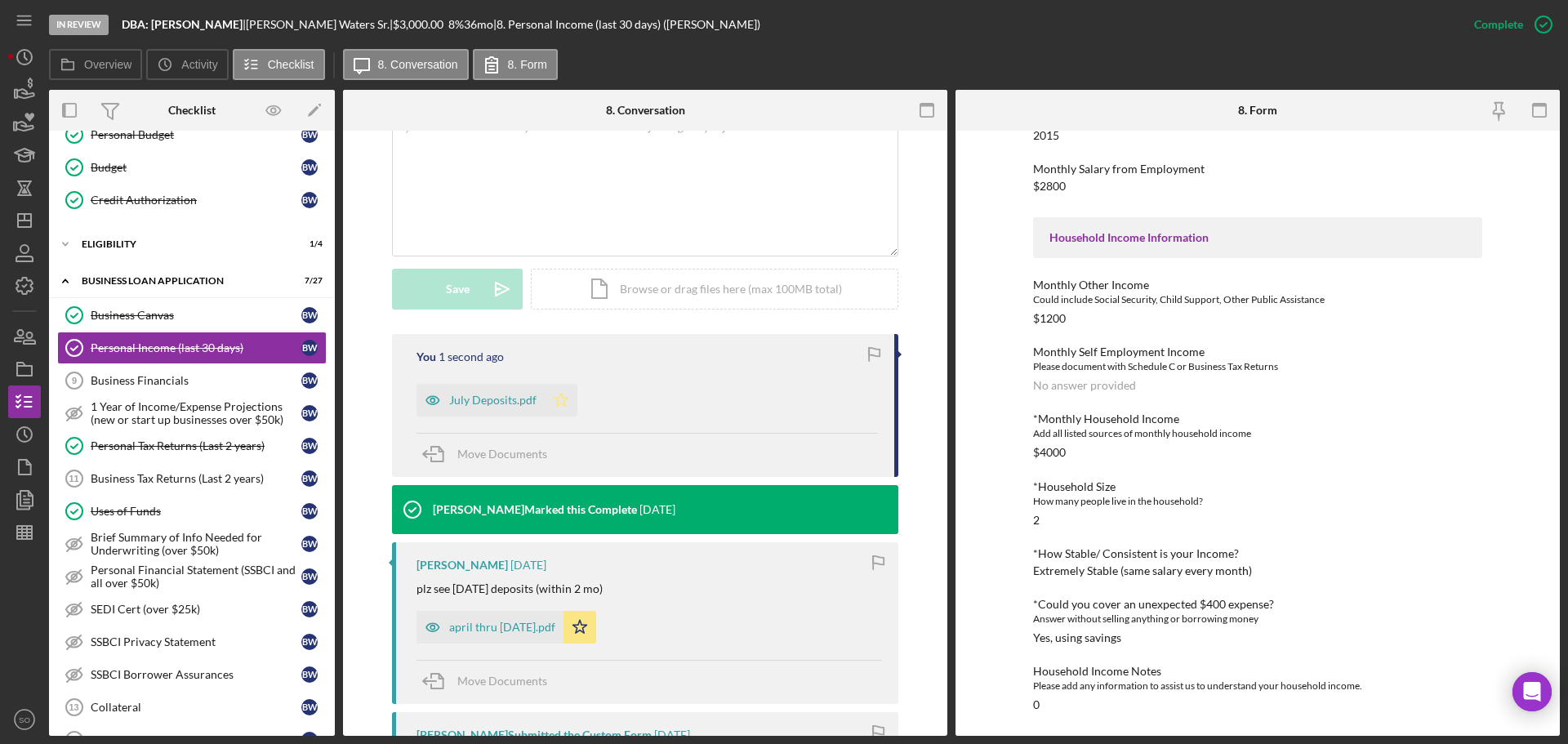
click at [559, 399] on polygon "button" at bounding box center [561, 400] width 14 height 13
click at [584, 633] on icon "Icon/Star" at bounding box center [580, 628] width 33 height 33
click at [490, 401] on div "July Deposits.pdf" at bounding box center [493, 400] width 88 height 13
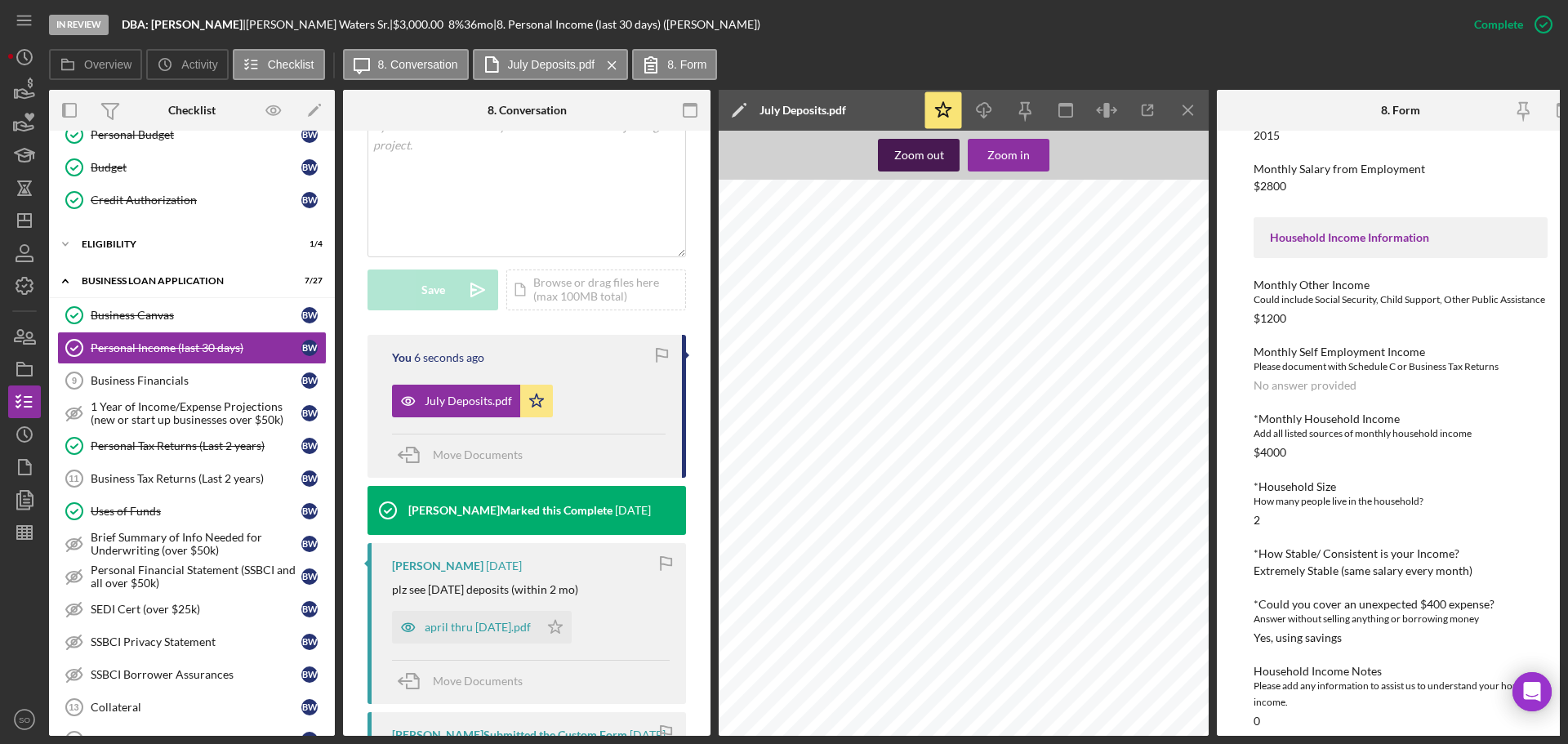
click at [933, 161] on div "Zoom out" at bounding box center [919, 155] width 50 height 33
click at [934, 163] on div "Zoom out" at bounding box center [919, 155] width 50 height 33
drag, startPoint x: 918, startPoint y: 154, endPoint x: 947, endPoint y: 156, distance: 29.1
click at [919, 154] on div "Zoom out" at bounding box center [919, 155] width 50 height 33
click at [921, 159] on div "Zoom out" at bounding box center [919, 155] width 50 height 33
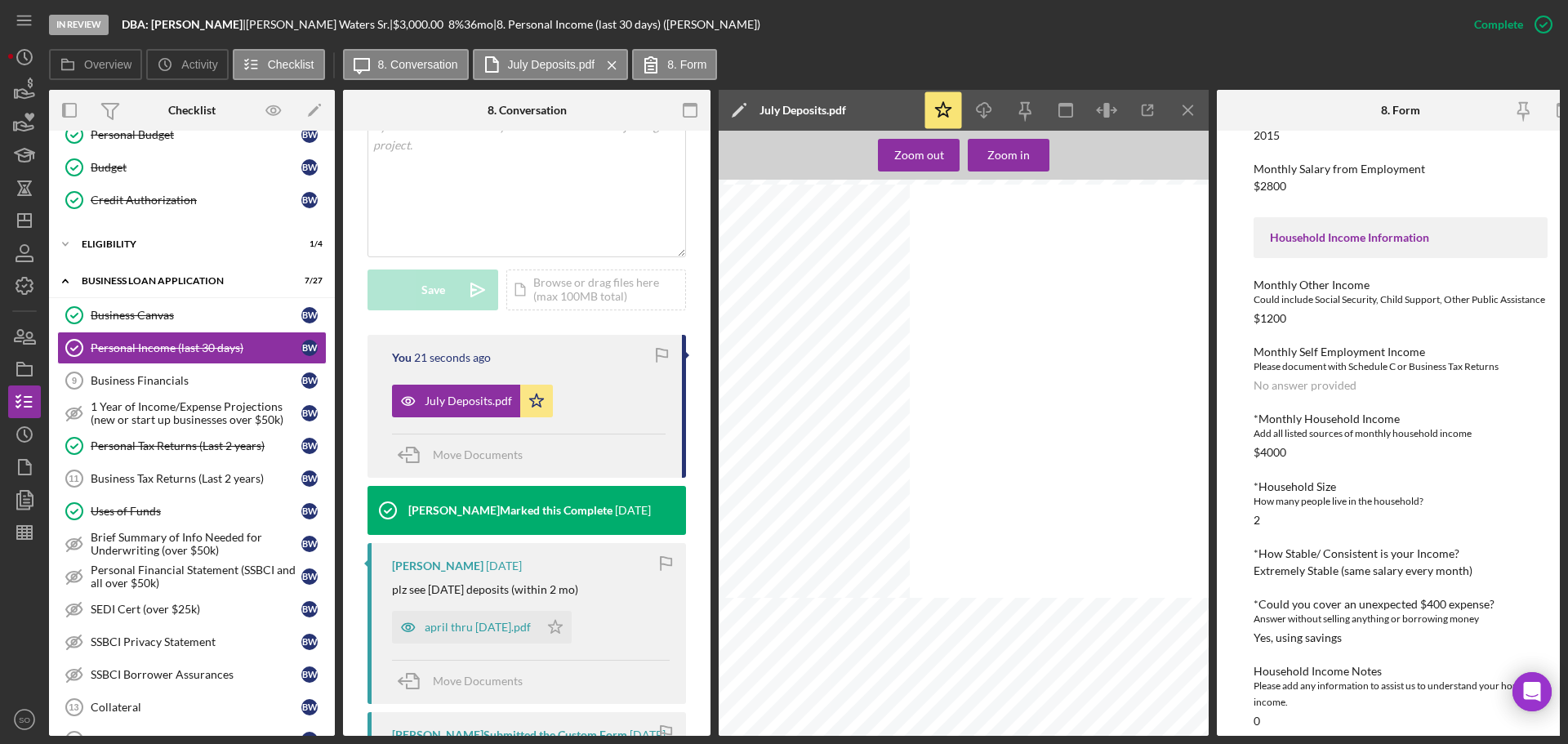
scroll to position [898, 0]
